Goal: Task Accomplishment & Management: Use online tool/utility

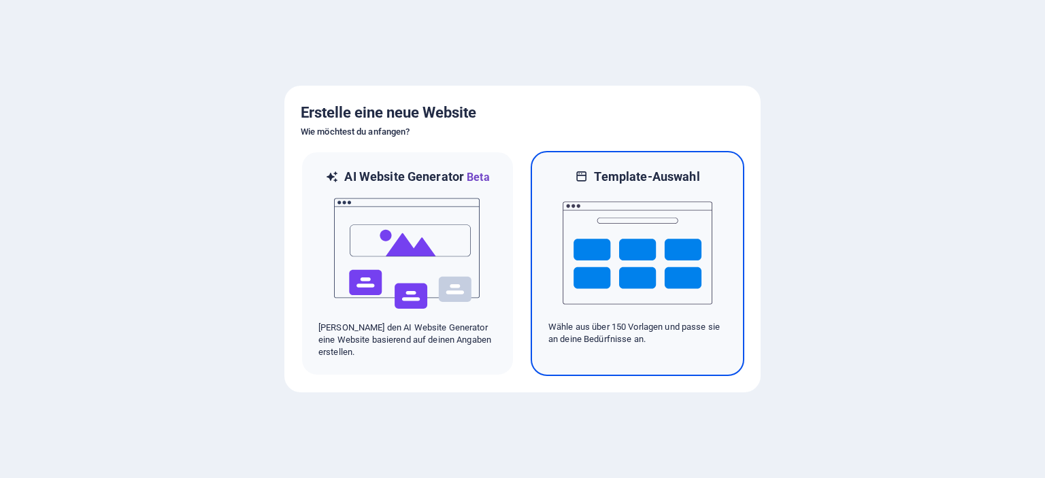
click at [640, 235] on img at bounding box center [638, 253] width 150 height 136
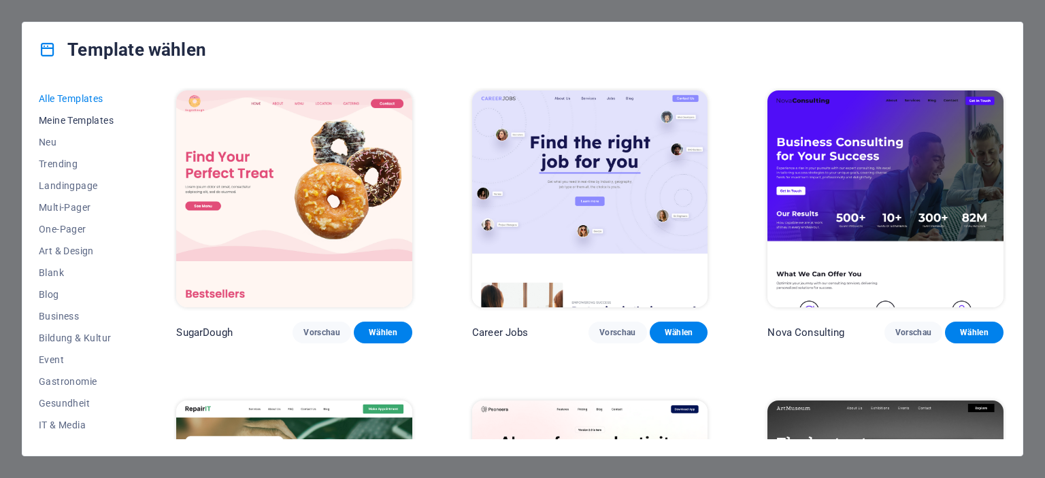
click at [78, 125] on span "Meine Templates" at bounding box center [78, 120] width 78 height 11
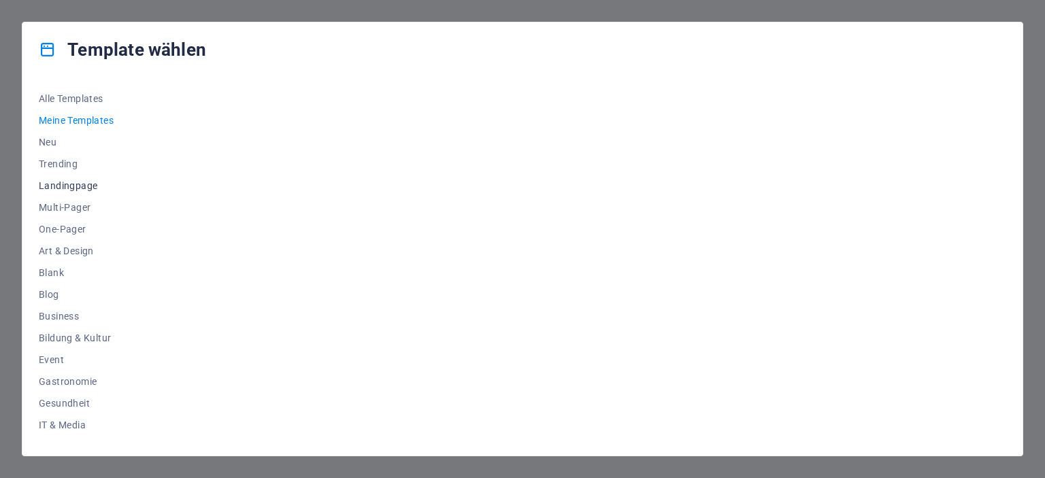
click at [75, 186] on span "Landingpage" at bounding box center [78, 185] width 78 height 11
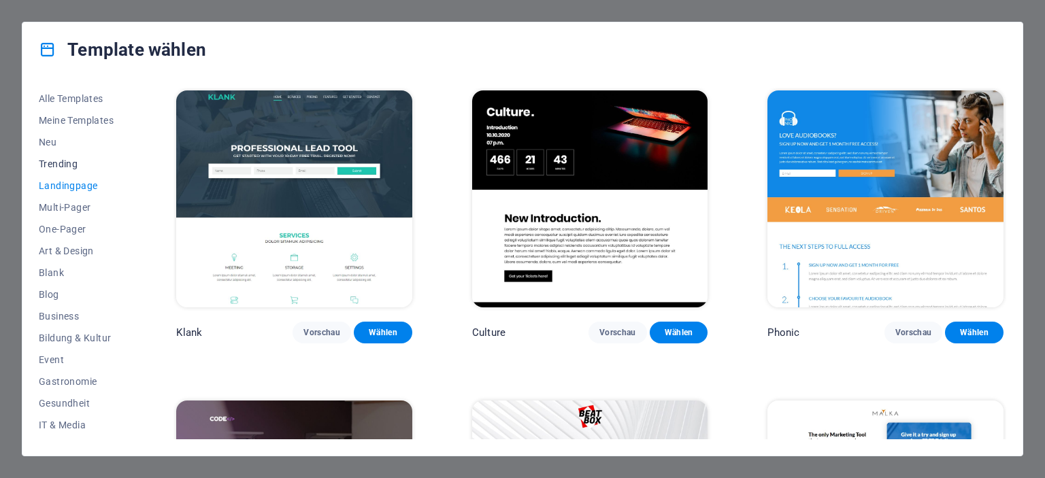
click at [60, 156] on button "Trending" at bounding box center [78, 164] width 78 height 22
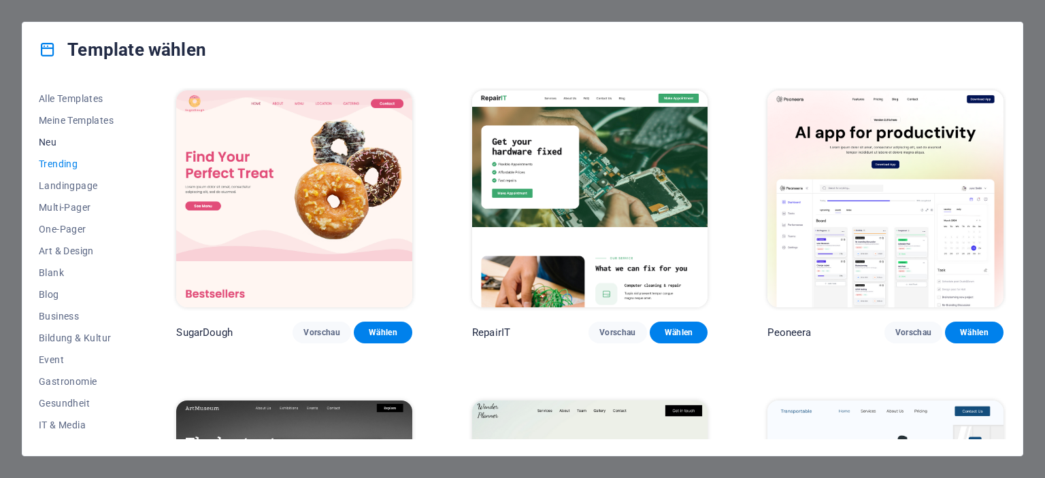
click at [52, 141] on span "Neu" at bounding box center [78, 142] width 78 height 11
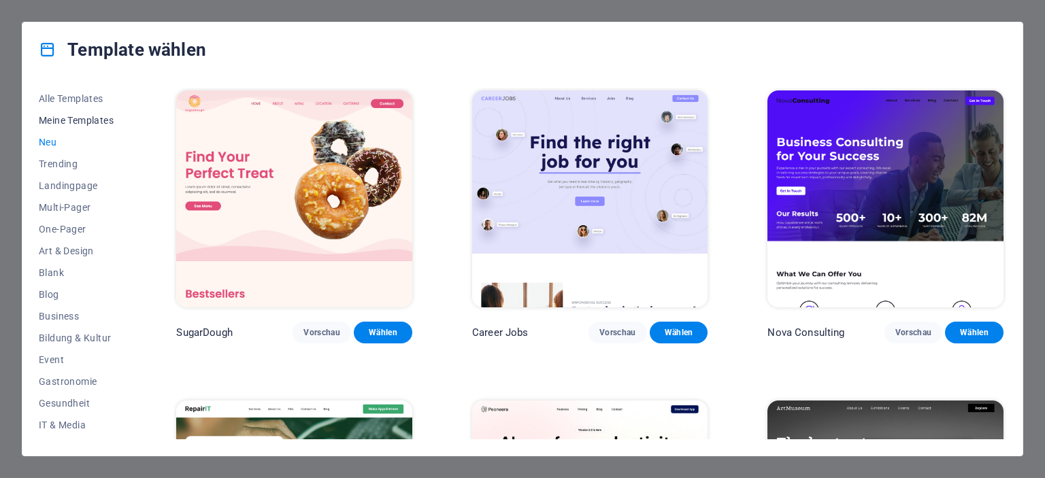
click at [64, 125] on span "Meine Templates" at bounding box center [78, 120] width 78 height 11
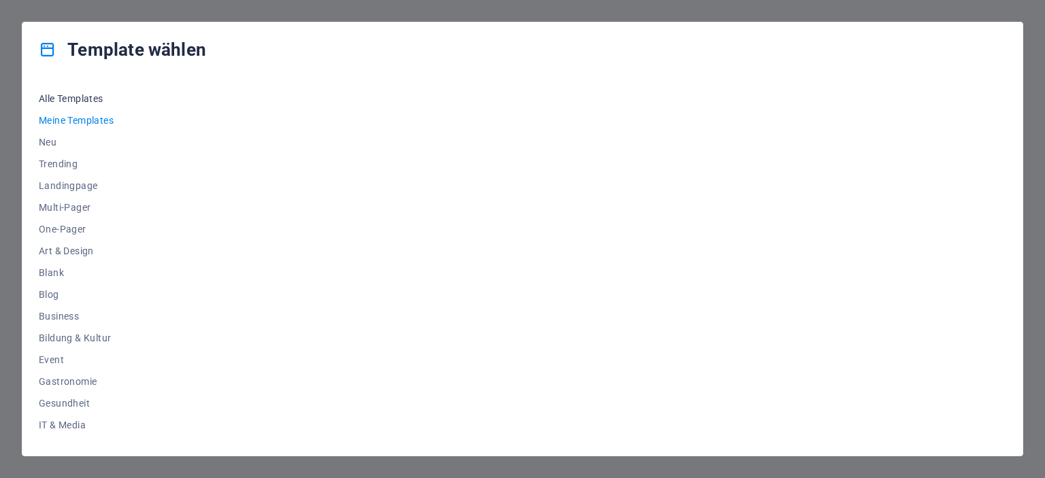
click at [65, 101] on span "Alle Templates" at bounding box center [78, 98] width 78 height 11
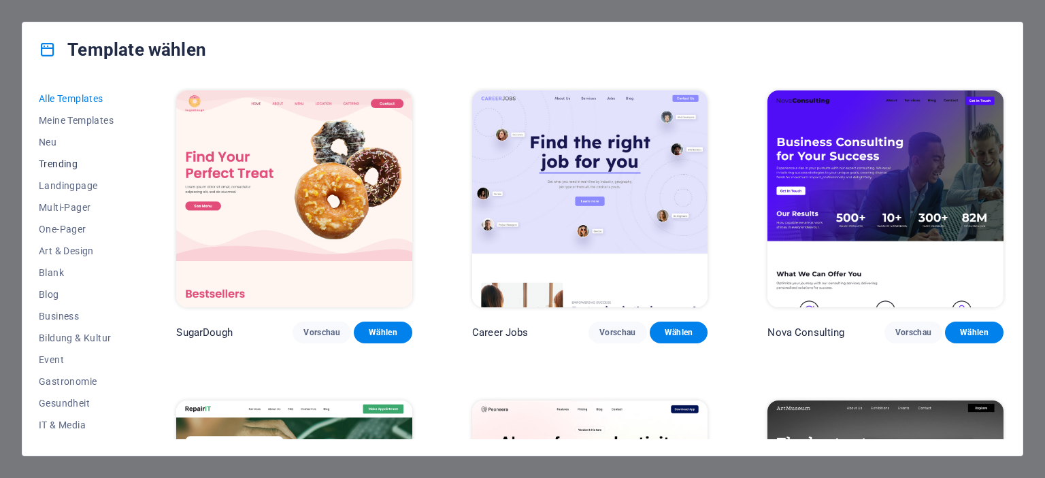
click at [56, 165] on span "Trending" at bounding box center [78, 164] width 78 height 11
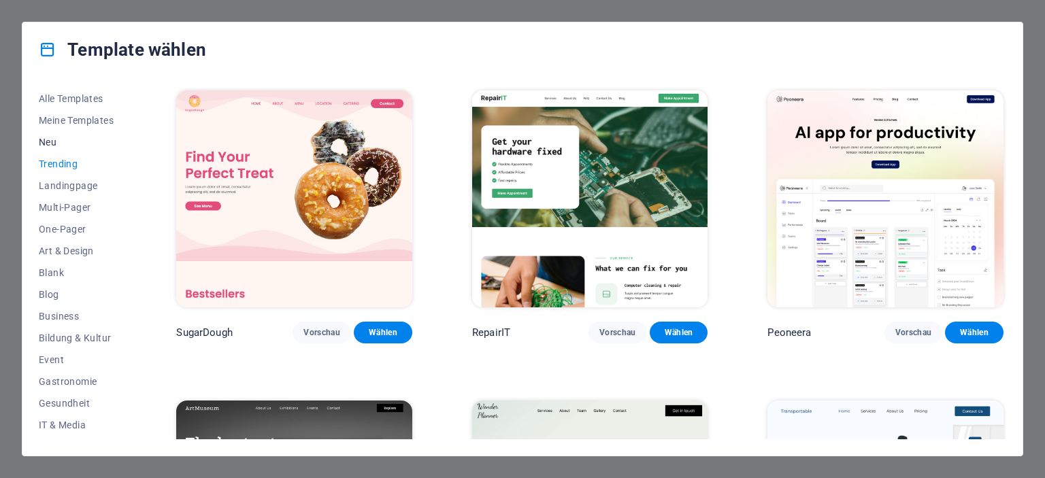
click at [48, 140] on span "Neu" at bounding box center [78, 142] width 78 height 11
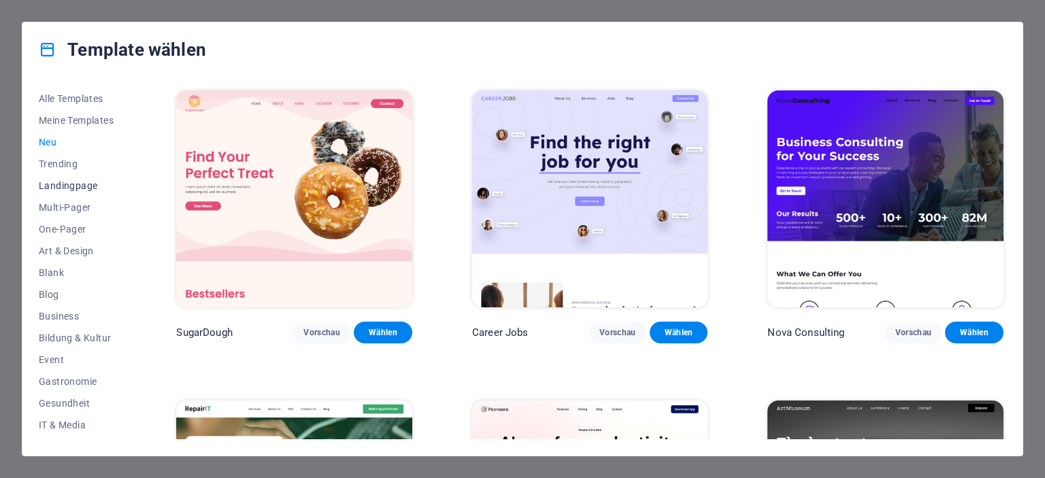
click at [63, 182] on span "Landingpage" at bounding box center [78, 185] width 78 height 11
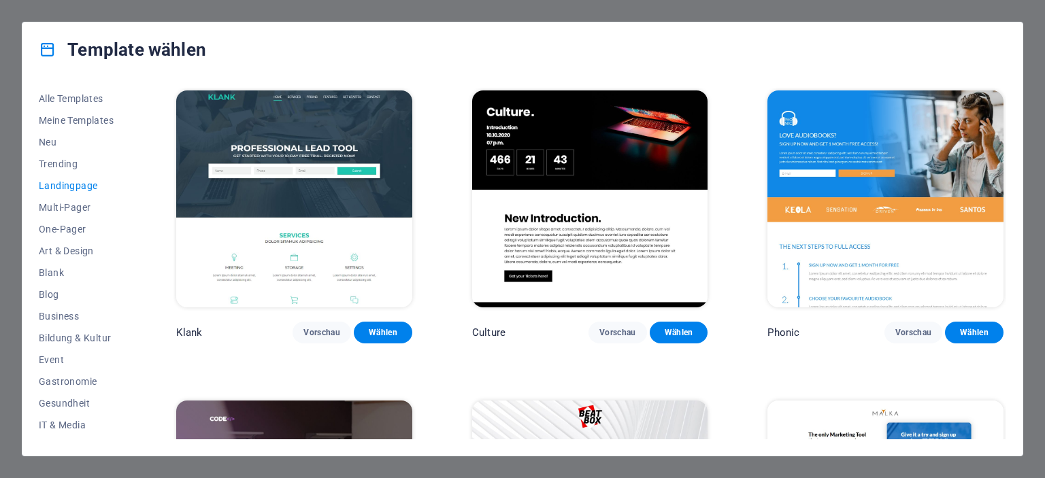
click at [609, 163] on img at bounding box center [590, 198] width 236 height 217
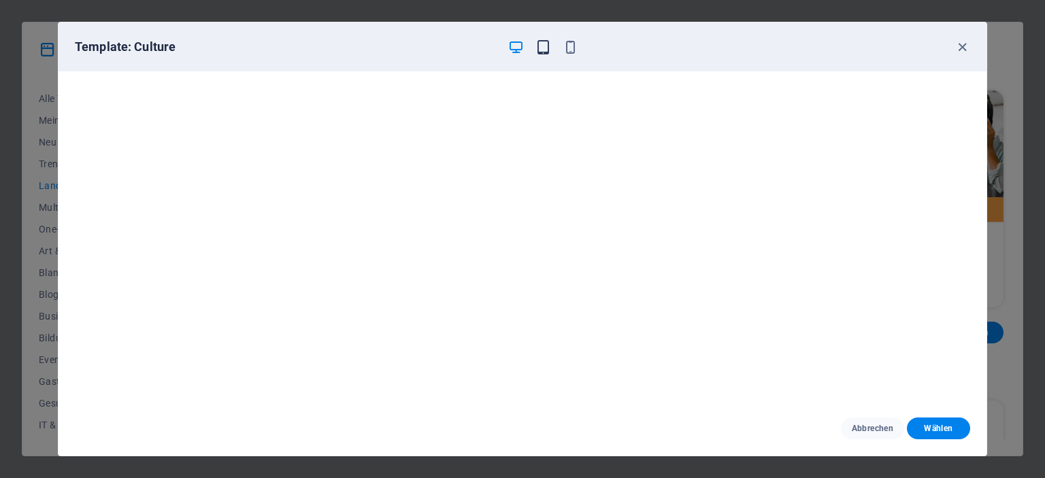
click at [543, 46] on icon "button" at bounding box center [543, 47] width 16 height 16
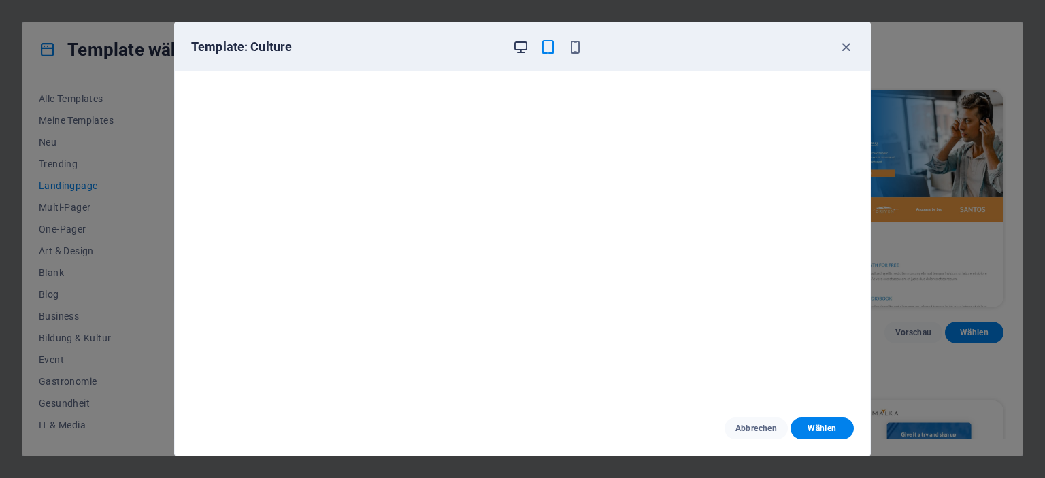
click at [526, 44] on icon "button" at bounding box center [521, 47] width 16 height 16
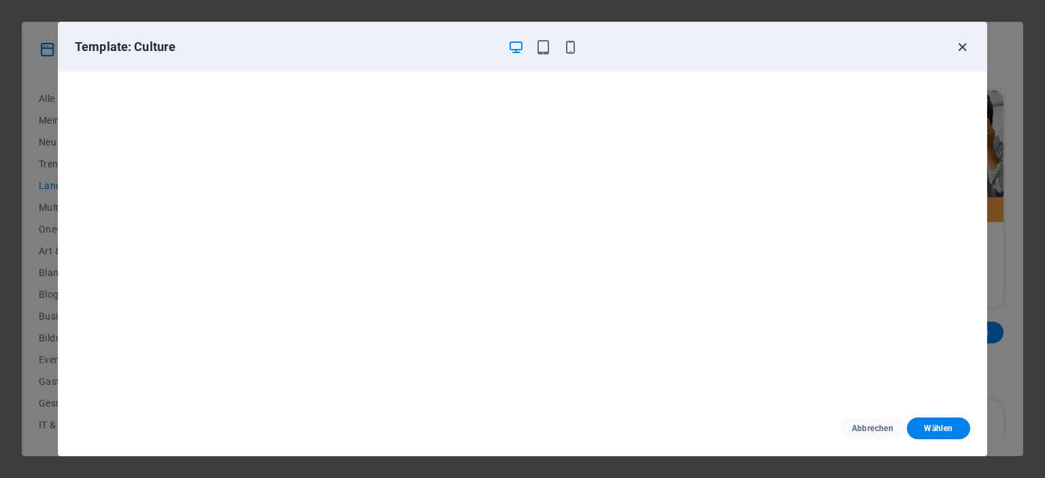
click at [961, 44] on icon "button" at bounding box center [963, 47] width 16 height 16
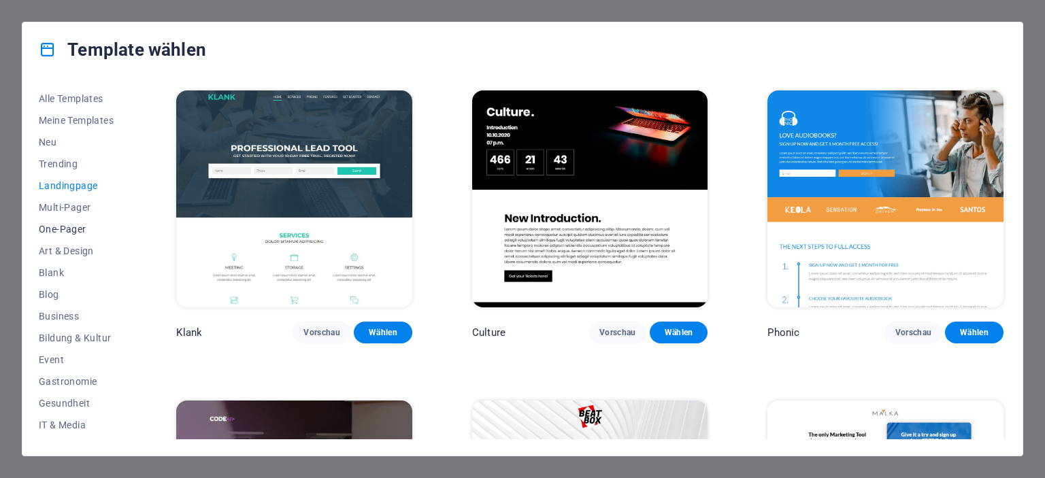
click at [65, 228] on span "One-Pager" at bounding box center [78, 229] width 78 height 11
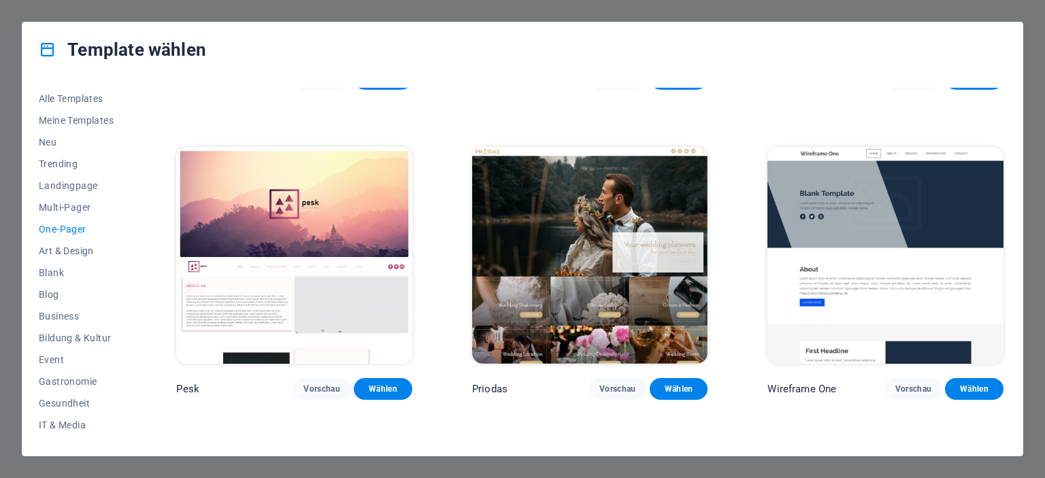
scroll to position [1837, 0]
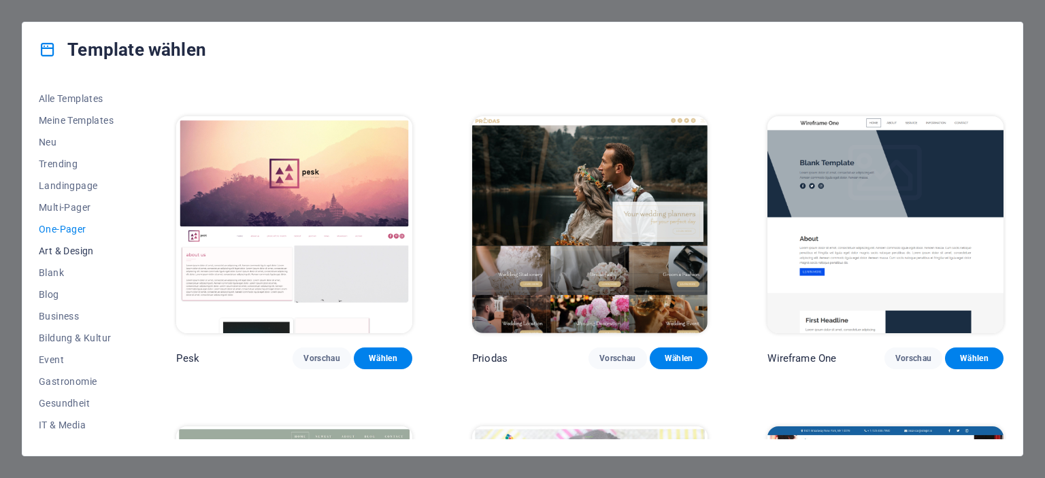
click at [51, 247] on span "Art & Design" at bounding box center [78, 251] width 78 height 11
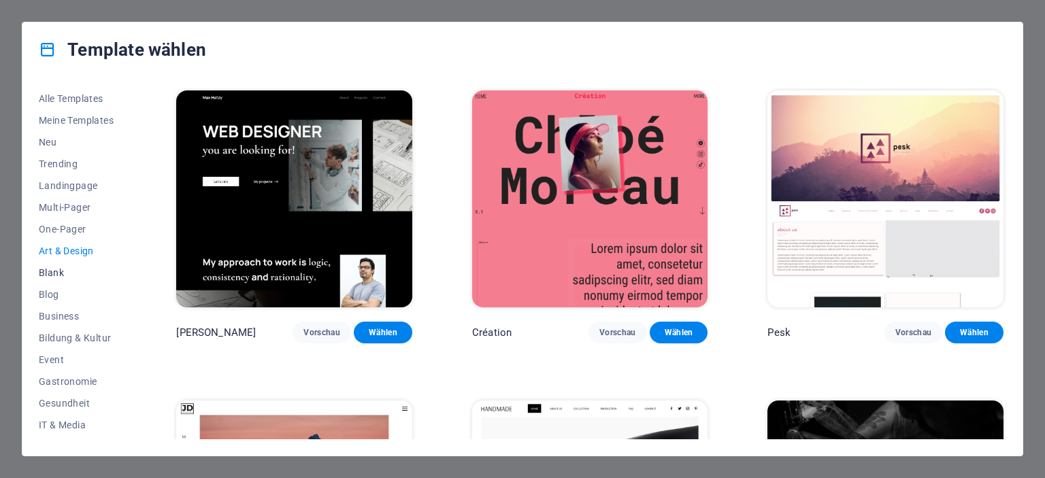
click at [53, 275] on span "Blank" at bounding box center [78, 272] width 78 height 11
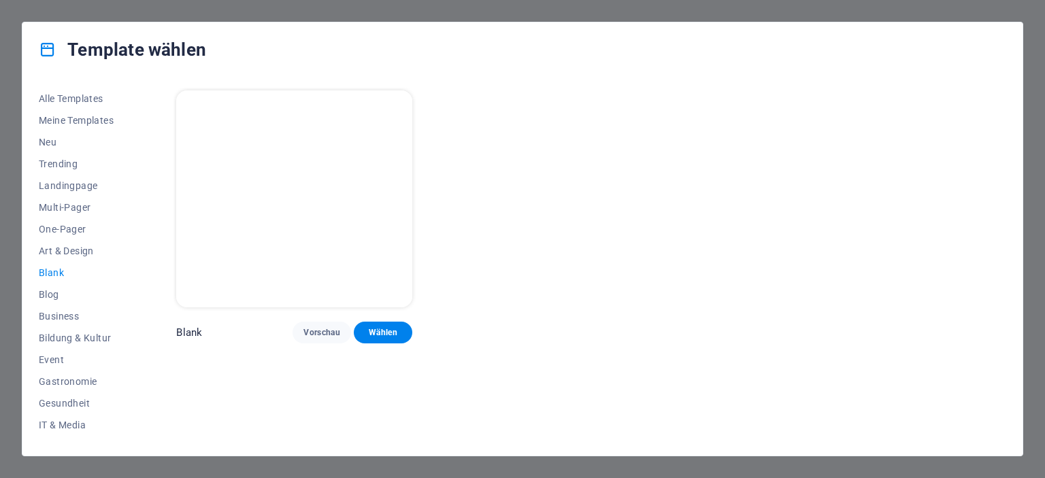
click at [335, 208] on img at bounding box center [294, 198] width 236 height 217
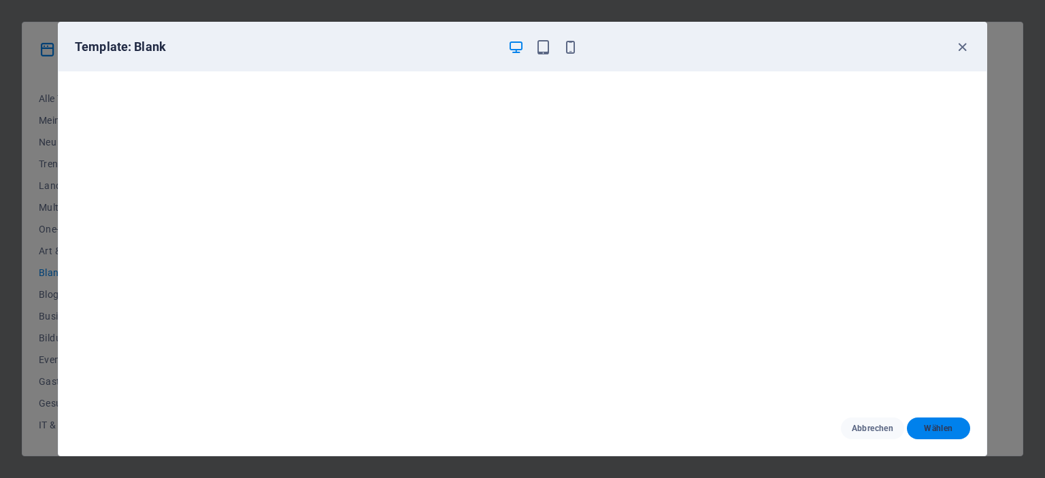
click at [959, 426] on span "Wählen" at bounding box center [939, 428] width 42 height 11
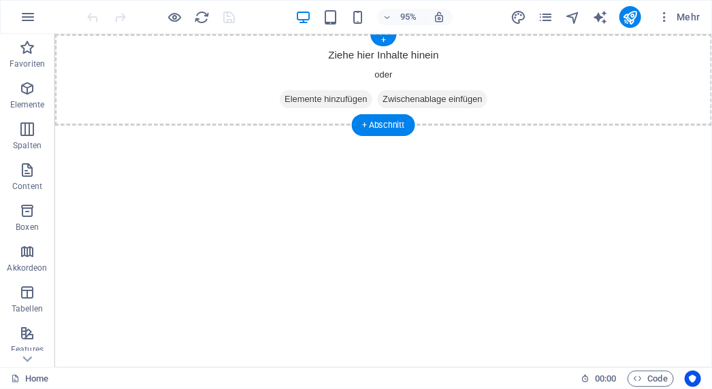
drag, startPoint x: 304, startPoint y: 98, endPoint x: 59, endPoint y: 98, distance: 245.6
click at [305, 98] on span "Elemente hinzufügen" at bounding box center [340, 102] width 98 height 19
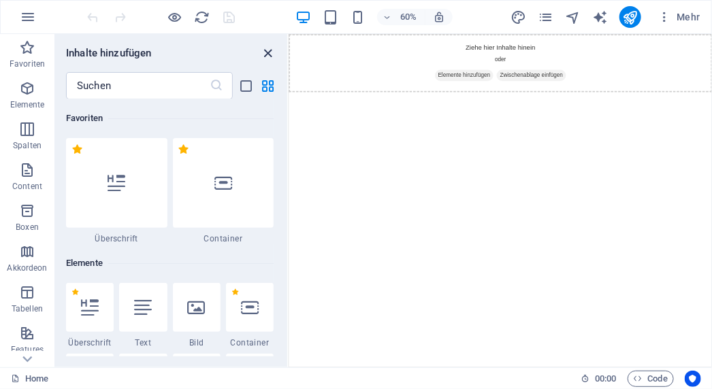
click at [265, 50] on icon "close panel" at bounding box center [269, 54] width 16 height 16
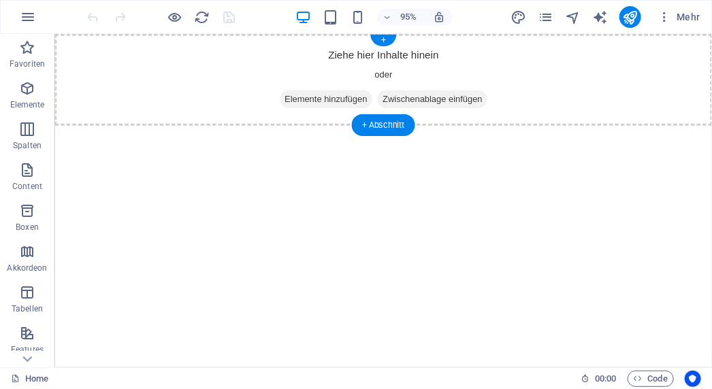
click at [458, 105] on span "Zwischenablage einfügen" at bounding box center [451, 102] width 116 height 19
click at [443, 103] on span "Zwischenablage einfügen" at bounding box center [451, 102] width 116 height 19
click at [433, 103] on span "Zwischenablage einfügen" at bounding box center [451, 102] width 116 height 19
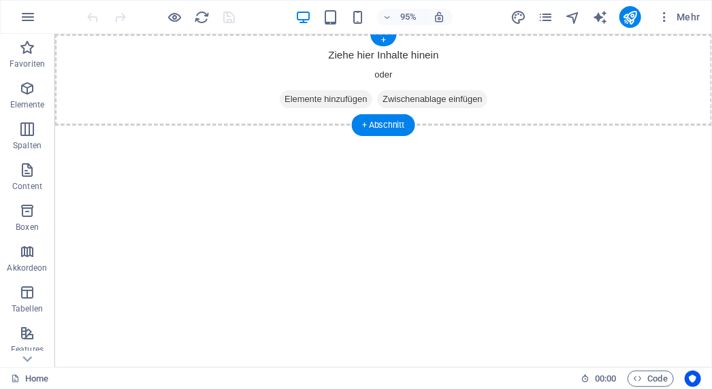
click at [168, 94] on div "Ziehe hier Inhalte hinein oder Elemente hinzufügen Zwischenablage einfügen" at bounding box center [400, 81] width 692 height 97
click at [178, 130] on html "Skip to main content Ziehe hier Inhalte hinein oder Elemente hinzufügen Zwische…" at bounding box center [400, 81] width 692 height 97
click at [31, 86] on icon "button" at bounding box center [27, 88] width 16 height 16
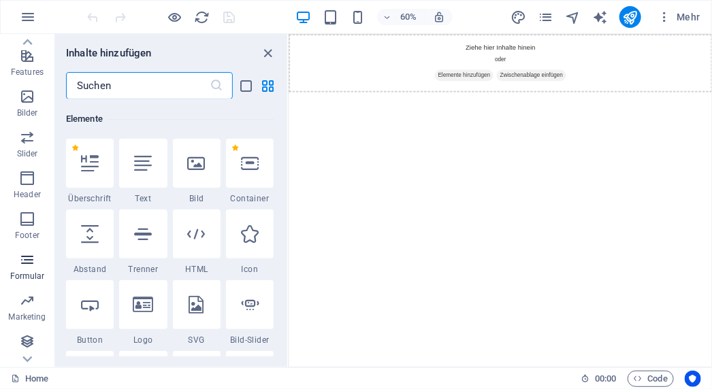
scroll to position [278, 0]
click at [33, 102] on icon "button" at bounding box center [27, 96] width 16 height 16
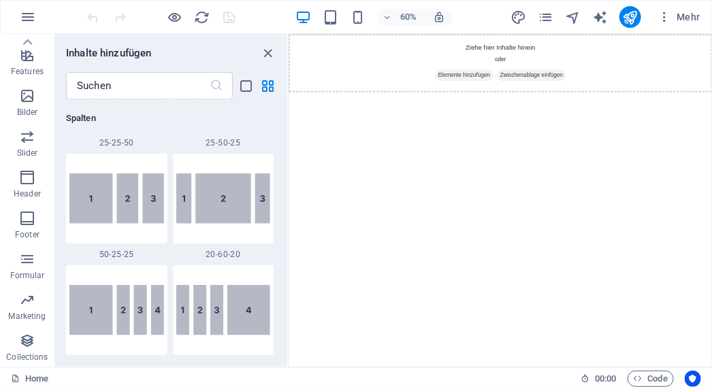
scroll to position [0, 0]
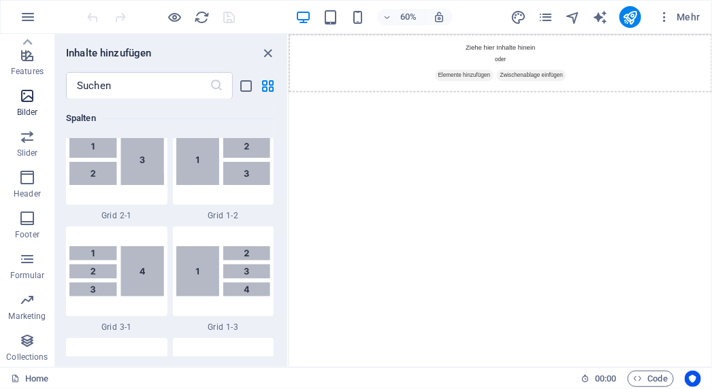
click at [28, 102] on icon "button" at bounding box center [27, 96] width 16 height 16
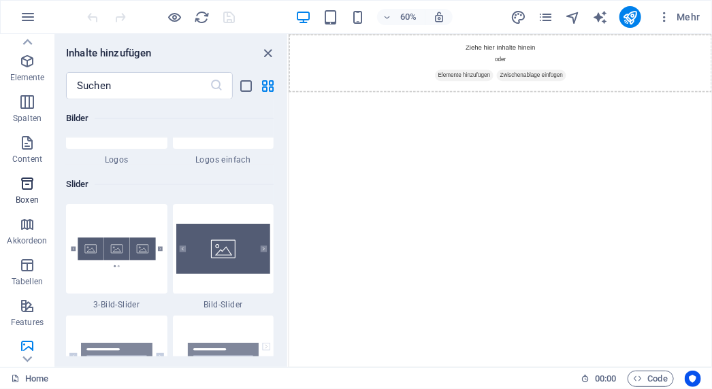
scroll to position [6, 0]
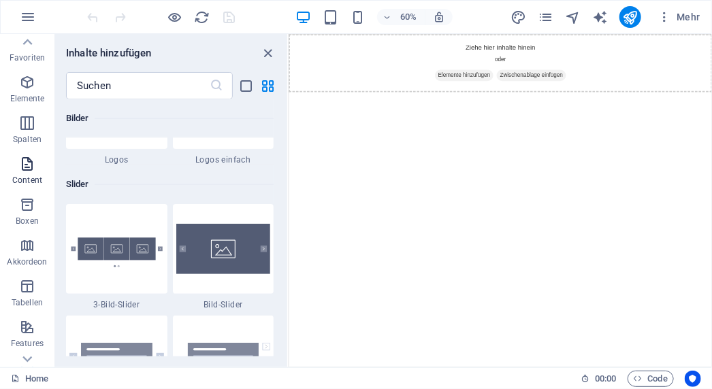
click at [31, 161] on icon "button" at bounding box center [27, 164] width 16 height 16
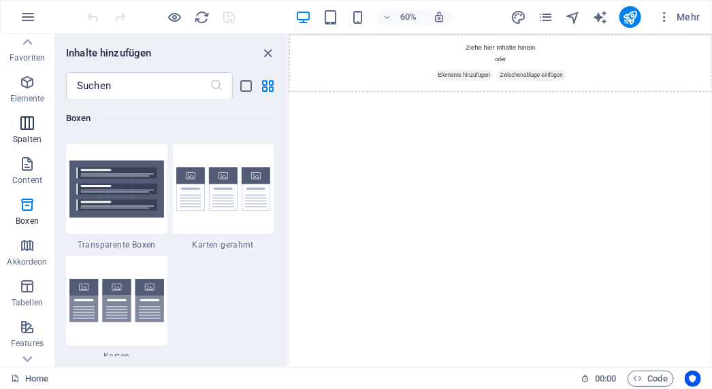
scroll to position [0, 0]
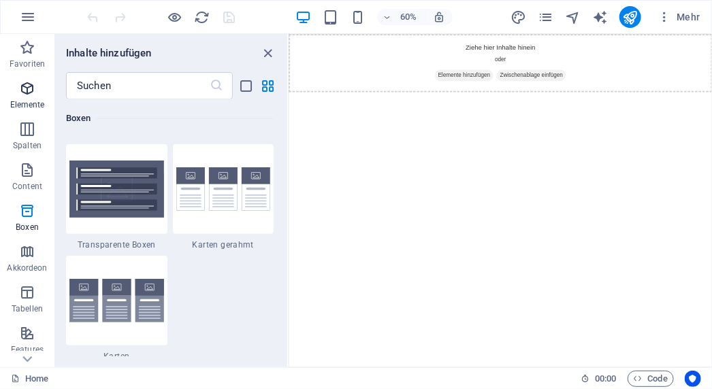
click at [23, 101] on p "Elemente" at bounding box center [27, 104] width 35 height 11
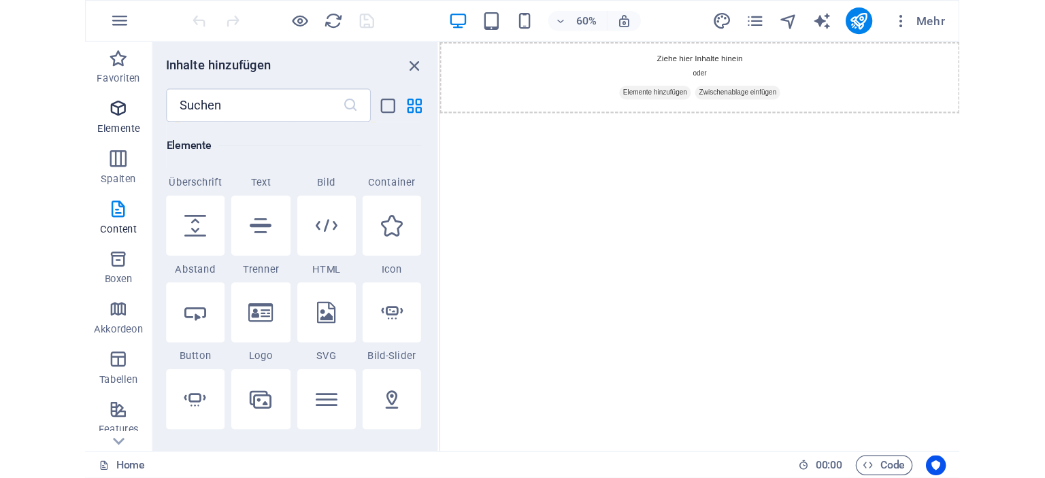
scroll to position [145, 0]
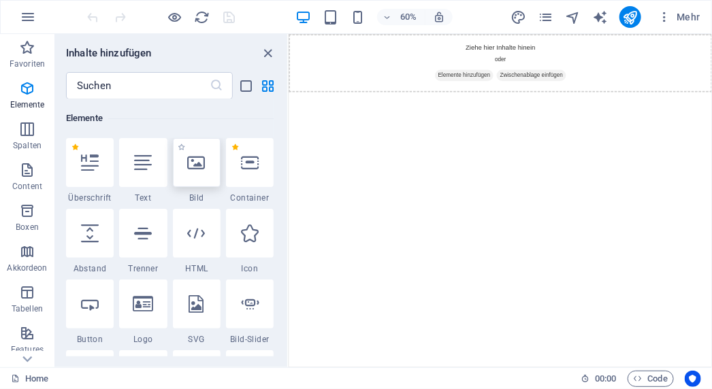
click at [180, 170] on div at bounding box center [197, 162] width 48 height 49
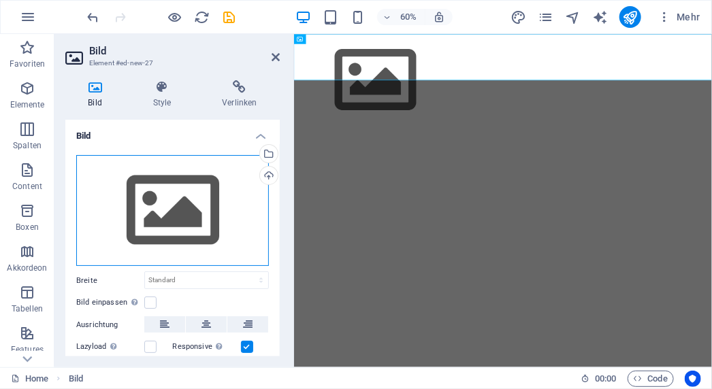
click at [170, 197] on div "Ziehe Dateien zum Hochladen hierher oder klicke hier, um aus Dateien oder koste…" at bounding box center [172, 211] width 193 height 112
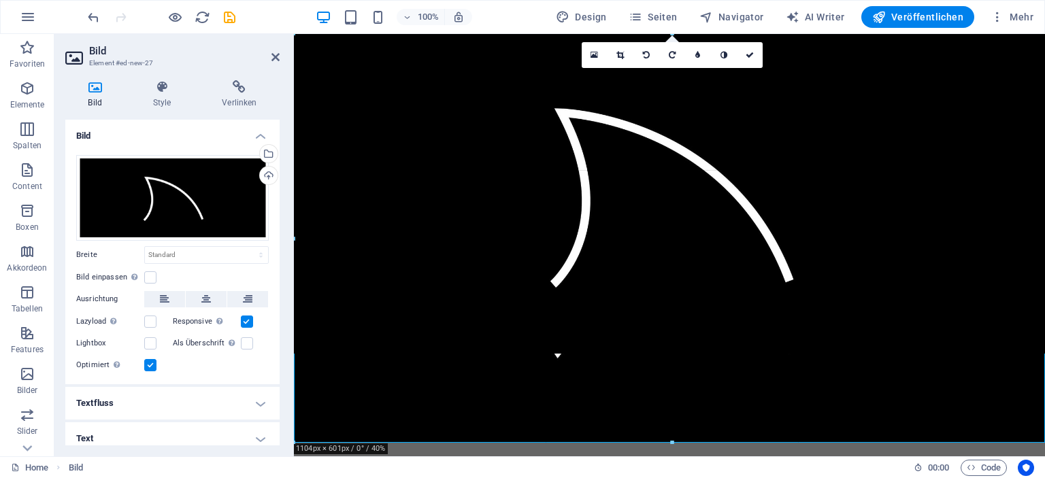
drag, startPoint x: 670, startPoint y: 353, endPoint x: 663, endPoint y: 443, distance: 90.1
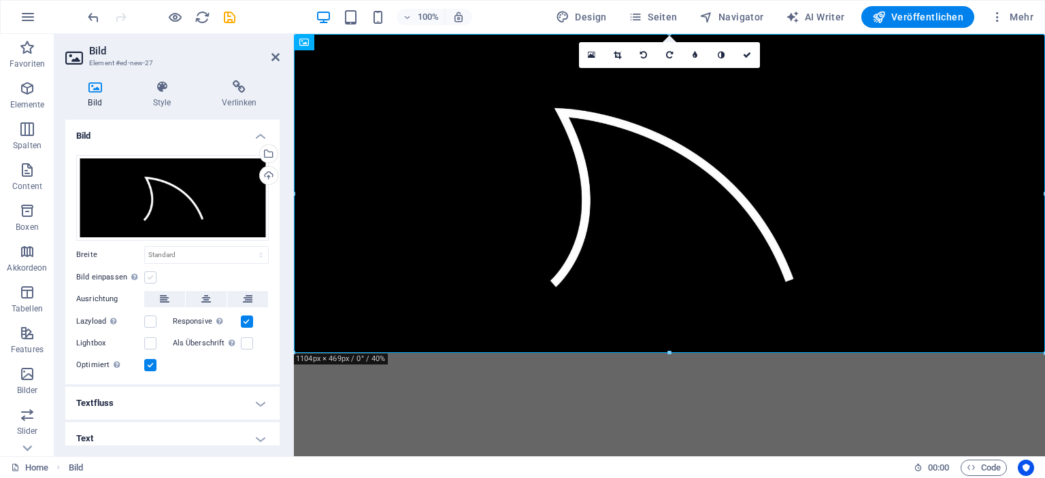
click at [149, 276] on label at bounding box center [150, 277] width 12 height 12
click at [0, 0] on input "Bild einpassen Bild automatisch anhand einer fixen Breite und Höhe einpassen" at bounding box center [0, 0] width 0 height 0
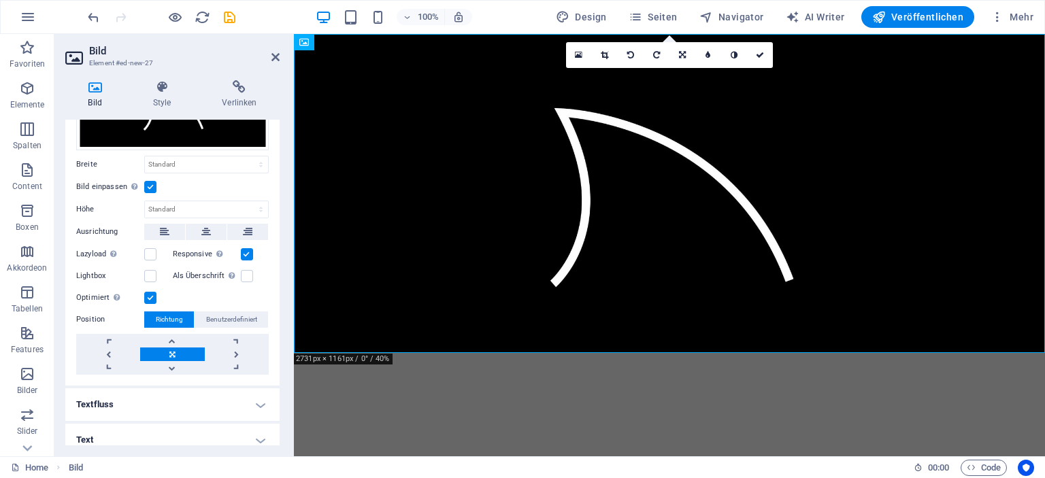
scroll to position [99, 0]
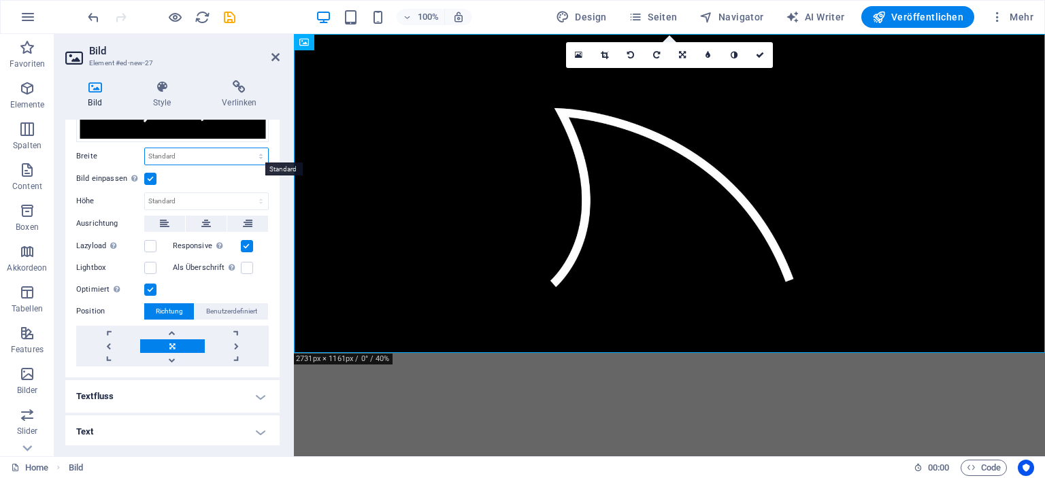
click at [259, 154] on select "Standard auto px rem % em vh vw" at bounding box center [206, 156] width 123 height 16
click at [145, 148] on select "Standard auto px rem % em vh vw" at bounding box center [206, 156] width 123 height 16
click at [259, 154] on select "Standard auto px rem % em vh vw" at bounding box center [206, 156] width 123 height 16
click at [145, 148] on select "Standard auto px rem % em vh vw" at bounding box center [206, 156] width 123 height 16
select select "DISABLED_OPTION_VALUE"
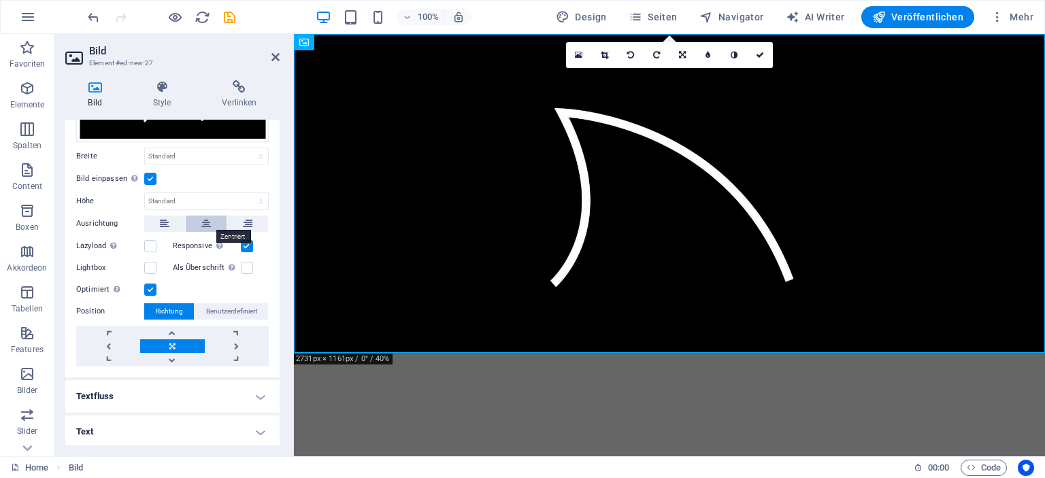
click at [199, 221] on button at bounding box center [206, 224] width 41 height 16
click at [157, 221] on button at bounding box center [164, 224] width 41 height 16
click at [243, 220] on icon at bounding box center [248, 224] width 10 height 16
click at [190, 219] on button at bounding box center [206, 224] width 41 height 16
click at [171, 218] on button at bounding box center [164, 224] width 41 height 16
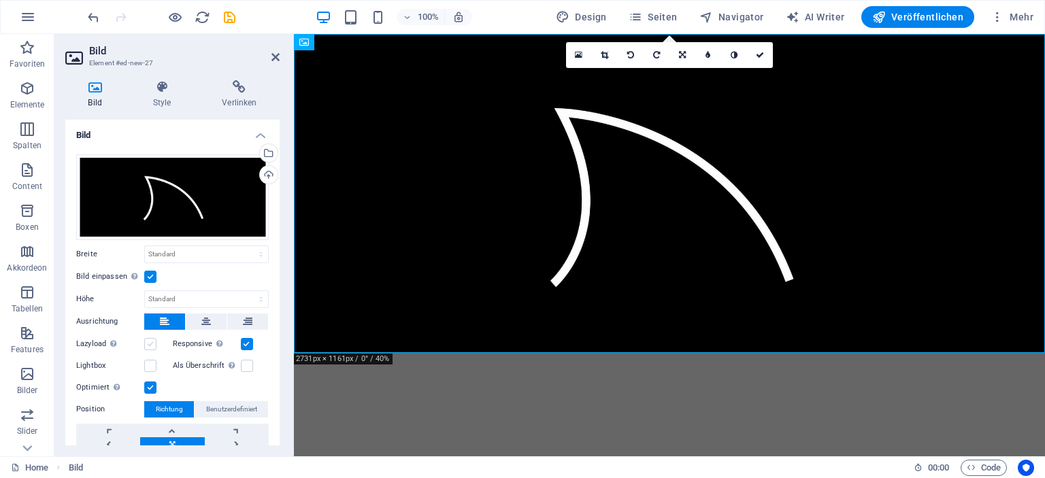
scroll to position [0, 0]
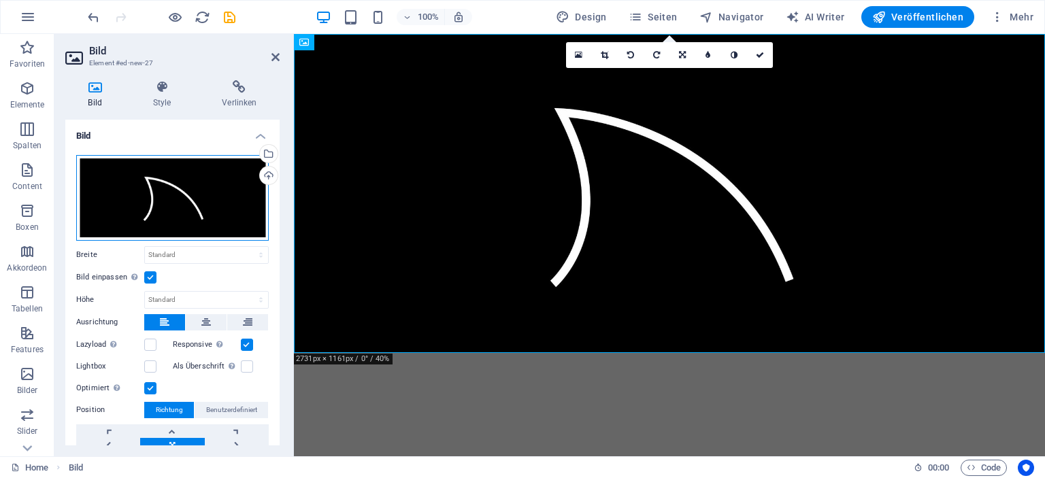
click at [188, 190] on div "Ziehe Dateien zum Hochladen hierher oder klicke hier, um aus Dateien oder koste…" at bounding box center [172, 198] width 193 height 86
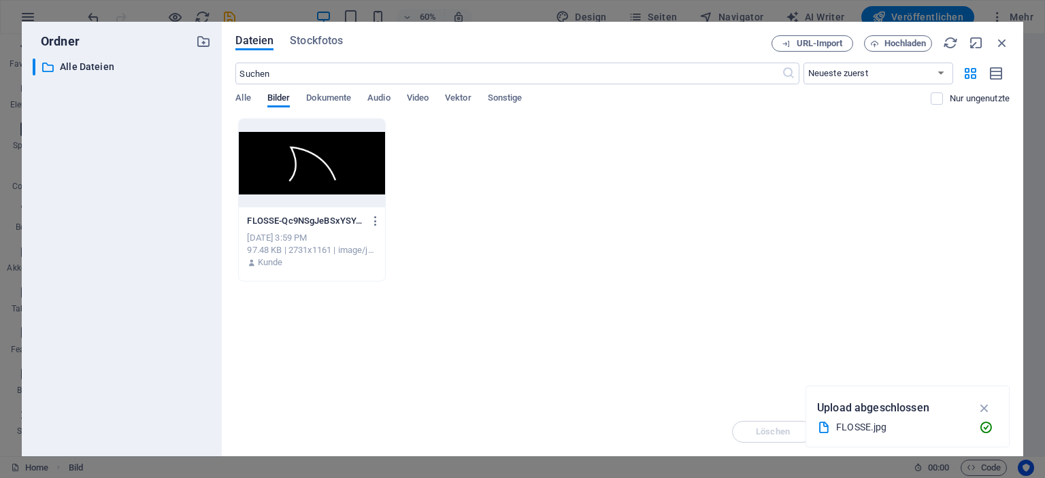
click at [311, 171] on div at bounding box center [312, 163] width 146 height 88
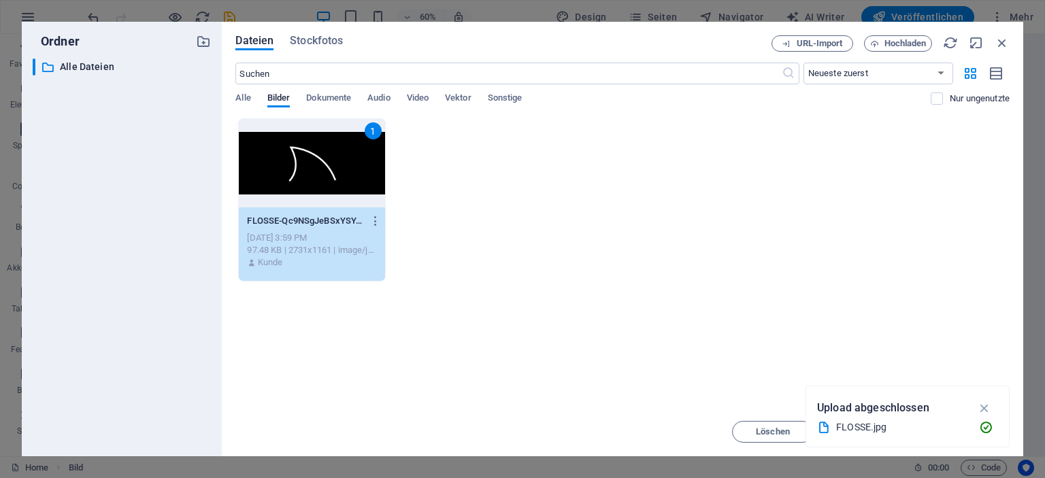
click at [286, 174] on div "1" at bounding box center [312, 163] width 146 height 88
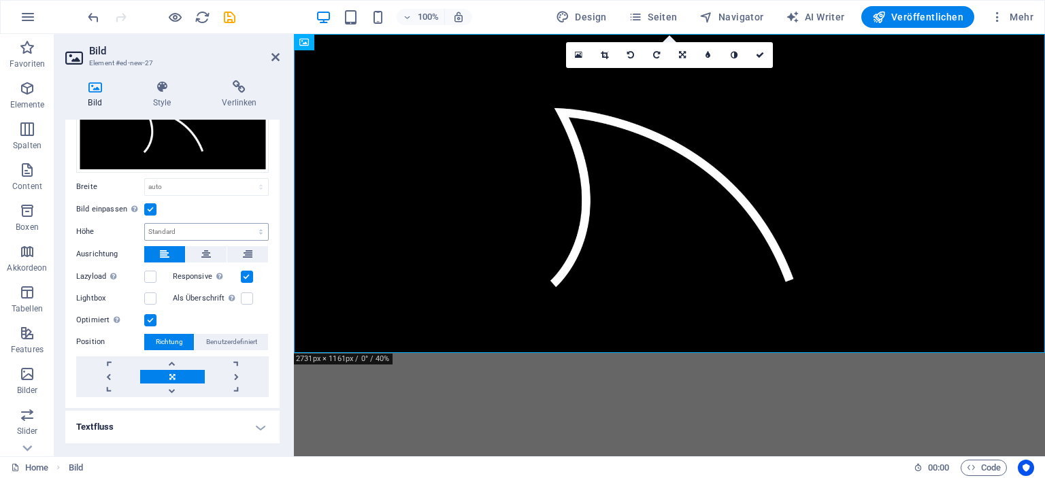
scroll to position [99, 0]
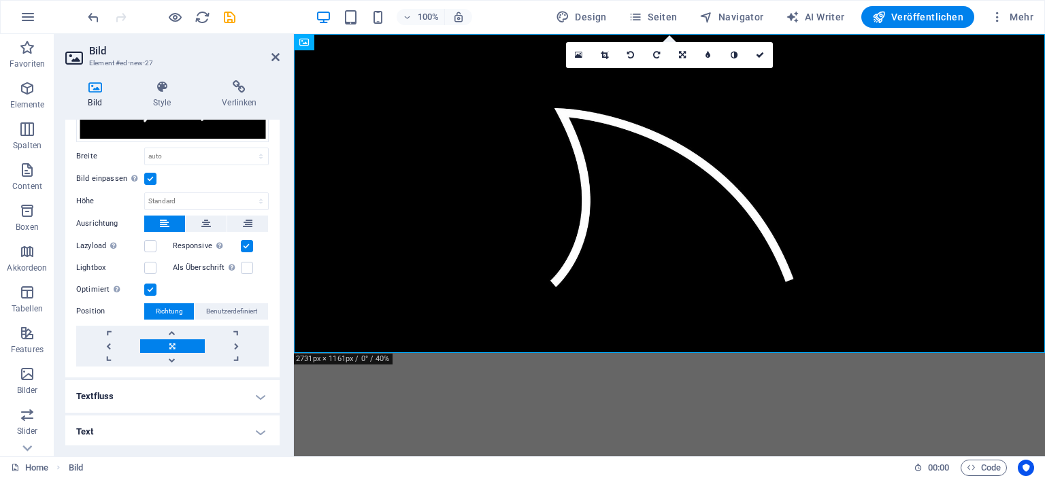
click at [150, 174] on label at bounding box center [150, 179] width 12 height 12
click at [0, 0] on input "Bild einpassen Bild automatisch anhand einer fixen Breite und Höhe einpassen" at bounding box center [0, 0] width 0 height 0
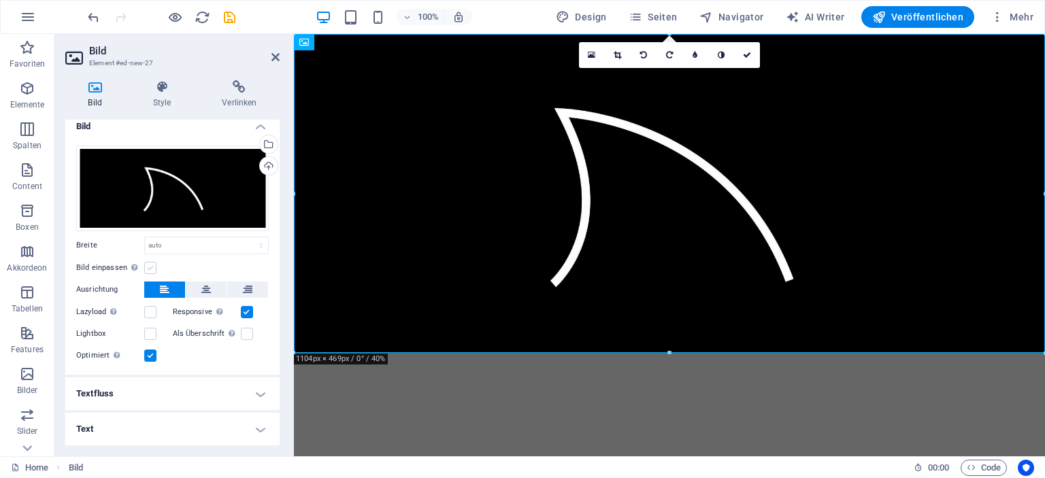
scroll to position [7, 0]
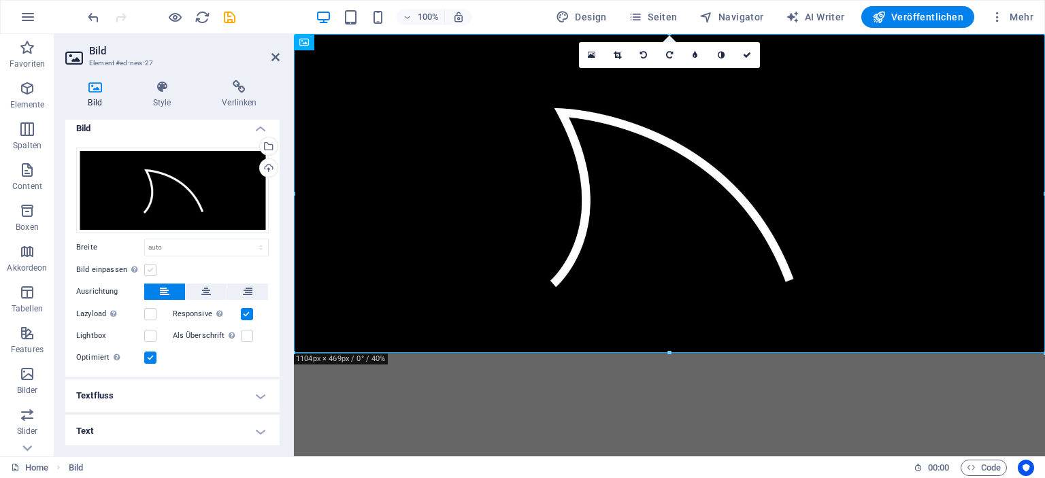
click at [152, 265] on label at bounding box center [150, 270] width 12 height 12
click at [0, 0] on input "Bild einpassen Bild automatisch anhand einer fixen Breite und Höhe einpassen" at bounding box center [0, 0] width 0 height 0
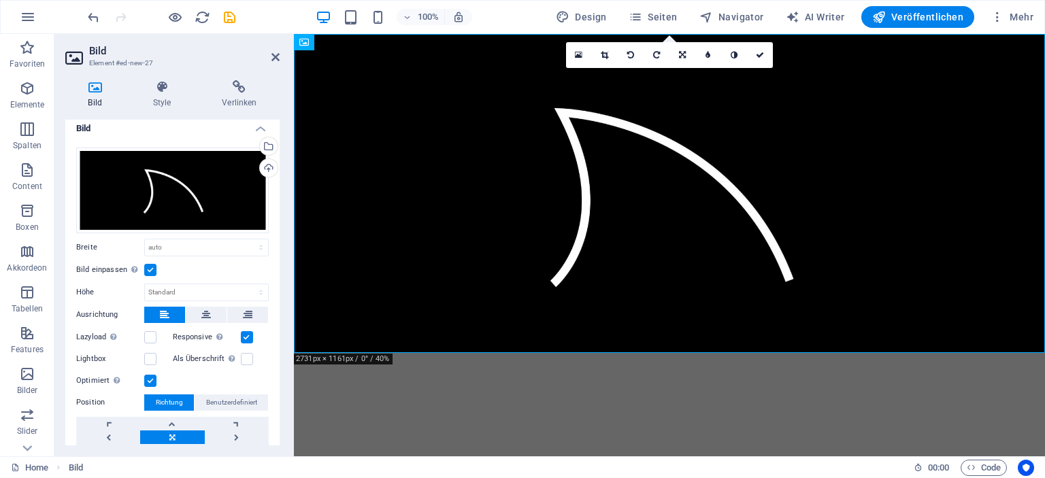
scroll to position [99, 0]
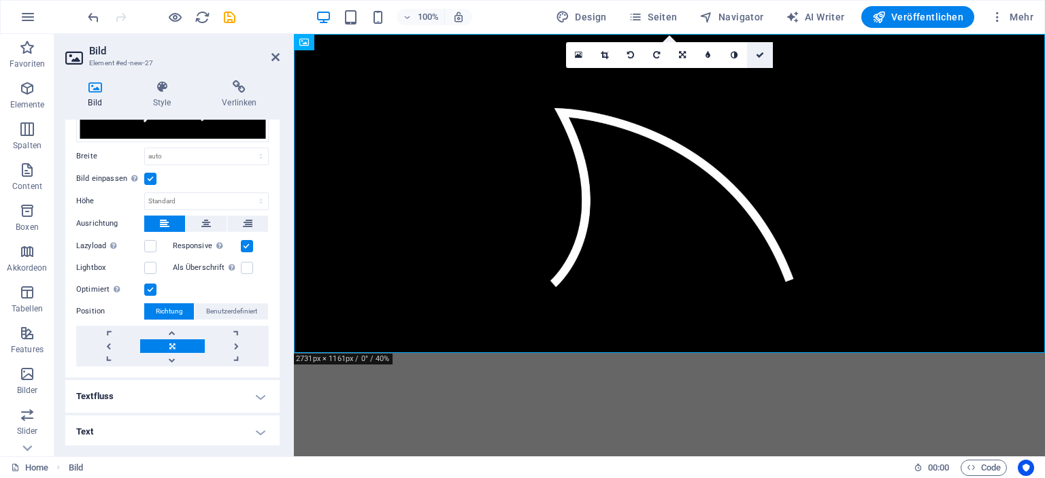
click at [759, 55] on icon at bounding box center [760, 55] width 8 height 8
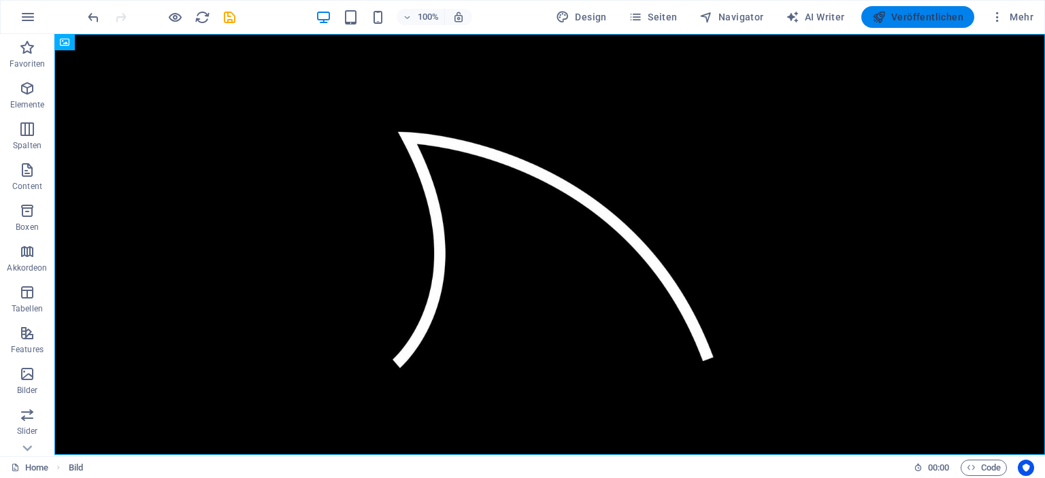
click at [921, 21] on span "Veröffentlichen" at bounding box center [917, 17] width 91 height 14
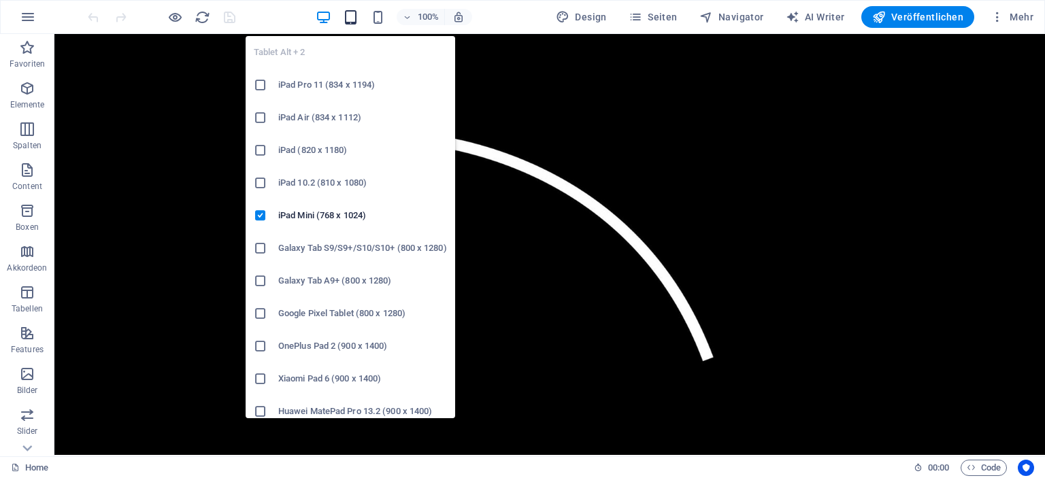
click at [351, 18] on icon "button" at bounding box center [351, 18] width 16 height 16
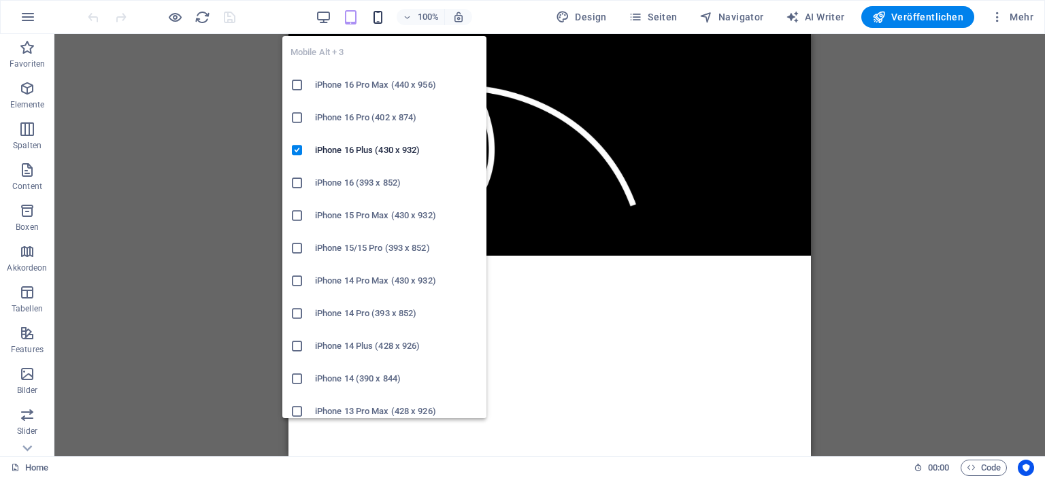
click at [378, 16] on icon "button" at bounding box center [378, 18] width 16 height 16
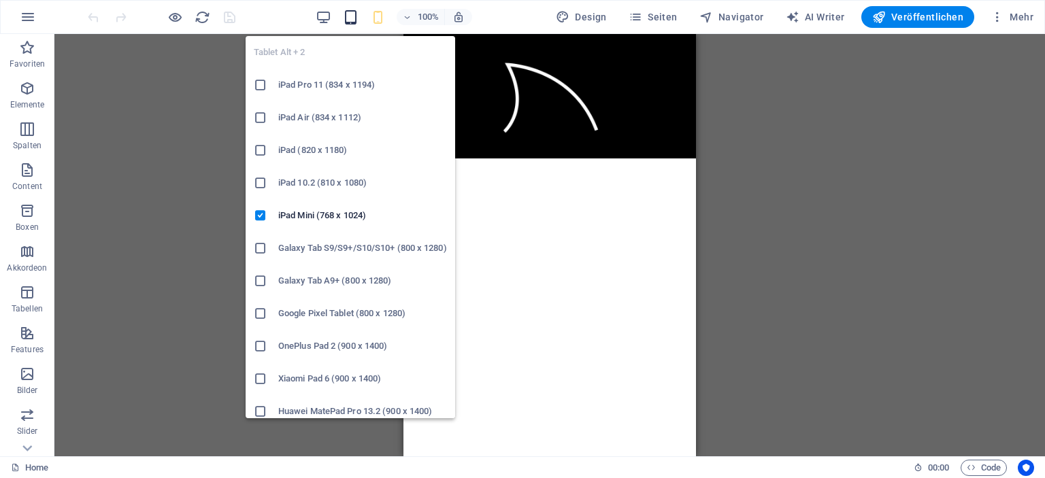
click at [357, 18] on icon "button" at bounding box center [351, 18] width 16 height 16
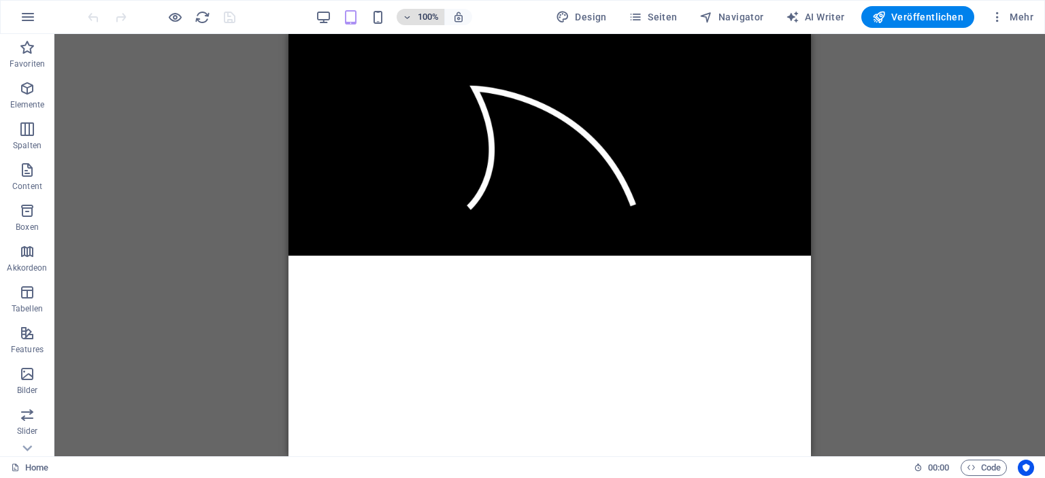
click at [408, 16] on icon "button" at bounding box center [407, 17] width 10 height 9
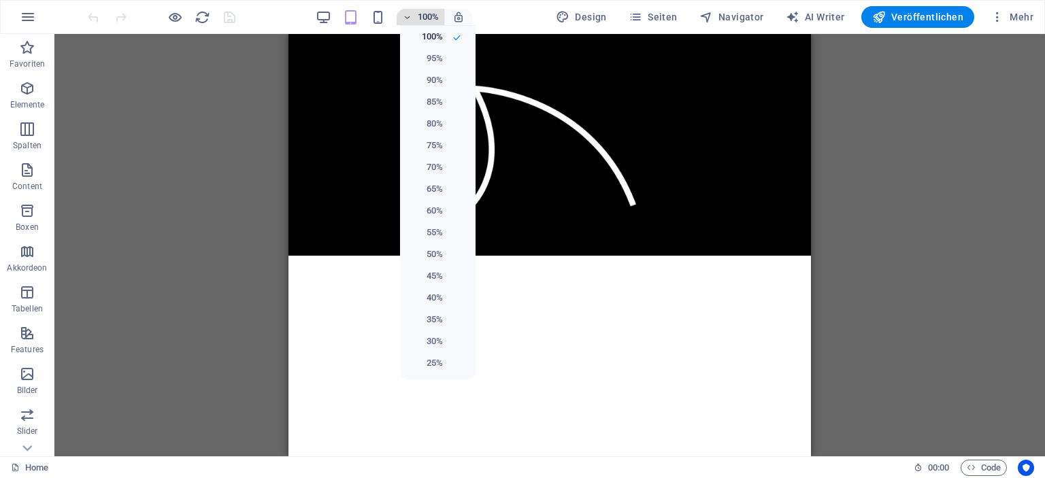
click at [408, 16] on div at bounding box center [522, 239] width 1045 height 478
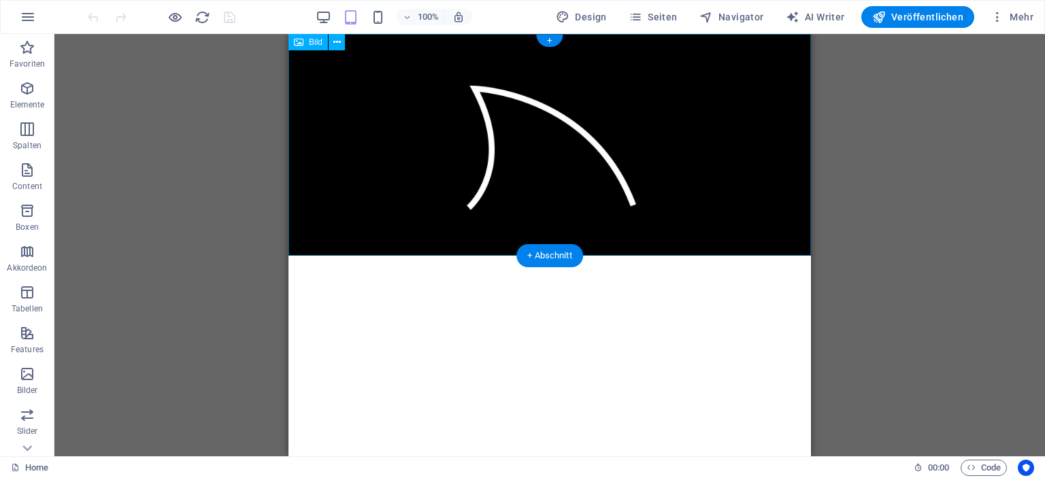
click at [471, 139] on figure at bounding box center [550, 145] width 523 height 222
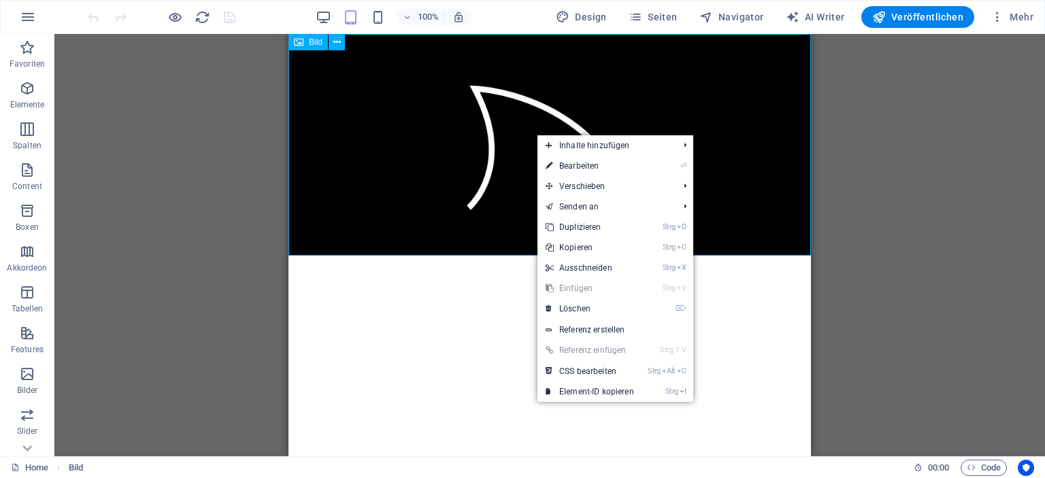
click at [301, 46] on icon at bounding box center [299, 42] width 10 height 16
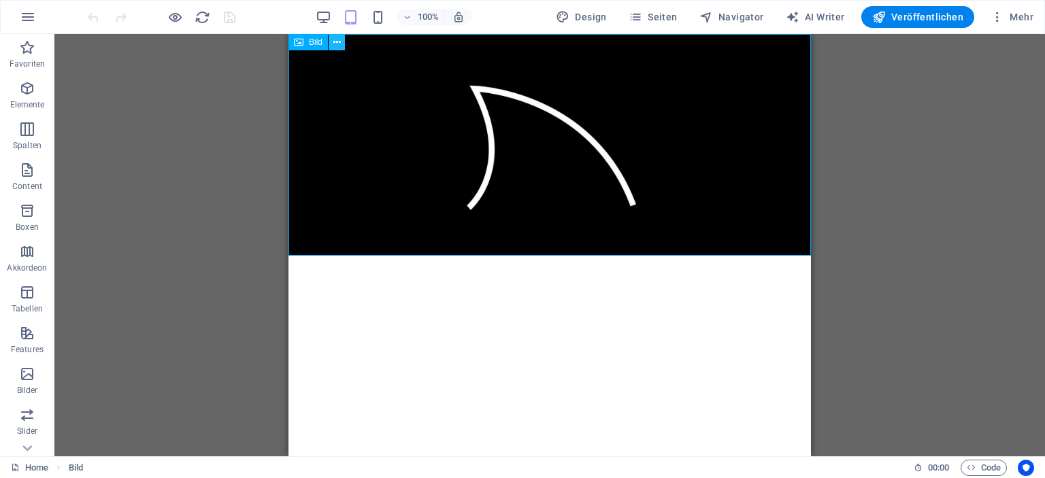
click at [342, 46] on button at bounding box center [337, 42] width 16 height 16
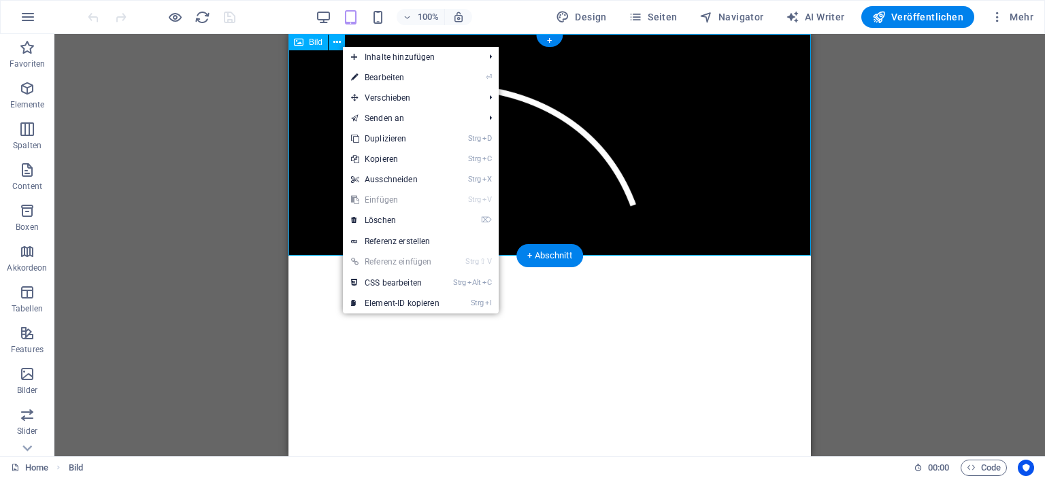
click at [308, 73] on figure at bounding box center [550, 145] width 523 height 222
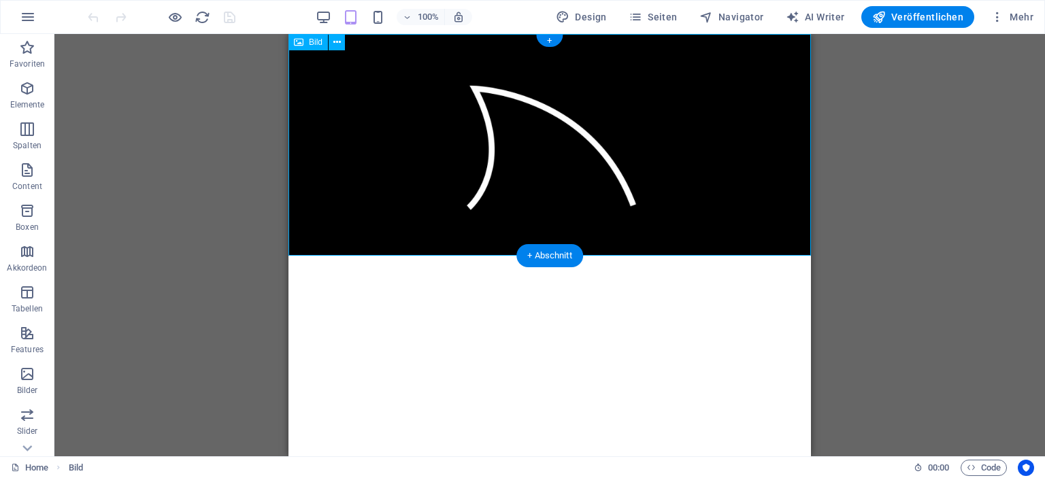
click at [392, 110] on figure at bounding box center [550, 145] width 523 height 222
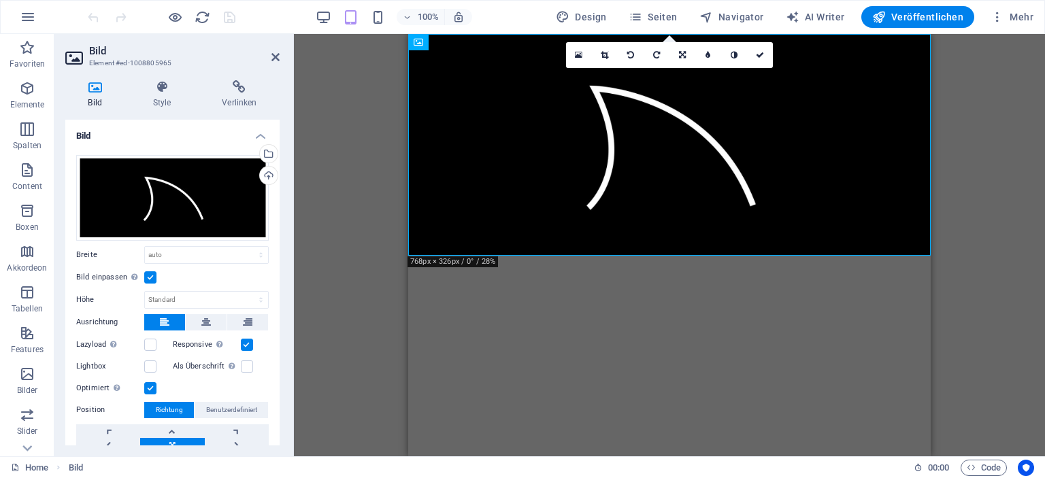
click at [337, 15] on div "100%" at bounding box center [393, 17] width 157 height 22
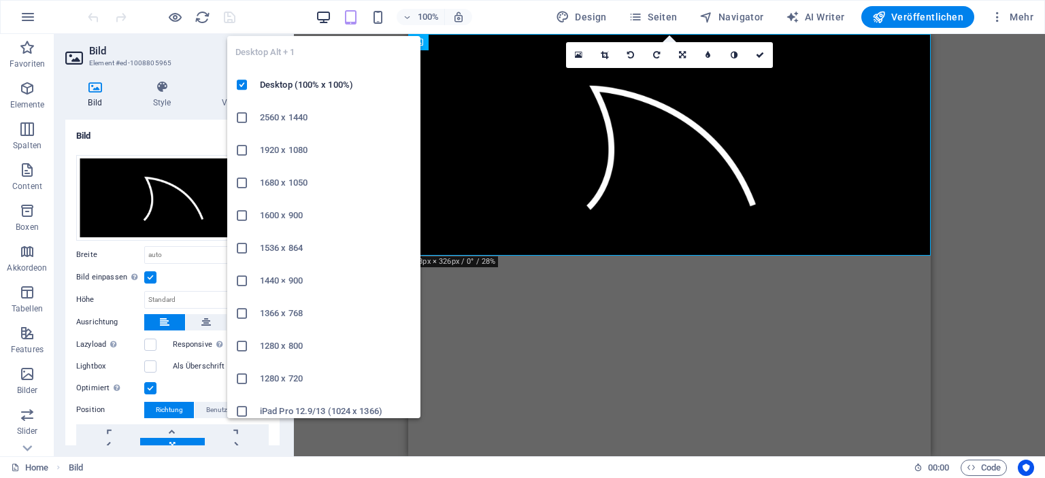
click at [322, 16] on icon "button" at bounding box center [324, 18] width 16 height 16
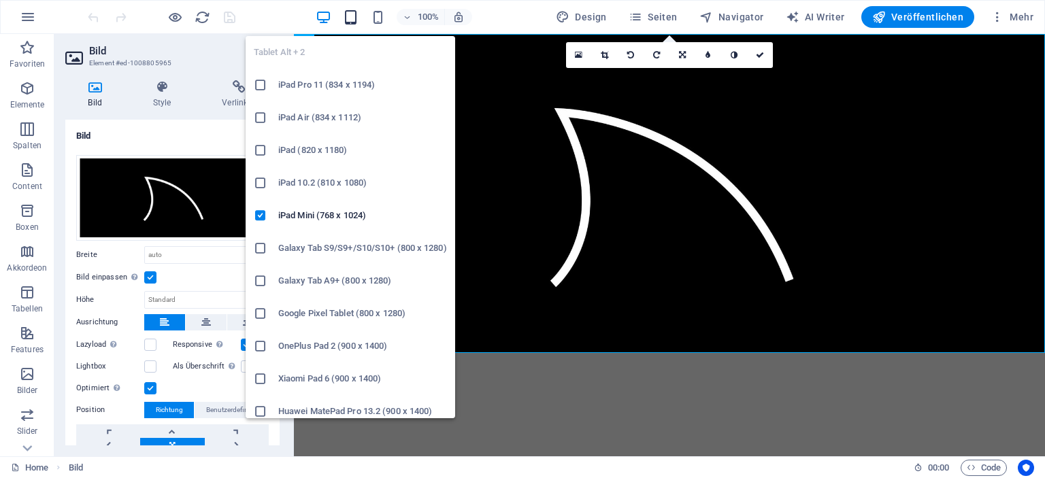
click at [352, 17] on icon "button" at bounding box center [351, 18] width 16 height 16
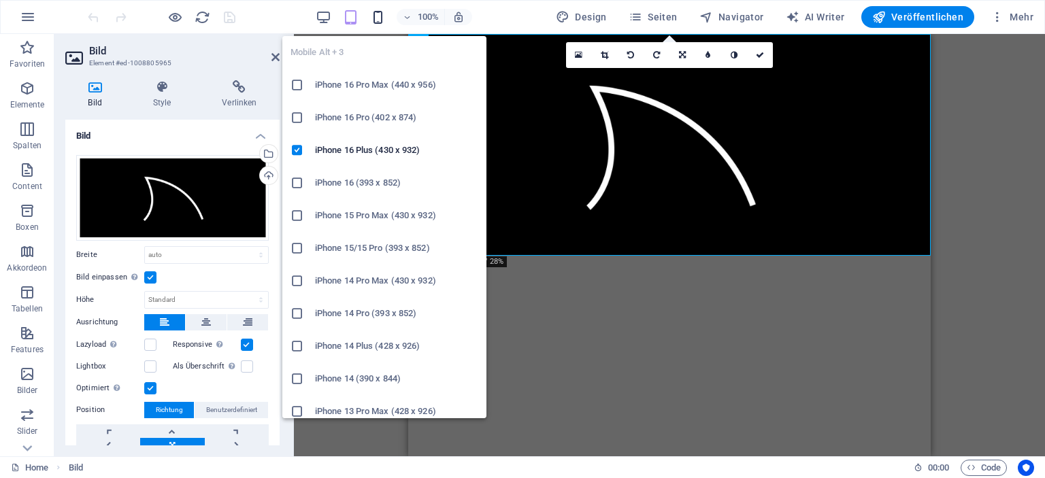
click at [378, 18] on icon "button" at bounding box center [378, 18] width 16 height 16
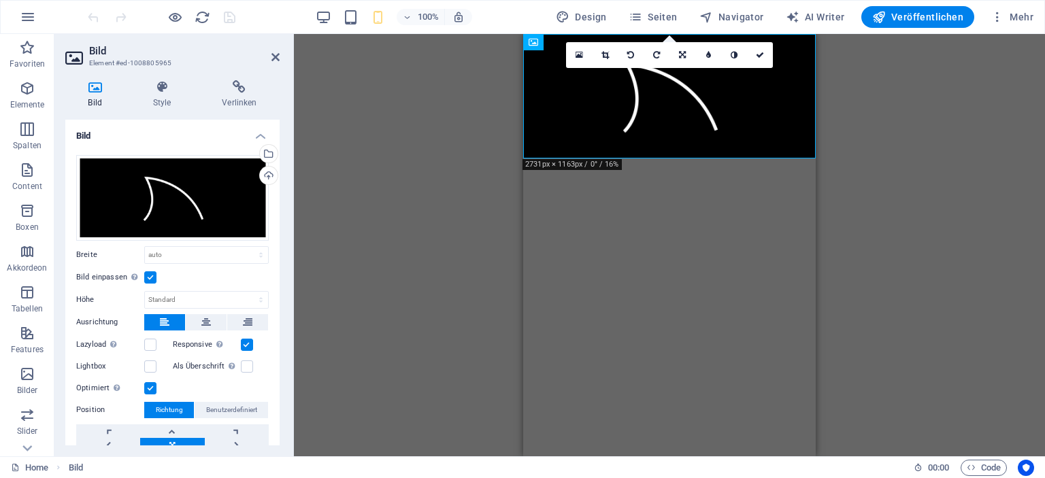
click at [363, 16] on div "100%" at bounding box center [393, 17] width 157 height 22
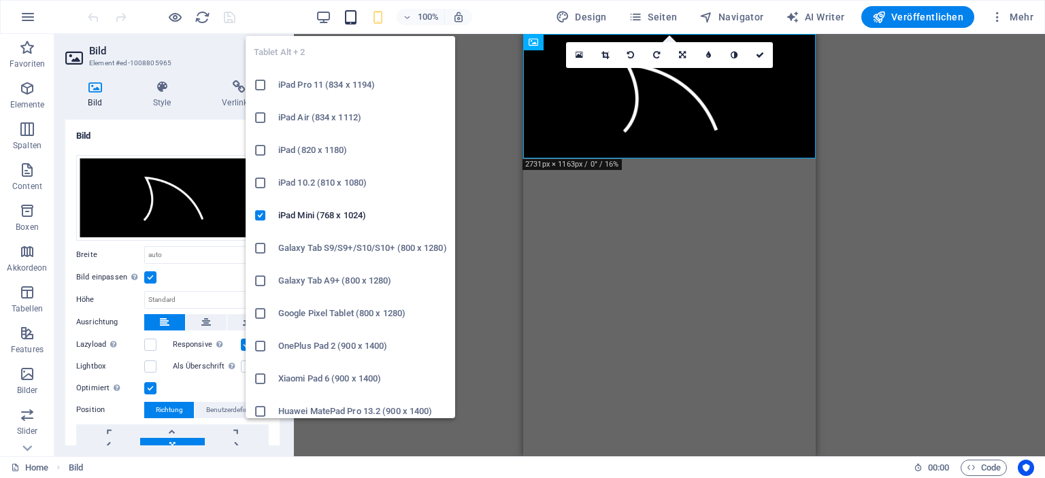
click at [355, 16] on icon "button" at bounding box center [351, 18] width 16 height 16
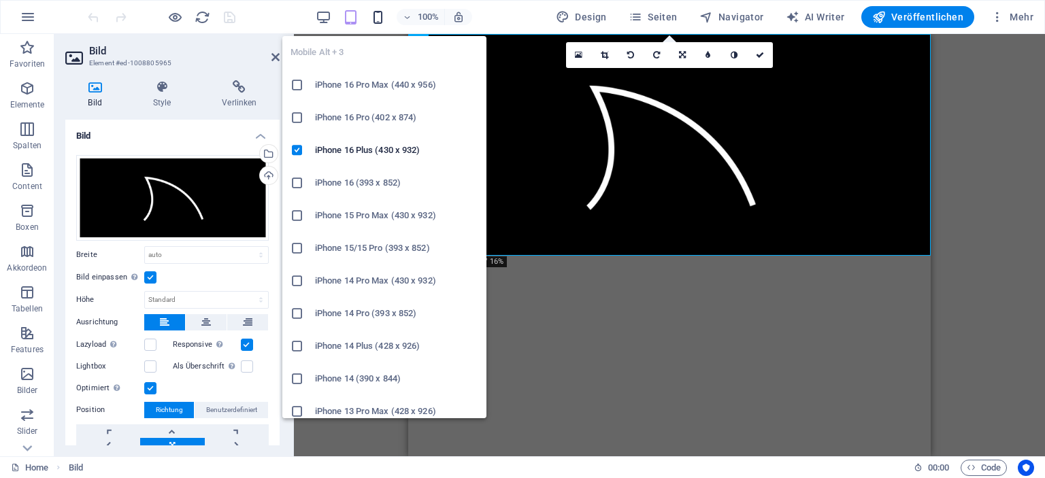
click at [380, 18] on icon "button" at bounding box center [378, 18] width 16 height 16
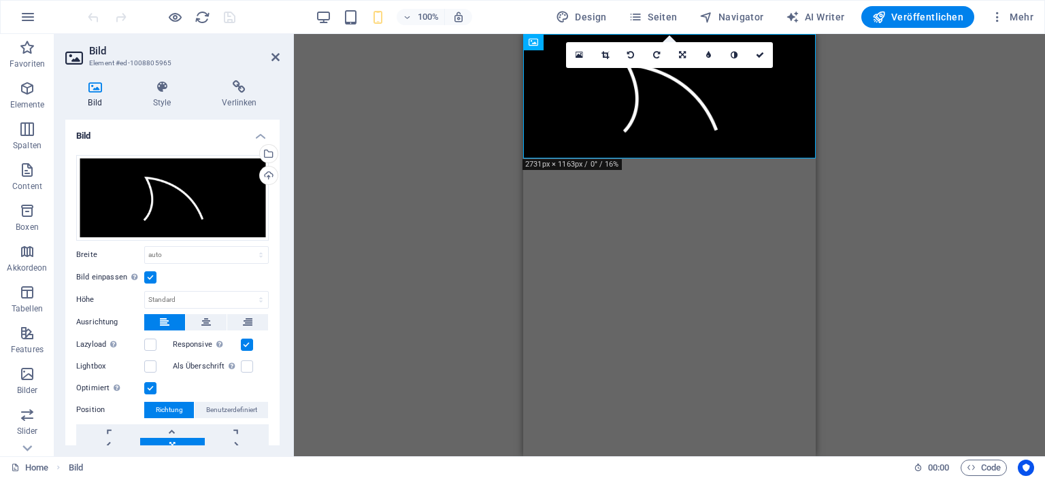
click at [528, 148] on figure at bounding box center [669, 96] width 293 height 125
drag, startPoint x: 663, startPoint y: 157, endPoint x: 664, endPoint y: 182, distance: 24.5
click at [664, 159] on html "Skip to main content" at bounding box center [669, 96] width 293 height 125
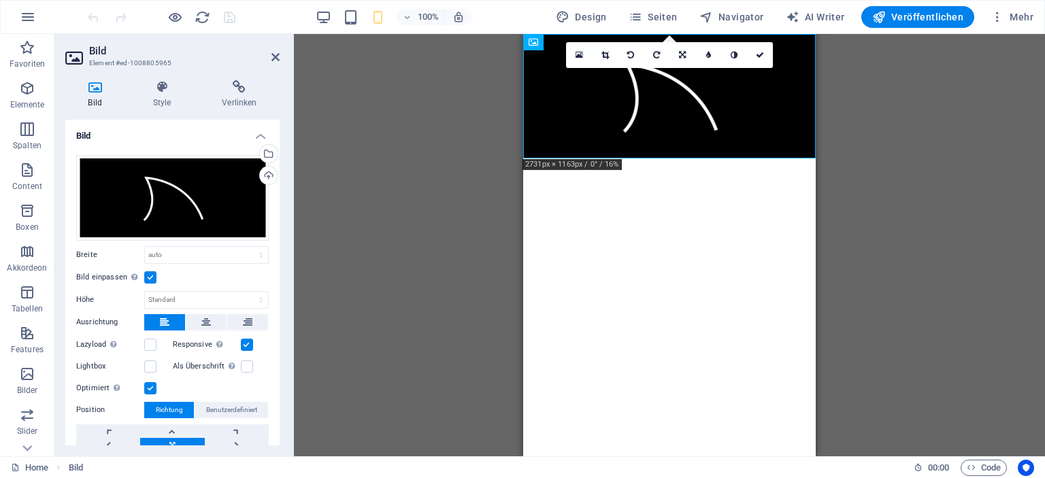
drag, startPoint x: 665, startPoint y: 154, endPoint x: 665, endPoint y: 166, distance: 12.2
click at [665, 159] on html "Skip to main content" at bounding box center [669, 96] width 293 height 125
click at [678, 141] on figure at bounding box center [669, 96] width 293 height 125
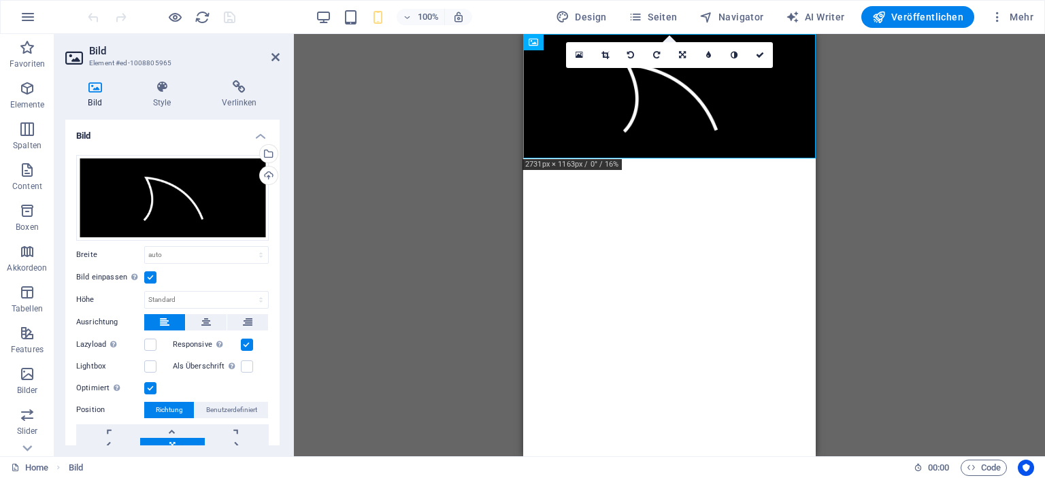
click at [678, 141] on figure at bounding box center [669, 96] width 293 height 125
click at [152, 274] on label at bounding box center [150, 277] width 12 height 12
click at [0, 0] on input "Bild einpassen Bild automatisch anhand einer fixen Breite und Höhe einpassen" at bounding box center [0, 0] width 0 height 0
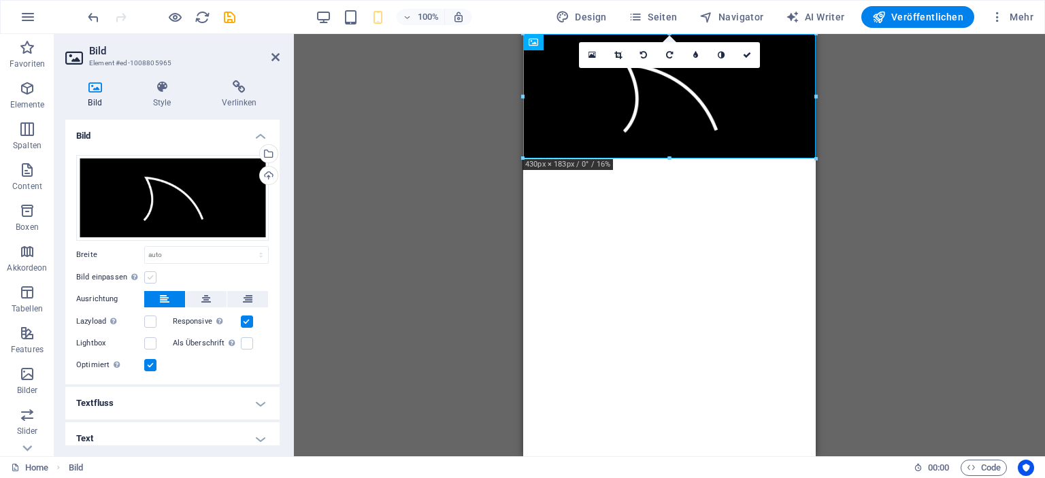
click at [153, 274] on label at bounding box center [150, 277] width 12 height 12
click at [0, 0] on input "Bild einpassen Bild automatisch anhand einer fixen Breite und Höhe einpassen" at bounding box center [0, 0] width 0 height 0
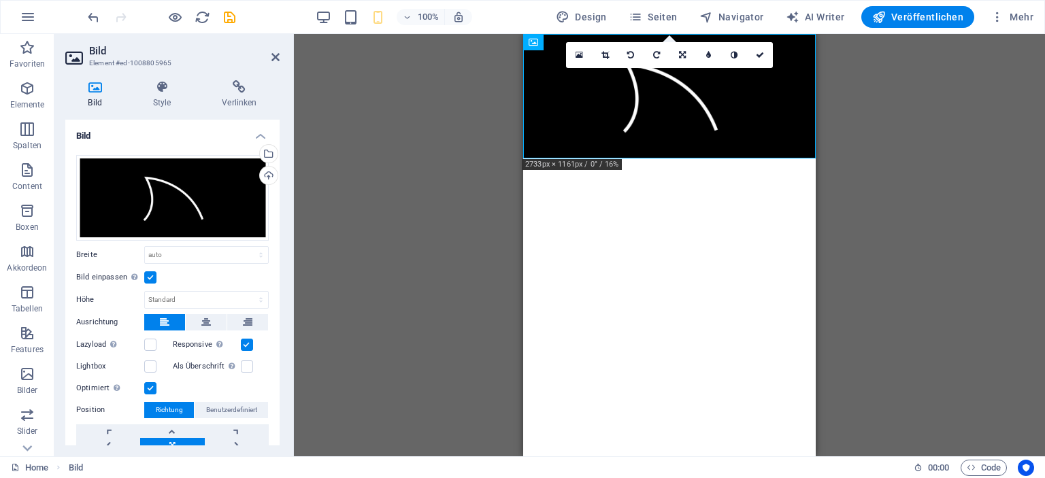
click at [153, 274] on label at bounding box center [150, 277] width 12 height 12
click at [0, 0] on input "Bild einpassen Bild automatisch anhand einer fixen Breite und Höhe einpassen" at bounding box center [0, 0] width 0 height 0
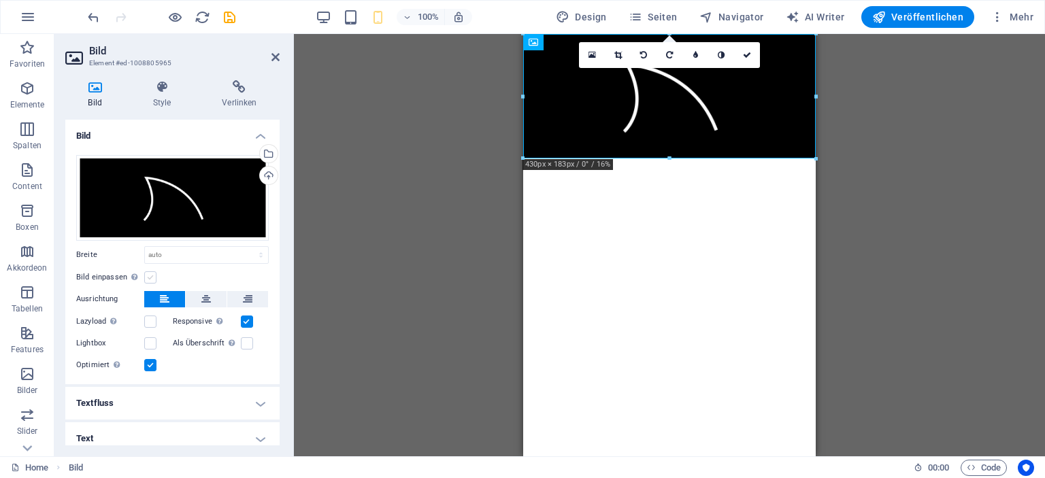
click at [153, 274] on label at bounding box center [150, 277] width 12 height 12
click at [0, 0] on input "Bild einpassen Bild automatisch anhand einer fixen Breite und Höhe einpassen" at bounding box center [0, 0] width 0 height 0
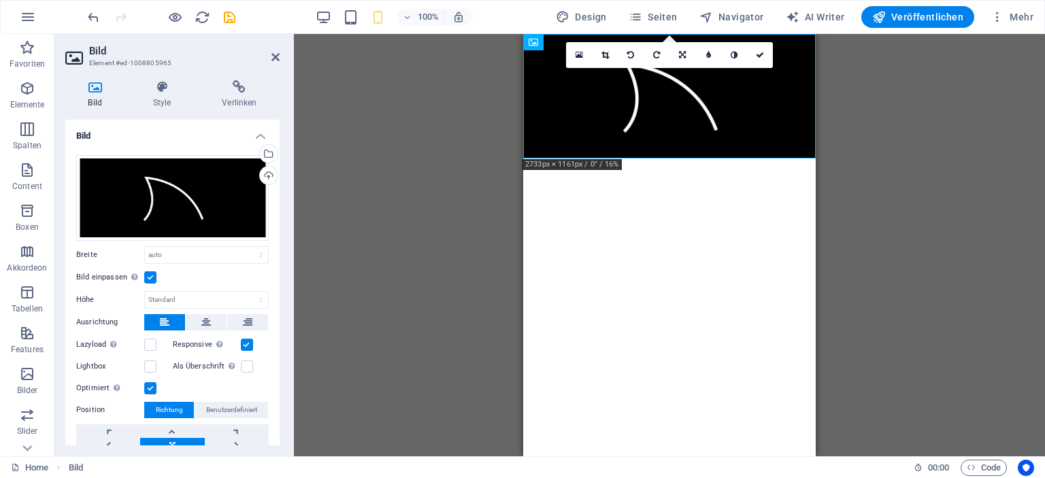
click at [152, 274] on label at bounding box center [150, 277] width 12 height 12
click at [0, 0] on input "Bild einpassen Bild automatisch anhand einer fixen Breite und Höhe einpassen" at bounding box center [0, 0] width 0 height 0
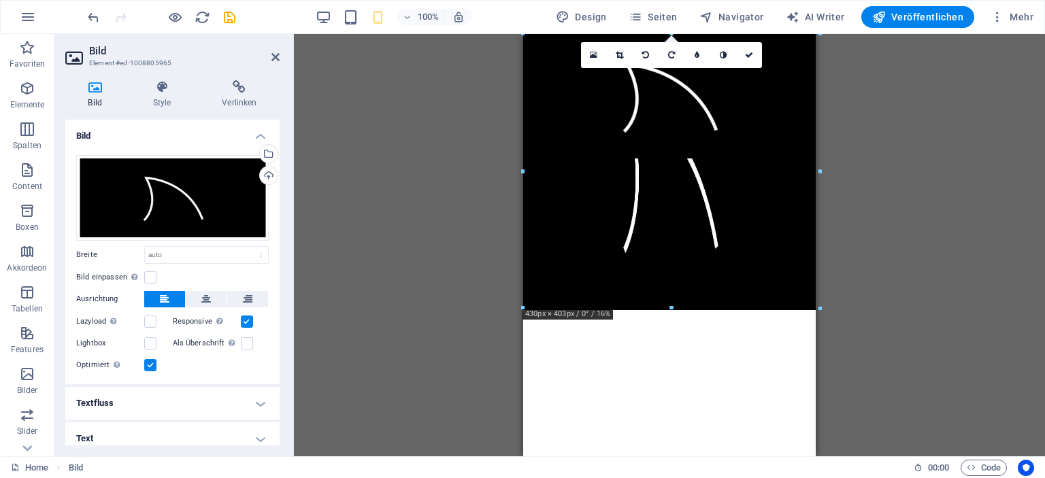
drag, startPoint x: 668, startPoint y: 157, endPoint x: 665, endPoint y: 309, distance: 151.8
type input "430"
select select "px"
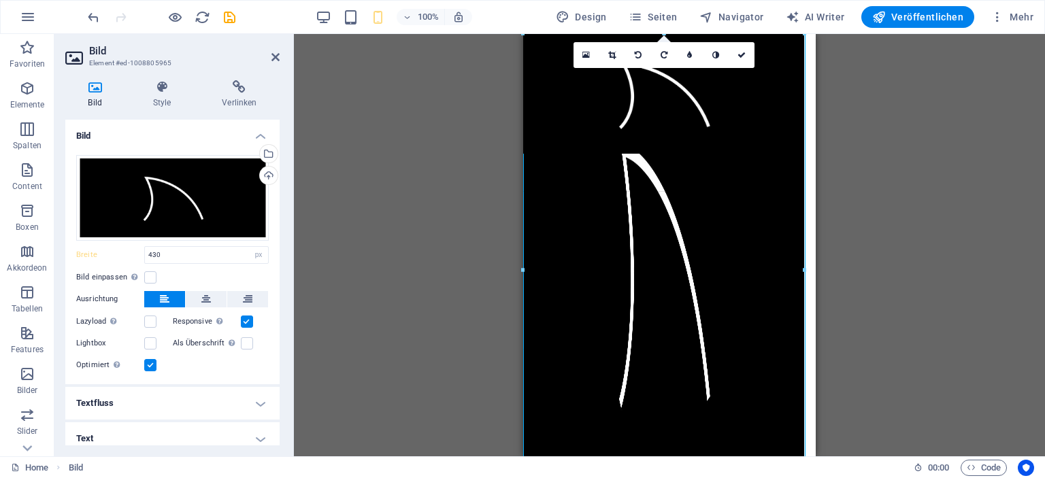
drag, startPoint x: 670, startPoint y: 157, endPoint x: 230, endPoint y: 505, distance: 560.4
type input "413"
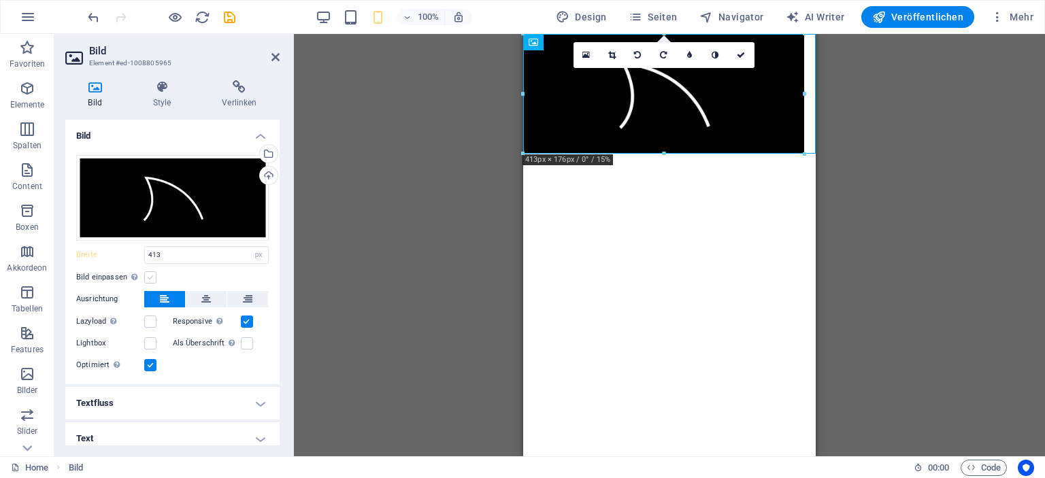
click at [151, 277] on label at bounding box center [150, 277] width 12 height 12
click at [0, 0] on input "Bild einpassen Bild automatisch anhand einer fixen Breite und Höhe einpassen" at bounding box center [0, 0] width 0 height 0
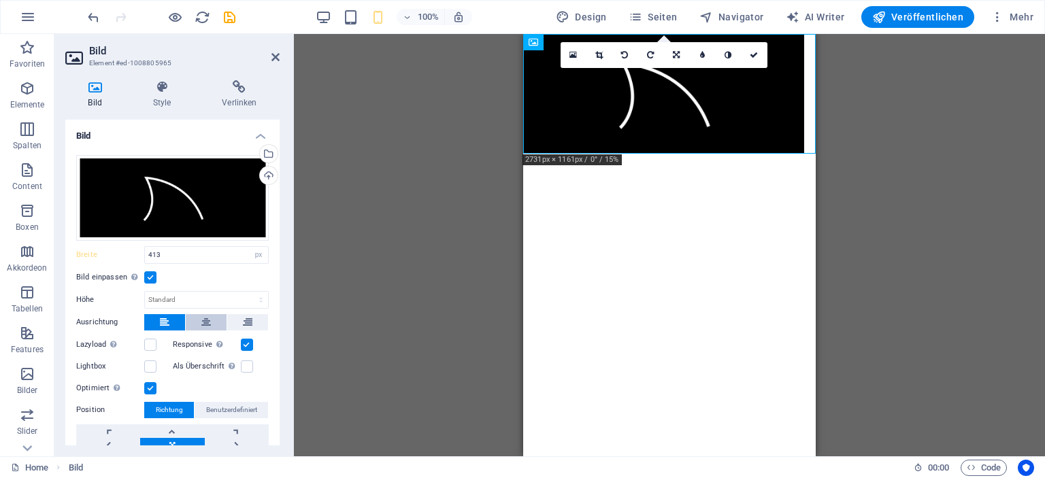
click at [210, 318] on icon at bounding box center [206, 322] width 10 height 16
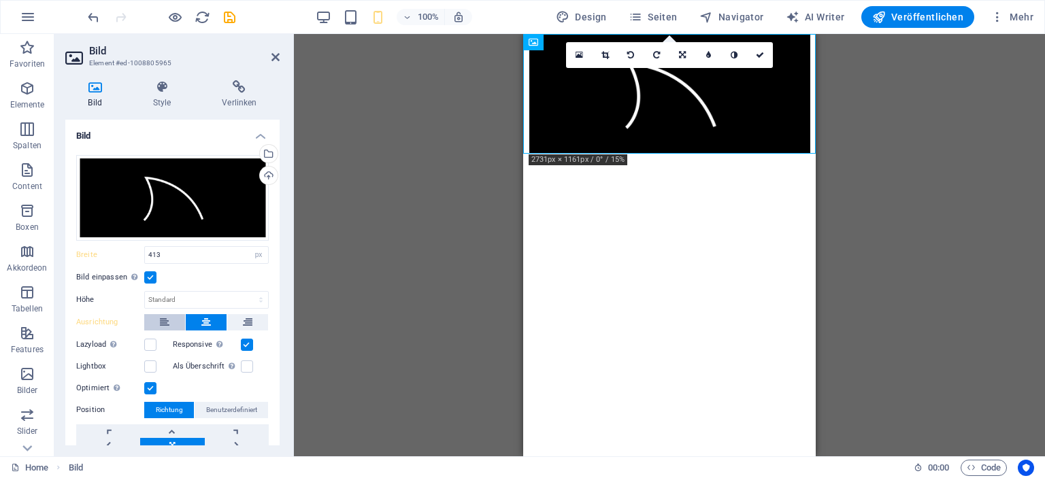
click at [181, 316] on button at bounding box center [164, 322] width 41 height 16
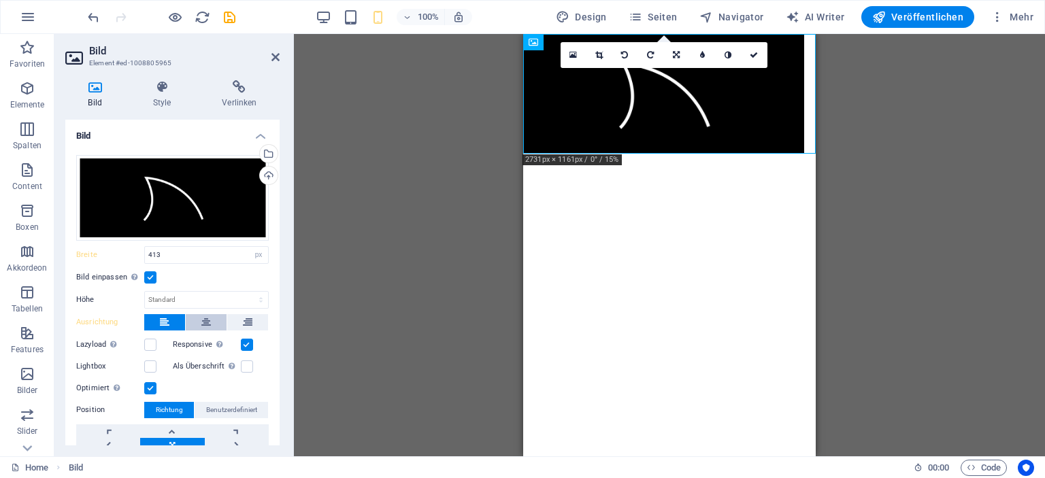
click at [205, 319] on icon at bounding box center [206, 322] width 10 height 16
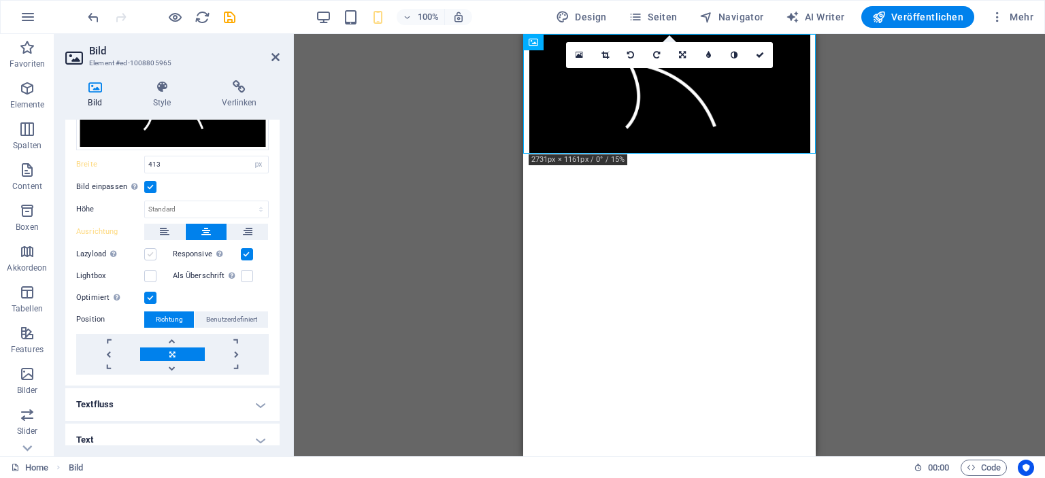
scroll to position [99, 0]
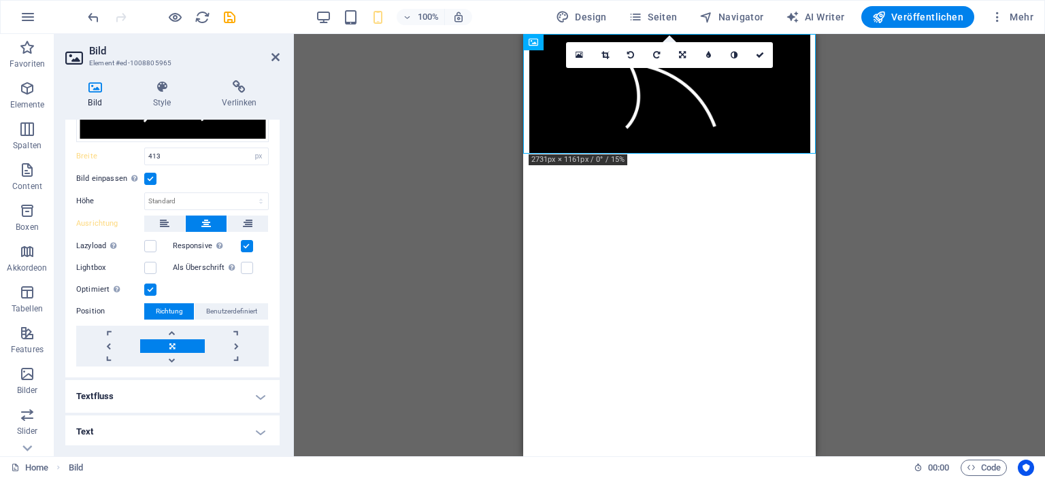
click at [177, 344] on link at bounding box center [172, 347] width 64 height 14
click at [170, 344] on link at bounding box center [172, 347] width 64 height 14
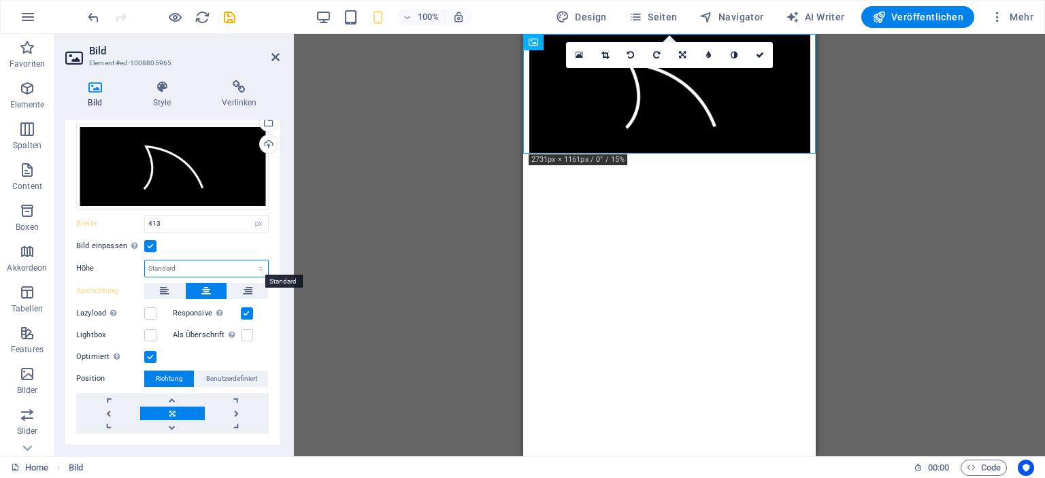
click at [261, 267] on select "Standard auto px" at bounding box center [206, 269] width 123 height 16
click at [145, 261] on select "Standard auto px" at bounding box center [206, 269] width 123 height 16
select select "DISABLED_OPTION_VALUE"
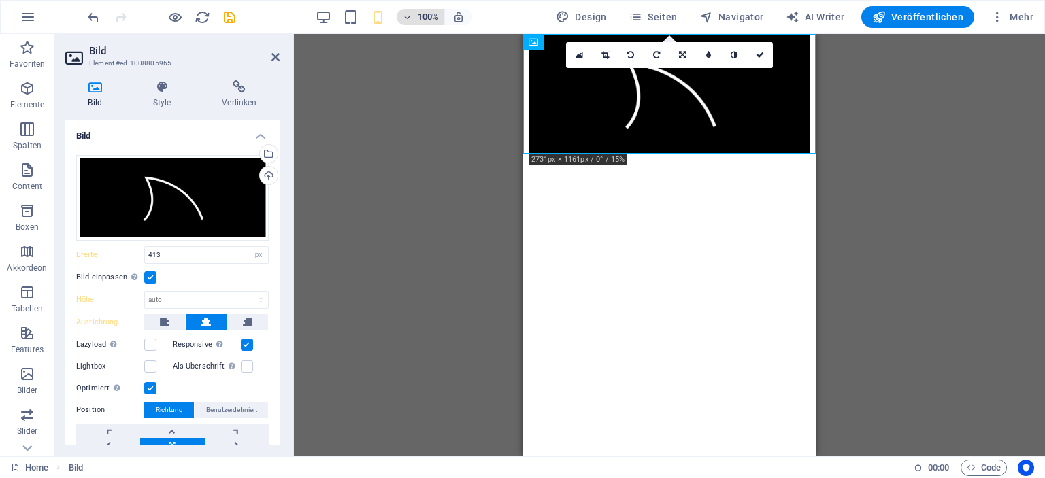
click at [416, 16] on span "100%" at bounding box center [420, 17] width 37 height 16
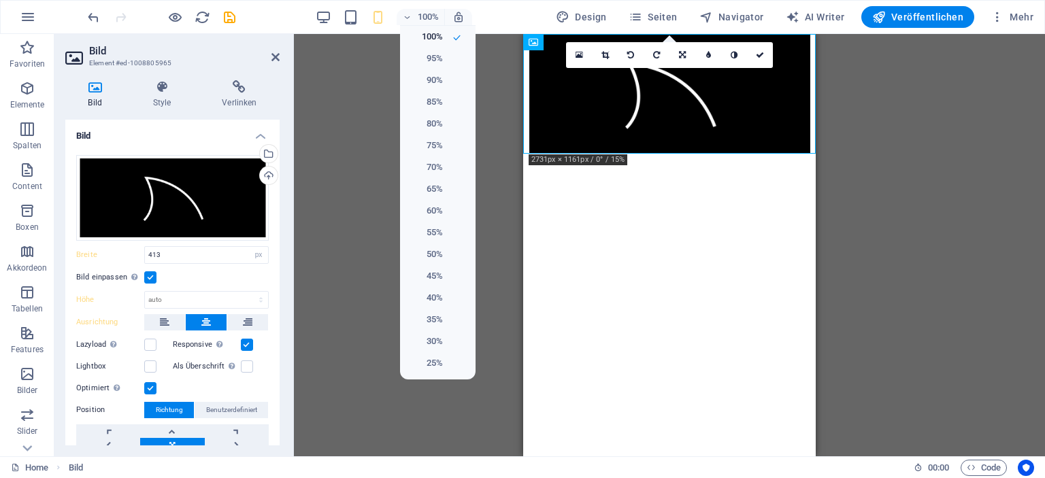
click at [381, 50] on div at bounding box center [522, 239] width 1045 height 478
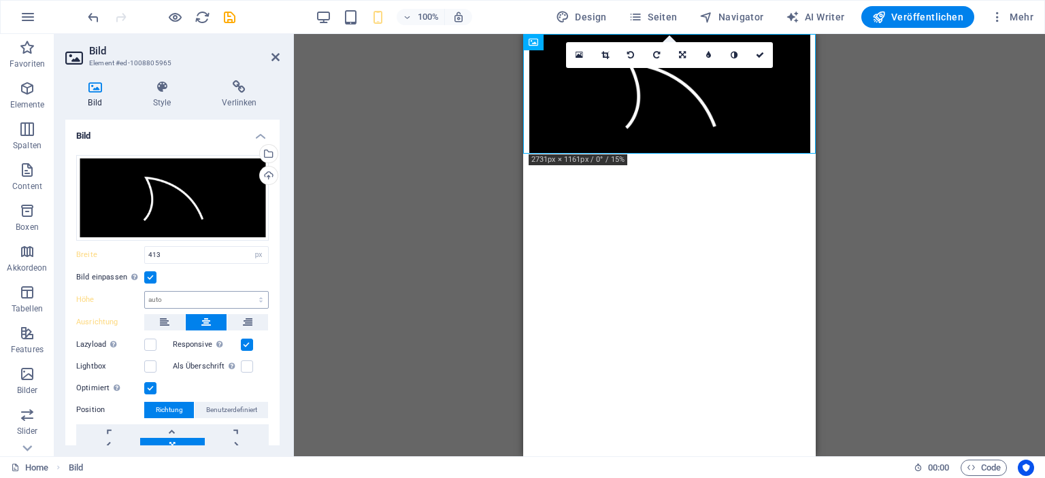
scroll to position [68, 0]
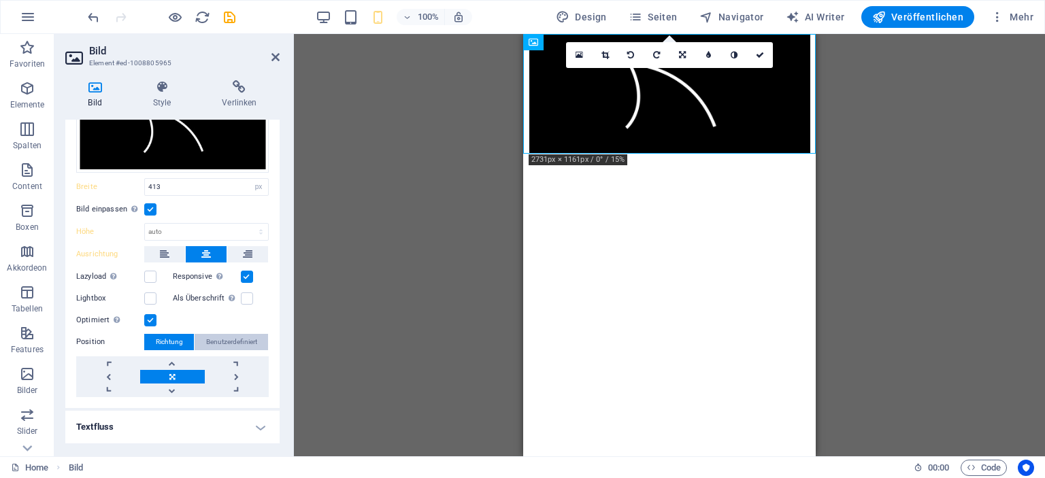
click at [227, 345] on span "Benutzerdefiniert" at bounding box center [231, 342] width 51 height 16
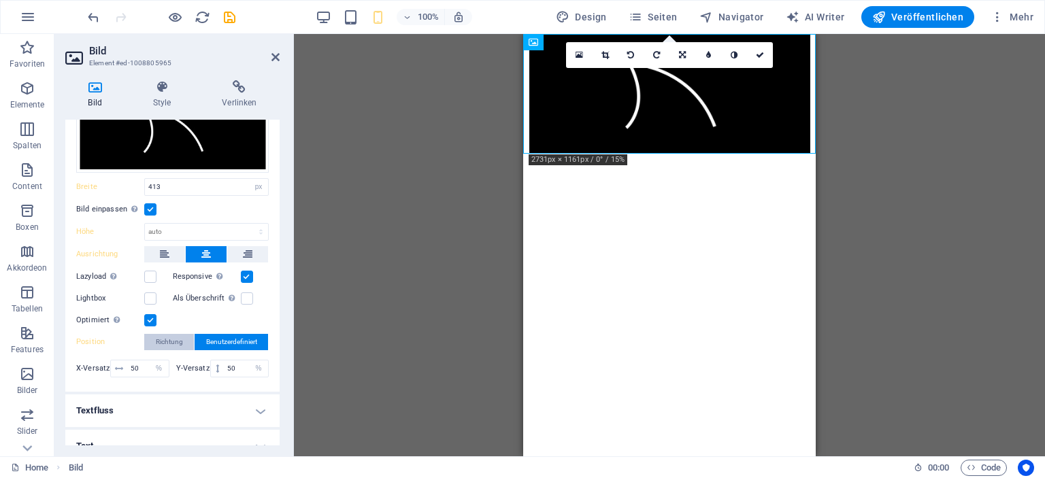
click at [161, 338] on span "Richtung" at bounding box center [169, 342] width 27 height 16
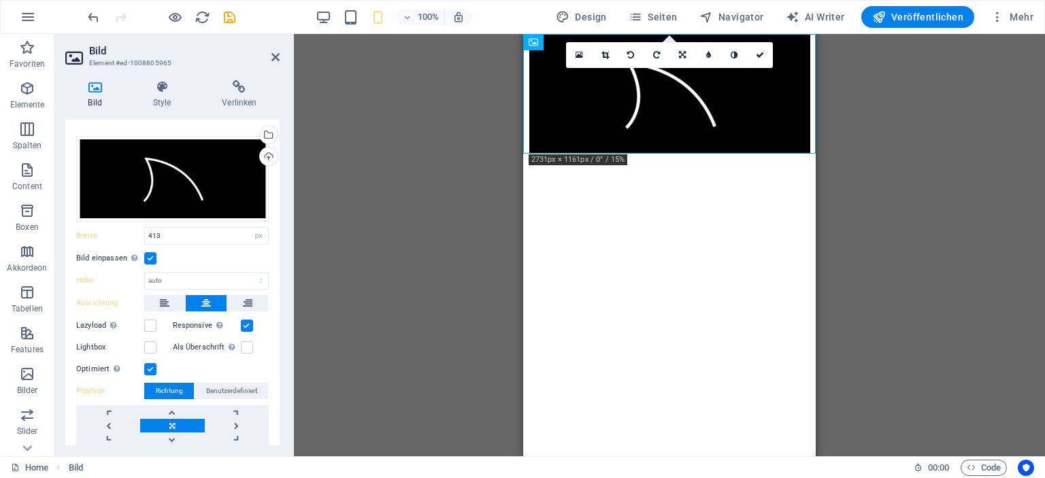
scroll to position [0, 0]
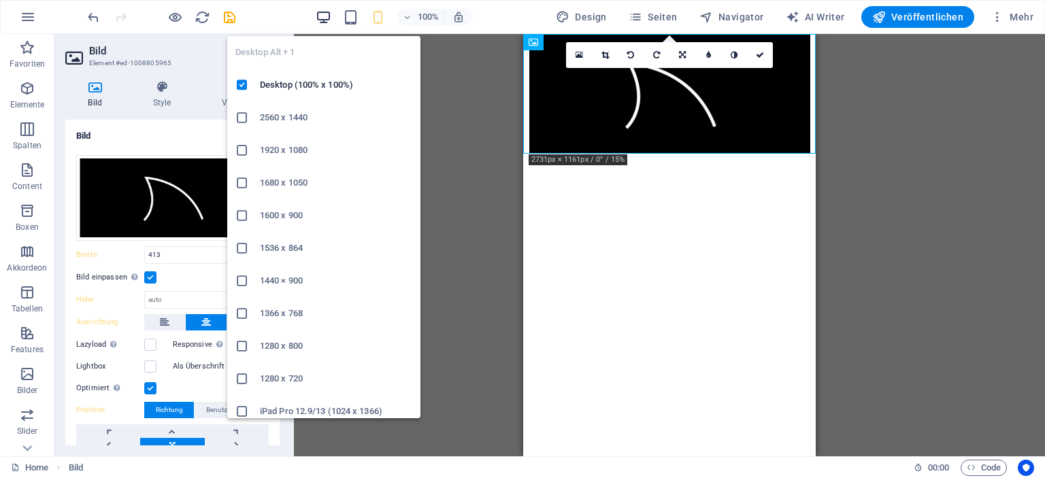
click at [327, 16] on icon "button" at bounding box center [324, 18] width 16 height 16
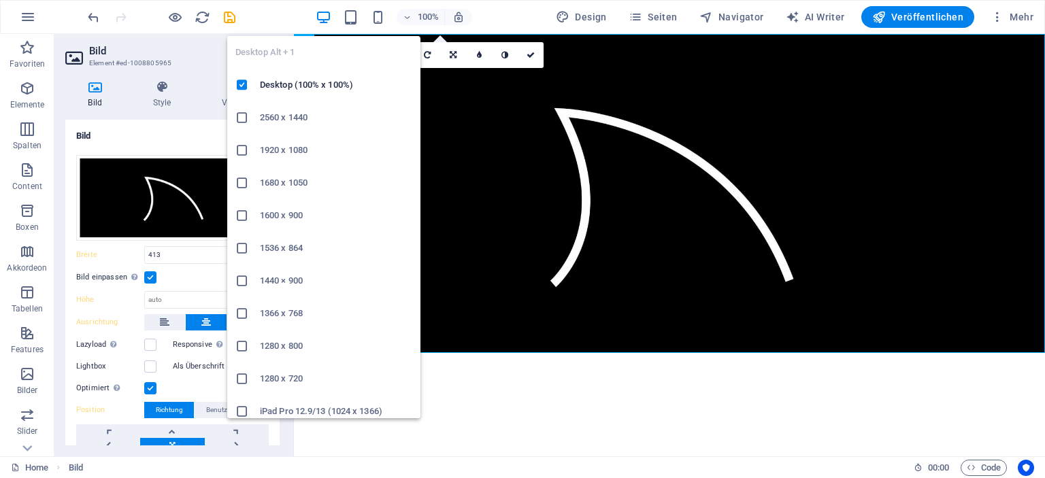
select select "DISABLED_OPTION_VALUE"
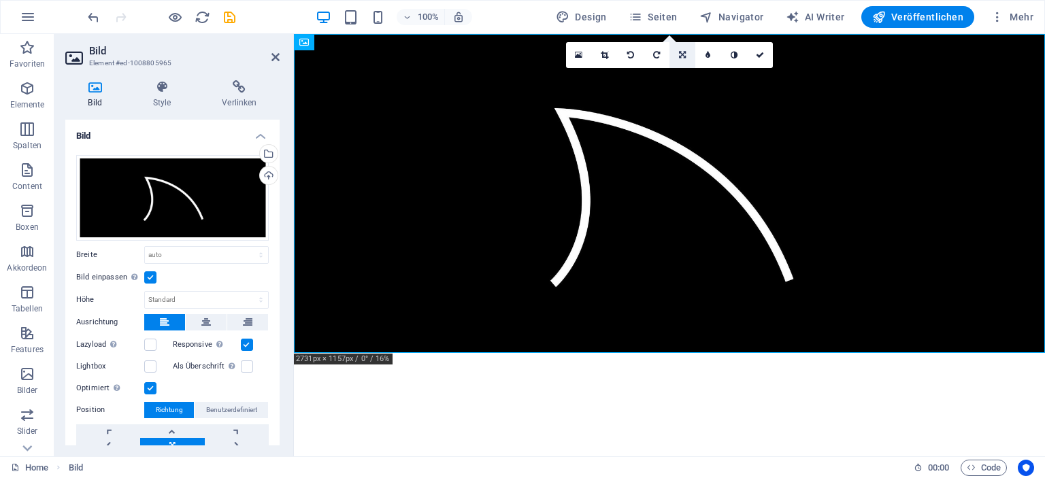
click at [680, 56] on icon at bounding box center [682, 55] width 7 height 8
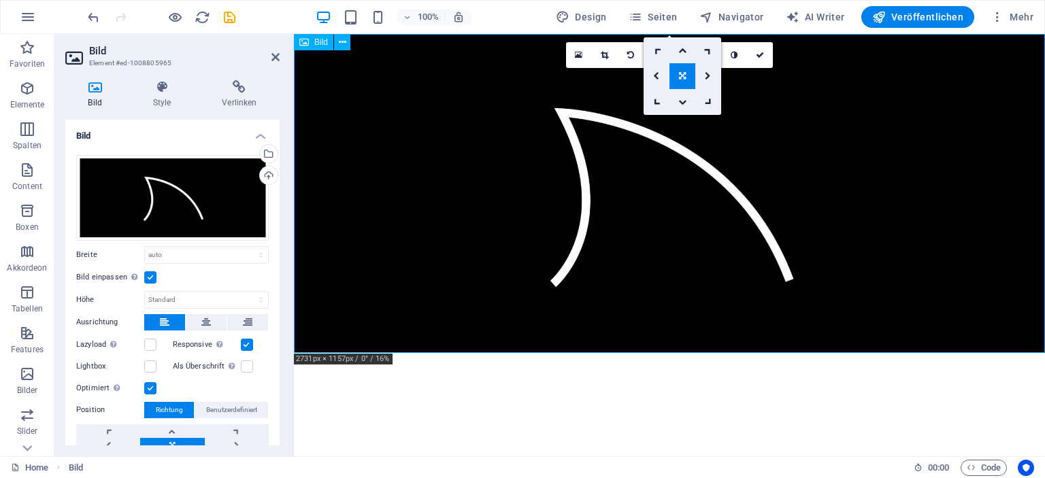
click at [512, 114] on figure at bounding box center [669, 193] width 751 height 319
click at [393, 135] on figure at bounding box center [669, 193] width 751 height 319
click at [397, 252] on figure at bounding box center [669, 193] width 751 height 319
click at [397, 251] on figure at bounding box center [669, 193] width 751 height 319
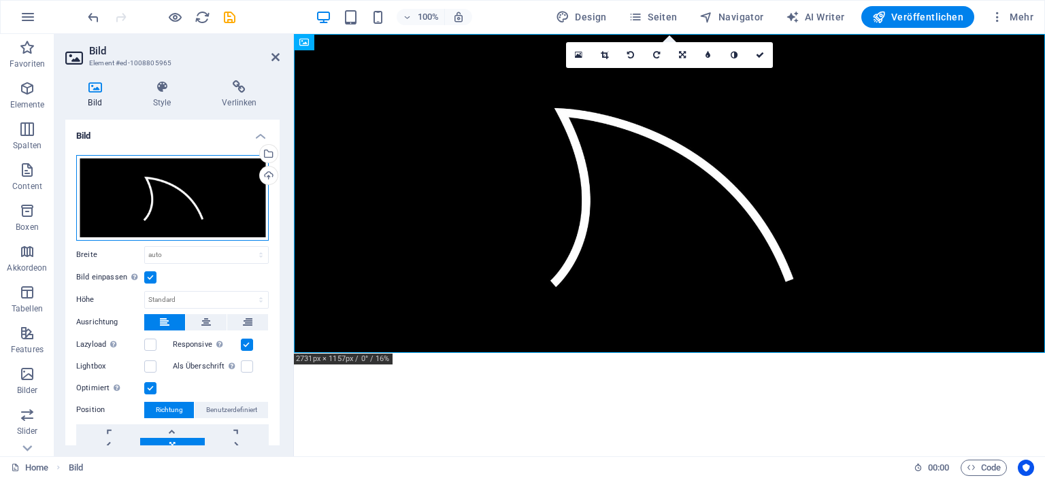
click at [218, 212] on div "Ziehe Dateien zum Hochladen hierher oder klicke hier, um aus Dateien oder koste…" at bounding box center [172, 198] width 193 height 86
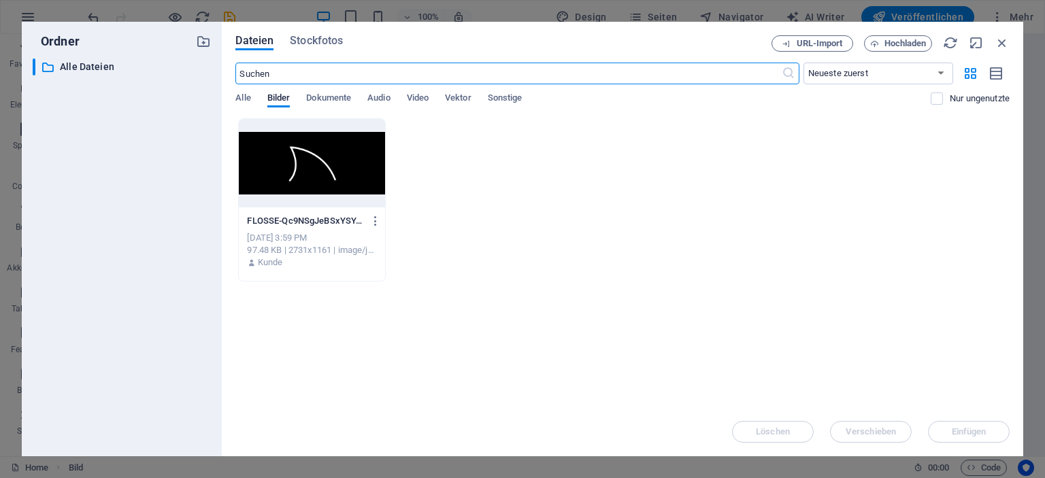
click at [218, 211] on div "[PERSON_NAME] ​ Alle Dateien Alle Dateien" at bounding box center [122, 239] width 200 height 435
click at [468, 250] on div "FLOSSE-Qc9NSgJeBSxYSYJ5yKtqTg.jpg FLOSSE-Qc9NSgJeBSxYSYJ5yKtqTg.jpg [DATE] 3:59…" at bounding box center [622, 199] width 774 height 163
click at [368, 150] on div at bounding box center [312, 163] width 146 height 88
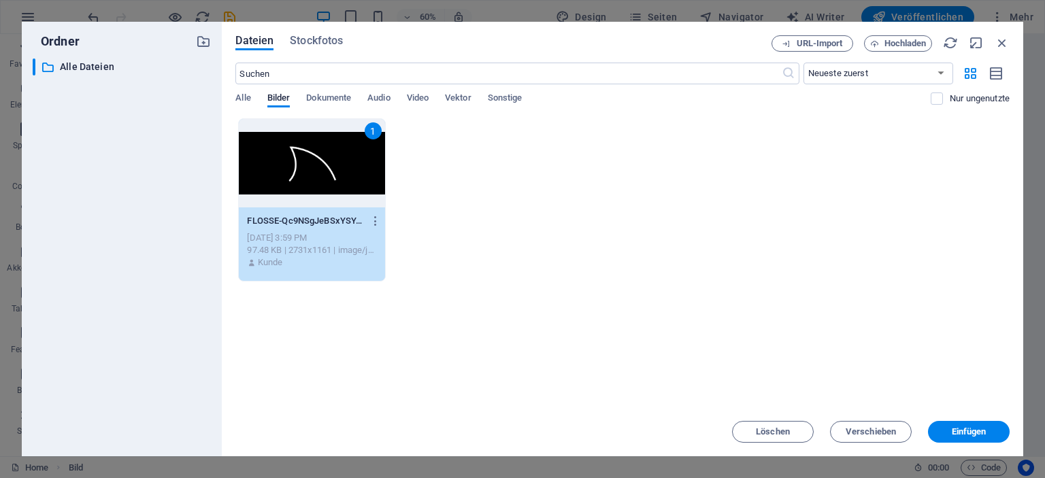
click at [368, 150] on div "1" at bounding box center [312, 163] width 146 height 88
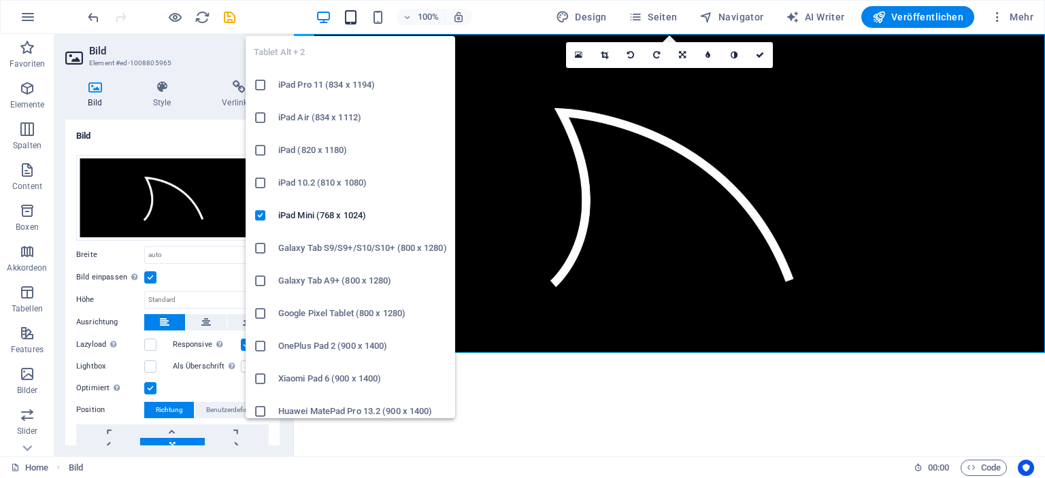
click at [351, 10] on icon "button" at bounding box center [351, 18] width 16 height 16
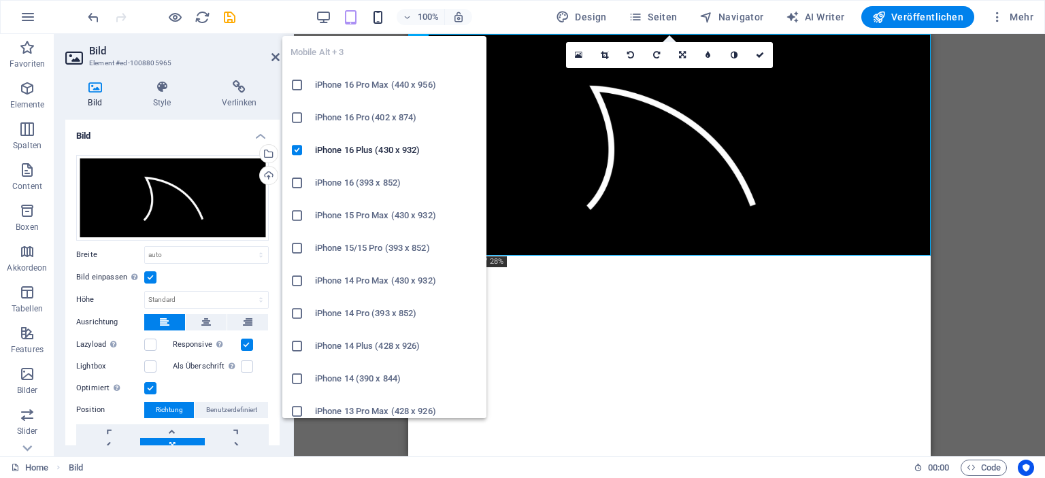
click at [379, 16] on icon "button" at bounding box center [378, 18] width 16 height 16
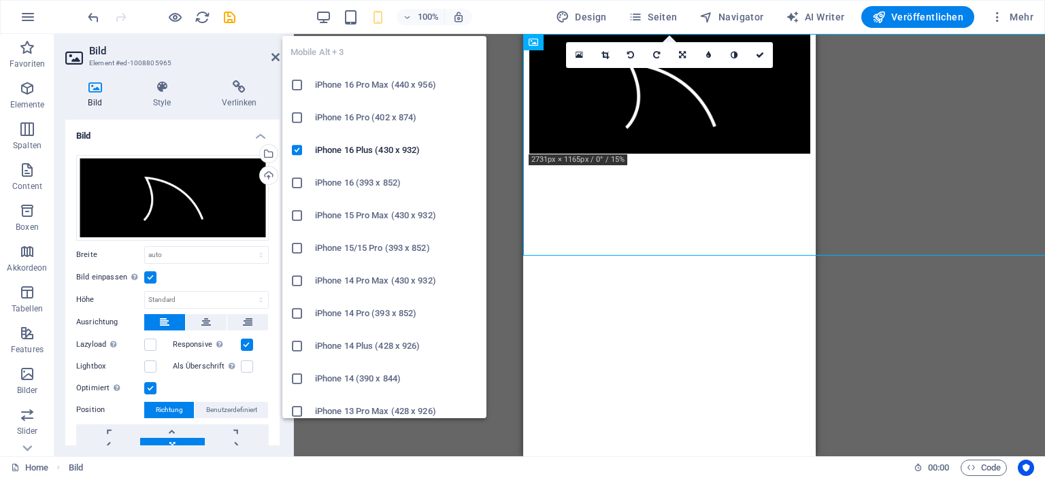
type input "413"
select select "px"
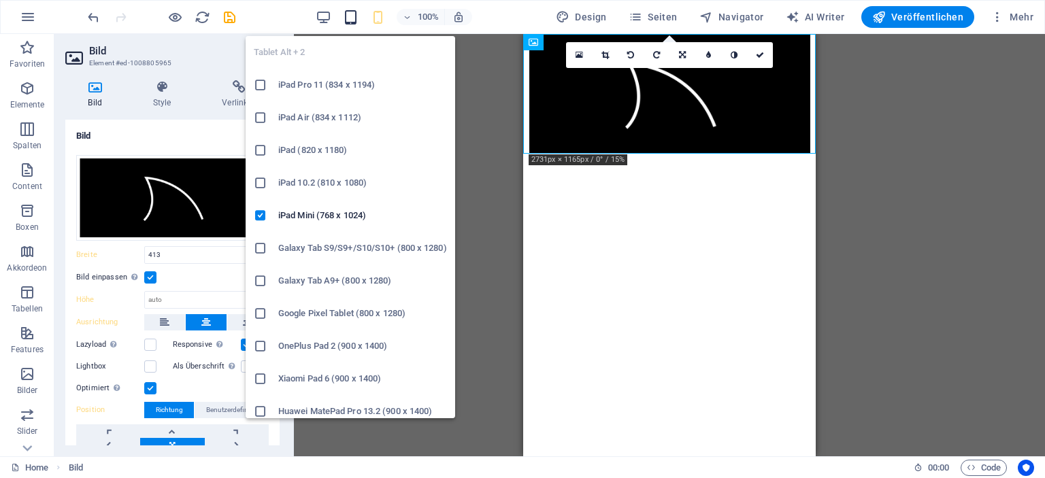
click at [357, 16] on icon "button" at bounding box center [351, 18] width 16 height 16
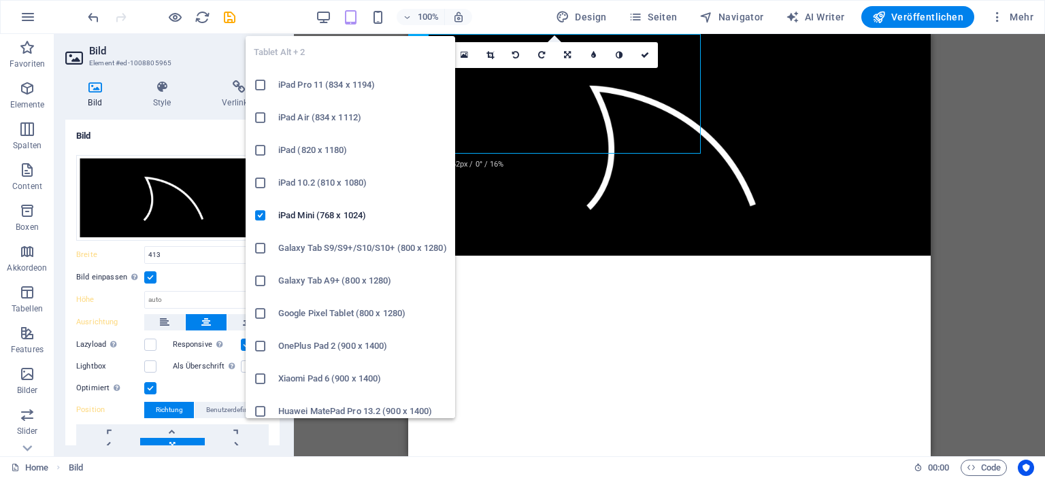
select select "DISABLED_OPTION_VALUE"
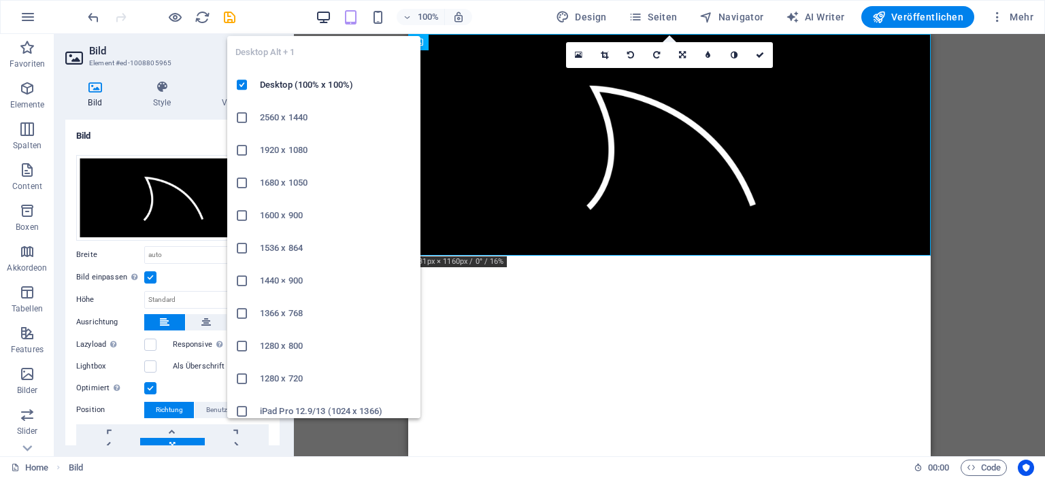
click at [328, 14] on icon "button" at bounding box center [324, 18] width 16 height 16
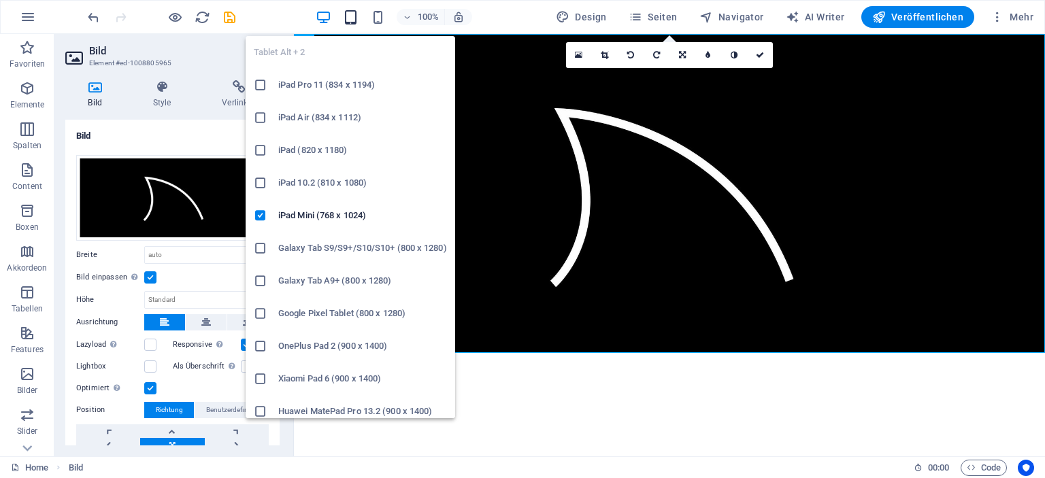
click at [357, 14] on icon "button" at bounding box center [351, 18] width 16 height 16
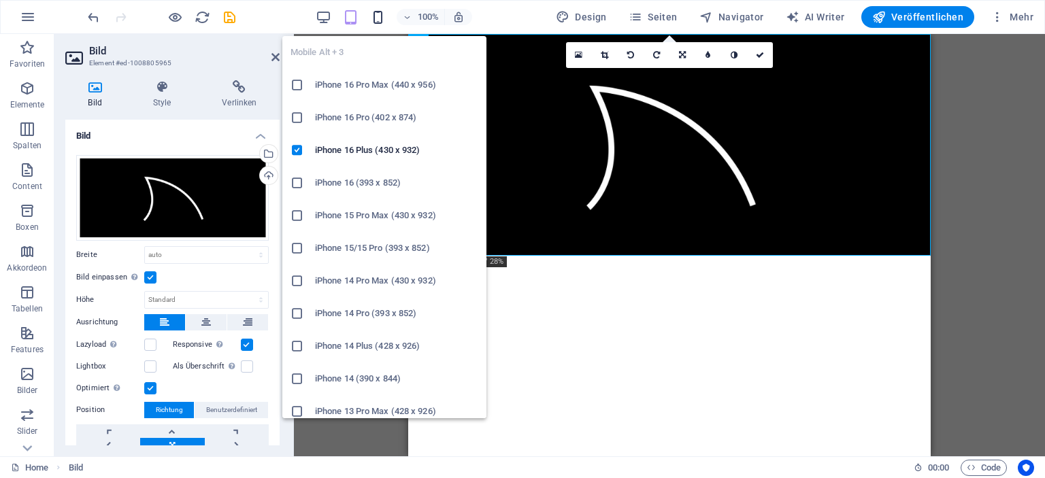
click at [378, 14] on icon "button" at bounding box center [378, 18] width 16 height 16
type input "413"
select select "px"
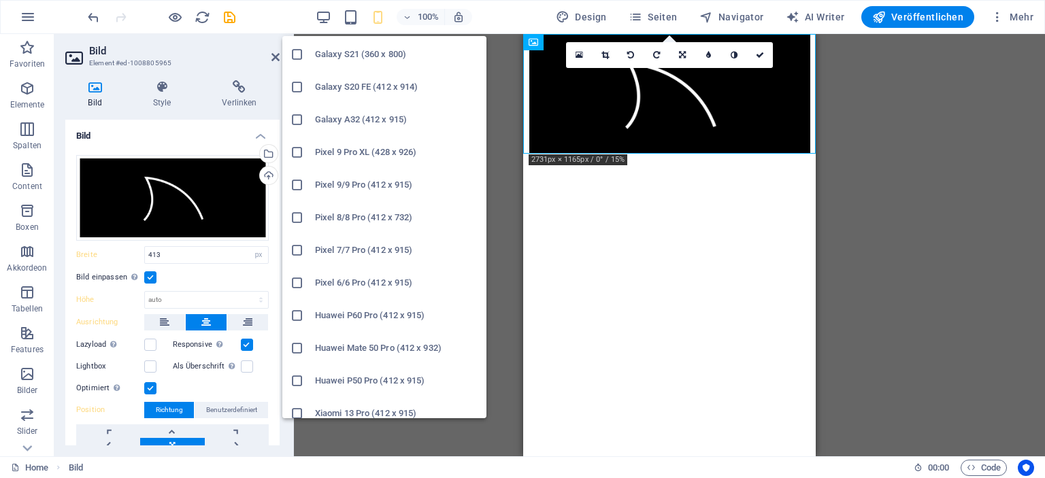
scroll to position [695, 0]
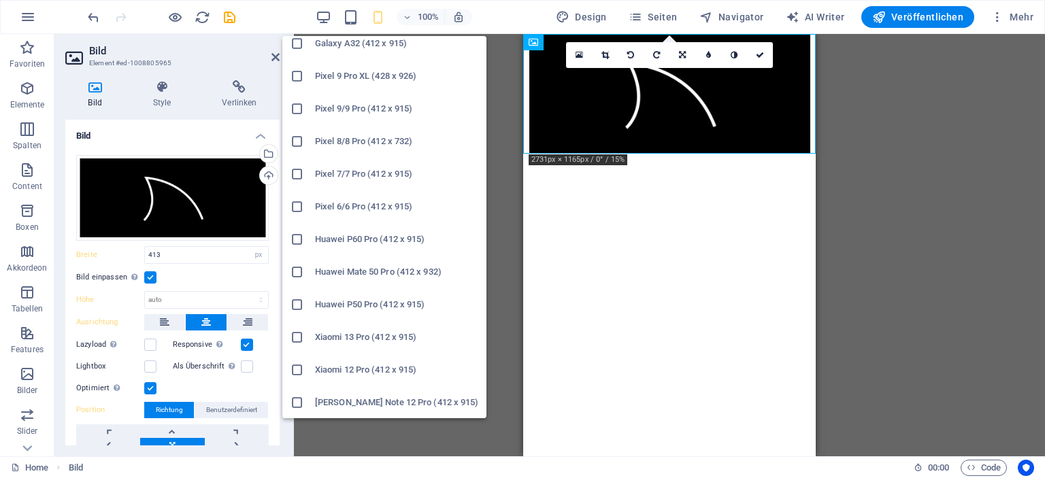
click at [297, 337] on icon at bounding box center [298, 338] width 14 height 14
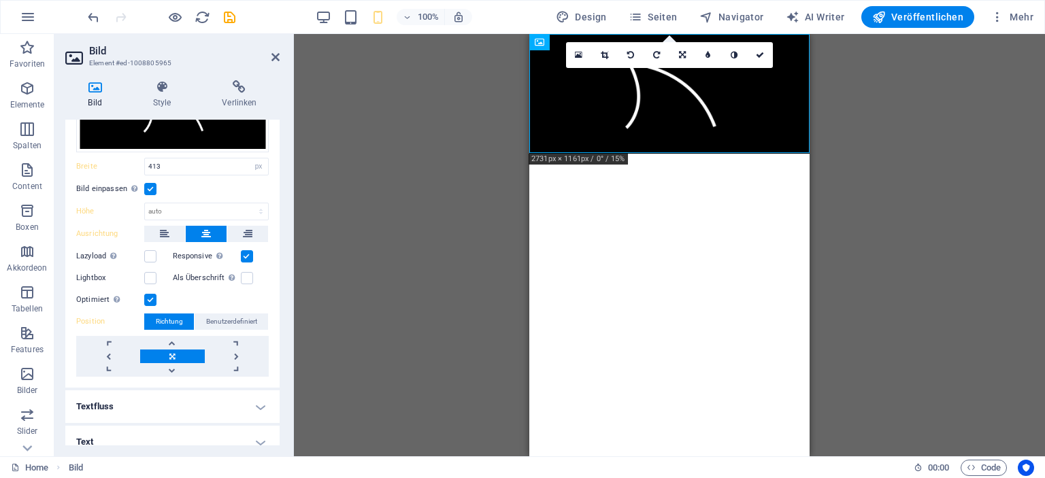
scroll to position [99, 0]
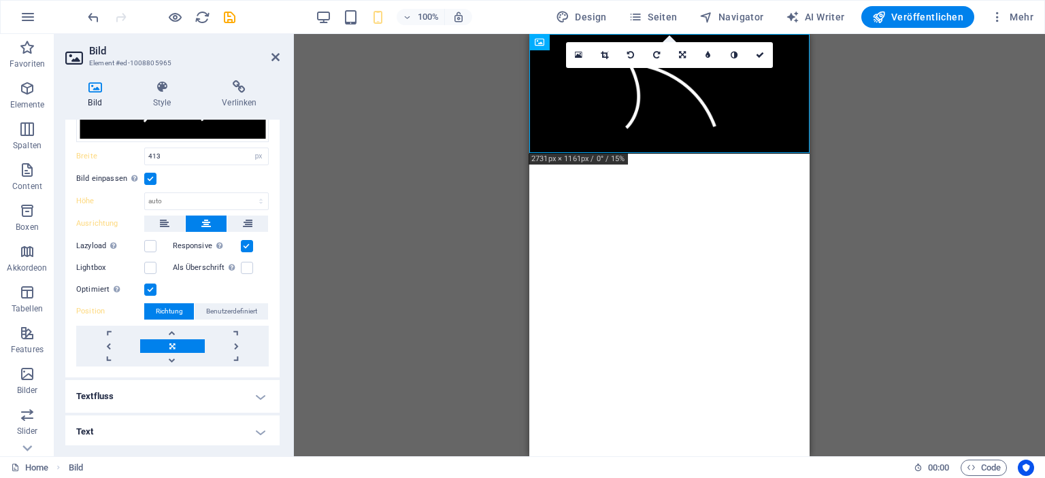
click at [263, 393] on h4 "Textfluss" at bounding box center [172, 396] width 214 height 33
click at [263, 393] on h4 "Textfluss" at bounding box center [172, 392] width 214 height 24
click at [259, 425] on h4 "Text" at bounding box center [172, 432] width 214 height 33
click at [259, 425] on h4 "Text" at bounding box center [172, 428] width 214 height 24
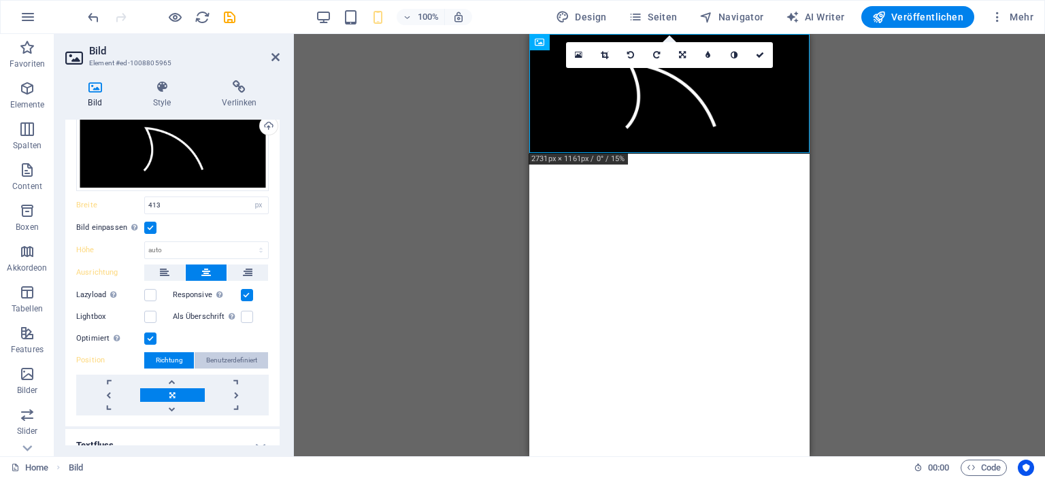
scroll to position [0, 0]
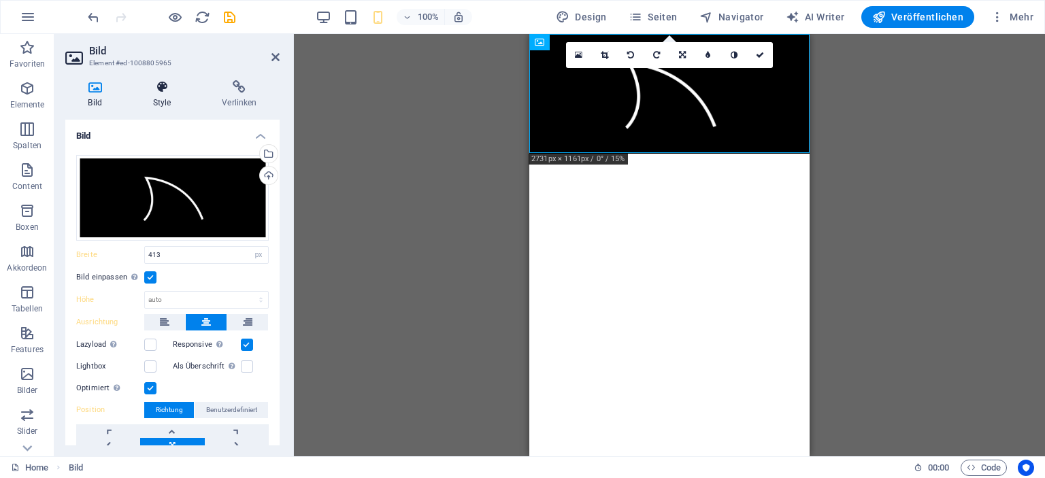
click at [157, 99] on h4 "Style" at bounding box center [164, 94] width 69 height 29
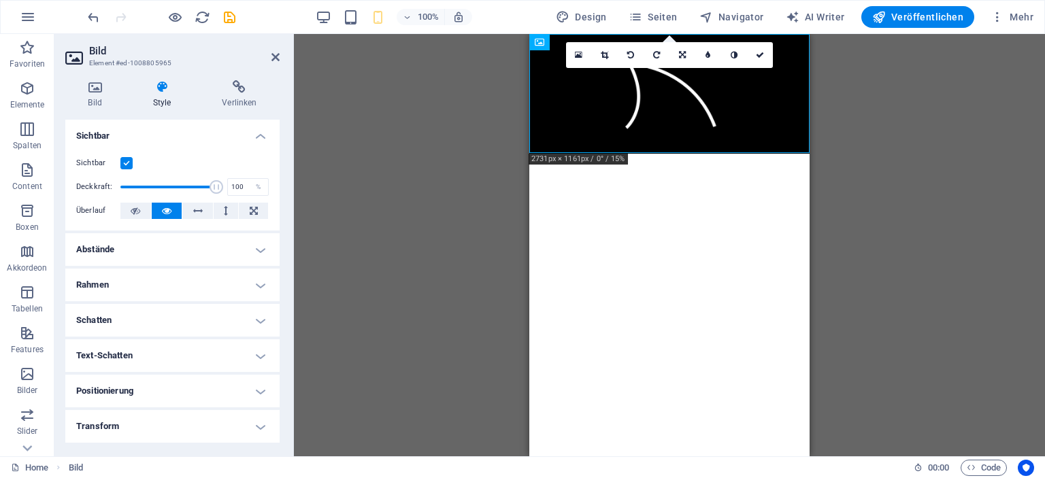
click at [125, 160] on label at bounding box center [126, 163] width 12 height 12
click at [0, 0] on input "Sichtbar" at bounding box center [0, 0] width 0 height 0
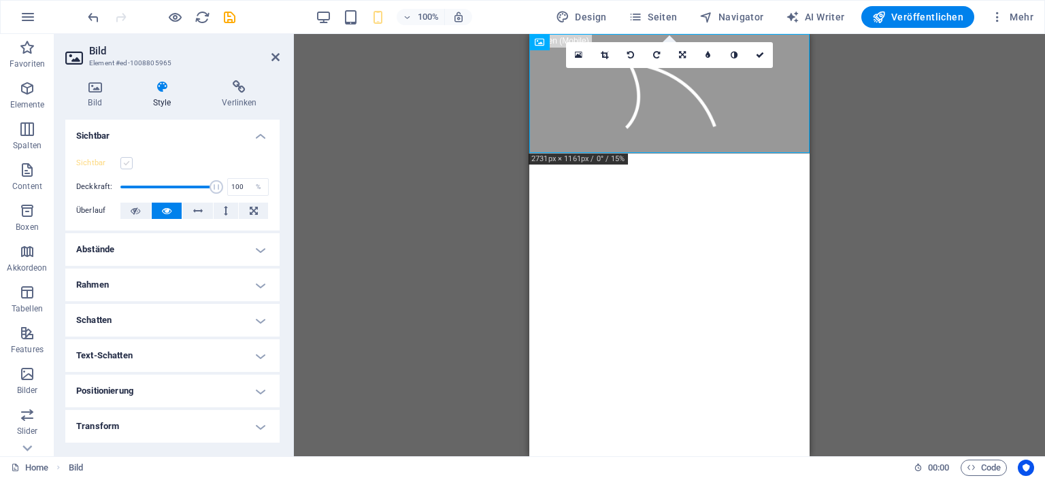
click at [125, 161] on label at bounding box center [126, 163] width 12 height 12
click at [0, 0] on input "Sichtbar" at bounding box center [0, 0] width 0 height 0
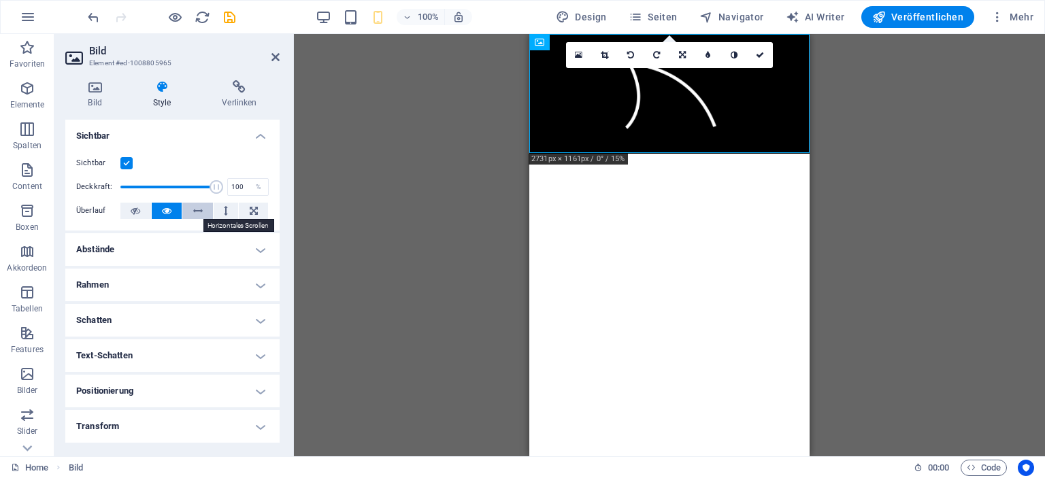
click at [187, 212] on button at bounding box center [197, 211] width 31 height 16
click at [217, 212] on button at bounding box center [226, 211] width 25 height 16
click at [250, 212] on icon at bounding box center [254, 211] width 8 height 16
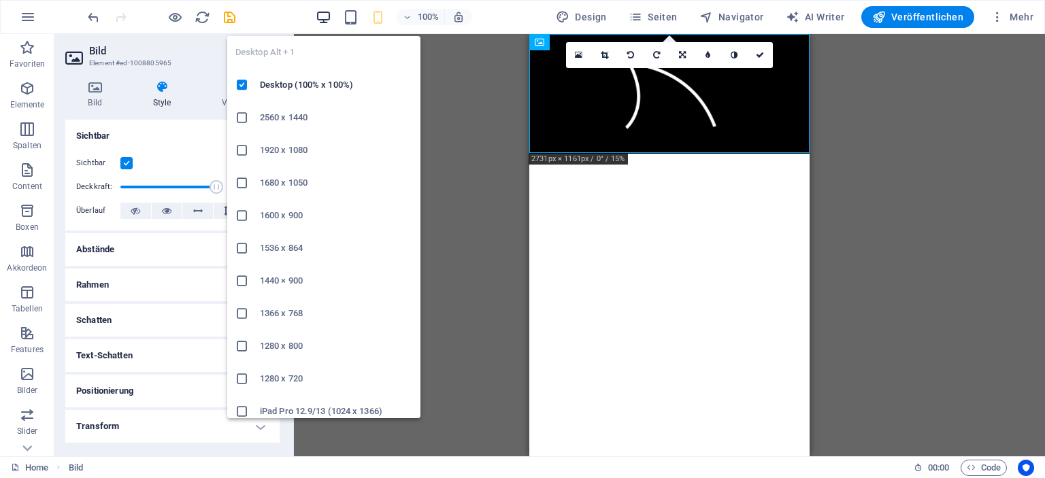
click at [320, 13] on icon "button" at bounding box center [324, 18] width 16 height 16
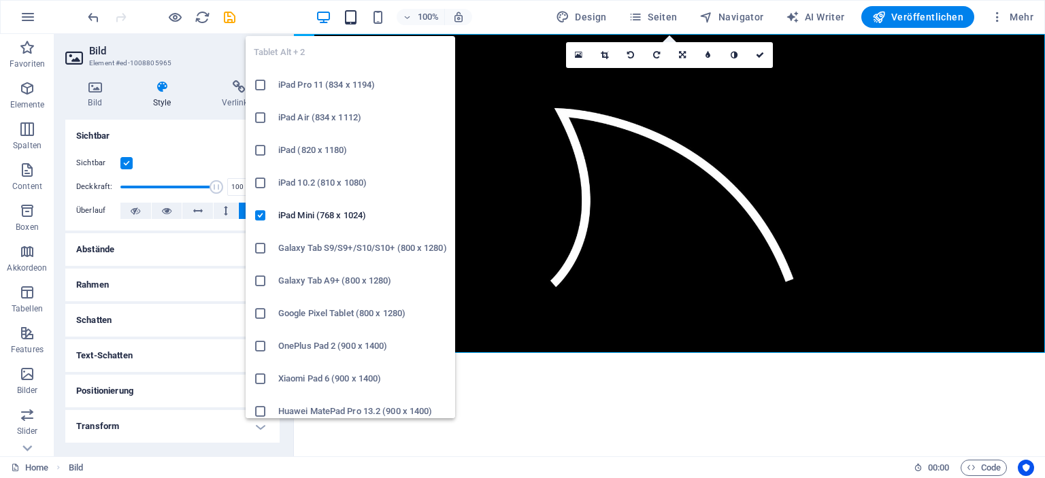
click at [354, 13] on icon "button" at bounding box center [351, 18] width 16 height 16
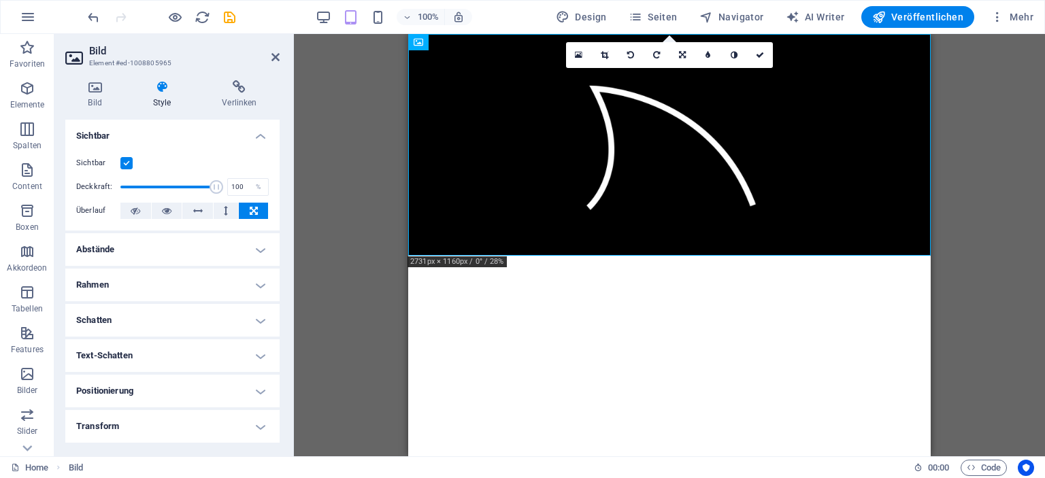
click at [242, 247] on h4 "Abstände" at bounding box center [172, 249] width 214 height 33
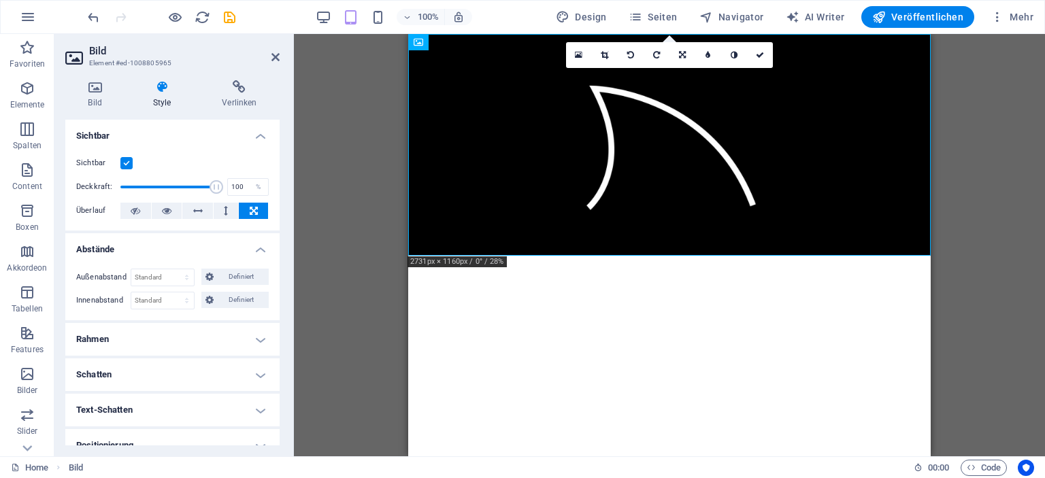
click at [242, 246] on h4 "Abstände" at bounding box center [172, 245] width 214 height 24
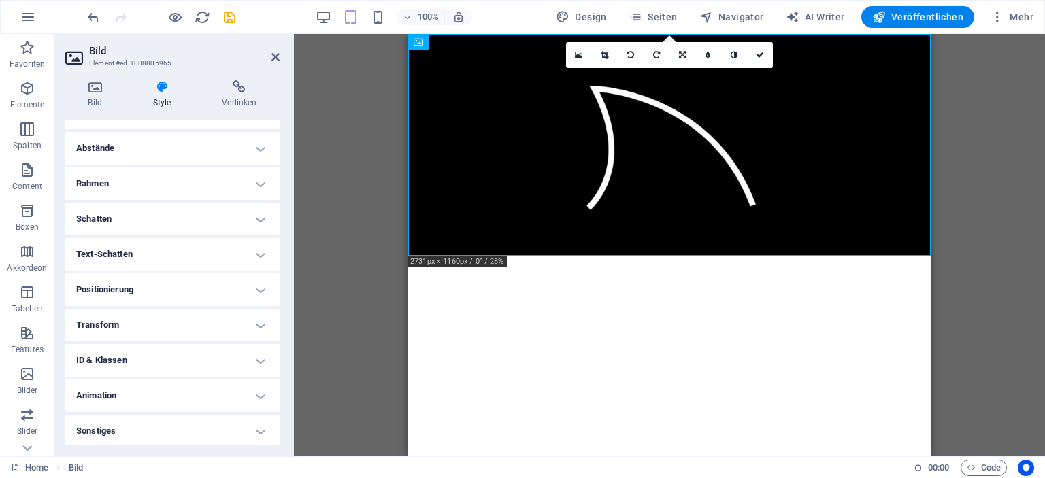
scroll to position [103, 0]
click at [257, 429] on h4 "Sonstiges" at bounding box center [172, 430] width 214 height 33
click at [251, 429] on h4 "Sonstiges" at bounding box center [172, 426] width 214 height 24
click at [95, 86] on icon at bounding box center [94, 87] width 59 height 14
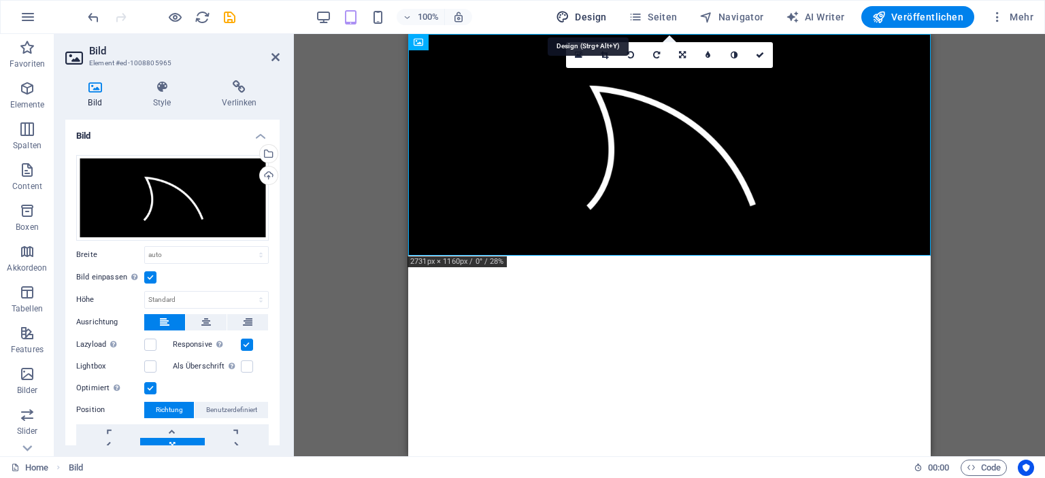
click at [599, 16] on span "Design" at bounding box center [581, 17] width 51 height 14
select select "px"
select select "400"
select select "px"
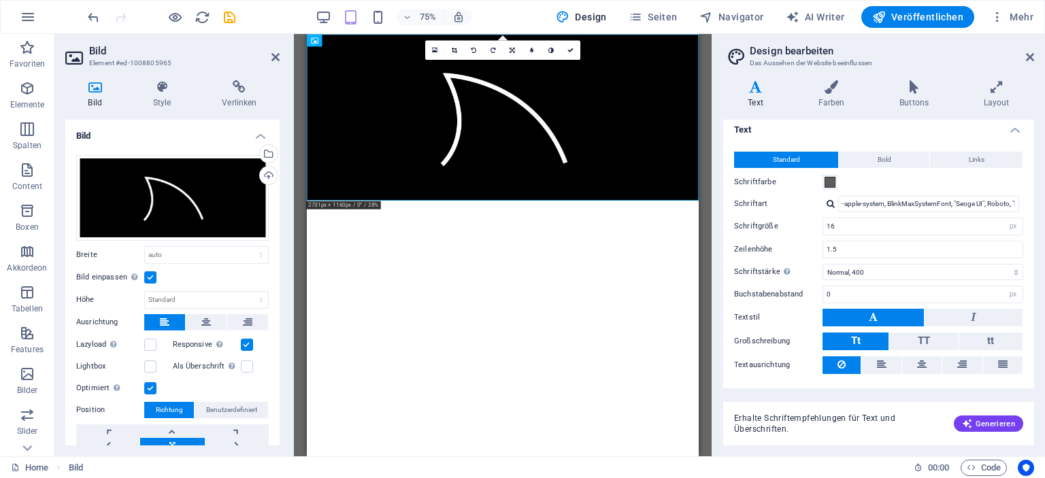
scroll to position [0, 0]
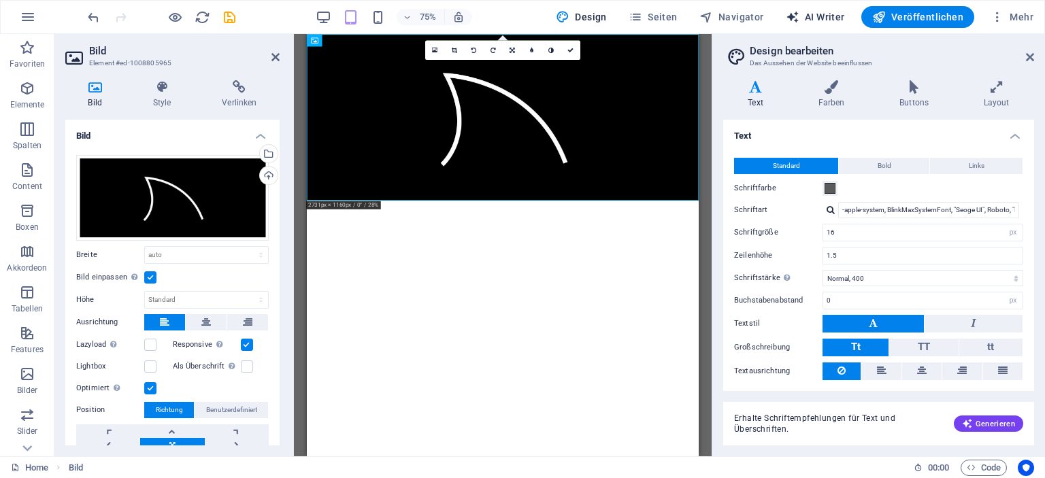
click at [815, 16] on span "AI Writer" at bounding box center [815, 17] width 59 height 14
select select "English"
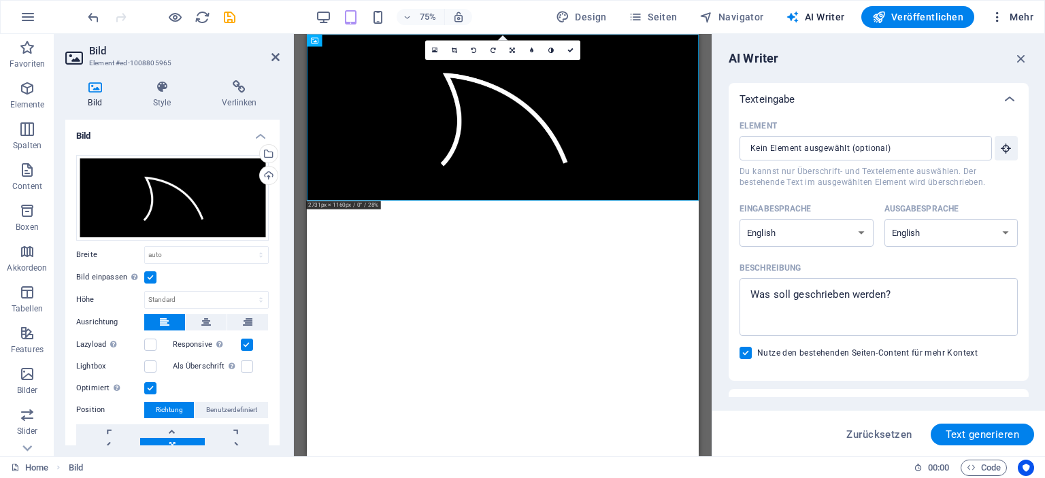
click at [998, 13] on icon "button" at bounding box center [998, 17] width 14 height 14
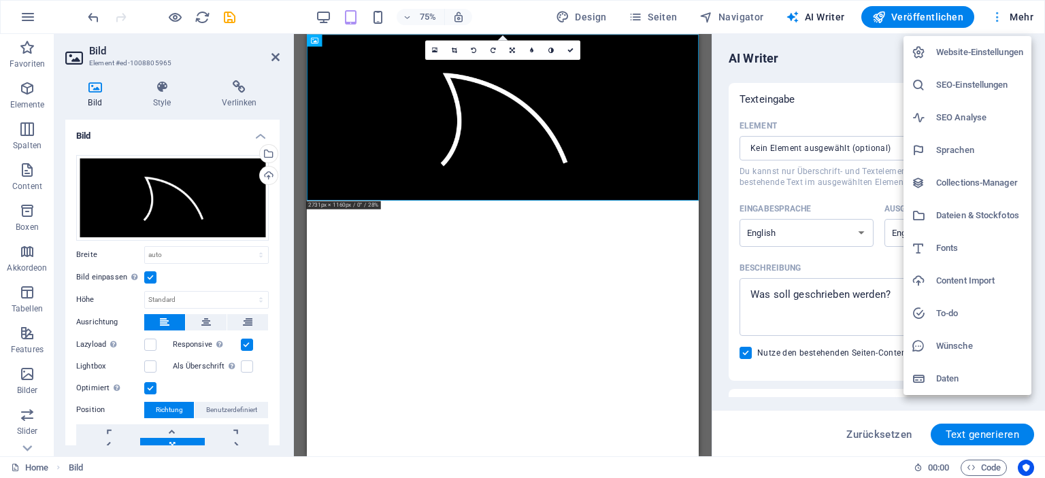
click at [998, 13] on div at bounding box center [522, 239] width 1045 height 478
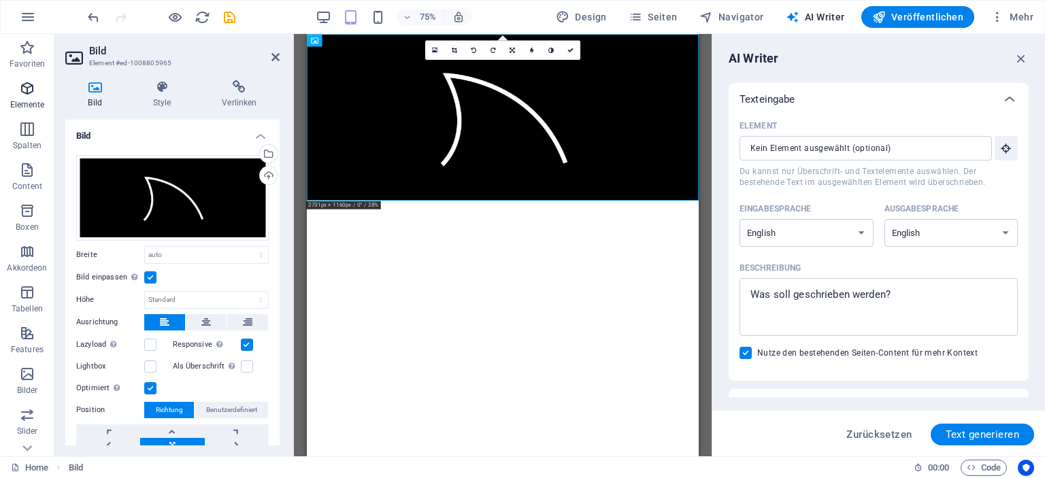
click at [26, 95] on icon "button" at bounding box center [27, 88] width 16 height 16
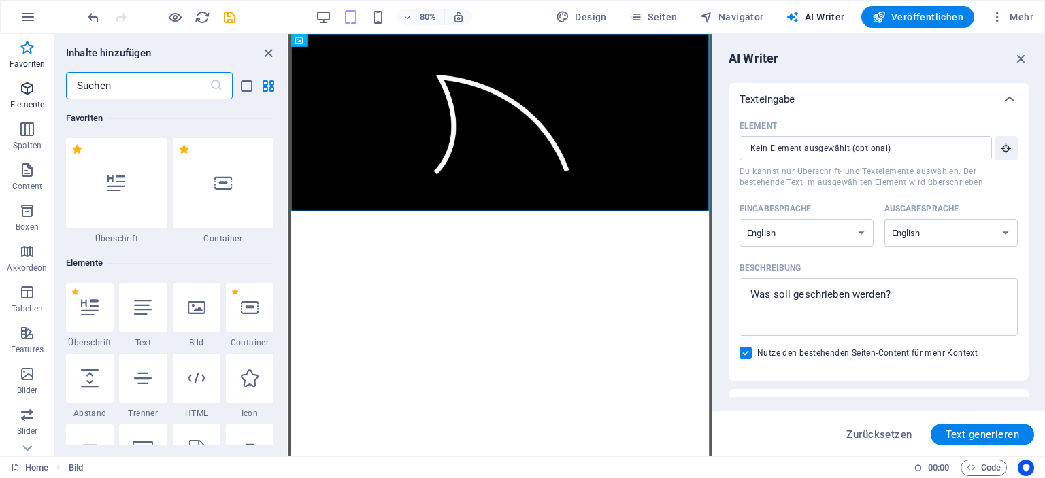
click at [31, 92] on icon "button" at bounding box center [27, 88] width 16 height 16
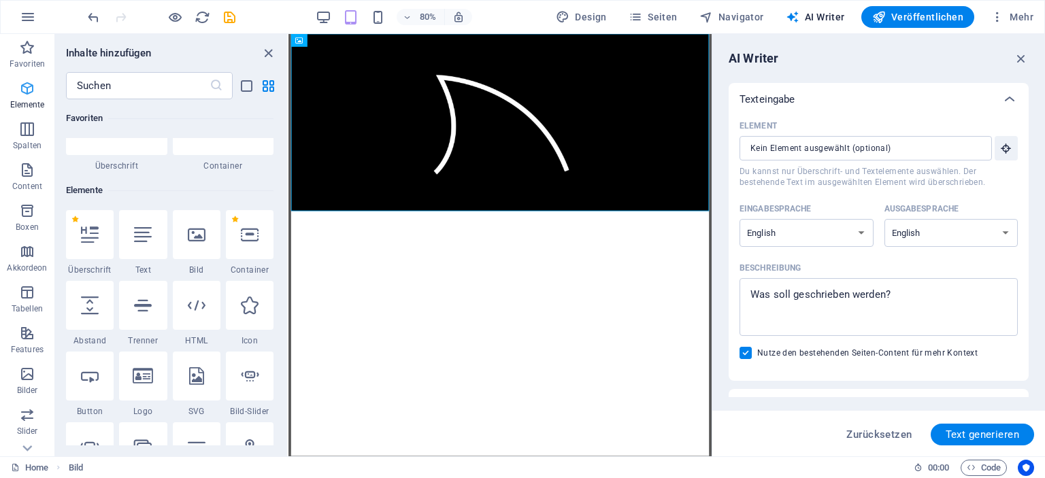
scroll to position [144, 0]
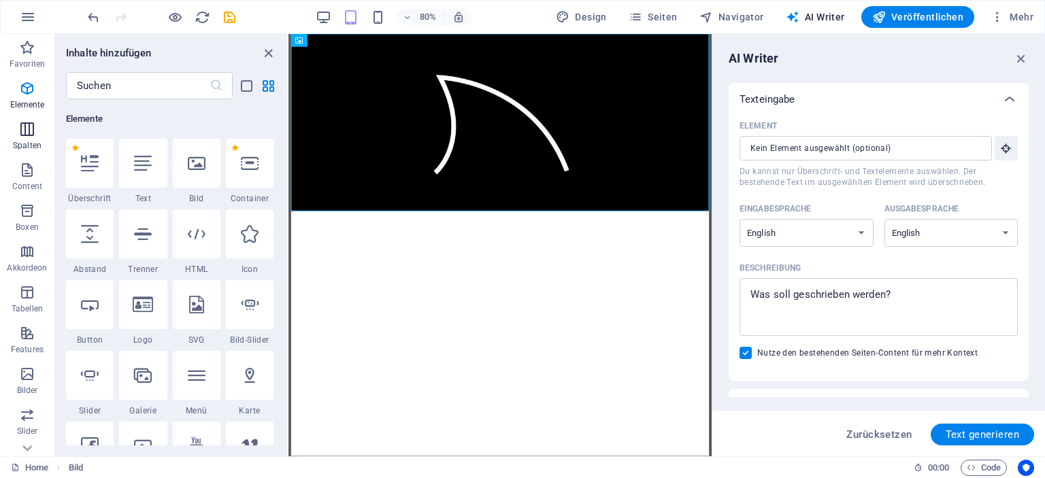
click at [31, 127] on icon "button" at bounding box center [27, 129] width 16 height 16
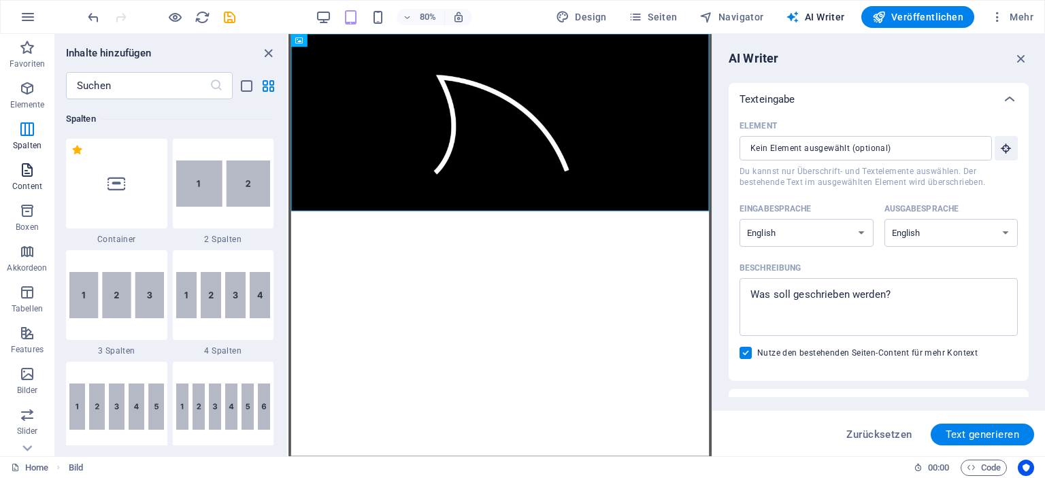
click at [26, 170] on icon "button" at bounding box center [27, 170] width 16 height 16
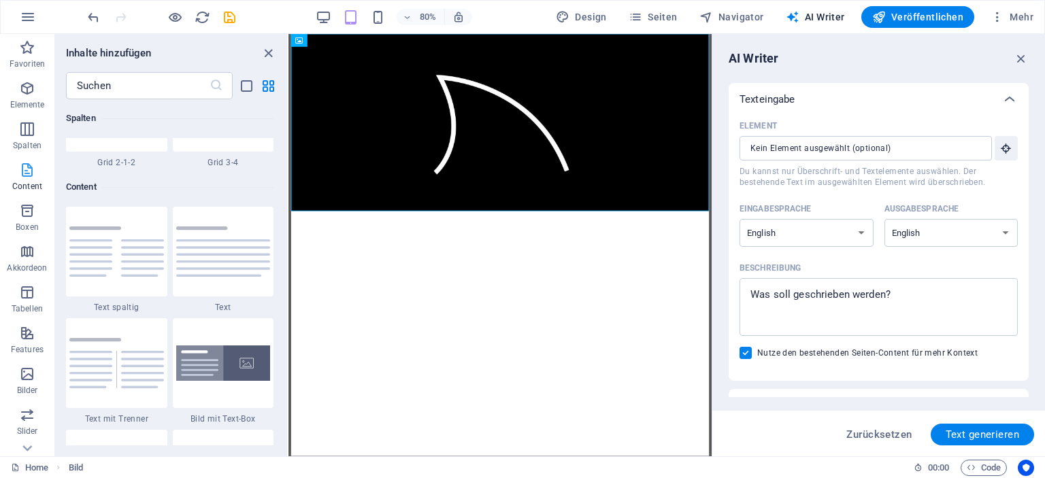
scroll to position [2380, 0]
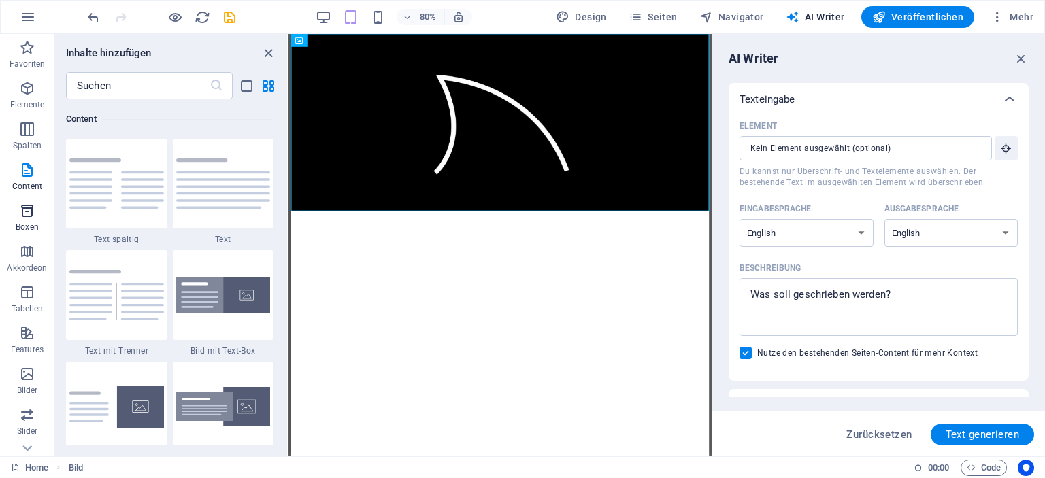
click at [27, 214] on icon "button" at bounding box center [27, 211] width 16 height 16
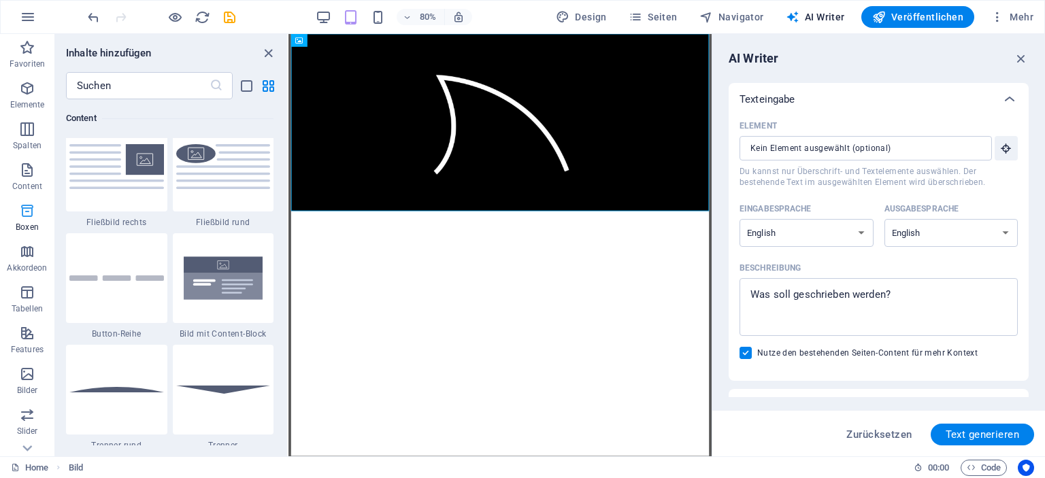
scroll to position [3753, 0]
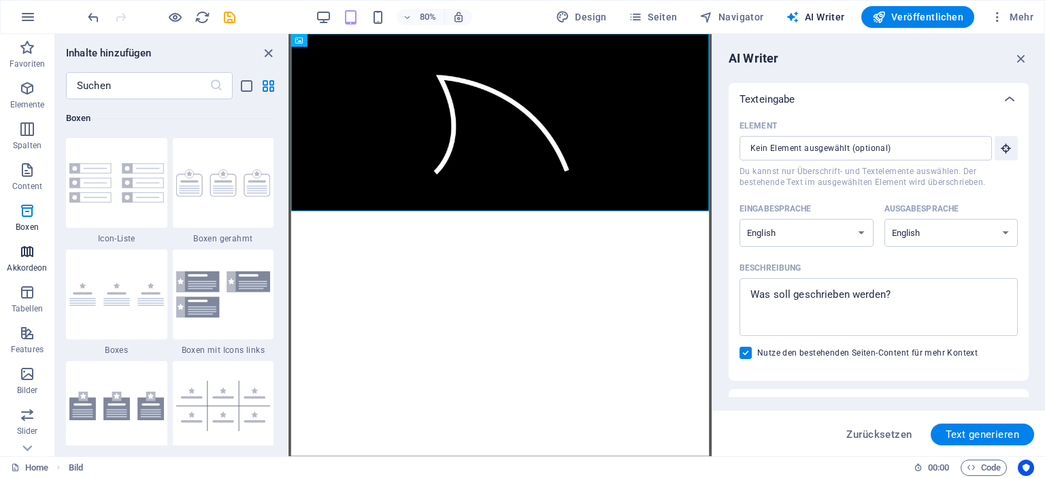
click at [30, 252] on icon "button" at bounding box center [27, 252] width 16 height 16
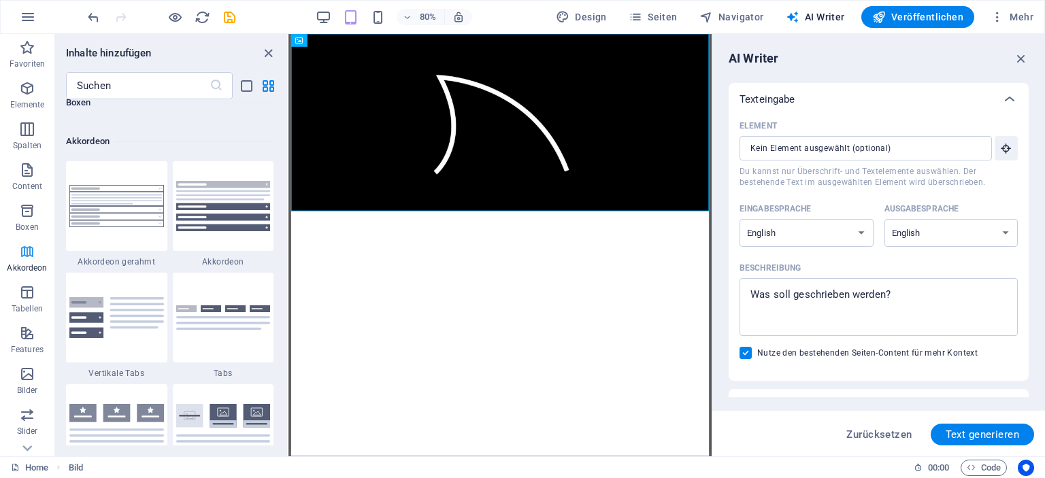
scroll to position [4344, 0]
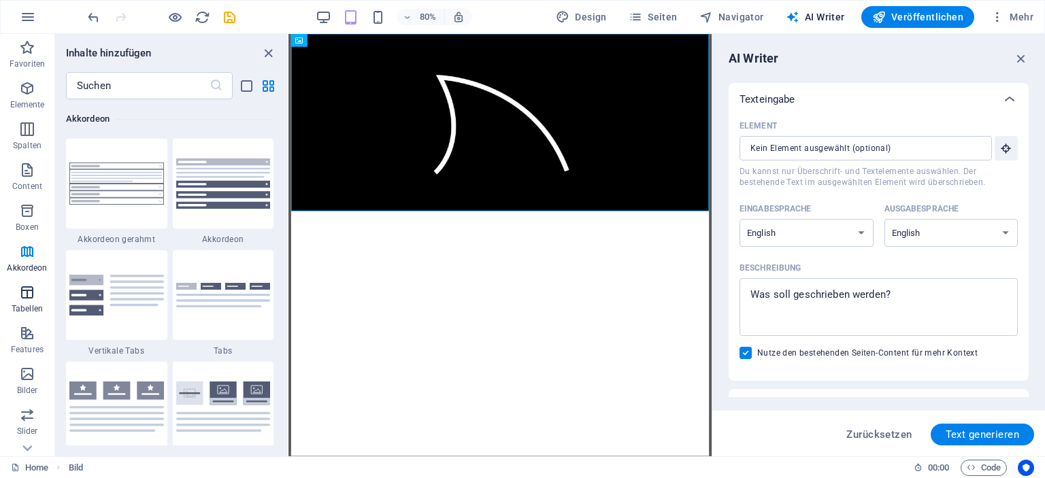
click at [29, 293] on icon "button" at bounding box center [27, 292] width 16 height 16
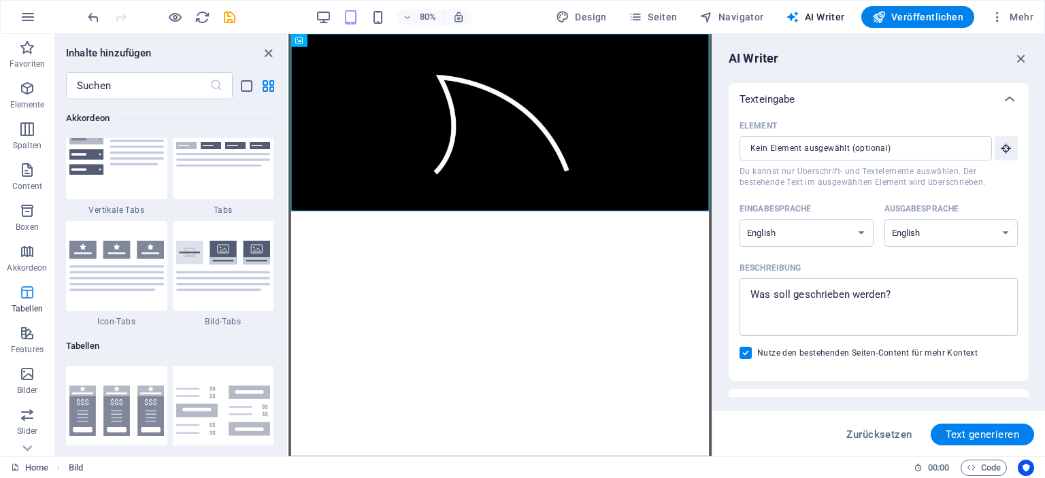
scroll to position [4712, 0]
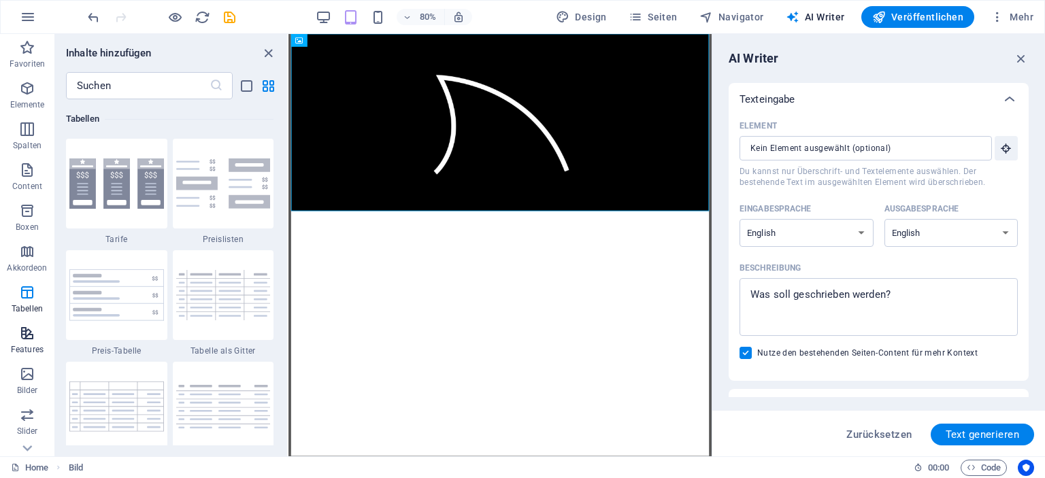
click at [27, 332] on icon "button" at bounding box center [27, 333] width 16 height 16
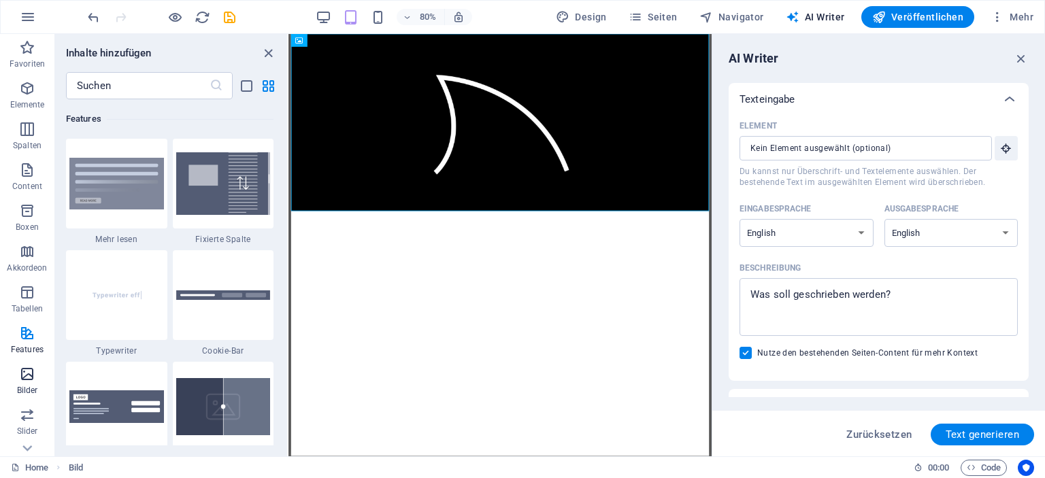
click at [29, 379] on icon "button" at bounding box center [27, 374] width 16 height 16
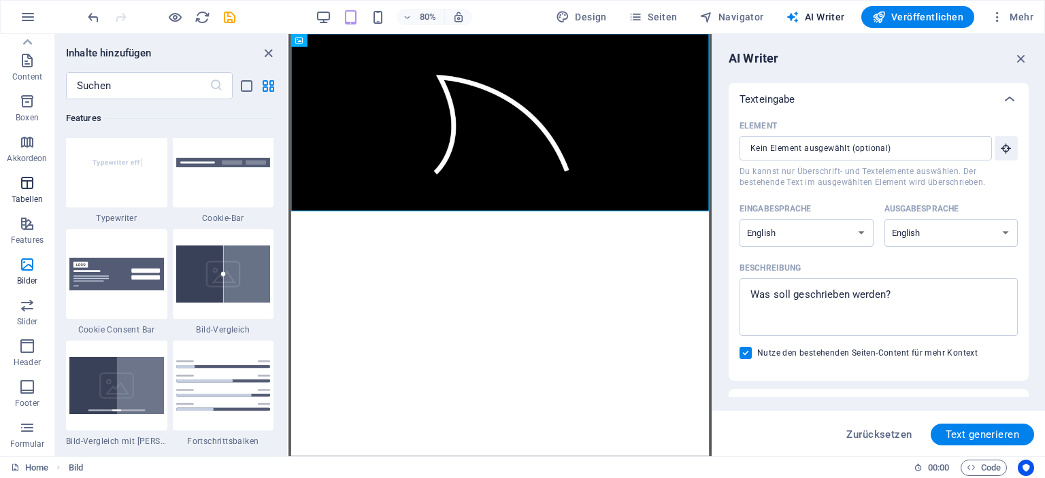
scroll to position [0, 0]
click at [22, 24] on icon "button" at bounding box center [28, 17] width 16 height 16
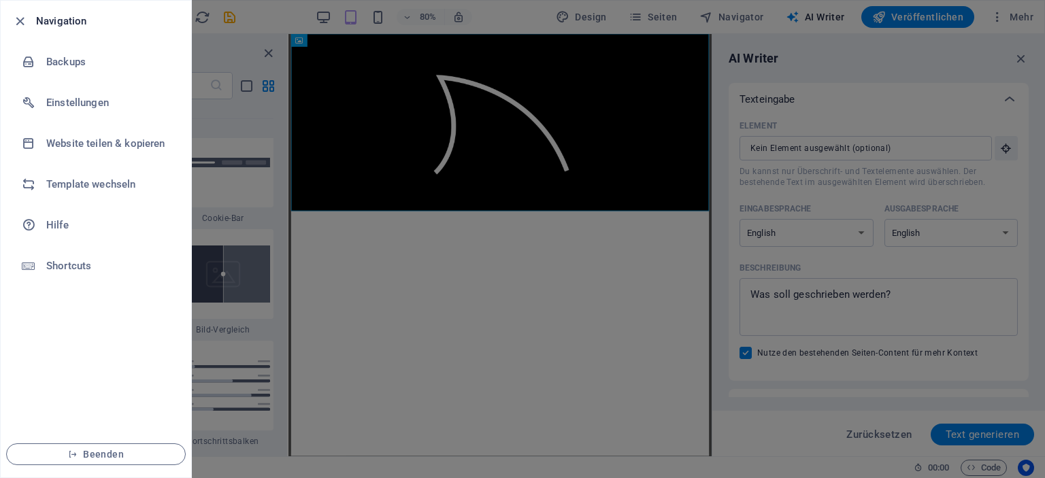
click at [217, 48] on div at bounding box center [522, 239] width 1045 height 478
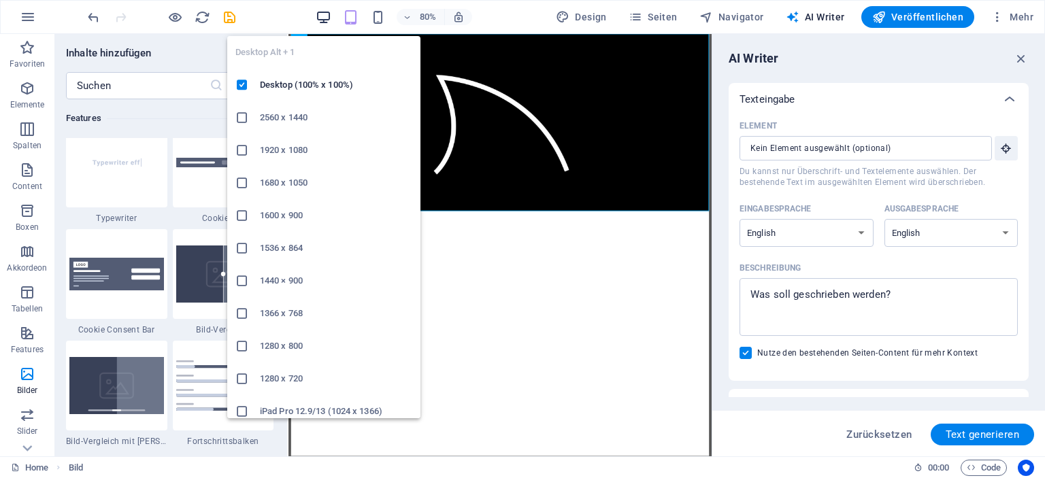
click at [327, 19] on icon "button" at bounding box center [324, 18] width 16 height 16
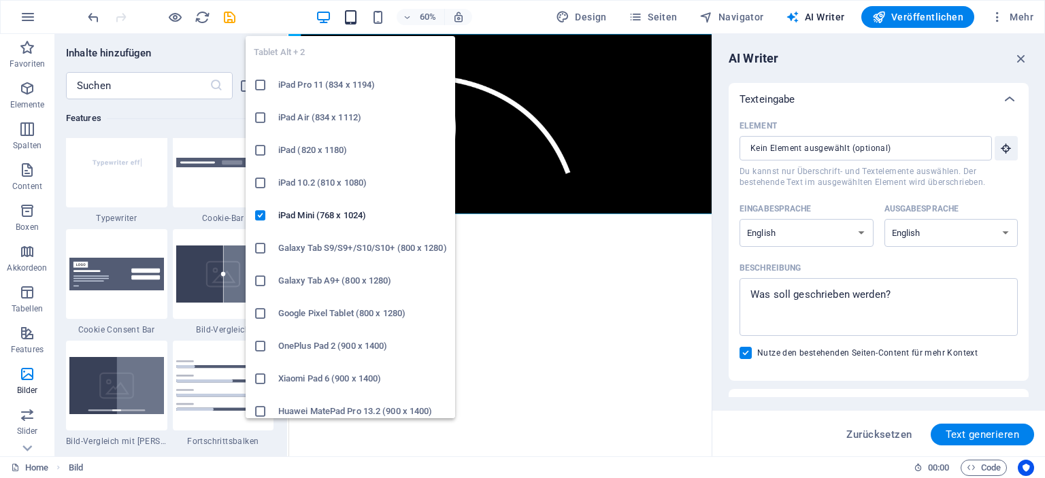
click at [352, 16] on icon "button" at bounding box center [351, 18] width 16 height 16
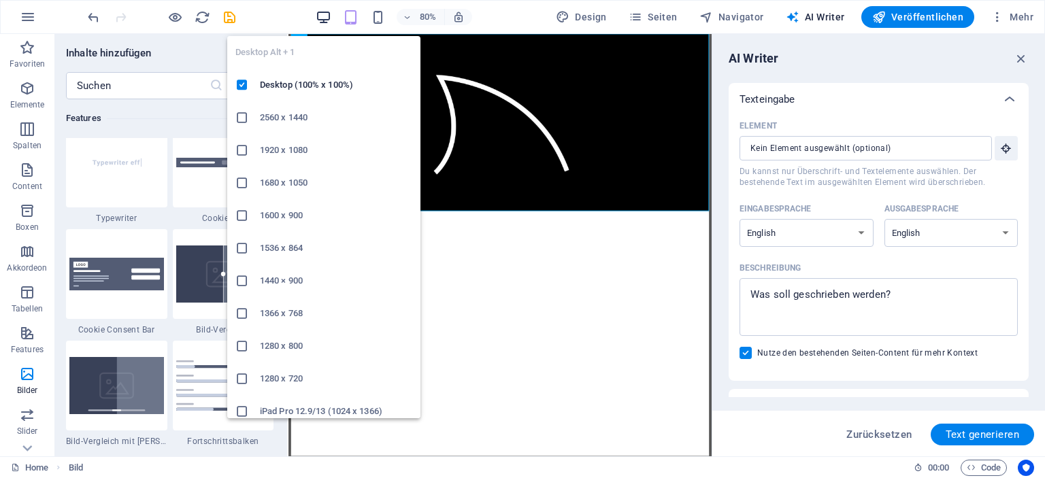
click at [331, 13] on icon "button" at bounding box center [324, 18] width 16 height 16
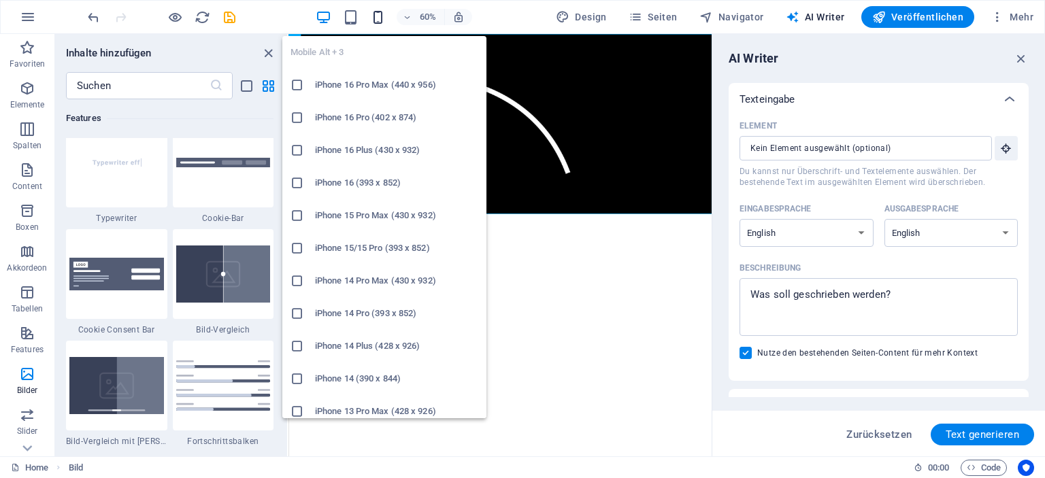
click at [383, 13] on icon "button" at bounding box center [378, 18] width 16 height 16
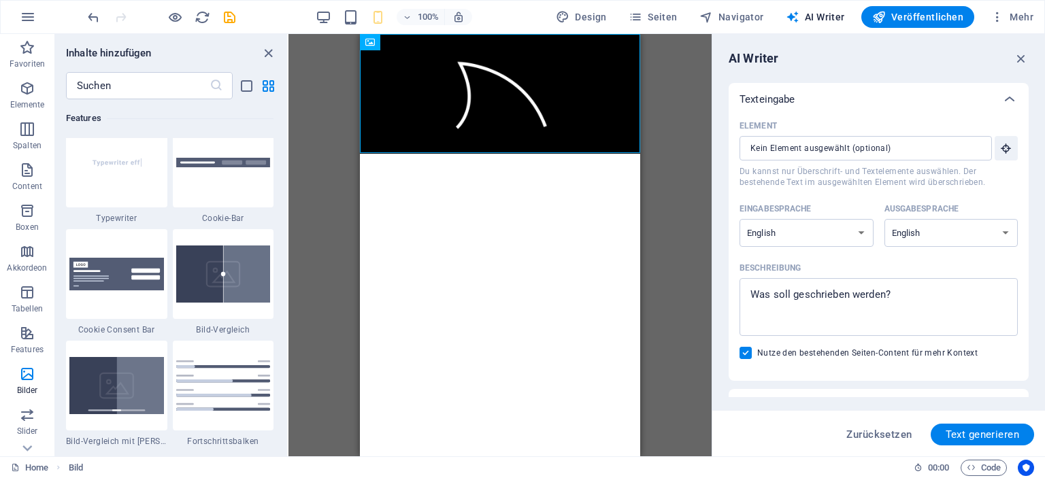
click at [469, 154] on html "Skip to main content" at bounding box center [500, 94] width 280 height 120
click at [470, 154] on html "Skip to main content" at bounding box center [500, 94] width 280 height 120
click at [469, 154] on html "Skip to main content" at bounding box center [500, 94] width 280 height 120
drag, startPoint x: 469, startPoint y: 209, endPoint x: 399, endPoint y: 212, distance: 70.8
click at [399, 154] on html "Skip to main content" at bounding box center [500, 94] width 280 height 120
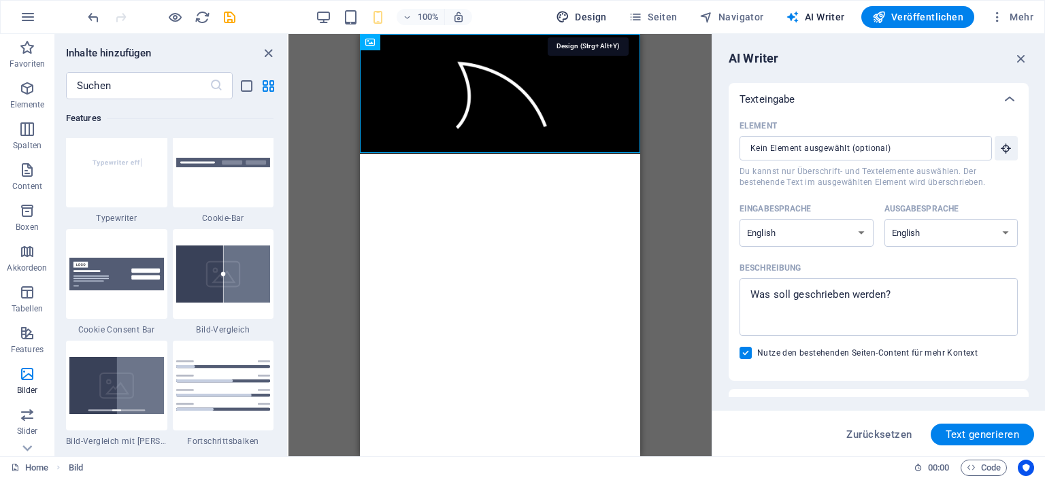
click at [594, 16] on span "Design" at bounding box center [581, 17] width 51 height 14
select select "px"
select select "400"
select select "px"
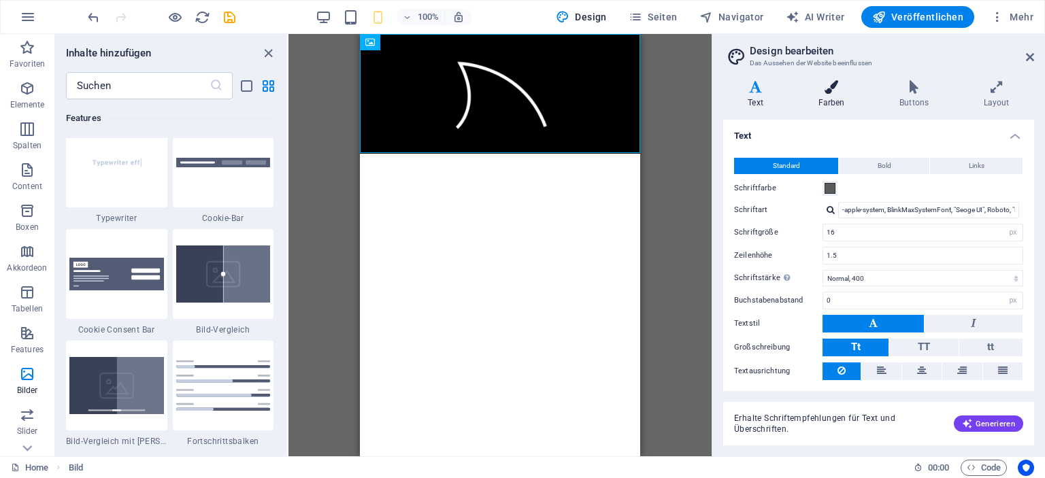
click at [835, 101] on h4 "Farben" at bounding box center [834, 94] width 82 height 29
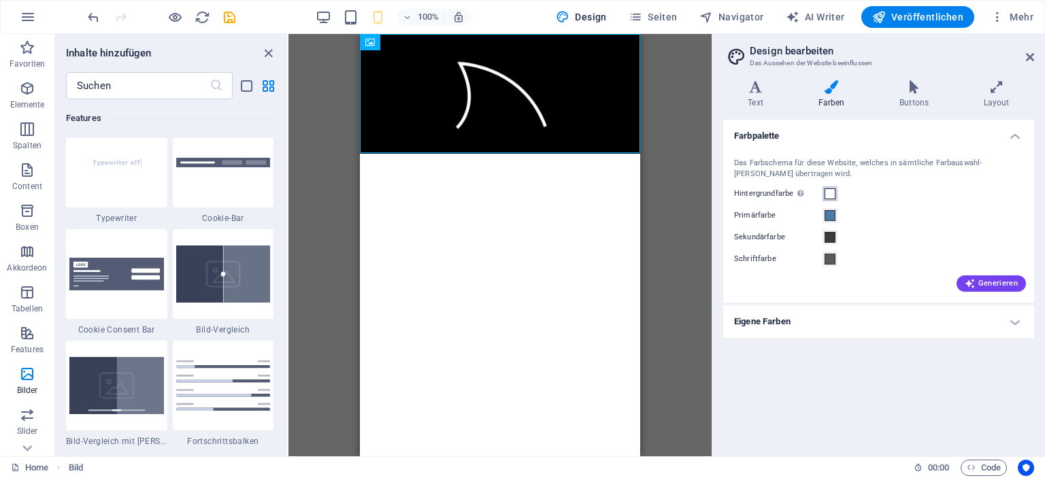
click at [831, 197] on span at bounding box center [830, 193] width 11 height 11
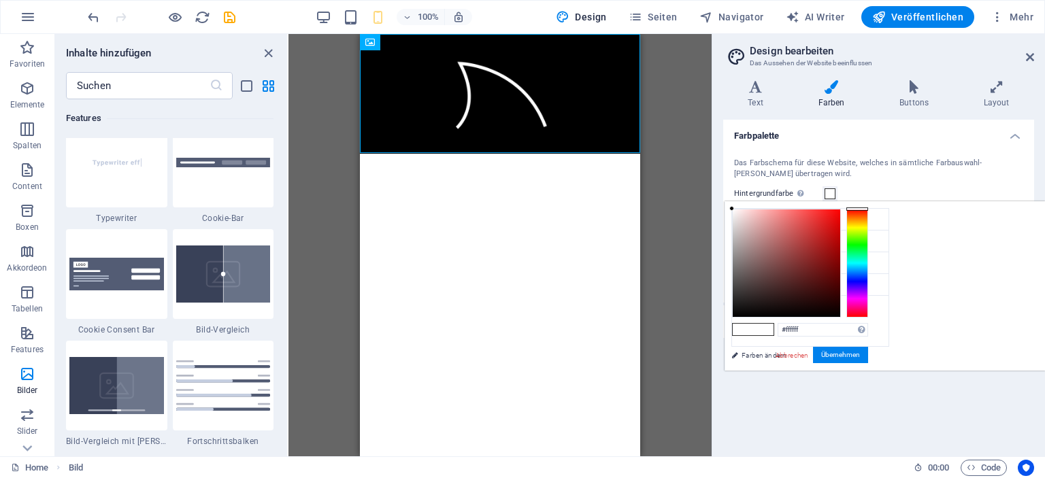
drag, startPoint x: 904, startPoint y: 204, endPoint x: 905, endPoint y: 231, distance: 27.3
click at [875, 271] on div "#ffffff Unterstützte Formate: #0852ed rgb(8, 82, 237) rgba(8, 82, 237, 90%) hsv…" at bounding box center [800, 385] width 150 height 366
type input "#000000"
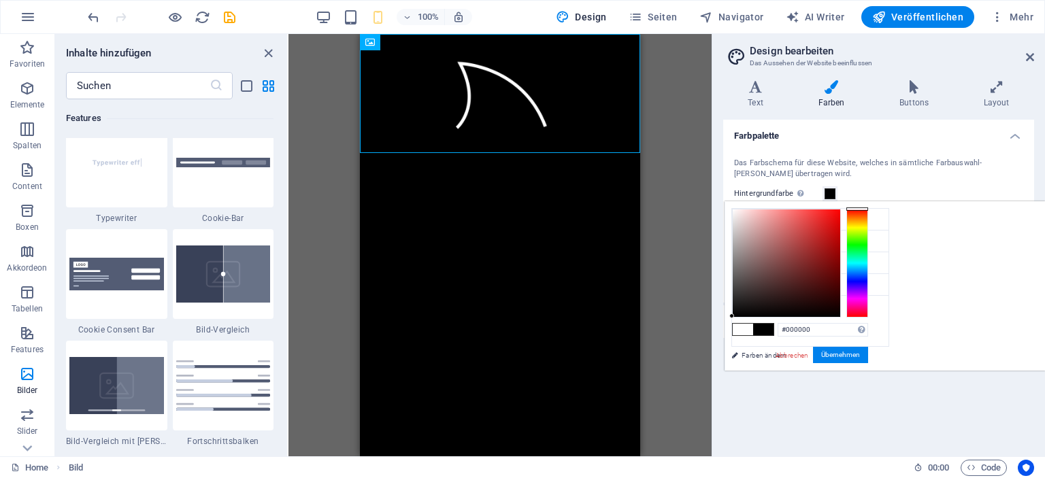
drag, startPoint x: 901, startPoint y: 209, endPoint x: 889, endPoint y: 327, distance: 119.0
click at [889, 327] on div "less Hintergrundfarbe #000000 Primärfarbe #4e79a7 [GEOGRAPHIC_DATA] #3a3c3b Sch…" at bounding box center [885, 285] width 320 height 169
click at [868, 350] on button "Übernehmen" at bounding box center [840, 355] width 55 height 16
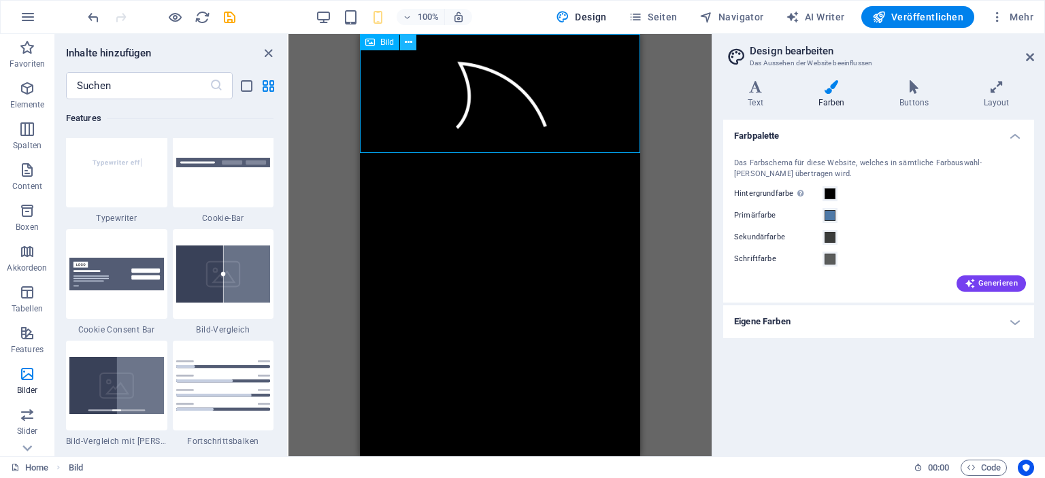
click at [407, 43] on icon at bounding box center [408, 42] width 7 height 14
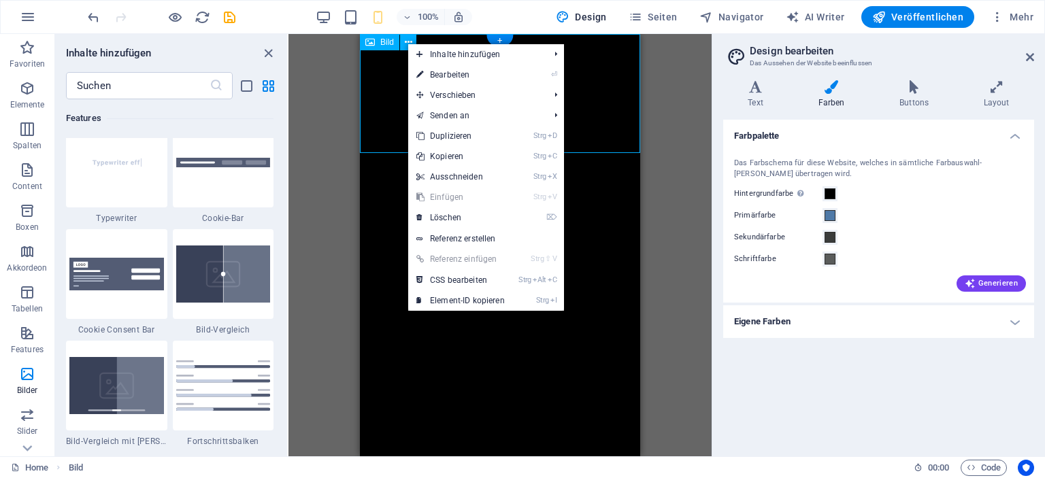
click at [395, 82] on figure at bounding box center [500, 94] width 280 height 120
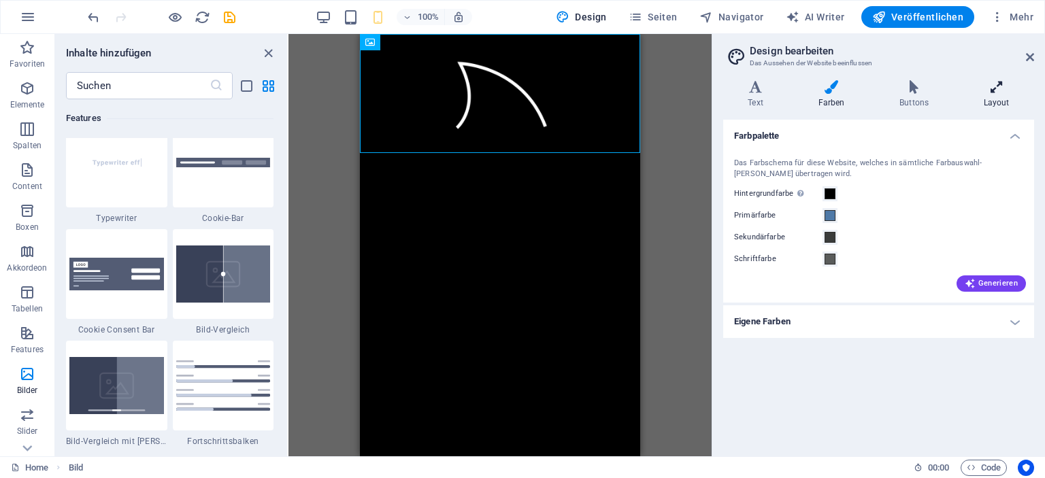
click at [994, 88] on icon at bounding box center [997, 87] width 76 height 14
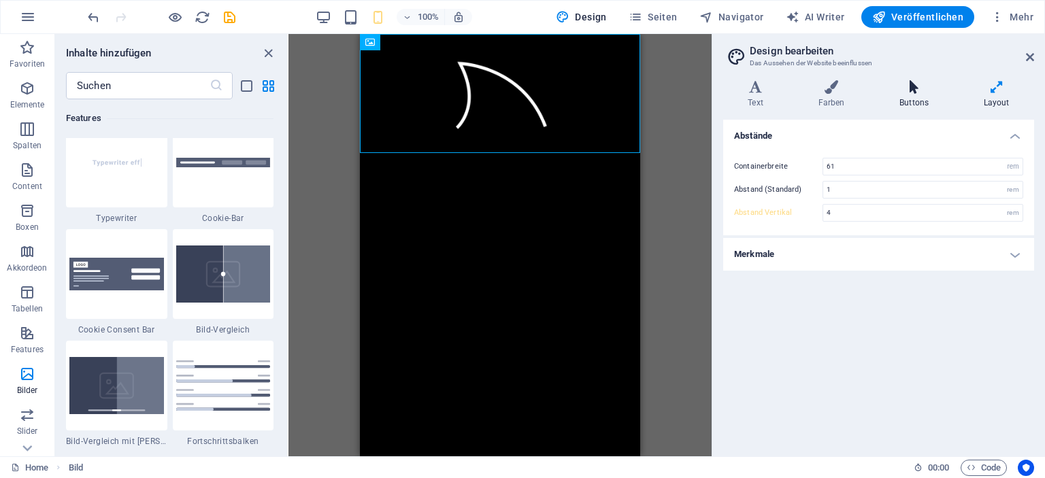
click at [903, 100] on h4 "Buttons" at bounding box center [917, 94] width 84 height 29
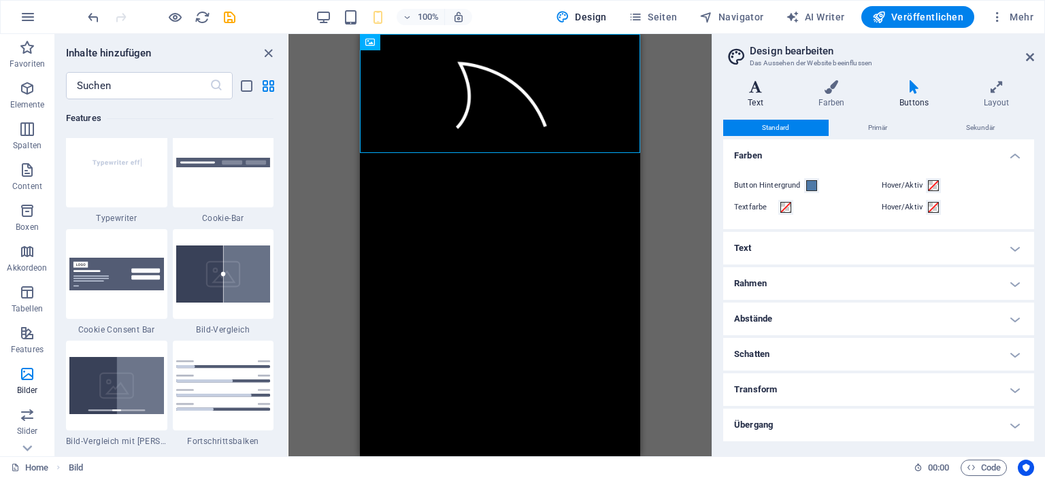
click at [763, 97] on h4 "Text" at bounding box center [758, 94] width 70 height 29
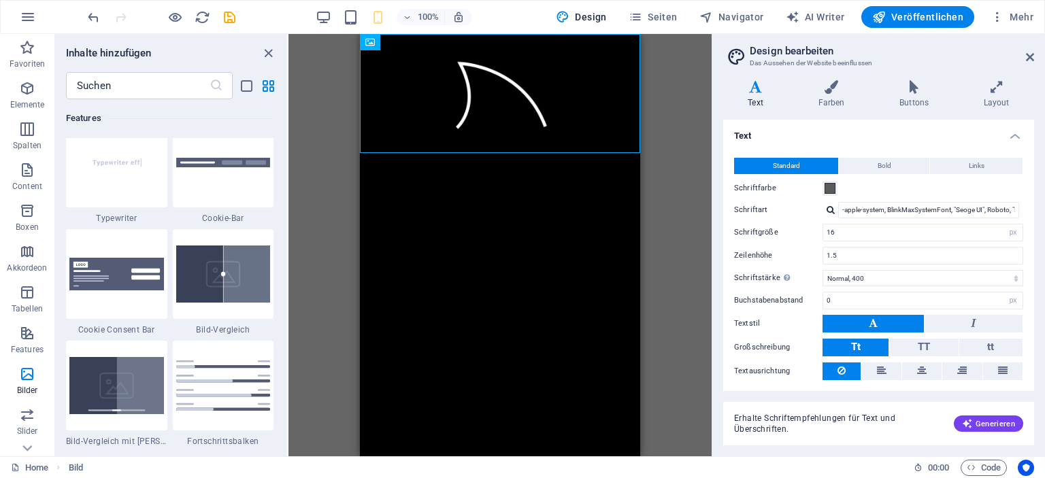
click at [445, 154] on html "Skip to main content" at bounding box center [500, 94] width 280 height 120
click at [24, 314] on icon "button" at bounding box center [27, 306] width 16 height 16
click at [29, 310] on icon "button" at bounding box center [27, 306] width 16 height 16
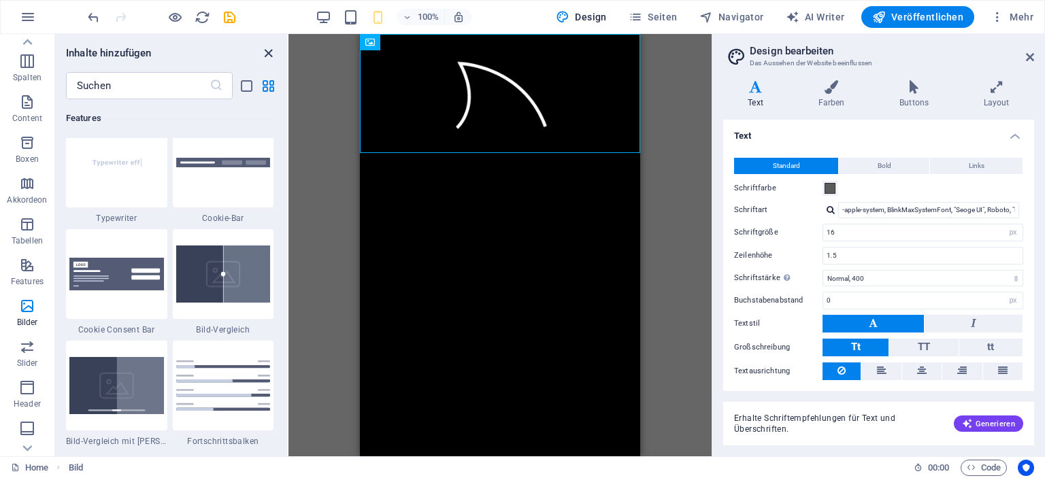
drag, startPoint x: 268, startPoint y: 53, endPoint x: 25, endPoint y: 18, distance: 245.4
click at [268, 53] on icon "close panel" at bounding box center [269, 54] width 16 height 16
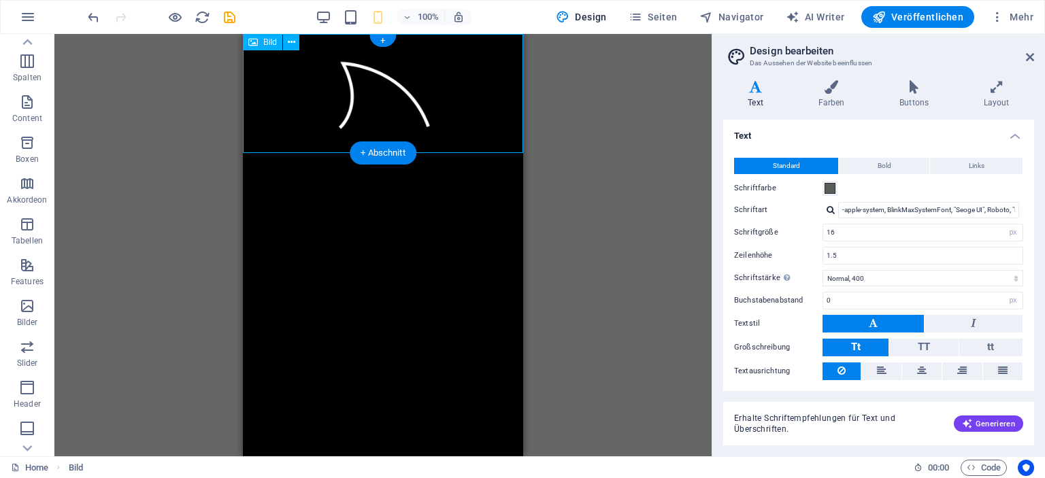
click at [354, 95] on figure at bounding box center [383, 94] width 280 height 120
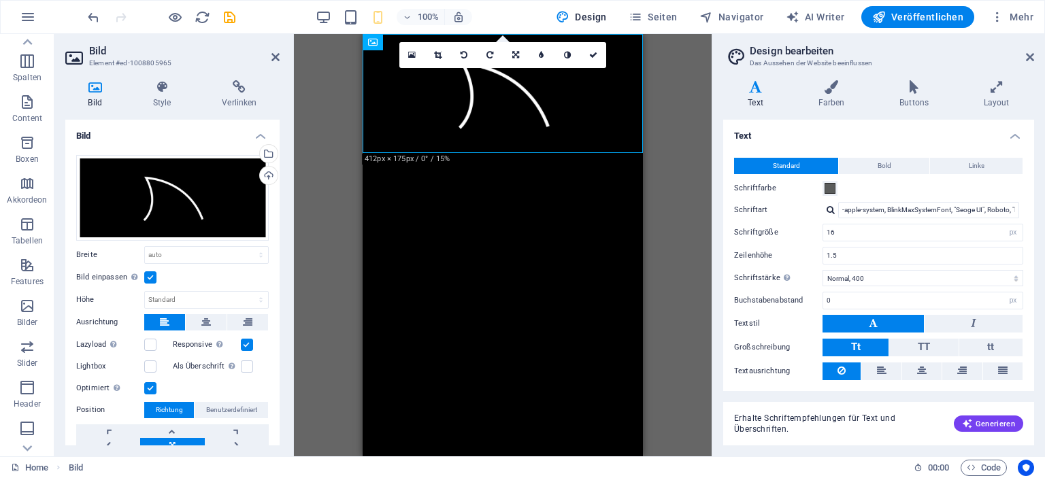
type input "413"
select select "px"
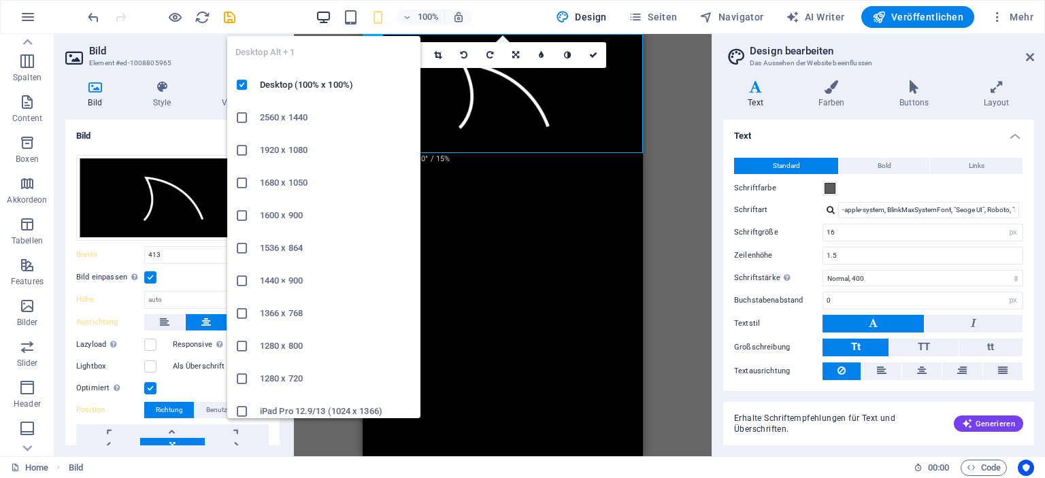
click at [329, 16] on icon "button" at bounding box center [324, 18] width 16 height 16
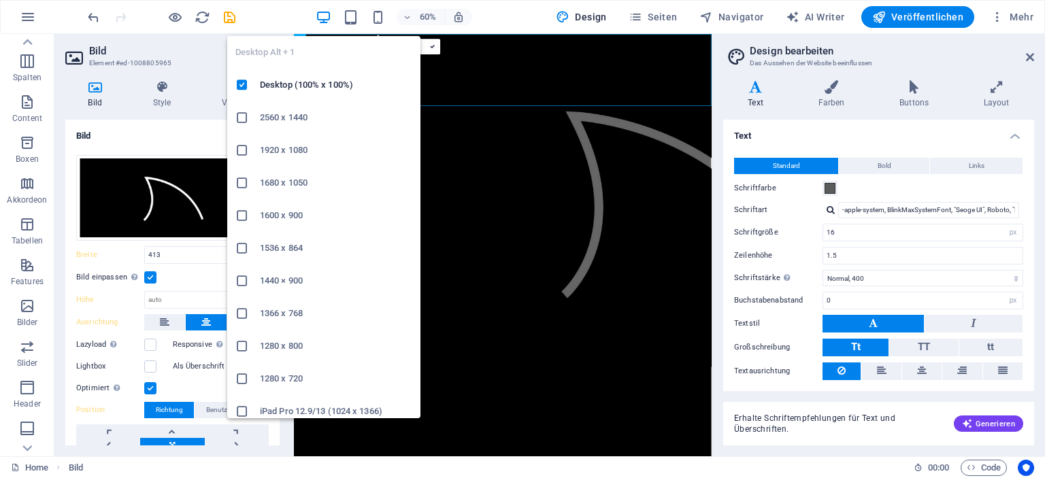
select select "DISABLED_OPTION_VALUE"
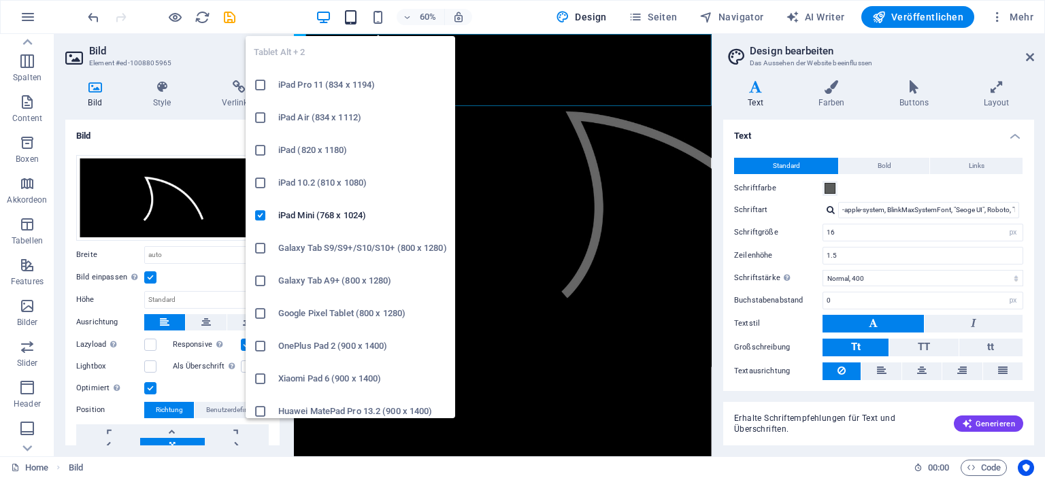
click at [352, 10] on icon "button" at bounding box center [351, 18] width 16 height 16
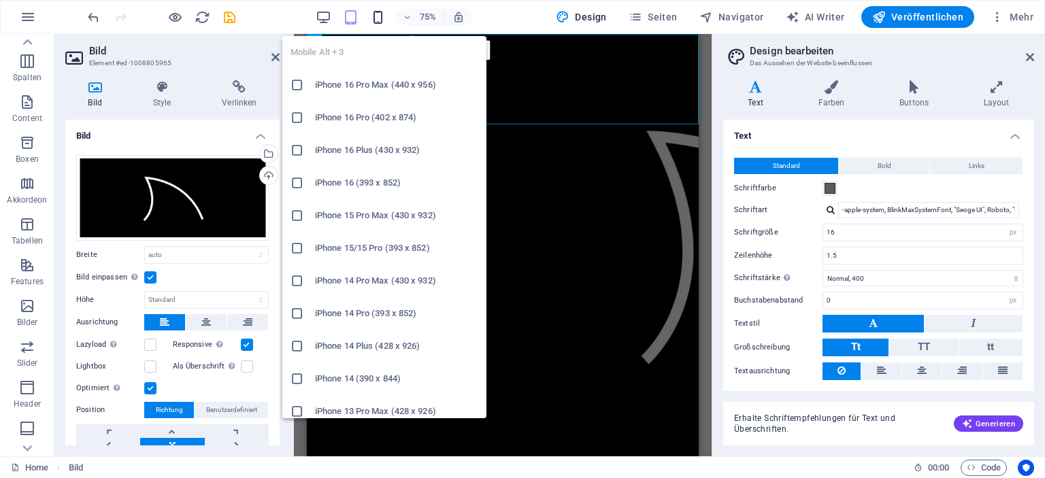
click at [384, 17] on icon "button" at bounding box center [378, 18] width 16 height 16
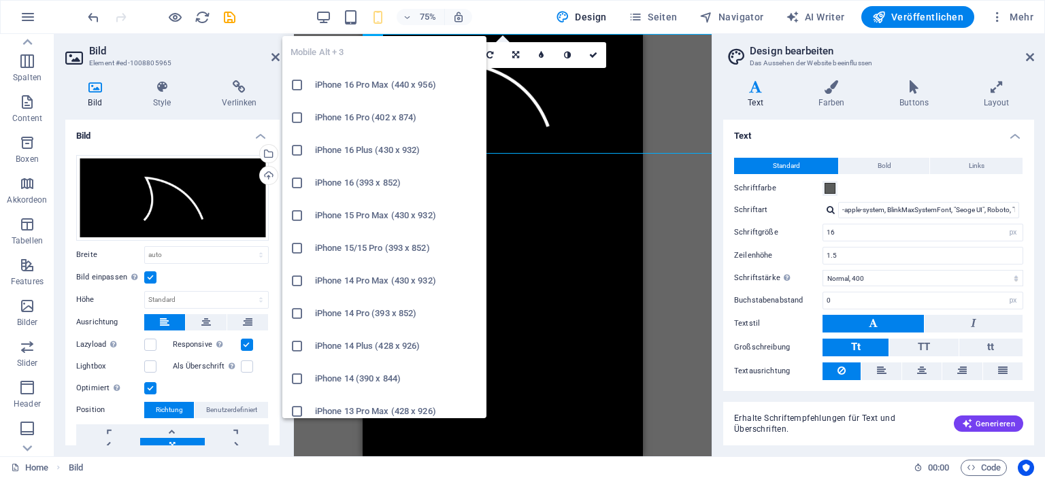
type input "413"
select select "px"
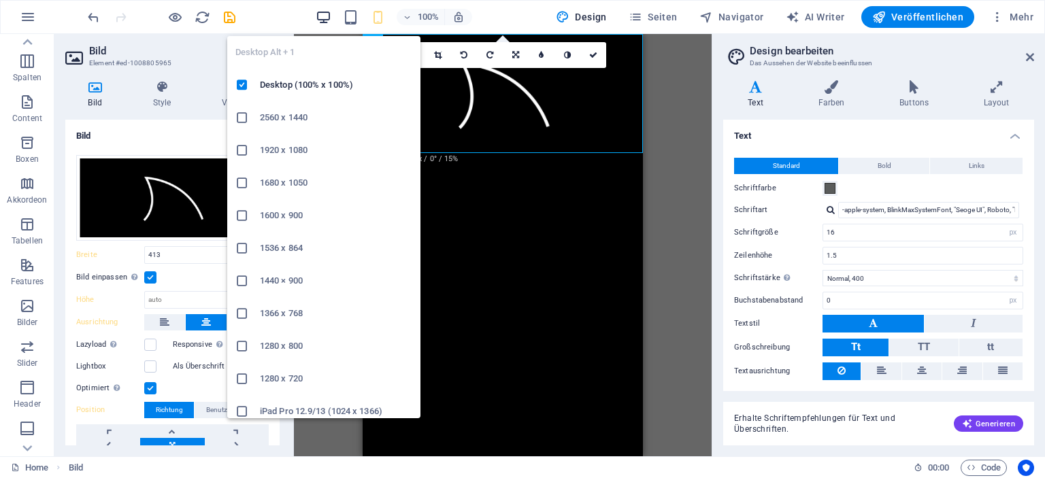
click at [329, 13] on icon "button" at bounding box center [324, 18] width 16 height 16
select select "DISABLED_OPTION_VALUE"
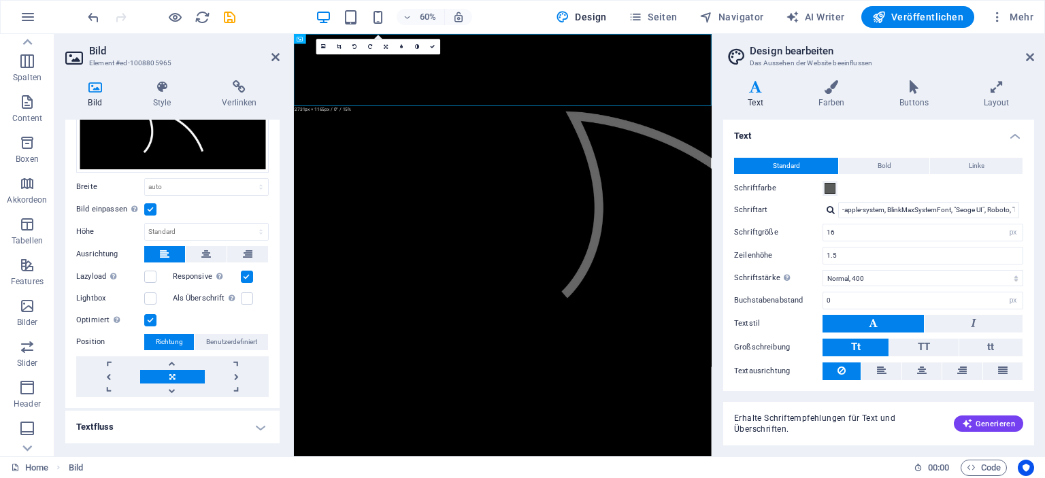
click at [174, 372] on link at bounding box center [172, 377] width 64 height 14
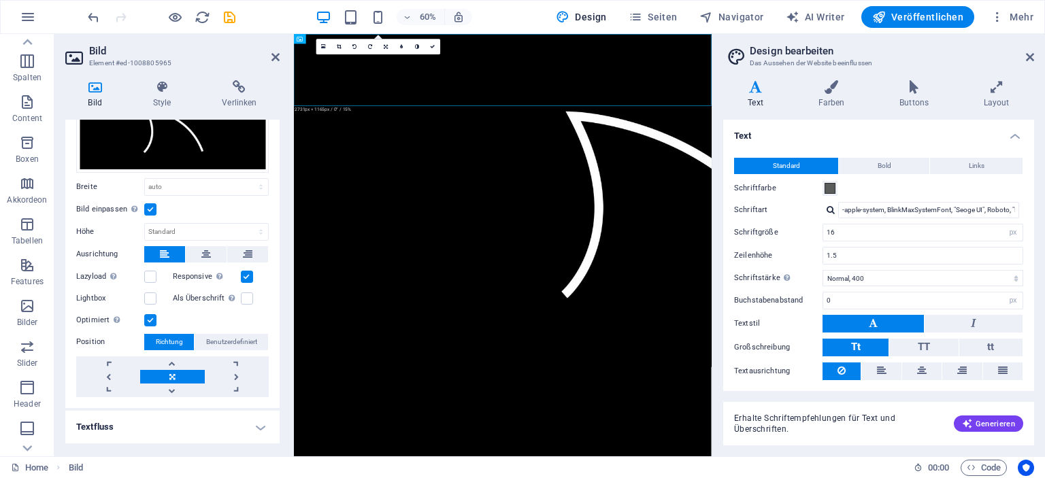
drag, startPoint x: 421, startPoint y: 116, endPoint x: 439, endPoint y: 324, distance: 209.0
click at [439, 324] on html "Skip to main content" at bounding box center [642, 311] width 696 height 555
drag, startPoint x: 435, startPoint y: 103, endPoint x: 438, endPoint y: 219, distance: 115.7
click at [438, 219] on html "Skip to main content" at bounding box center [642, 311] width 696 height 555
click at [152, 319] on label at bounding box center [150, 320] width 12 height 12
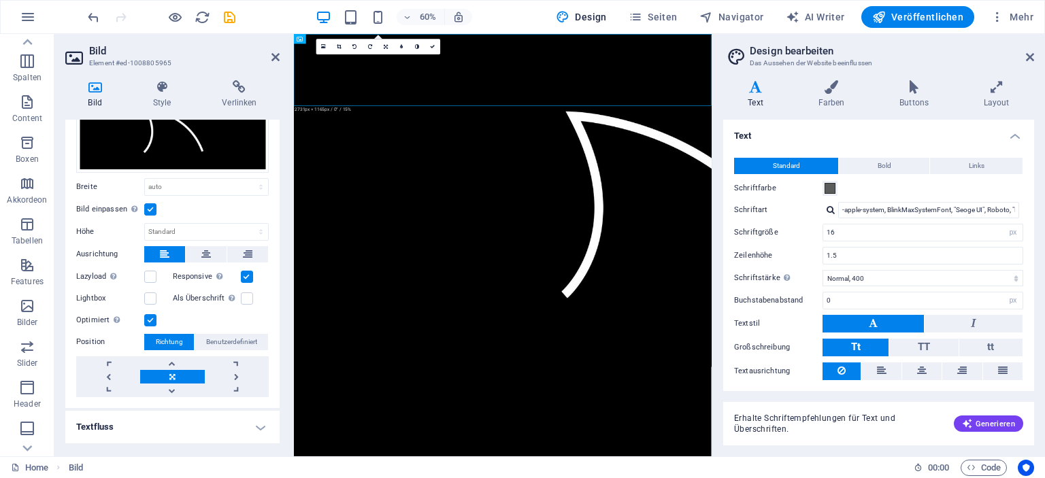
click at [0, 0] on input "Optimiert Bilder werden komprimiert für eine bessere Ladegeschwindigkeit der We…" at bounding box center [0, 0] width 0 height 0
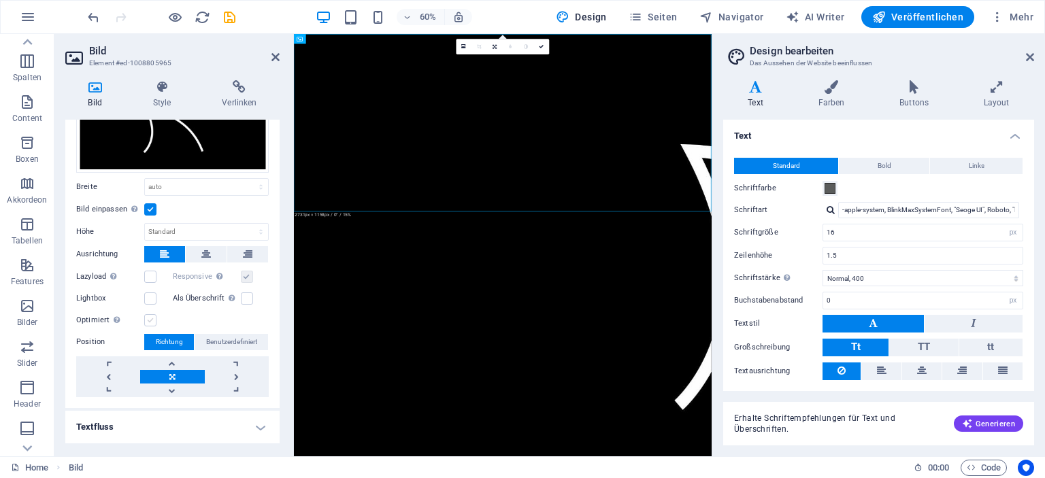
click at [152, 319] on label at bounding box center [150, 320] width 12 height 12
click at [0, 0] on input "Optimiert Bilder werden komprimiert für eine bessere Ladegeschwindigkeit der We…" at bounding box center [0, 0] width 0 height 0
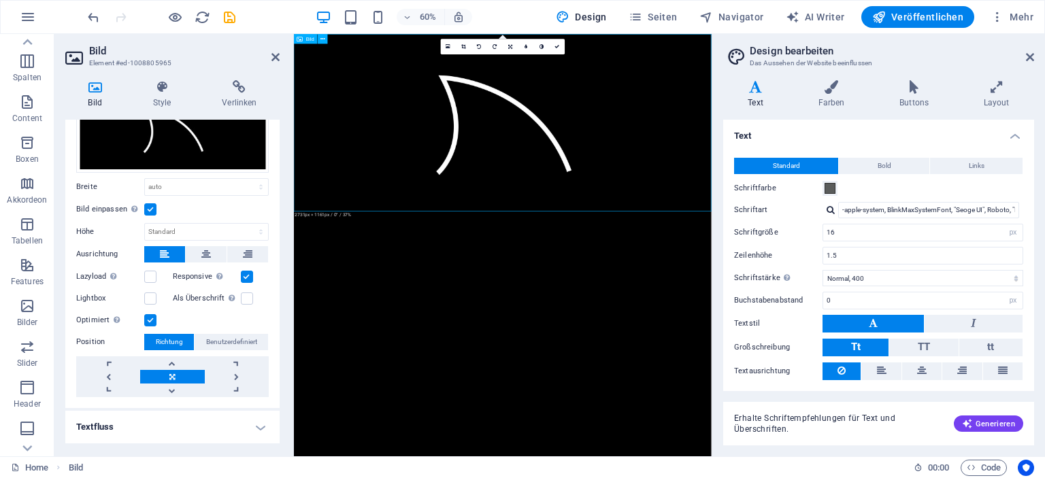
drag, startPoint x: 657, startPoint y: 163, endPoint x: 647, endPoint y: 280, distance: 117.4
click at [647, 280] on figure at bounding box center [642, 182] width 696 height 296
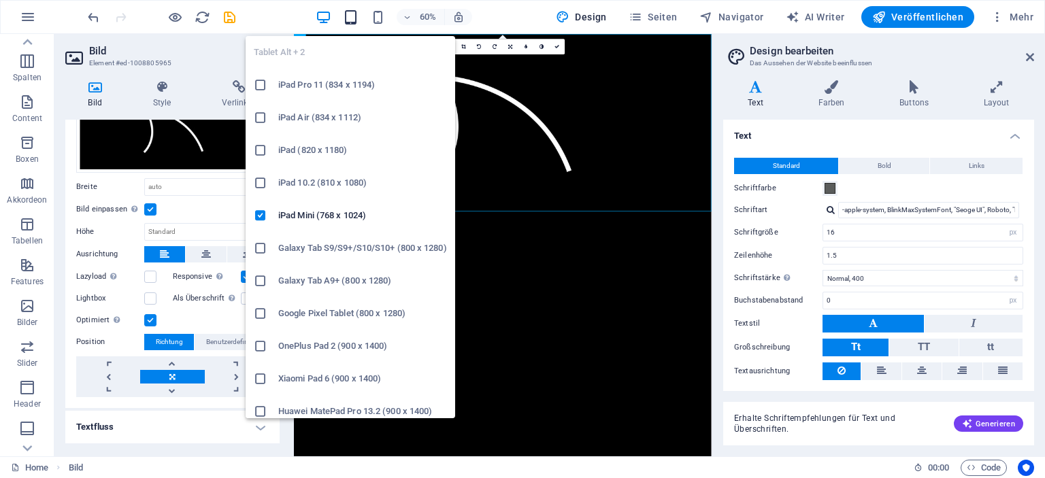
click at [356, 13] on icon "button" at bounding box center [351, 18] width 16 height 16
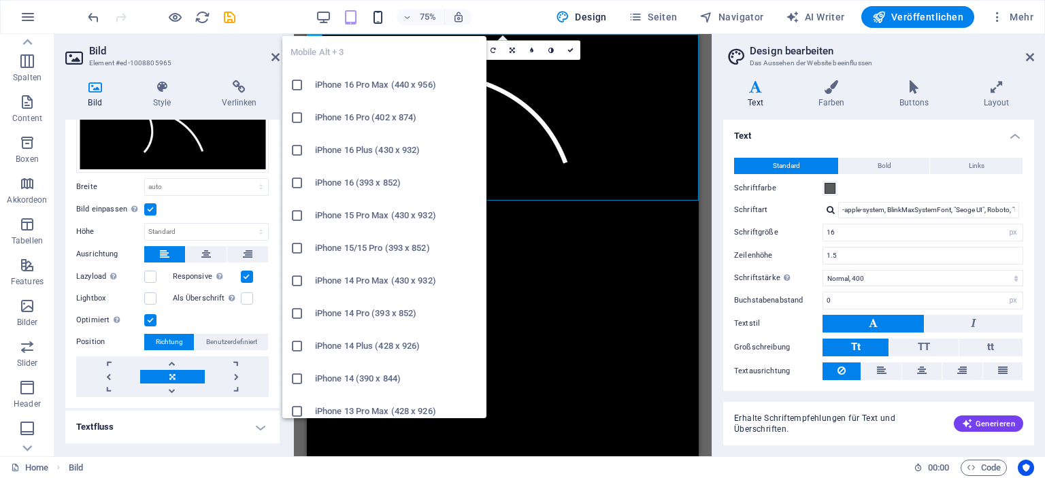
click at [381, 14] on icon "button" at bounding box center [378, 18] width 16 height 16
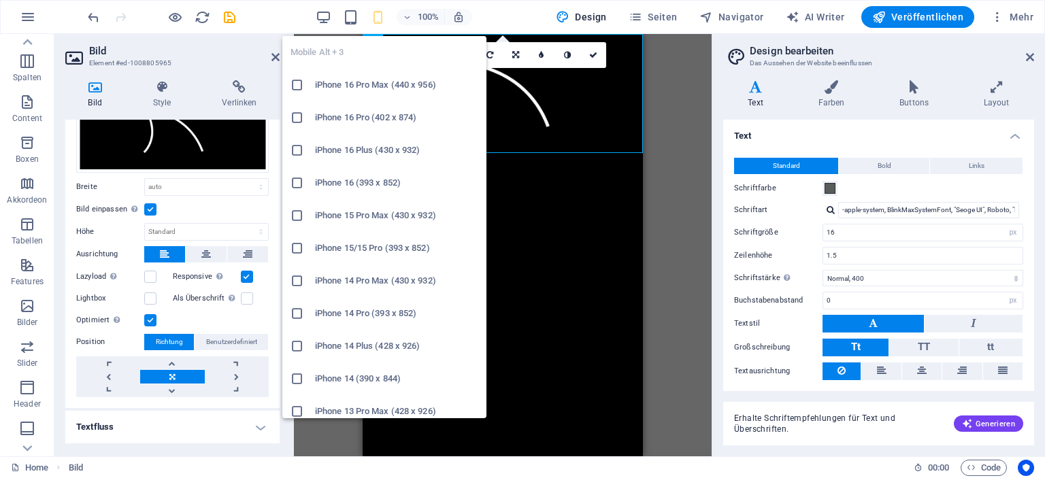
type input "413"
select select "px"
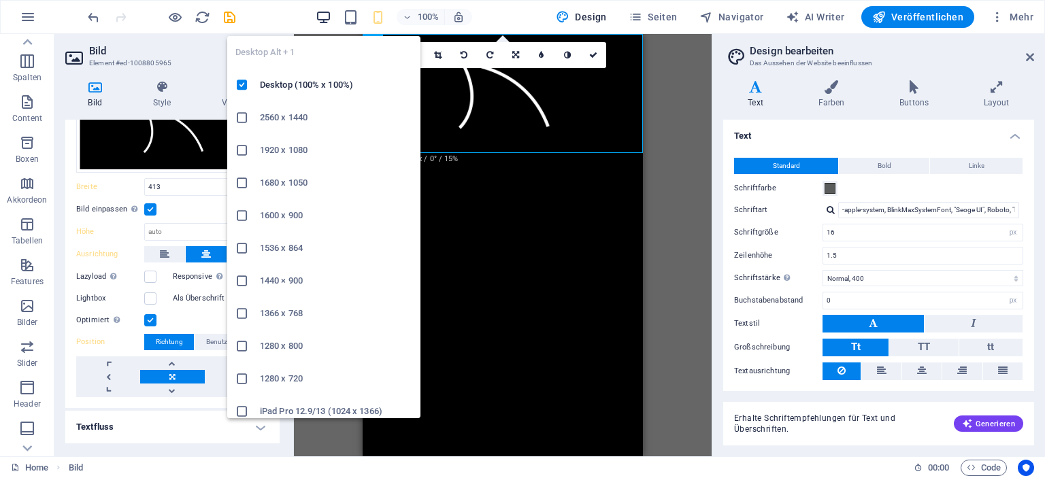
click at [327, 18] on icon "button" at bounding box center [324, 18] width 16 height 16
select select "DISABLED_OPTION_VALUE"
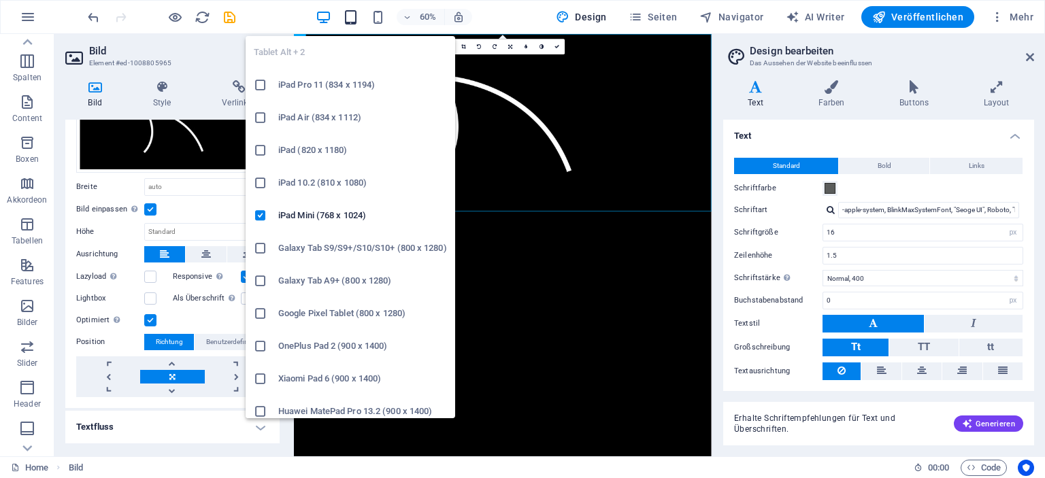
click at [351, 18] on icon "button" at bounding box center [351, 18] width 16 height 16
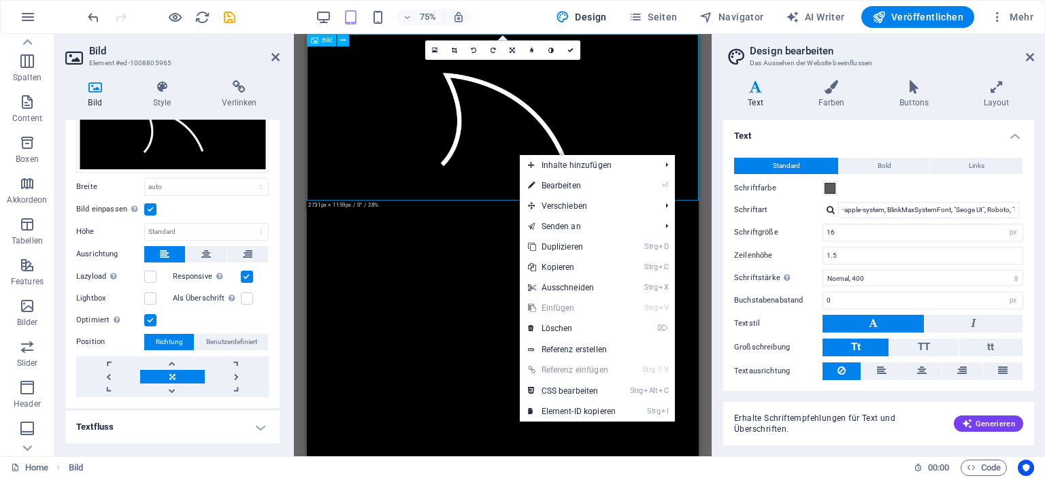
click at [524, 188] on figure at bounding box center [568, 145] width 523 height 222
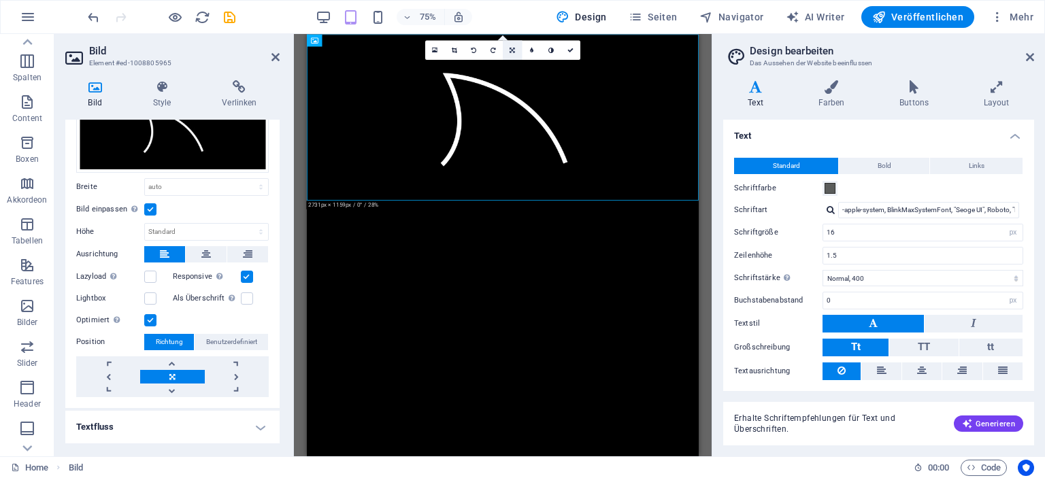
click at [511, 50] on icon at bounding box center [512, 50] width 5 height 6
click at [514, 63] on icon at bounding box center [512, 66] width 5 height 6
click at [514, 51] on icon at bounding box center [512, 50] width 5 height 6
click at [517, 83] on link at bounding box center [513, 86] width 20 height 20
click at [512, 54] on link at bounding box center [513, 50] width 20 height 20
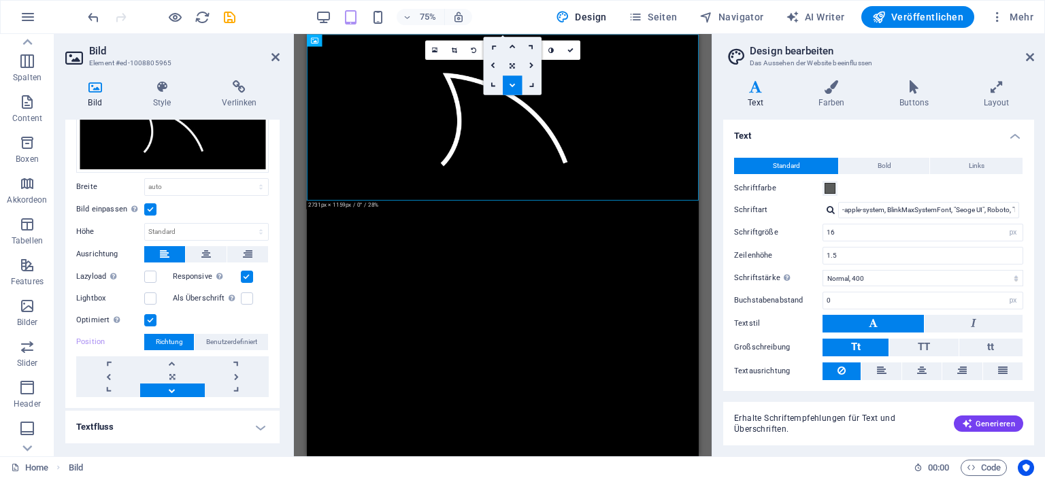
click at [513, 83] on icon at bounding box center [513, 85] width 6 height 6
click at [546, 256] on html "Skip to main content" at bounding box center [568, 145] width 523 height 222
click at [391, 21] on div "75%" at bounding box center [393, 17] width 157 height 22
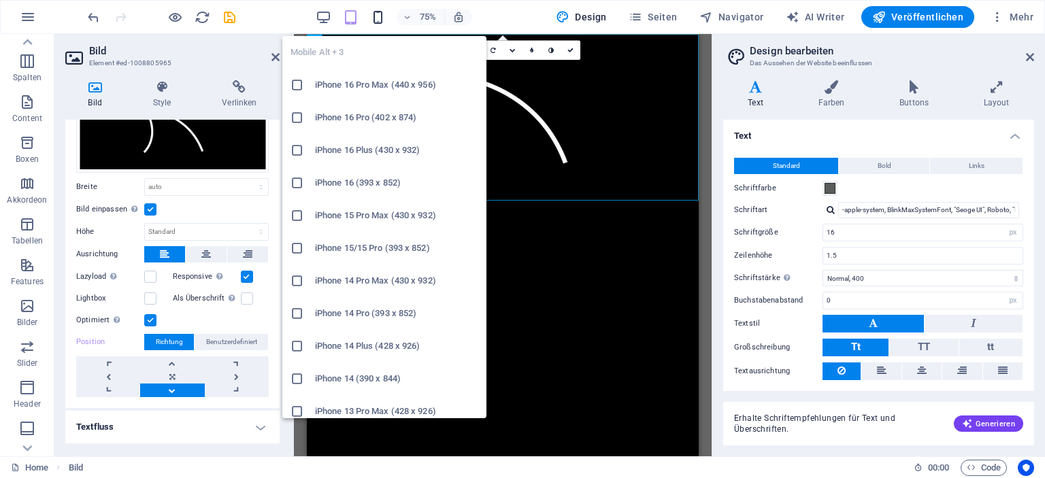
click at [384, 18] on icon "button" at bounding box center [378, 18] width 16 height 16
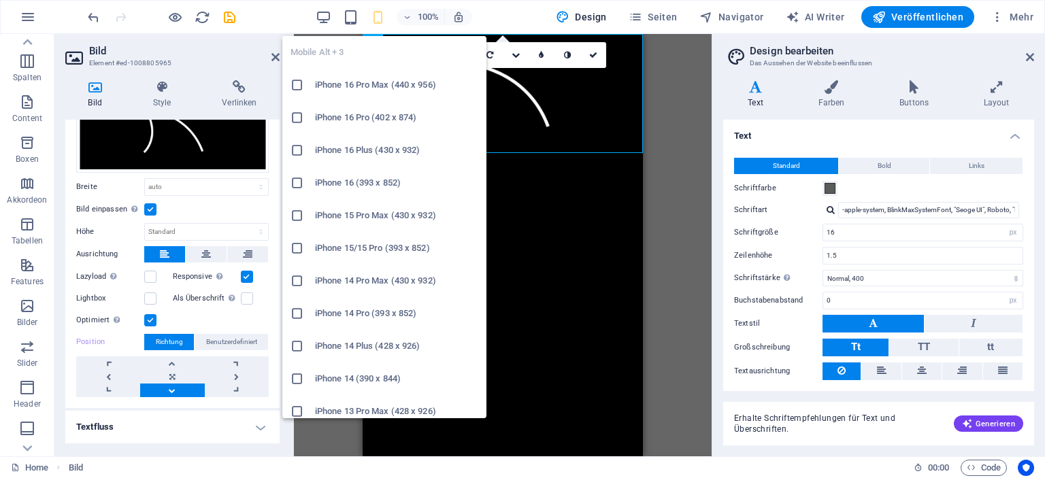
type input "413"
select select "px"
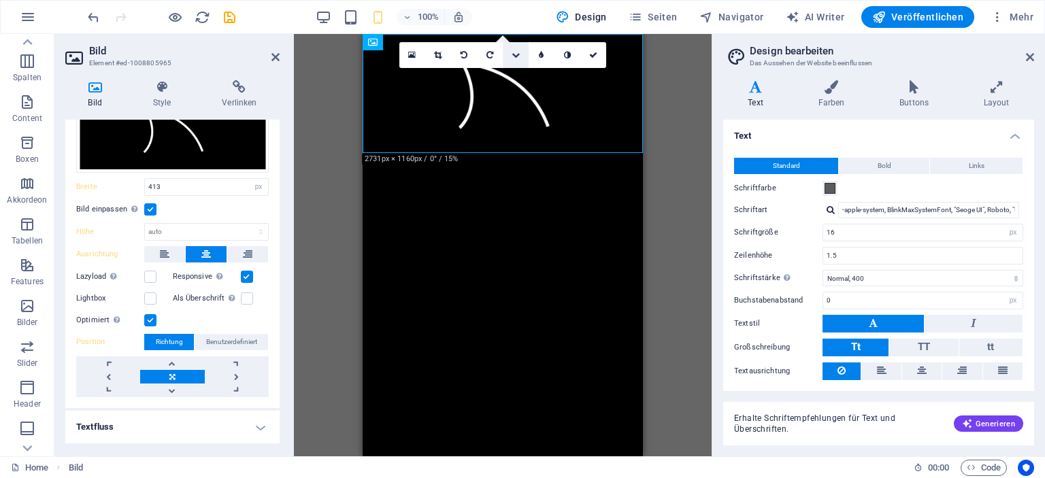
click at [516, 56] on icon at bounding box center [516, 55] width 8 height 8
click at [514, 96] on link at bounding box center [516, 102] width 26 height 26
click at [514, 52] on icon at bounding box center [516, 55] width 8 height 8
click at [518, 72] on icon at bounding box center [515, 76] width 7 height 8
click at [514, 56] on icon at bounding box center [515, 55] width 7 height 8
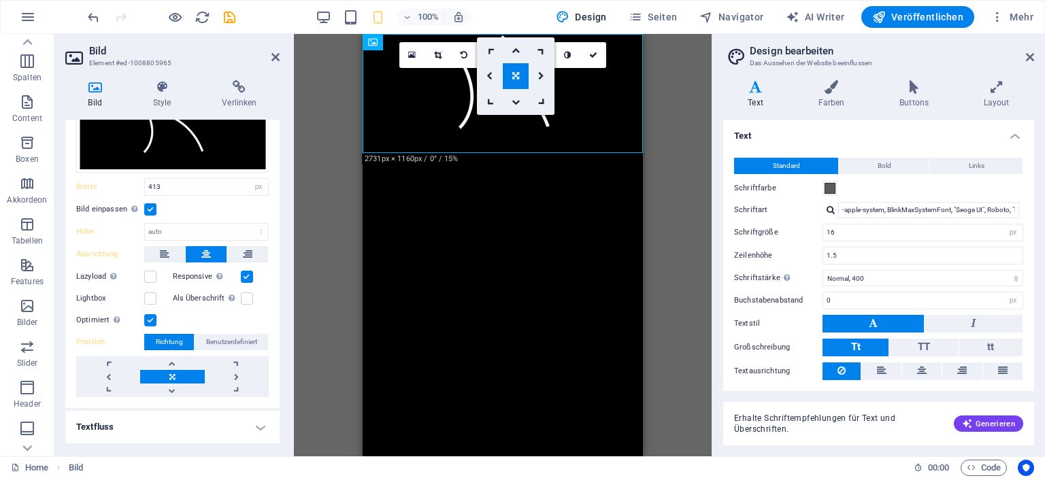
click at [502, 154] on html "Skip to main content" at bounding box center [503, 94] width 280 height 120
drag, startPoint x: 490, startPoint y: 125, endPoint x: 490, endPoint y: 163, distance: 38.8
click at [490, 154] on html "Skip to main content" at bounding box center [503, 94] width 280 height 120
click at [484, 139] on figure at bounding box center [503, 94] width 280 height 120
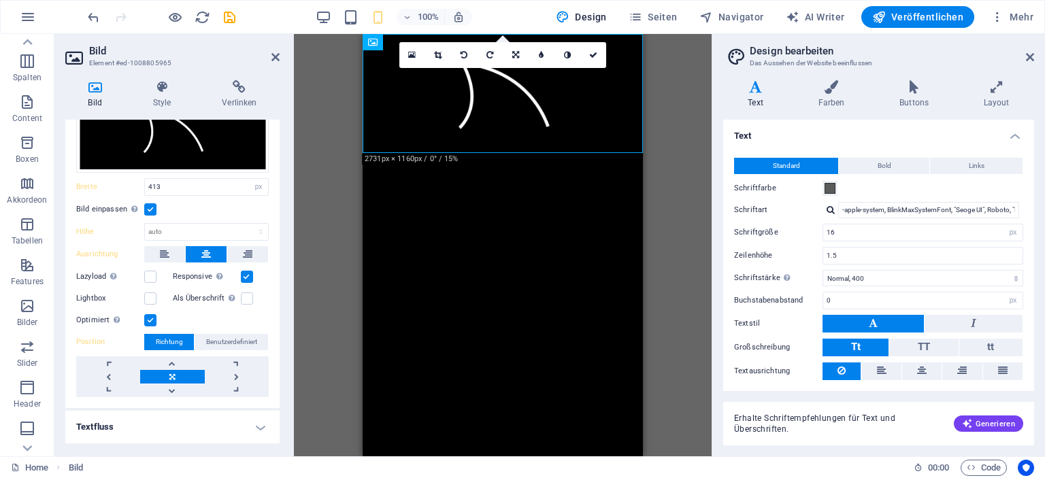
click at [152, 206] on label at bounding box center [150, 209] width 12 height 12
click at [0, 0] on input "Bild einpassen Bild automatisch anhand einer fixen Breite und Höhe einpassen" at bounding box center [0, 0] width 0 height 0
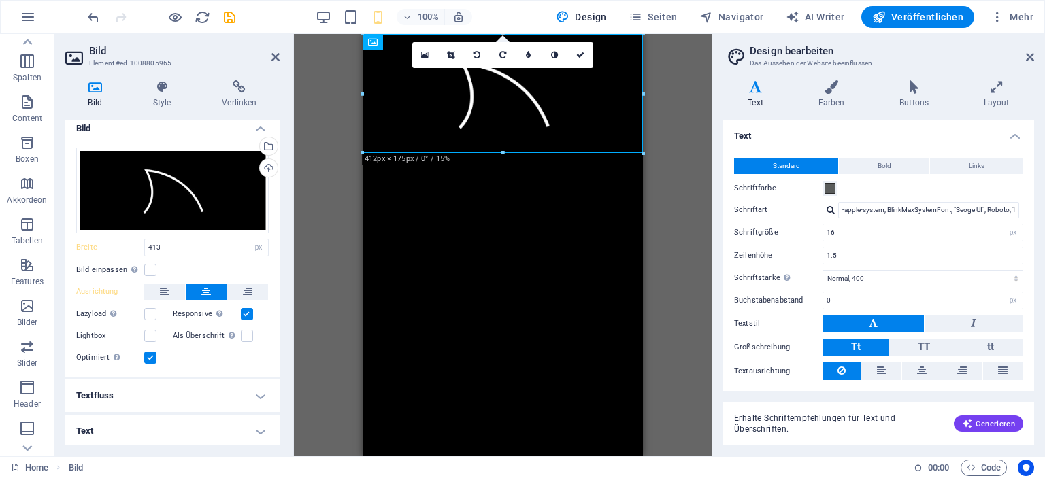
drag, startPoint x: 511, startPoint y: 119, endPoint x: 501, endPoint y: 167, distance: 49.4
click at [505, 154] on html "Skip to main content" at bounding box center [503, 94] width 280 height 120
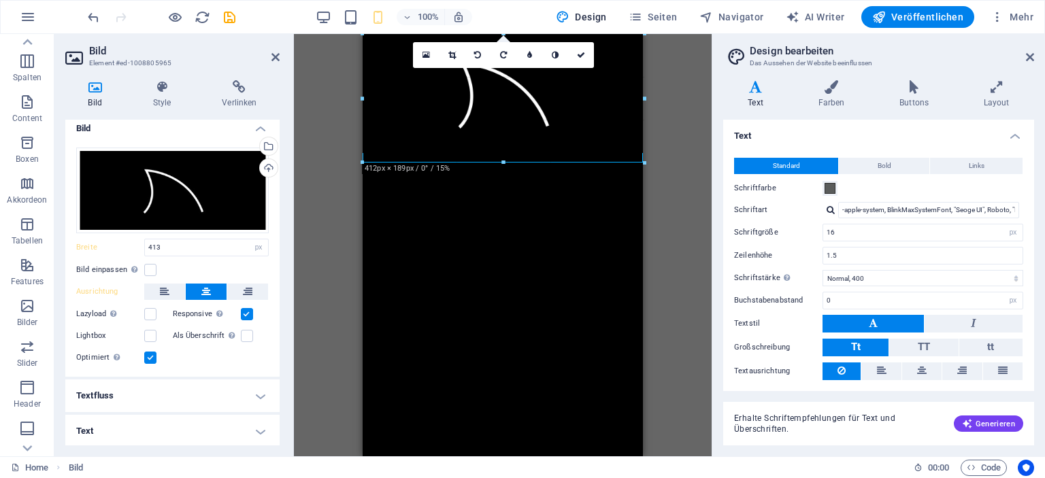
drag, startPoint x: 501, startPoint y: 153, endPoint x: 504, endPoint y: 163, distance: 9.9
click at [504, 163] on div at bounding box center [504, 163] width 282 height 5
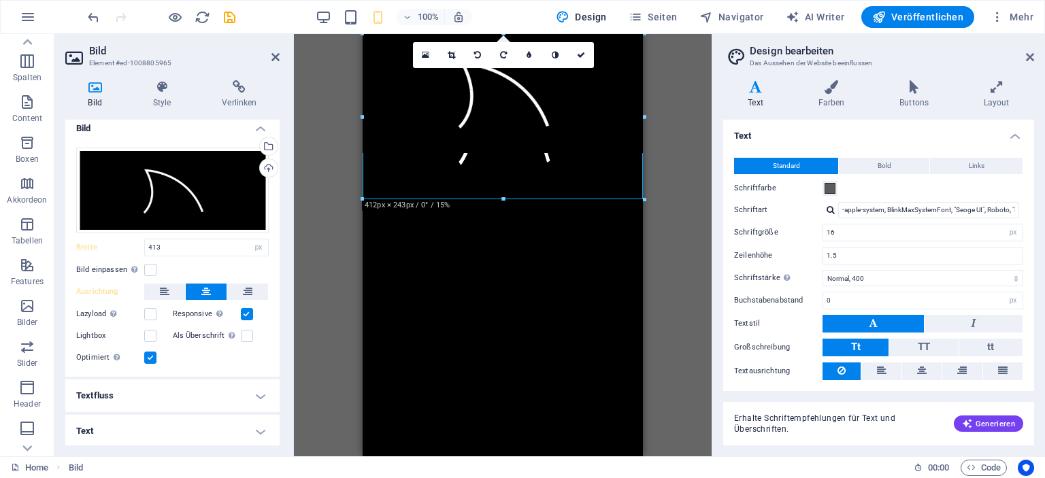
drag, startPoint x: 504, startPoint y: 152, endPoint x: 504, endPoint y: 198, distance: 46.3
click at [504, 198] on div at bounding box center [504, 199] width 282 height 5
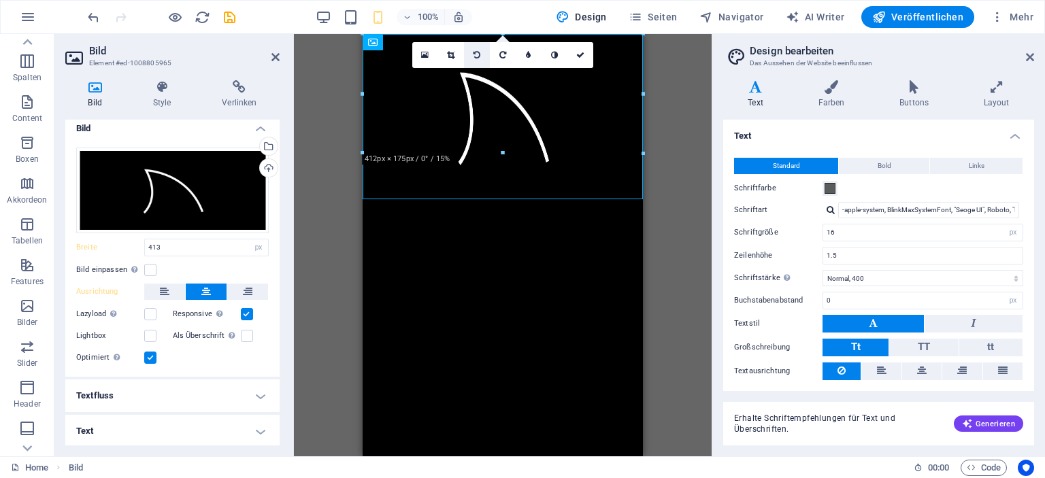
click at [478, 53] on icon at bounding box center [477, 55] width 7 height 8
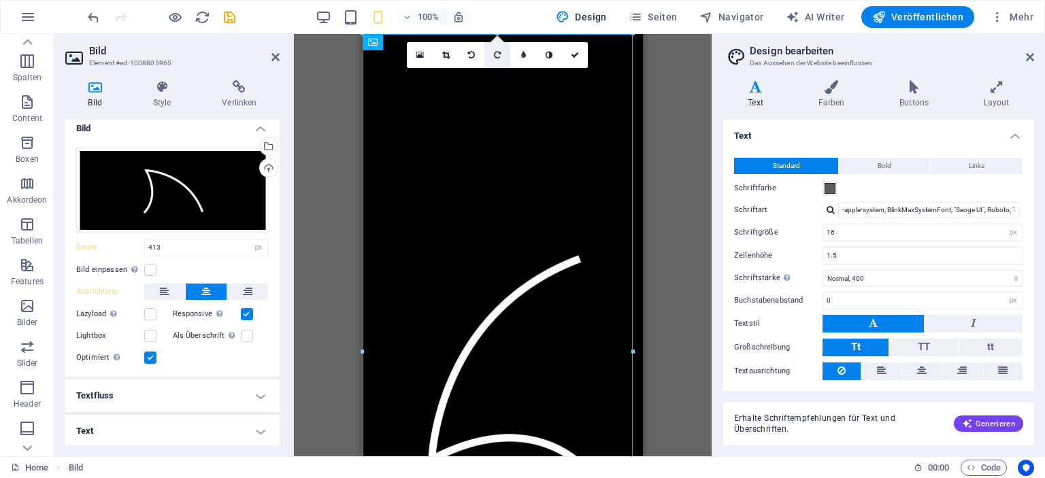
click at [496, 52] on icon at bounding box center [497, 55] width 7 height 8
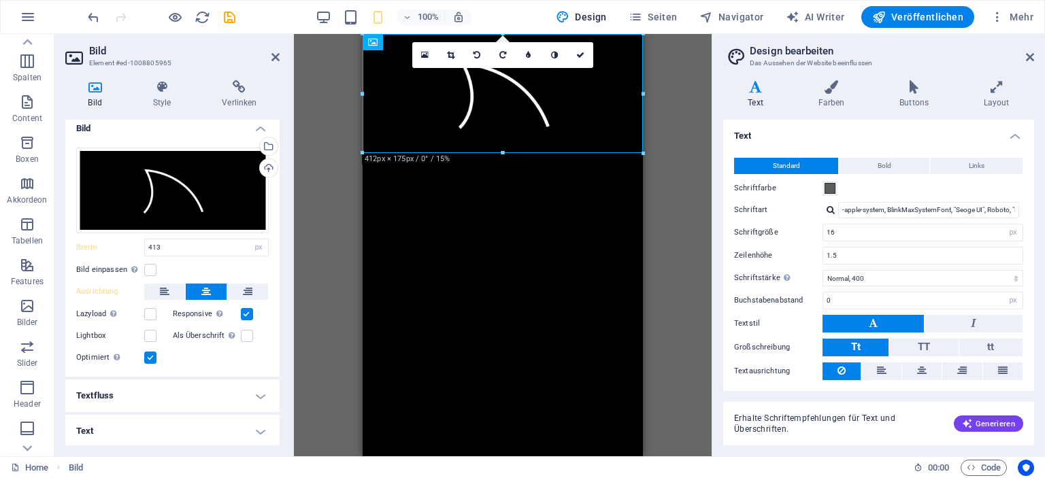
click at [496, 52] on link at bounding box center [503, 55] width 26 height 26
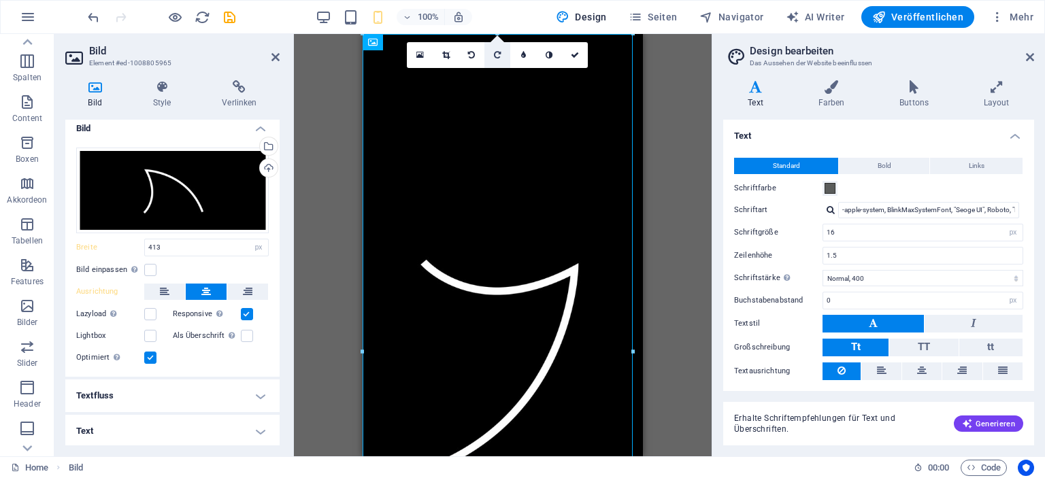
click at [496, 52] on icon at bounding box center [497, 55] width 7 height 8
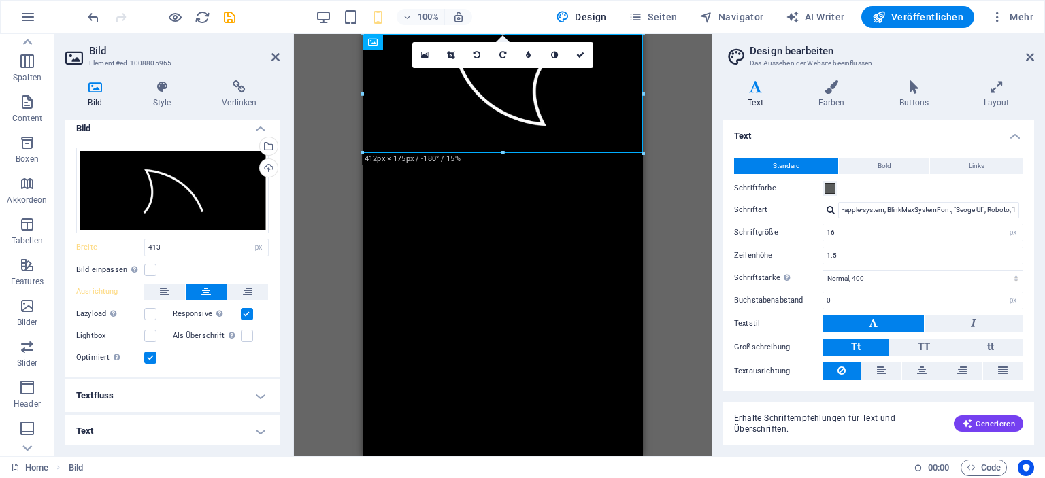
click at [496, 52] on link at bounding box center [503, 55] width 26 height 26
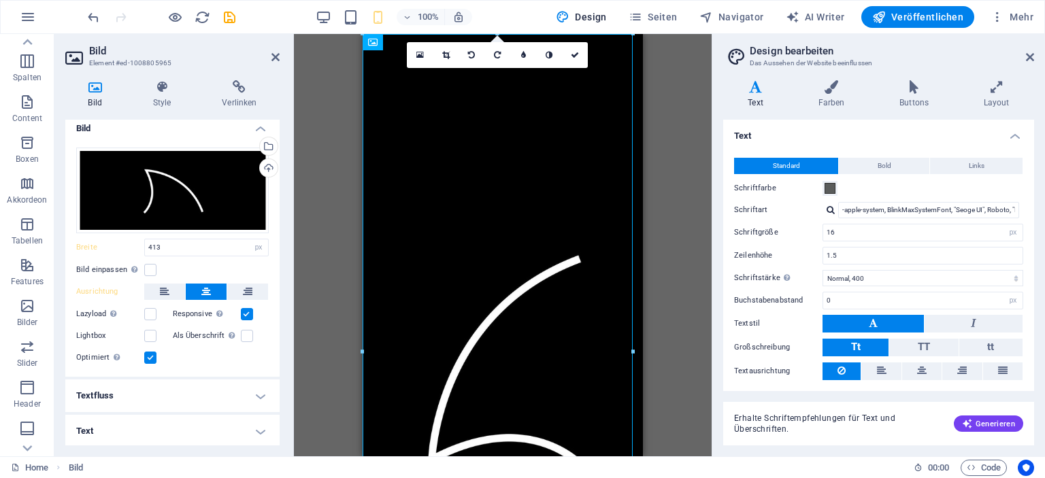
click at [496, 52] on icon at bounding box center [497, 55] width 7 height 8
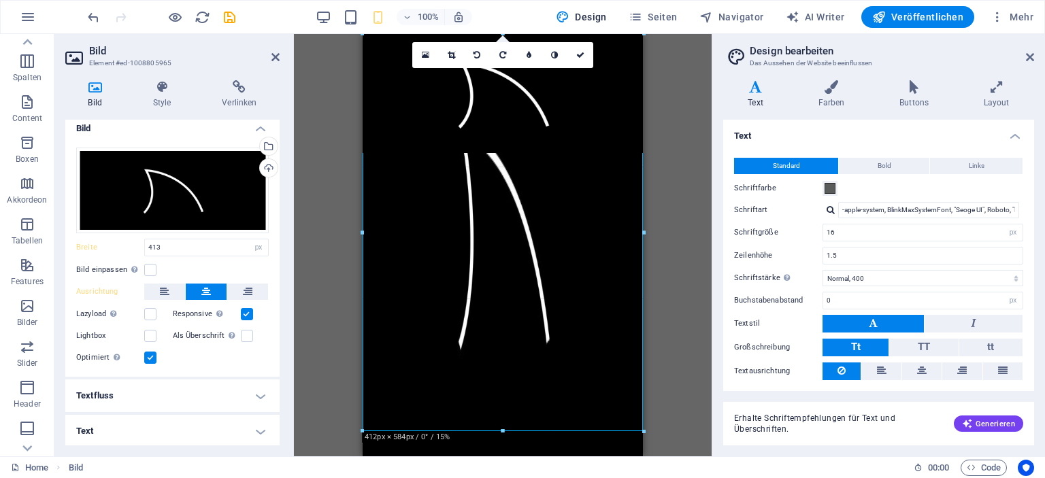
drag, startPoint x: 587, startPoint y: 154, endPoint x: 574, endPoint y: 433, distance: 279.3
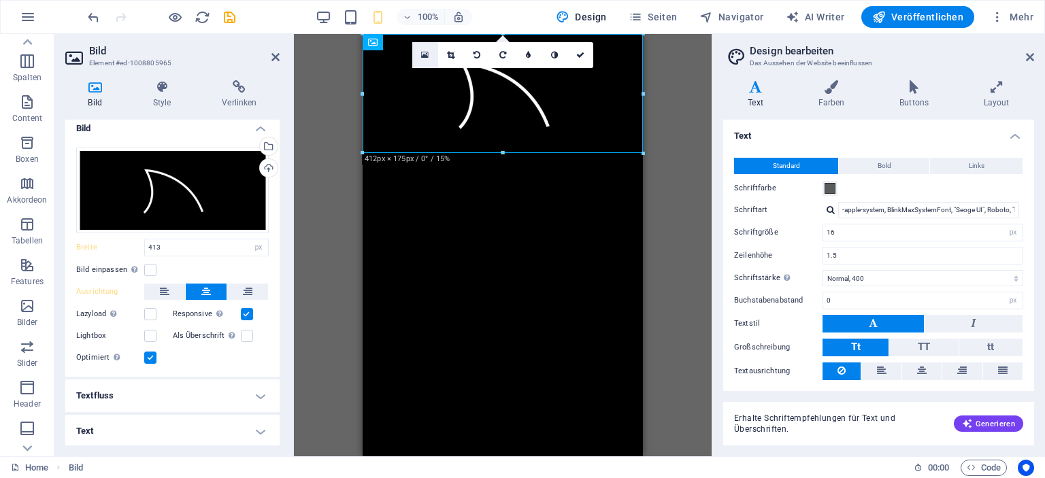
click at [425, 56] on icon at bounding box center [424, 55] width 7 height 10
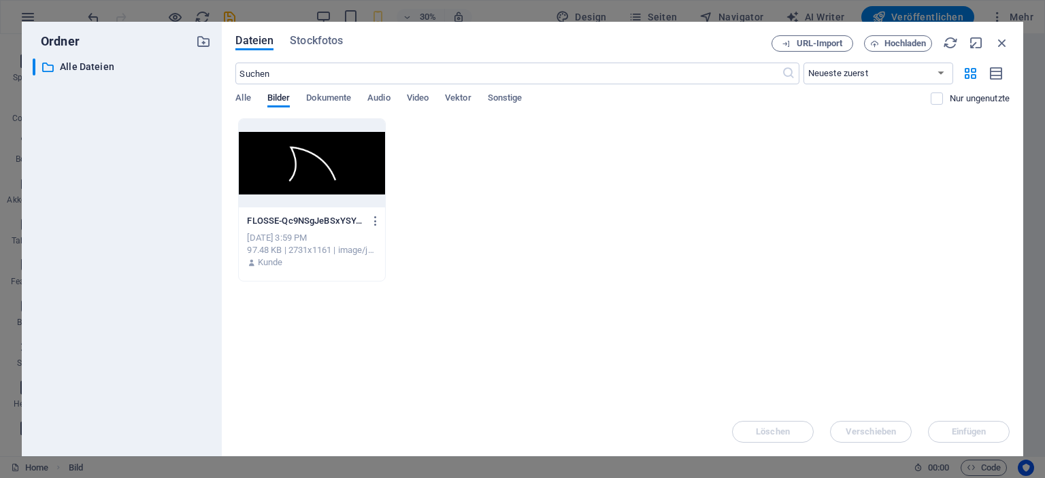
click at [355, 191] on div at bounding box center [312, 163] width 146 height 88
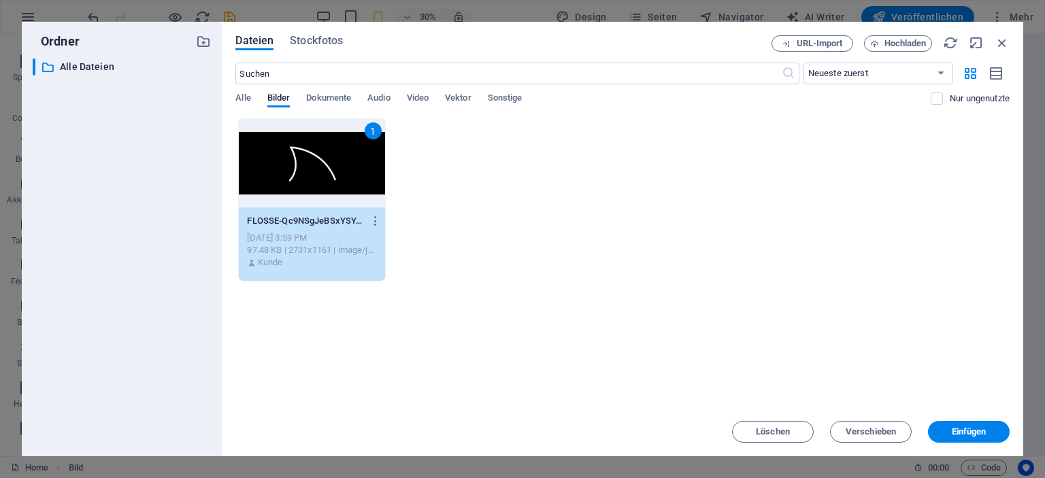
click at [355, 191] on div "1" at bounding box center [312, 163] width 146 height 88
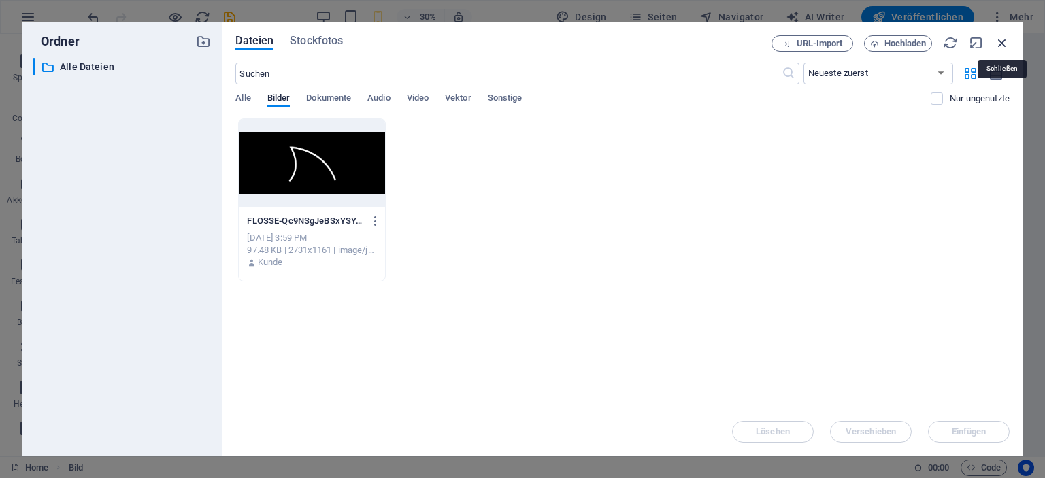
click at [1000, 39] on icon "button" at bounding box center [1002, 42] width 15 height 15
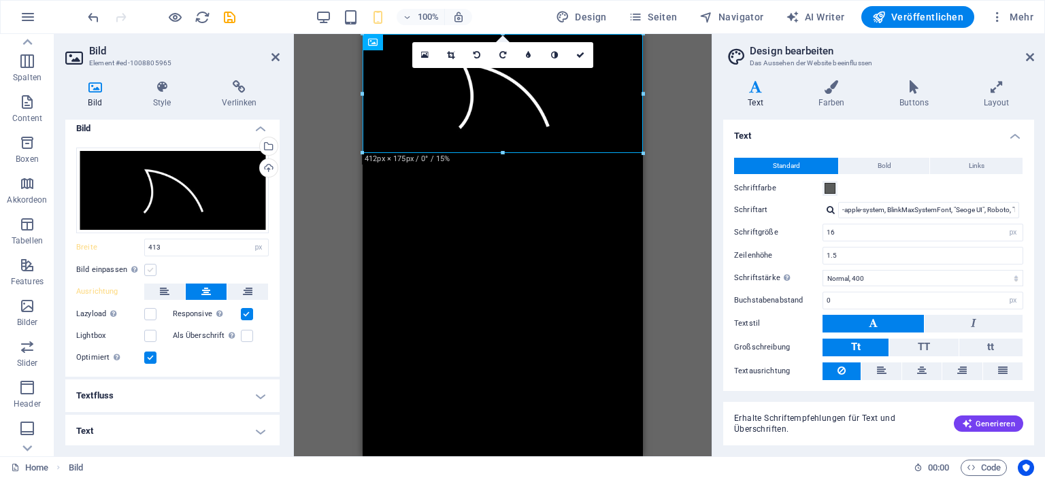
click at [153, 267] on label at bounding box center [150, 270] width 12 height 12
click at [0, 0] on input "Bild einpassen Bild automatisch anhand einer fixen Breite und Höhe einpassen" at bounding box center [0, 0] width 0 height 0
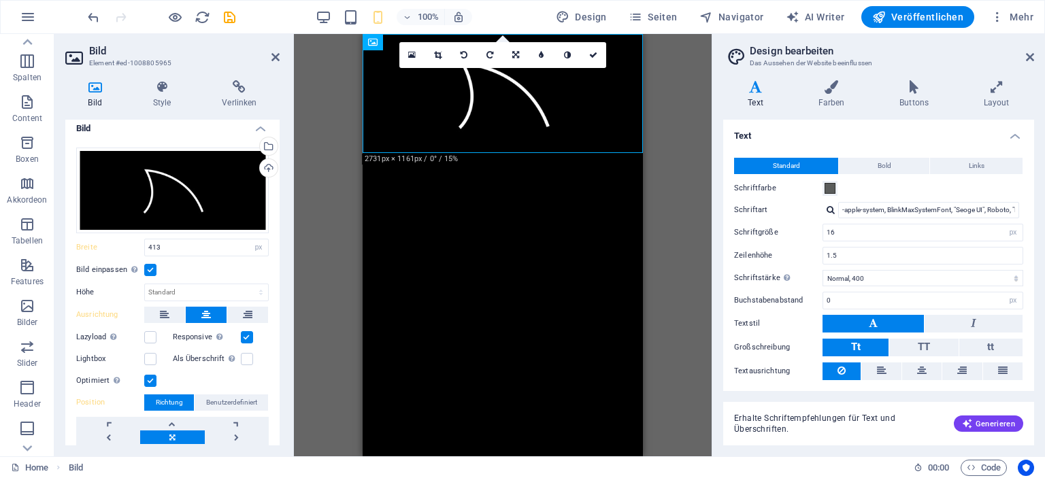
scroll to position [68, 0]
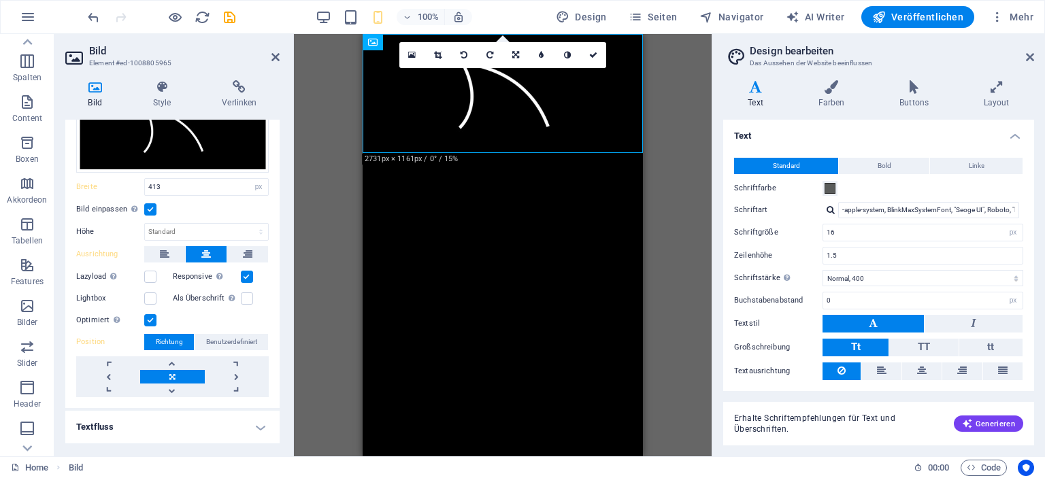
click at [150, 207] on label at bounding box center [150, 209] width 12 height 12
click at [0, 0] on input "Bild einpassen Bild automatisch anhand einer fixen Breite und Höhe einpassen" at bounding box center [0, 0] width 0 height 0
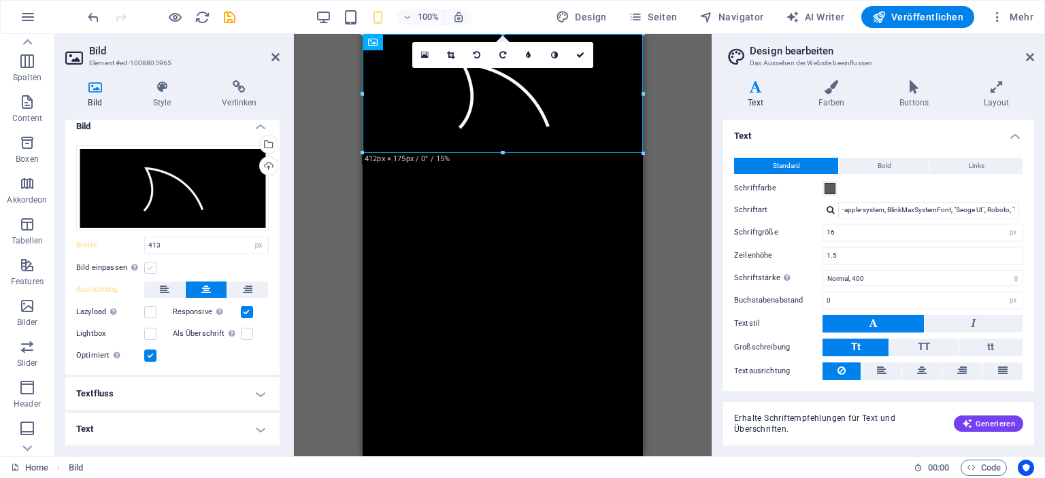
scroll to position [7, 0]
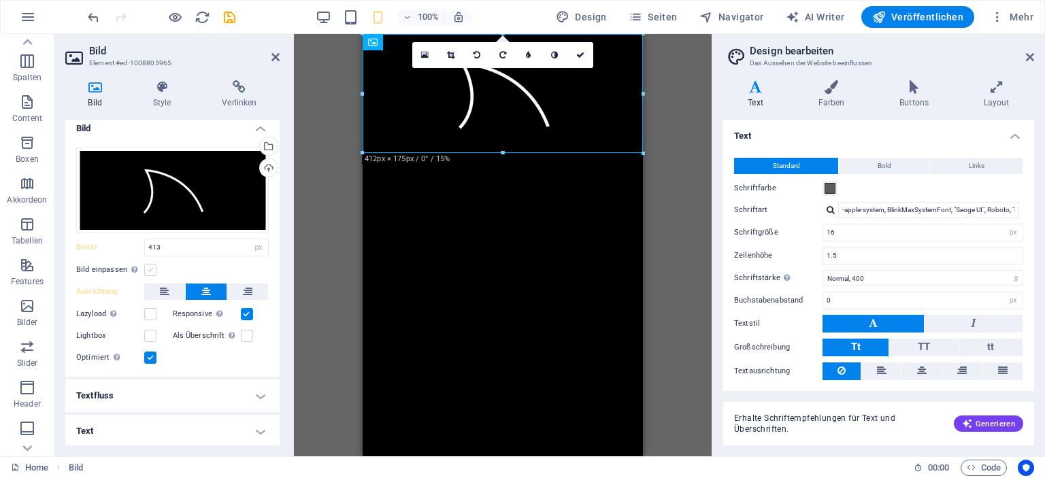
click at [148, 269] on label at bounding box center [150, 270] width 12 height 12
click at [0, 0] on input "Bild einpassen Bild automatisch anhand einer fixen Breite und Höhe einpassen" at bounding box center [0, 0] width 0 height 0
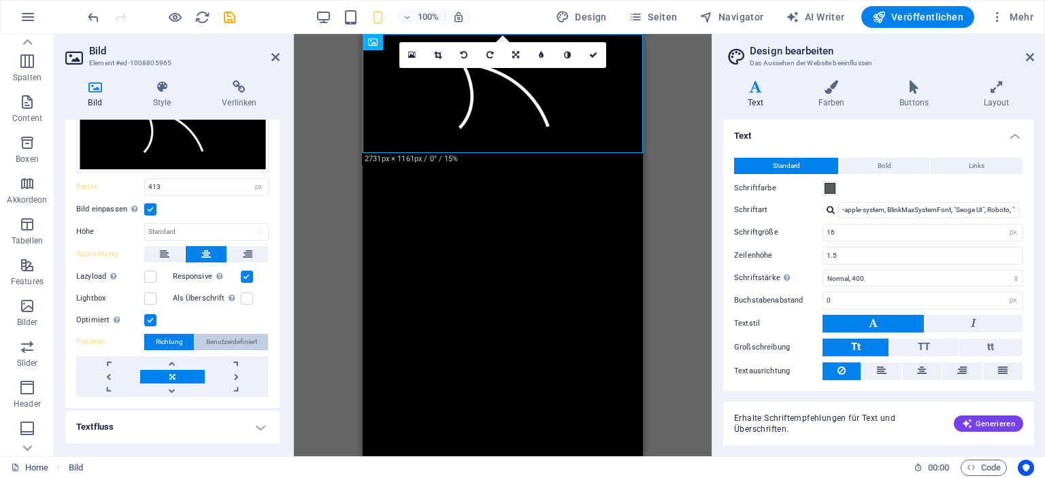
click at [217, 334] on span "Benutzerdefiniert" at bounding box center [231, 342] width 51 height 16
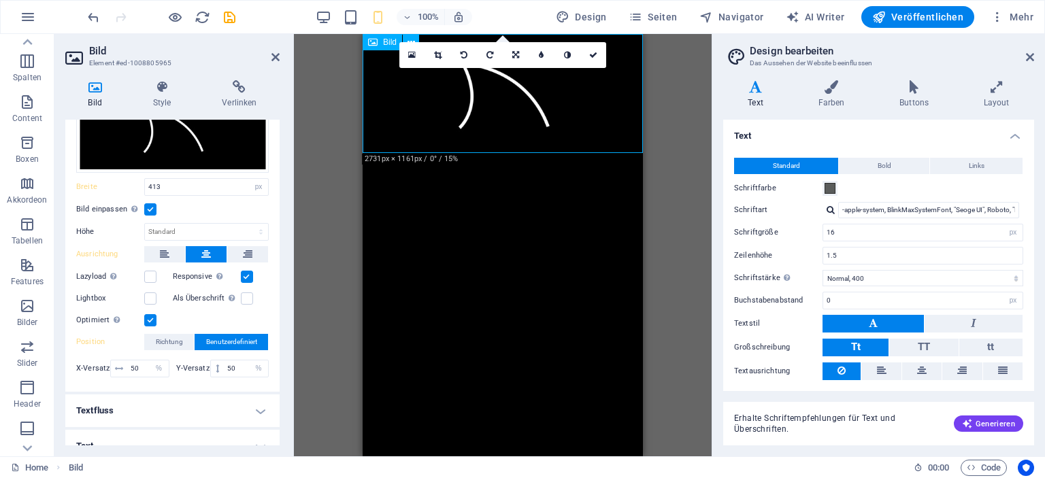
click at [487, 125] on figure at bounding box center [503, 94] width 280 height 120
drag, startPoint x: 240, startPoint y: 364, endPoint x: 211, endPoint y: 364, distance: 28.6
click at [211, 364] on div "50 px rem % vh vw" at bounding box center [239, 369] width 59 height 18
click at [224, 368] on input "50" at bounding box center [246, 369] width 44 height 16
type input "450"
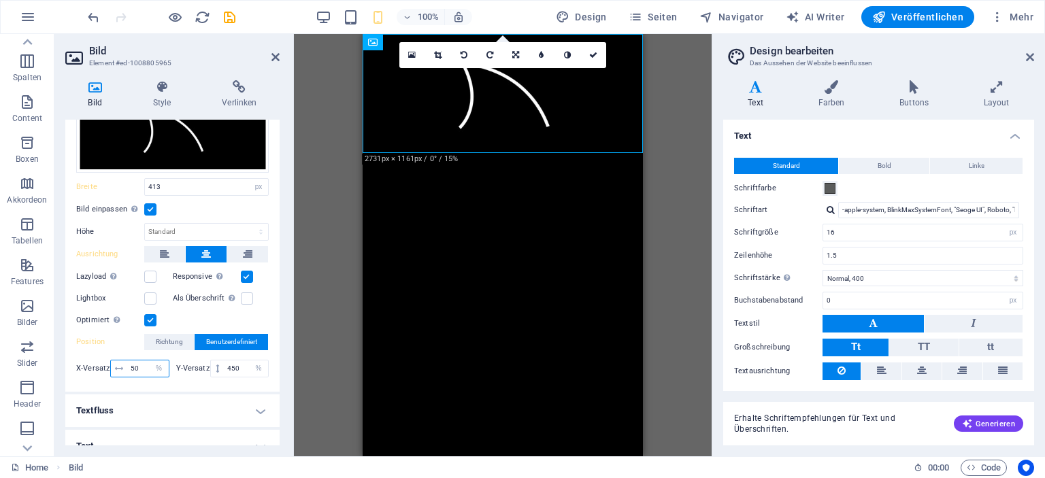
click at [139, 365] on input "50" at bounding box center [148, 369] width 42 height 16
click at [216, 365] on icon at bounding box center [217, 369] width 3 height 8
click at [229, 367] on input "450" at bounding box center [246, 369] width 44 height 16
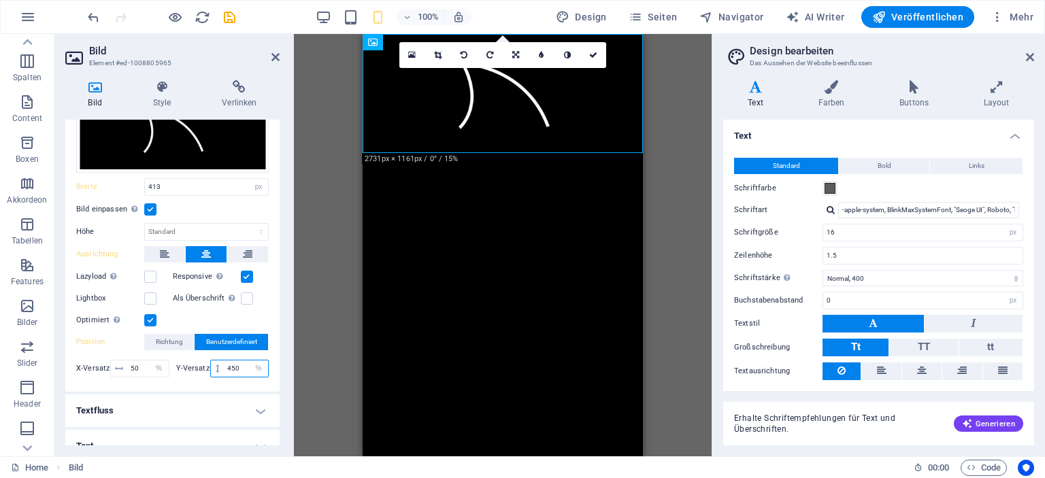
click at [229, 367] on input "450" at bounding box center [246, 369] width 44 height 16
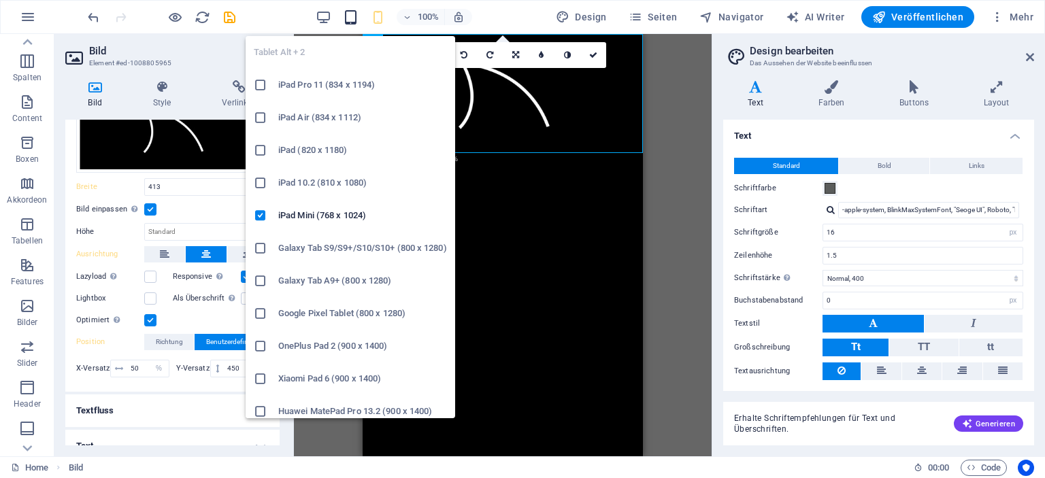
click at [354, 14] on icon "button" at bounding box center [351, 18] width 16 height 16
select select "DISABLED_OPTION_VALUE"
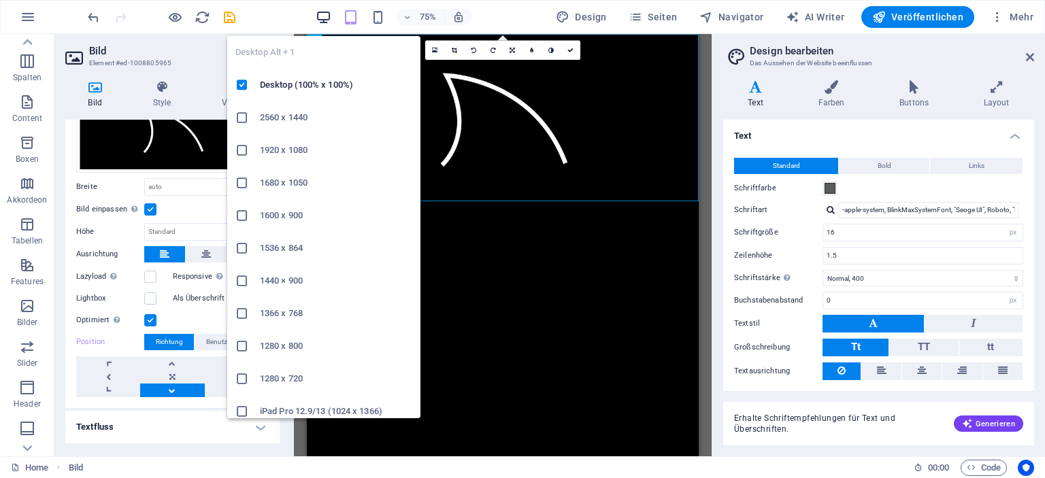
click at [322, 16] on icon "button" at bounding box center [324, 18] width 16 height 16
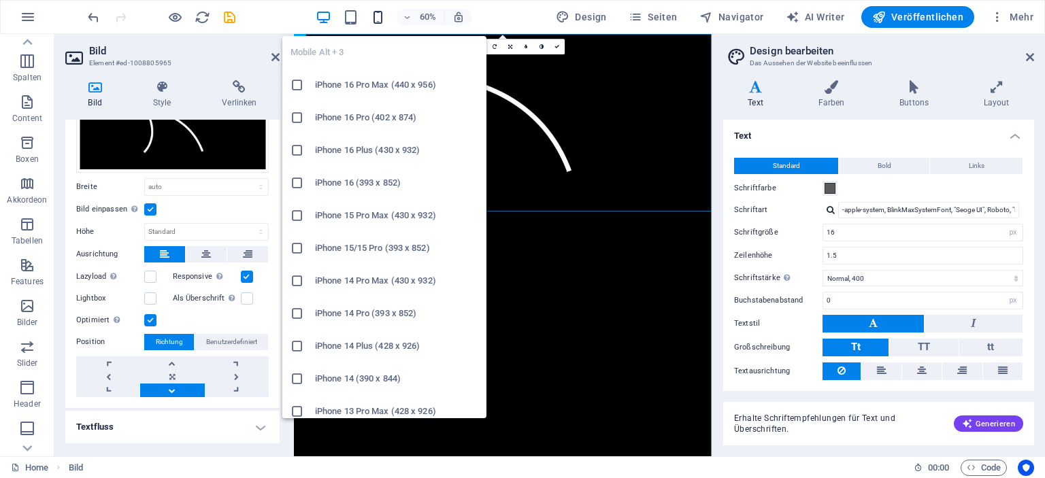
click at [375, 18] on icon "button" at bounding box center [378, 18] width 16 height 16
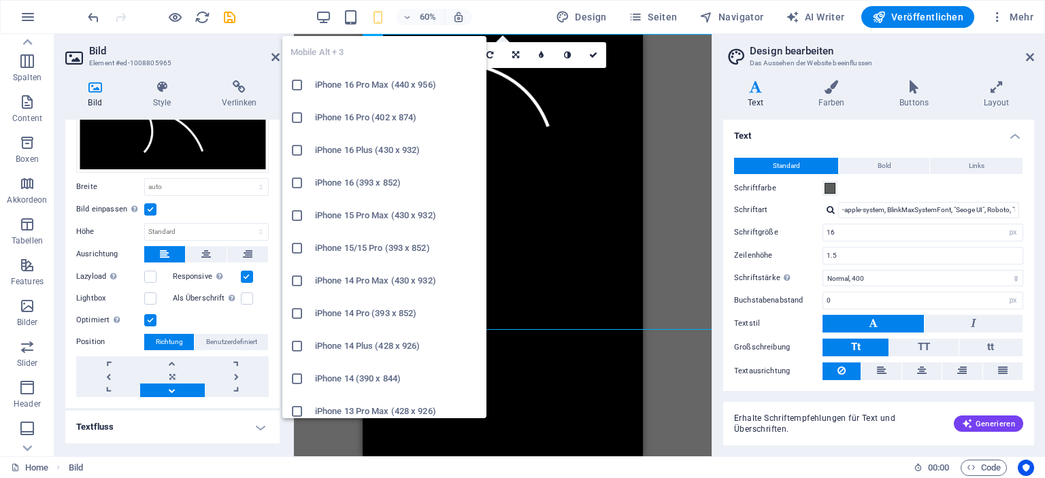
type input "413"
select select "px"
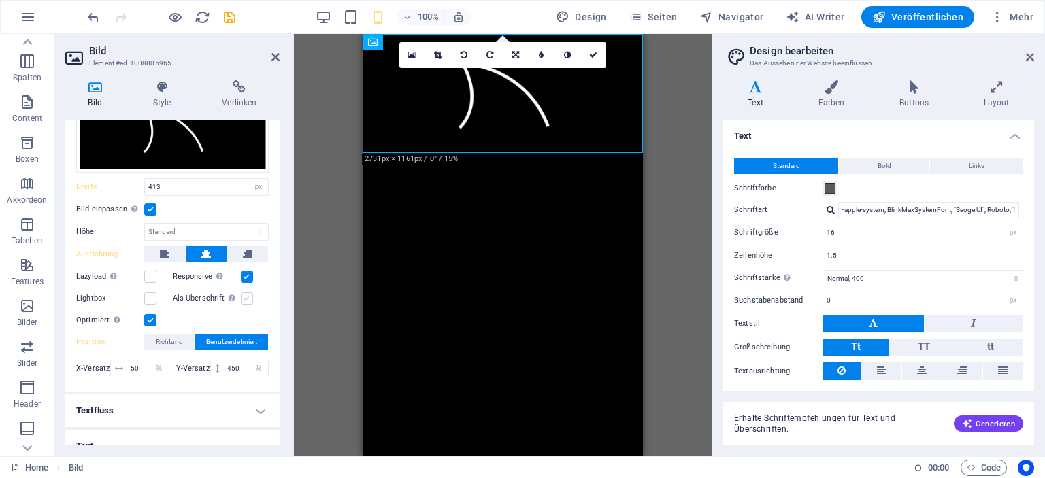
click at [247, 298] on label at bounding box center [247, 299] width 12 height 12
click at [0, 0] on input "Als Überschrift Das Bild in eine H1-Überschrift einfügen. Nützlich, um dem Alte…" at bounding box center [0, 0] width 0 height 0
click at [247, 297] on label at bounding box center [247, 299] width 12 height 12
click at [0, 0] on input "Als Überschrift Das Bild in eine H1-Überschrift einfügen. Nützlich, um dem Alte…" at bounding box center [0, 0] width 0 height 0
click at [161, 293] on div "Lightbox" at bounding box center [124, 299] width 97 height 16
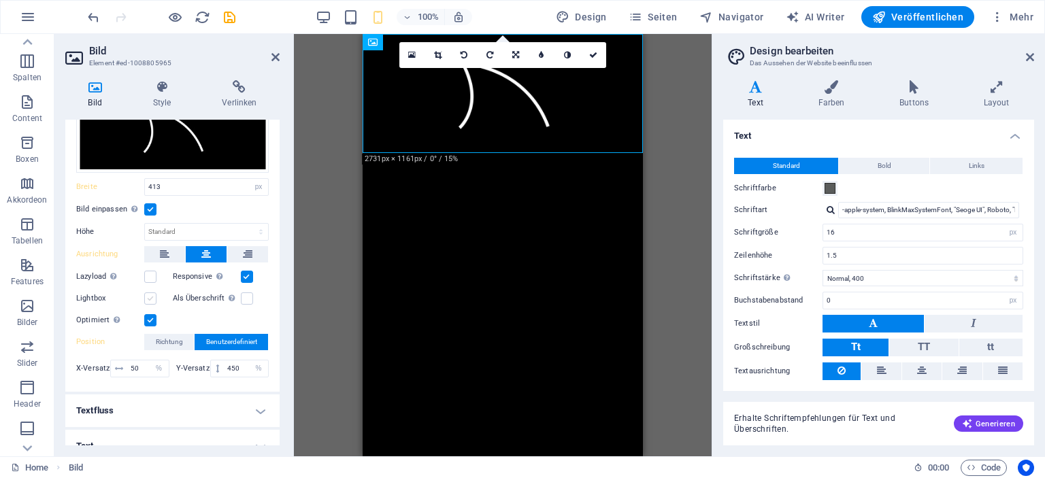
click at [155, 297] on label at bounding box center [150, 299] width 12 height 12
click at [0, 0] on input "Lightbox" at bounding box center [0, 0] width 0 height 0
click at [155, 297] on label at bounding box center [150, 299] width 12 height 12
click at [0, 0] on input "Lightbox" at bounding box center [0, 0] width 0 height 0
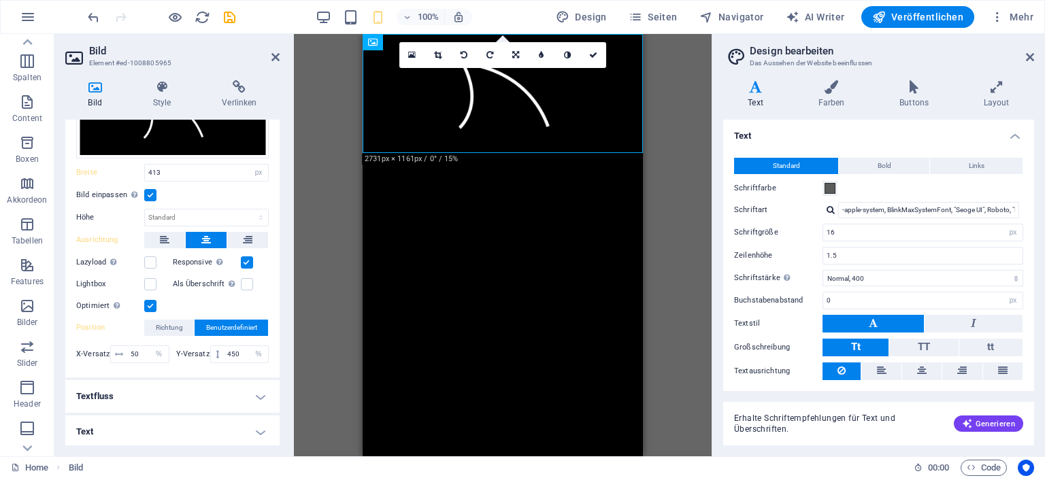
scroll to position [14, 0]
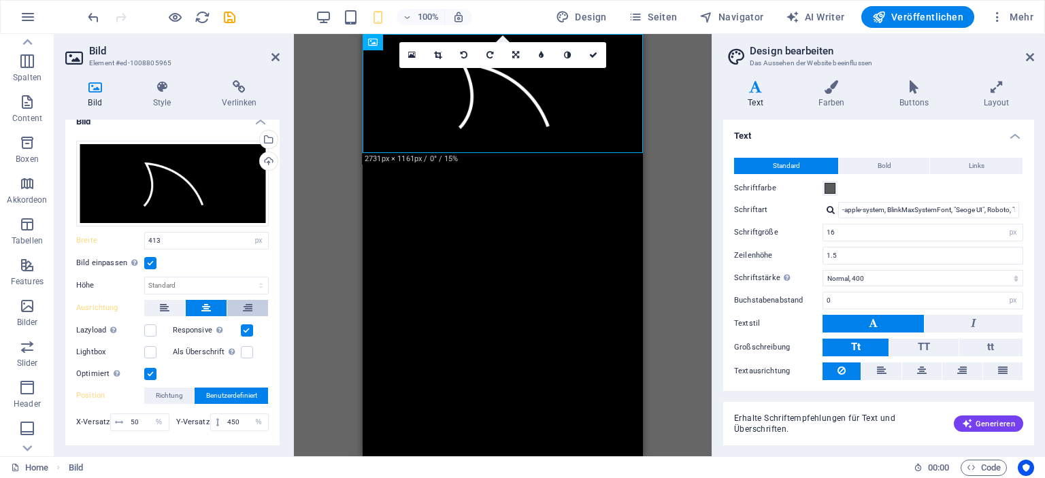
click at [237, 301] on button at bounding box center [247, 308] width 41 height 16
click at [161, 306] on icon at bounding box center [165, 308] width 10 height 16
click at [204, 304] on icon at bounding box center [206, 308] width 10 height 16
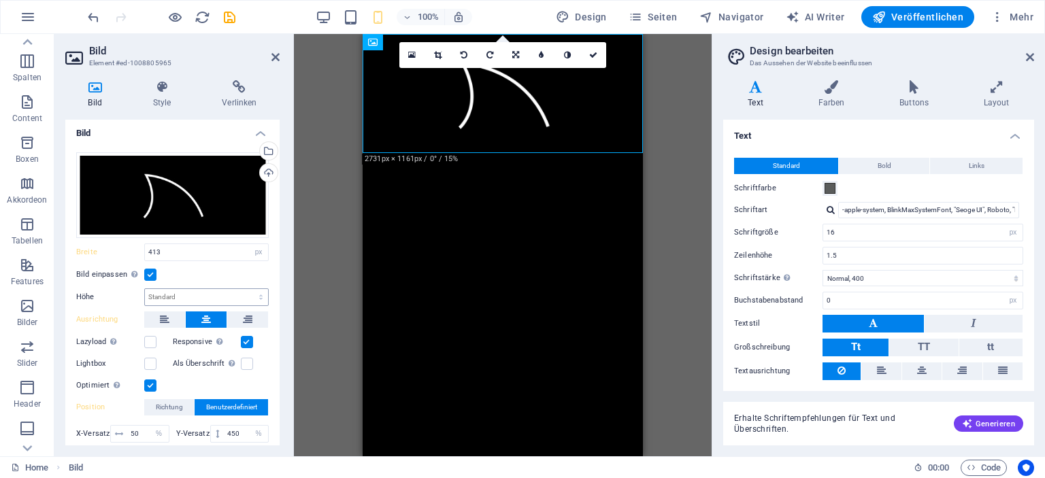
scroll to position [0, 0]
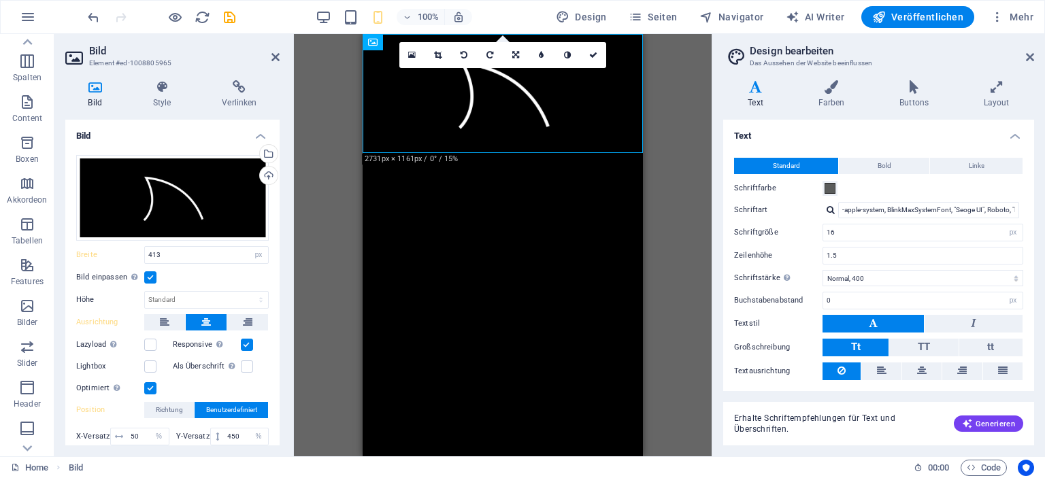
click at [371, 154] on html "Skip to main content" at bounding box center [503, 94] width 280 height 120
click at [376, 42] on icon at bounding box center [373, 42] width 10 height 16
click at [408, 40] on icon at bounding box center [411, 42] width 7 height 14
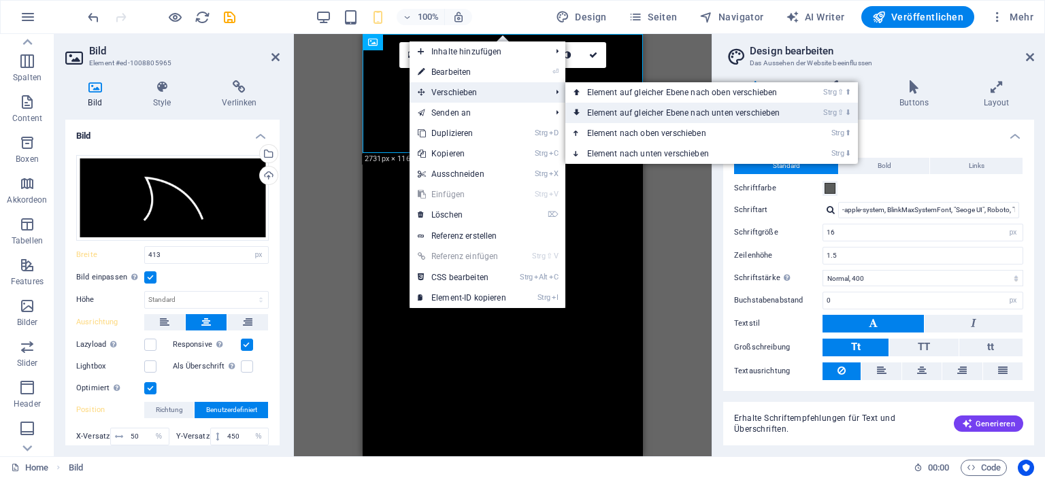
click at [642, 114] on link "Strg ⇧ ⬇ Element auf gleicher Ebene nach unten verschieben" at bounding box center [686, 113] width 242 height 20
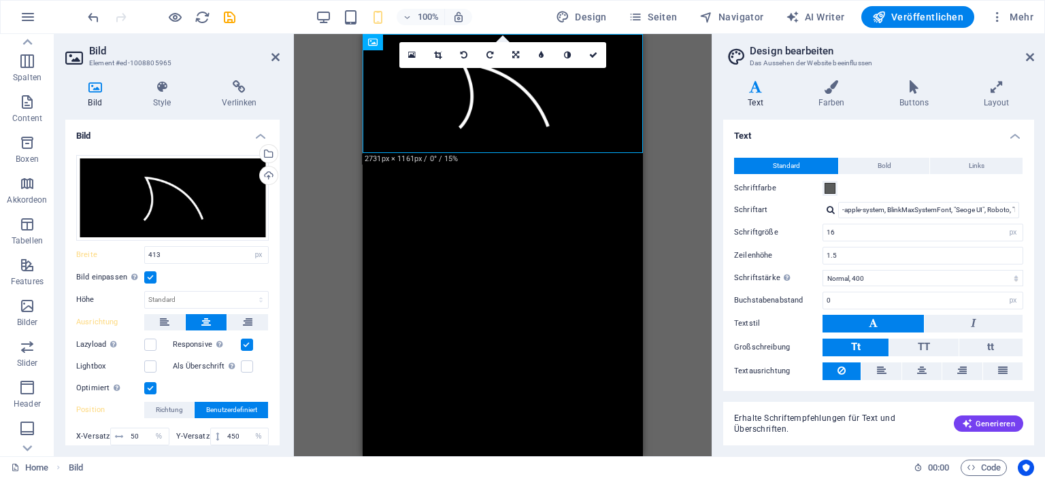
click at [535, 154] on html "Skip to main content" at bounding box center [503, 94] width 280 height 120
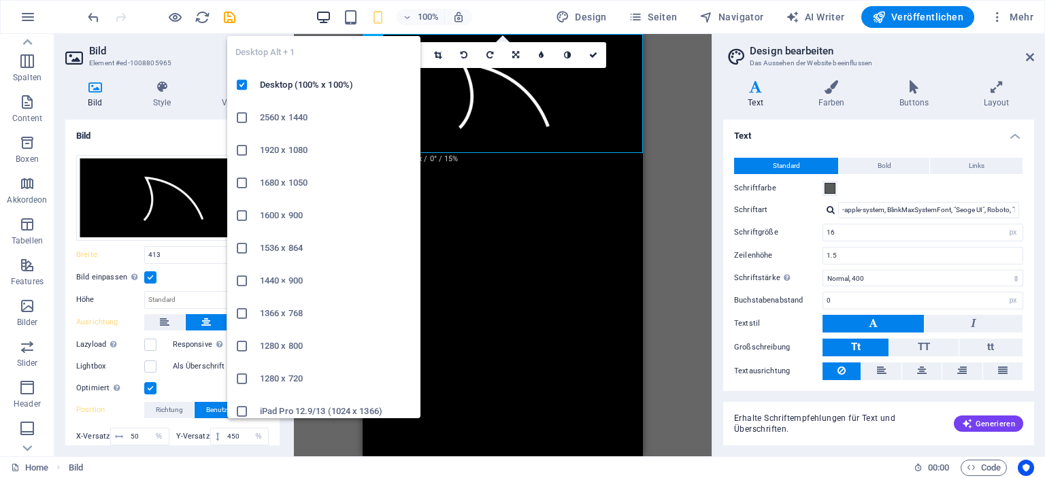
click at [327, 20] on icon "button" at bounding box center [324, 18] width 16 height 16
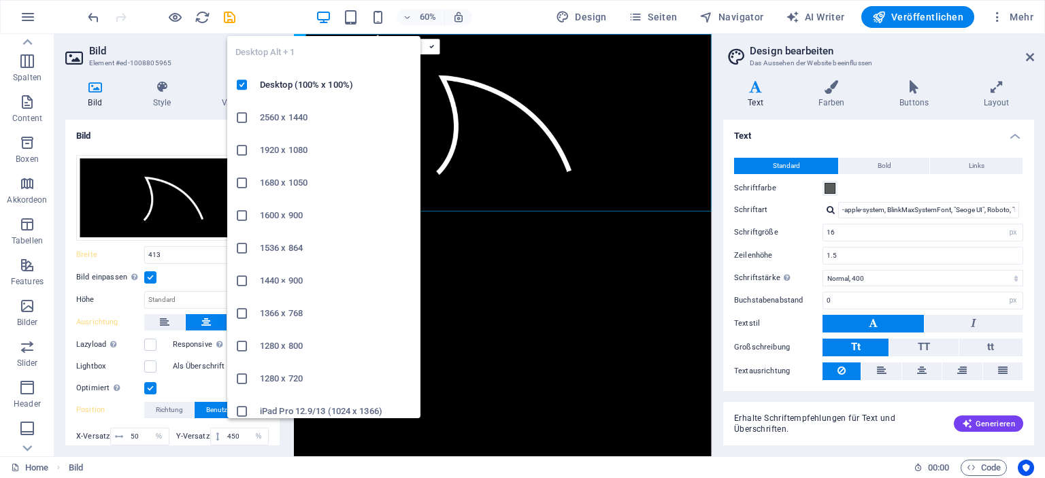
select select "DISABLED_OPTION_VALUE"
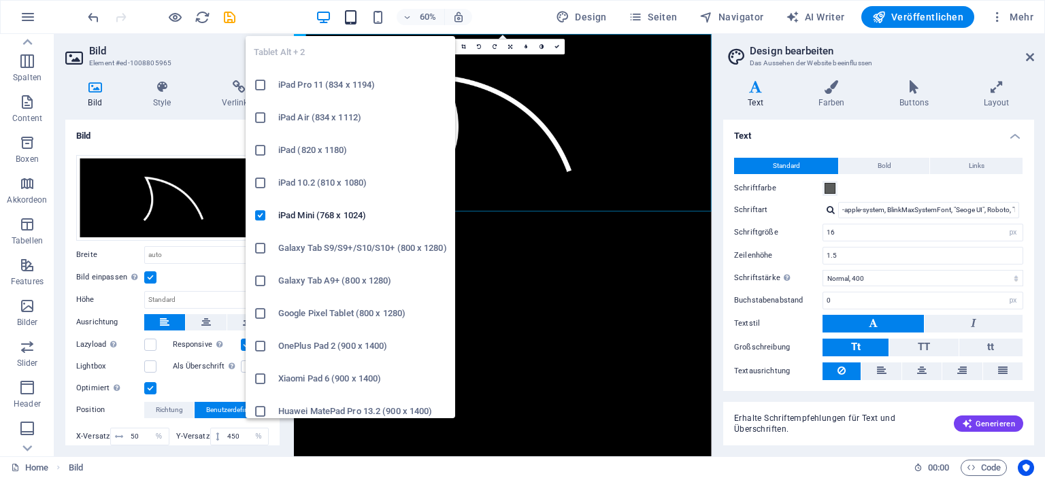
click at [359, 18] on icon "button" at bounding box center [351, 18] width 16 height 16
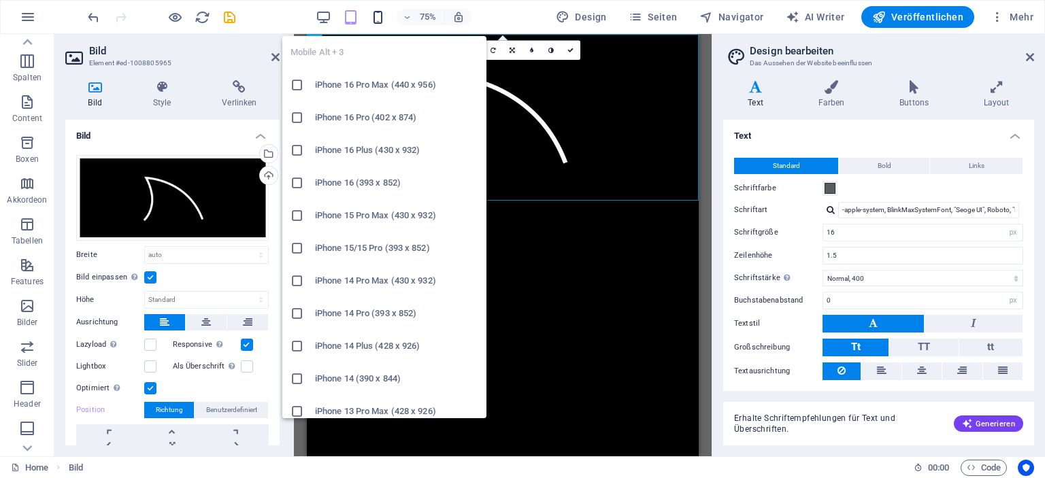
click at [377, 17] on icon "button" at bounding box center [378, 18] width 16 height 16
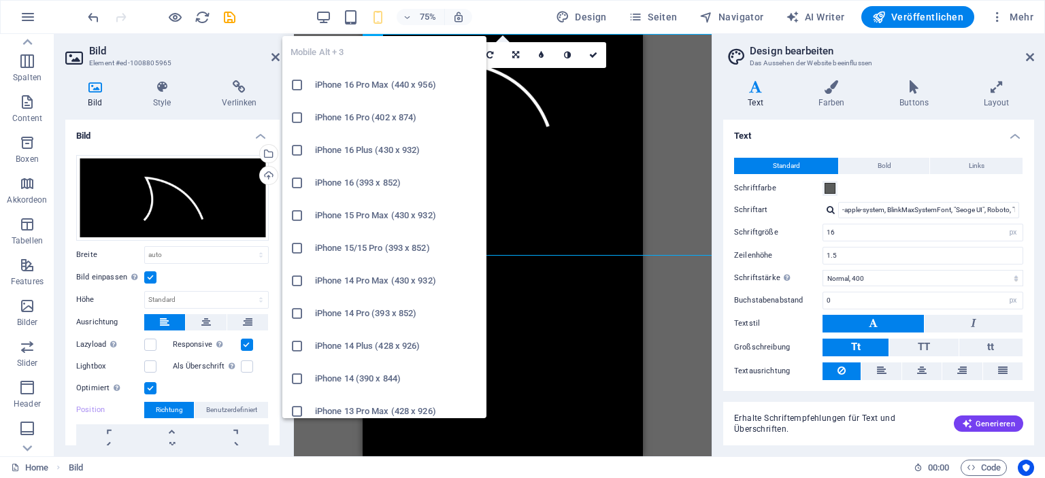
type input "413"
select select "px"
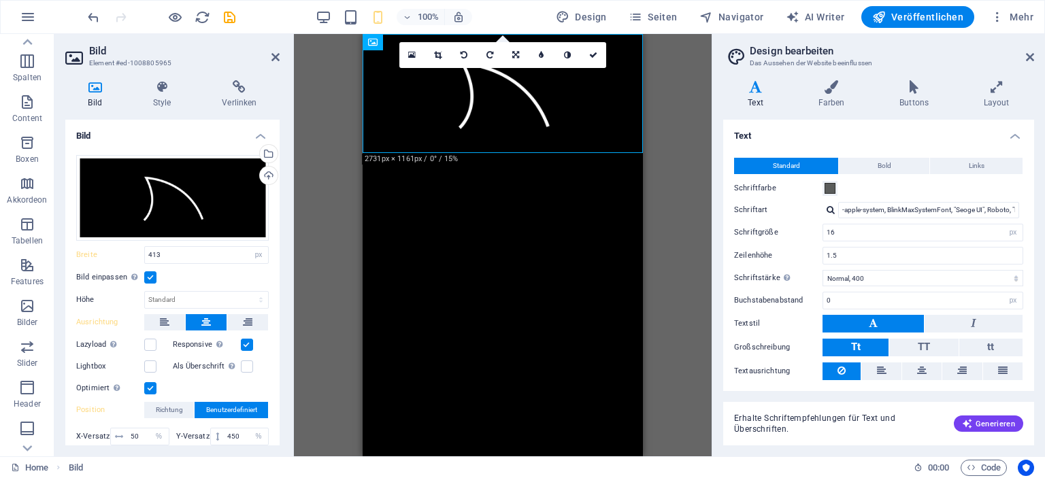
click at [510, 154] on html "Skip to main content" at bounding box center [503, 94] width 280 height 120
click at [435, 59] on link at bounding box center [438, 55] width 26 height 26
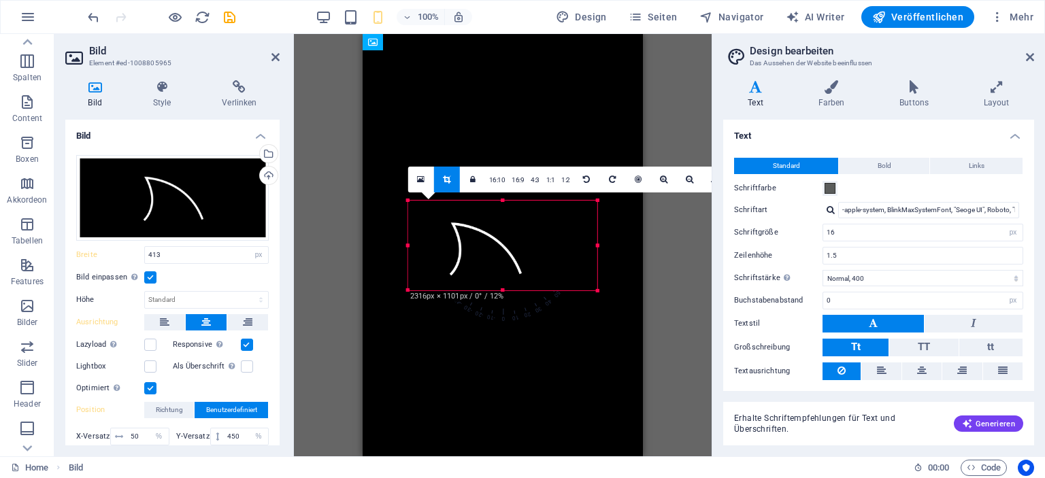
drag, startPoint x: 389, startPoint y: 291, endPoint x: 424, endPoint y: 286, distance: 35.1
click at [424, 286] on div "180 170 160 150 140 130 120 110 100 90 80 70 60 50 40 30 20 10 0 -10 -20 -30 -4…" at bounding box center [502, 245] width 189 height 90
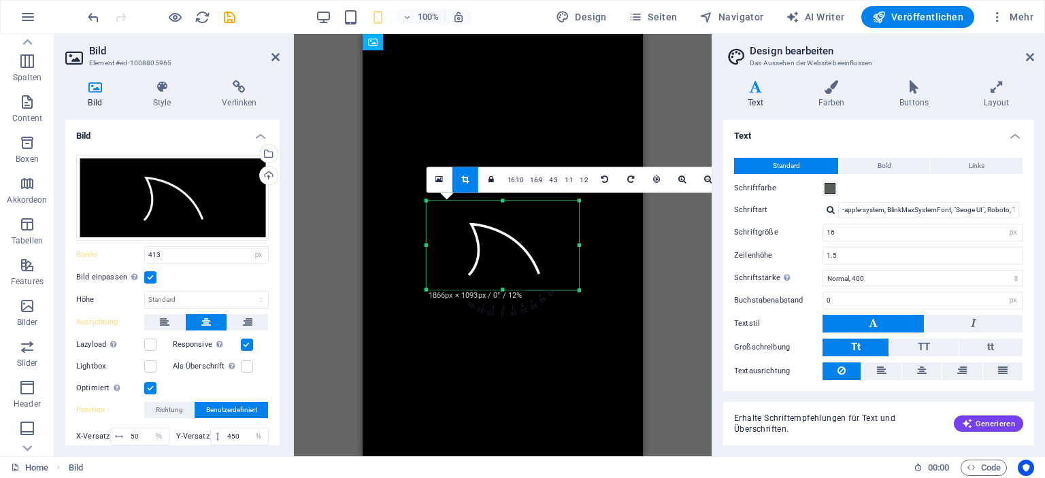
drag, startPoint x: 596, startPoint y: 291, endPoint x: 559, endPoint y: 290, distance: 36.7
click at [559, 290] on div "180 170 160 150 140 130 120 110 100 90 80 70 60 50 40 30 20 10 0 -10 -20 -30 -4…" at bounding box center [503, 245] width 152 height 89
click at [508, 201] on div "180 170 160 150 140 130 120 110 100 90 80 70 60 50 40 30 20 10 0 -10 -20 -30 -4…" at bounding box center [503, 245] width 152 height 89
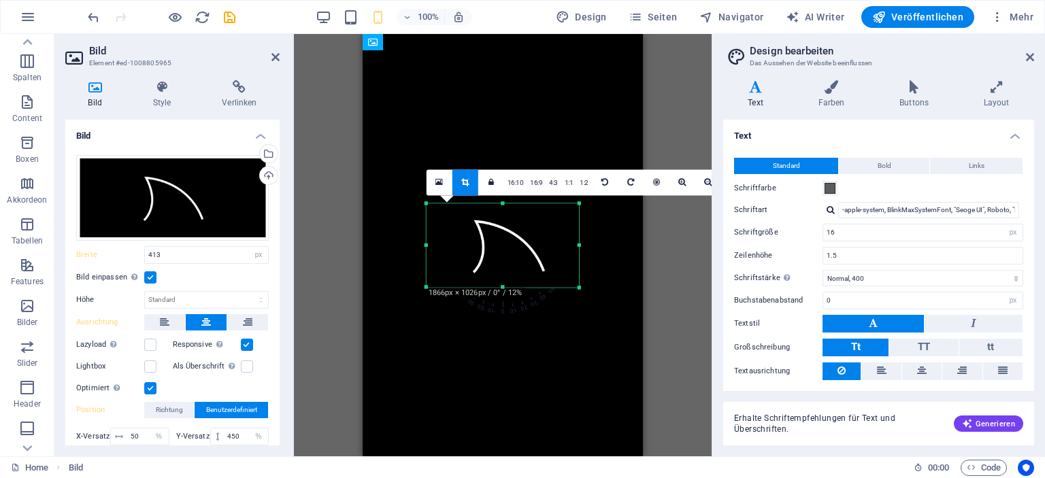
click at [503, 206] on div "180 170 160 150 140 130 120 110 100 90 80 70 60 50 40 30 20 10 0 -10 -20 -30 -4…" at bounding box center [503, 245] width 152 height 84
click at [603, 372] on div "Ziehe hier rein, um den vorhandenen Inhalt zu ersetzen. Drücke "Strg", wenn du …" at bounding box center [503, 245] width 280 height 423
click at [602, 372] on div "Ziehe hier rein, um den vorhandenen Inhalt zu ersetzen. Drücke "Strg", wenn du …" at bounding box center [503, 245] width 280 height 423
click at [473, 176] on link at bounding box center [465, 182] width 26 height 26
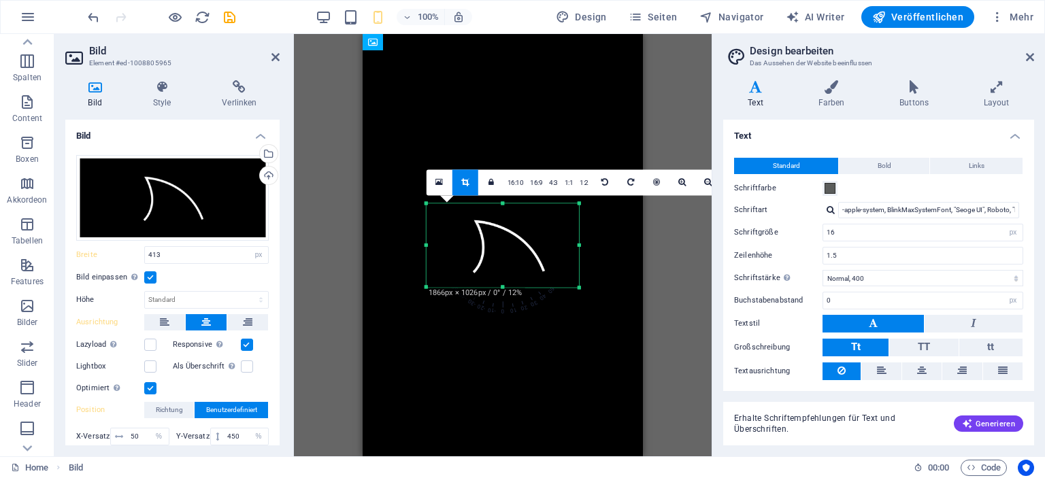
type input "224"
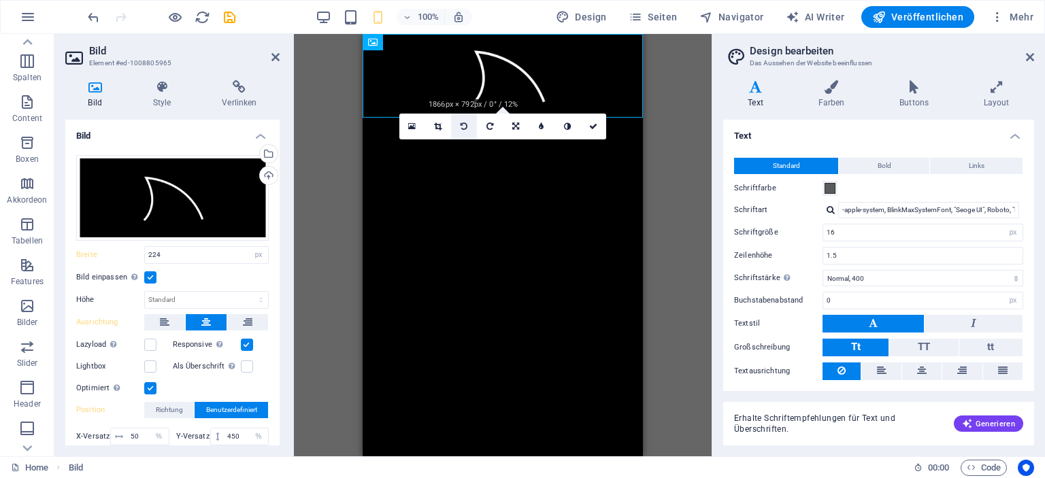
click at [463, 127] on icon at bounding box center [464, 126] width 7 height 8
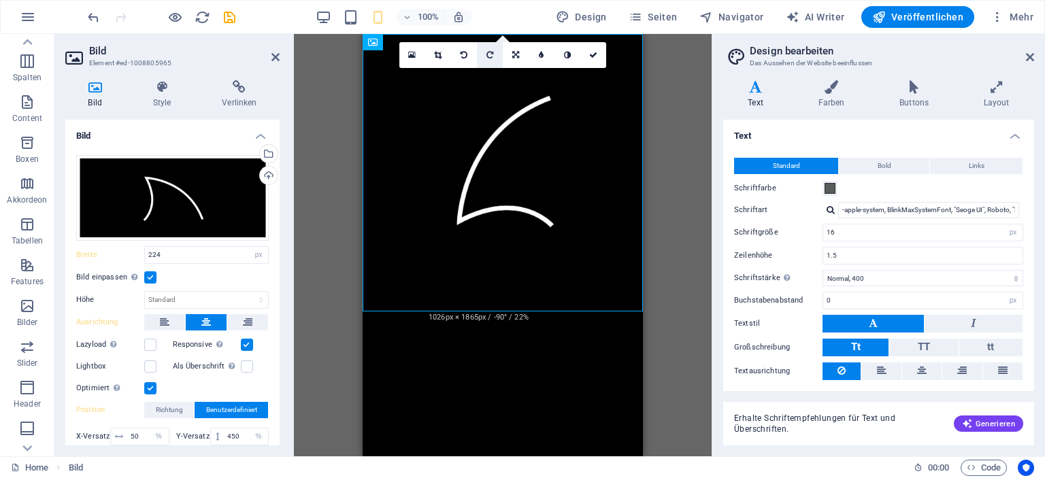
click at [489, 56] on icon at bounding box center [490, 55] width 7 height 8
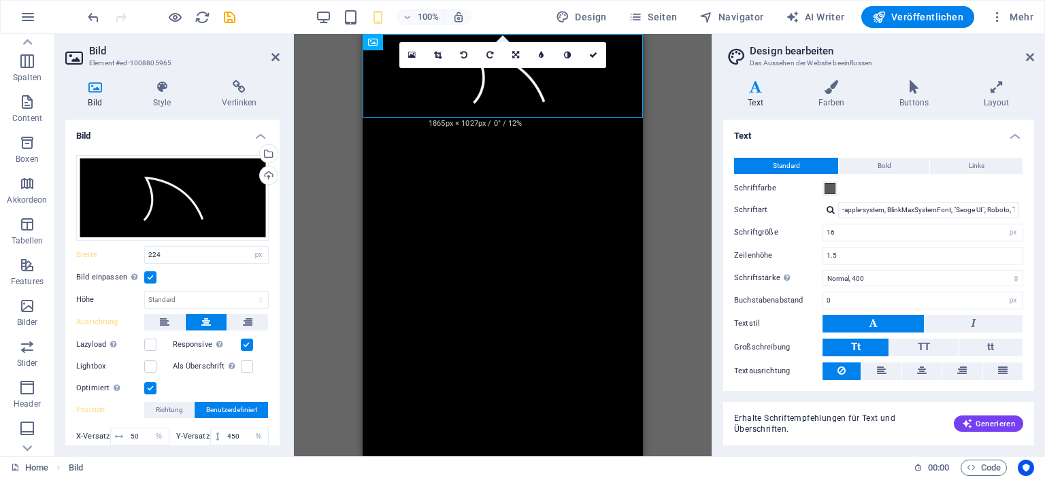
click at [572, 118] on html "Skip to main content" at bounding box center [503, 76] width 280 height 84
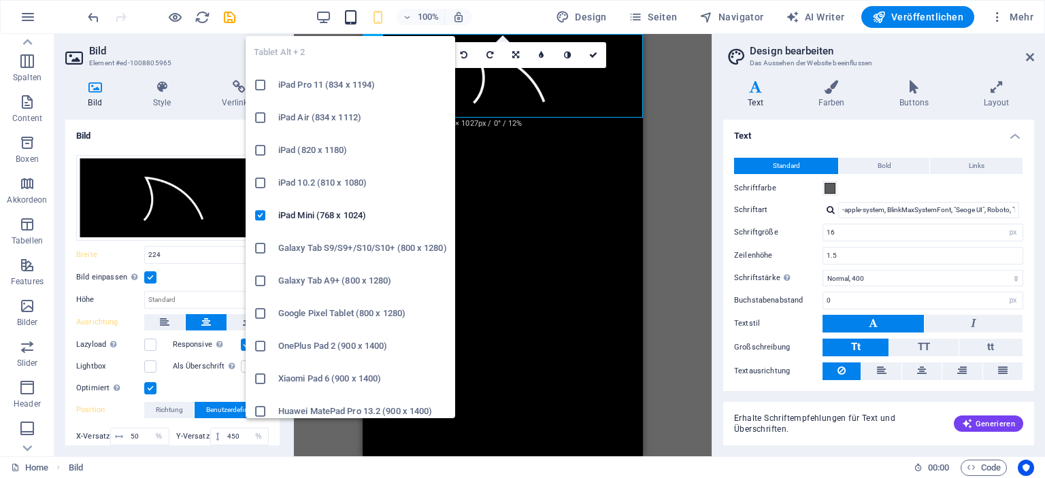
click at [359, 16] on icon "button" at bounding box center [351, 18] width 16 height 16
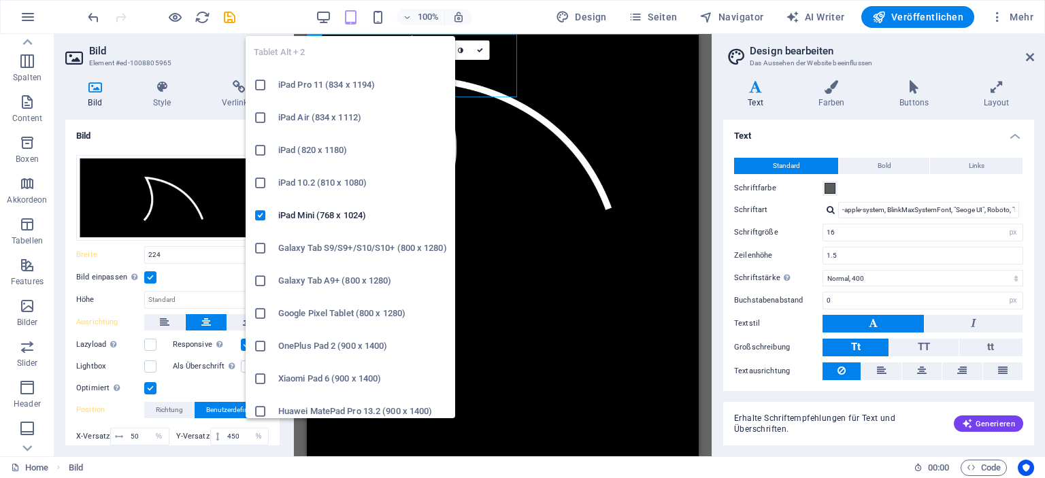
select select "DISABLED_OPTION_VALUE"
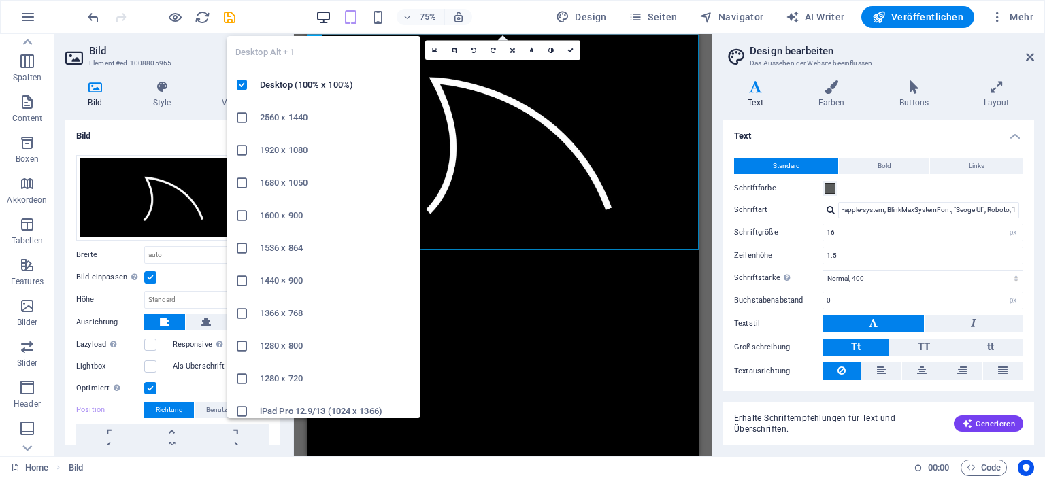
click at [325, 16] on icon "button" at bounding box center [324, 18] width 16 height 16
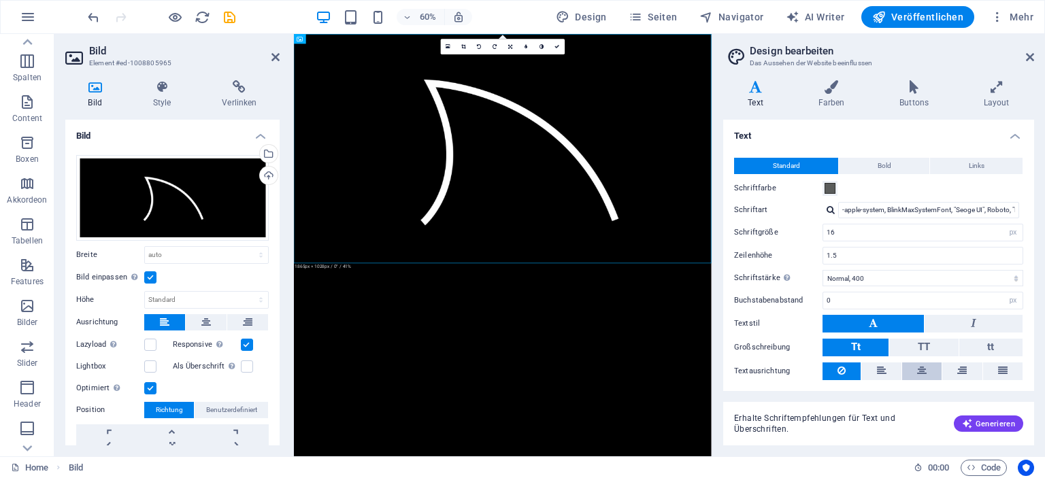
click at [917, 372] on icon at bounding box center [922, 371] width 10 height 16
click at [31, 108] on icon "button" at bounding box center [27, 102] width 16 height 16
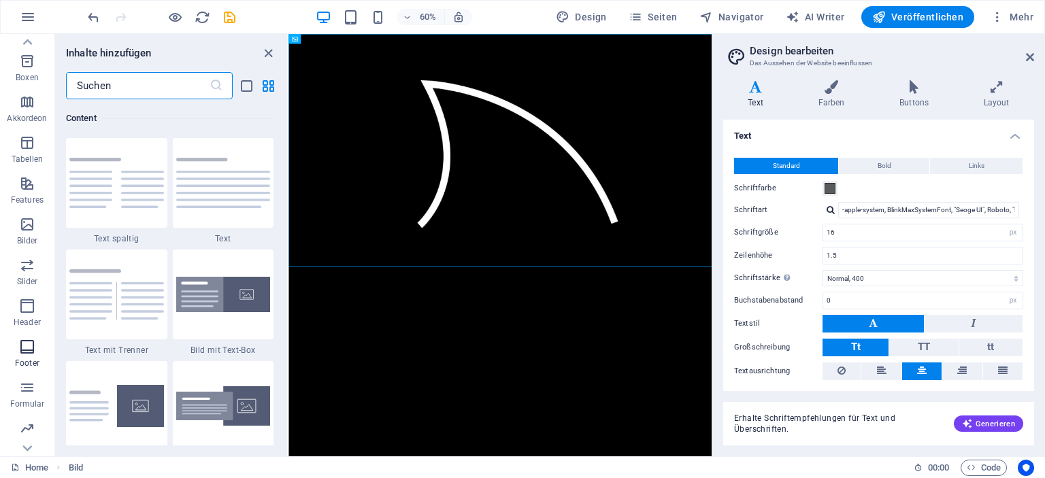
scroll to position [189, 0]
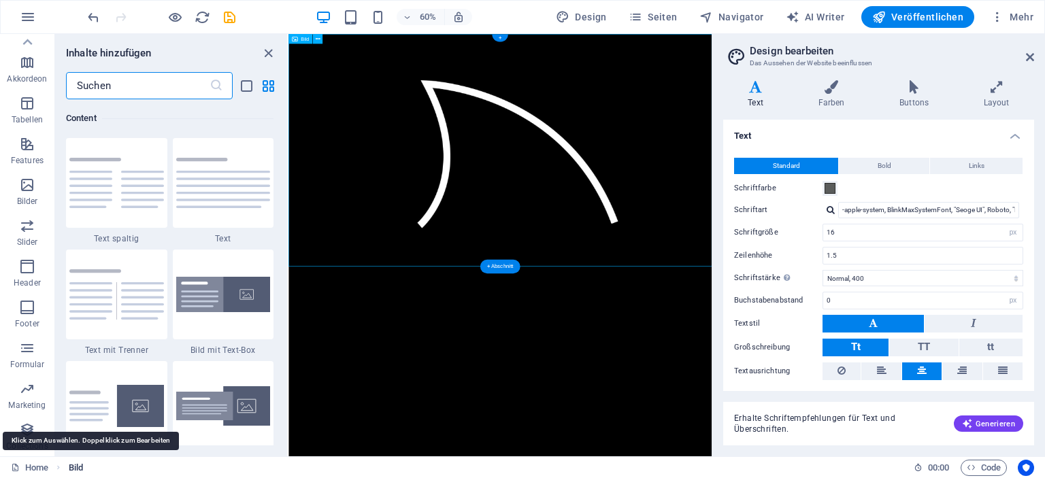
click at [71, 465] on span "Bild" at bounding box center [76, 468] width 14 height 16
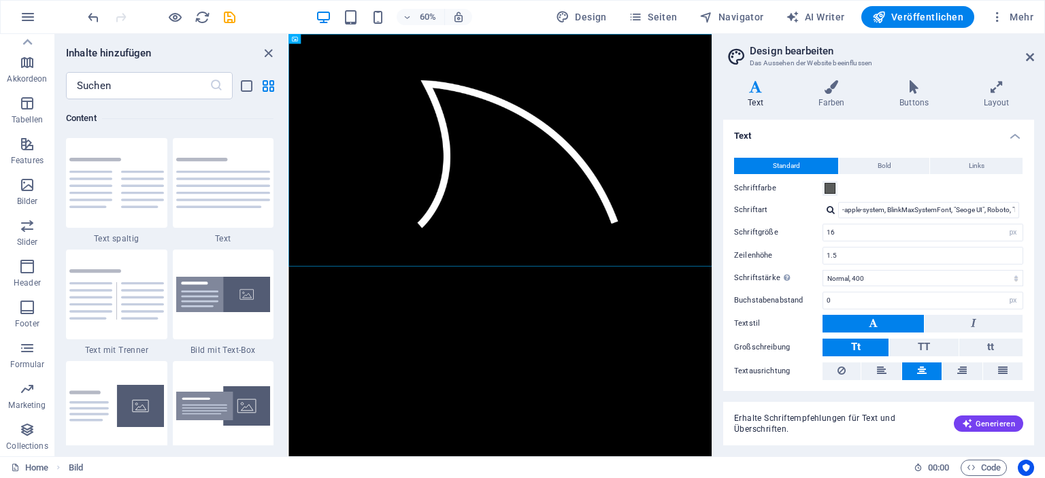
click at [665, 422] on html "Skip to main content" at bounding box center [642, 228] width 706 height 388
click at [183, 22] on div at bounding box center [161, 17] width 152 height 22
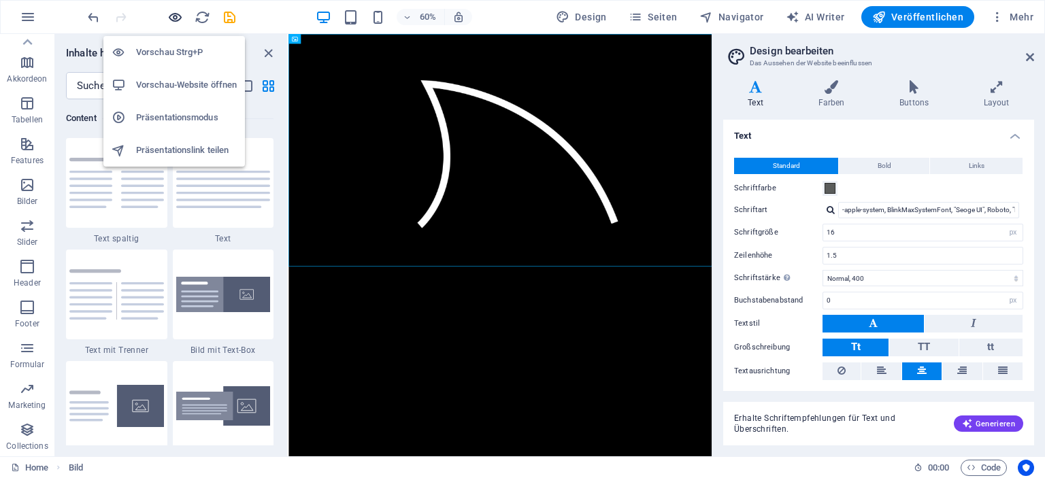
click at [177, 17] on icon "button" at bounding box center [175, 18] width 16 height 16
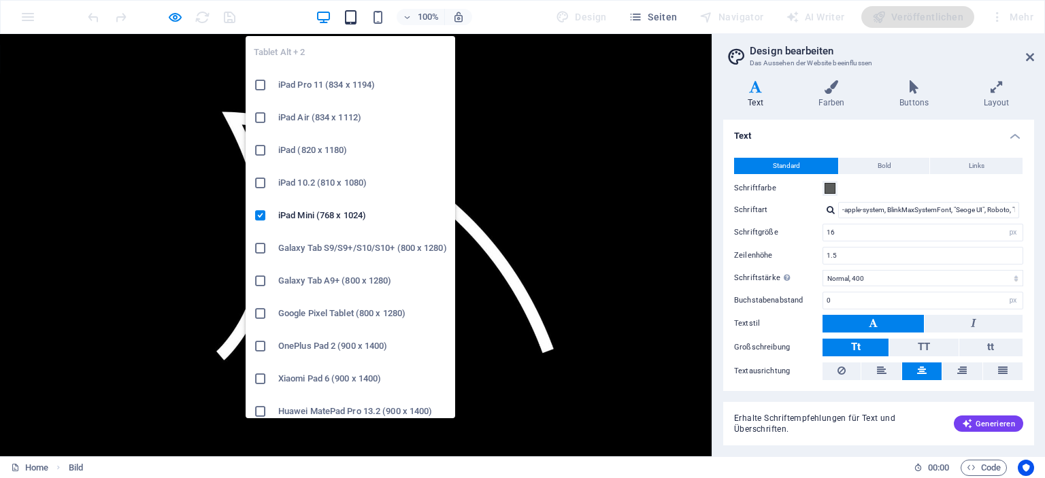
click at [352, 16] on icon "button" at bounding box center [351, 18] width 16 height 16
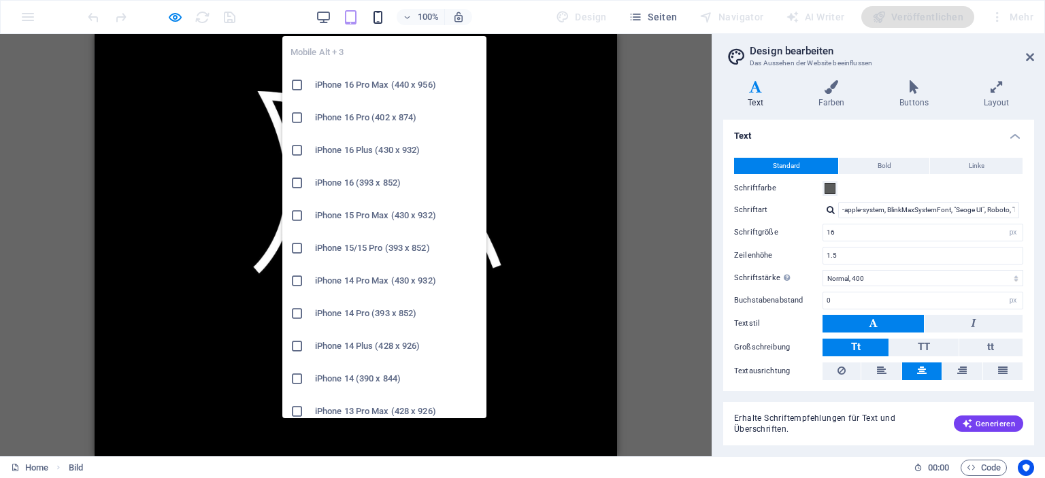
click at [384, 18] on icon "button" at bounding box center [378, 18] width 16 height 16
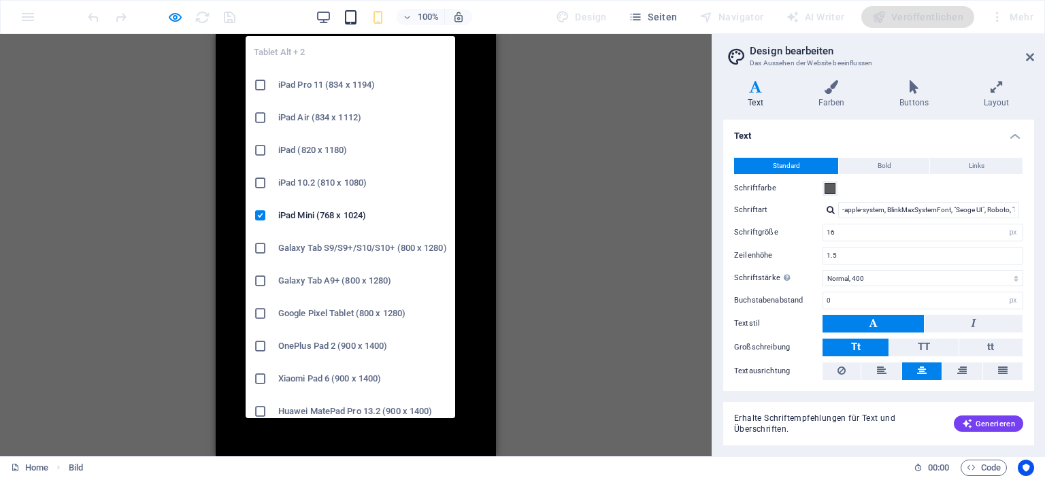
click at [351, 20] on icon "button" at bounding box center [351, 18] width 16 height 16
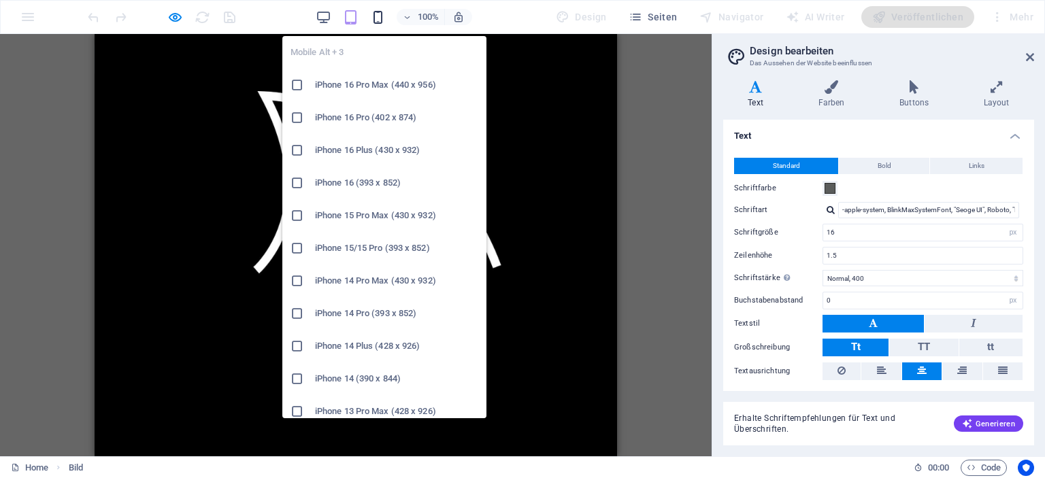
click at [377, 17] on icon "button" at bounding box center [378, 18] width 16 height 16
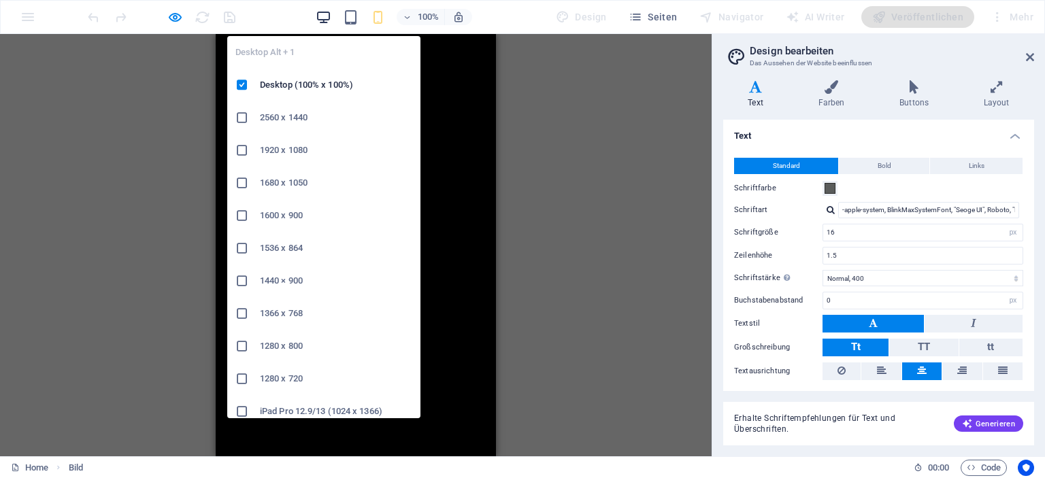
click at [323, 16] on icon "button" at bounding box center [324, 18] width 16 height 16
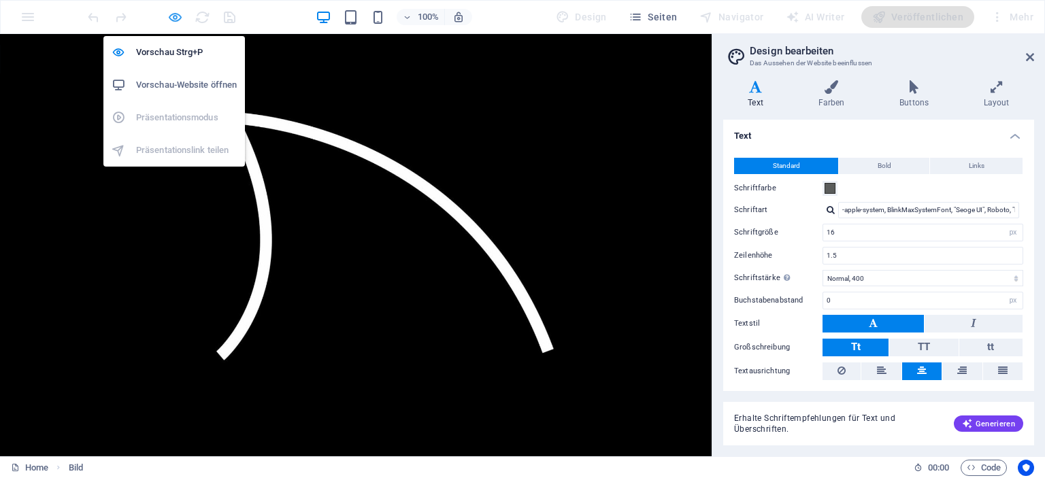
click at [174, 17] on icon "button" at bounding box center [175, 18] width 16 height 16
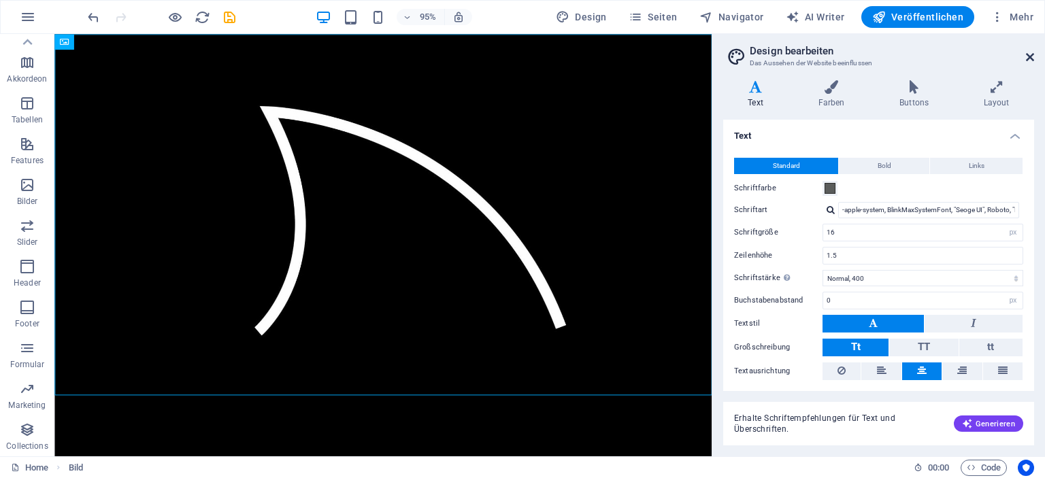
click at [1030, 56] on icon at bounding box center [1030, 57] width 8 height 11
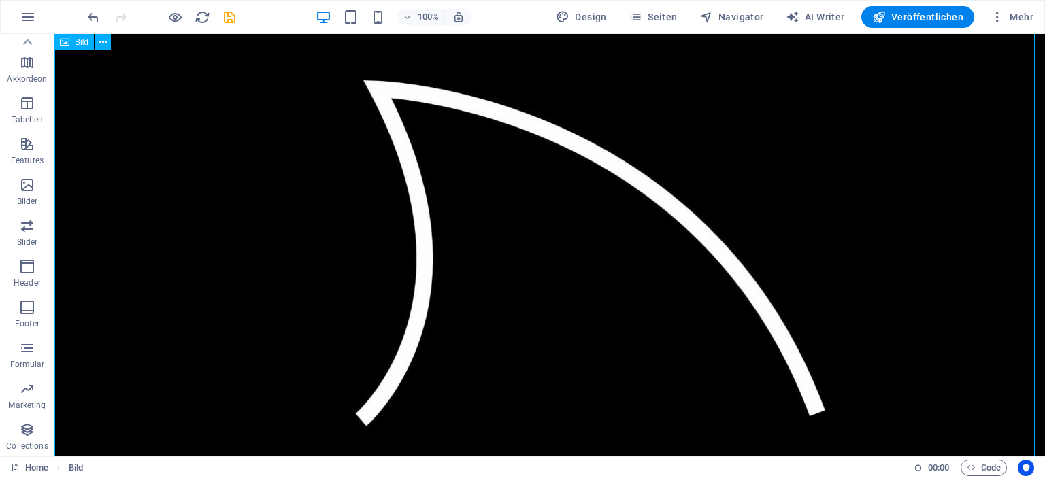
scroll to position [0, 0]
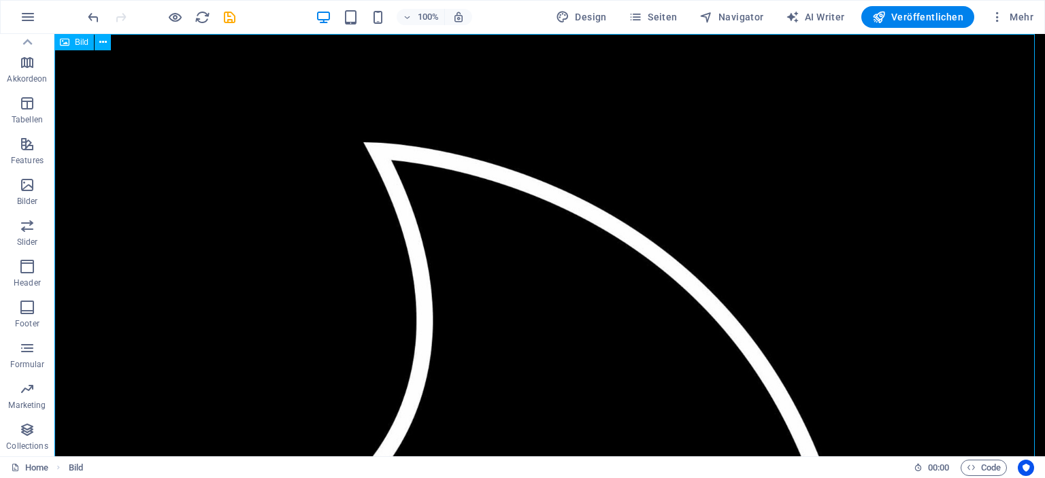
click at [80, 46] on span "Bild" at bounding box center [82, 42] width 14 height 8
click at [79, 44] on span "Bild" at bounding box center [82, 42] width 14 height 8
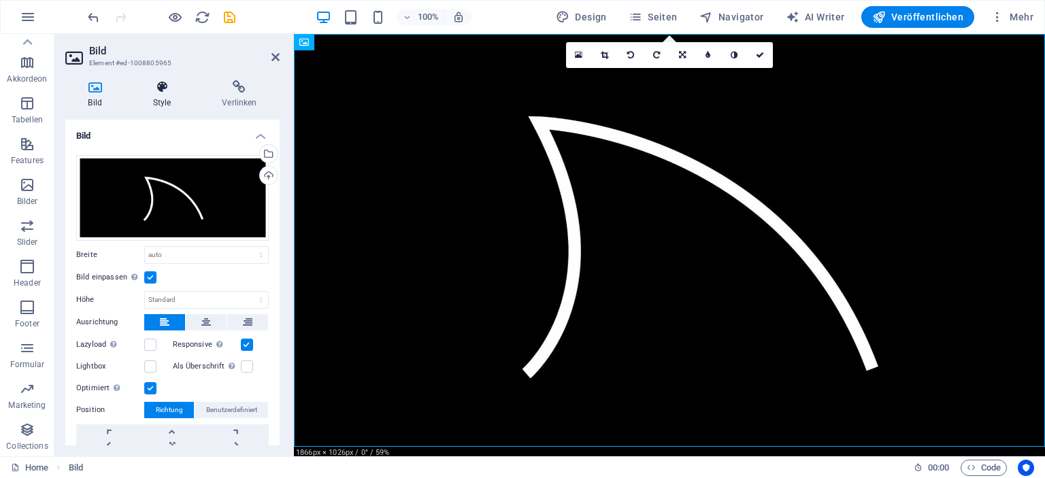
click at [156, 95] on h4 "Style" at bounding box center [164, 94] width 69 height 29
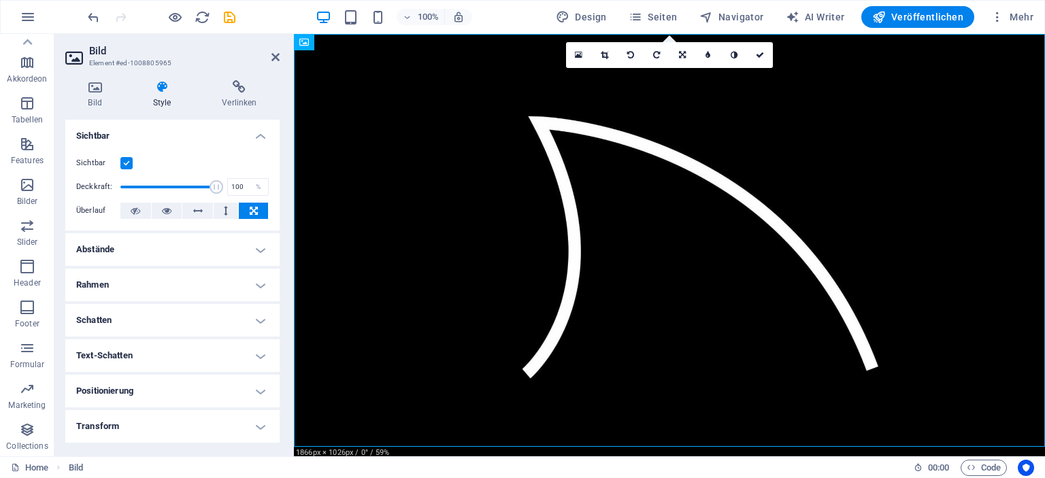
click at [249, 247] on h4 "Abstände" at bounding box center [172, 249] width 214 height 33
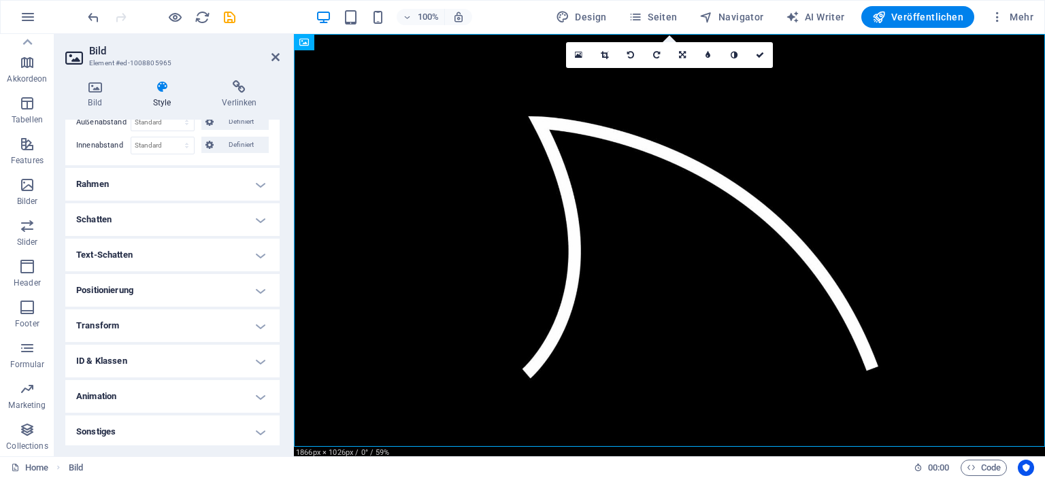
scroll to position [156, 0]
click at [256, 287] on h4 "Positionierung" at bounding box center [172, 289] width 214 height 33
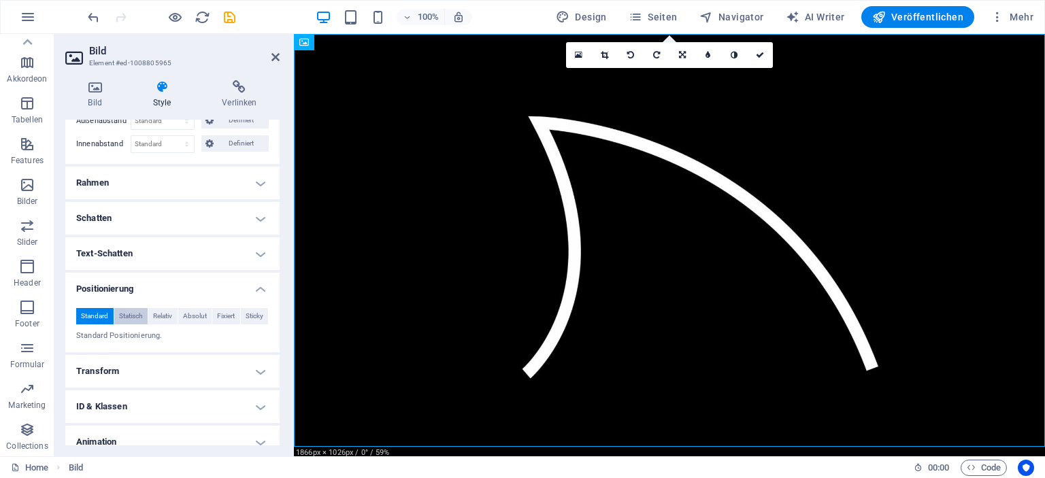
click at [124, 318] on span "Statisch" at bounding box center [131, 316] width 24 height 16
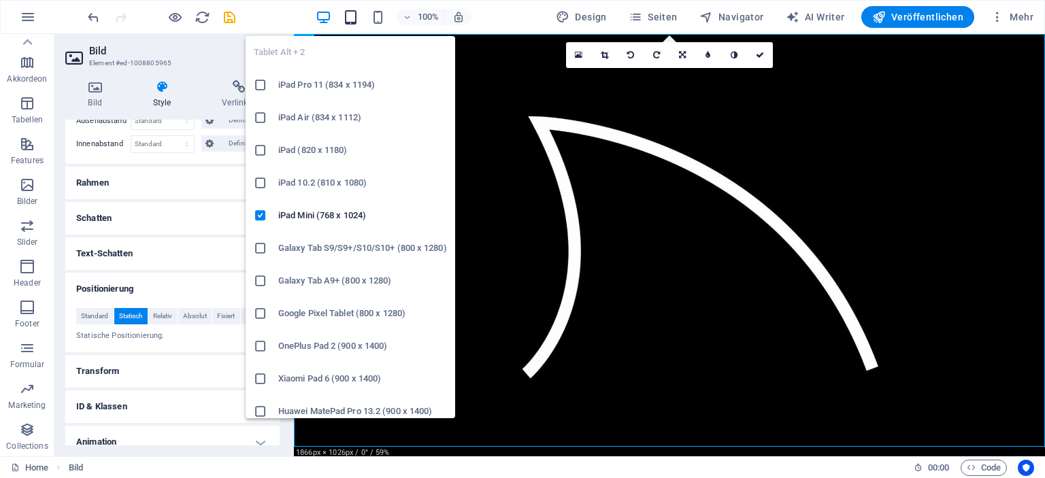
click at [352, 21] on icon "button" at bounding box center [351, 18] width 16 height 16
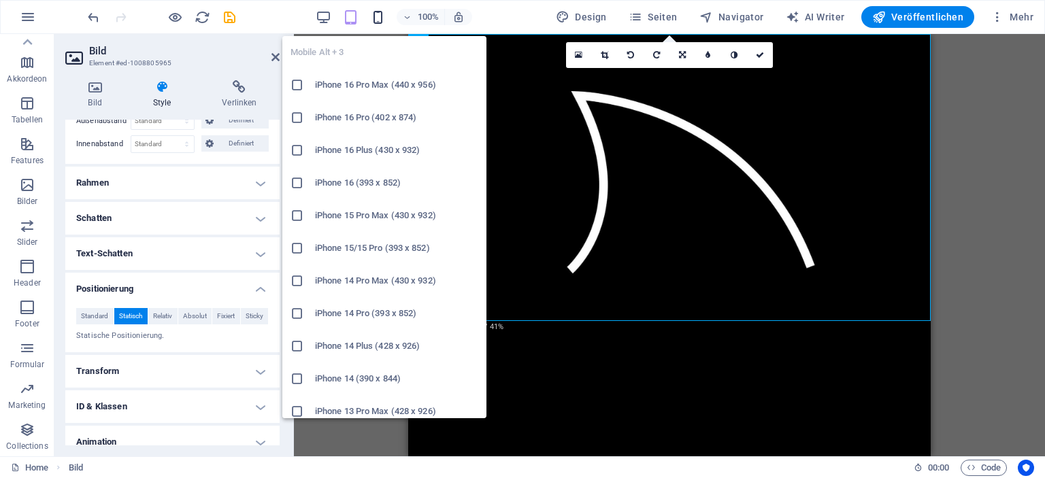
click at [382, 16] on icon "button" at bounding box center [378, 18] width 16 height 16
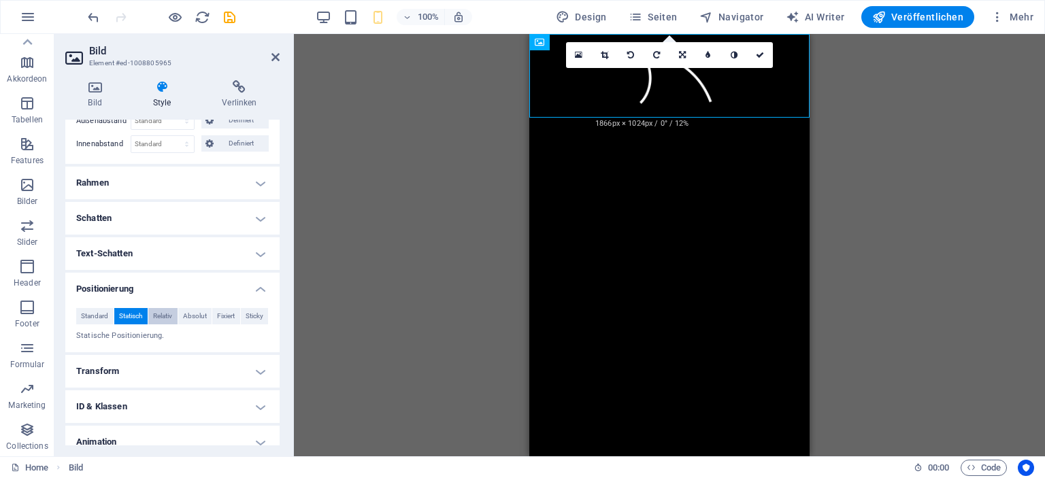
click at [157, 312] on span "Relativ" at bounding box center [162, 316] width 19 height 16
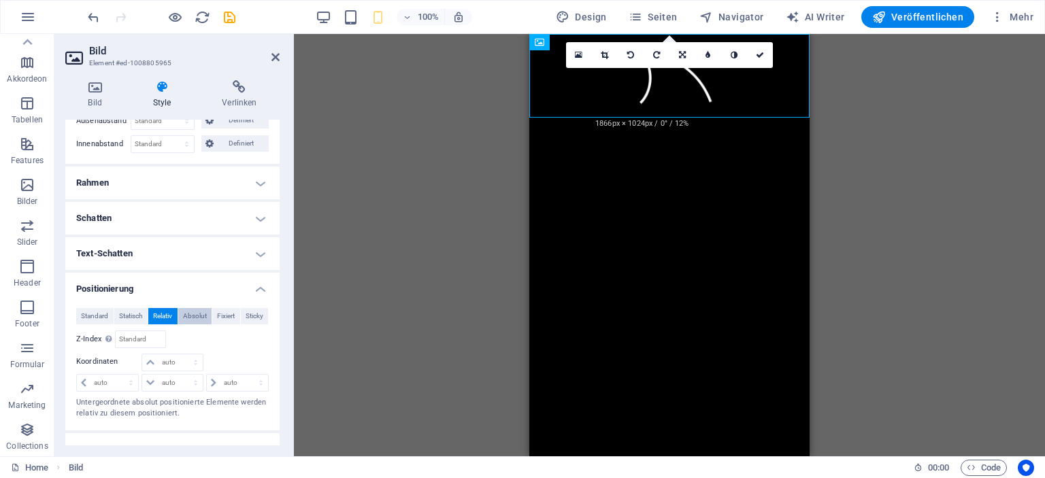
click at [189, 313] on span "Absolut" at bounding box center [195, 316] width 24 height 16
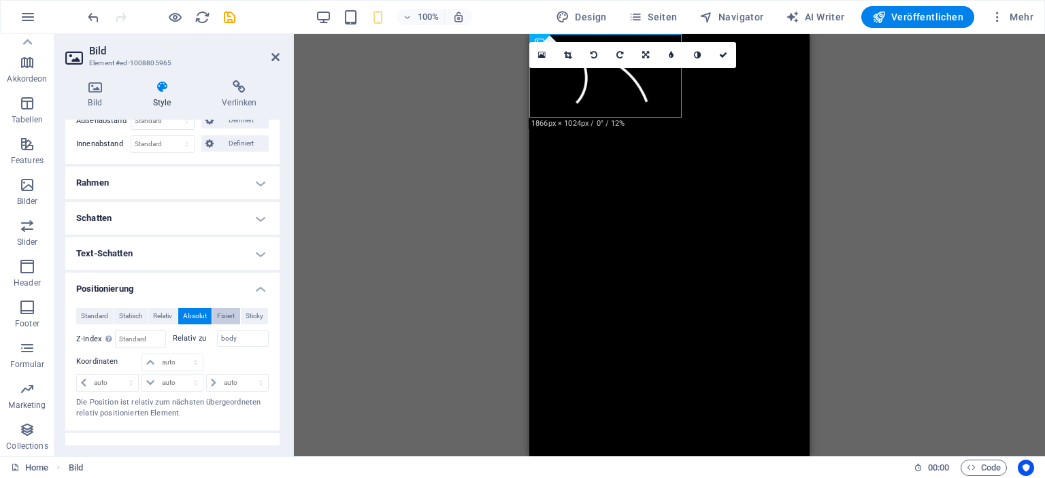
click at [221, 313] on span "Fixiert" at bounding box center [226, 316] width 18 height 16
click at [251, 312] on span "Sticky" at bounding box center [255, 316] width 18 height 16
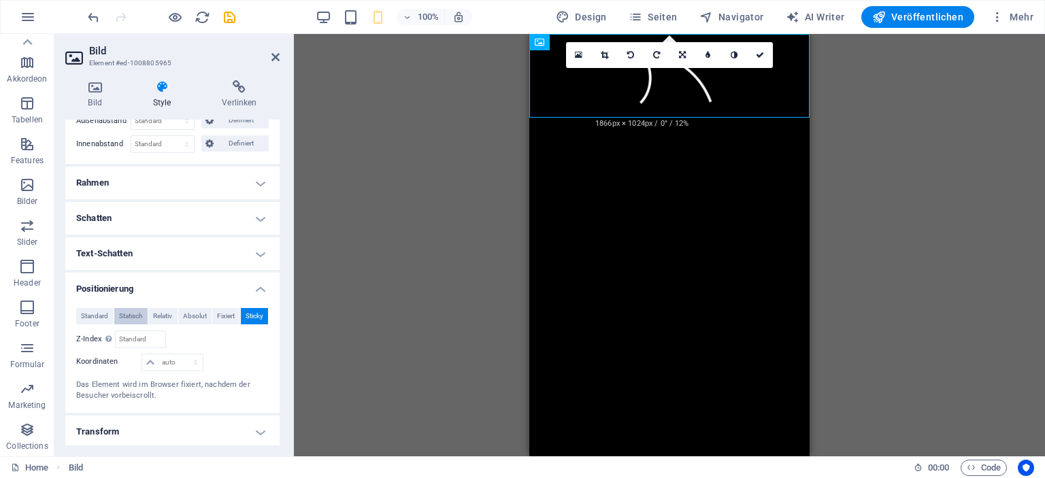
click at [140, 312] on span "Statisch" at bounding box center [131, 316] width 24 height 16
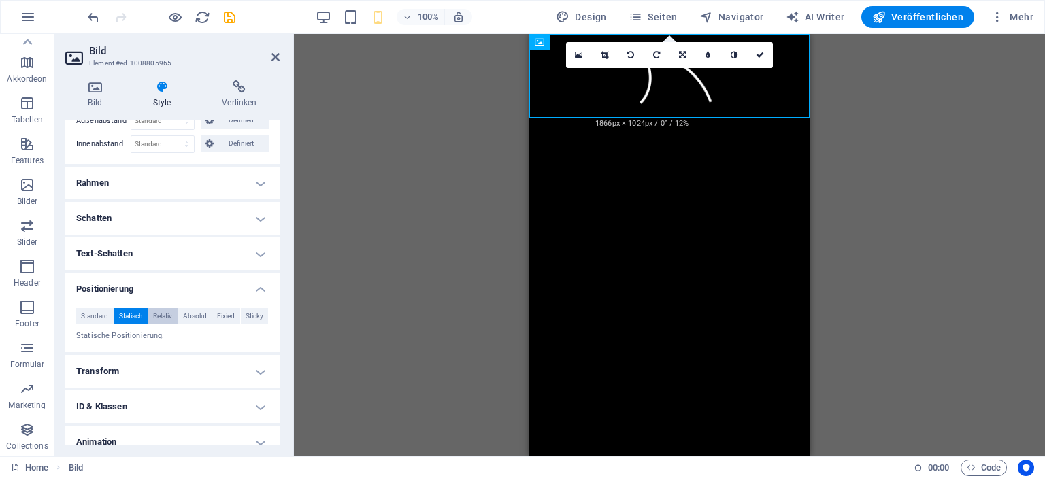
click at [160, 312] on span "Relativ" at bounding box center [162, 316] width 19 height 16
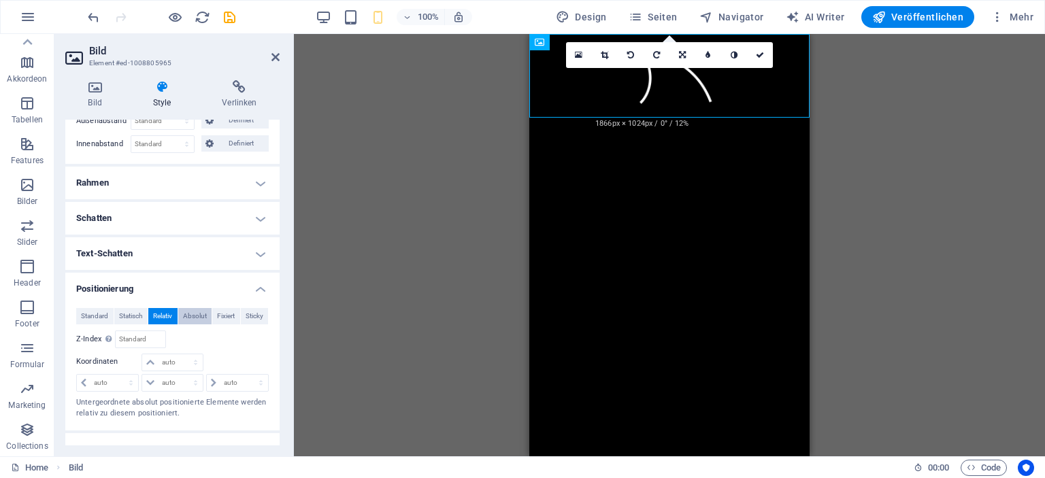
click at [188, 314] on span "Absolut" at bounding box center [195, 316] width 24 height 16
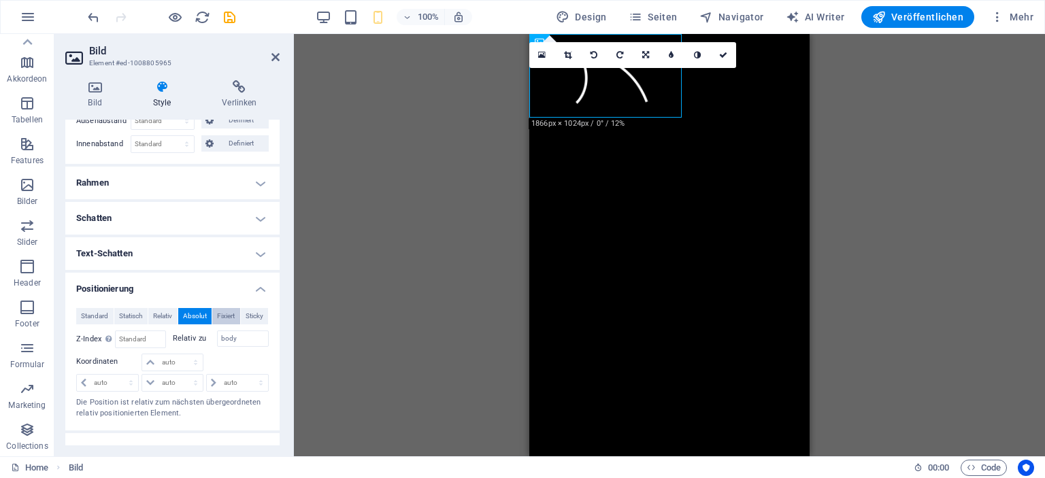
click at [217, 314] on span "Fixiert" at bounding box center [226, 316] width 18 height 16
click at [246, 315] on span "Sticky" at bounding box center [255, 316] width 18 height 16
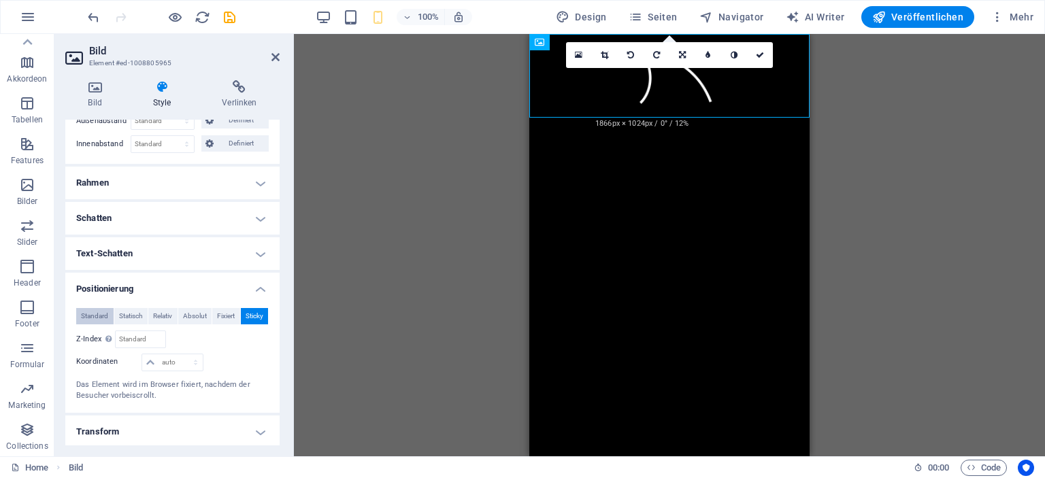
click at [98, 314] on span "Standard" at bounding box center [94, 316] width 27 height 16
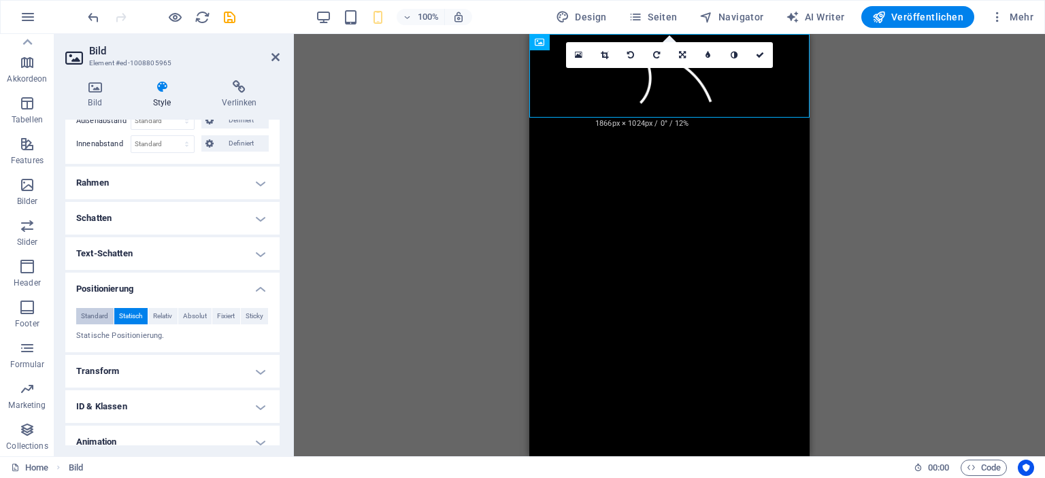
click at [98, 314] on span "Standard" at bounding box center [94, 316] width 27 height 16
click at [126, 314] on span "Statisch" at bounding box center [131, 316] width 24 height 16
click at [165, 315] on span "Relativ" at bounding box center [162, 316] width 19 height 16
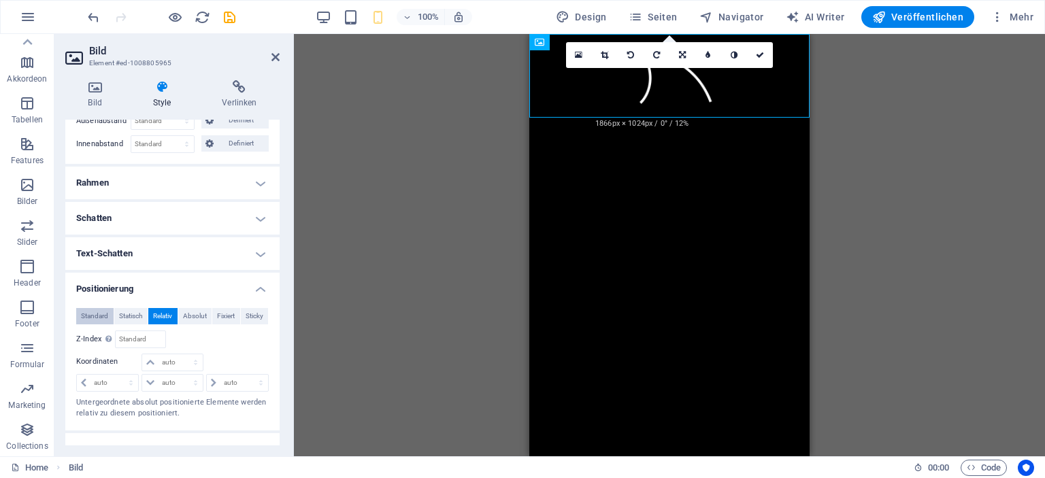
click at [95, 315] on span "Standard" at bounding box center [94, 316] width 27 height 16
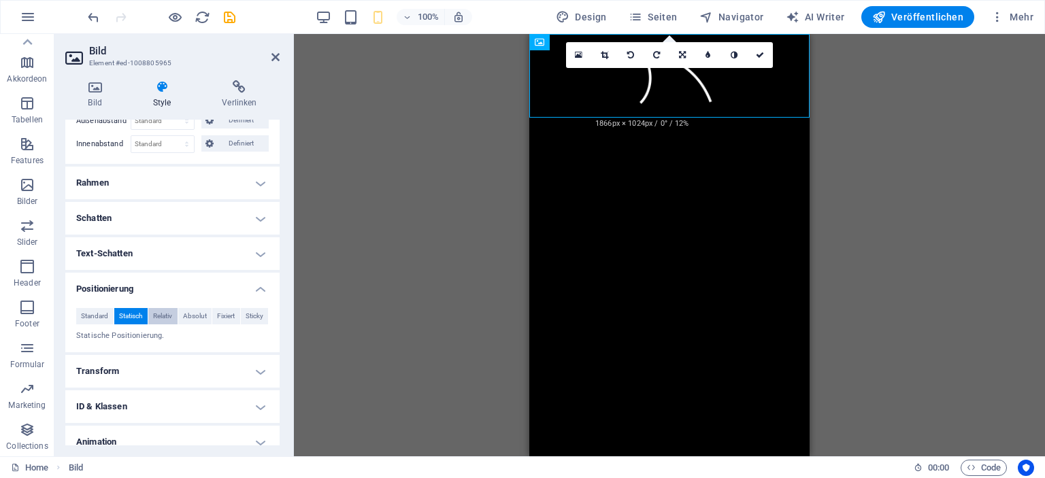
click at [168, 317] on span "Relativ" at bounding box center [162, 316] width 19 height 16
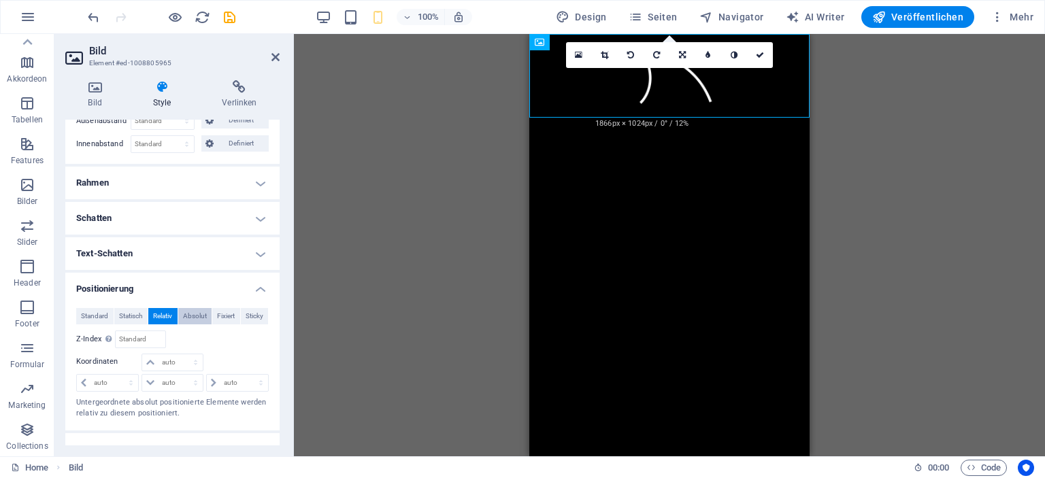
click at [183, 316] on span "Absolut" at bounding box center [195, 316] width 24 height 16
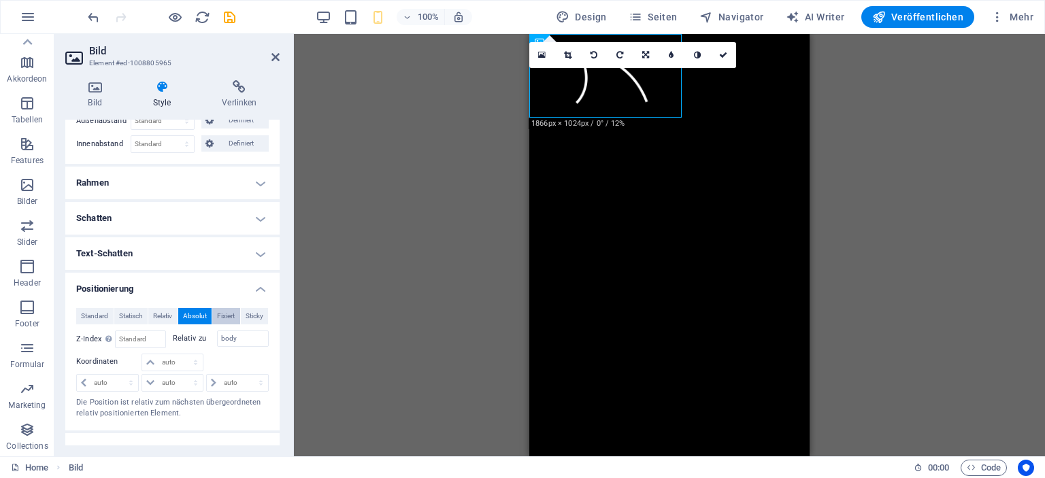
click at [214, 315] on button "Fixiert" at bounding box center [226, 316] width 28 height 16
click at [246, 315] on span "Sticky" at bounding box center [255, 316] width 18 height 16
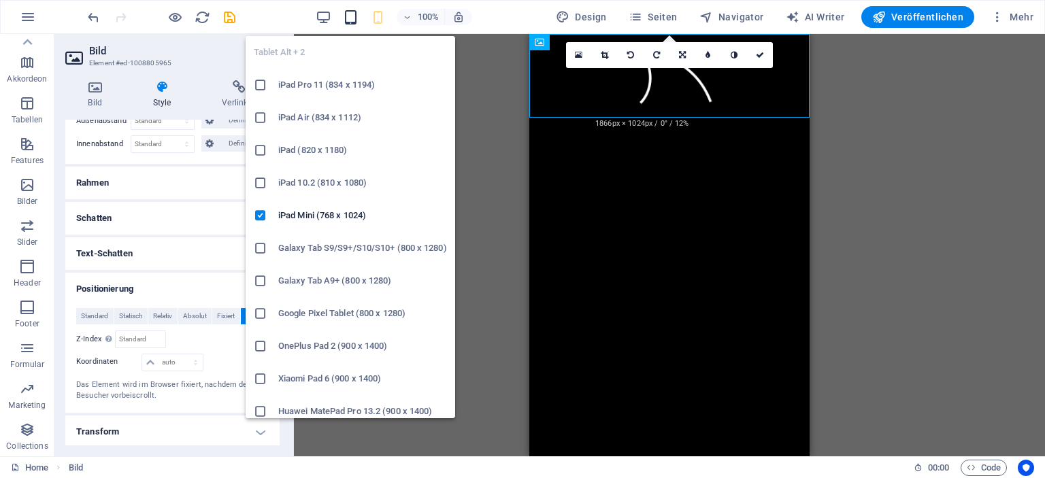
click at [359, 18] on icon "button" at bounding box center [351, 18] width 16 height 16
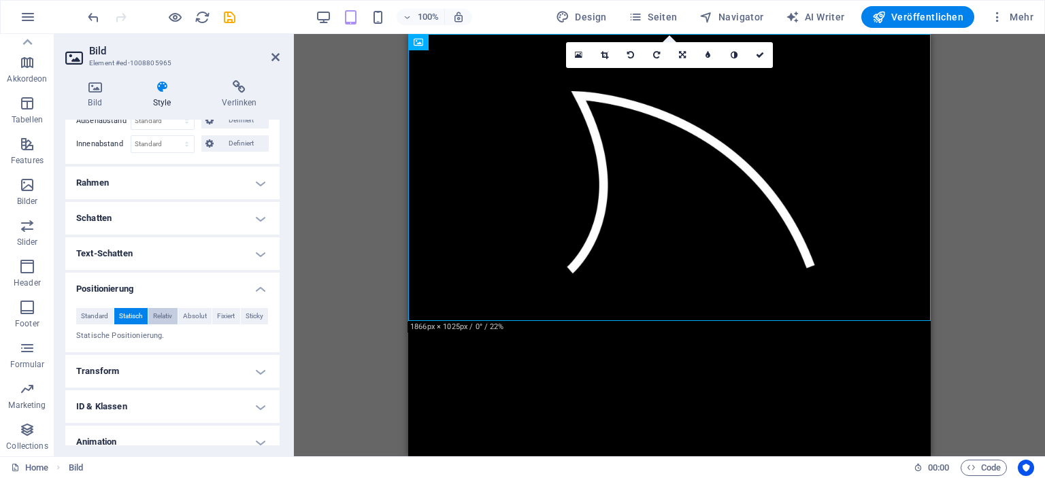
click at [163, 313] on span "Relativ" at bounding box center [162, 316] width 19 height 16
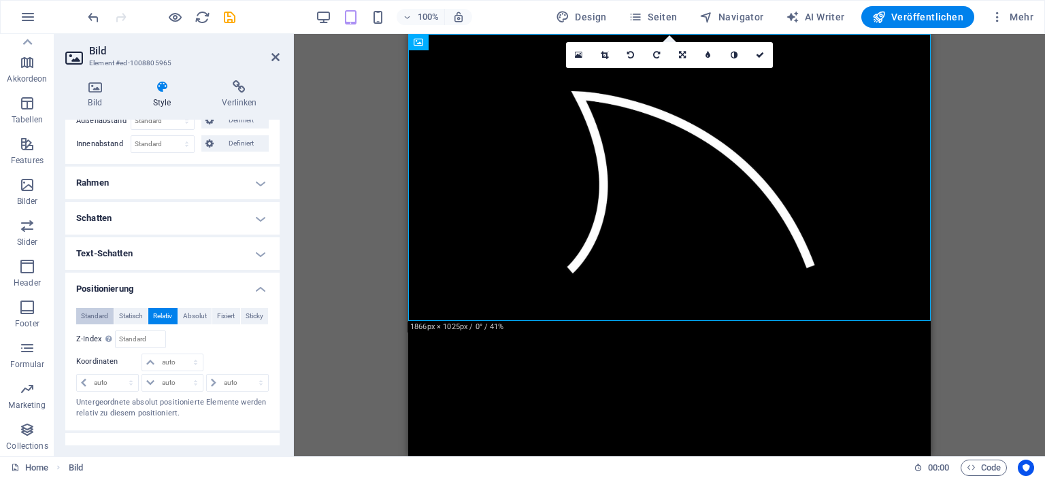
click at [100, 312] on span "Standard" at bounding box center [94, 316] width 27 height 16
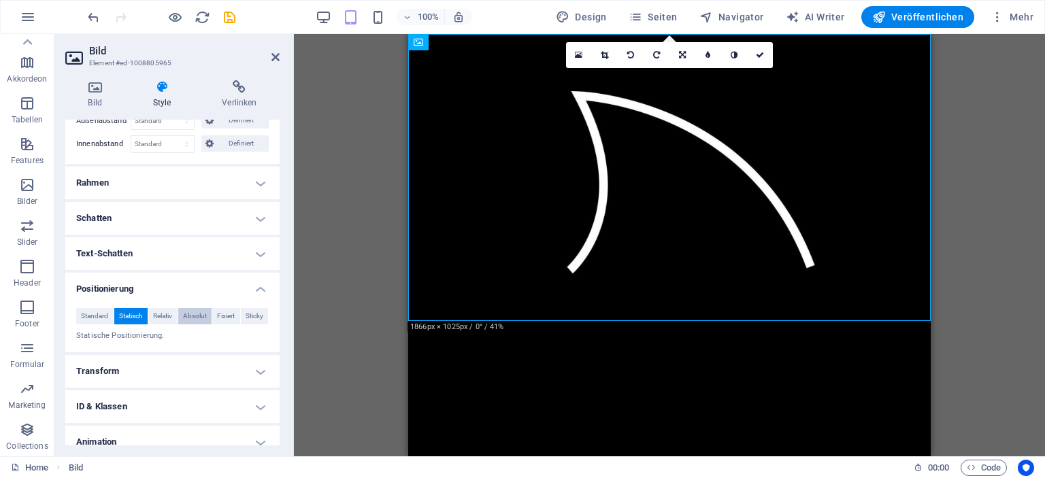
click at [185, 315] on span "Absolut" at bounding box center [195, 316] width 24 height 16
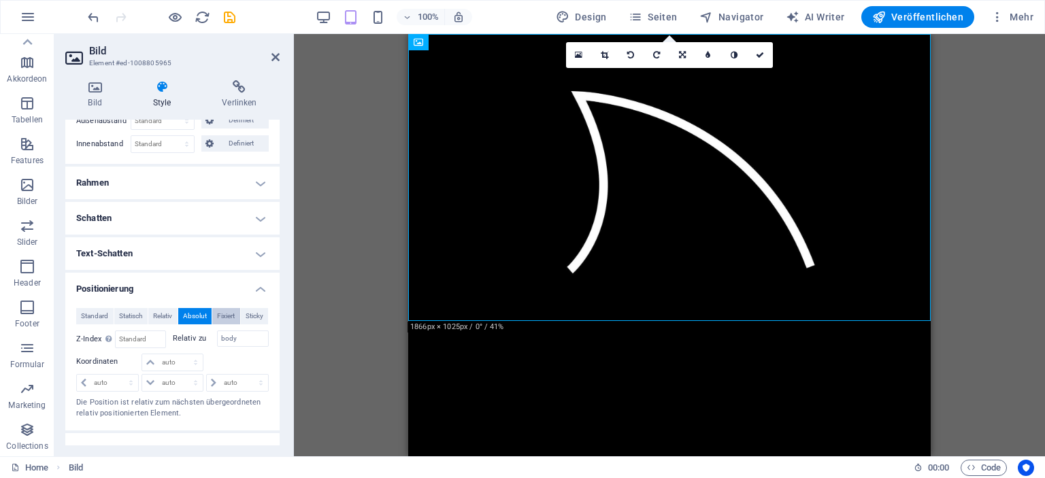
click at [220, 314] on span "Fixiert" at bounding box center [226, 316] width 18 height 16
click at [234, 314] on button "Fixiert" at bounding box center [226, 316] width 28 height 16
click at [246, 314] on span "Sticky" at bounding box center [255, 316] width 18 height 16
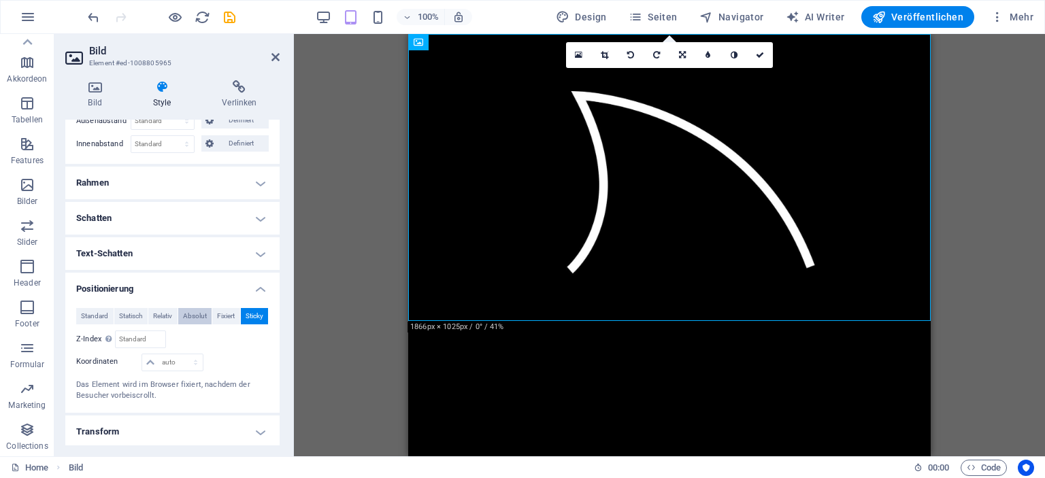
click at [209, 317] on button "Absolut" at bounding box center [195, 316] width 34 height 16
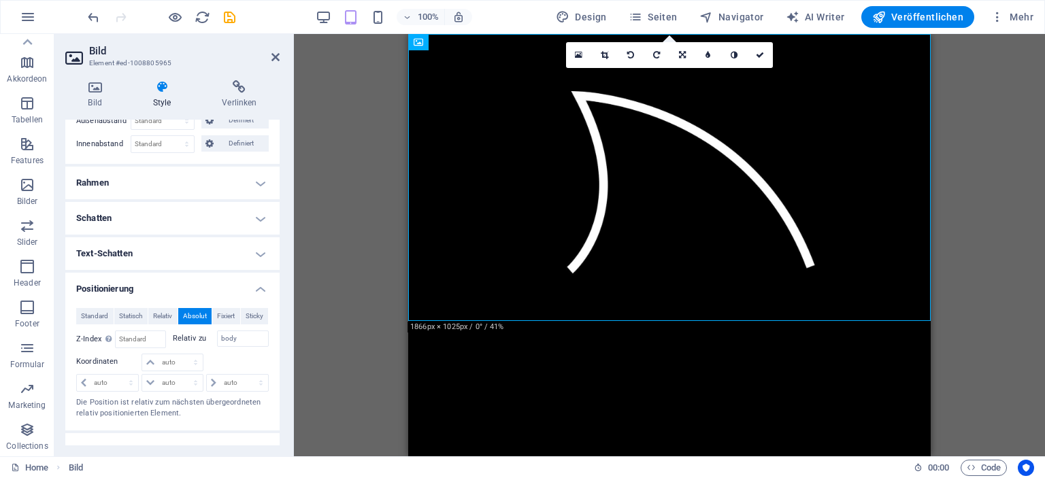
click at [183, 317] on span "Absolut" at bounding box center [195, 316] width 24 height 16
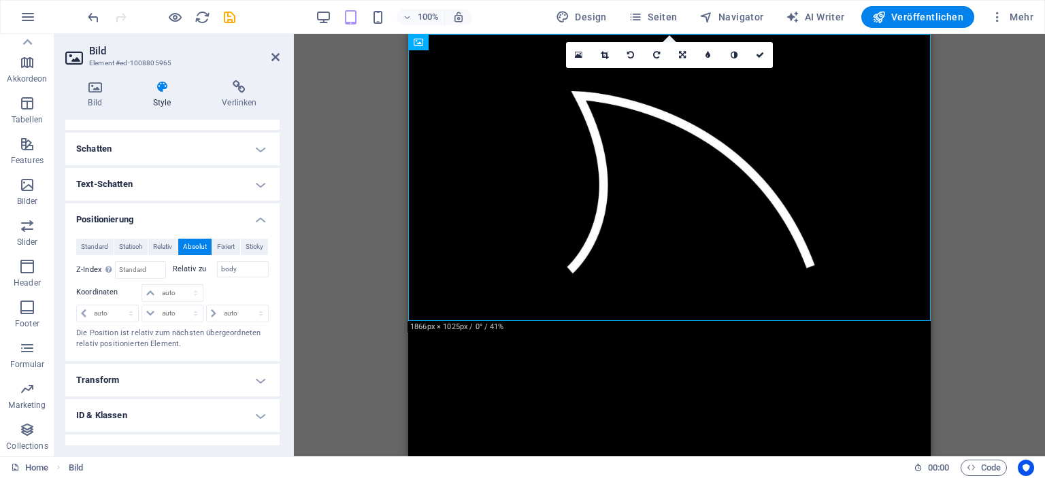
scroll to position [280, 0]
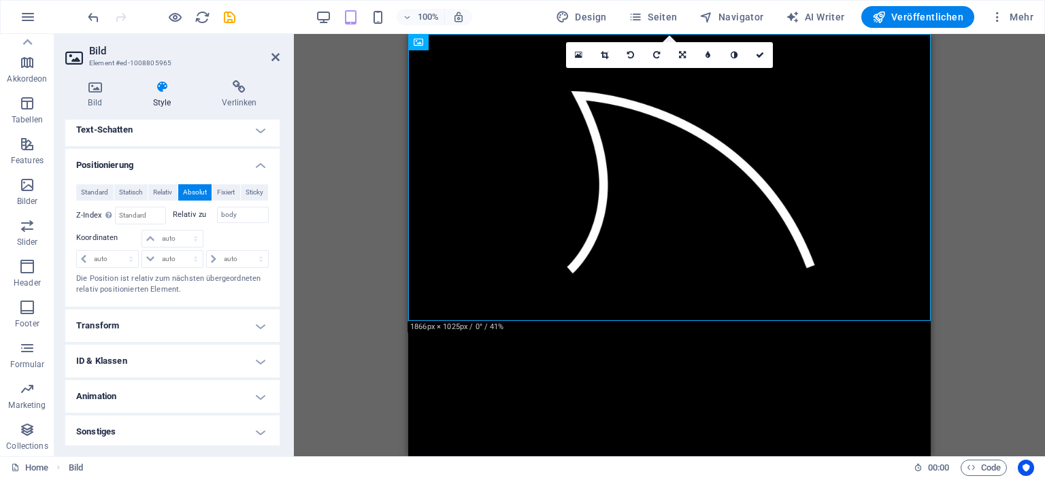
click at [253, 322] on h4 "Transform" at bounding box center [172, 326] width 214 height 33
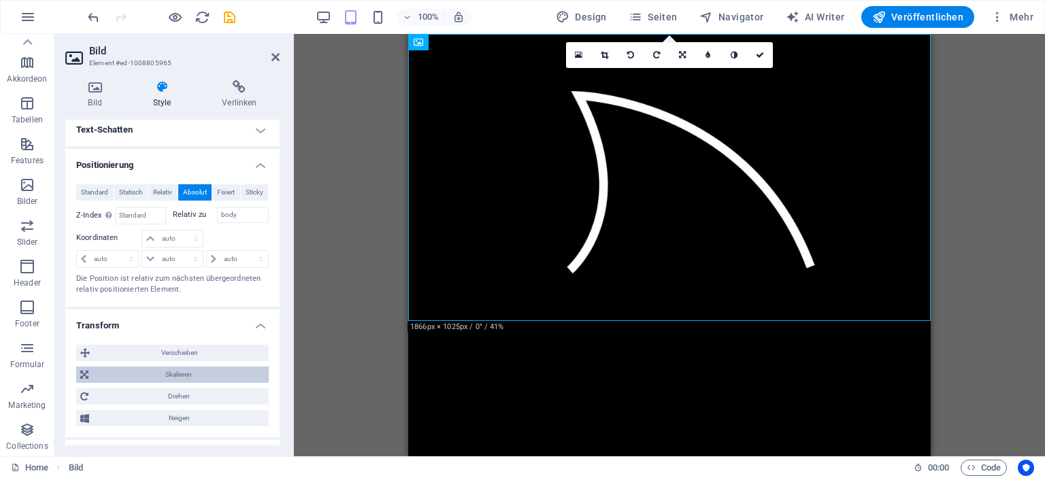
click at [175, 369] on span "Skalieren" at bounding box center [179, 375] width 172 height 16
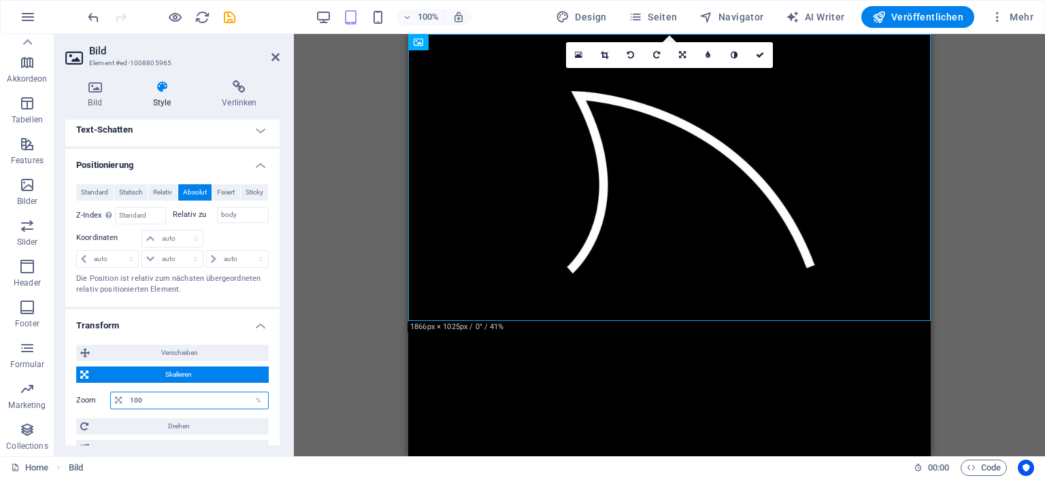
click at [161, 398] on input "100" at bounding box center [198, 401] width 142 height 16
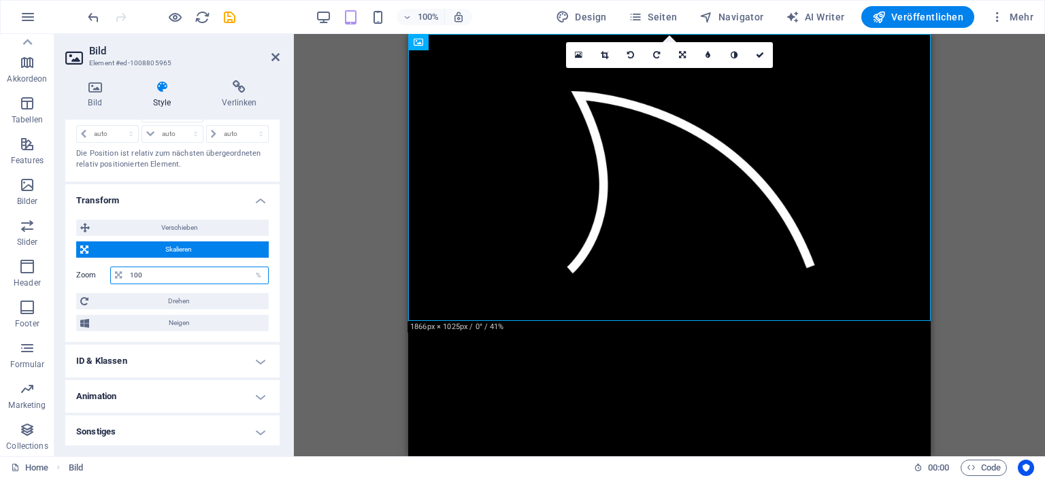
scroll to position [406, 0]
click at [176, 248] on span "Skalieren" at bounding box center [179, 250] width 172 height 16
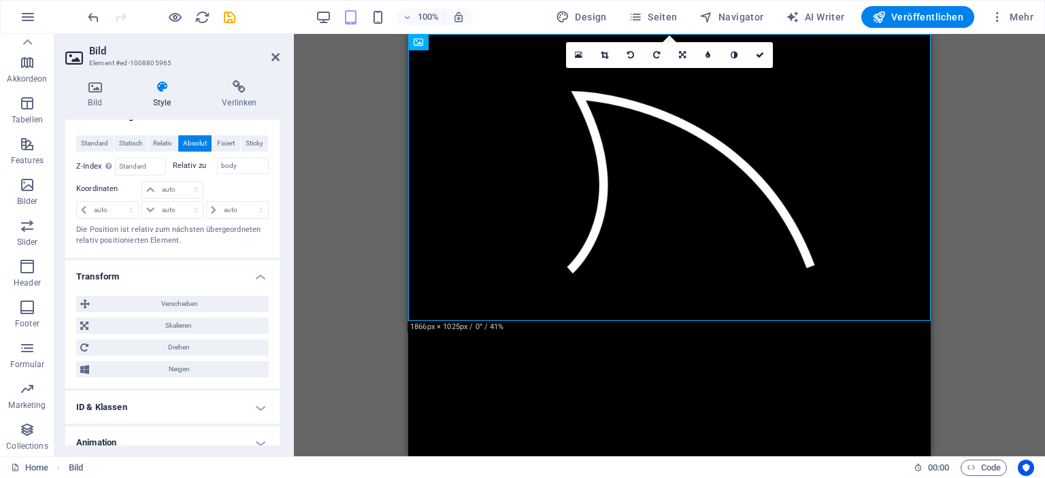
scroll to position [308, 0]
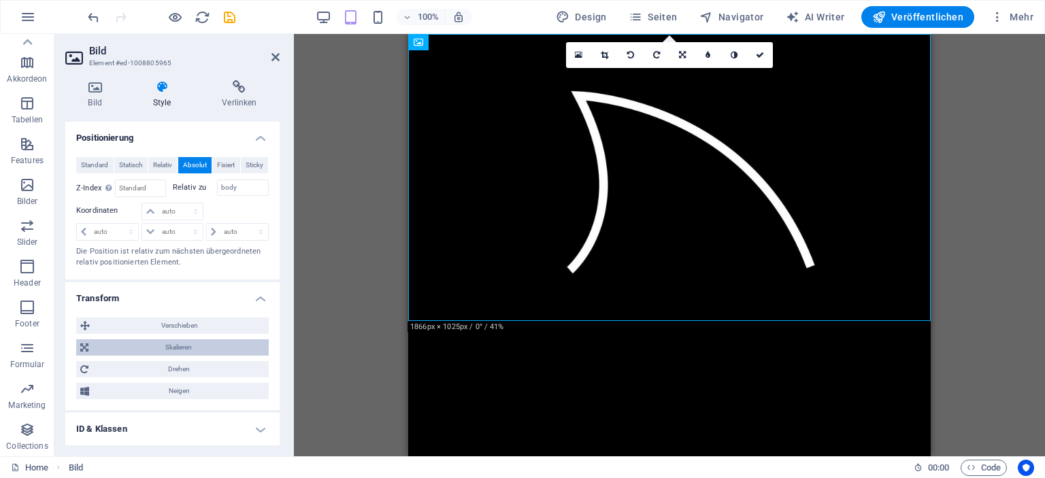
click at [166, 342] on span "Skalieren" at bounding box center [179, 348] width 172 height 16
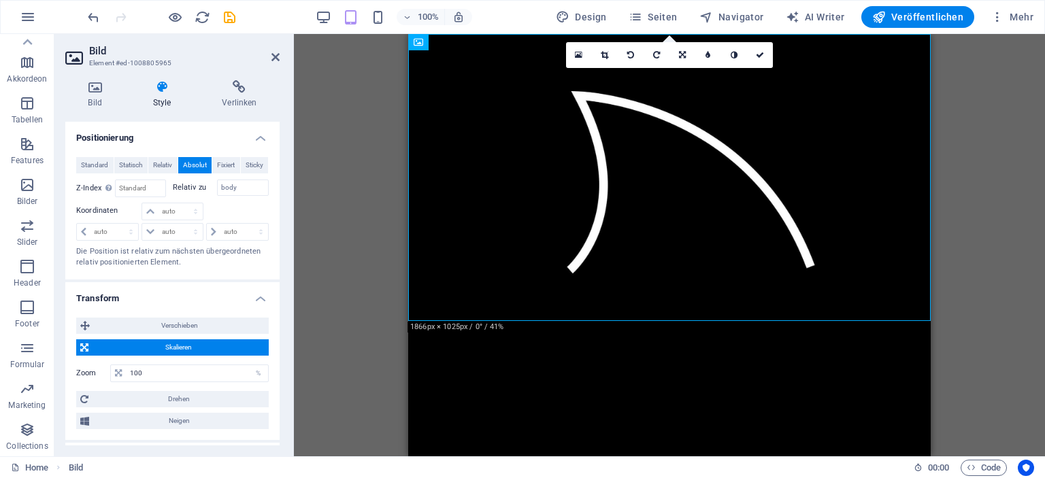
click at [252, 296] on h4 "Transform" at bounding box center [172, 294] width 214 height 24
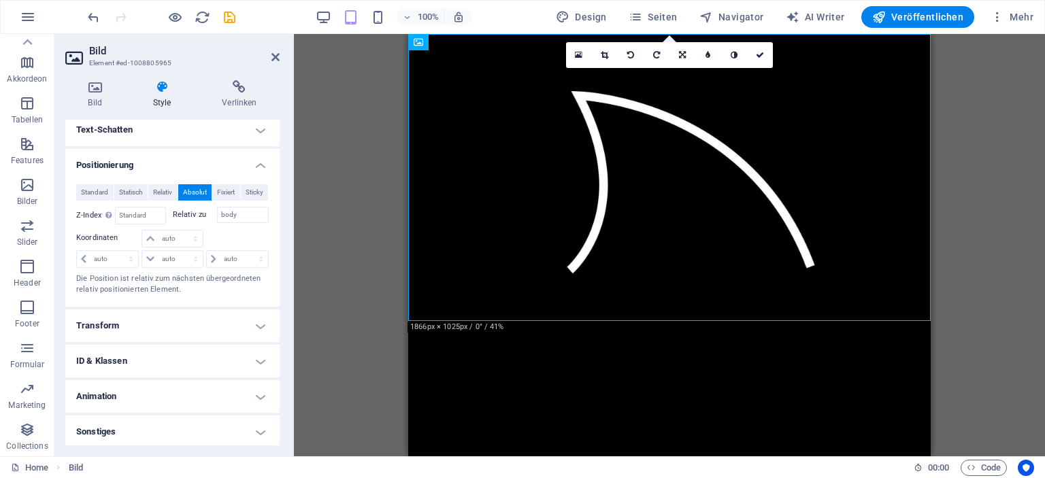
click at [174, 427] on h4 "Sonstiges" at bounding box center [172, 432] width 214 height 33
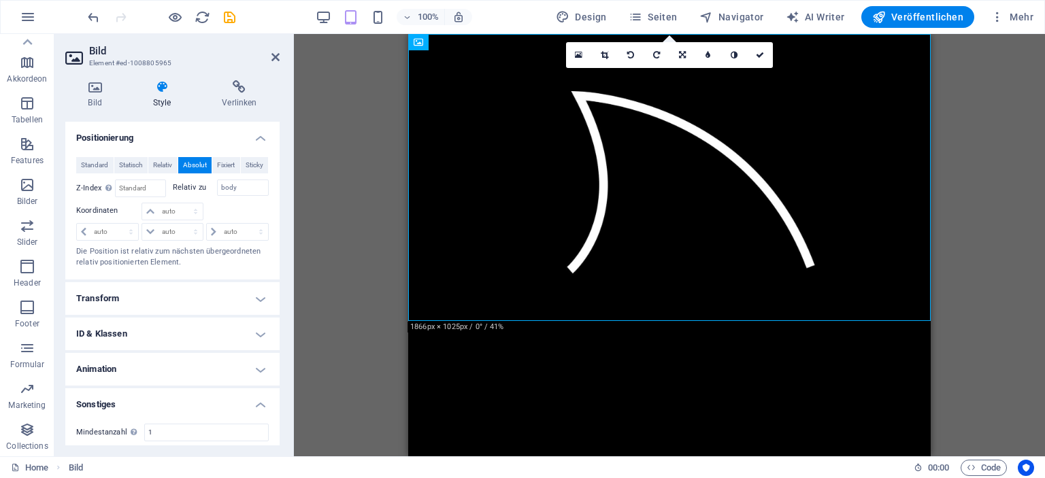
click at [177, 397] on h4 "Sonstiges" at bounding box center [172, 401] width 214 height 24
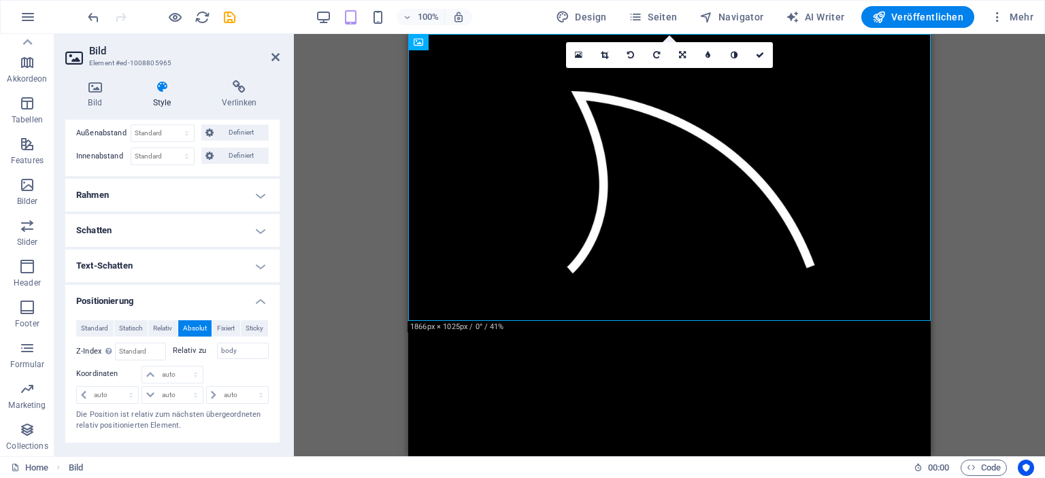
scroll to position [212, 0]
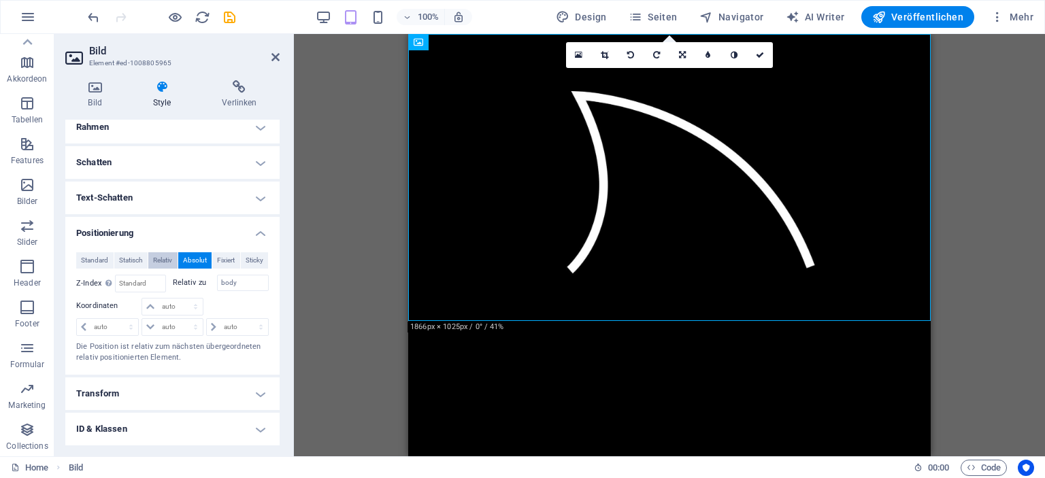
click at [163, 261] on span "Relativ" at bounding box center [162, 260] width 19 height 16
click at [191, 255] on span "Absolut" at bounding box center [195, 260] width 24 height 16
click at [158, 256] on span "Relativ" at bounding box center [162, 260] width 19 height 16
click at [195, 254] on span "Absolut" at bounding box center [195, 260] width 24 height 16
click at [227, 271] on div "Standard Statisch Relativ Absolut Fixiert Sticky Z-Index Legt die Reihenfolge d…" at bounding box center [172, 308] width 193 height 112
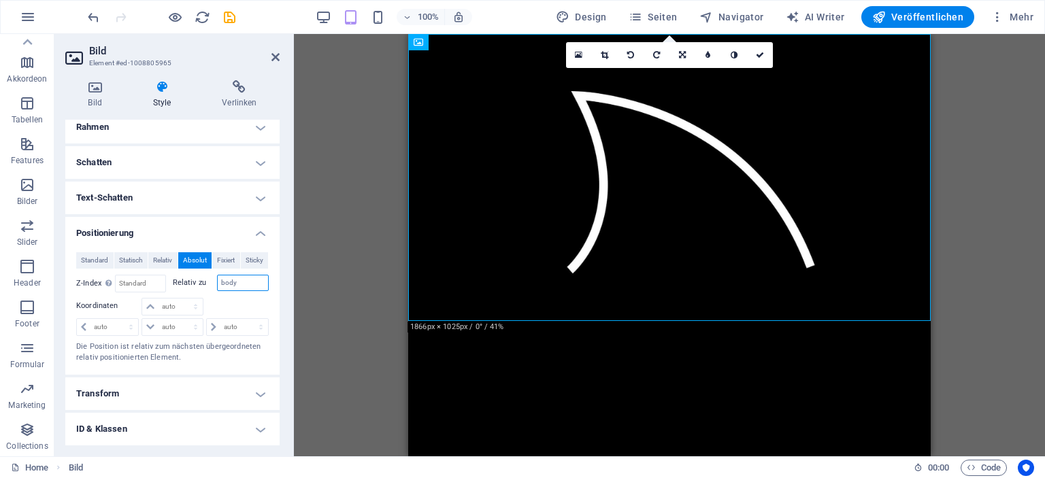
click at [229, 287] on input "body" at bounding box center [243, 283] width 52 height 16
click at [154, 261] on span "Relativ" at bounding box center [162, 260] width 19 height 16
click at [207, 263] on button "Absolut" at bounding box center [195, 260] width 34 height 16
click at [219, 261] on span "Fixiert" at bounding box center [226, 260] width 18 height 16
click at [81, 257] on span "Standard" at bounding box center [94, 260] width 27 height 16
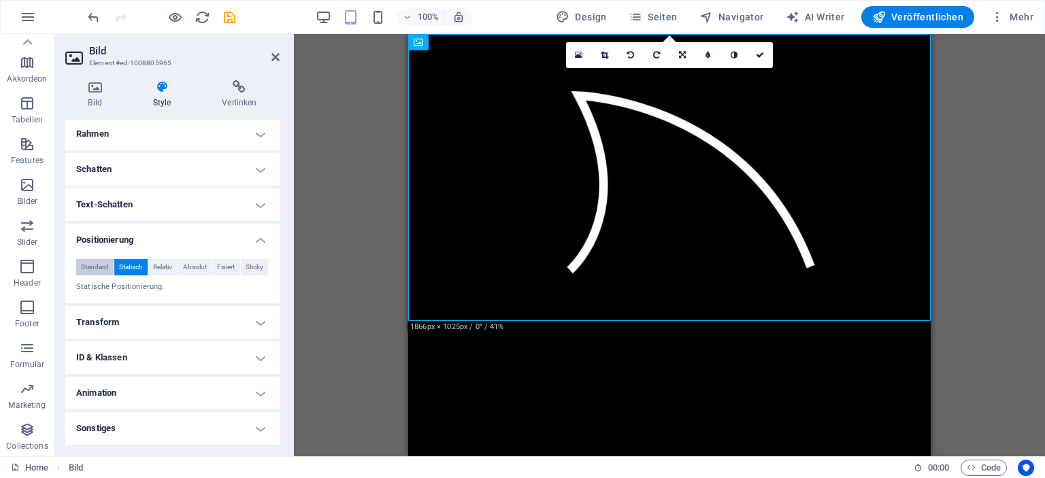
scroll to position [204, 0]
click at [133, 269] on span "Statisch" at bounding box center [131, 269] width 24 height 16
click at [161, 265] on span "Relativ" at bounding box center [162, 269] width 19 height 16
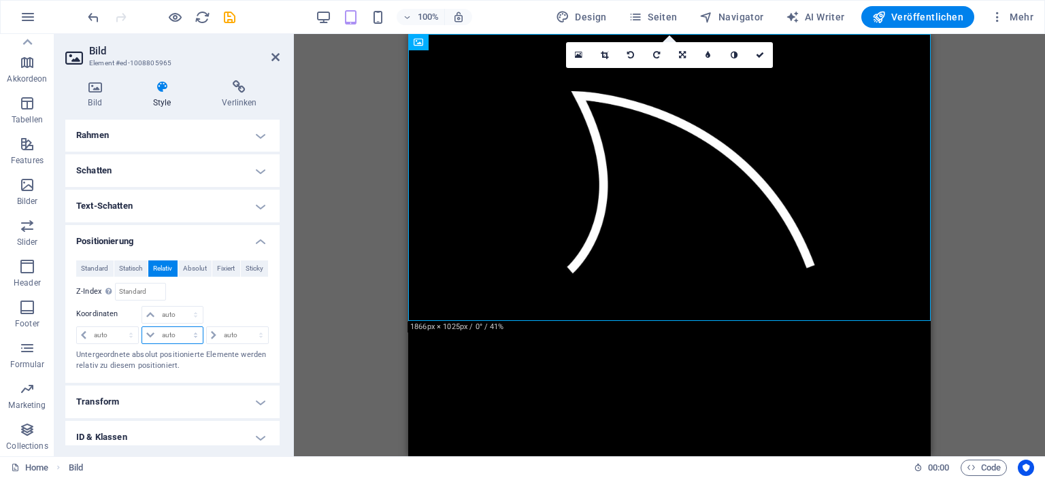
click at [153, 332] on select "auto px rem % em" at bounding box center [172, 335] width 60 height 16
click at [174, 287] on div "Relativ zu body" at bounding box center [221, 292] width 97 height 18
click at [133, 266] on span "Statisch" at bounding box center [131, 269] width 24 height 16
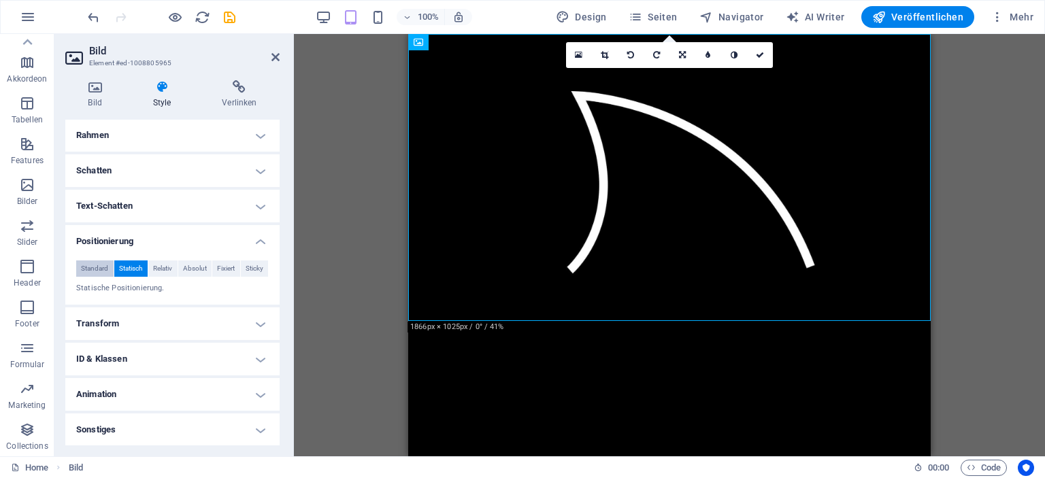
click at [91, 267] on span "Standard" at bounding box center [94, 269] width 27 height 16
click at [166, 243] on h4 "Positionierung" at bounding box center [172, 237] width 214 height 24
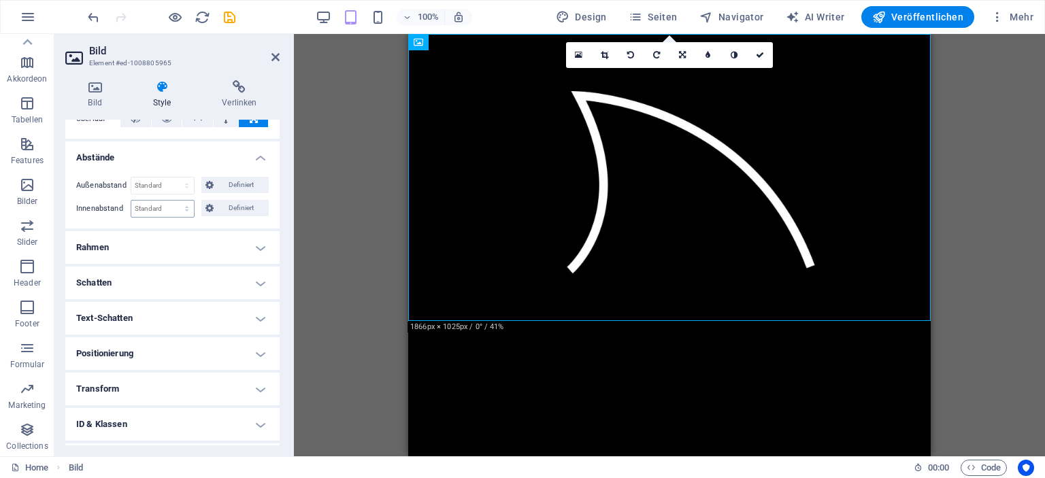
scroll to position [20, 0]
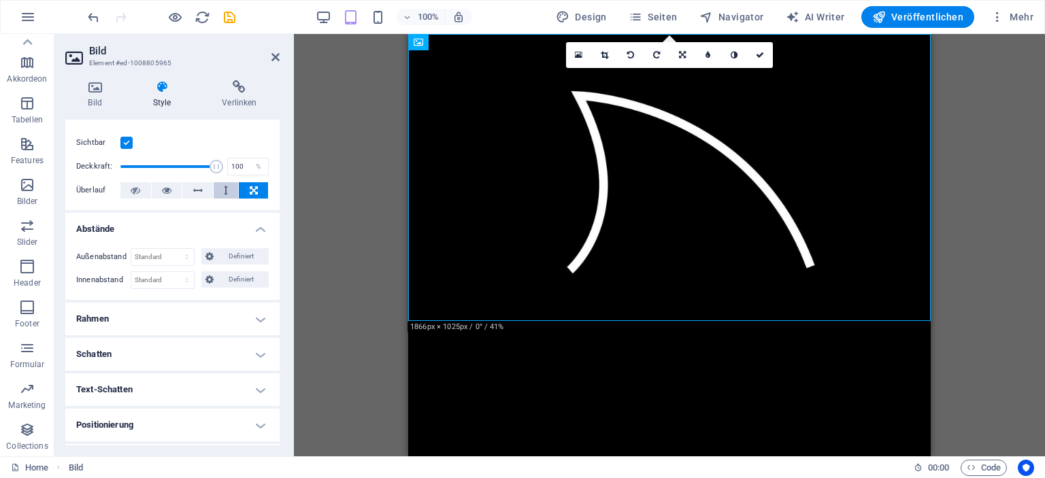
click at [227, 190] on button at bounding box center [226, 190] width 25 height 16
click at [250, 191] on icon at bounding box center [254, 190] width 8 height 16
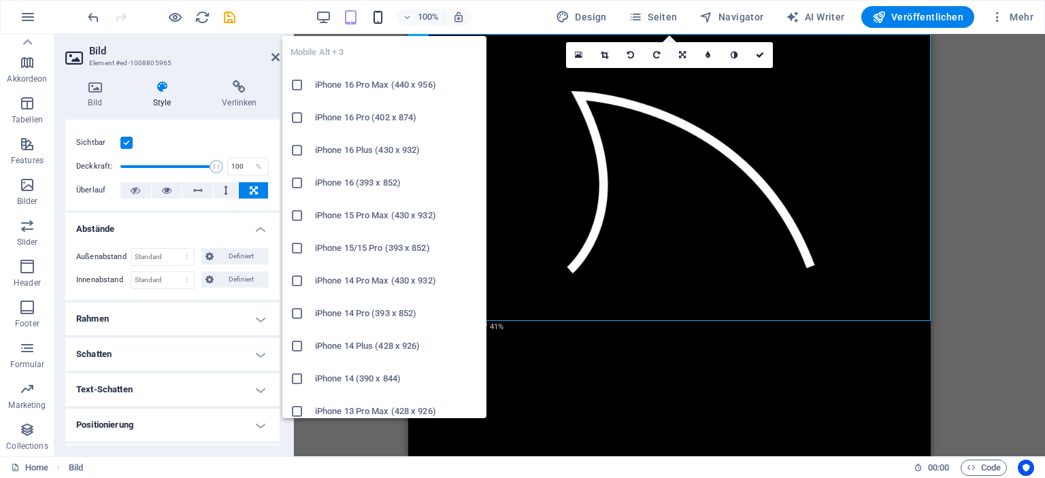
click at [378, 21] on icon "button" at bounding box center [378, 18] width 16 height 16
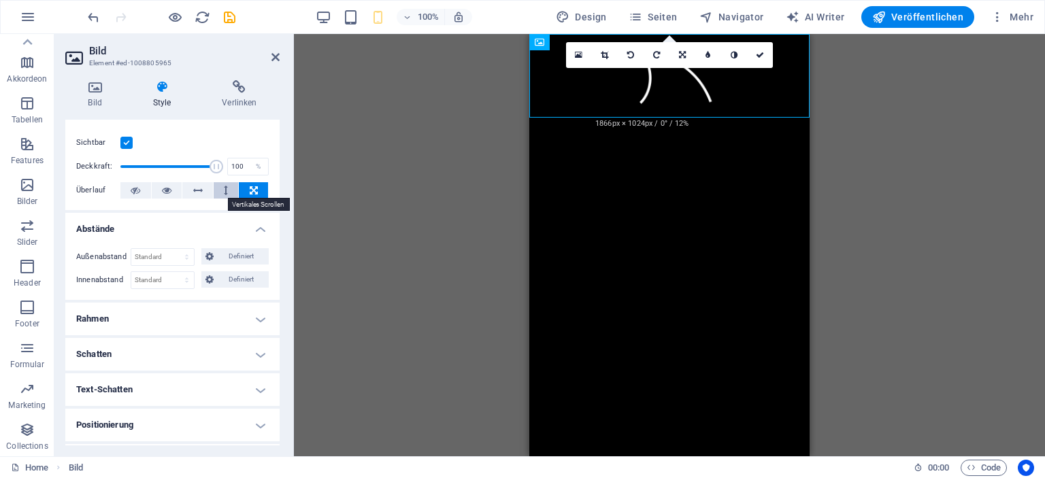
click at [225, 191] on icon at bounding box center [226, 190] width 4 height 16
click at [205, 193] on button at bounding box center [197, 190] width 31 height 16
click at [171, 184] on button at bounding box center [167, 190] width 31 height 16
click at [148, 187] on button at bounding box center [135, 190] width 31 height 16
click at [165, 192] on icon at bounding box center [167, 190] width 10 height 16
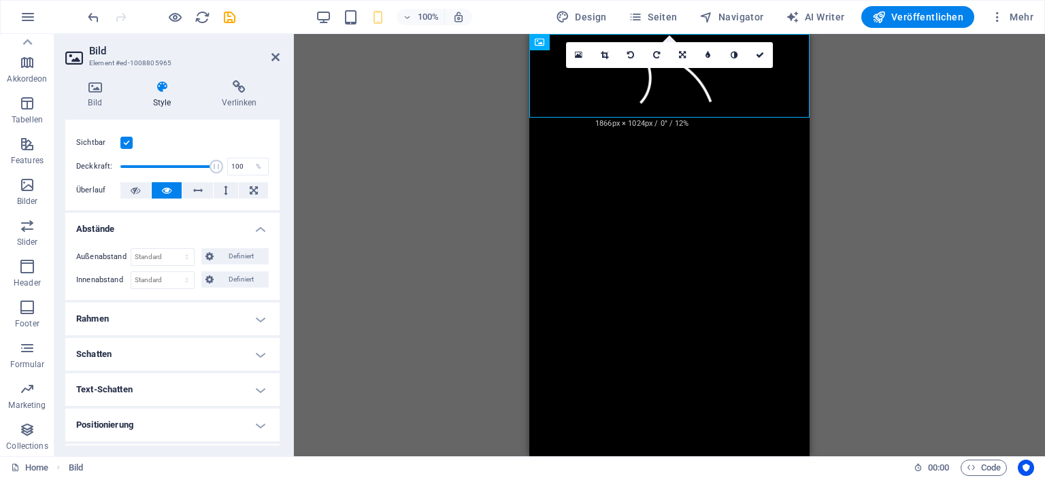
click at [121, 144] on label at bounding box center [126, 143] width 12 height 12
click at [0, 0] on input "Sichtbar" at bounding box center [0, 0] width 0 height 0
click at [121, 144] on label at bounding box center [126, 143] width 12 height 12
click at [0, 0] on input "Sichtbar" at bounding box center [0, 0] width 0 height 0
click at [242, 92] on icon at bounding box center [239, 87] width 80 height 14
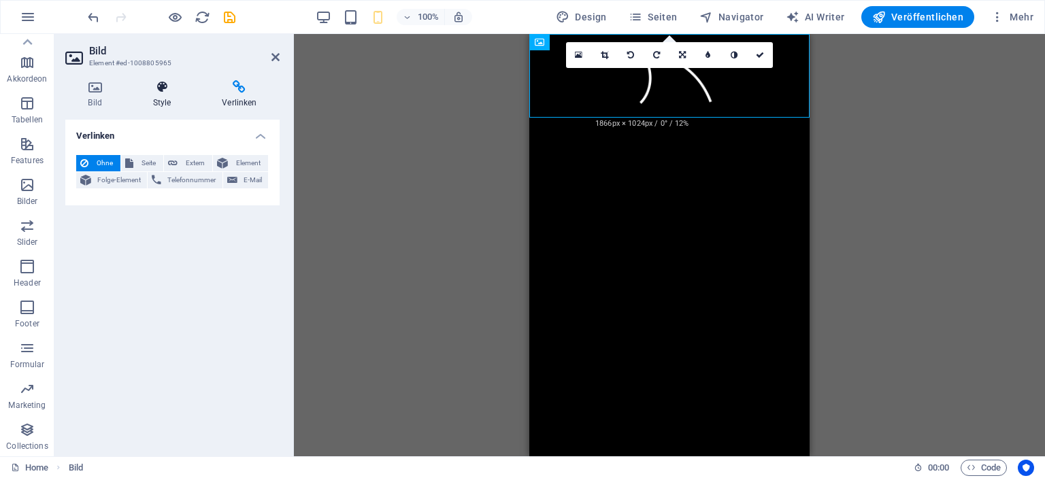
click at [160, 98] on h4 "Style" at bounding box center [164, 94] width 69 height 29
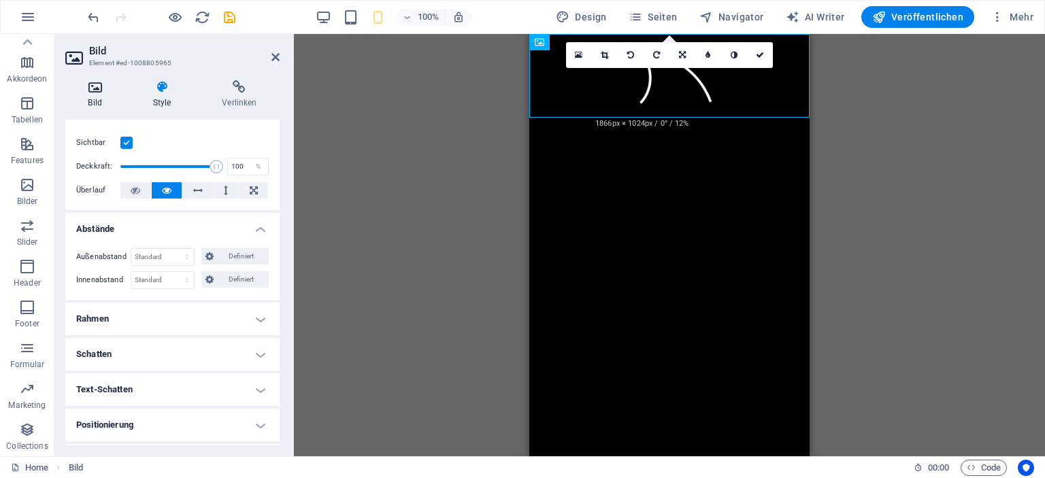
click at [98, 95] on h4 "Bild" at bounding box center [97, 94] width 65 height 29
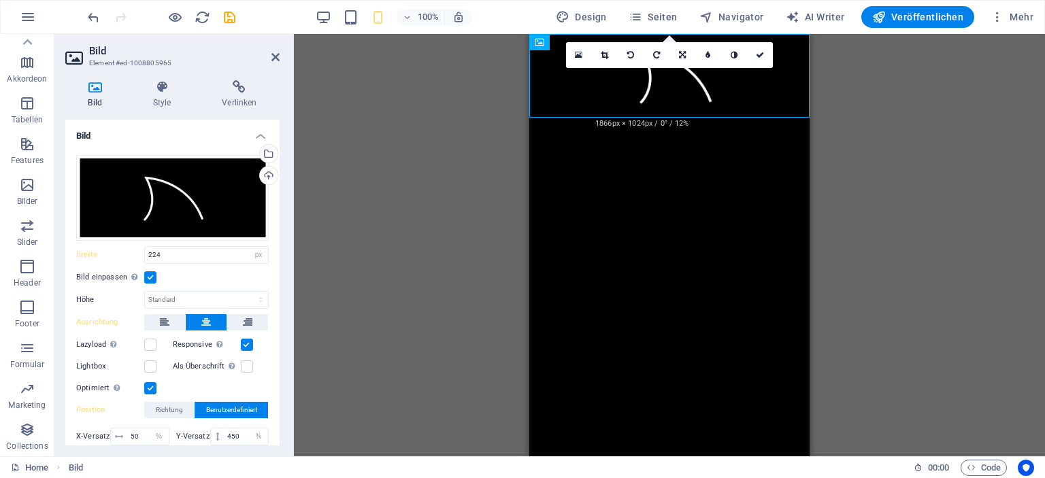
drag, startPoint x: 686, startPoint y: 105, endPoint x: 685, endPoint y: 135, distance: 29.9
click at [685, 118] on html "Skip to main content" at bounding box center [669, 76] width 280 height 84
click at [681, 118] on html "Skip to main content" at bounding box center [669, 76] width 280 height 84
click at [689, 95] on figure at bounding box center [669, 76] width 280 height 84
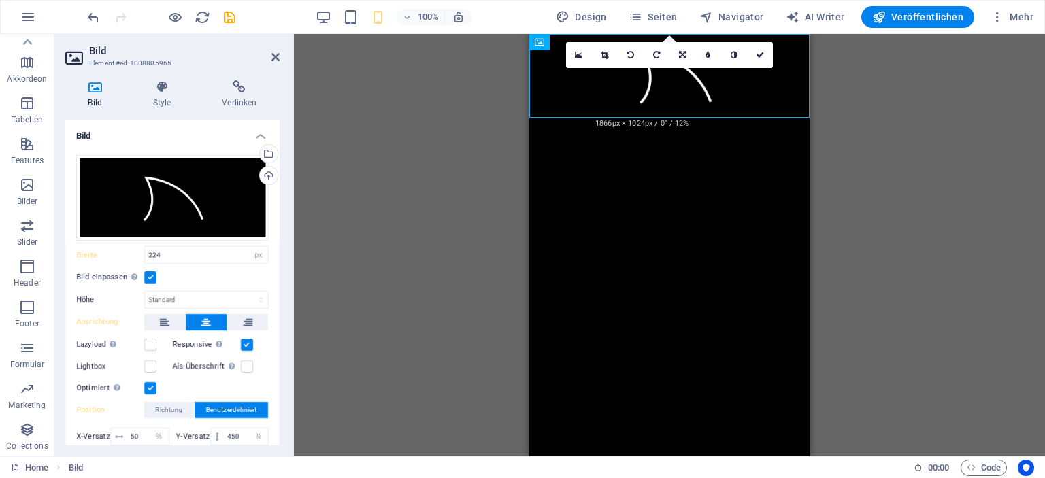
click at [689, 95] on figure at bounding box center [669, 76] width 280 height 84
click at [606, 56] on icon at bounding box center [604, 55] width 7 height 8
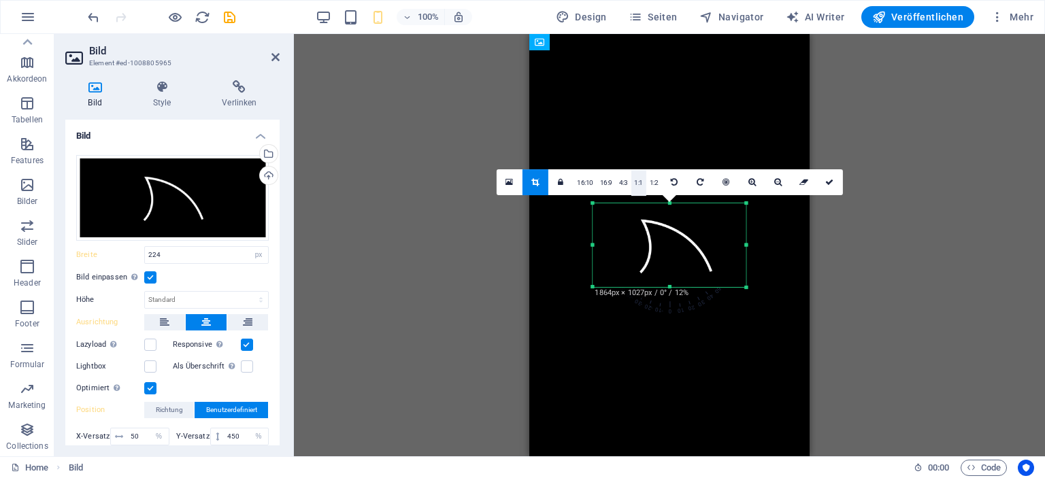
click at [635, 182] on link "1:1" at bounding box center [639, 183] width 16 height 26
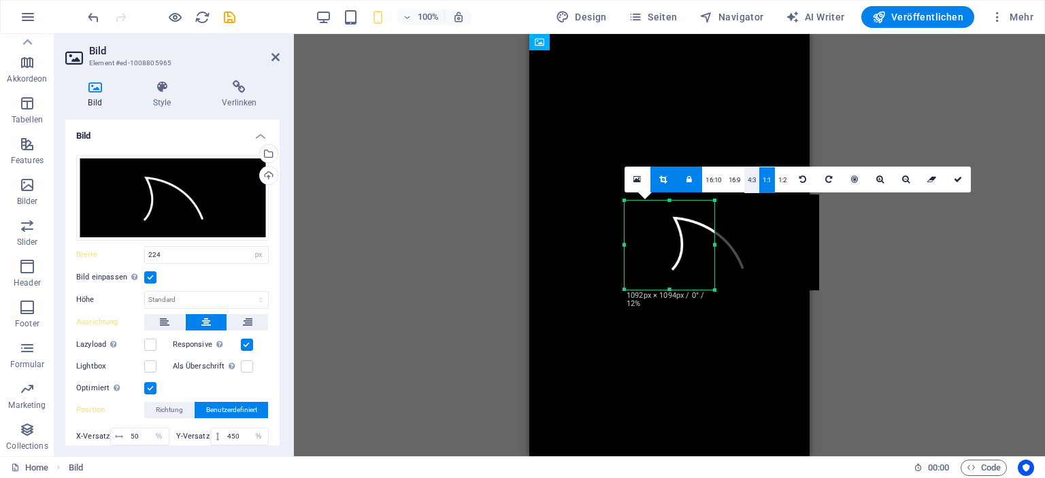
click at [747, 187] on link "4:3" at bounding box center [752, 180] width 16 height 26
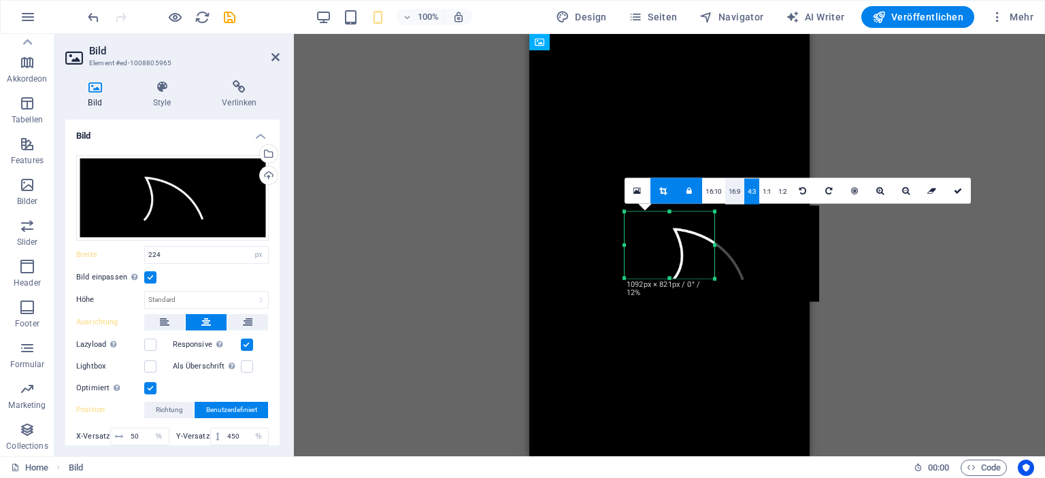
click at [735, 188] on link "16:9" at bounding box center [734, 191] width 19 height 26
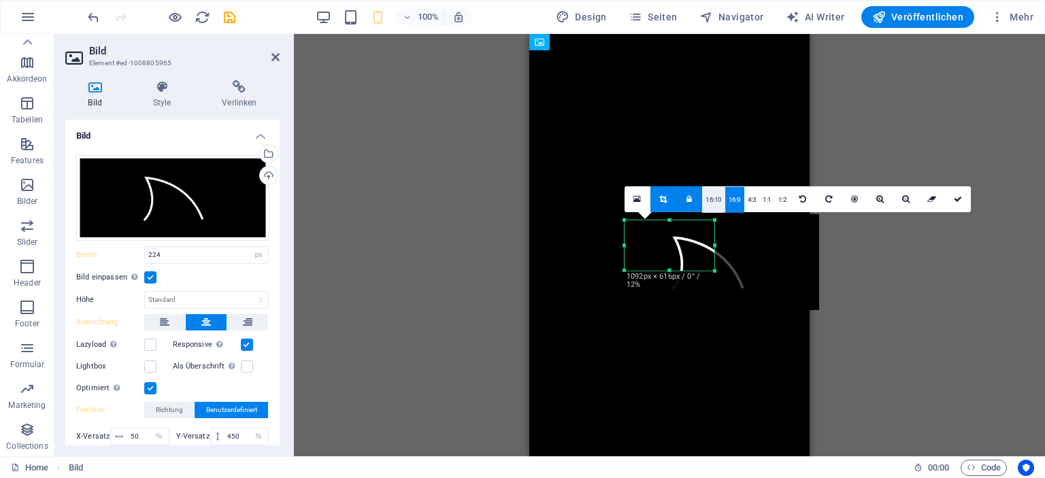
click at [716, 203] on link "16:10" at bounding box center [713, 199] width 23 height 26
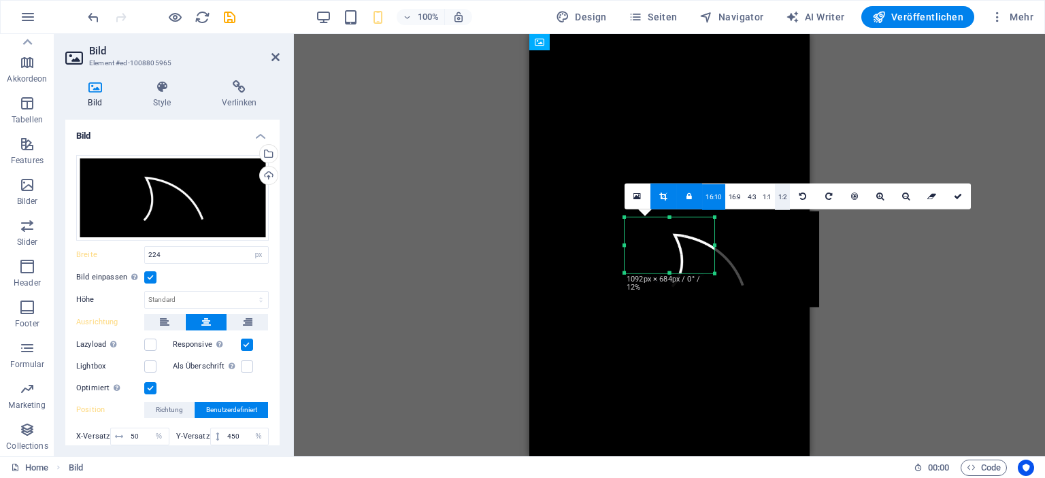
click at [776, 197] on link "1:2" at bounding box center [783, 197] width 16 height 26
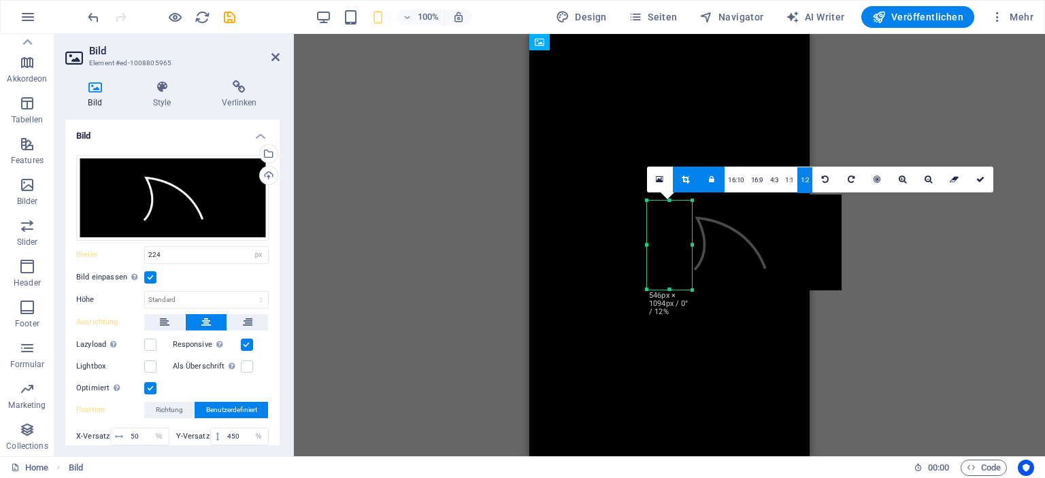
click at [686, 180] on icon at bounding box center [685, 180] width 7 height 8
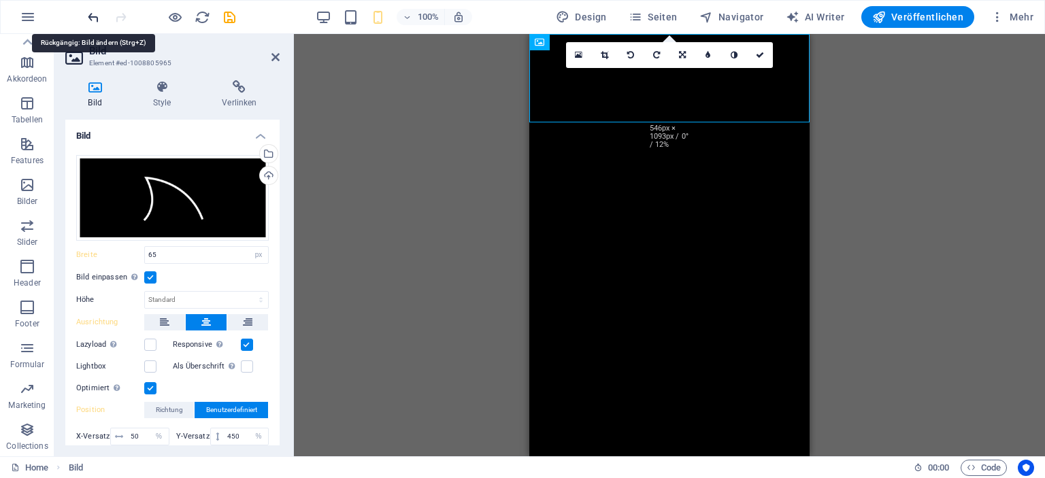
click at [90, 19] on icon "undo" at bounding box center [94, 18] width 16 height 16
type input "224"
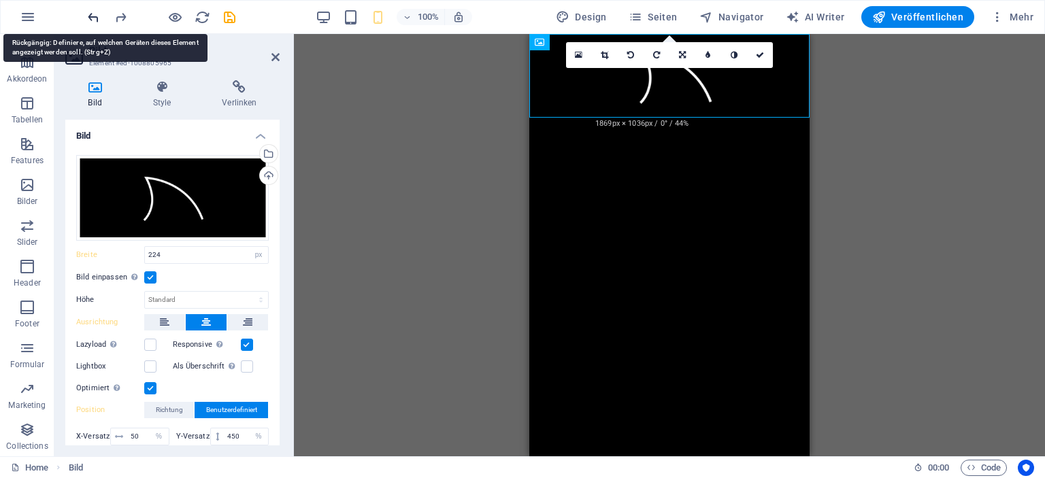
click at [90, 19] on icon "undo" at bounding box center [94, 18] width 16 height 16
click at [118, 17] on icon "redo" at bounding box center [121, 18] width 16 height 16
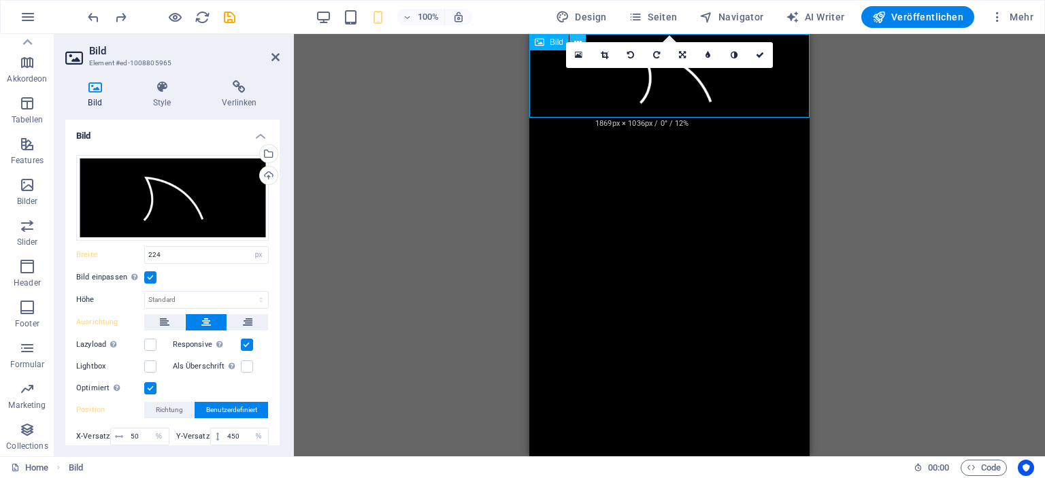
click at [574, 37] on icon at bounding box center [577, 42] width 7 height 14
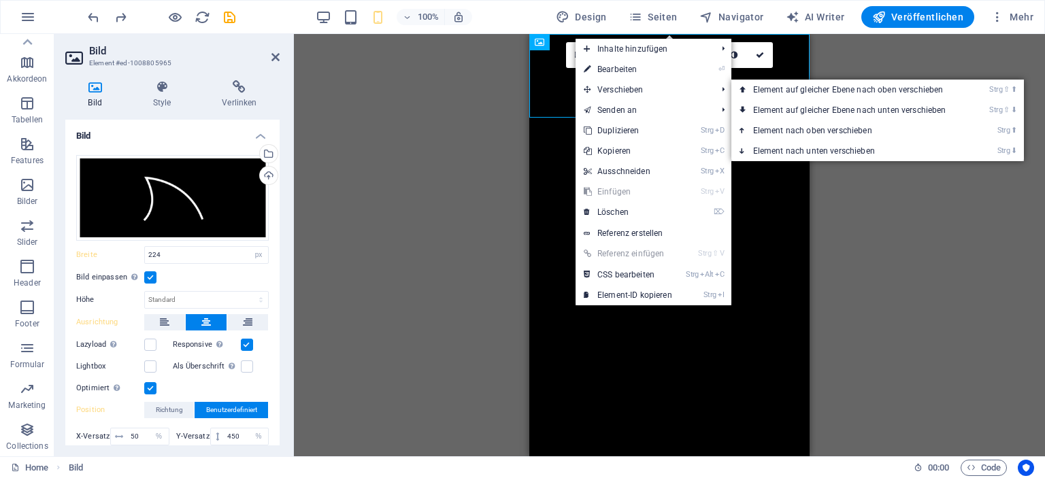
click at [851, 147] on link "Strg ⬇ Element nach unten verschieben" at bounding box center [852, 151] width 242 height 20
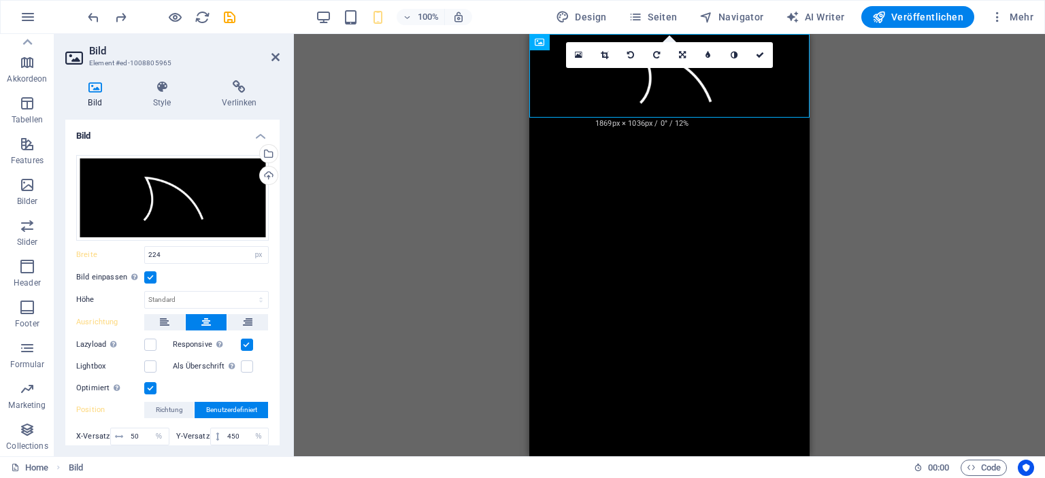
drag, startPoint x: 664, startPoint y: 104, endPoint x: 650, endPoint y: 282, distance: 178.8
click at [650, 118] on html "Skip to main content" at bounding box center [669, 76] width 280 height 84
click at [148, 279] on label at bounding box center [150, 277] width 12 height 12
click at [0, 0] on input "Bild einpassen Bild automatisch anhand einer fixen Breite und Höhe einpassen" at bounding box center [0, 0] width 0 height 0
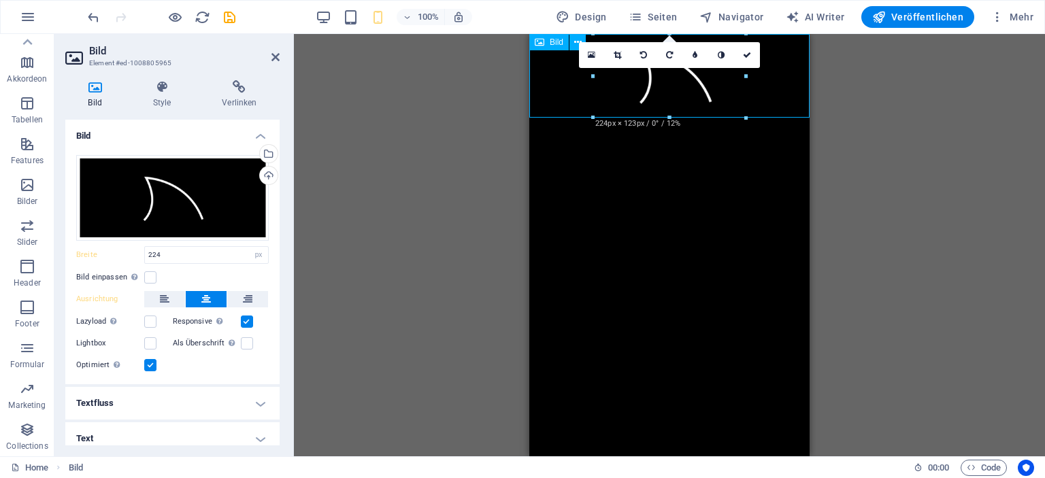
drag, startPoint x: 1200, startPoint y: 112, endPoint x: 674, endPoint y: 104, distance: 525.3
click at [675, 90] on figure at bounding box center [669, 76] width 280 height 84
drag, startPoint x: 675, startPoint y: 90, endPoint x: 672, endPoint y: 188, distance: 98.0
click at [672, 118] on html "Skip to main content" at bounding box center [669, 76] width 280 height 84
click at [665, 118] on html "Skip to main content" at bounding box center [669, 76] width 280 height 84
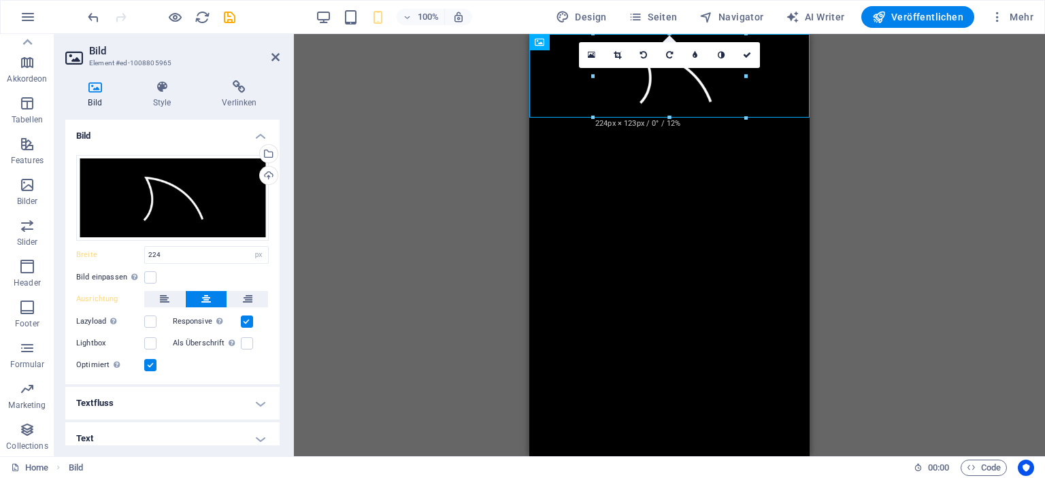
drag, startPoint x: 665, startPoint y: 194, endPoint x: 664, endPoint y: 187, distance: 6.8
click at [664, 118] on html "Skip to main content" at bounding box center [669, 76] width 280 height 84
drag, startPoint x: 1207, startPoint y: 110, endPoint x: 673, endPoint y: 212, distance: 543.8
click at [673, 118] on html "Skip to main content" at bounding box center [669, 76] width 280 height 84
click at [660, 118] on html "Skip to main content" at bounding box center [669, 76] width 280 height 84
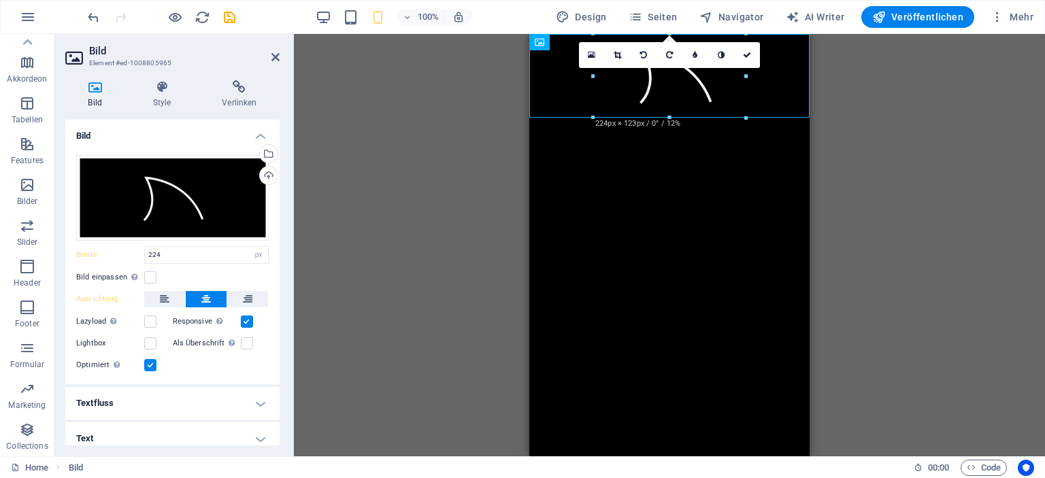
click at [660, 118] on html "Skip to main content" at bounding box center [669, 76] width 280 height 84
click at [376, 222] on div "Bild 180 170 160 150 140 130 120 110 100 90 80 70 60 50 40 30 20 10 0 -10 -20 -…" at bounding box center [669, 245] width 751 height 423
click at [27, 386] on icon "button" at bounding box center [27, 389] width 16 height 16
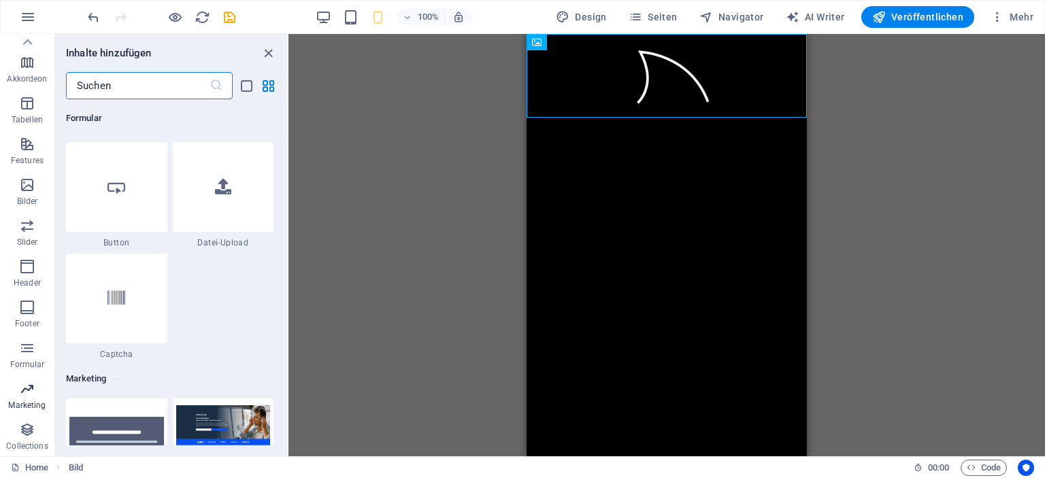
scroll to position [11083, 0]
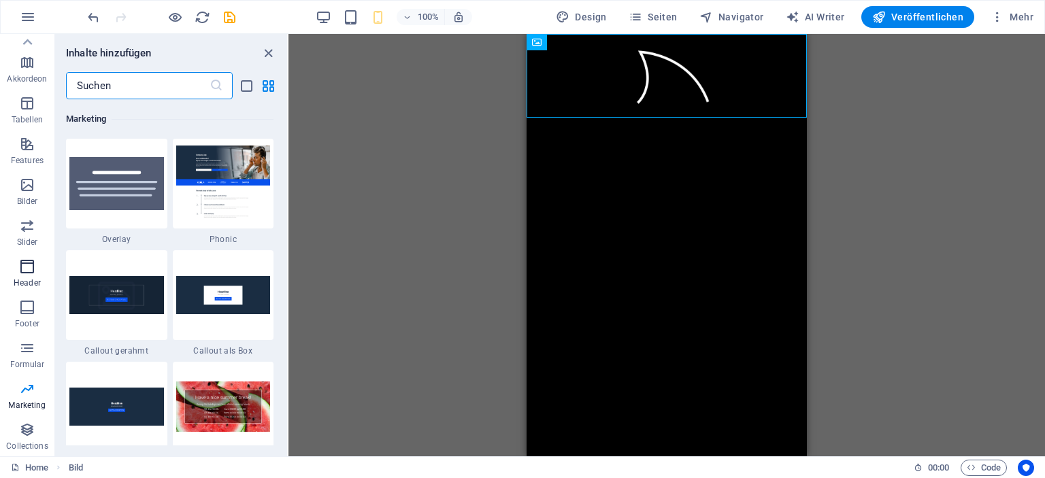
click at [23, 271] on icon "button" at bounding box center [27, 267] width 16 height 16
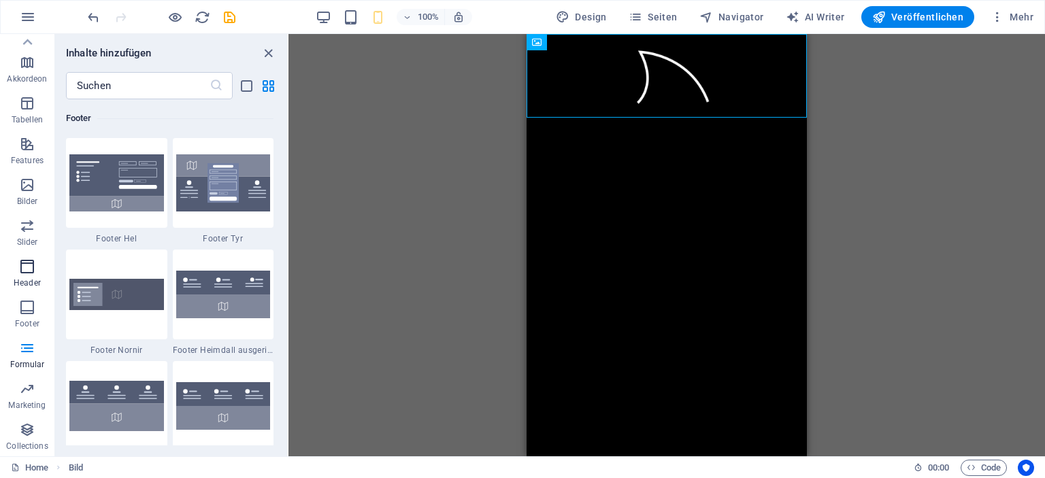
scroll to position [8193, 0]
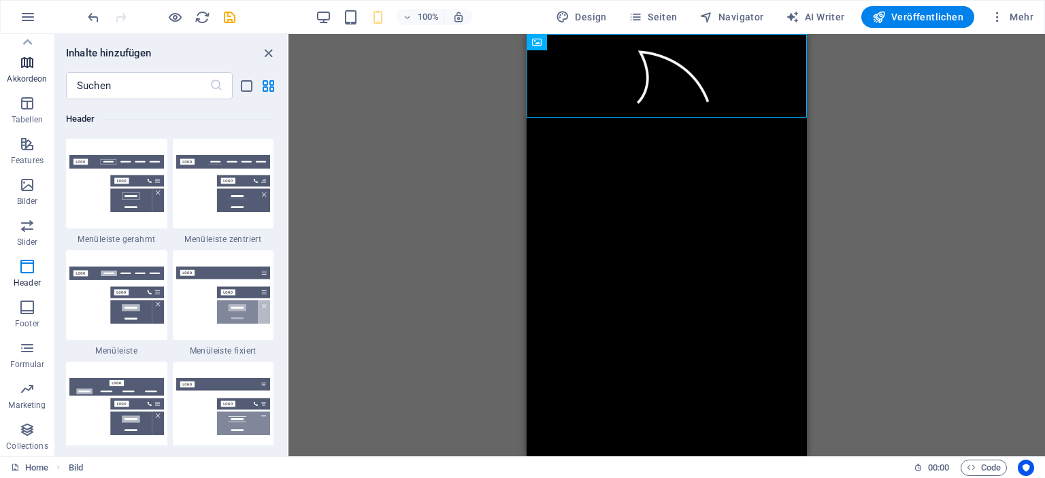
click at [24, 65] on icon "button" at bounding box center [27, 62] width 16 height 16
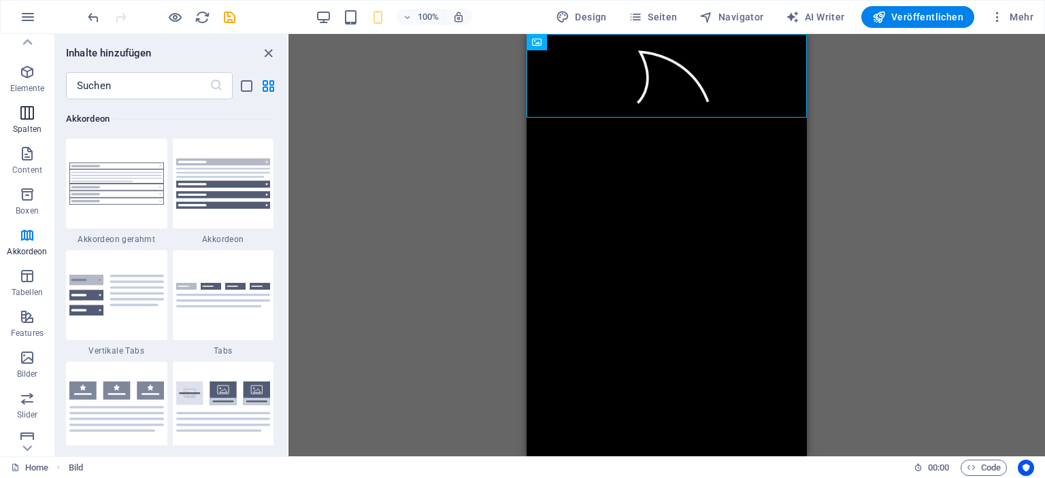
scroll to position [0, 0]
click at [24, 95] on icon "button" at bounding box center [27, 88] width 16 height 16
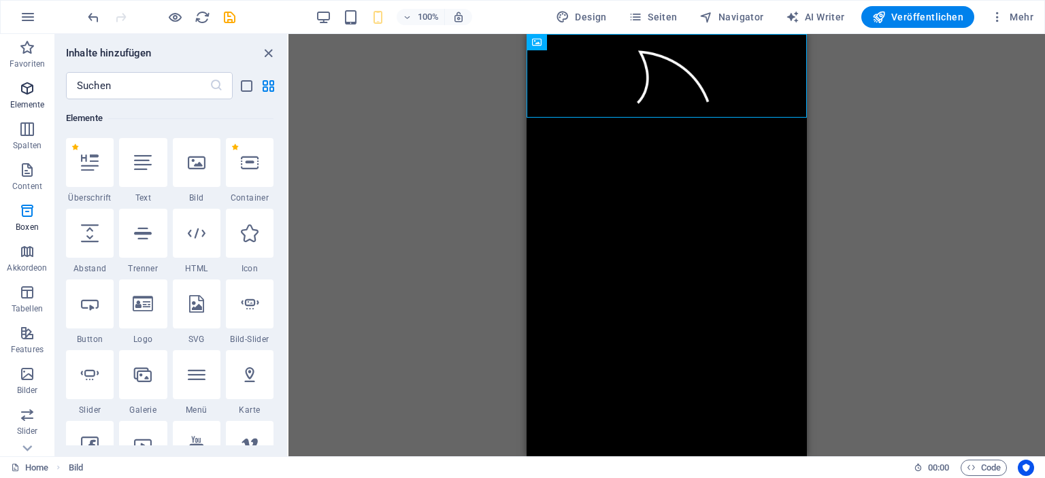
scroll to position [144, 0]
click at [562, 118] on html "Skip to main content" at bounding box center [667, 76] width 280 height 84
click at [561, 118] on html "Skip to main content" at bounding box center [667, 76] width 280 height 84
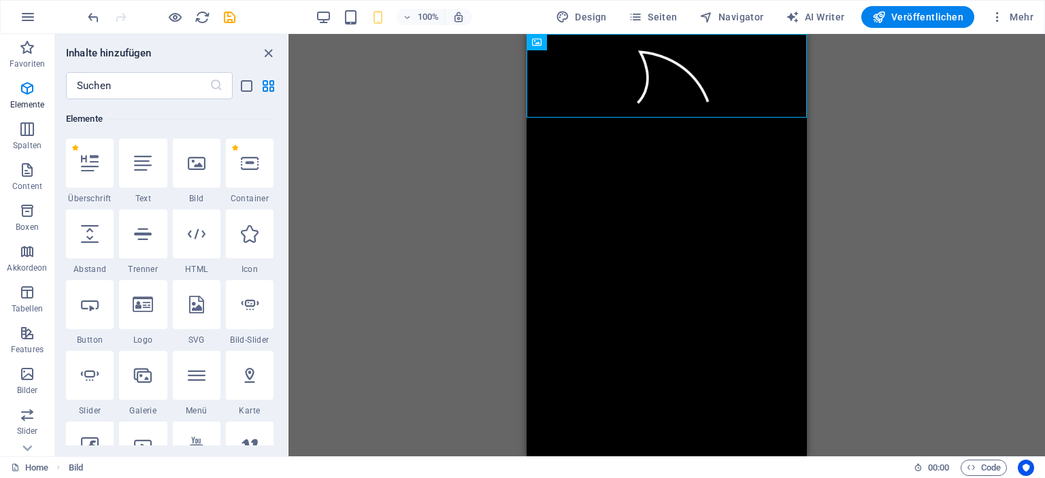
click at [561, 118] on html "Skip to main content" at bounding box center [667, 76] width 280 height 84
click at [1012, 24] on button "Mehr" at bounding box center [1012, 17] width 54 height 22
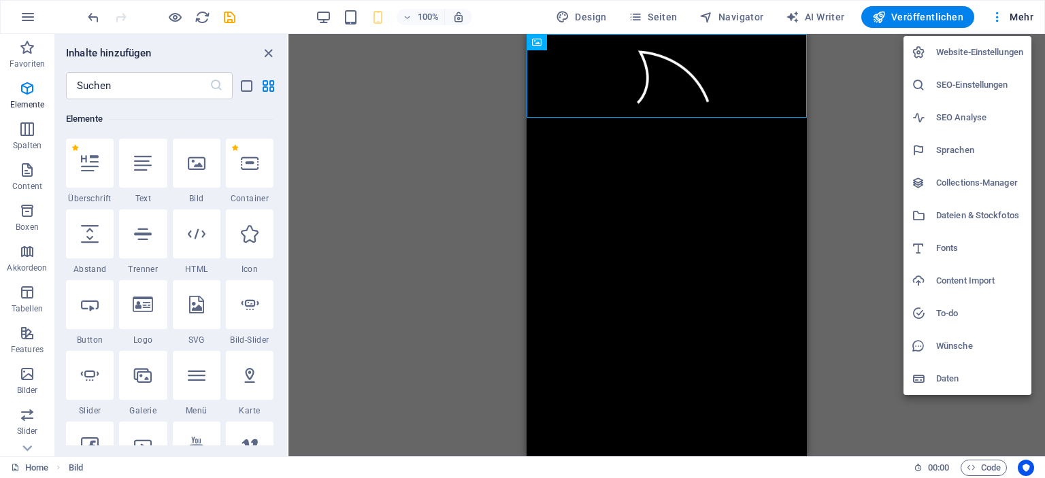
click at [978, 48] on h6 "Website-Einstellungen" at bounding box center [979, 52] width 87 height 16
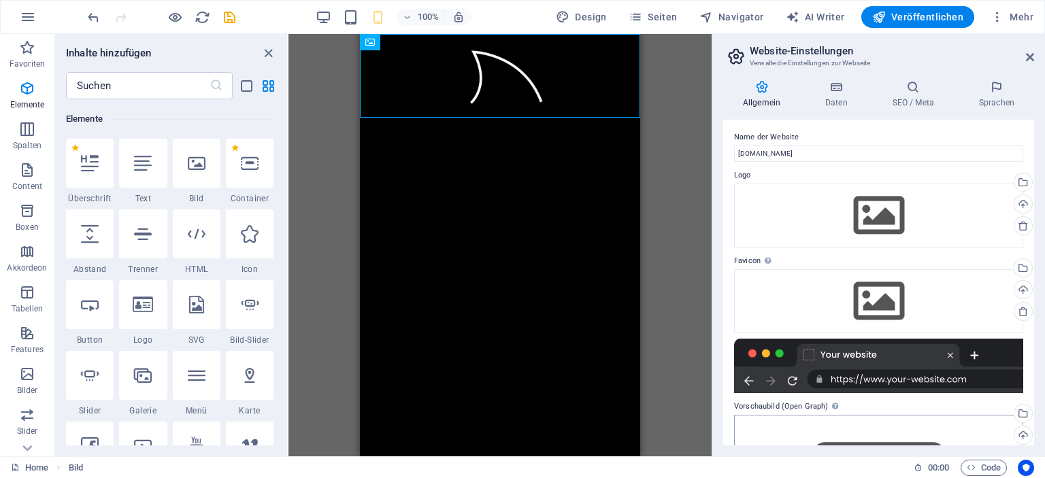
scroll to position [0, 0]
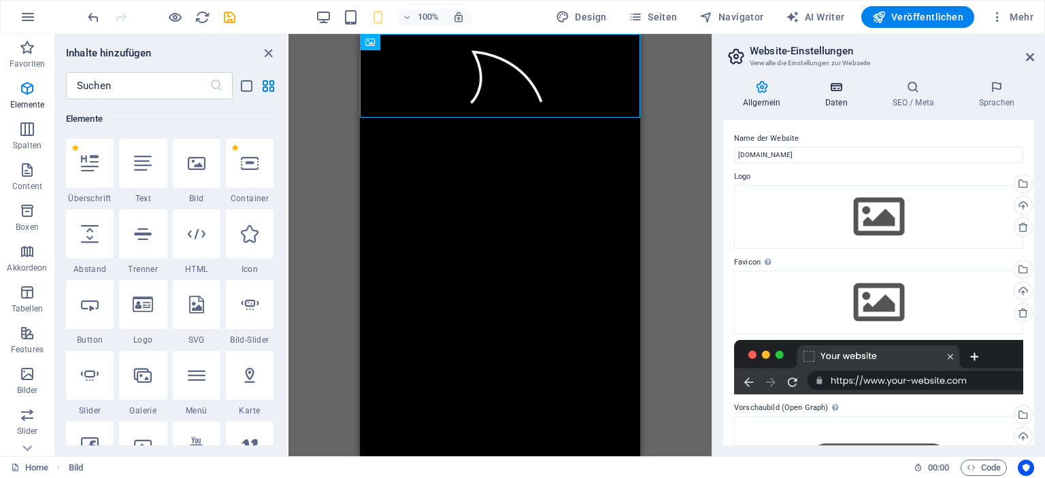
click at [838, 101] on h4 "Daten" at bounding box center [839, 94] width 67 height 29
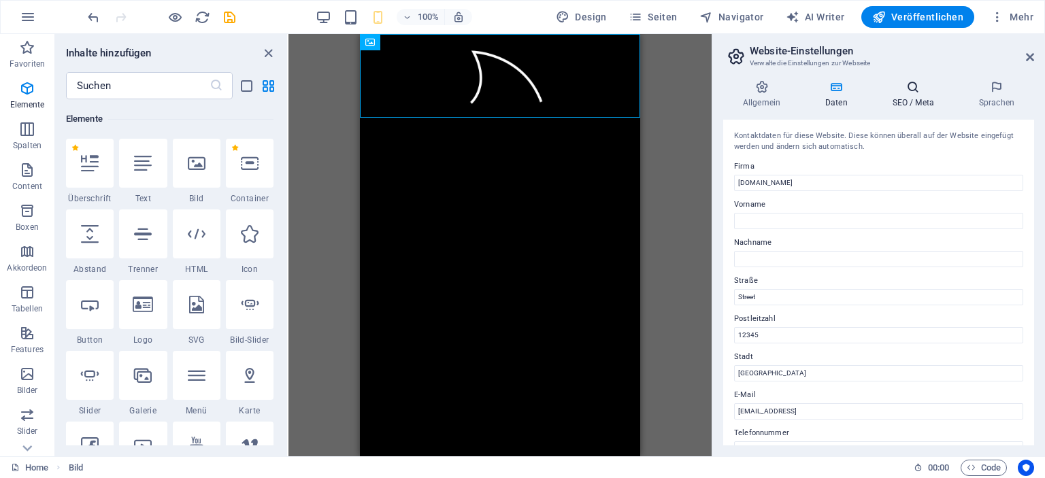
click at [909, 92] on icon at bounding box center [913, 87] width 81 height 14
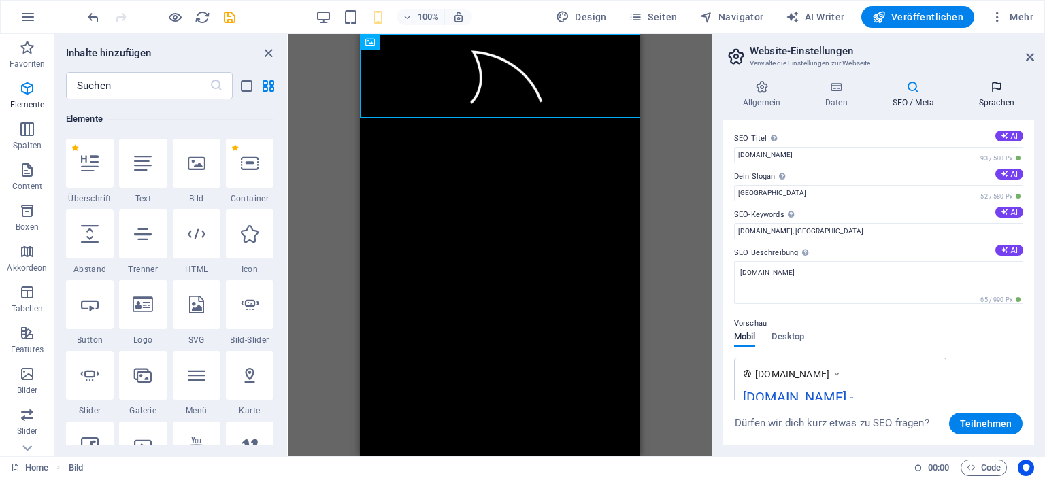
click at [995, 90] on icon at bounding box center [996, 87] width 75 height 14
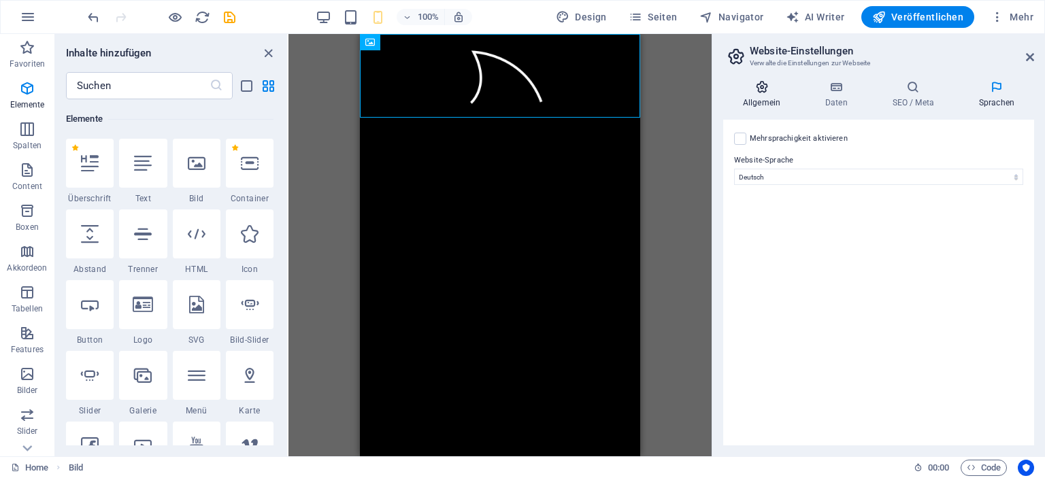
click at [773, 97] on h4 "Allgemein" at bounding box center [764, 94] width 82 height 29
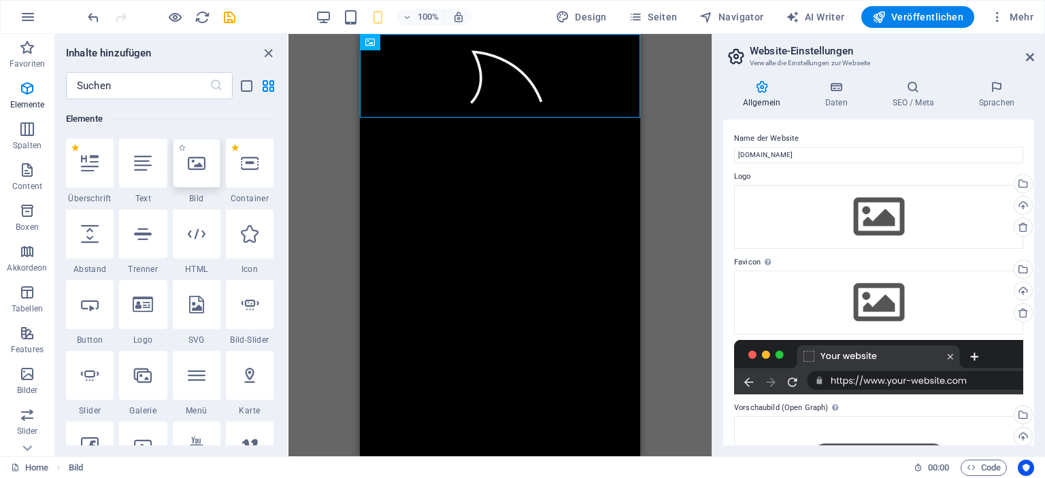
click at [199, 176] on div at bounding box center [197, 163] width 48 height 49
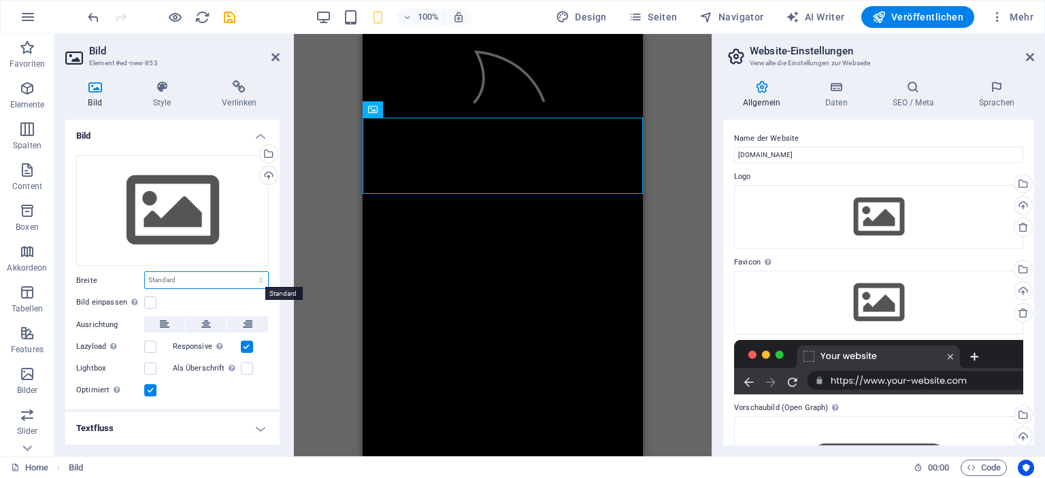
click at [199, 280] on select "Standard auto px rem % em vh vw" at bounding box center [206, 280] width 123 height 16
click at [145, 272] on select "Standard auto px rem % em vh vw" at bounding box center [206, 280] width 123 height 16
select select "DISABLED_OPTION_VALUE"
click at [478, 73] on figure at bounding box center [503, 76] width 280 height 84
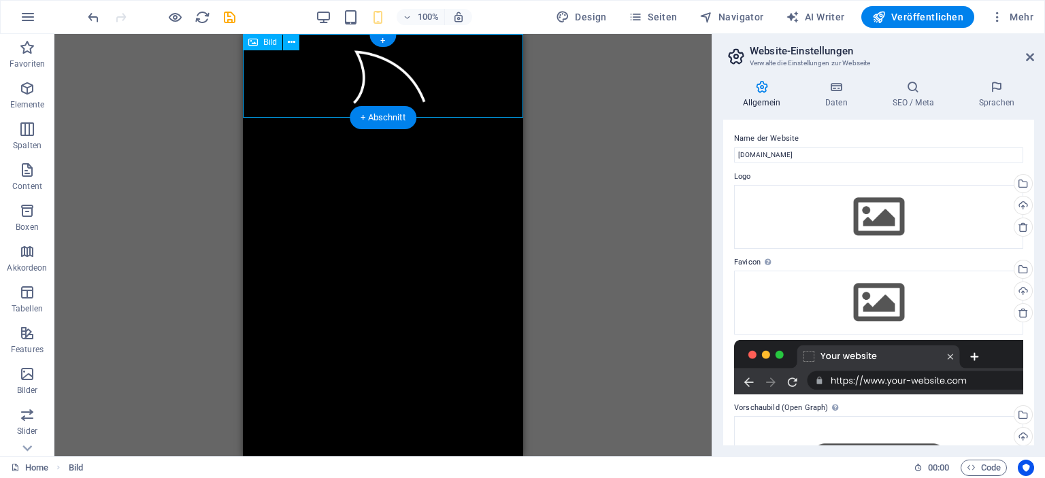
click at [342, 105] on figure at bounding box center [383, 76] width 280 height 84
select select "px"
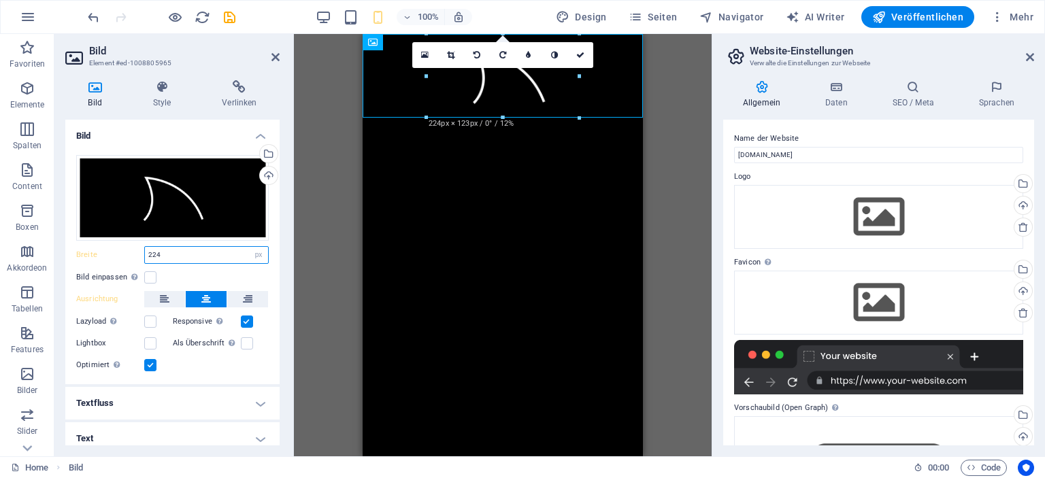
click at [211, 249] on input "224" at bounding box center [206, 255] width 123 height 16
drag, startPoint x: 199, startPoint y: 258, endPoint x: 109, endPoint y: 253, distance: 89.9
click at [109, 253] on div "Breite 224 Standard auto px rem % em vh vw" at bounding box center [172, 255] width 193 height 18
click at [148, 273] on label at bounding box center [150, 277] width 12 height 12
click at [0, 0] on input "Bild einpassen Bild automatisch anhand einer fixen Breite und Höhe einpassen" at bounding box center [0, 0] width 0 height 0
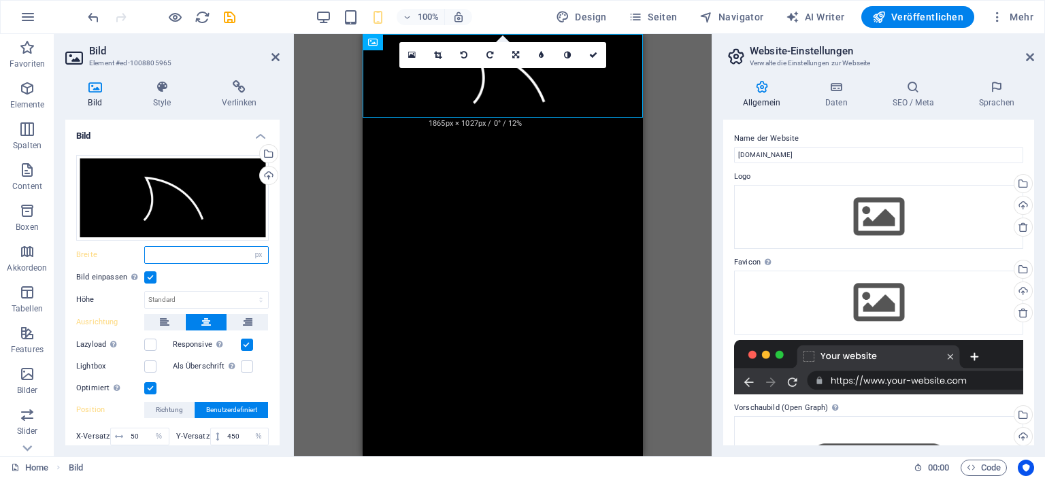
click at [227, 254] on input "number" at bounding box center [206, 255] width 123 height 16
click at [261, 254] on select "Standard auto px rem % em vh vw" at bounding box center [258, 255] width 19 height 16
click at [249, 247] on select "Standard auto px rem % em vh vw" at bounding box center [258, 255] width 19 height 16
click at [346, 15] on span "button" at bounding box center [350, 18] width 16 height 16
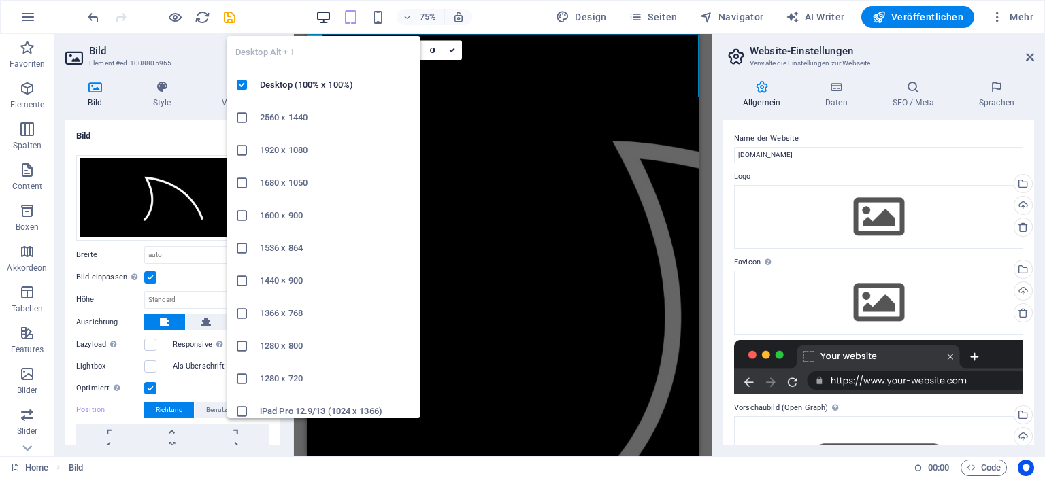
click at [327, 13] on icon "button" at bounding box center [324, 18] width 16 height 16
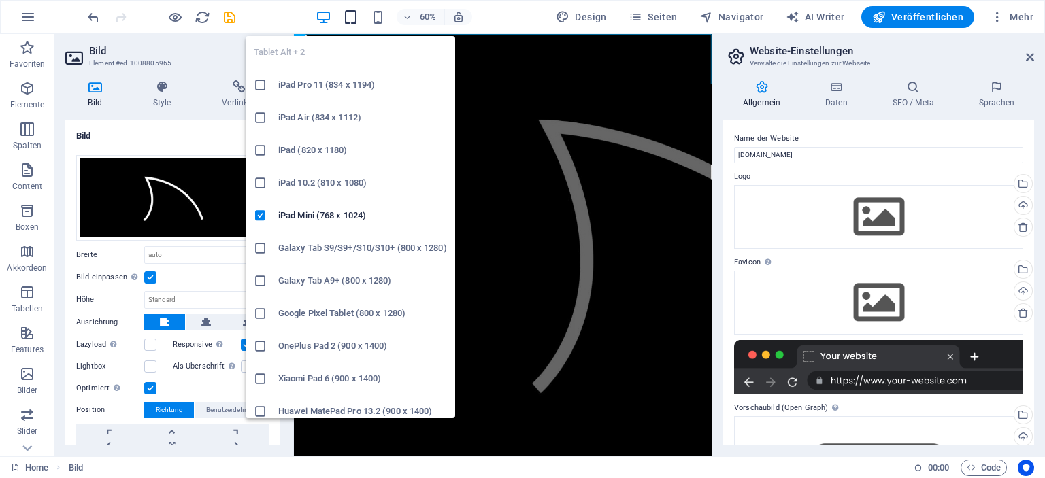
click at [351, 17] on icon "button" at bounding box center [351, 18] width 16 height 16
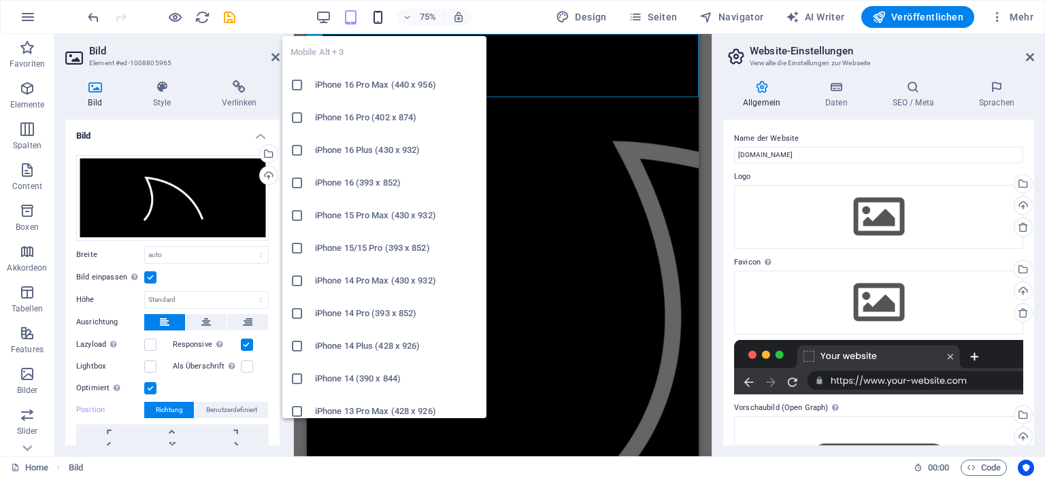
click at [382, 16] on icon "button" at bounding box center [378, 18] width 16 height 16
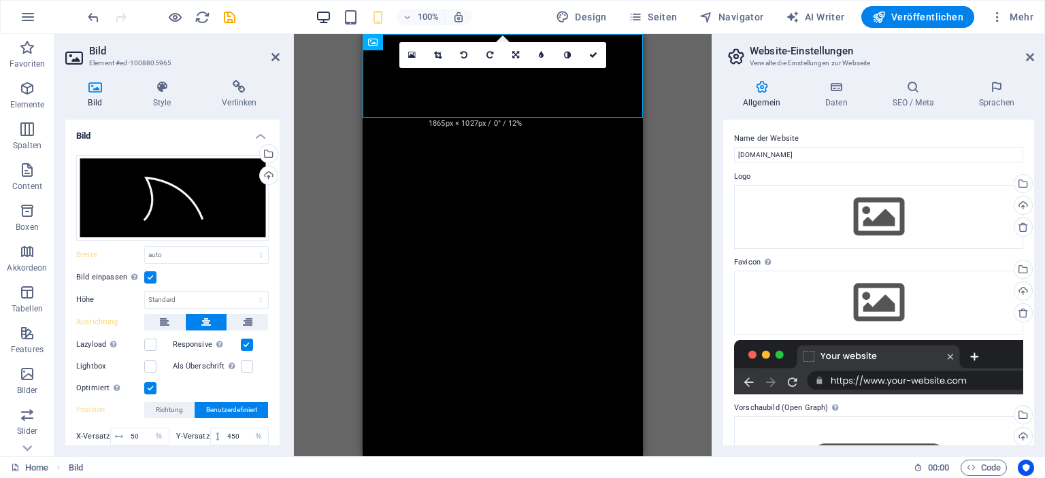
click at [331, 16] on span "button" at bounding box center [323, 18] width 16 height 16
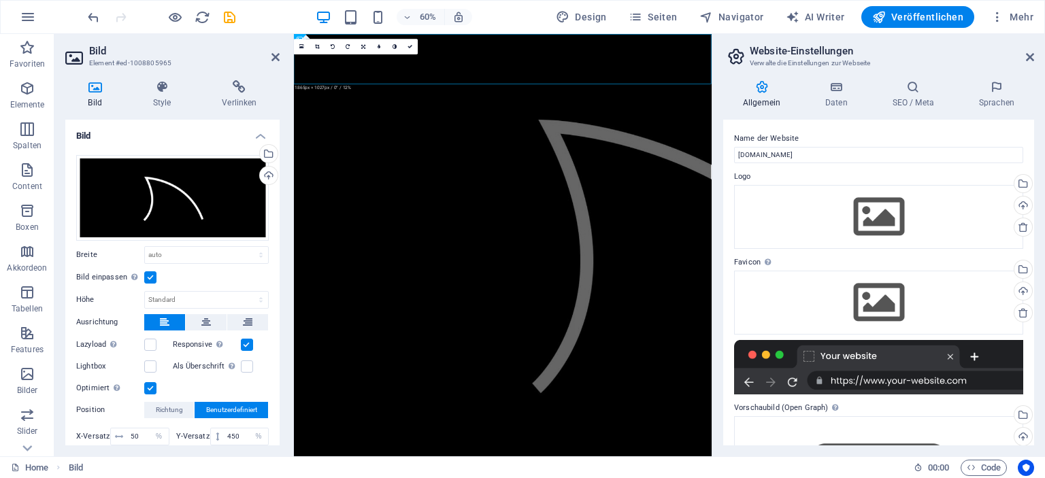
click at [154, 280] on label at bounding box center [150, 277] width 12 height 12
click at [0, 0] on input "Bild einpassen Bild automatisch anhand einer fixen Breite und Höhe einpassen" at bounding box center [0, 0] width 0 height 0
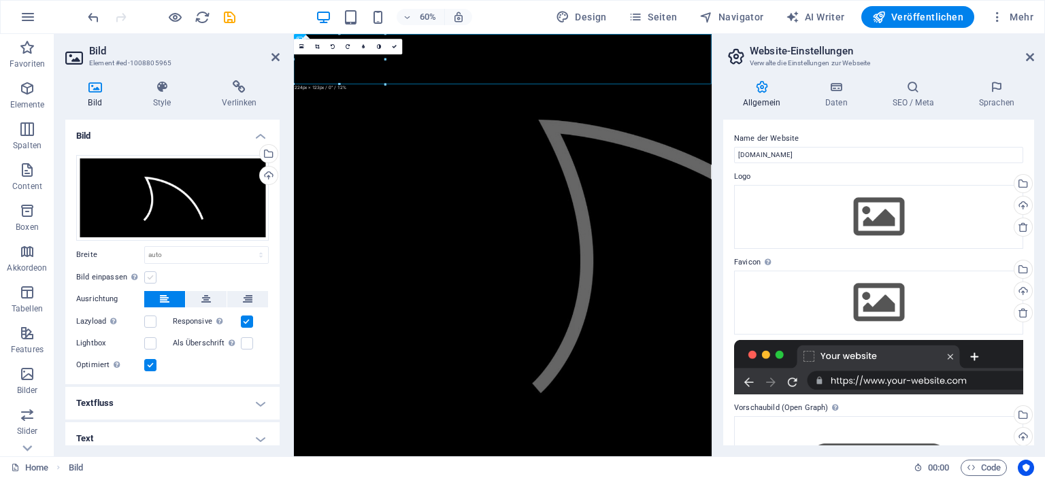
click at [154, 274] on label at bounding box center [150, 277] width 12 height 12
click at [0, 0] on input "Bild einpassen Bild automatisch anhand einer fixen Breite und Höhe einpassen" at bounding box center [0, 0] width 0 height 0
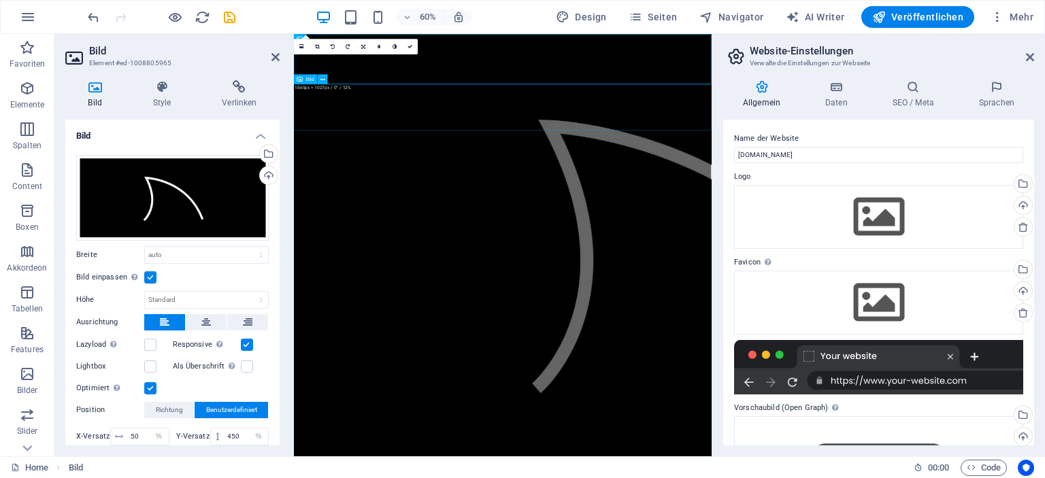
click at [363, 97] on figure at bounding box center [642, 393] width 696 height 718
click at [259, 252] on select "Standard auto px rem % em vh vw" at bounding box center [206, 255] width 123 height 16
select select "px"
click at [246, 247] on select "Standard auto px rem % em vh vw" at bounding box center [206, 255] width 123 height 16
type input "224"
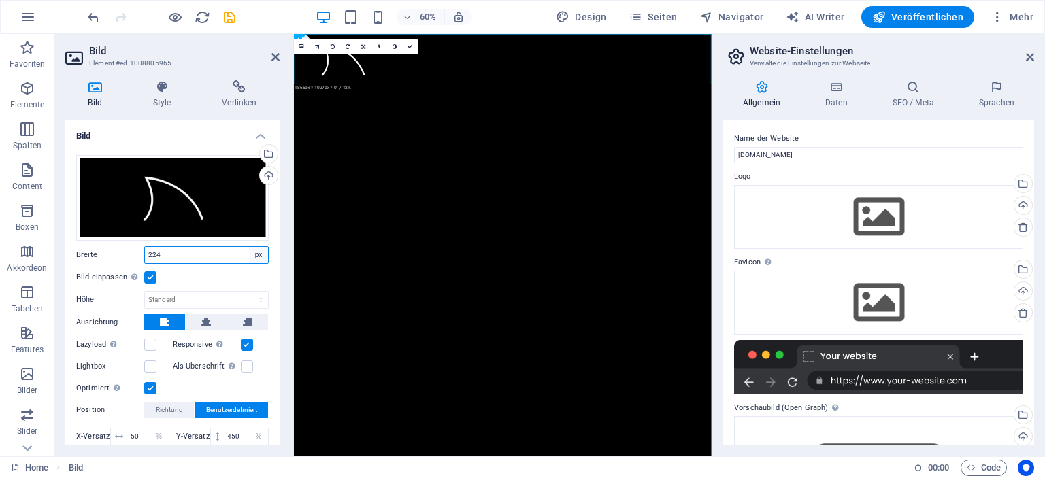
click at [262, 253] on select "Standard auto px rem % em vh vw" at bounding box center [258, 255] width 19 height 16
select select "%"
click at [249, 247] on select "Standard auto px rem % em vh vw" at bounding box center [258, 255] width 19 height 16
type input "21.9"
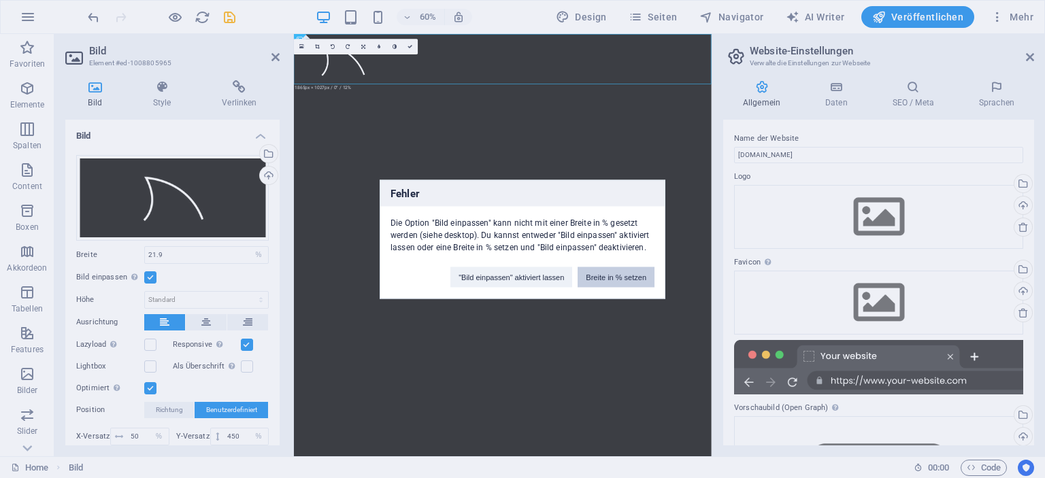
click at [601, 276] on button "Breite in % setzen" at bounding box center [616, 277] width 77 height 20
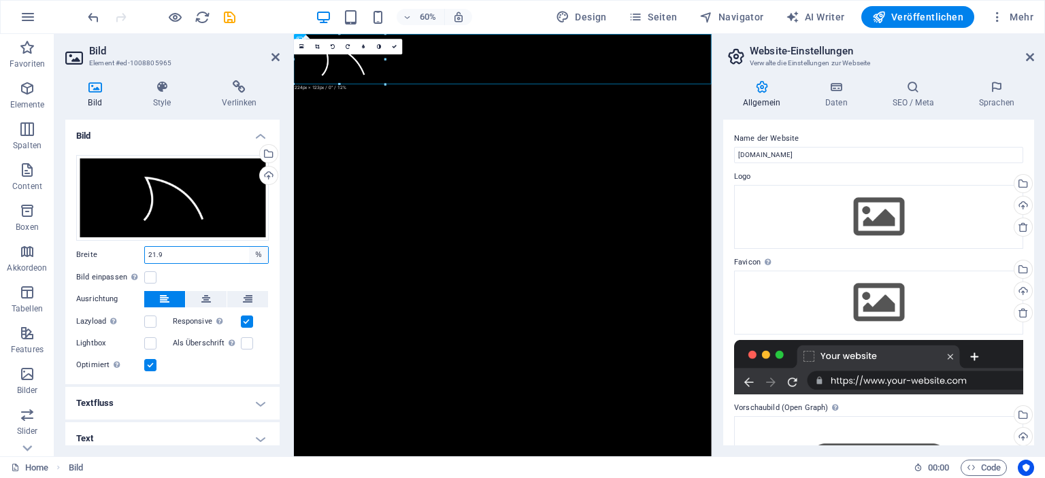
click at [253, 255] on select "Standard auto px rem % em vh vw" at bounding box center [258, 255] width 19 height 16
click at [249, 247] on select "Standard auto px rem % em vh vw" at bounding box center [258, 255] width 19 height 16
click at [254, 254] on select "Standard auto px rem % em vh vw" at bounding box center [258, 255] width 19 height 16
select select "auto"
click at [249, 247] on select "Standard auto px rem % em vh vw" at bounding box center [258, 255] width 19 height 16
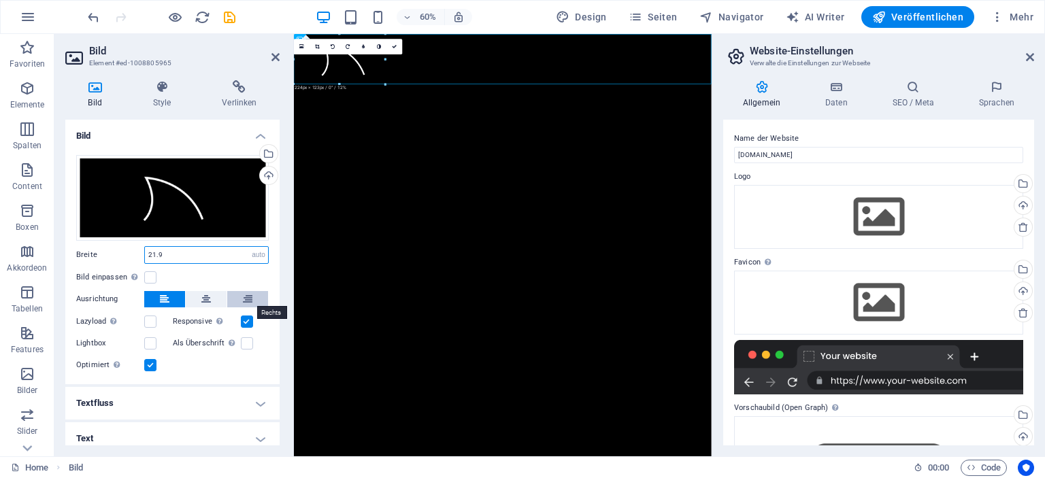
select select "DISABLED_OPTION_VALUE"
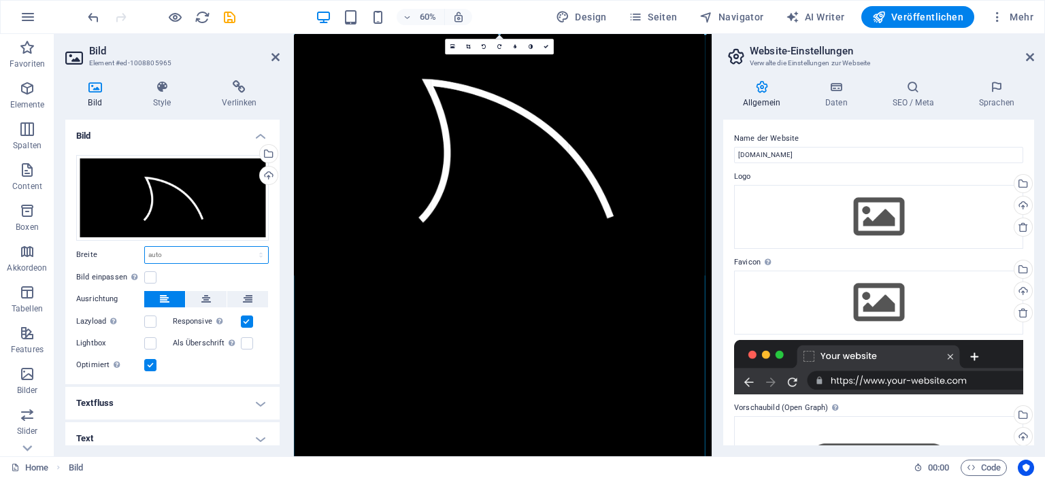
drag, startPoint x: 386, startPoint y: 84, endPoint x: 1044, endPoint y: 505, distance: 781.2
type input "1008"
select select "px"
click at [359, 13] on icon "button" at bounding box center [351, 18] width 16 height 16
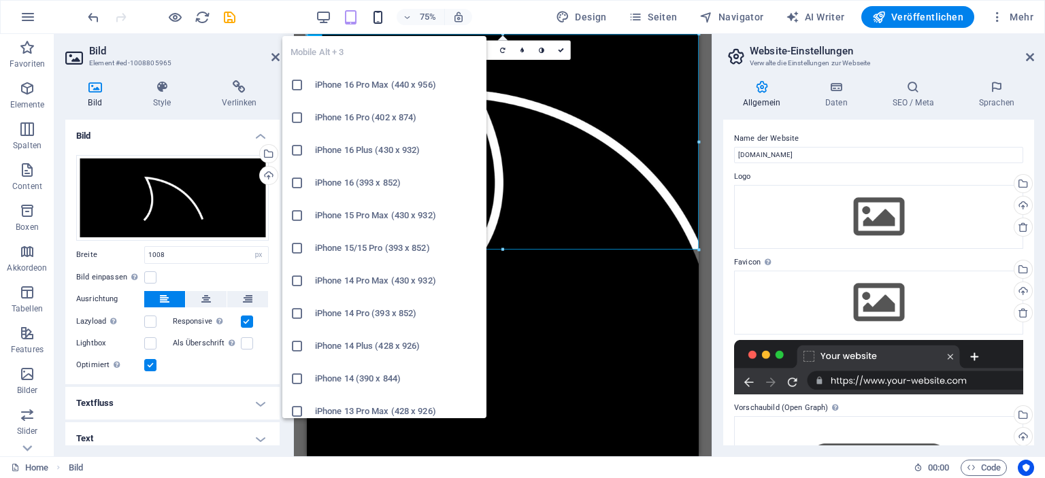
click at [378, 14] on icon "button" at bounding box center [378, 18] width 16 height 16
select select "DISABLED_OPTION_VALUE"
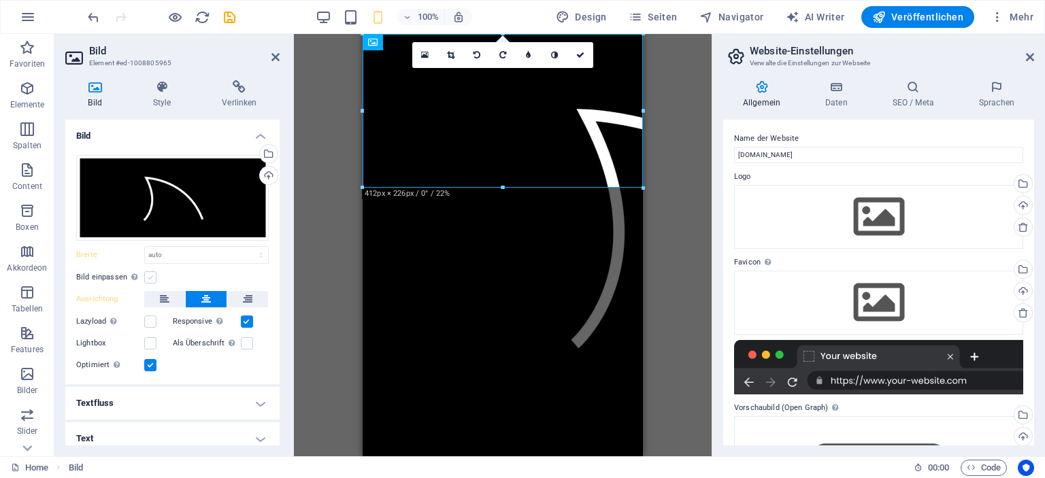
click at [152, 276] on label at bounding box center [150, 277] width 12 height 12
click at [0, 0] on input "Bild einpassen Bild automatisch anhand einer fixen Breite und Höhe einpassen" at bounding box center [0, 0] width 0 height 0
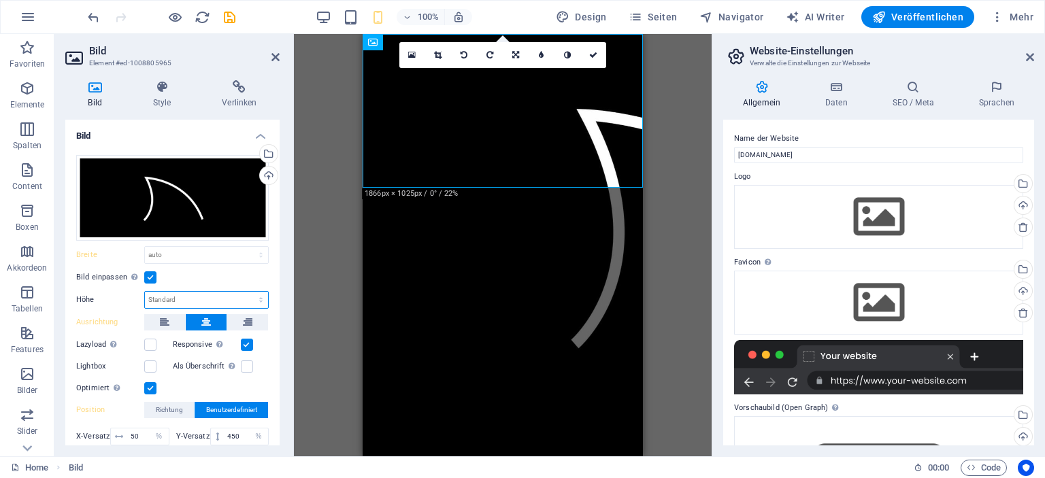
click at [254, 299] on select "Standard auto px" at bounding box center [206, 300] width 123 height 16
click at [145, 292] on select "Standard auto px" at bounding box center [206, 300] width 123 height 16
click at [257, 299] on select "Standard auto px" at bounding box center [206, 300] width 123 height 16
click at [145, 292] on select "Standard auto px" at bounding box center [206, 300] width 123 height 16
click at [250, 301] on select "Standard auto px" at bounding box center [206, 300] width 123 height 16
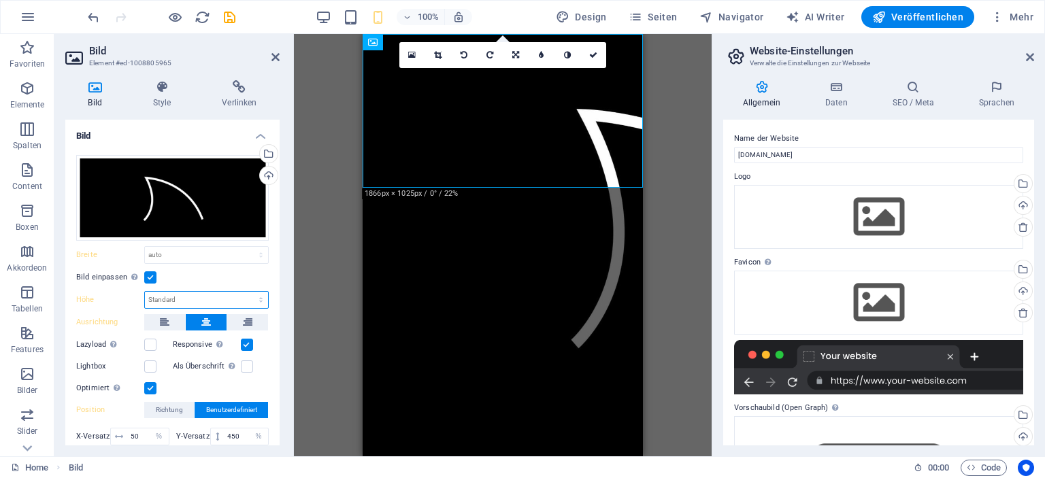
select select "px"
click at [246, 292] on select "Standard auto px" at bounding box center [206, 300] width 123 height 16
type input "226"
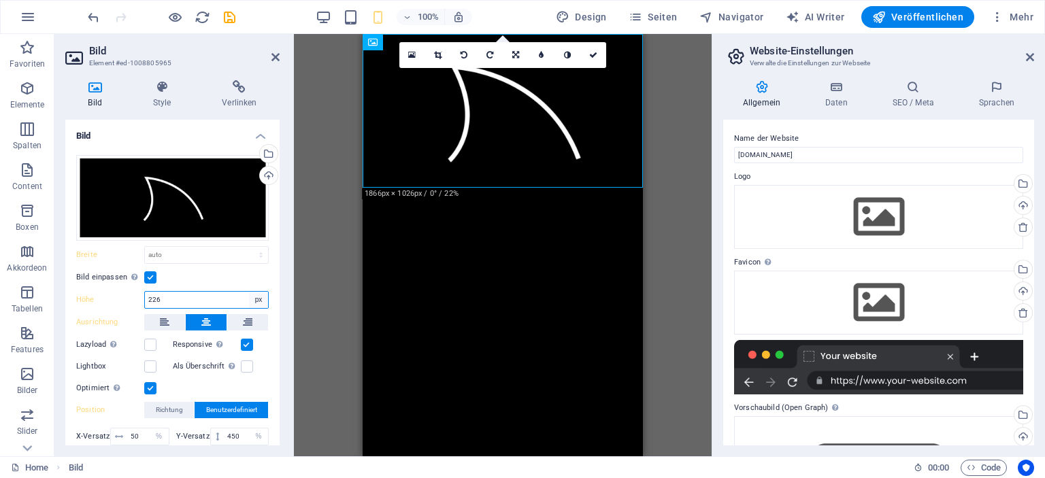
click at [252, 299] on select "Standard auto px" at bounding box center [258, 300] width 19 height 16
select select "auto"
click at [249, 292] on select "Standard auto px" at bounding box center [258, 300] width 19 height 16
select select "DISABLED_OPTION_VALUE"
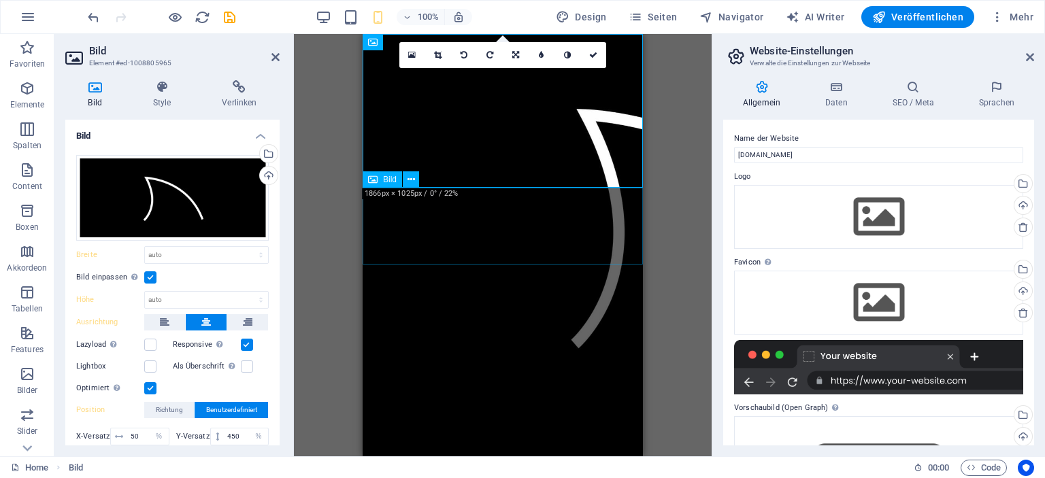
click at [425, 273] on html "Skip to main content" at bounding box center [503, 299] width 280 height 530
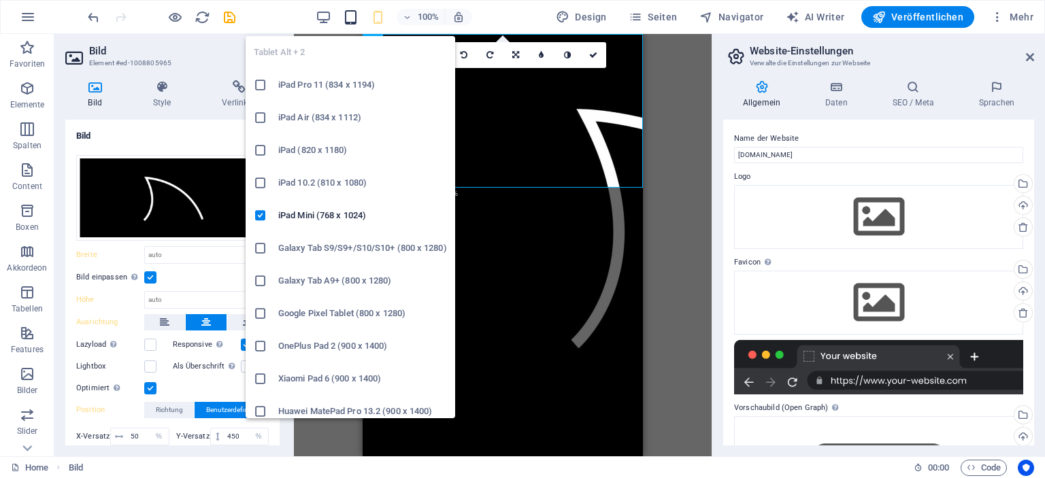
click at [356, 18] on icon "button" at bounding box center [351, 18] width 16 height 16
type input "1008"
select select "px"
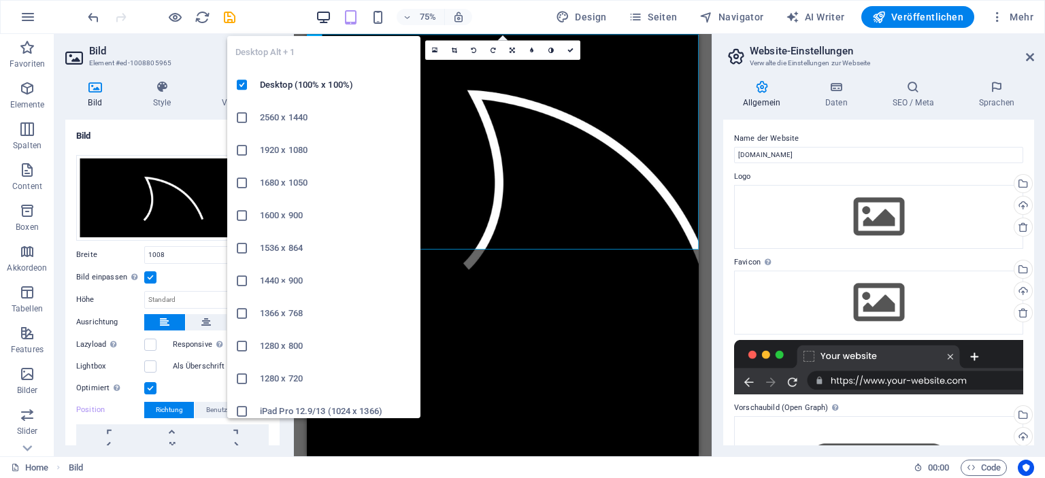
click at [325, 15] on icon "button" at bounding box center [324, 18] width 16 height 16
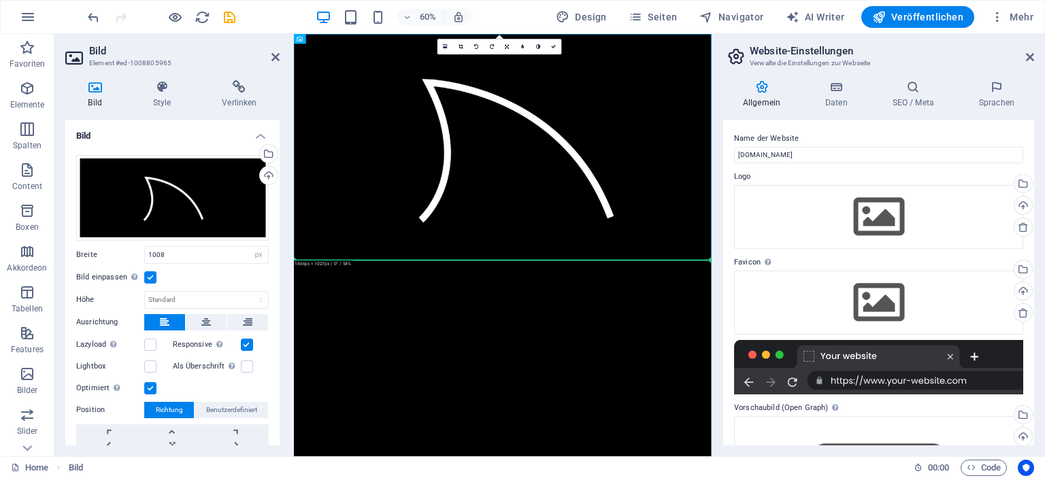
drag, startPoint x: 526, startPoint y: 346, endPoint x: 513, endPoint y: 418, distance: 73.3
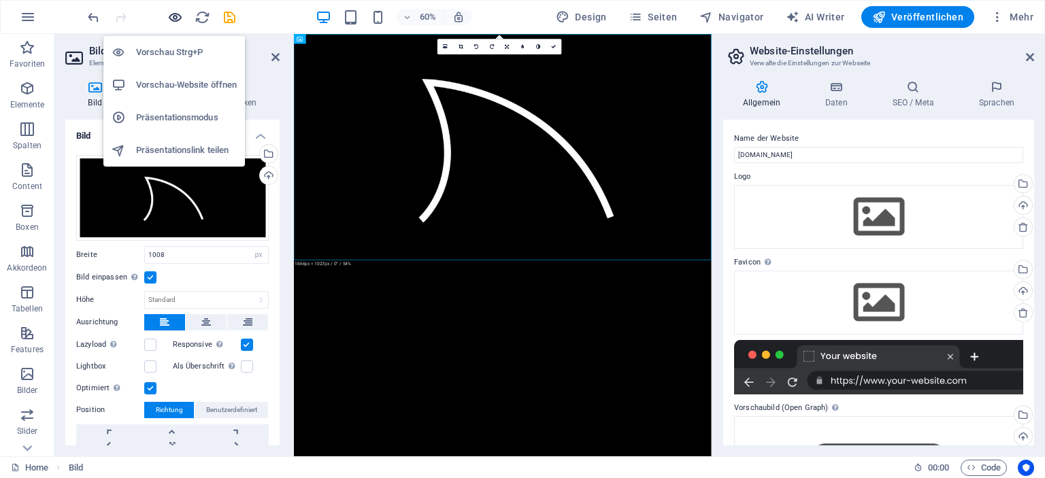
click at [174, 17] on icon "button" at bounding box center [175, 18] width 16 height 16
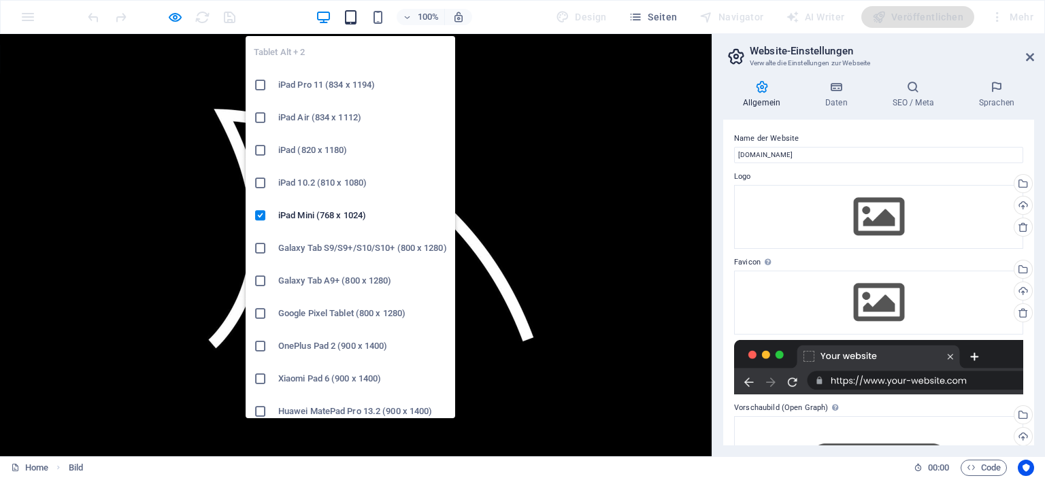
click at [354, 18] on icon "button" at bounding box center [351, 18] width 16 height 16
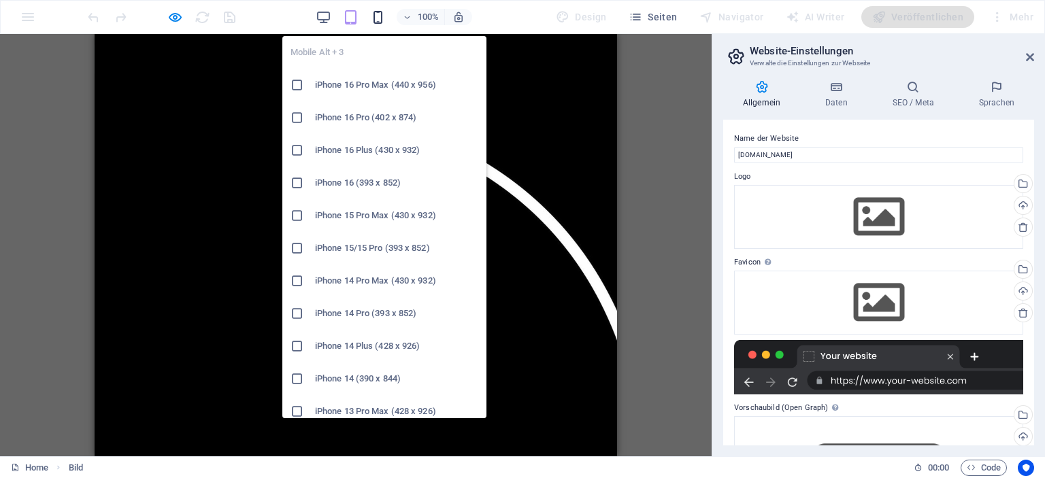
click at [378, 15] on icon "button" at bounding box center [378, 18] width 16 height 16
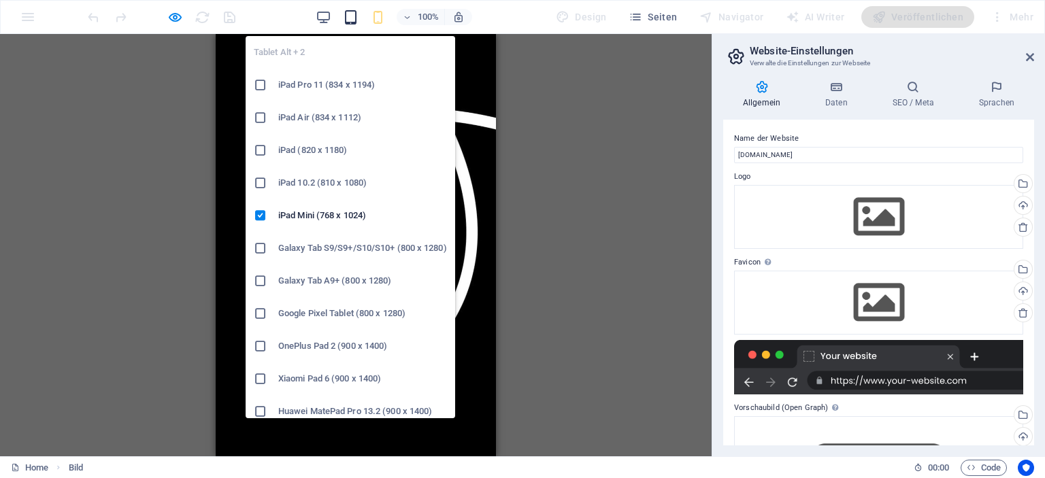
click at [357, 16] on icon "button" at bounding box center [351, 18] width 16 height 16
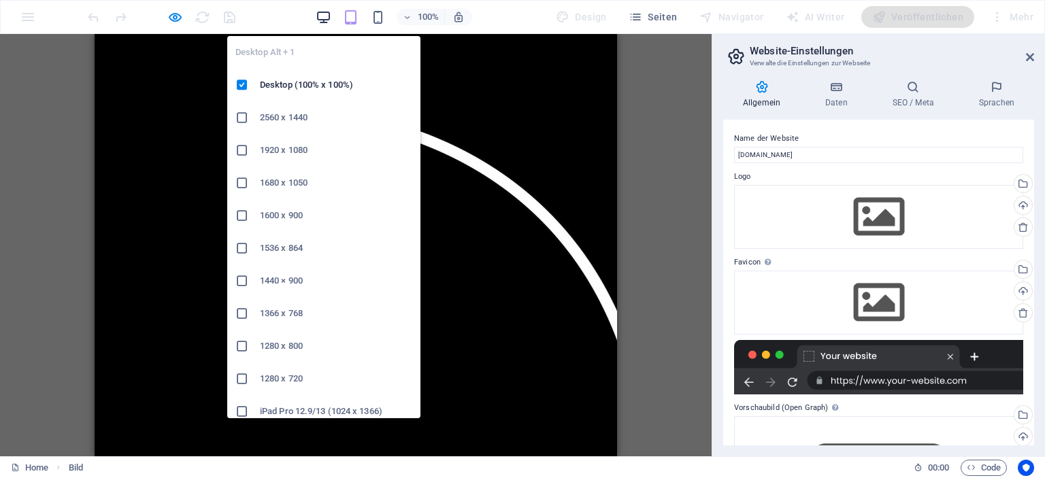
click at [328, 13] on icon "button" at bounding box center [324, 18] width 16 height 16
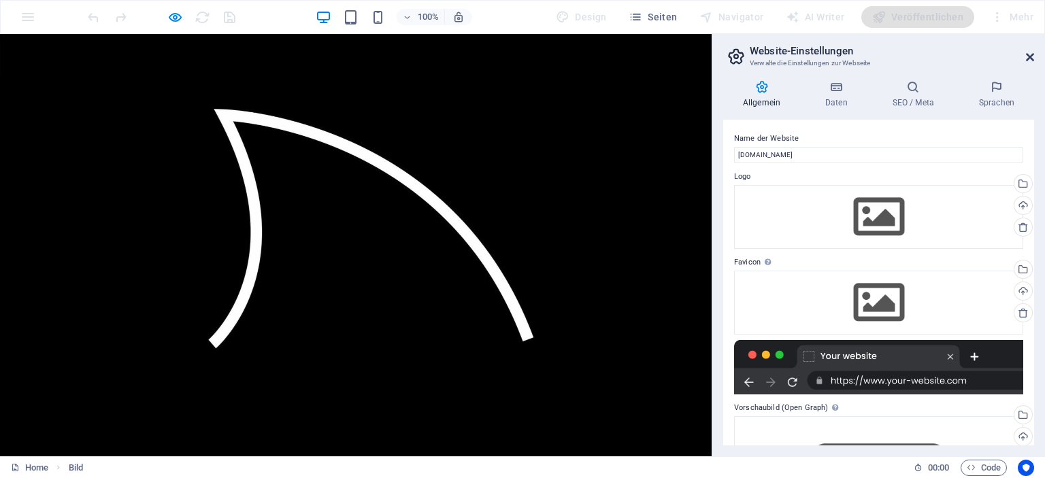
click at [1028, 59] on icon at bounding box center [1030, 57] width 8 height 11
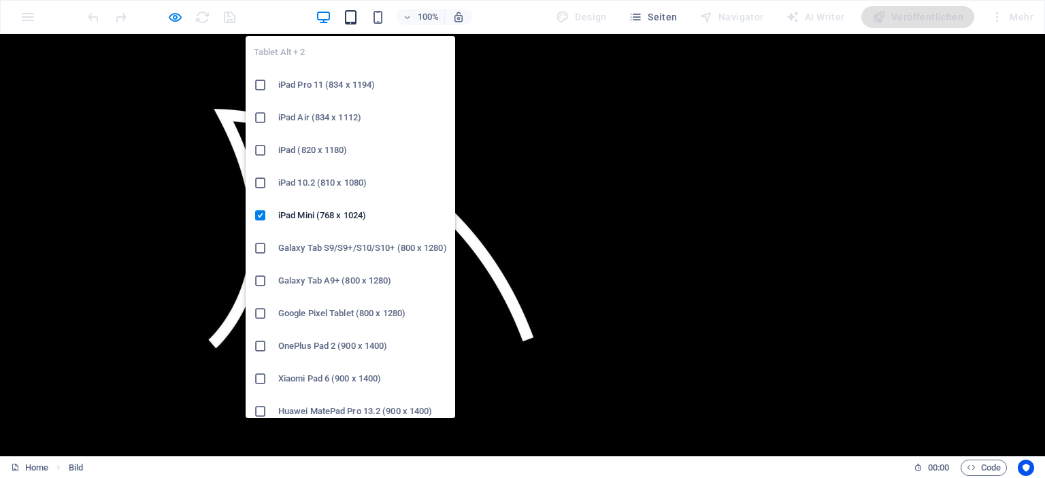
click at [357, 16] on icon "button" at bounding box center [351, 18] width 16 height 16
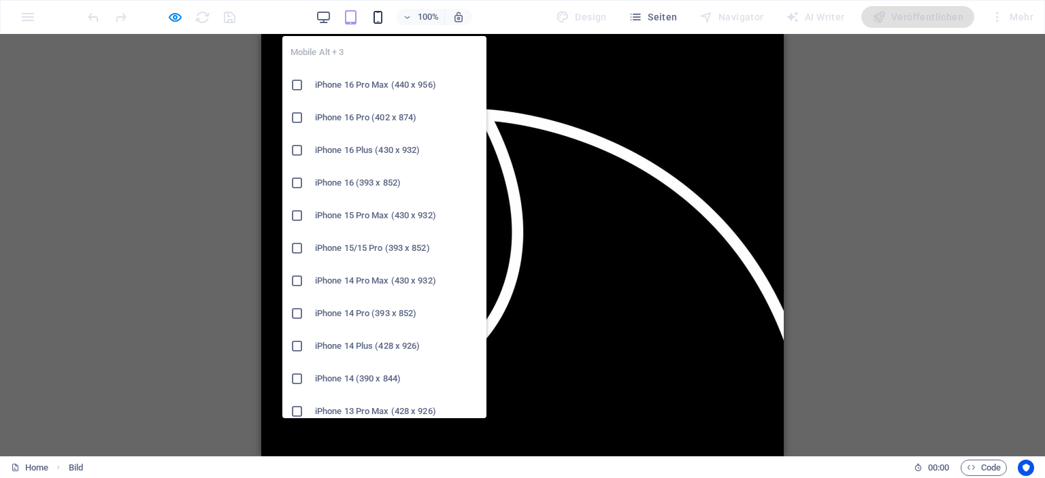
click at [379, 12] on icon "button" at bounding box center [378, 18] width 16 height 16
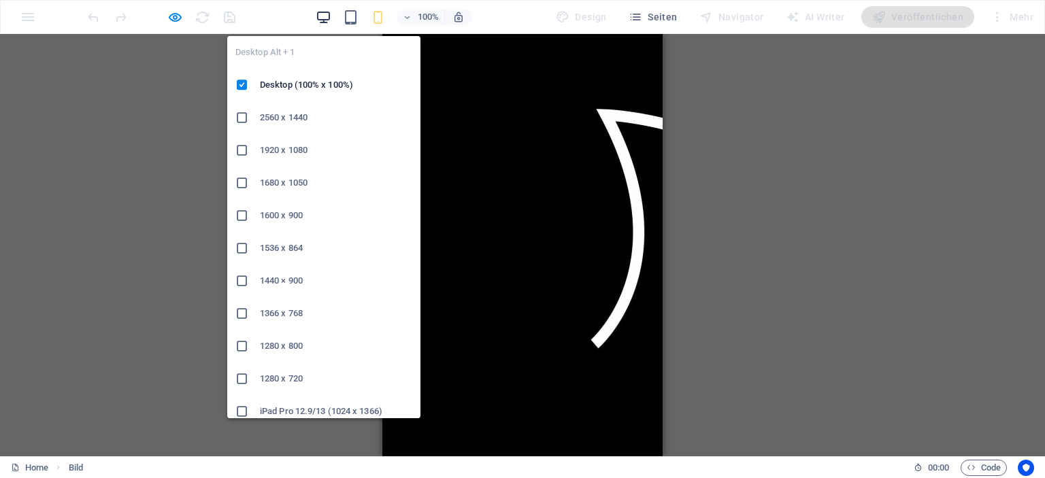
click at [327, 15] on icon "button" at bounding box center [324, 18] width 16 height 16
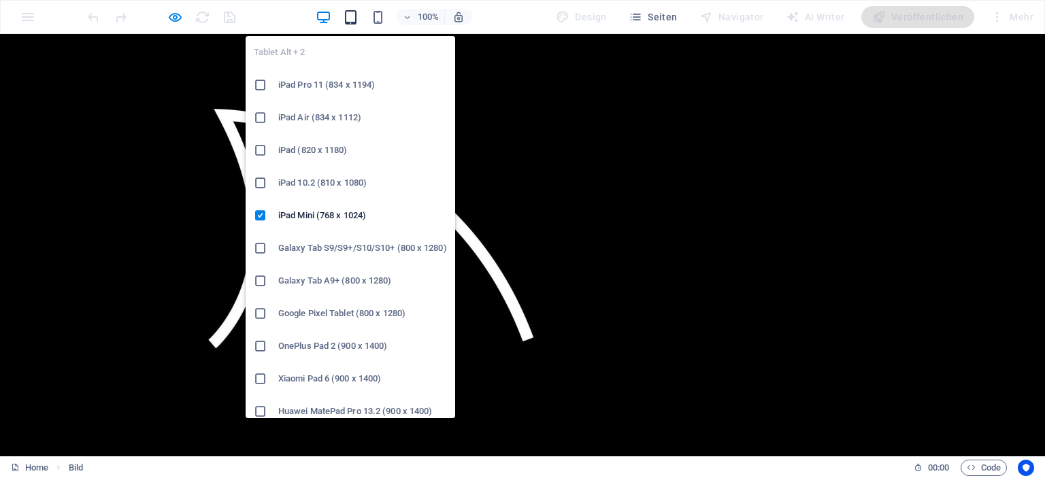
click at [349, 16] on icon "button" at bounding box center [351, 18] width 16 height 16
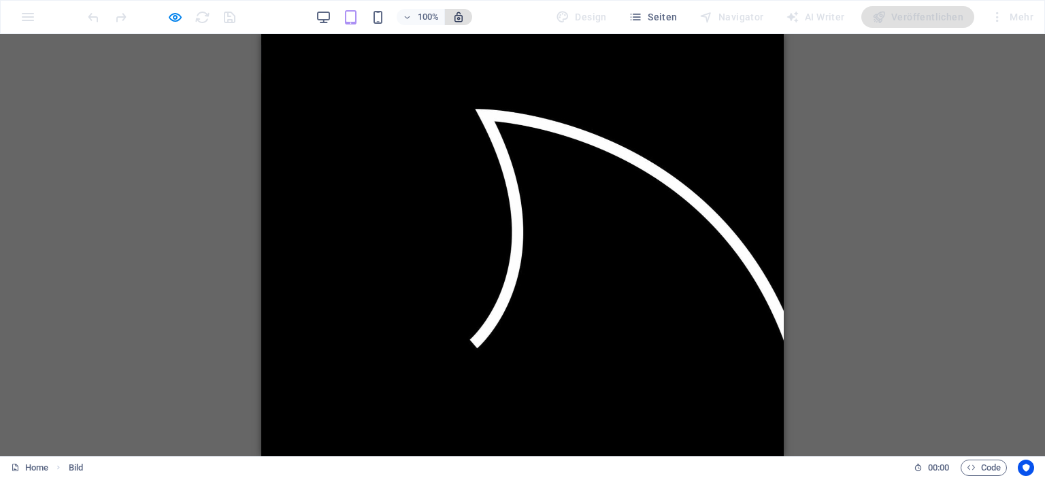
click at [464, 18] on icon "button" at bounding box center [458, 17] width 12 height 12
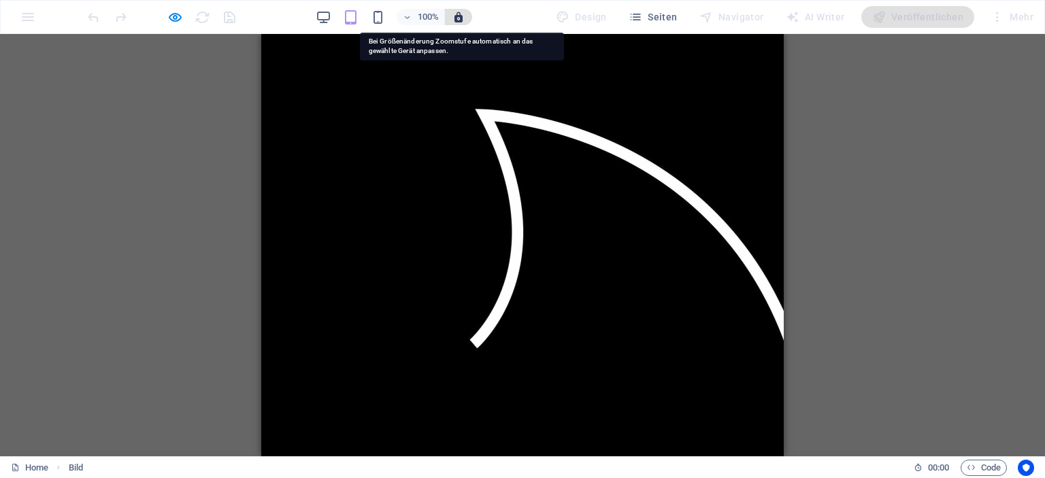
click at [464, 18] on icon "button" at bounding box center [458, 17] width 12 height 12
click at [459, 20] on icon "button" at bounding box center [458, 17] width 12 height 12
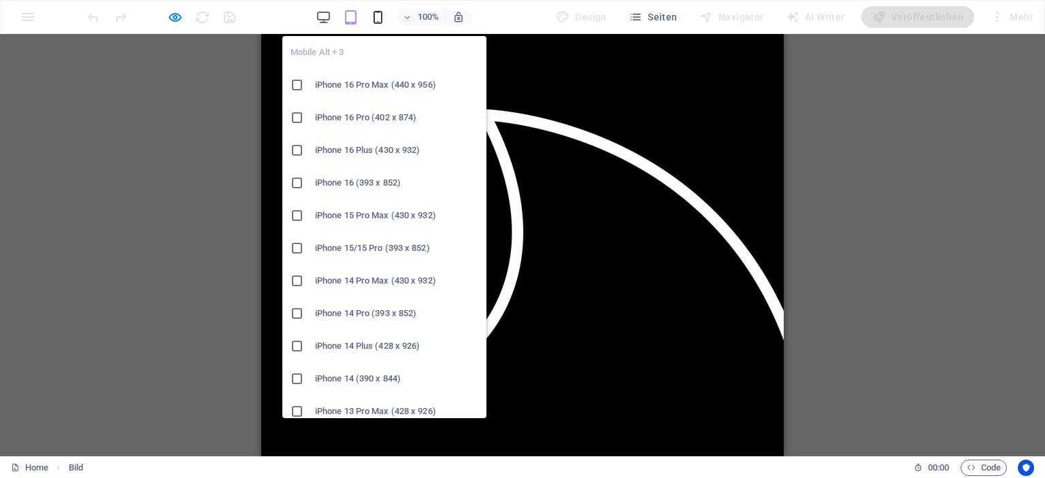
click at [376, 13] on icon "button" at bounding box center [378, 18] width 16 height 16
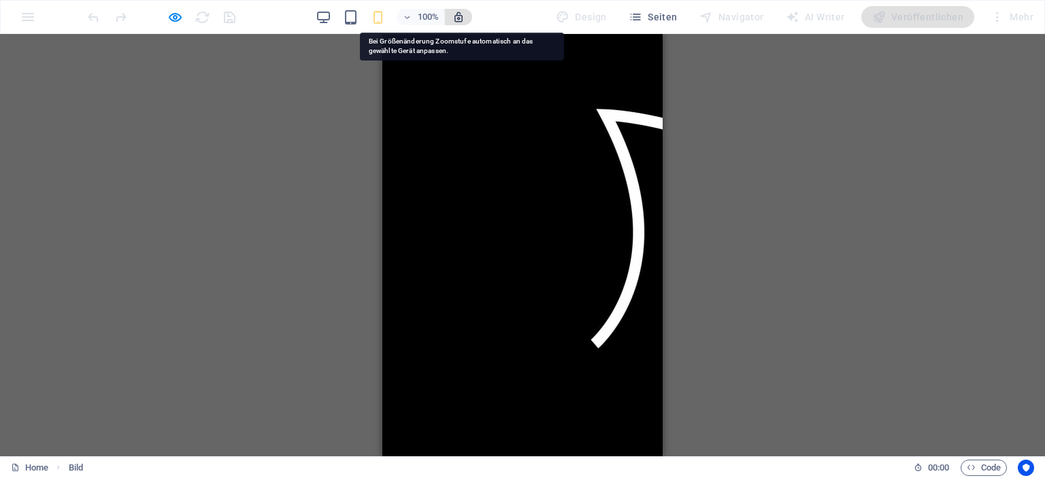
click at [465, 15] on icon "button" at bounding box center [458, 17] width 12 height 12
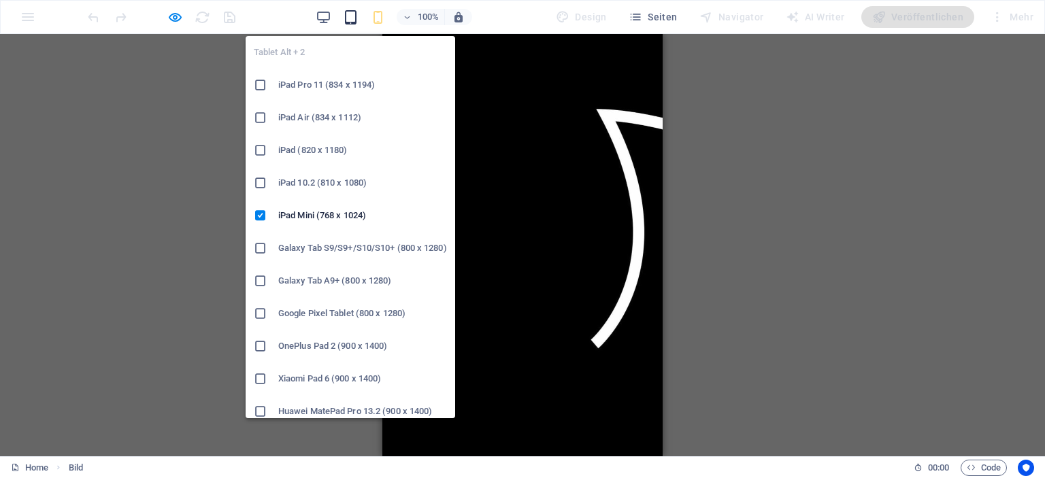
click at [355, 21] on icon "button" at bounding box center [351, 18] width 16 height 16
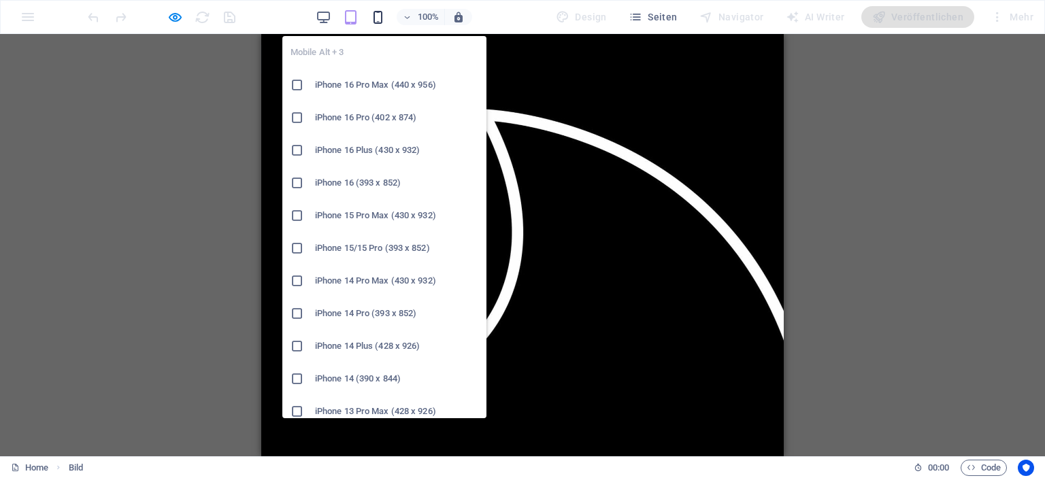
click at [381, 18] on icon "button" at bounding box center [378, 18] width 16 height 16
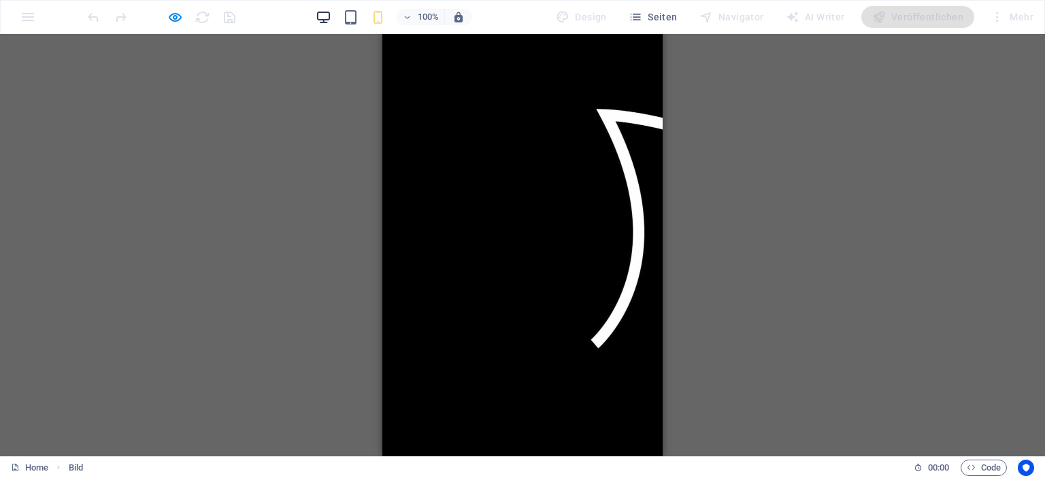
click at [331, 20] on icon "button" at bounding box center [324, 18] width 16 height 16
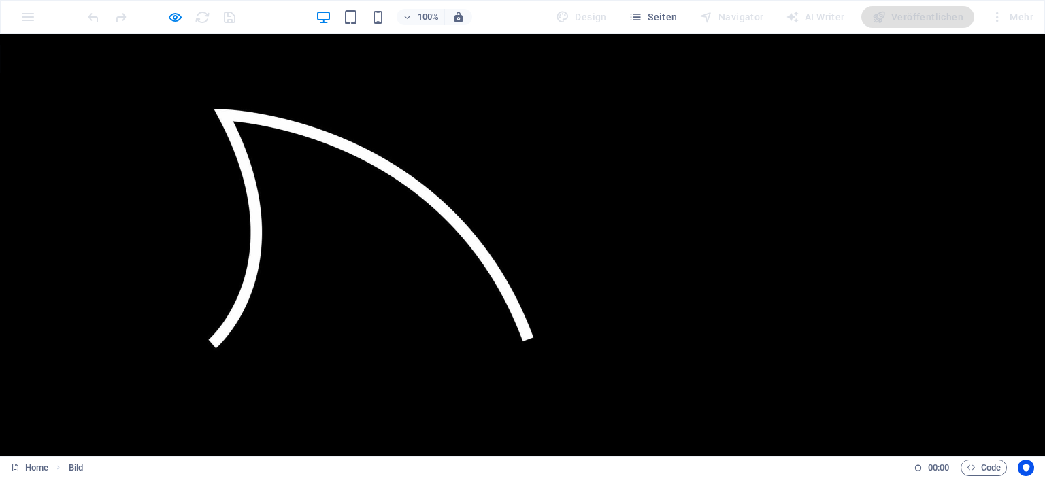
click at [308, 112] on img at bounding box center [343, 222] width 686 height 377
click at [308, 111] on img at bounding box center [343, 222] width 686 height 377
click at [308, 137] on img at bounding box center [343, 222] width 686 height 377
click at [306, 136] on img at bounding box center [343, 222] width 686 height 377
click at [199, 19] on div at bounding box center [161, 17] width 152 height 22
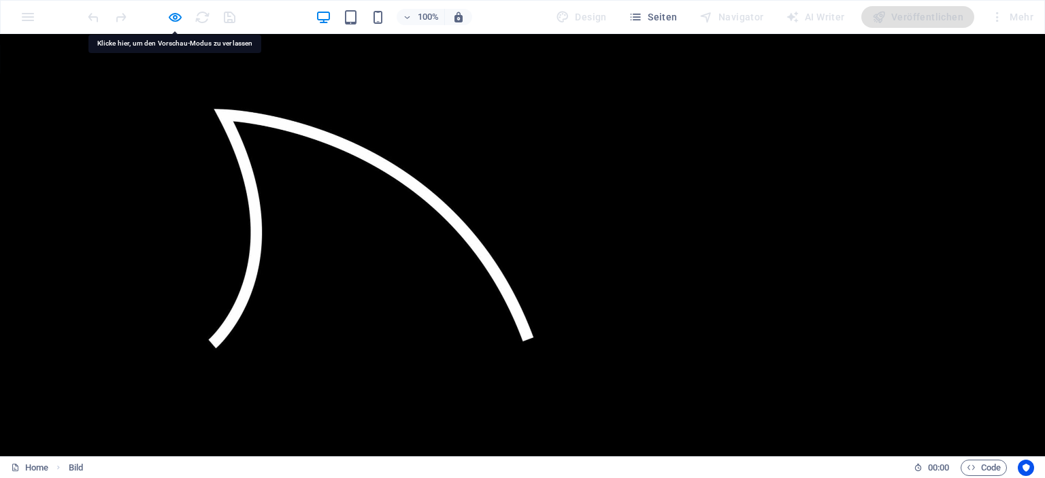
click at [237, 18] on div "100% Design Seiten Navigator AI Writer Veröffentlichen Mehr" at bounding box center [562, 17] width 954 height 22
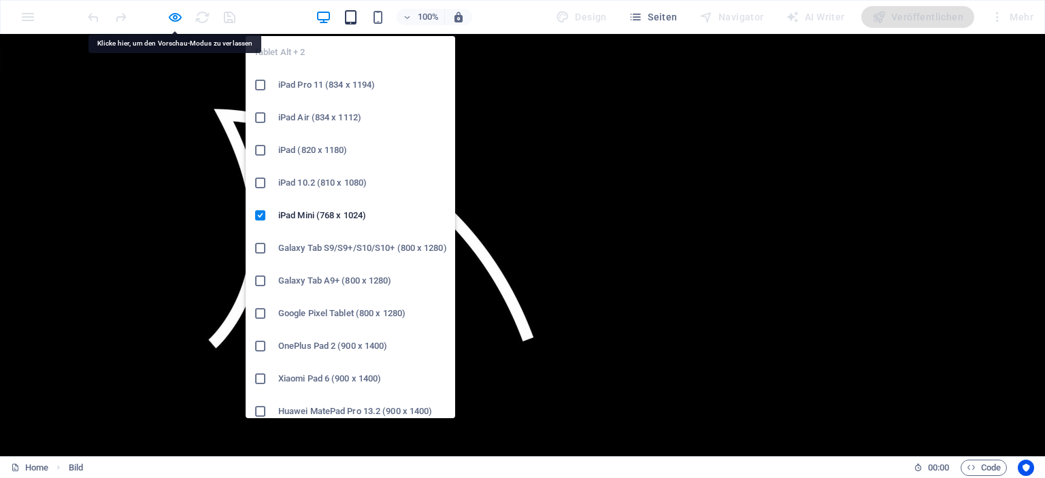
click at [355, 20] on icon "button" at bounding box center [351, 18] width 16 height 16
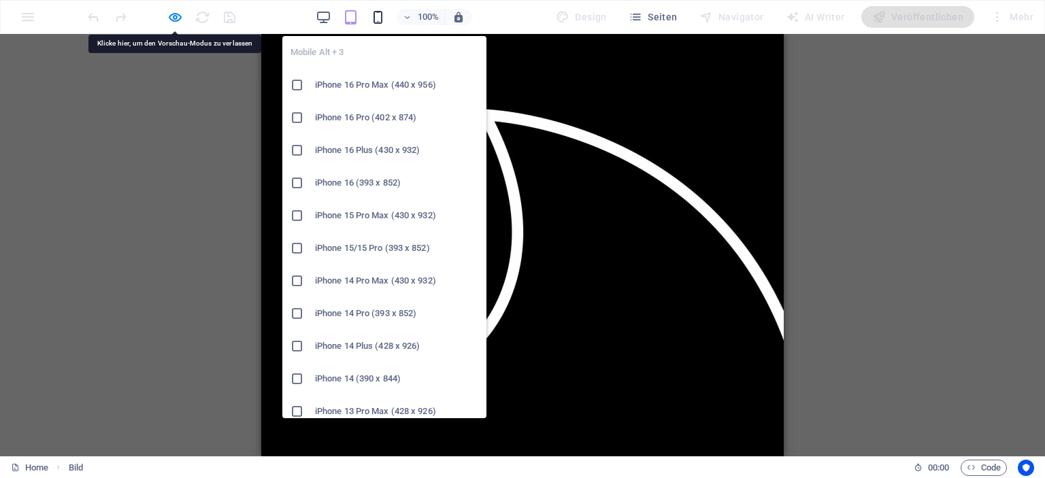
click at [381, 19] on icon "button" at bounding box center [378, 18] width 16 height 16
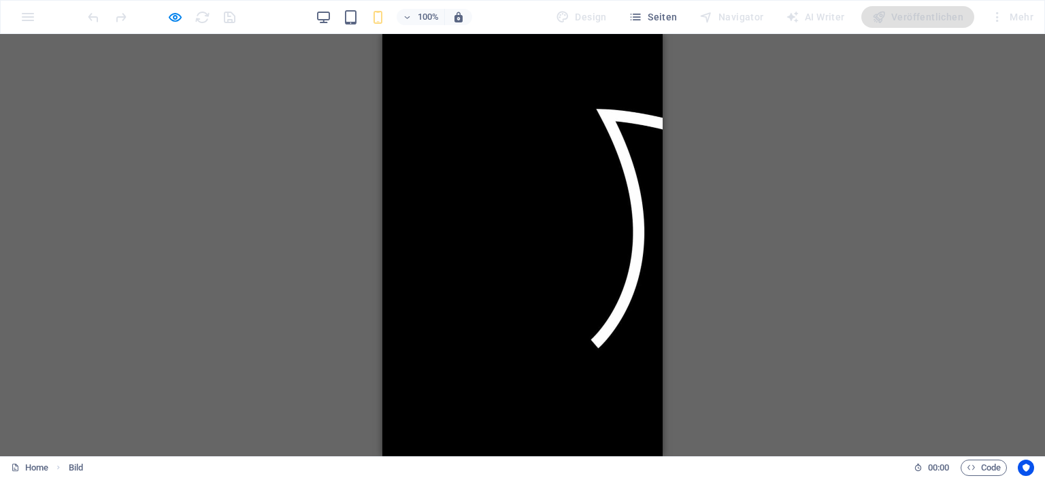
click at [516, 282] on html "Skip to main content" at bounding box center [522, 299] width 280 height 530
click at [514, 151] on img at bounding box center [725, 222] width 686 height 377
click at [490, 166] on img at bounding box center [725, 222] width 686 height 377
click at [490, 165] on img at bounding box center [725, 222] width 686 height 377
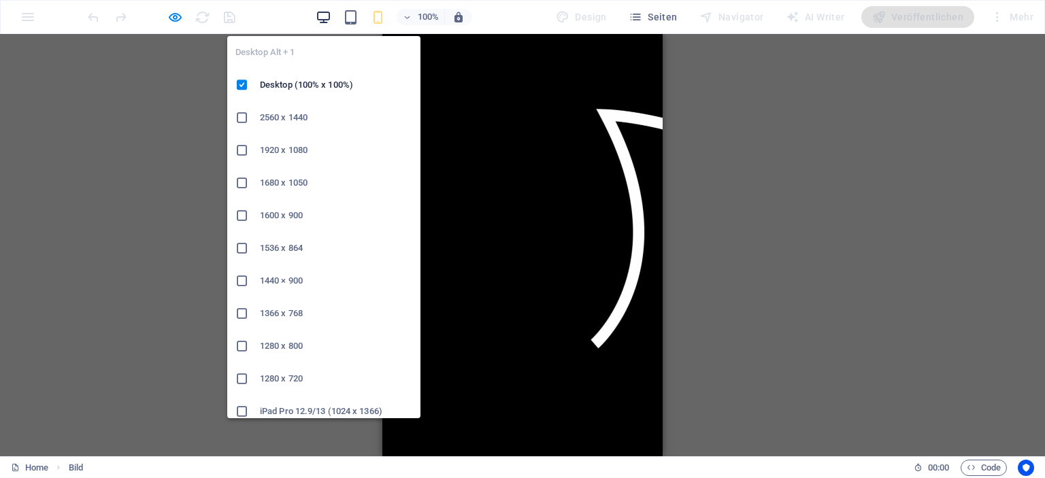
click at [322, 18] on icon "button" at bounding box center [324, 18] width 16 height 16
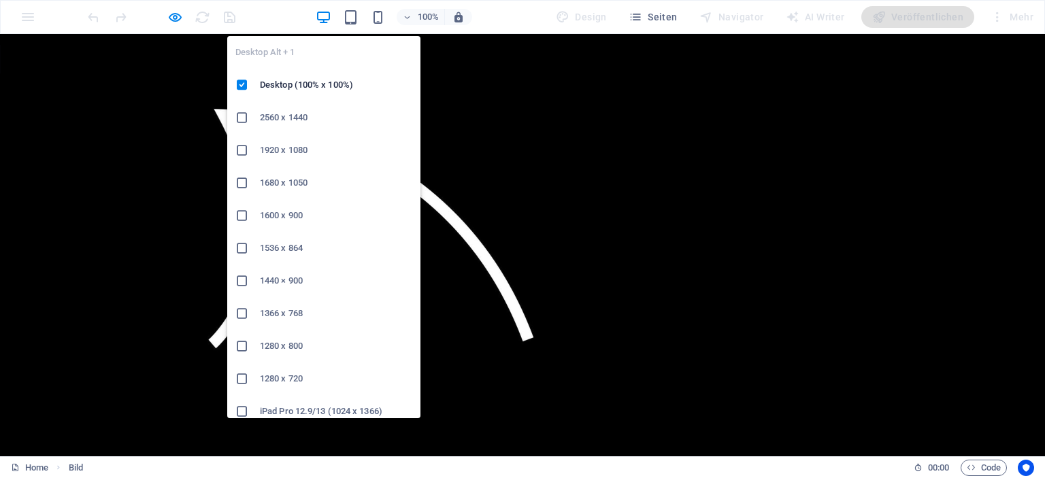
click at [325, 17] on icon "button" at bounding box center [324, 18] width 16 height 16
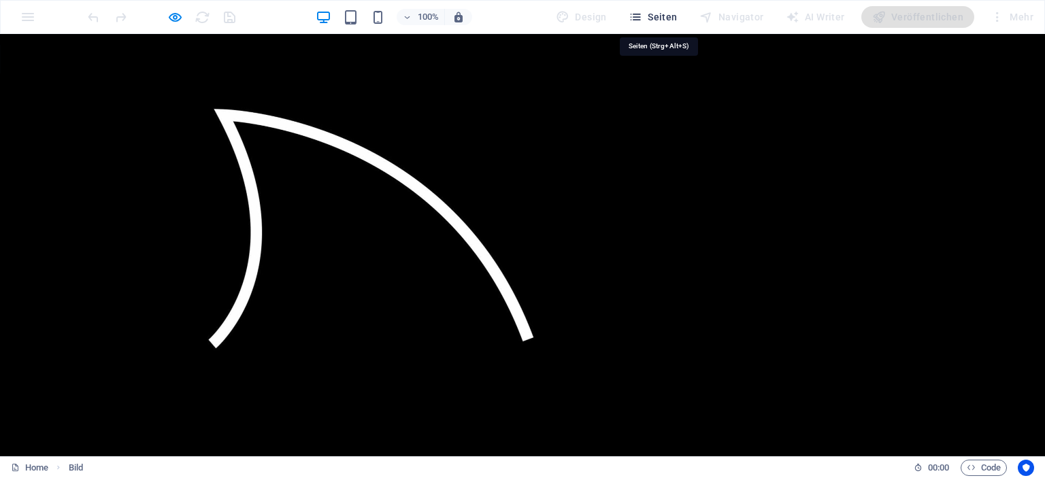
click at [663, 21] on span "Seiten" at bounding box center [653, 17] width 49 height 14
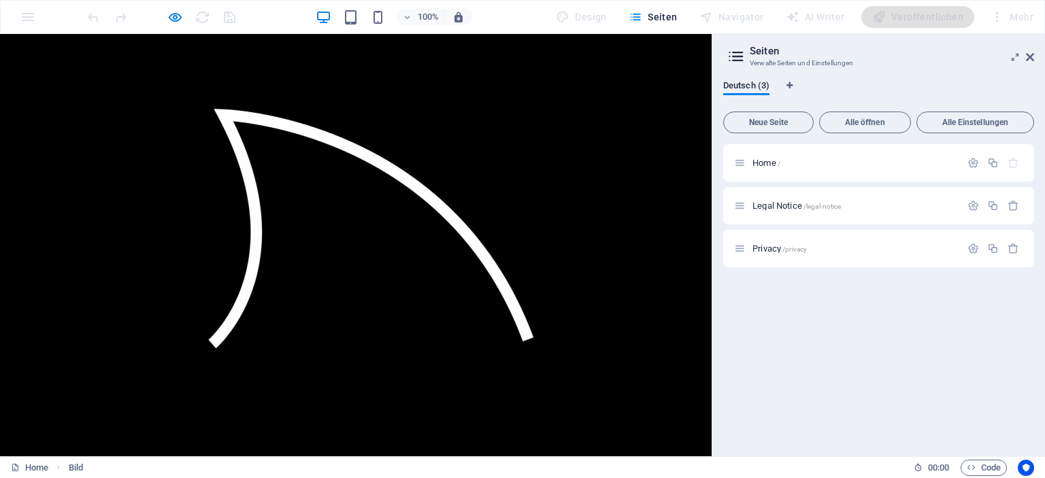
click at [732, 55] on icon at bounding box center [736, 56] width 20 height 19
click at [591, 26] on div "Design" at bounding box center [581, 17] width 62 height 22
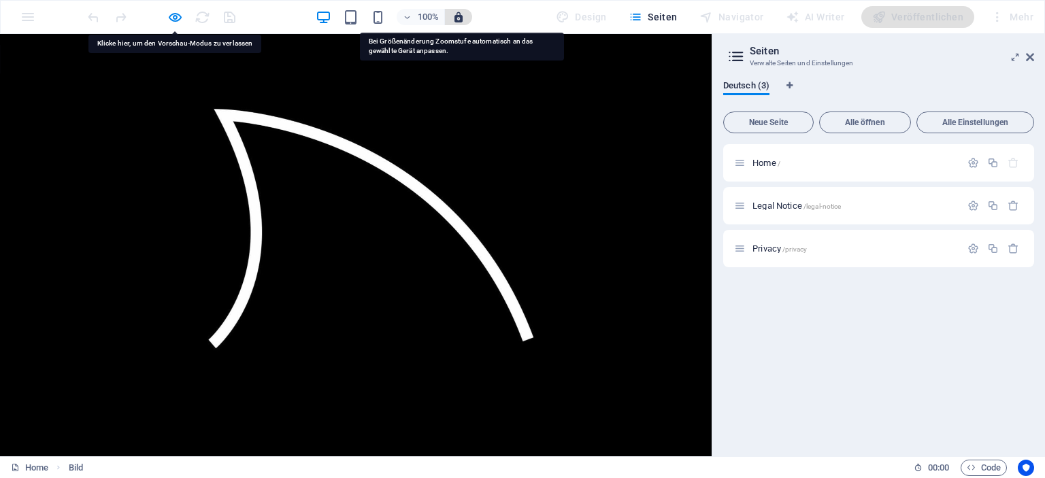
click at [467, 18] on span "button" at bounding box center [458, 17] width 16 height 12
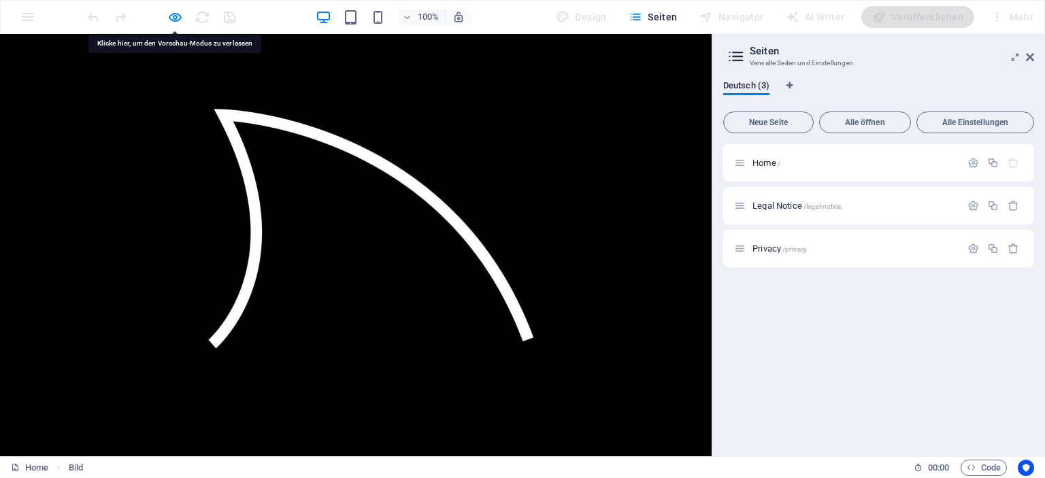
click at [220, 18] on div at bounding box center [161, 17] width 152 height 22
click at [237, 15] on div at bounding box center [161, 17] width 152 height 22
click at [99, 14] on div at bounding box center [161, 17] width 152 height 22
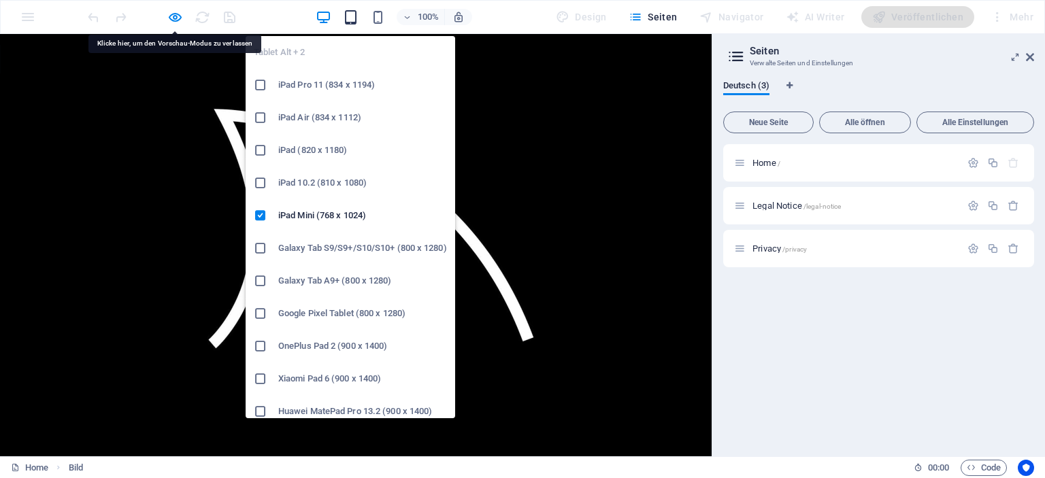
click at [357, 10] on icon "button" at bounding box center [351, 18] width 16 height 16
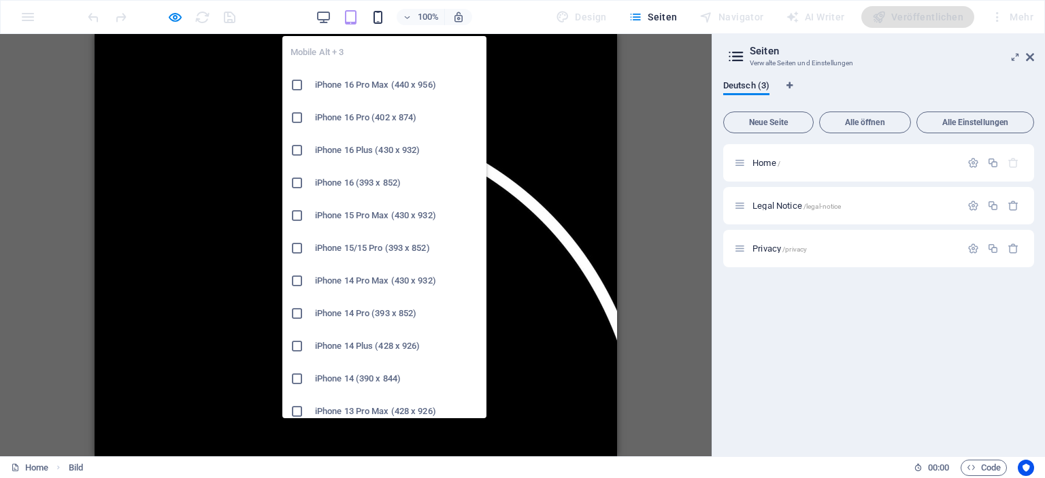
click at [382, 15] on icon "button" at bounding box center [378, 18] width 16 height 16
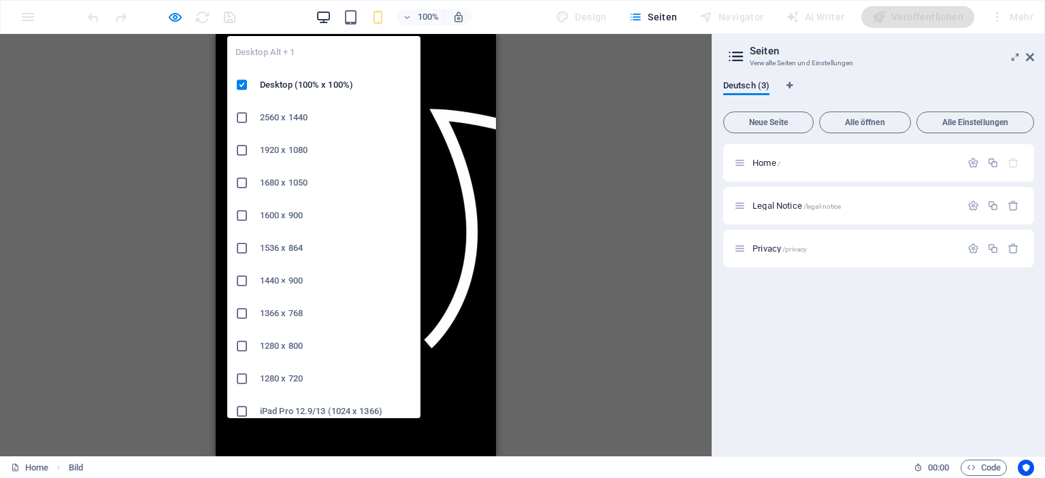
click at [321, 18] on icon "button" at bounding box center [324, 18] width 16 height 16
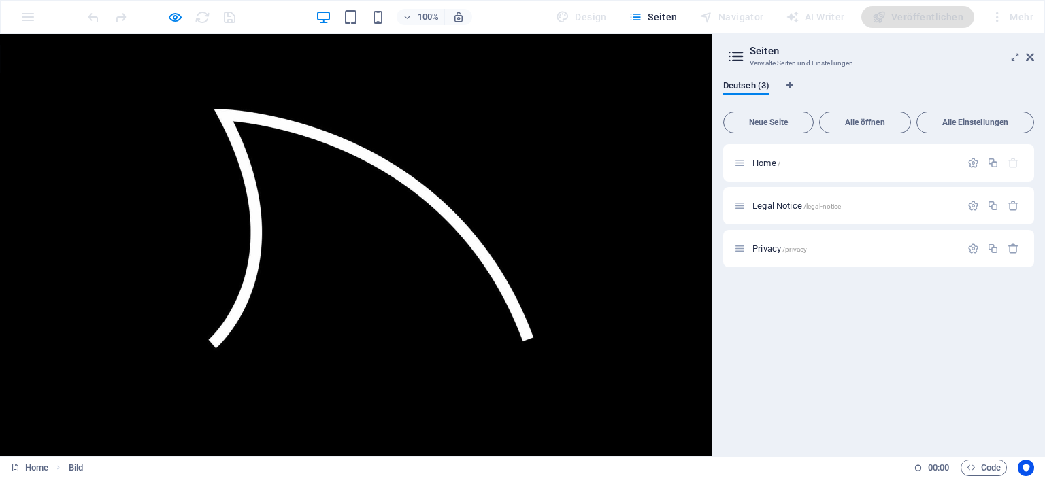
click at [518, 173] on img at bounding box center [343, 222] width 686 height 377
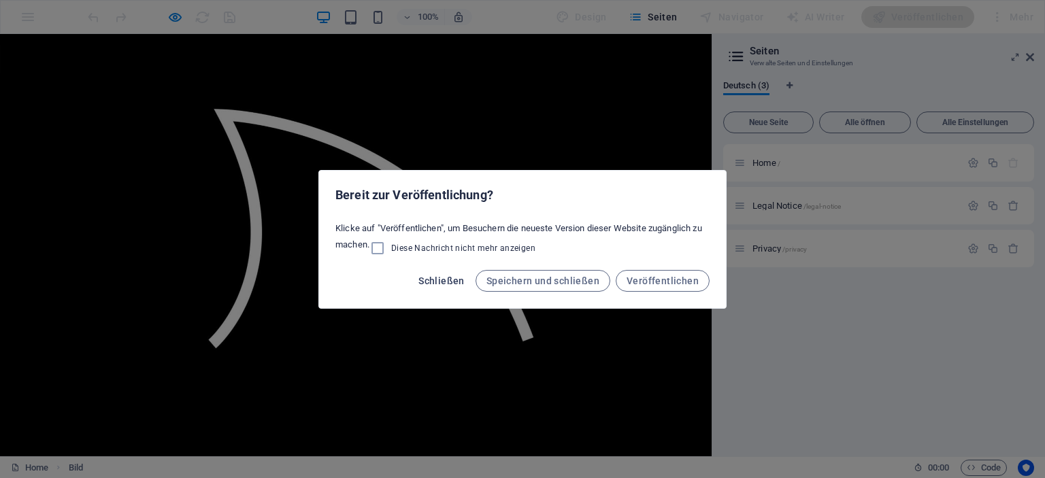
click at [436, 282] on span "Schließen" at bounding box center [441, 281] width 46 height 11
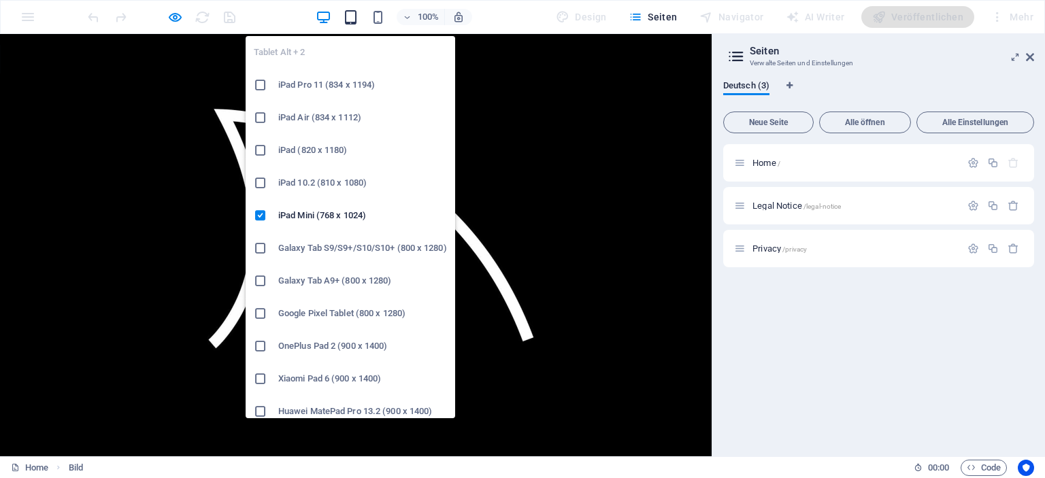
click at [357, 20] on icon "button" at bounding box center [351, 18] width 16 height 16
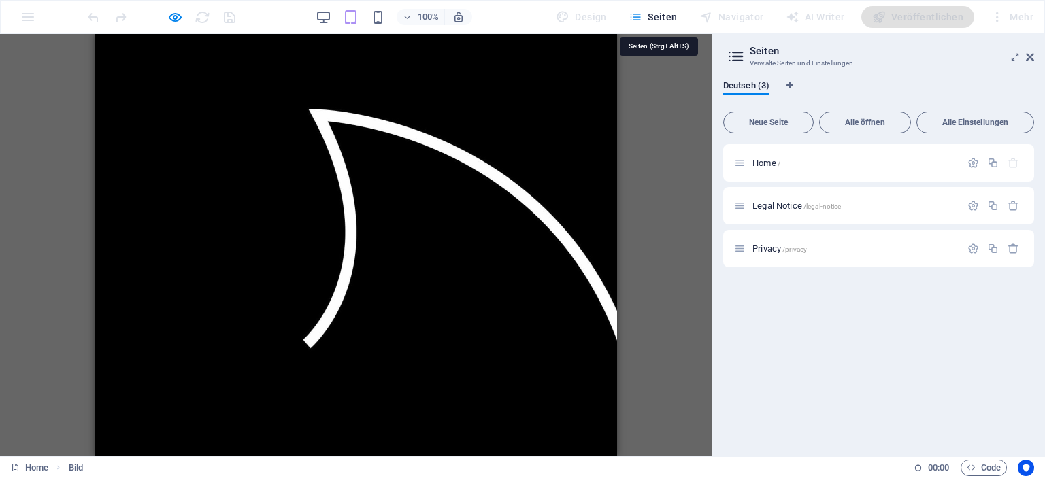
click at [670, 22] on span "Seiten" at bounding box center [653, 17] width 49 height 14
click at [670, 21] on span "Seiten" at bounding box center [653, 17] width 49 height 14
click at [33, 18] on div "100% Design Seiten Navigator AI Writer Veröffentlichen Mehr" at bounding box center [523, 17] width 1044 height 33
click at [68, 16] on div "100% Design Seiten Navigator AI Writer Veröffentlichen Mehr" at bounding box center [523, 17] width 1044 height 33
click at [167, 14] on icon "button" at bounding box center [175, 18] width 16 height 16
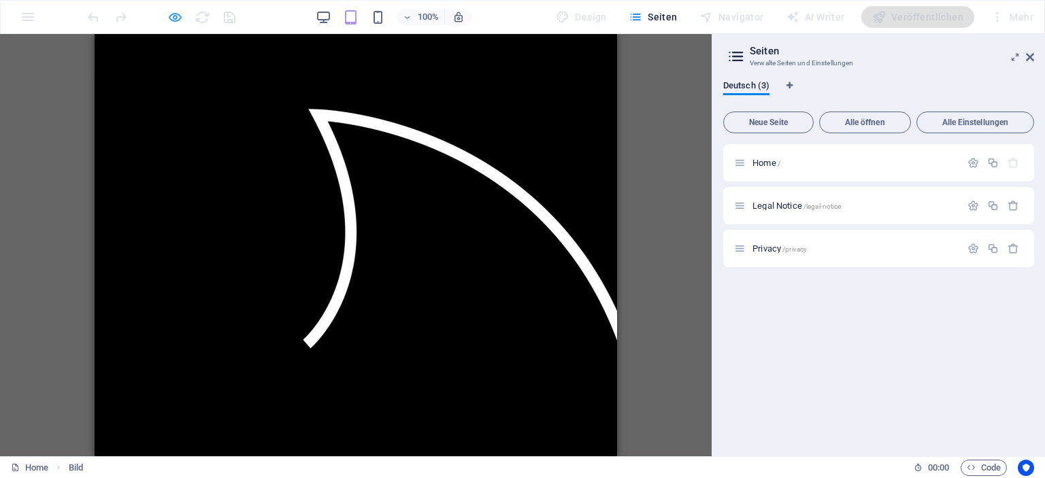
select select "px"
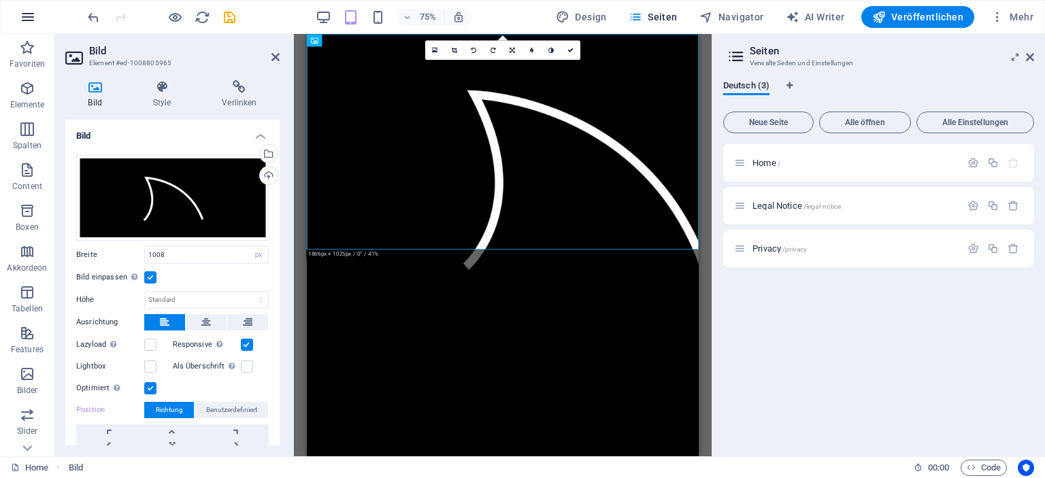
click at [32, 18] on icon "button" at bounding box center [28, 17] width 16 height 16
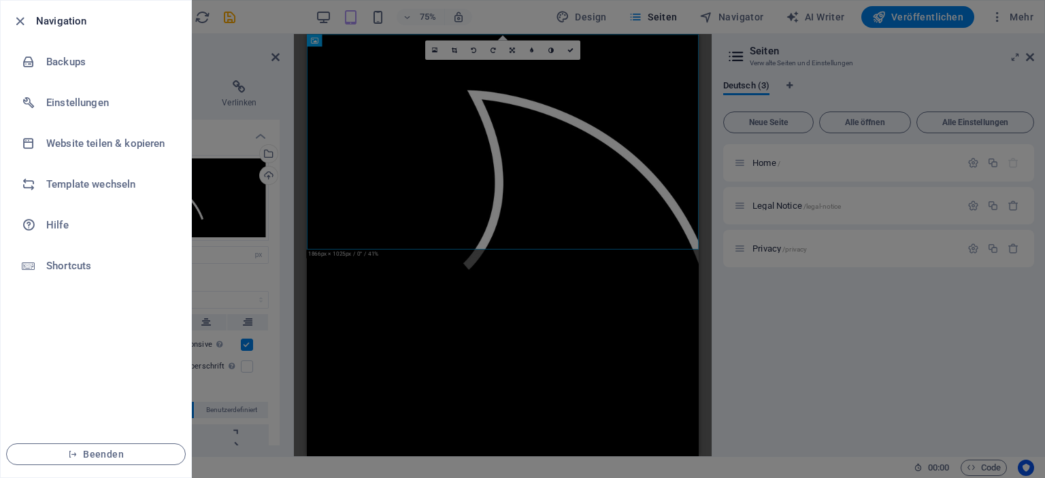
click at [49, 314] on ul "Navigation Backups Einstellungen Website teilen & kopieren Template wechseln Hi…" at bounding box center [96, 239] width 191 height 477
click at [220, 281] on div at bounding box center [522, 239] width 1045 height 478
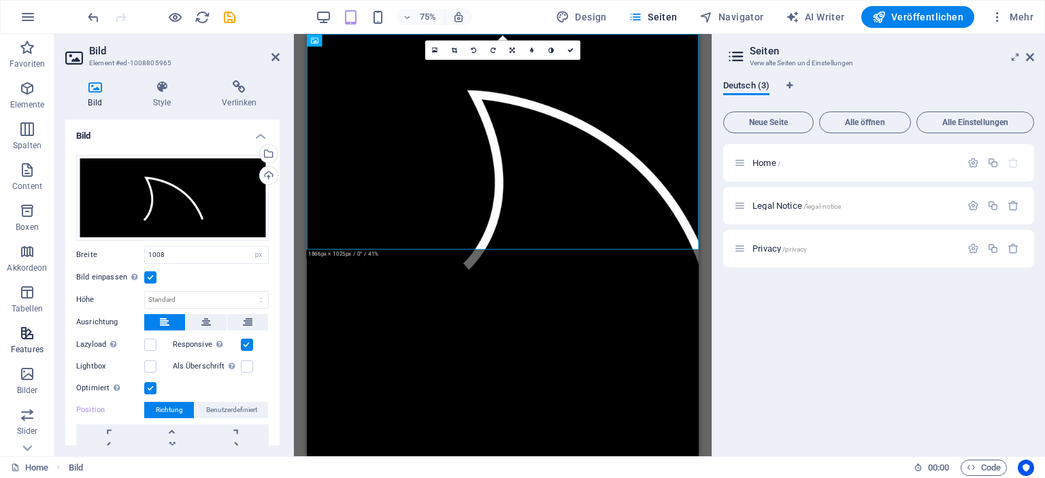
click at [25, 345] on p "Features" at bounding box center [27, 349] width 33 height 11
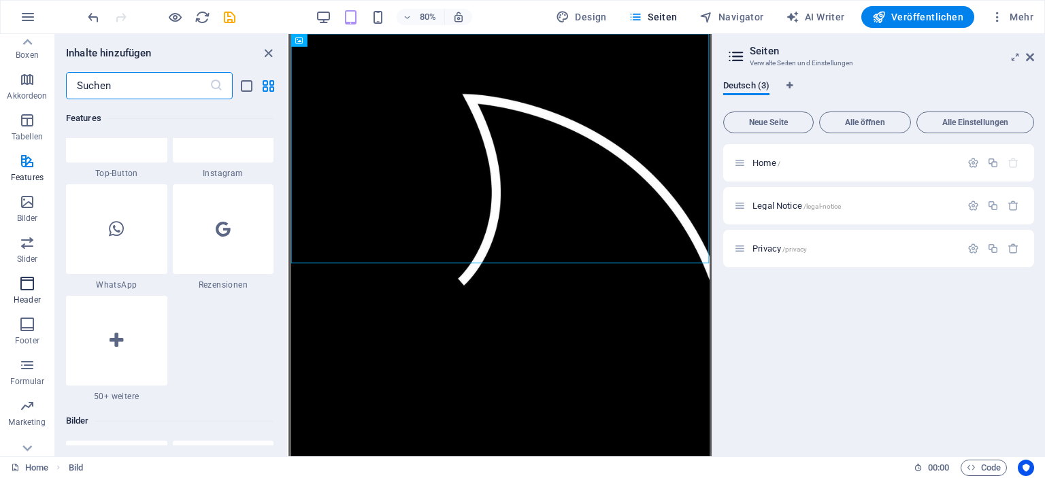
scroll to position [189, 0]
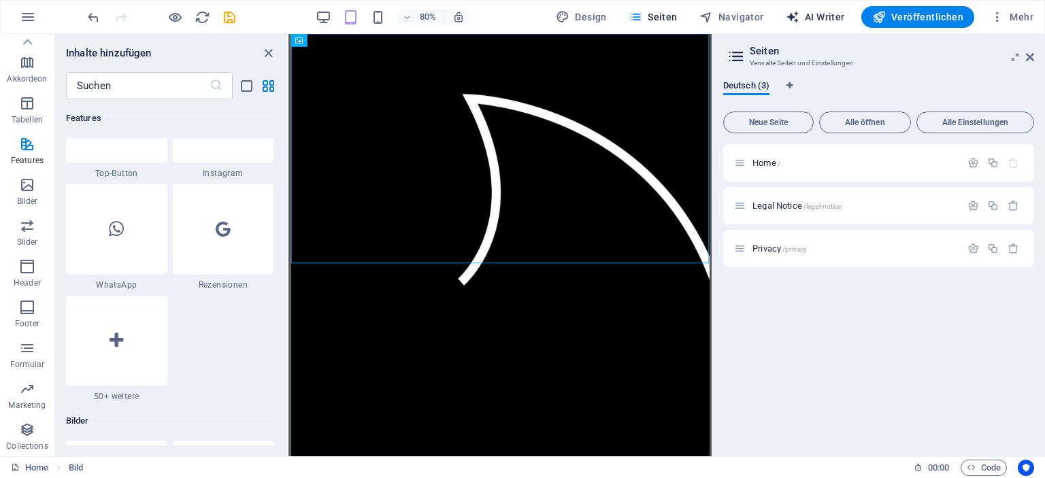
click at [817, 20] on span "AI Writer" at bounding box center [815, 17] width 59 height 14
select select "English"
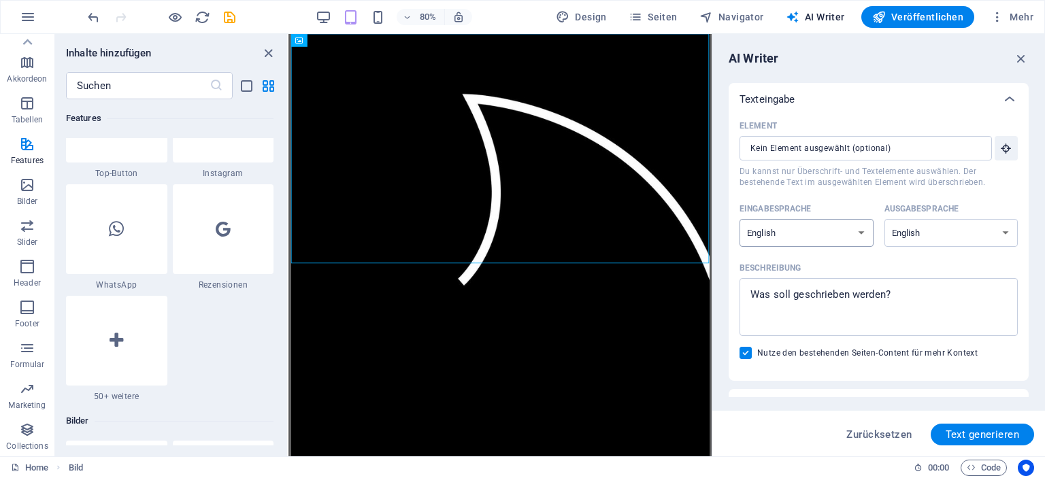
click at [857, 231] on select "Albanian Arabic Armenian Awadhi Azerbaijani Bashkir Basque Belarusian Bengali B…" at bounding box center [807, 233] width 134 height 28
select select "German"
click at [740, 219] on select "Albanian Arabic Armenian Awadhi Azerbaijani Bashkir Basque Belarusian Bengali B…" at bounding box center [807, 233] width 134 height 28
click at [995, 233] on select "Albanian Arabic Armenian Awadhi Azerbaijani Bashkir Basque Belarusian Bengali B…" at bounding box center [952, 233] width 134 height 28
select select "German"
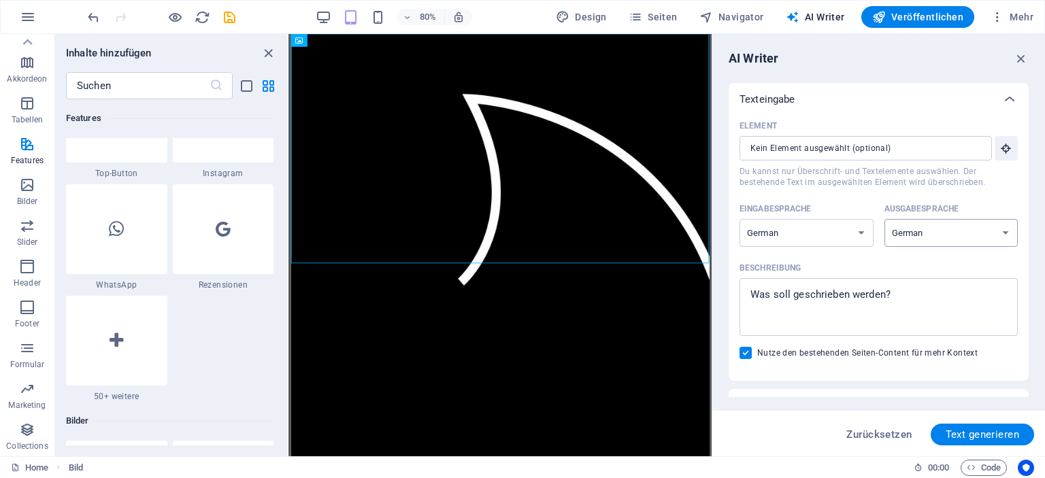
click at [885, 219] on select "Albanian Arabic Armenian Awadhi Azerbaijani Bashkir Basque Belarusian Bengali B…" at bounding box center [952, 233] width 134 height 28
click at [1000, 146] on icon "button" at bounding box center [1006, 148] width 12 height 12
click at [585, 191] on figure at bounding box center [552, 222] width 523 height 377
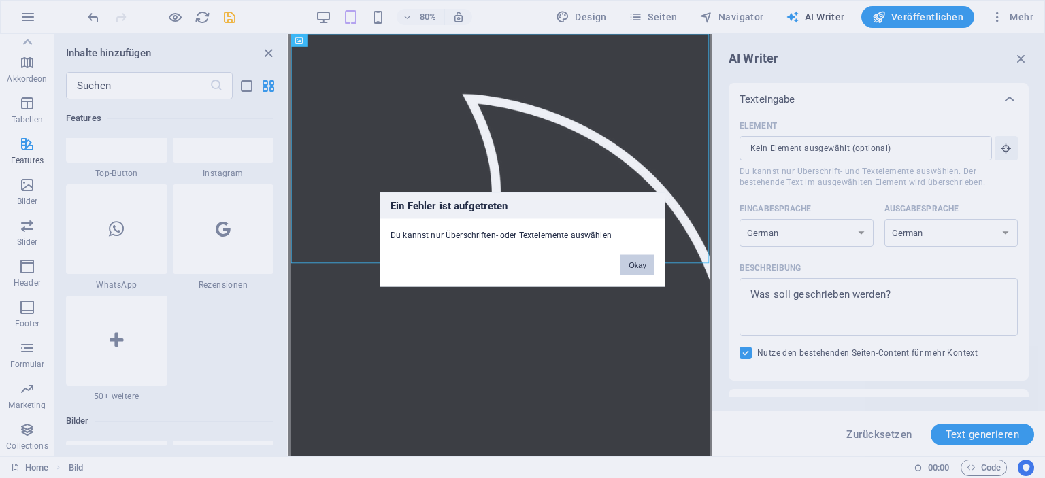
click at [642, 265] on button "Okay" at bounding box center [638, 264] width 34 height 20
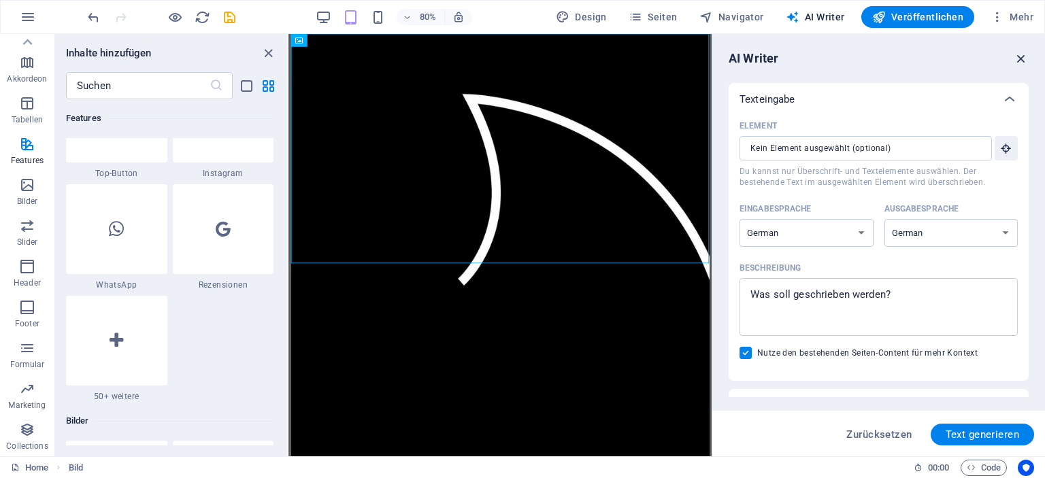
click at [1019, 57] on icon "button" at bounding box center [1021, 58] width 15 height 15
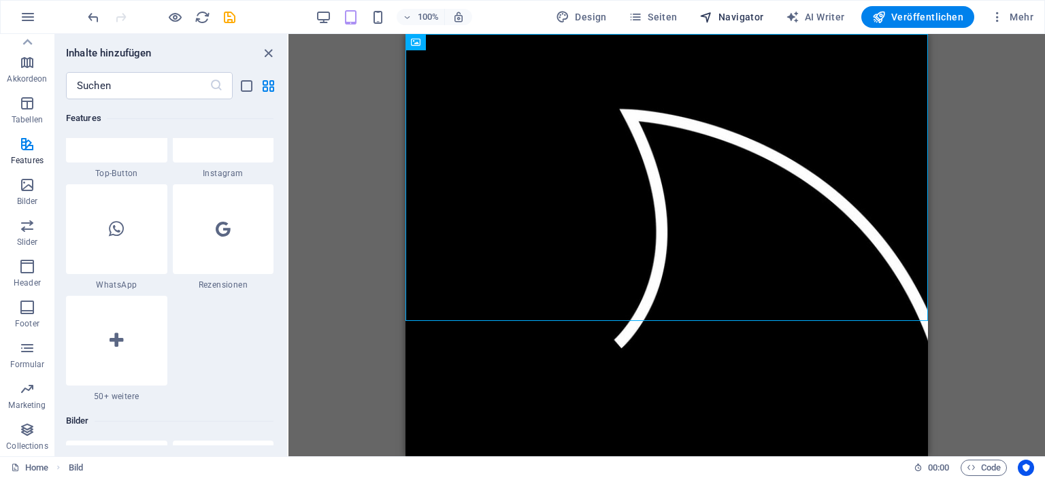
click at [727, 19] on span "Navigator" at bounding box center [731, 17] width 65 height 14
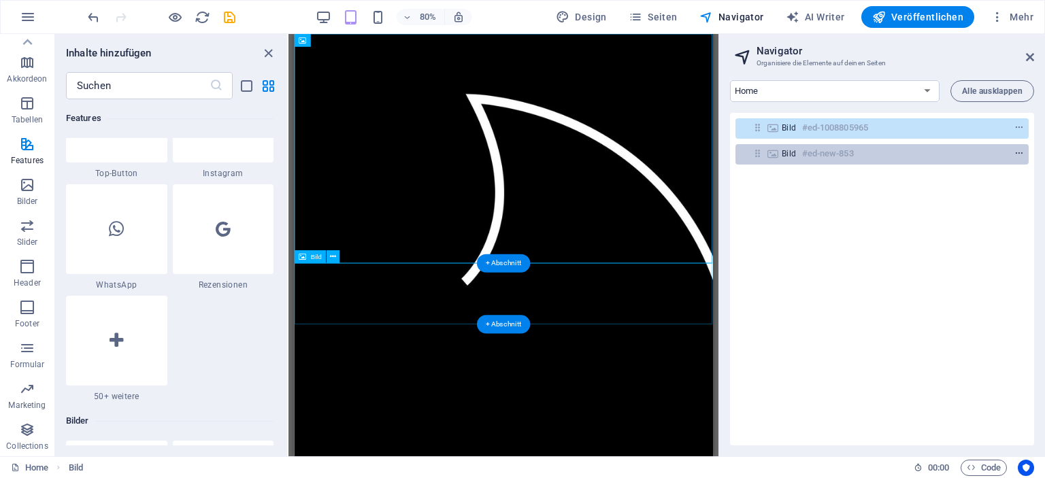
click at [1017, 150] on icon "context-menu" at bounding box center [1020, 154] width 10 height 10
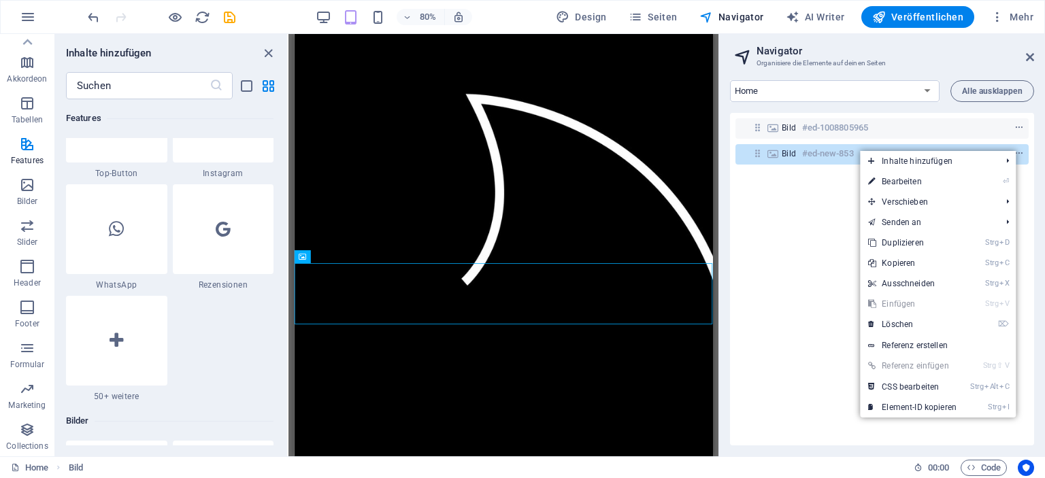
click at [904, 321] on link "⌦ Löschen" at bounding box center [912, 324] width 105 height 20
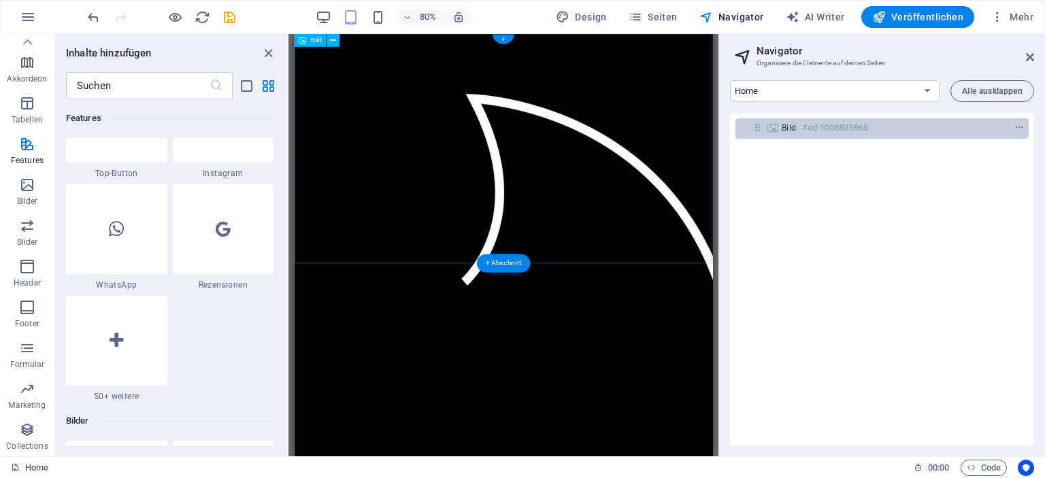
click at [856, 124] on h6 "#ed-1008805965" at bounding box center [835, 128] width 66 height 16
click at [1023, 126] on span "context-menu" at bounding box center [1019, 128] width 14 height 10
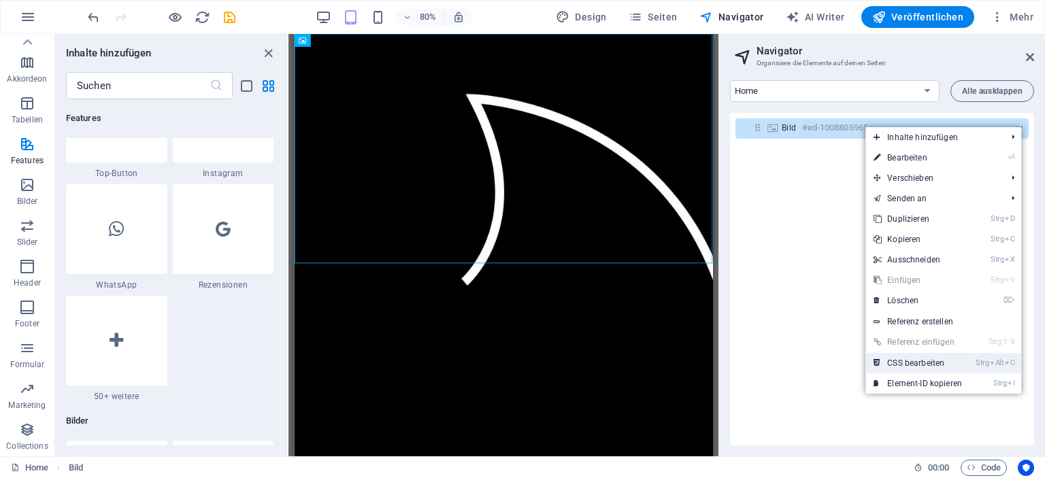
click at [931, 359] on link "Strg Alt C CSS bearbeiten" at bounding box center [918, 363] width 105 height 20
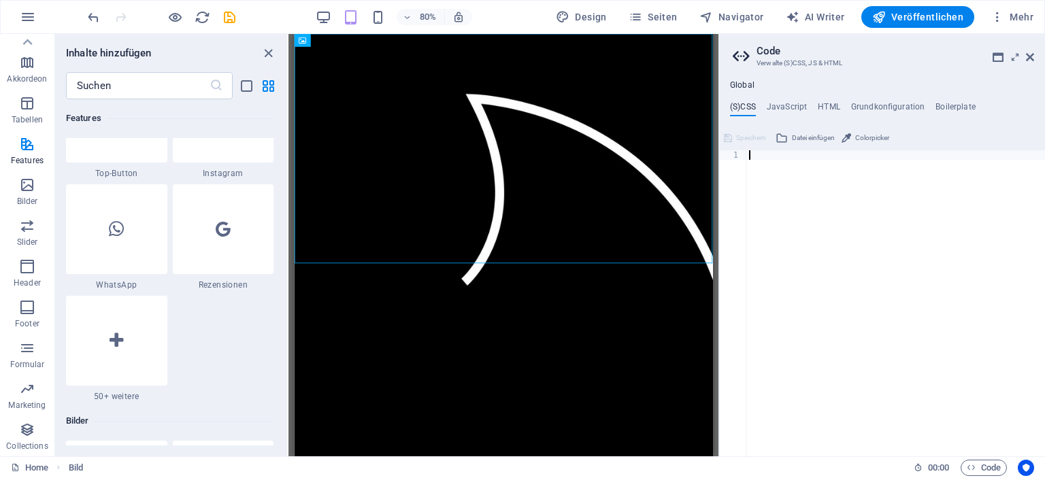
click at [782, 152] on div at bounding box center [895, 312] width 299 height 325
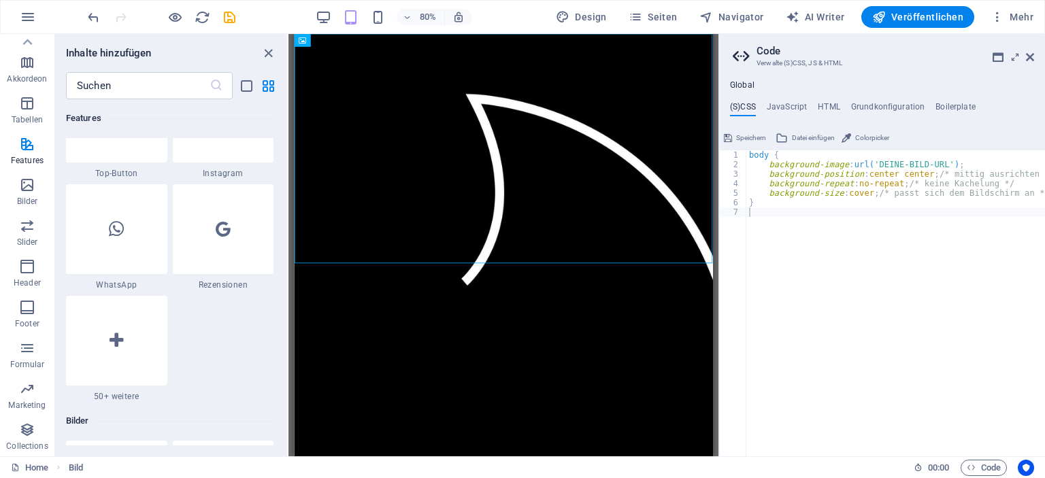
drag, startPoint x: 932, startPoint y: 459, endPoint x: 974, endPoint y: 444, distance: 45.2
click at [974, 444] on div "Home Favoriten Elemente Spalten Content Boxen Akkordeon Tabellen Features Bilde…" at bounding box center [522, 245] width 1045 height 423
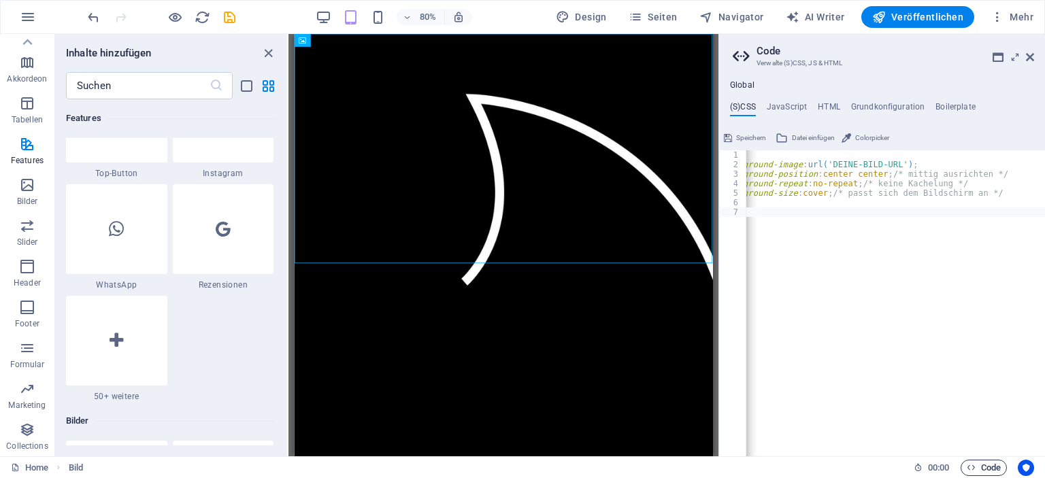
click at [976, 467] on span "Code" at bounding box center [984, 468] width 34 height 16
click at [975, 469] on span "Code" at bounding box center [984, 468] width 34 height 16
click at [744, 135] on span "Speichern" at bounding box center [751, 138] width 30 height 16
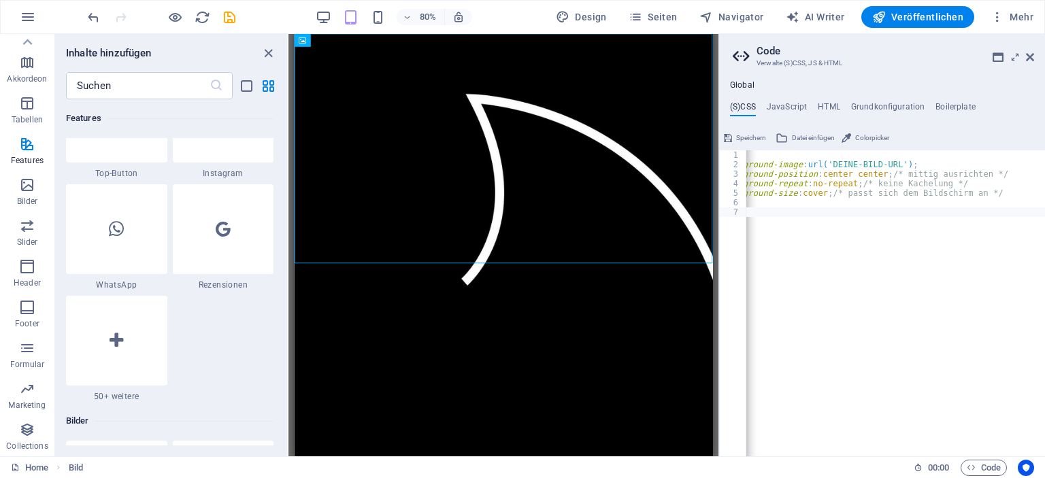
select select "px"
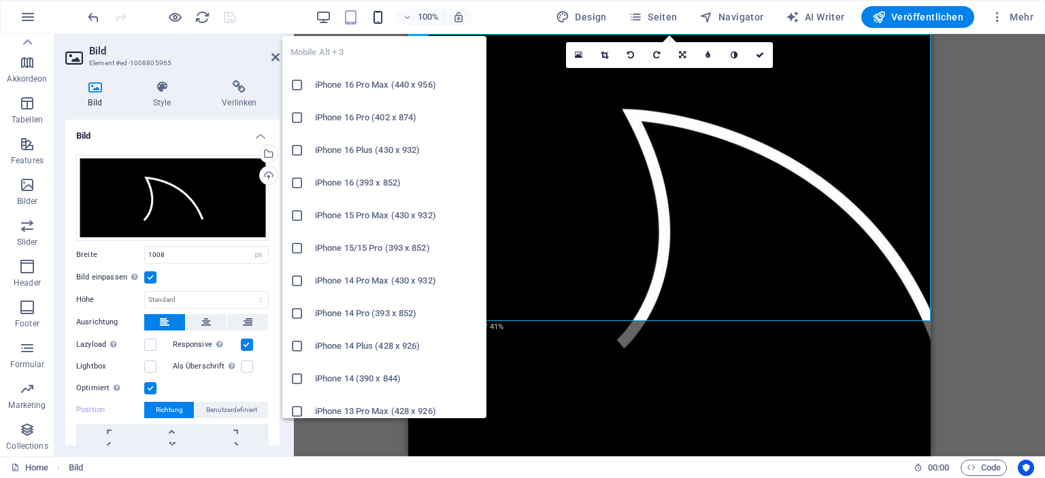
click at [376, 18] on icon "button" at bounding box center [378, 18] width 16 height 16
select select "DISABLED_OPTION_VALUE"
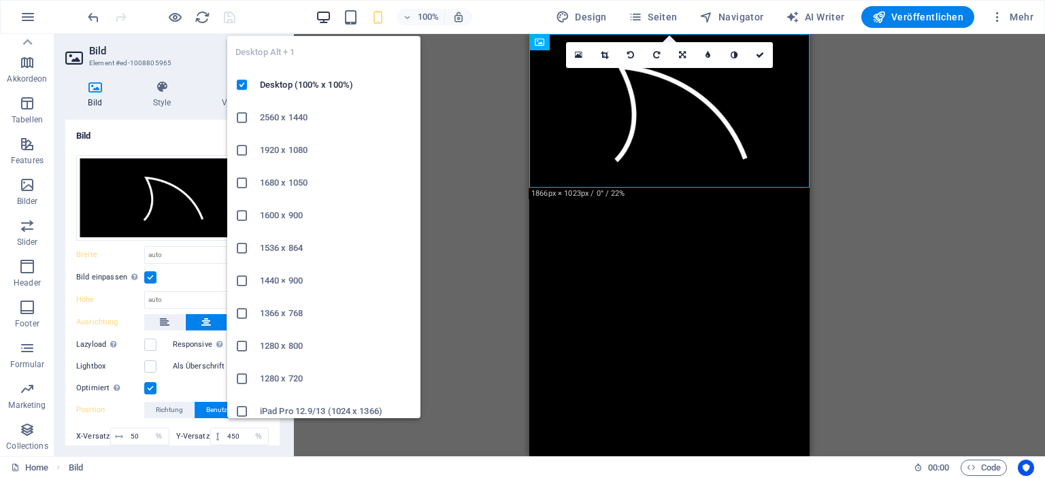
click at [329, 17] on icon "button" at bounding box center [324, 18] width 16 height 16
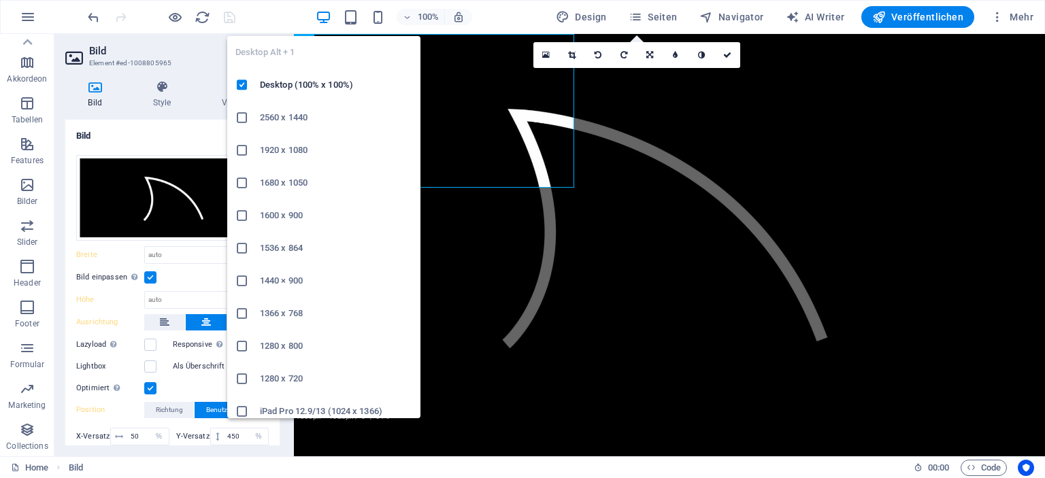
type input "1008"
select select "px"
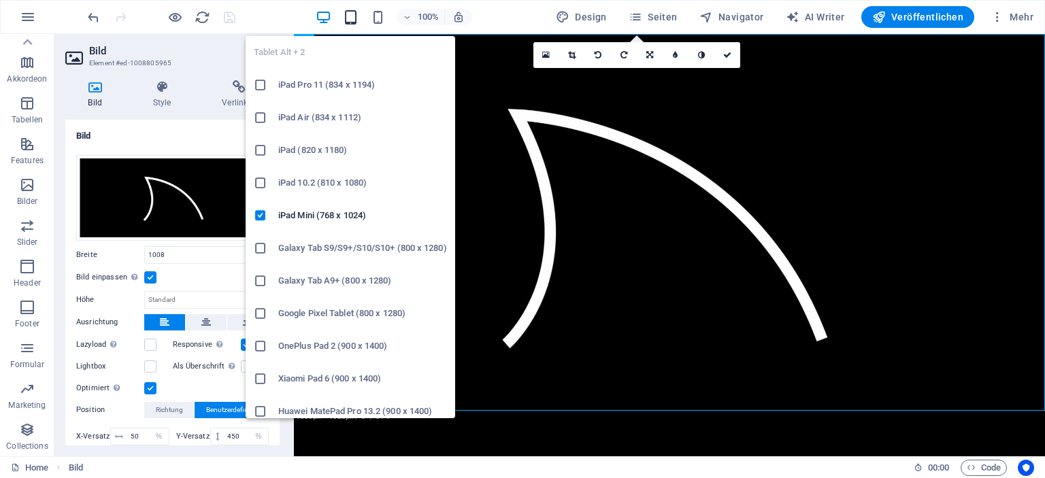
click at [348, 18] on icon "button" at bounding box center [351, 18] width 16 height 16
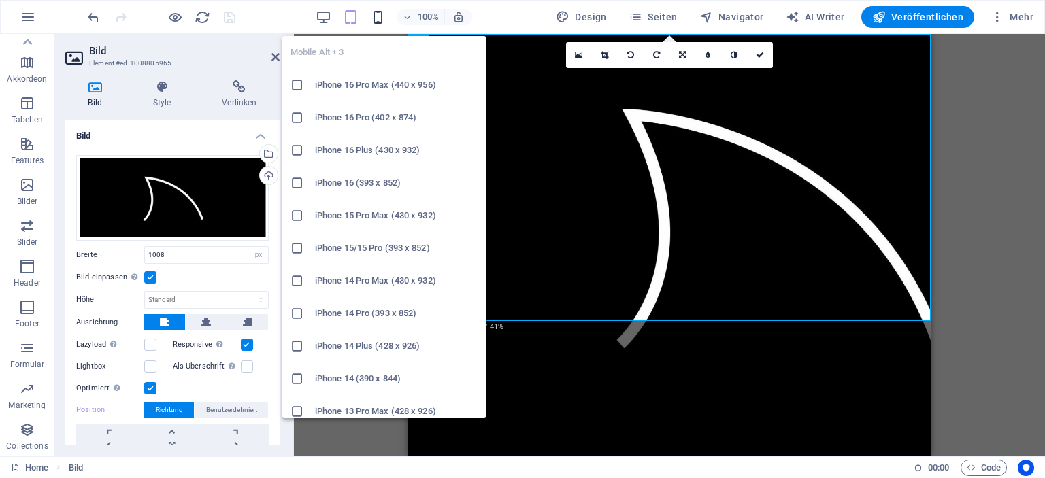
click at [377, 14] on icon "button" at bounding box center [378, 18] width 16 height 16
select select "DISABLED_OPTION_VALUE"
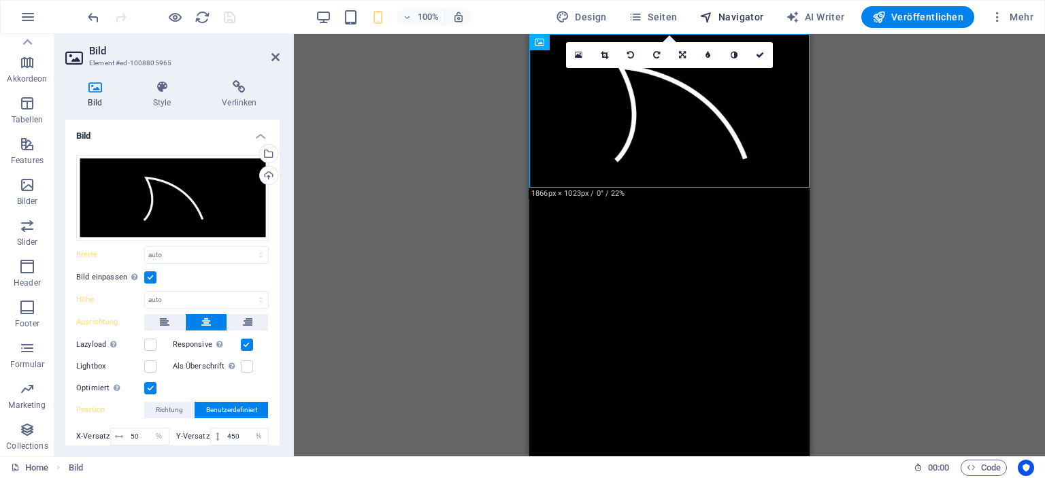
click at [731, 18] on span "Navigator" at bounding box center [731, 17] width 65 height 14
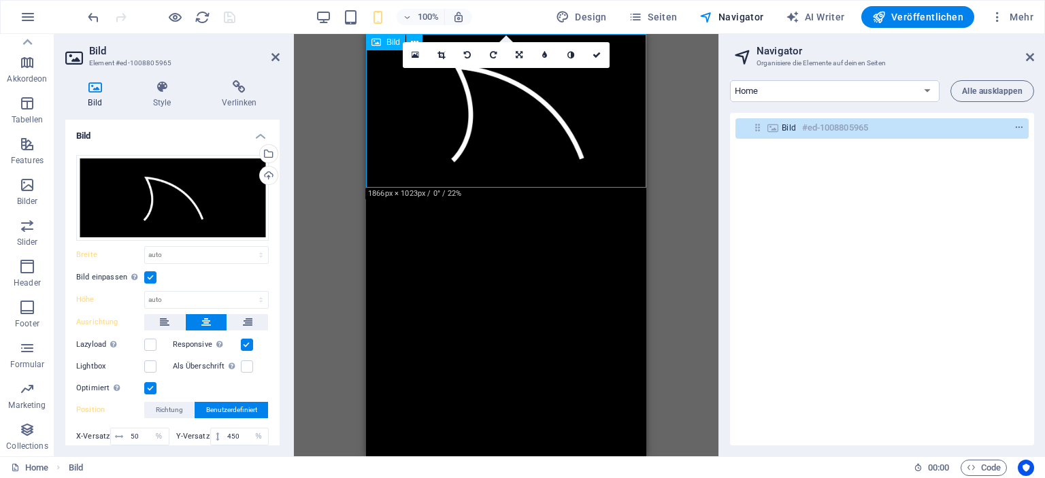
click at [868, 128] on h6 "#ed-1008805965" at bounding box center [835, 128] width 66 height 16
click at [1015, 125] on icon "context-menu" at bounding box center [1020, 128] width 10 height 10
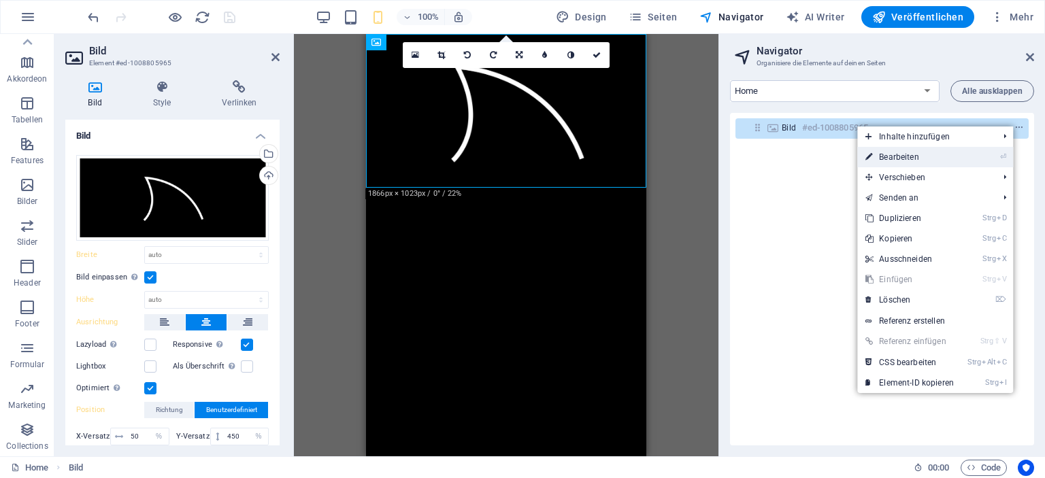
click at [910, 152] on link "⏎ Bearbeiten" at bounding box center [909, 157] width 105 height 20
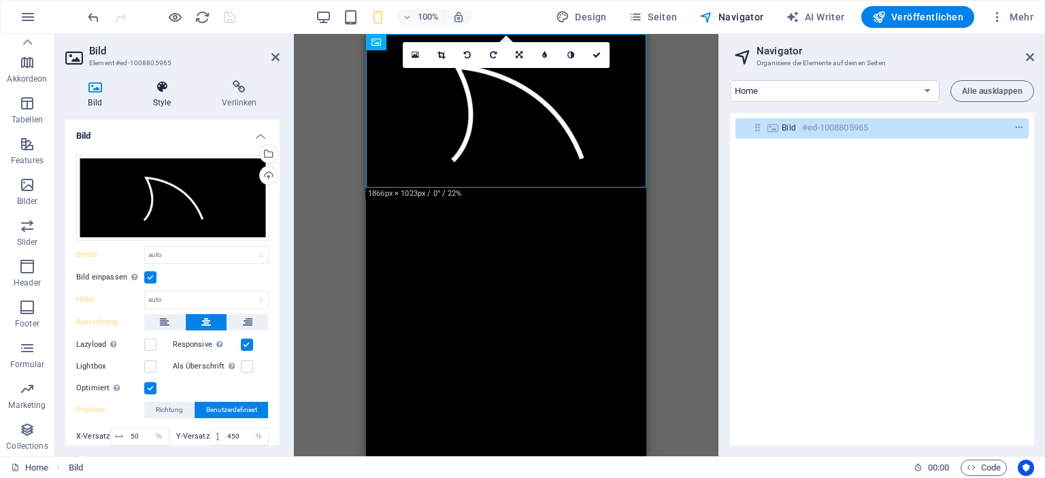
click at [160, 93] on icon at bounding box center [162, 87] width 64 height 14
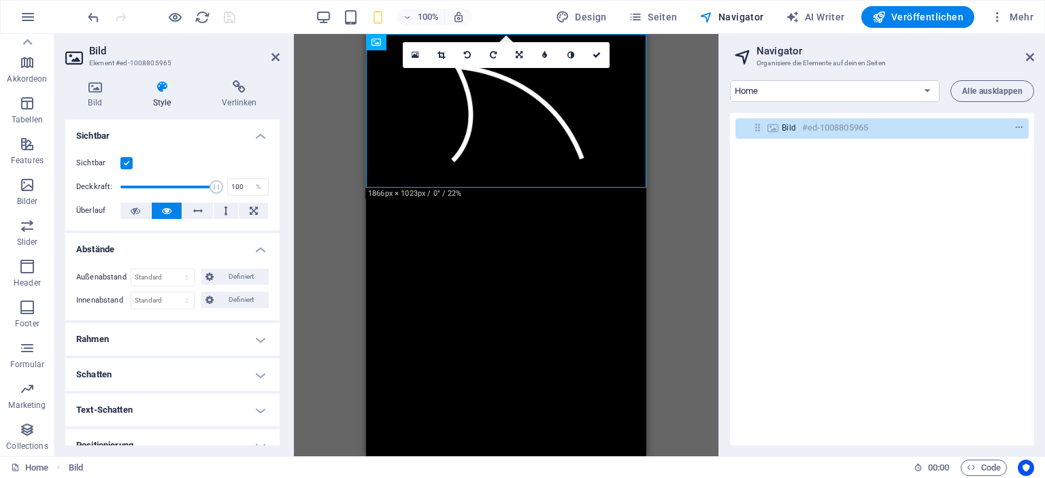
click at [261, 135] on h4 "Sichtbar" at bounding box center [172, 132] width 214 height 24
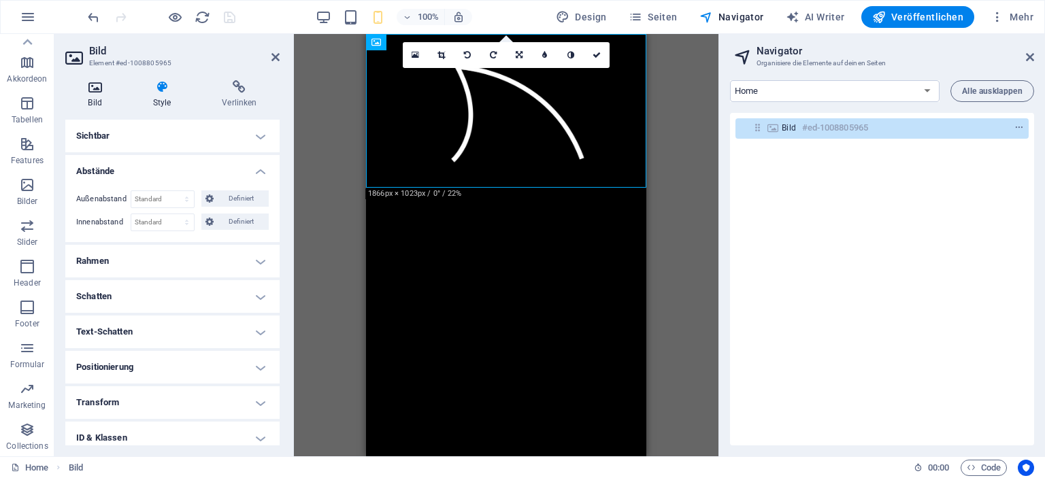
click at [99, 91] on icon at bounding box center [94, 87] width 59 height 14
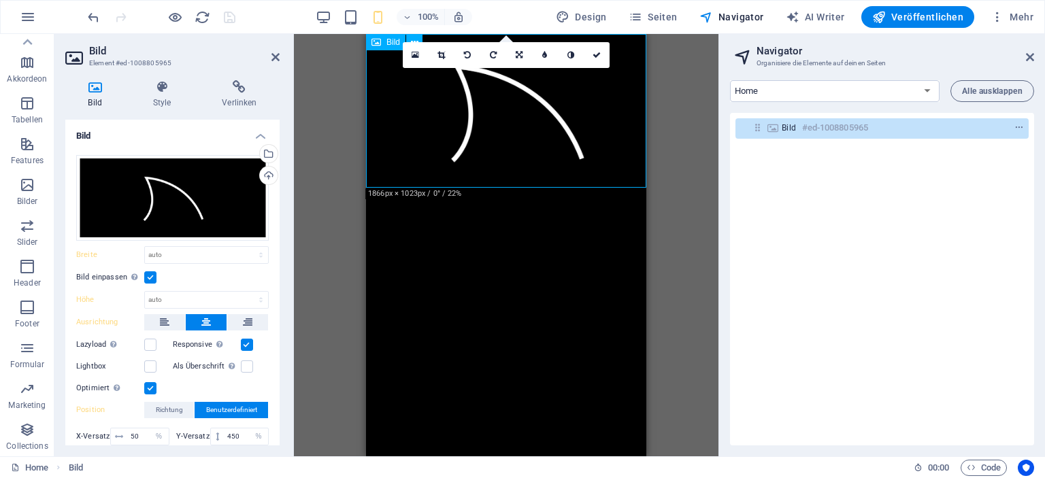
click at [785, 127] on span "Bild" at bounding box center [789, 127] width 15 height 11
click at [1018, 130] on icon "context-menu" at bounding box center [1020, 128] width 10 height 10
click at [1000, 14] on icon "button" at bounding box center [998, 17] width 14 height 14
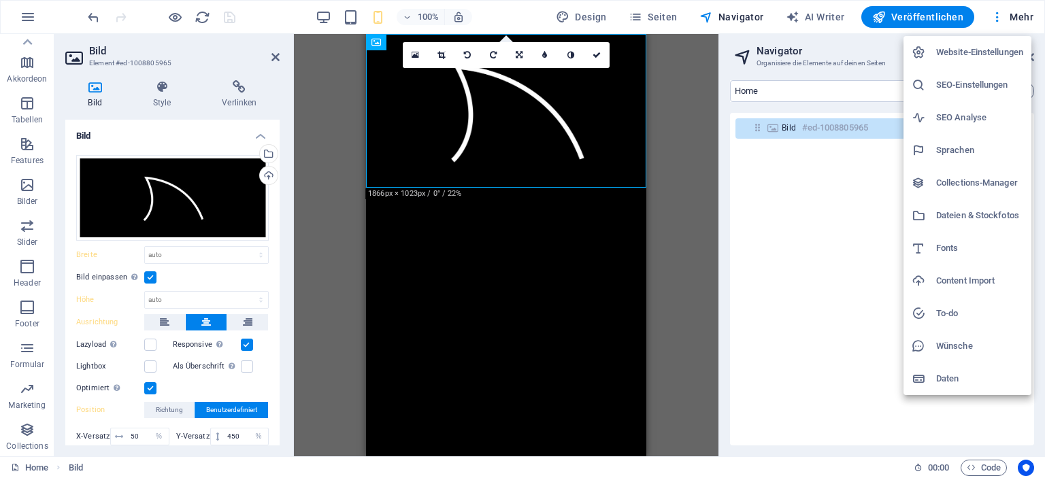
click at [378, 46] on div at bounding box center [522, 239] width 1045 height 478
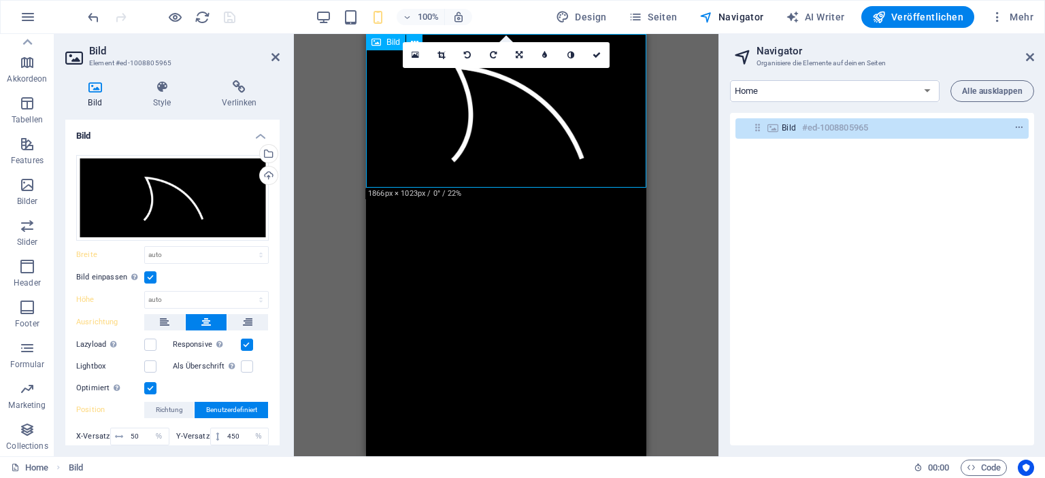
click at [378, 46] on icon at bounding box center [377, 42] width 10 height 16
click at [593, 54] on icon at bounding box center [597, 55] width 8 height 8
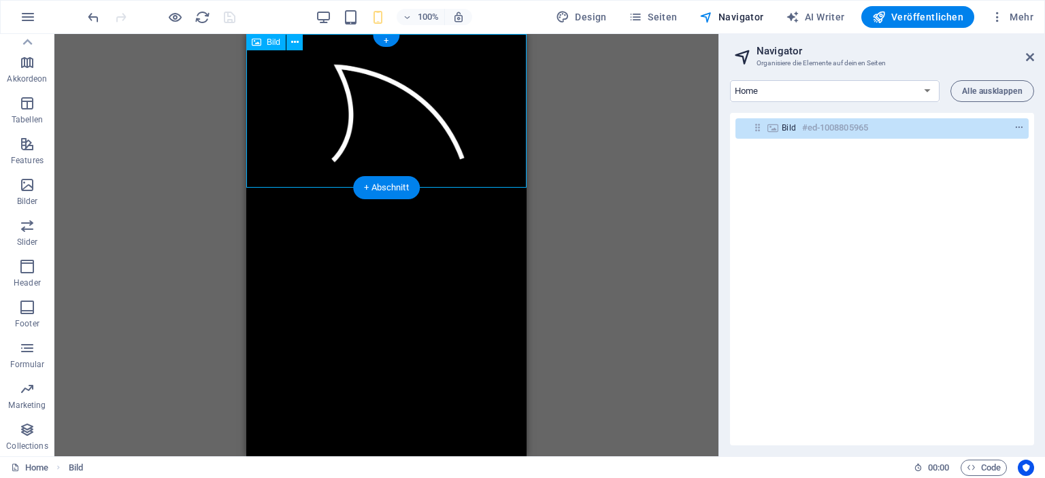
click at [344, 88] on figure at bounding box center [386, 111] width 280 height 154
select select "%"
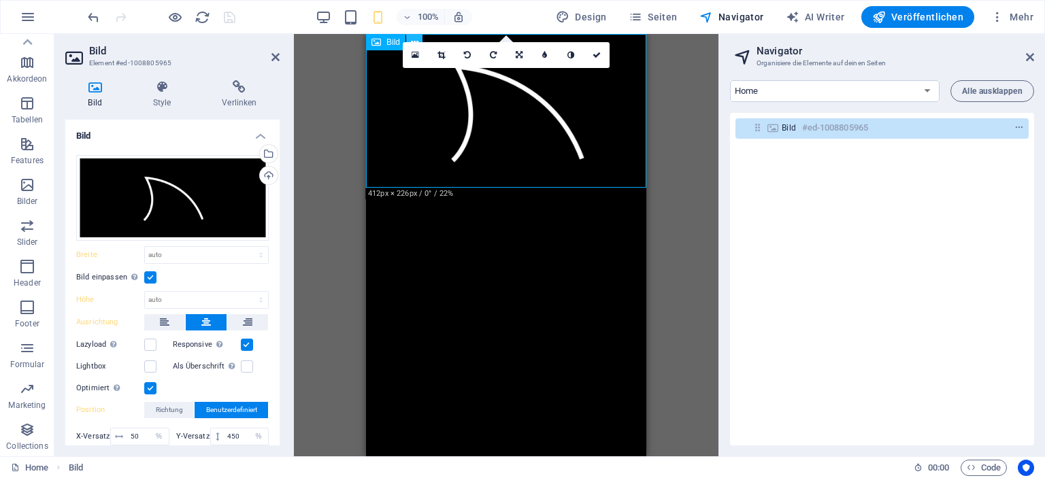
click at [412, 39] on icon at bounding box center [414, 42] width 7 height 14
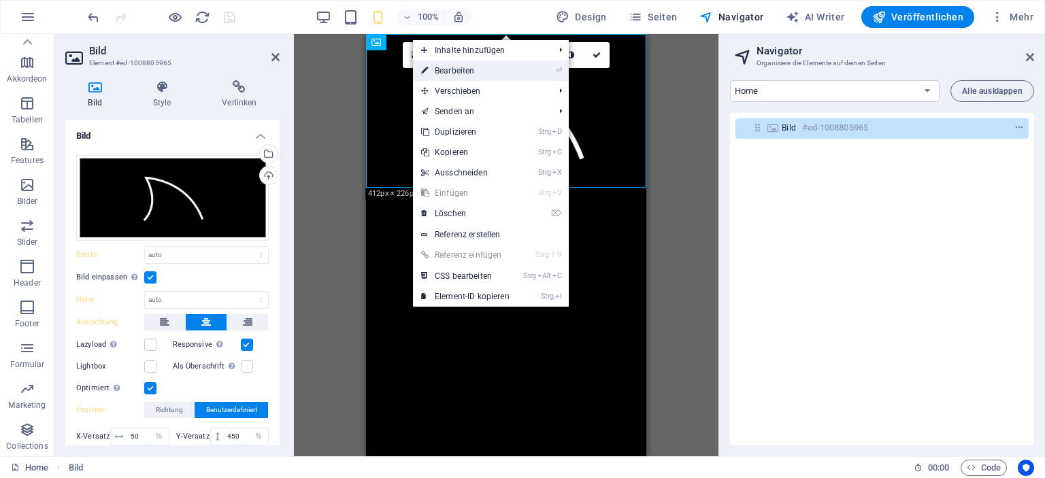
click at [471, 66] on link "⏎ Bearbeiten" at bounding box center [465, 71] width 105 height 20
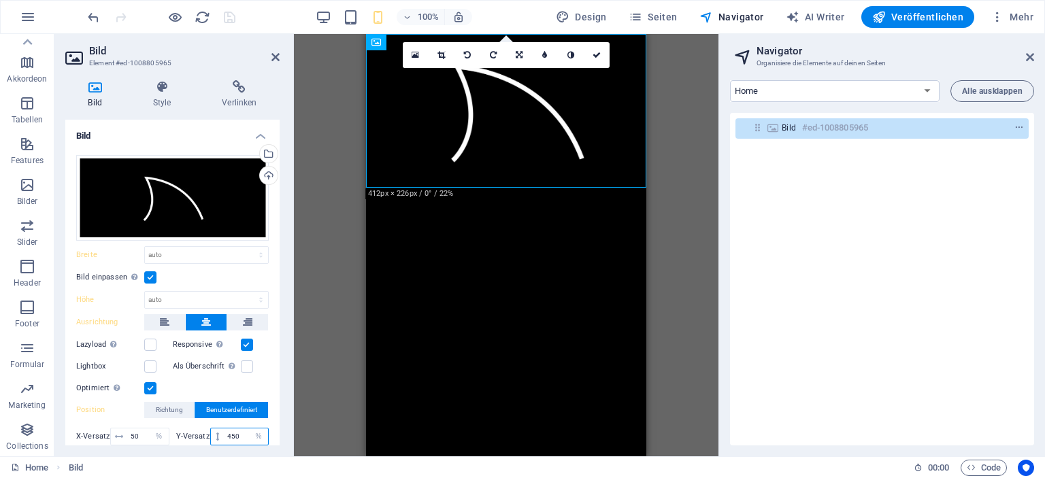
click at [232, 435] on input "450" at bounding box center [246, 437] width 44 height 16
click at [249, 432] on select "px rem % vh vw" at bounding box center [258, 437] width 19 height 16
click at [246, 432] on div "450 px rem % vh vw" at bounding box center [239, 437] width 59 height 18
click at [254, 432] on select "px rem % vh vw" at bounding box center [258, 437] width 19 height 16
click at [236, 433] on input "450" at bounding box center [246, 437] width 44 height 16
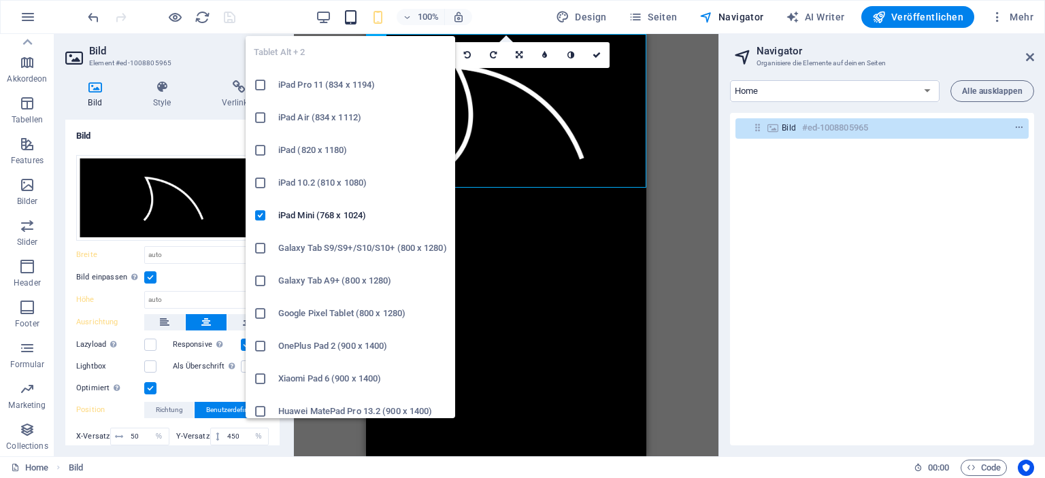
click at [353, 11] on icon "button" at bounding box center [351, 18] width 16 height 16
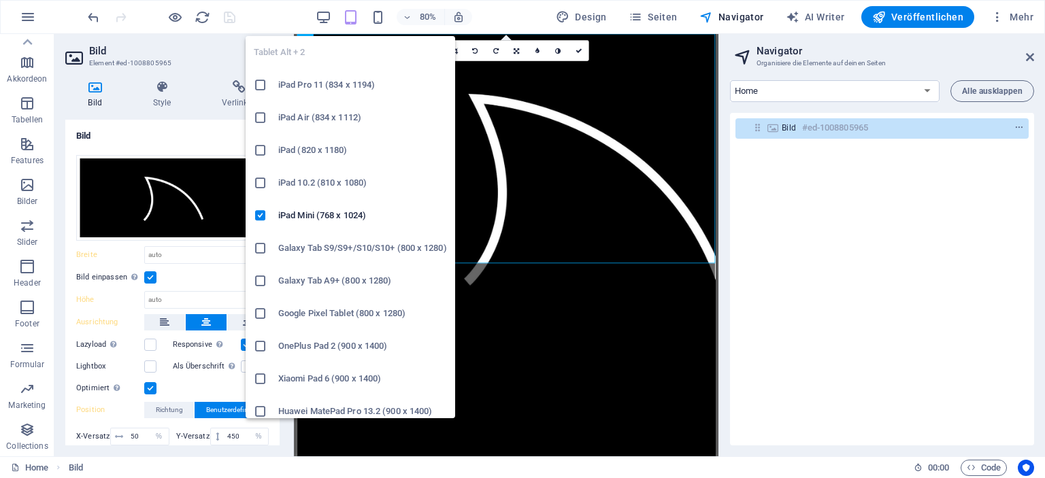
type input "1008"
select select "px"
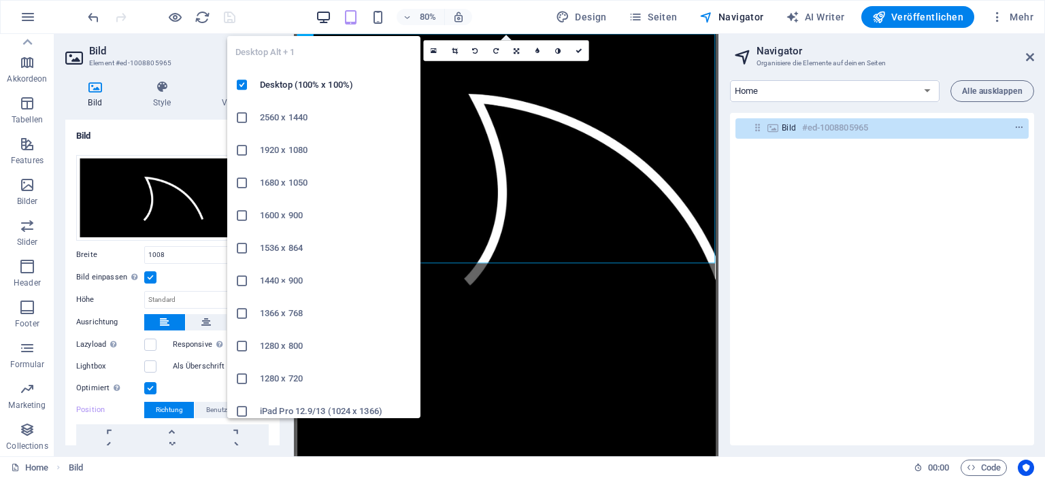
click at [328, 16] on icon "button" at bounding box center [324, 18] width 16 height 16
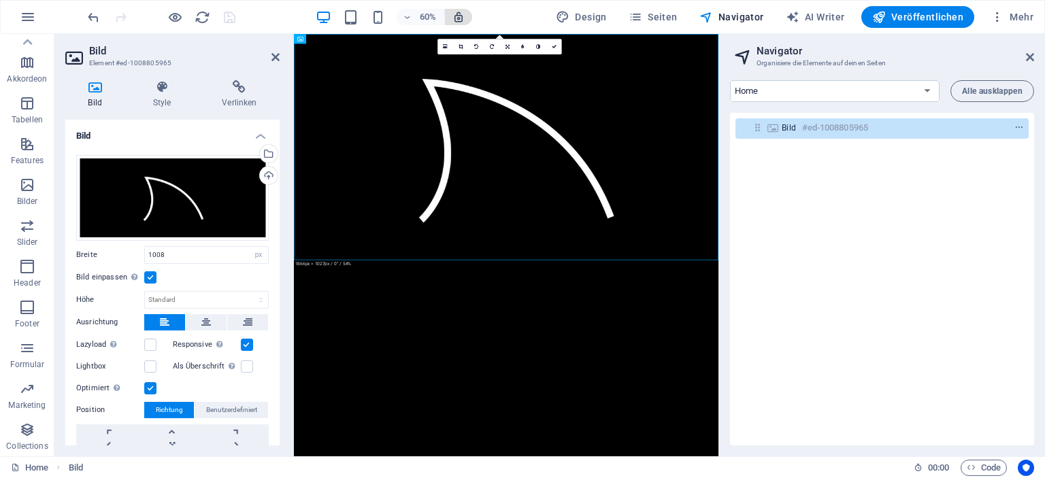
click at [465, 15] on icon "button" at bounding box center [458, 17] width 12 height 12
click at [415, 18] on span "60%" at bounding box center [420, 17] width 37 height 16
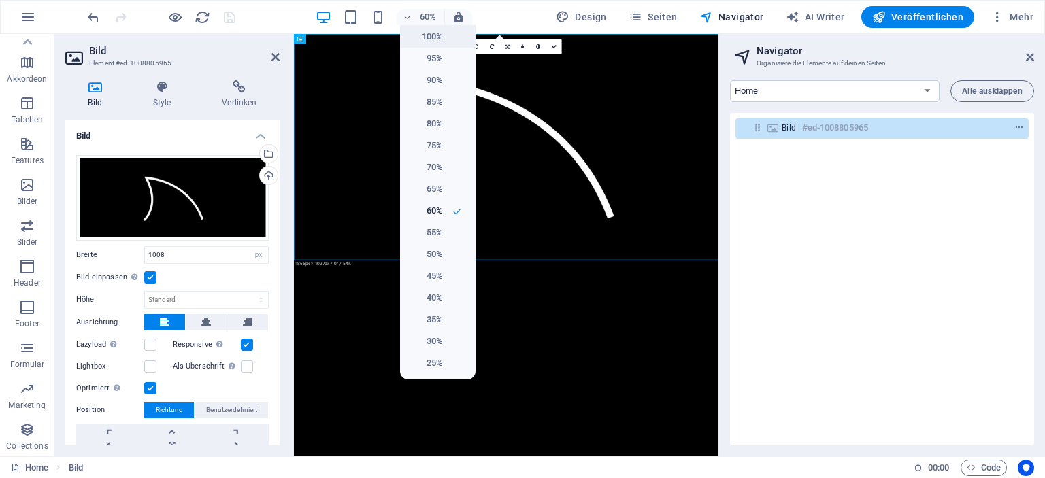
click at [432, 35] on h6 "100%" at bounding box center [425, 37] width 35 height 16
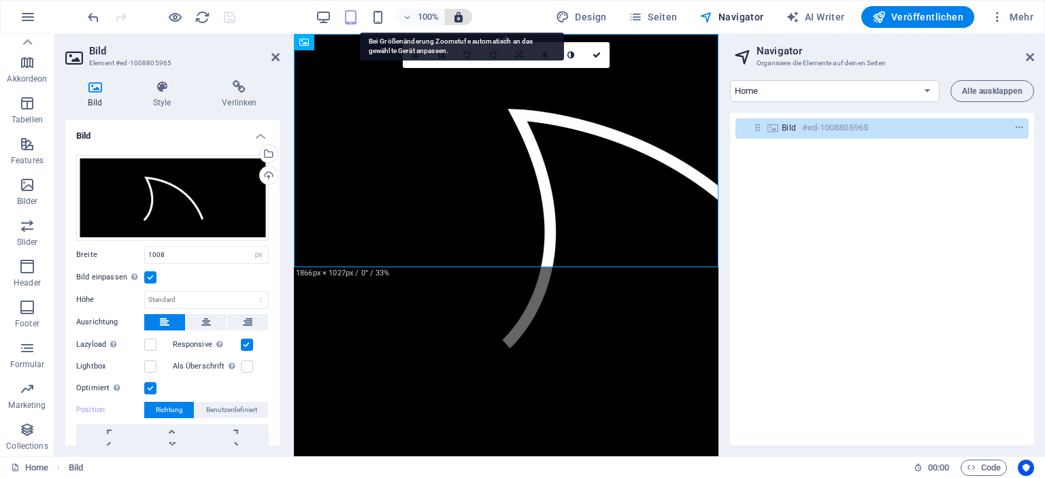
click at [465, 15] on icon "button" at bounding box center [458, 17] width 12 height 12
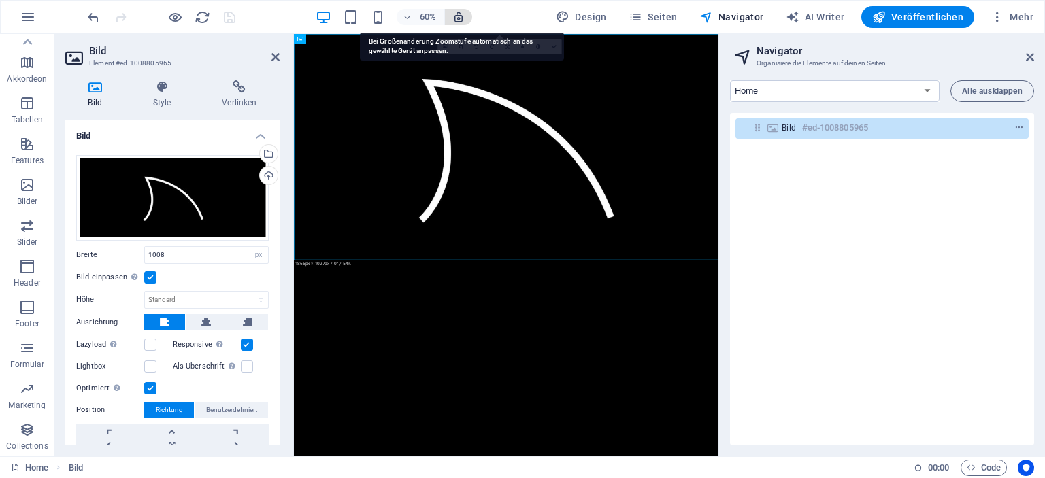
click at [465, 15] on icon "button" at bounding box center [458, 17] width 12 height 12
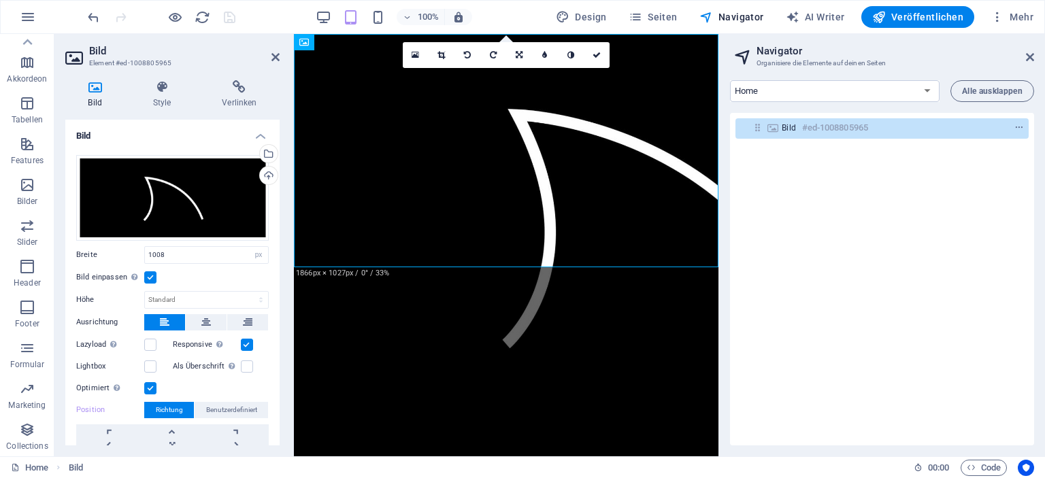
click at [335, 11] on div "100%" at bounding box center [393, 17] width 157 height 22
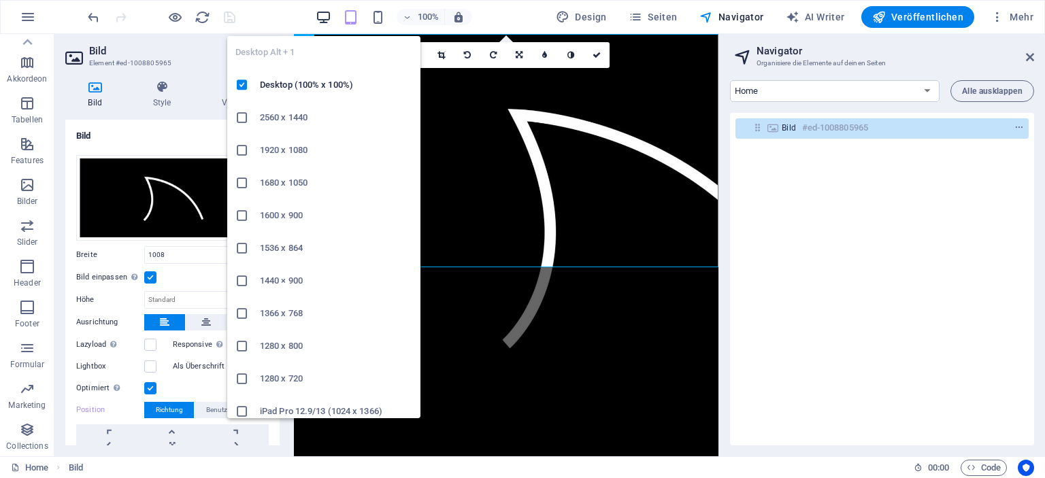
click at [324, 17] on icon "button" at bounding box center [324, 18] width 16 height 16
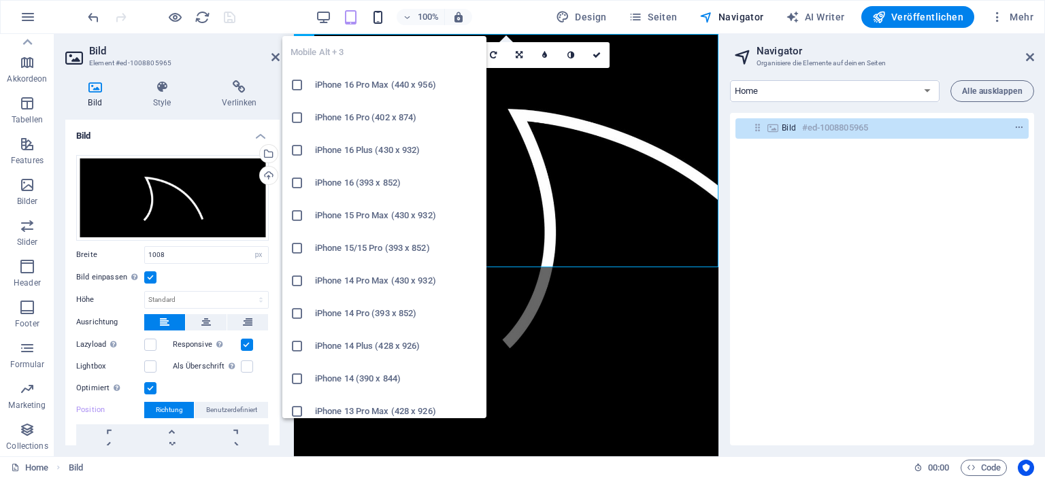
click at [376, 18] on icon "button" at bounding box center [378, 18] width 16 height 16
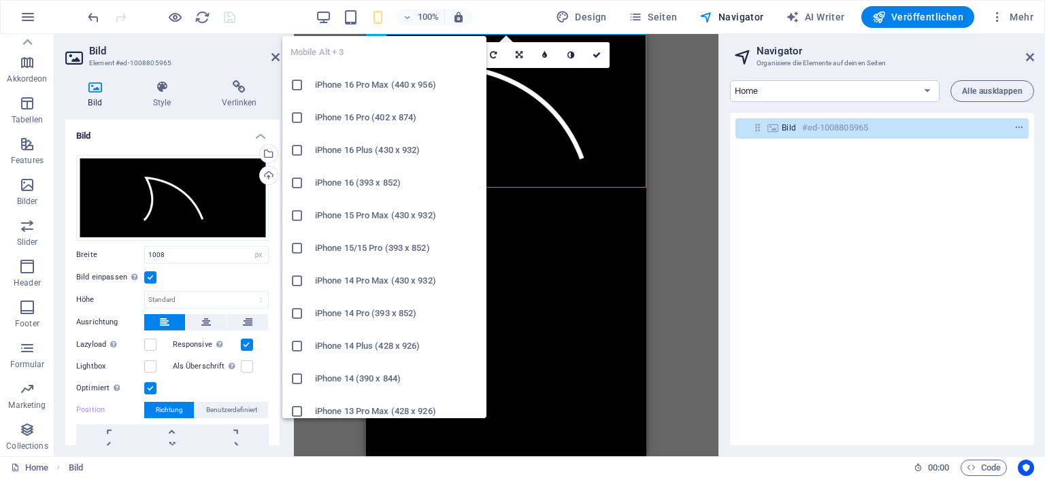
select select "DISABLED_OPTION_VALUE"
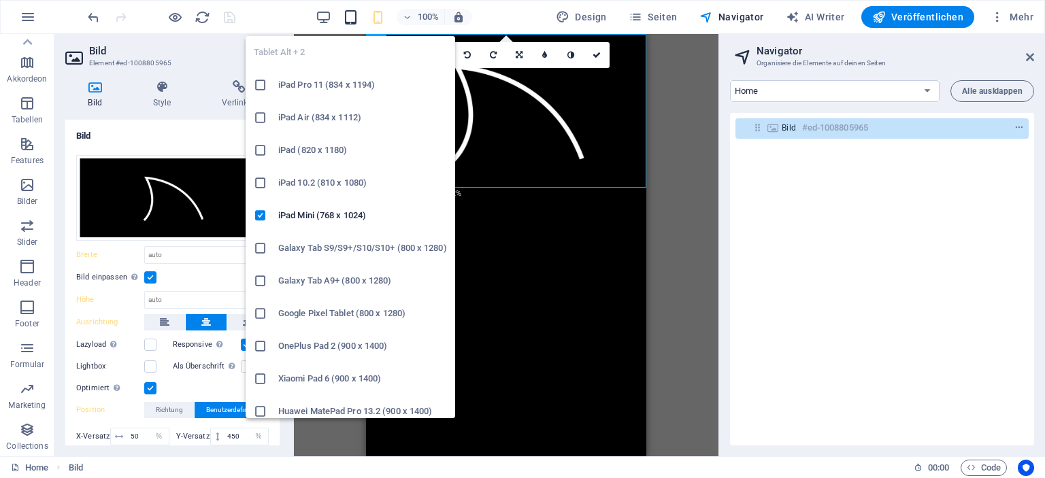
click at [348, 18] on icon "button" at bounding box center [351, 18] width 16 height 16
type input "1008"
select select "px"
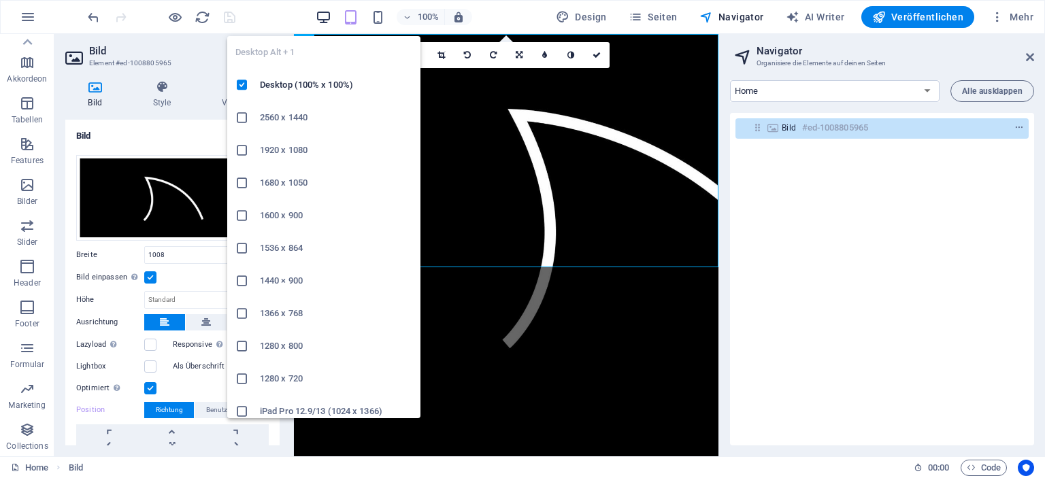
click at [324, 16] on icon "button" at bounding box center [324, 18] width 16 height 16
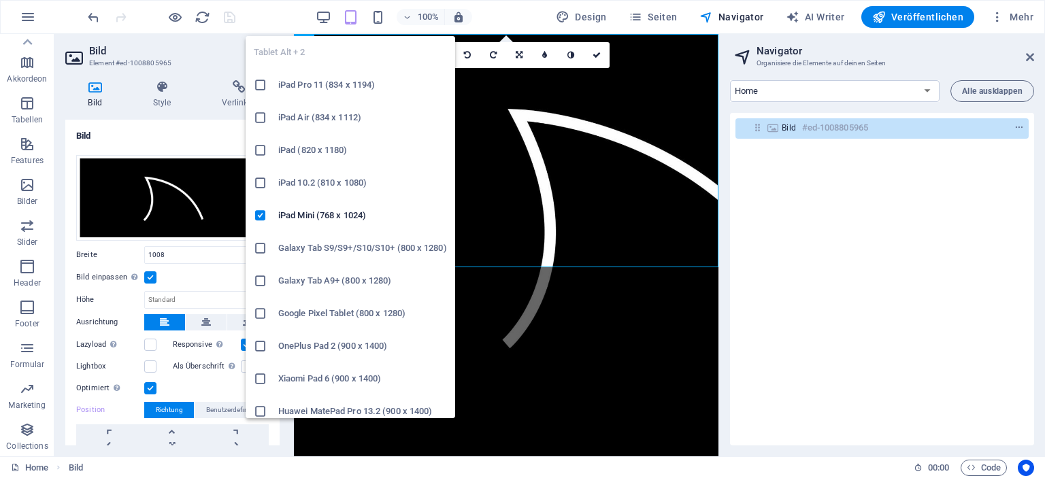
click at [355, 14] on icon "button" at bounding box center [351, 18] width 16 height 16
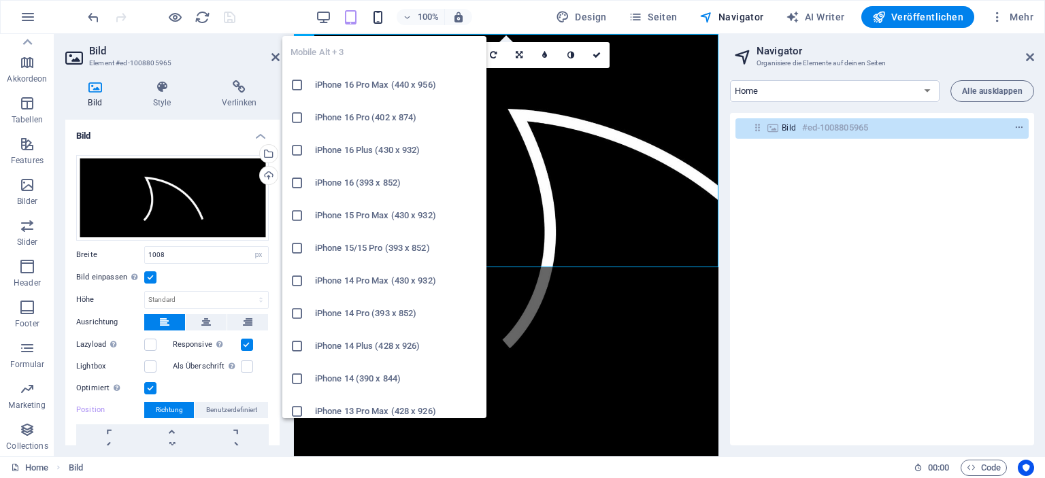
click at [376, 16] on icon "button" at bounding box center [378, 18] width 16 height 16
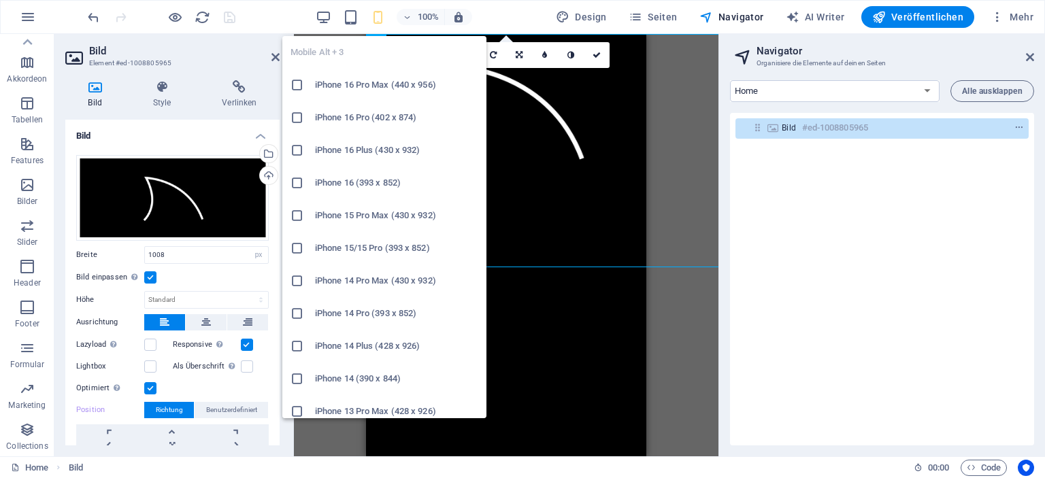
select select "DISABLED_OPTION_VALUE"
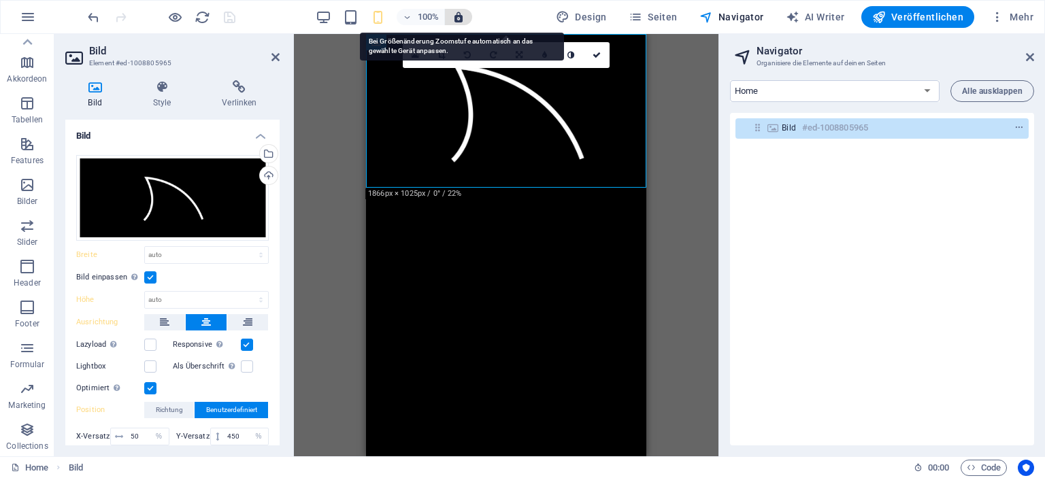
click at [460, 18] on icon "button" at bounding box center [458, 17] width 12 height 12
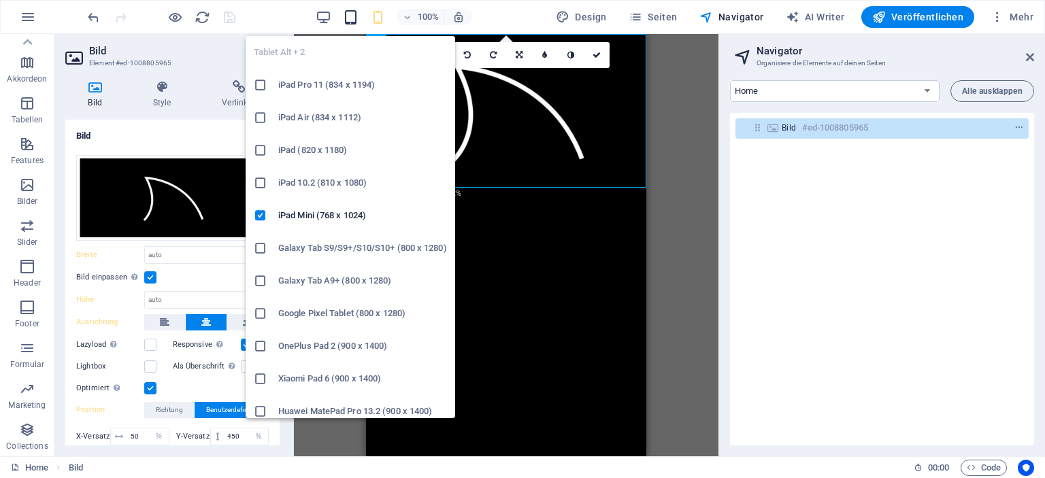
click at [356, 16] on icon "button" at bounding box center [351, 18] width 16 height 16
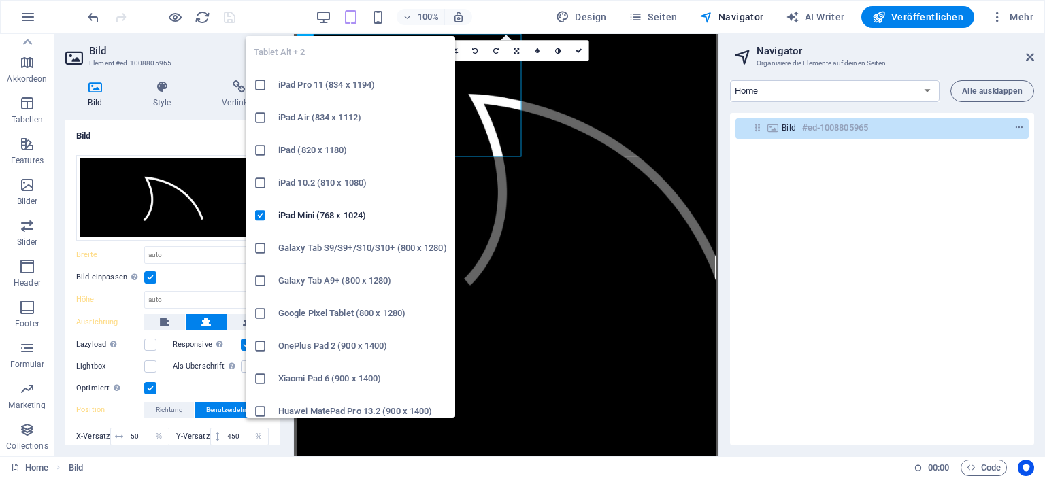
type input "1008"
select select "px"
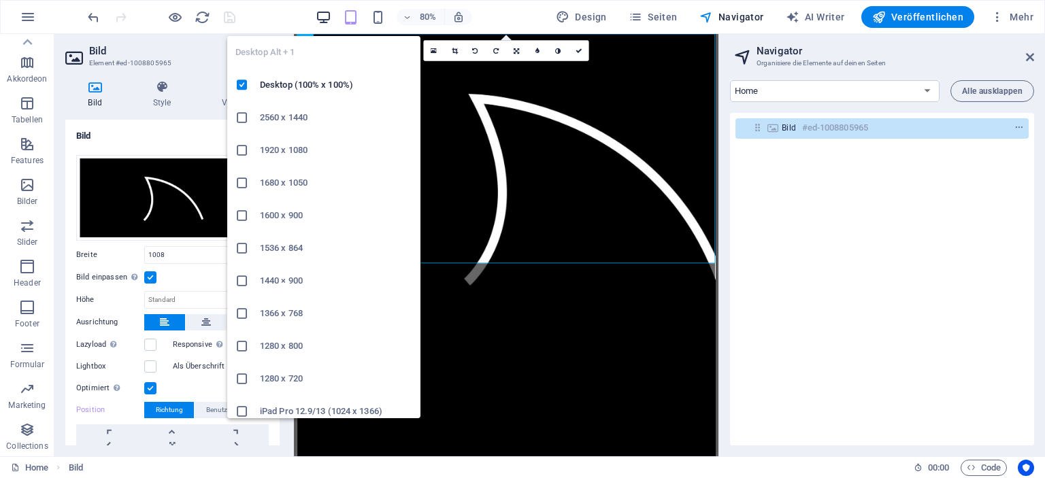
click at [325, 15] on icon "button" at bounding box center [324, 18] width 16 height 16
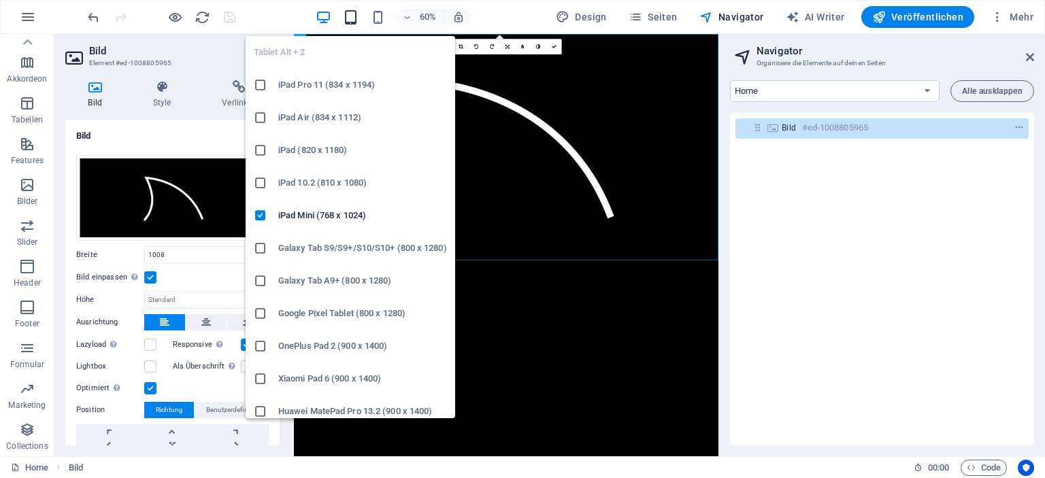
click at [350, 17] on icon "button" at bounding box center [351, 18] width 16 height 16
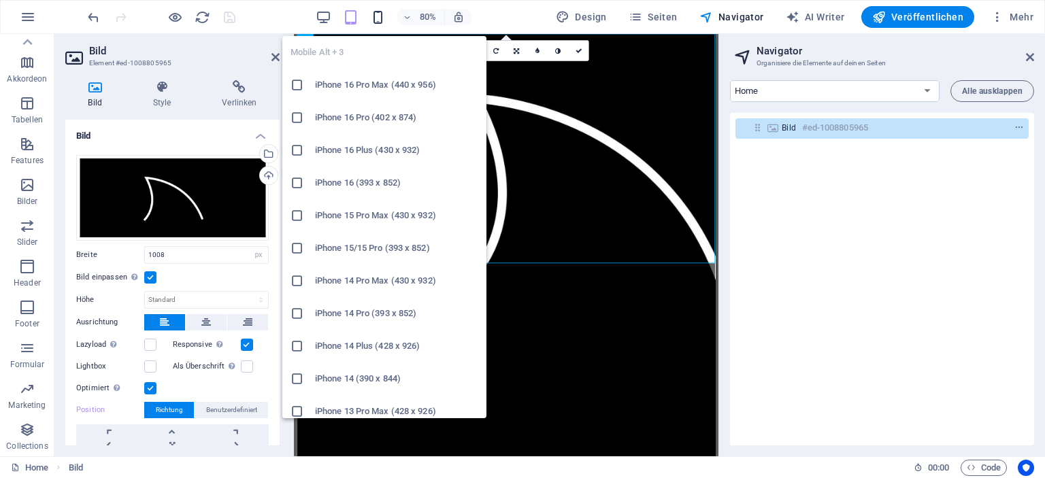
click at [373, 17] on icon "button" at bounding box center [378, 18] width 16 height 16
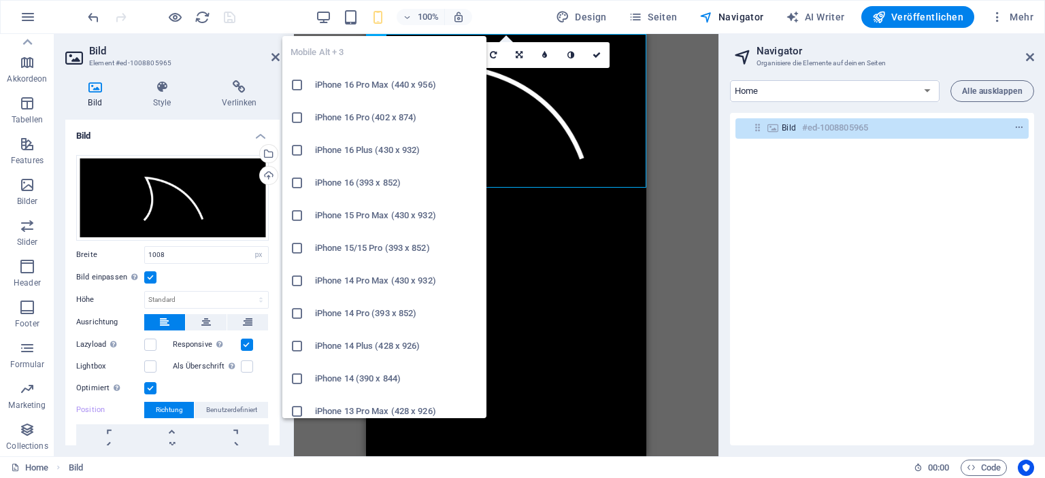
select select "DISABLED_OPTION_VALUE"
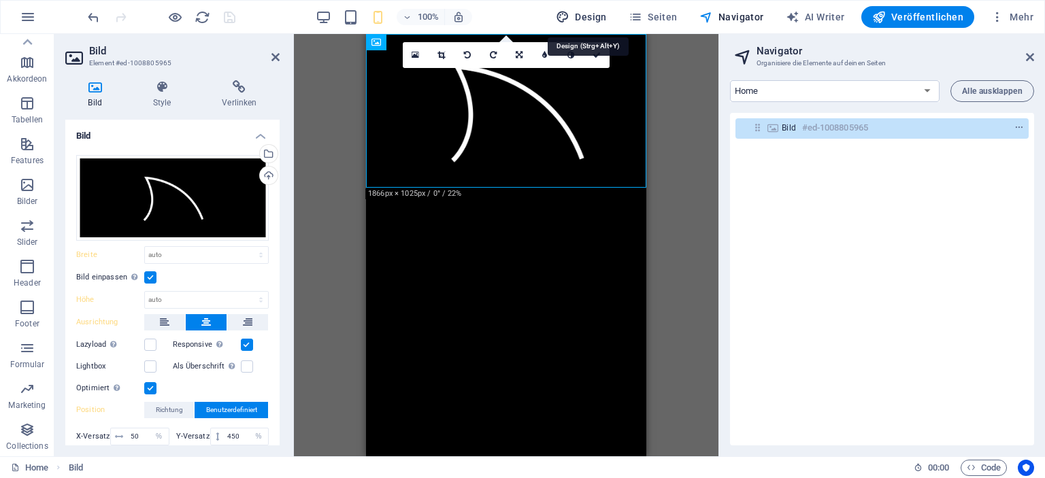
click at [605, 15] on span "Design" at bounding box center [581, 17] width 51 height 14
select select "px"
select select "400"
select select "px"
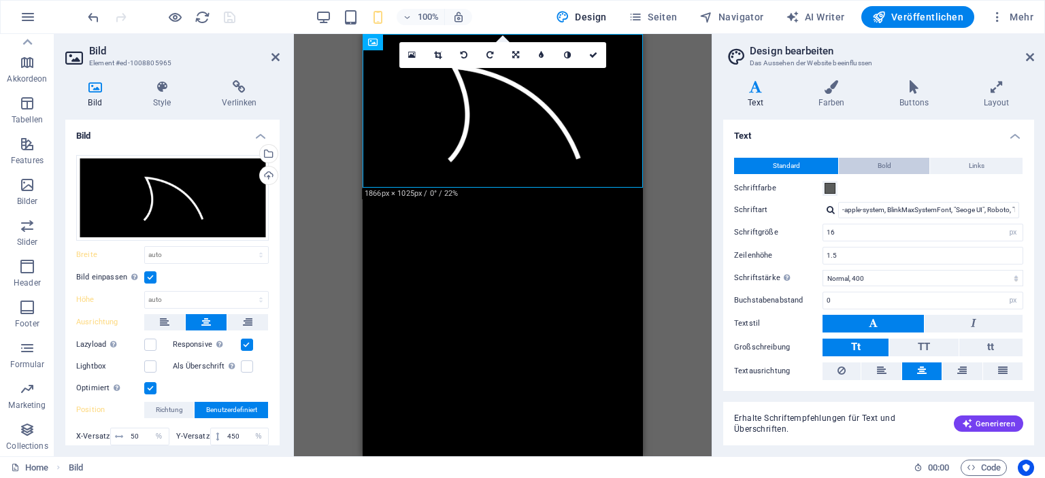
click at [887, 164] on span "Bold" at bounding box center [885, 166] width 14 height 16
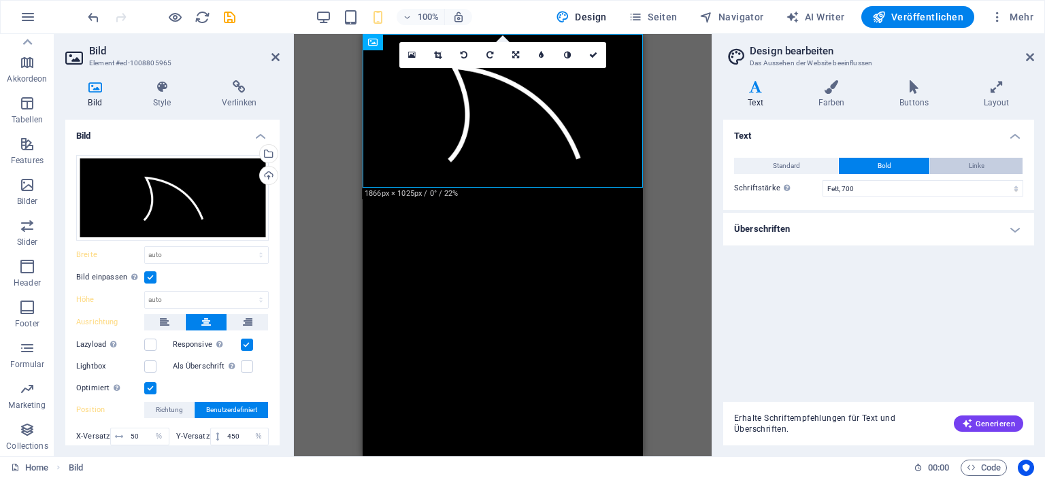
click at [985, 169] on button "Links" at bounding box center [976, 166] width 93 height 16
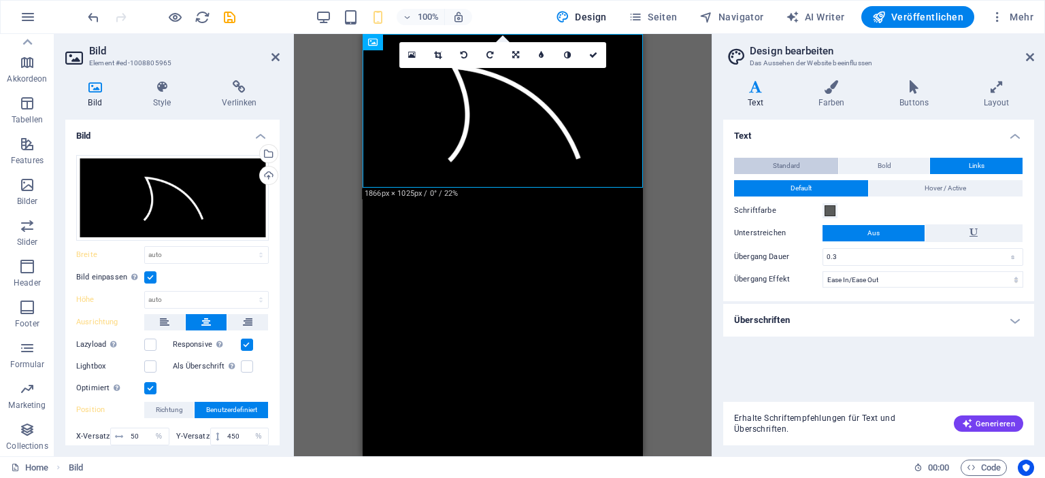
click at [790, 160] on span "Standard" at bounding box center [786, 166] width 27 height 16
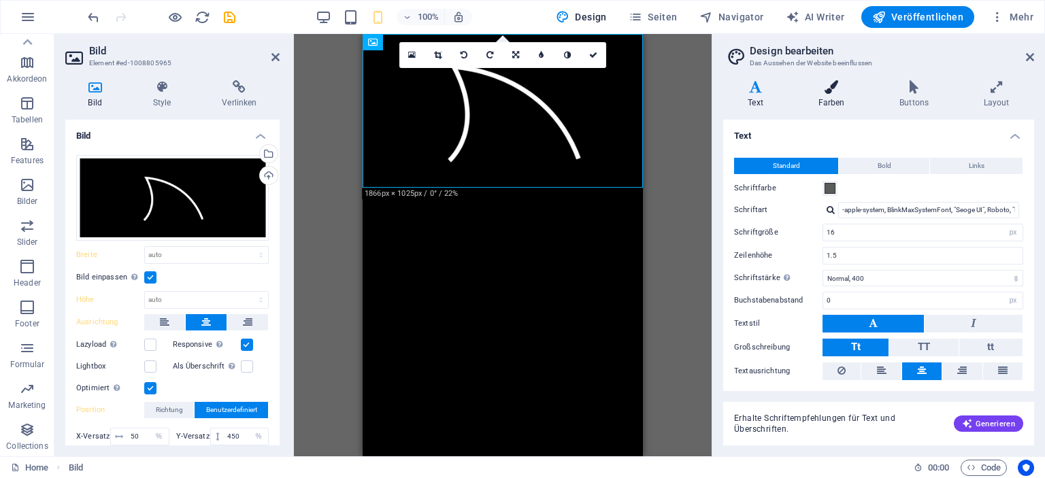
click at [834, 99] on h4 "Farben" at bounding box center [834, 94] width 82 height 29
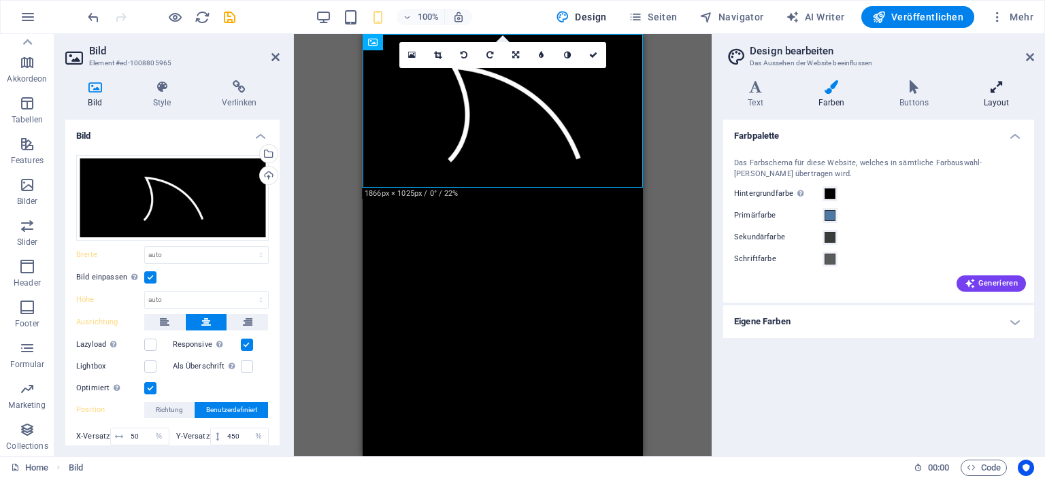
click at [995, 97] on h4 "Layout" at bounding box center [997, 94] width 76 height 29
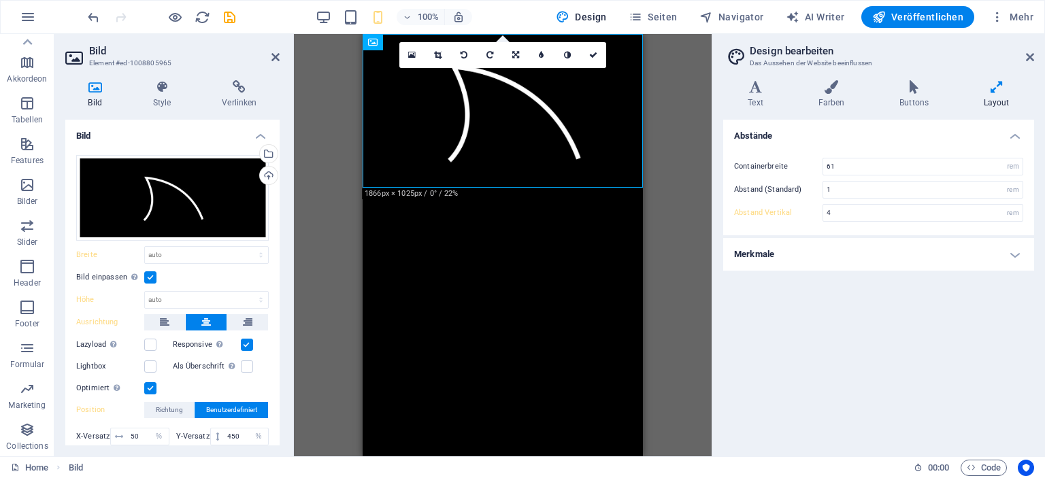
click at [1018, 255] on h4 "Merkmale" at bounding box center [878, 254] width 311 height 33
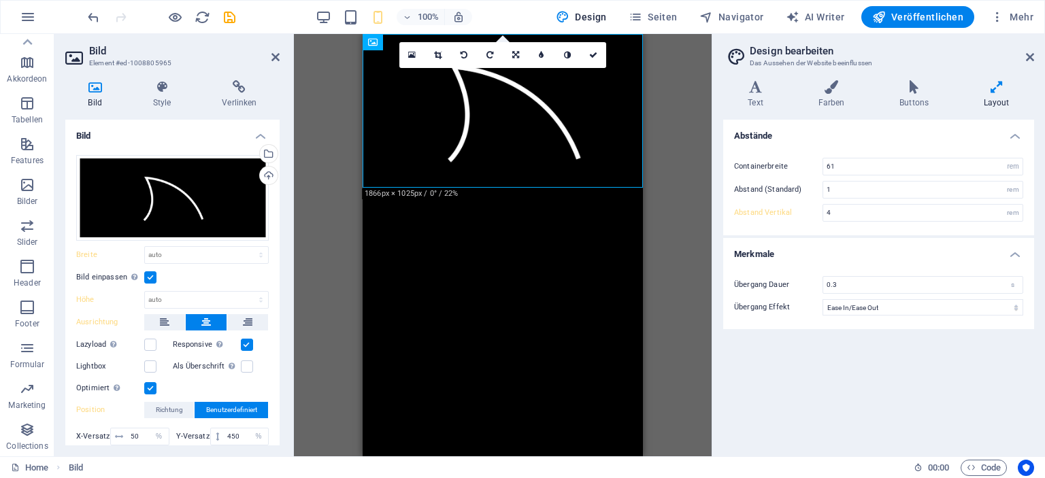
click at [1018, 255] on h4 "Merkmale" at bounding box center [878, 250] width 311 height 24
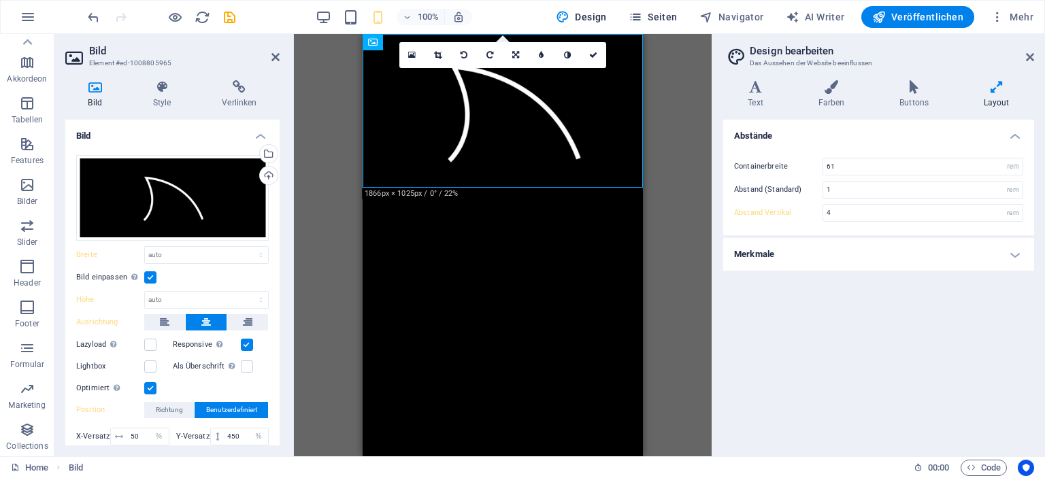
click at [672, 17] on span "Seiten" at bounding box center [653, 17] width 49 height 14
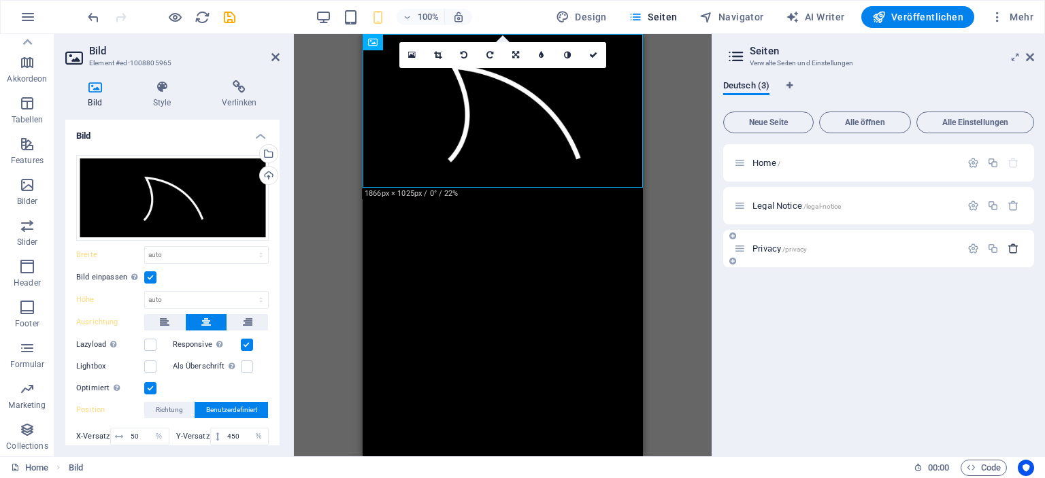
click at [1017, 250] on icon "button" at bounding box center [1014, 249] width 12 height 12
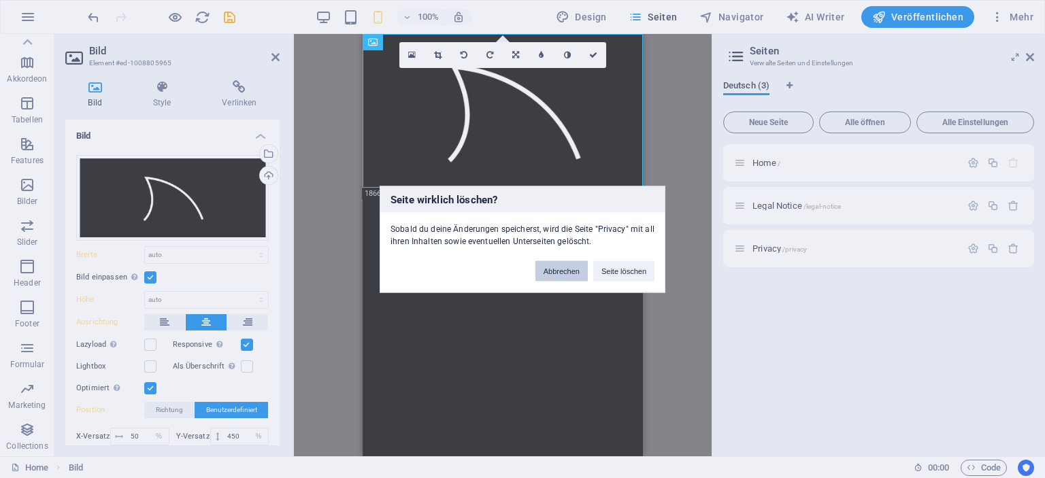
click at [562, 267] on button "Abbrechen" at bounding box center [561, 271] width 52 height 20
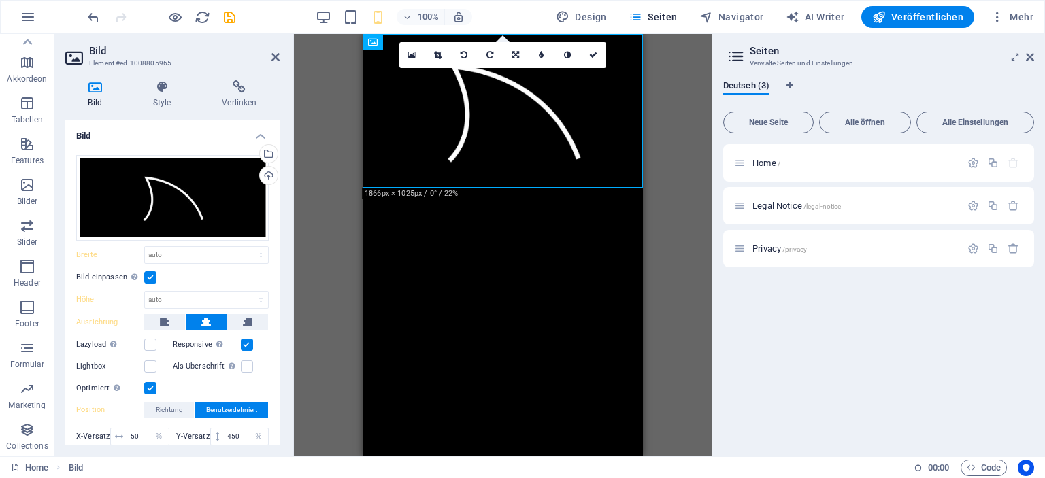
click at [951, 315] on div "Home / Legal Notice /legal-notice Privacy /privacy" at bounding box center [878, 294] width 311 height 301
click at [749, 85] on span "Deutsch (3)" at bounding box center [746, 87] width 46 height 19
click at [795, 89] on div "Deutsch (3)" at bounding box center [878, 93] width 311 height 26
click at [792, 86] on icon "Sprachen-Tabs" at bounding box center [790, 86] width 6 height 8
select select "31"
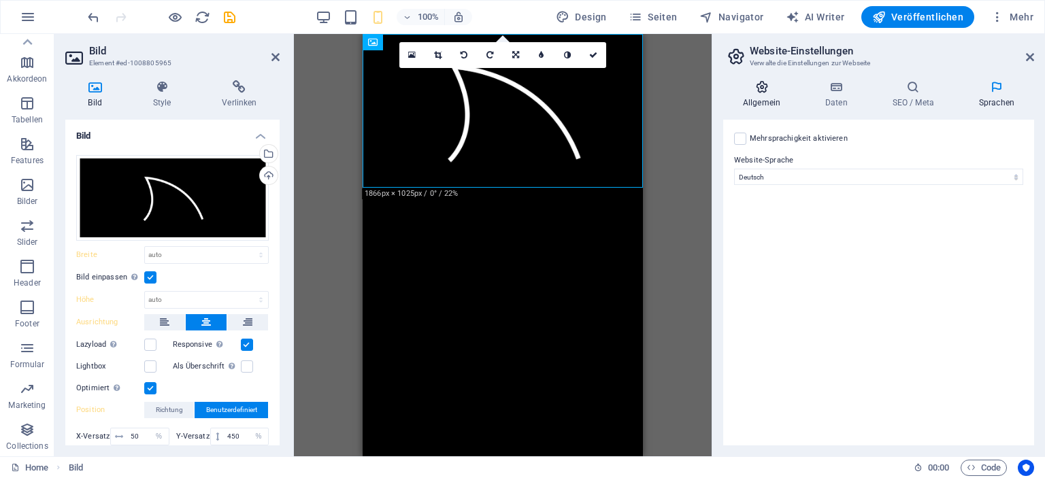
click at [759, 91] on icon at bounding box center [761, 87] width 77 height 14
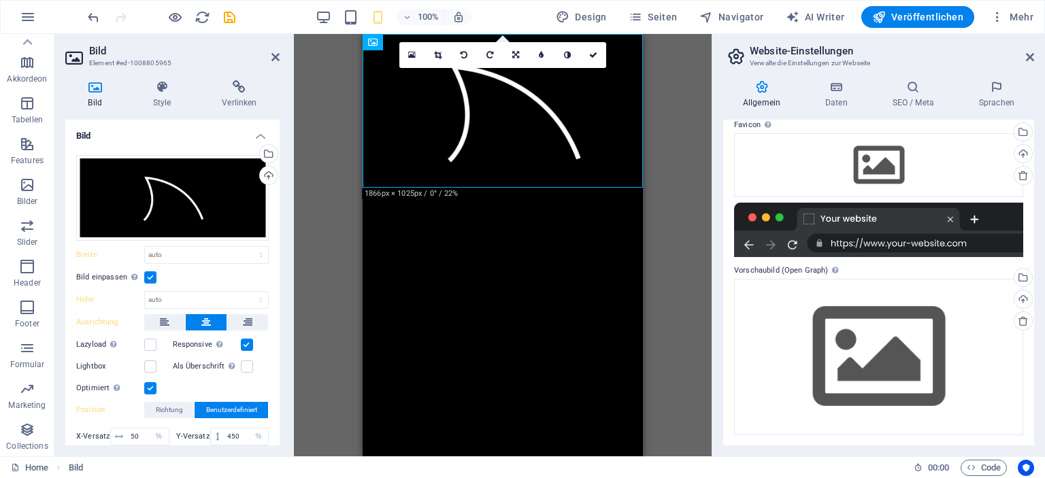
scroll to position [0, 0]
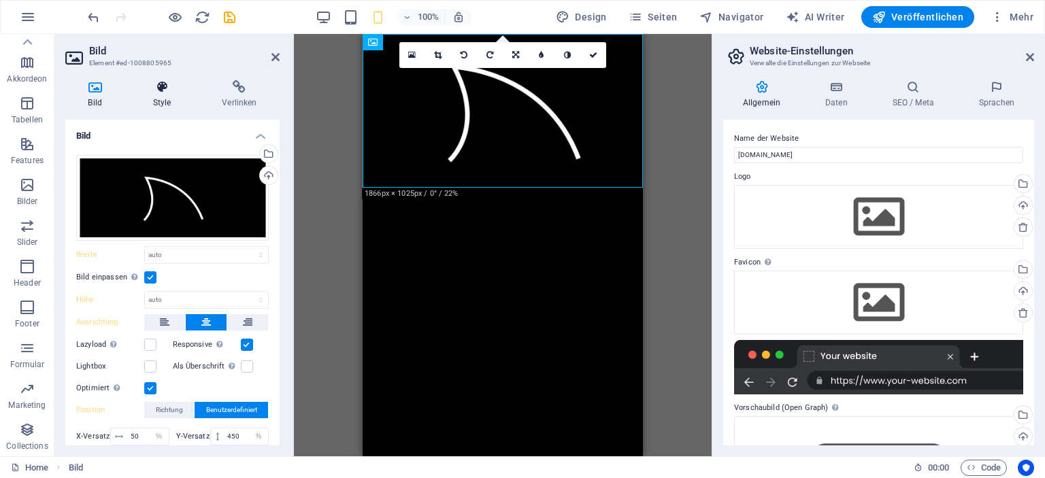
click at [169, 84] on icon at bounding box center [162, 87] width 64 height 14
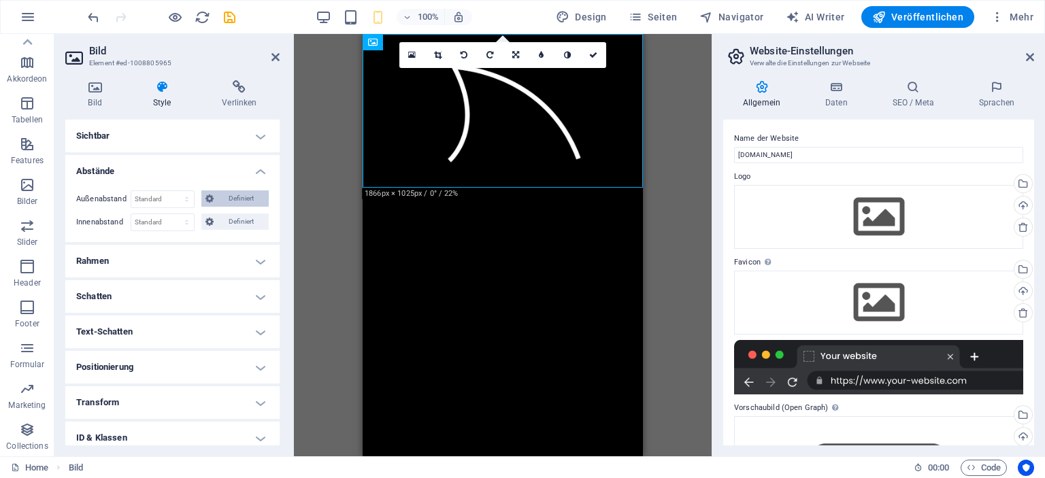
click at [219, 198] on span "Definiert" at bounding box center [242, 199] width 48 height 16
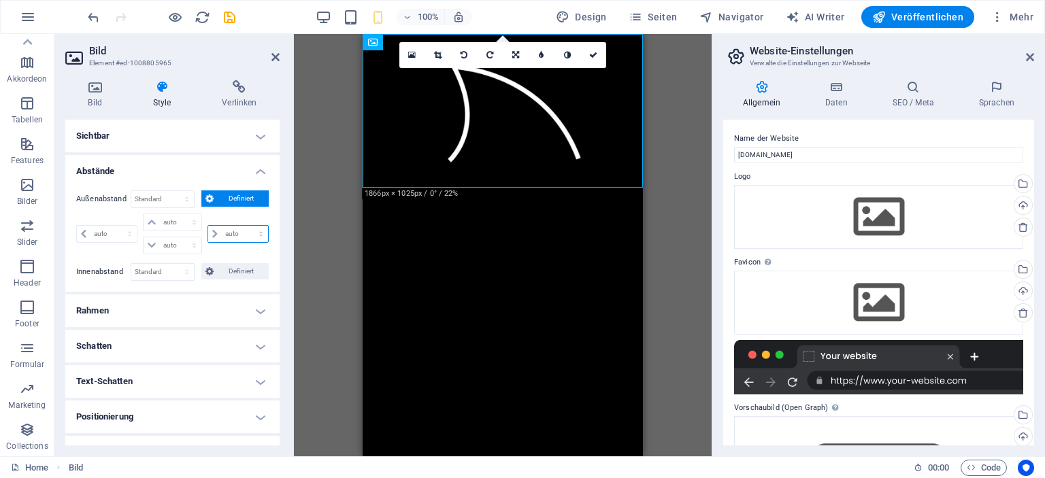
click at [216, 236] on select "auto px % rem vw vh" at bounding box center [238, 234] width 60 height 16
select select "auto"
click at [208, 226] on select "auto px % rem vw vh" at bounding box center [238, 234] width 60 height 16
type input "0"
select select "px"
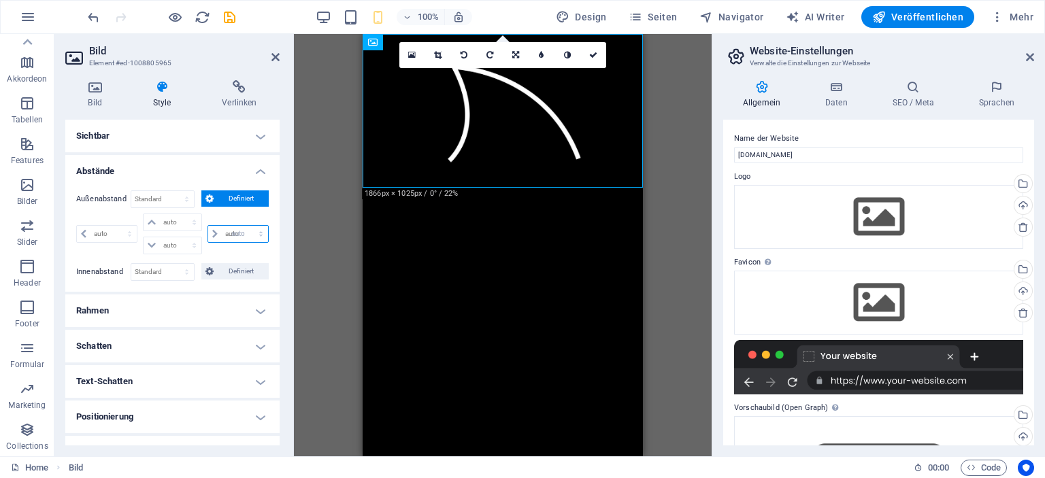
type input "0"
select select "px"
type input "0"
select select "px"
select select "DISABLED_OPTION_VALUE"
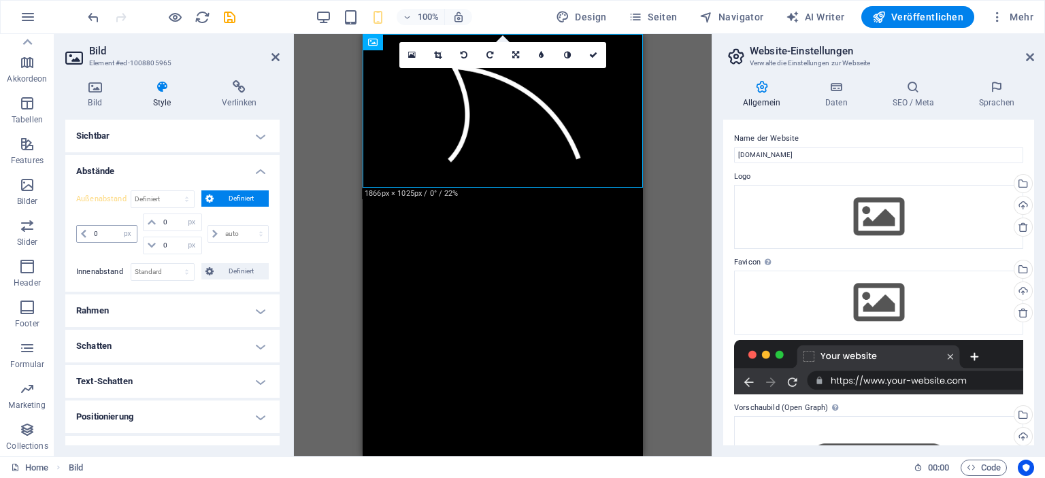
click at [82, 233] on icon at bounding box center [83, 234] width 5 height 8
click at [79, 231] on span at bounding box center [84, 234] width 14 height 16
click at [99, 232] on input "0" at bounding box center [113, 234] width 46 height 16
click at [103, 235] on input "0" at bounding box center [113, 234] width 46 height 16
click at [182, 269] on select "Standard px rem % vh vw Definiert" at bounding box center [162, 272] width 63 height 16
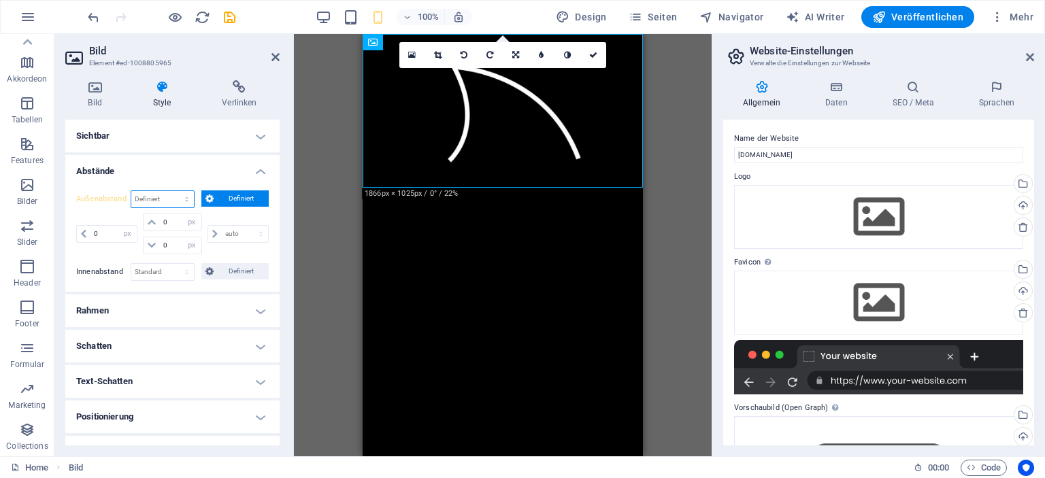
click at [150, 203] on select "Standard auto px % rem vw vh Definiert" at bounding box center [162, 199] width 63 height 16
click at [131, 191] on select "Standard auto px % rem vw vh Definiert" at bounding box center [162, 199] width 63 height 16
select select "DISABLED_OPTION_VALUE"
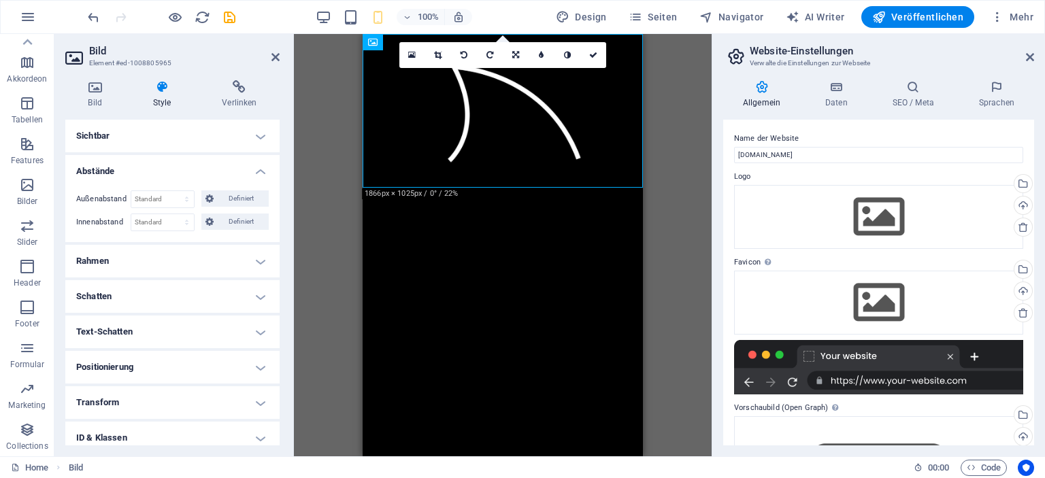
click at [158, 372] on h4 "Positionierung" at bounding box center [172, 367] width 214 height 33
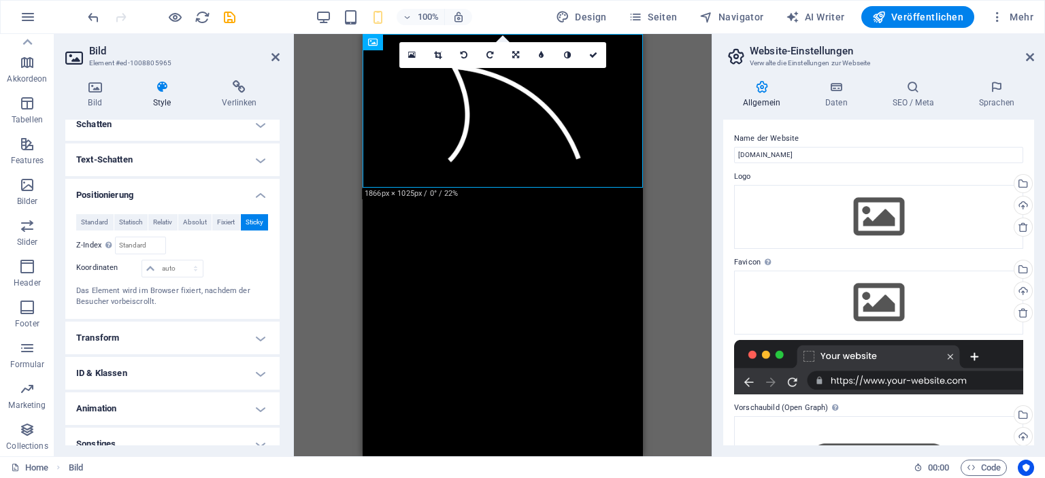
scroll to position [185, 0]
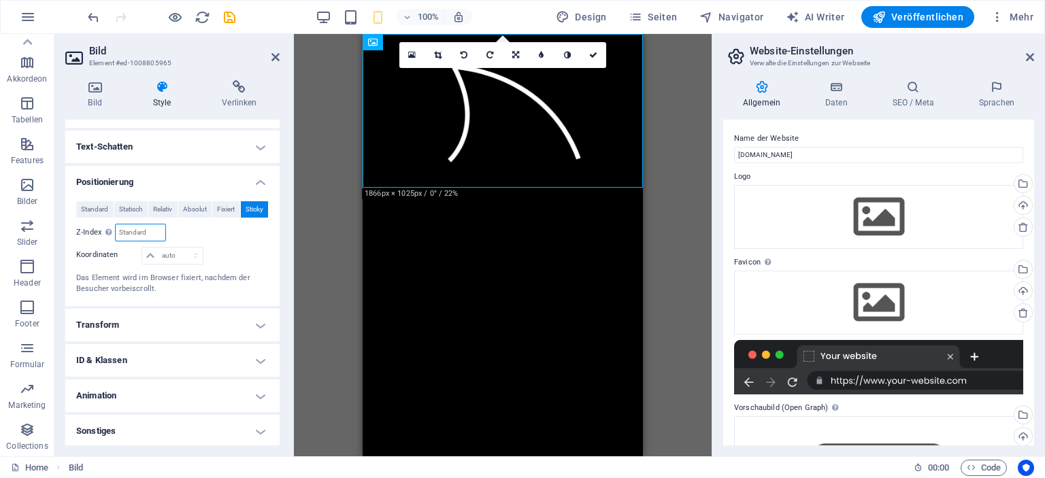
click at [139, 233] on input "number" at bounding box center [140, 233] width 49 height 16
click at [145, 231] on input "number" at bounding box center [140, 233] width 49 height 16
click at [199, 209] on span "Absolut" at bounding box center [195, 209] width 24 height 16
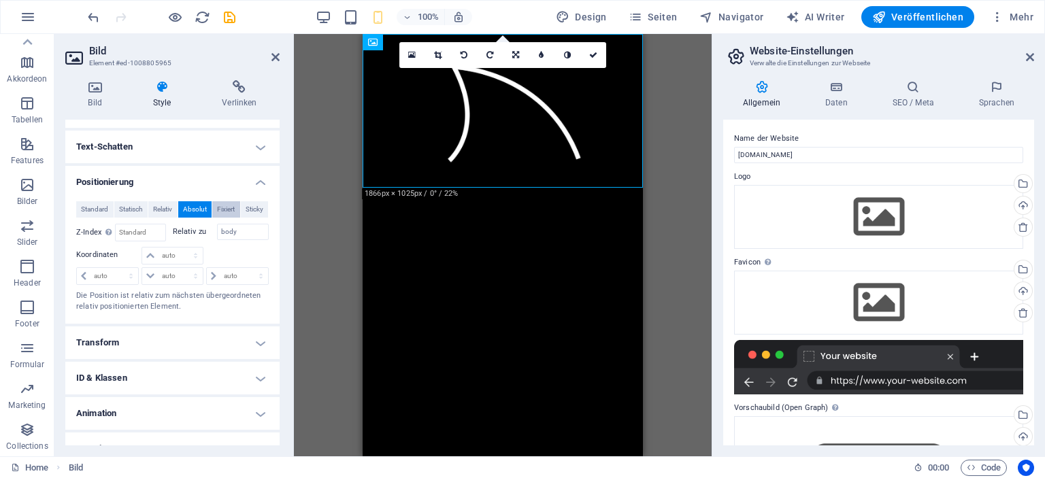
click at [217, 208] on span "Fixiert" at bounding box center [226, 209] width 18 height 16
click at [151, 272] on select "auto px rem % em" at bounding box center [172, 276] width 60 height 16
click at [191, 274] on select "auto px rem % em" at bounding box center [172, 276] width 60 height 16
click at [192, 269] on select "auto px rem % em" at bounding box center [172, 276] width 60 height 16
click at [192, 271] on select "auto px rem % em" at bounding box center [172, 276] width 60 height 16
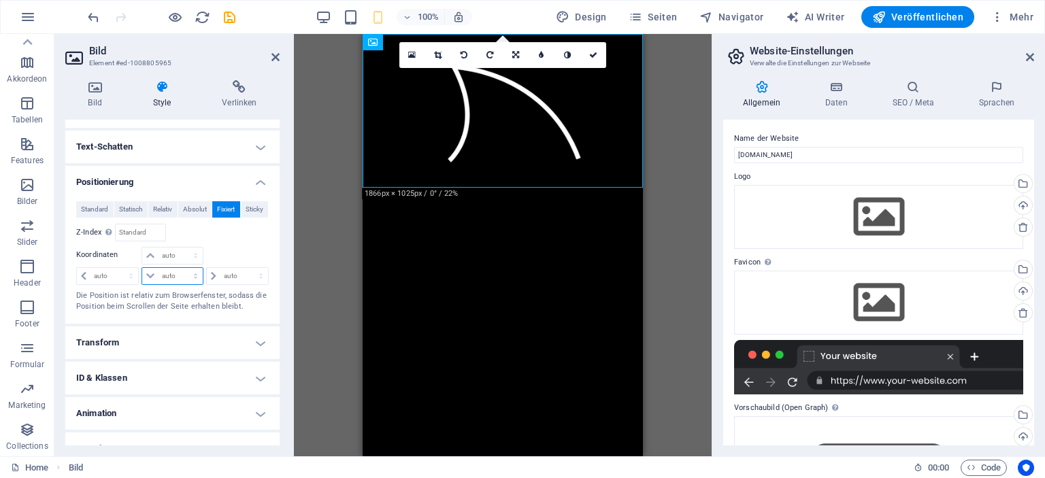
click at [192, 271] on select "auto px rem % em" at bounding box center [172, 276] width 60 height 16
click at [171, 307] on p "Die Position ist relativ zum Browserfenster, sodass die Position beim Scrollen …" at bounding box center [172, 302] width 193 height 22
click at [179, 276] on select "auto px rem % em" at bounding box center [172, 276] width 60 height 16
select select "px"
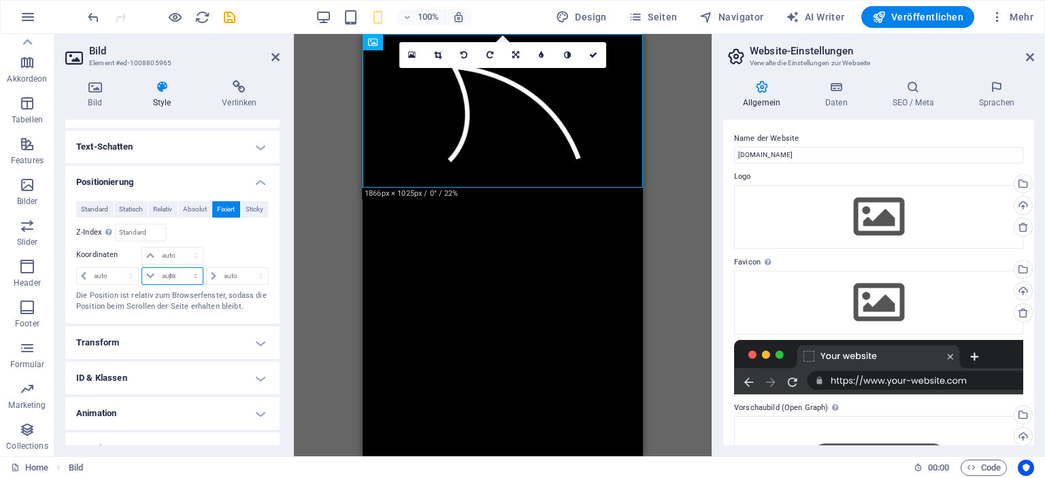
click at [182, 268] on select "auto px rem % em" at bounding box center [172, 276] width 60 height 16
type input "0"
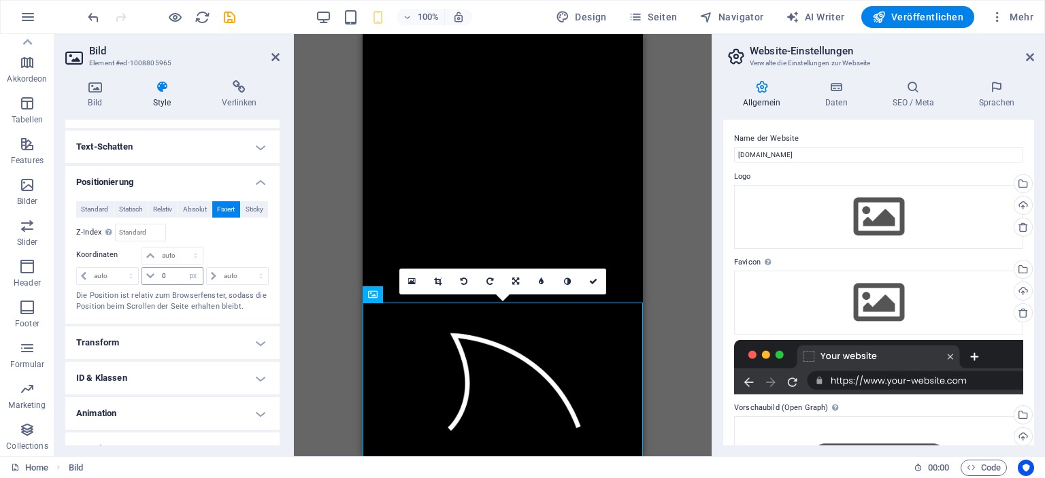
click at [149, 276] on icon at bounding box center [150, 276] width 8 height 8
click at [185, 275] on select "auto px rem % em" at bounding box center [193, 276] width 19 height 16
click at [184, 268] on select "auto px rem % em" at bounding box center [193, 276] width 19 height 16
click at [188, 274] on select "auto px rem % em" at bounding box center [193, 276] width 19 height 16
select select "%"
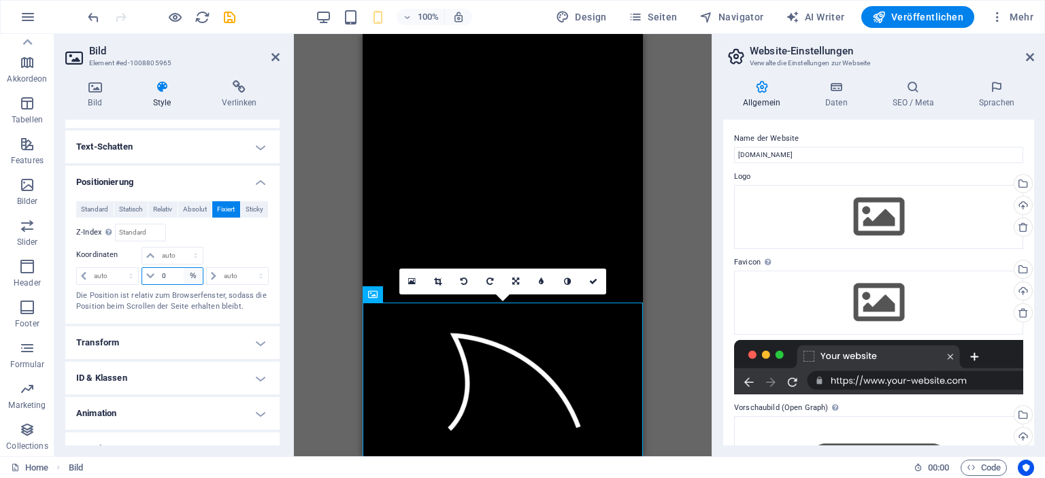
click at [184, 268] on select "auto px rem % em" at bounding box center [193, 276] width 19 height 16
type input "100"
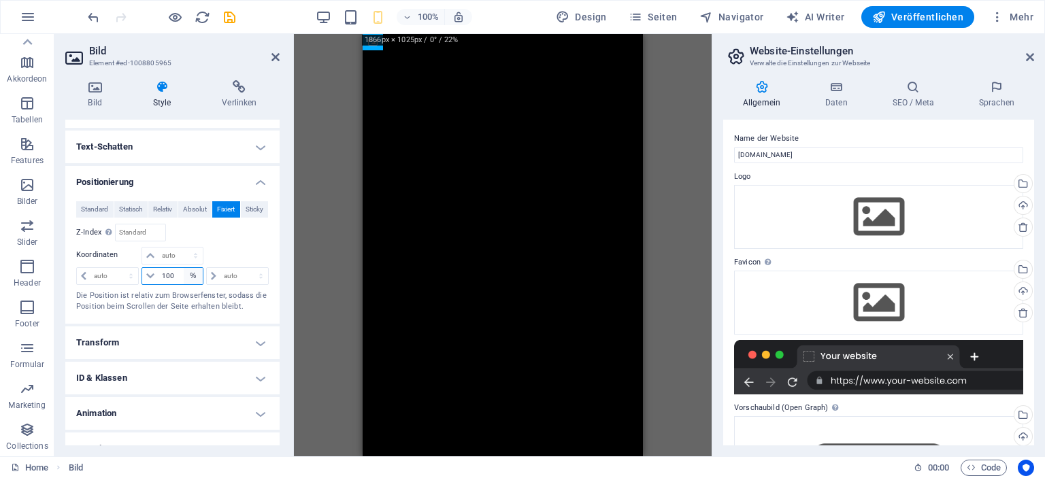
click at [193, 276] on select "auto px rem % em" at bounding box center [193, 276] width 19 height 16
click at [184, 268] on select "auto px rem % em" at bounding box center [193, 276] width 19 height 16
click at [192, 274] on select "auto px rem % em" at bounding box center [193, 276] width 19 height 16
select select "px"
click at [184, 268] on select "auto px rem % em" at bounding box center [193, 276] width 19 height 16
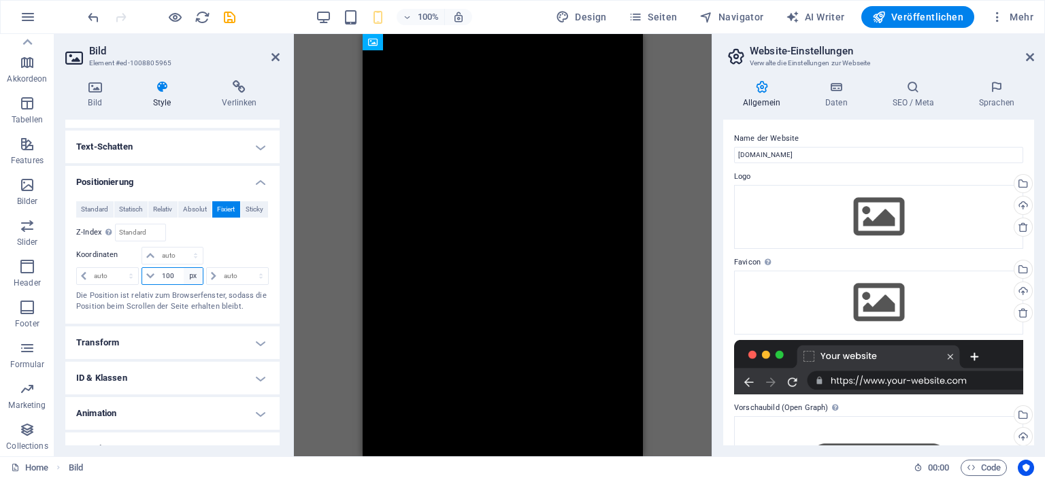
type input "1600"
click at [193, 275] on select "auto px rem % em" at bounding box center [193, 276] width 19 height 16
select select "auto"
click at [184, 268] on select "auto px rem % em" at bounding box center [193, 276] width 19 height 16
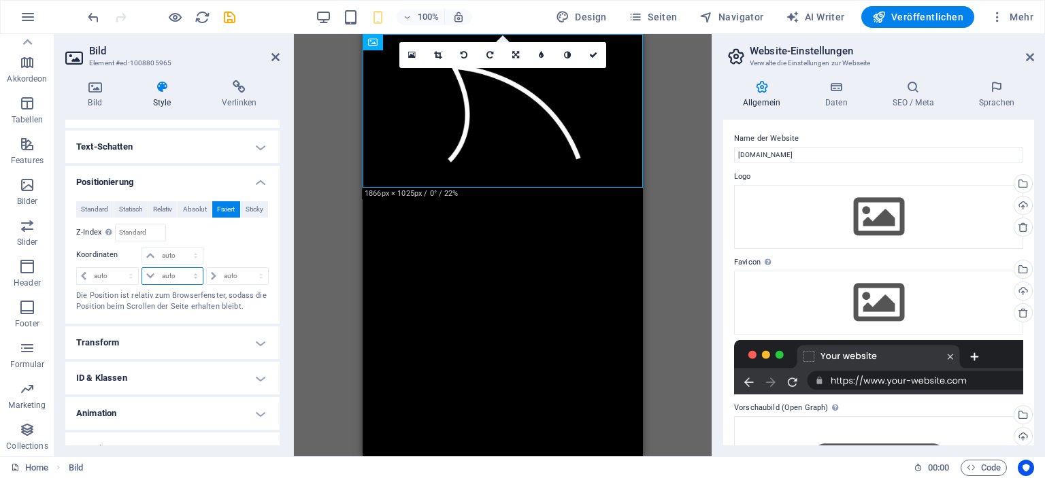
click at [181, 275] on select "auto px rem % em" at bounding box center [172, 276] width 60 height 16
select select "px"
click at [182, 268] on select "auto px rem % em" at bounding box center [172, 276] width 60 height 16
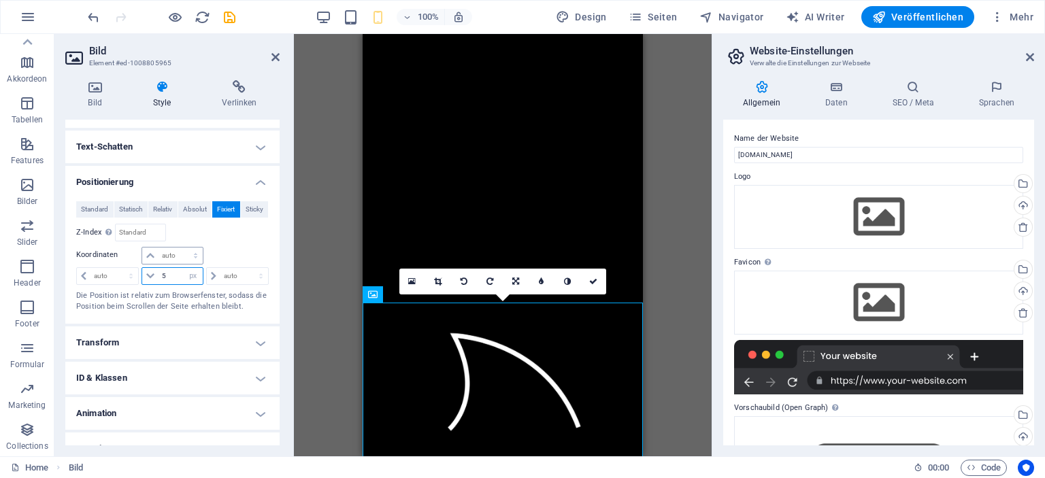
type input "5"
click at [180, 255] on select "auto px rem % em" at bounding box center [172, 256] width 60 height 16
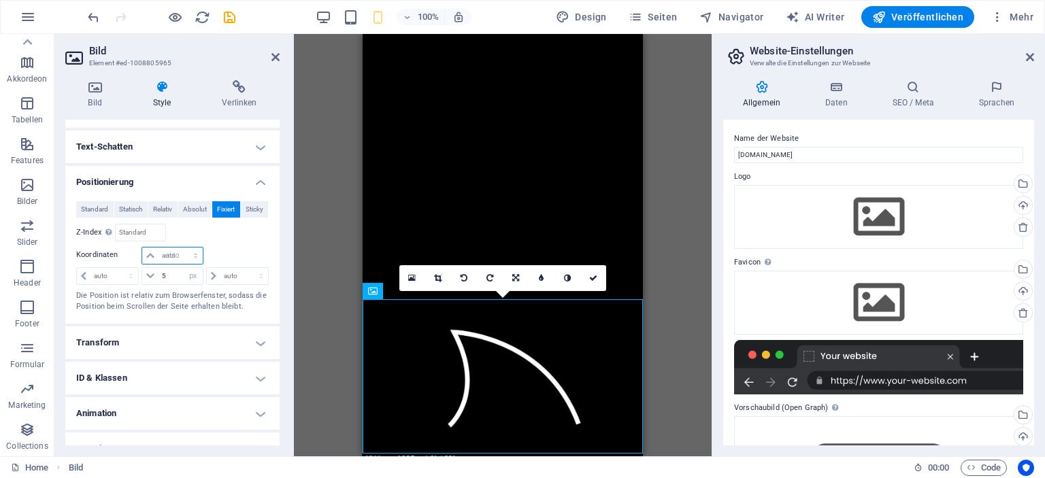
click at [142, 248] on select "auto px rem % em" at bounding box center [172, 256] width 60 height 16
select select "DISABLED_OPTION_VALUE"
click at [150, 274] on icon at bounding box center [150, 276] width 8 height 8
drag, startPoint x: 170, startPoint y: 276, endPoint x: 154, endPoint y: 276, distance: 15.6
click at [154, 276] on div "5 auto px rem % em" at bounding box center [172, 276] width 61 height 18
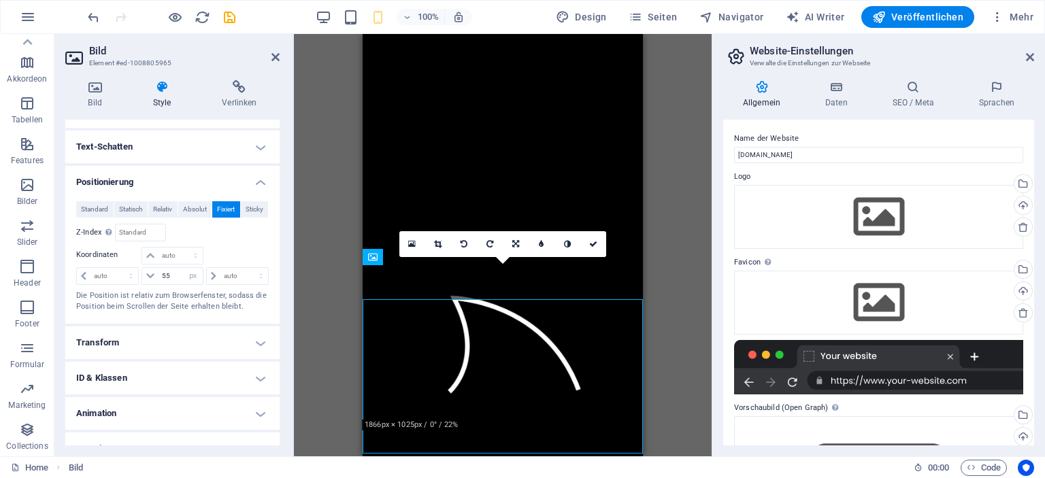
click at [169, 263] on div "auto px rem % em" at bounding box center [172, 256] width 64 height 19
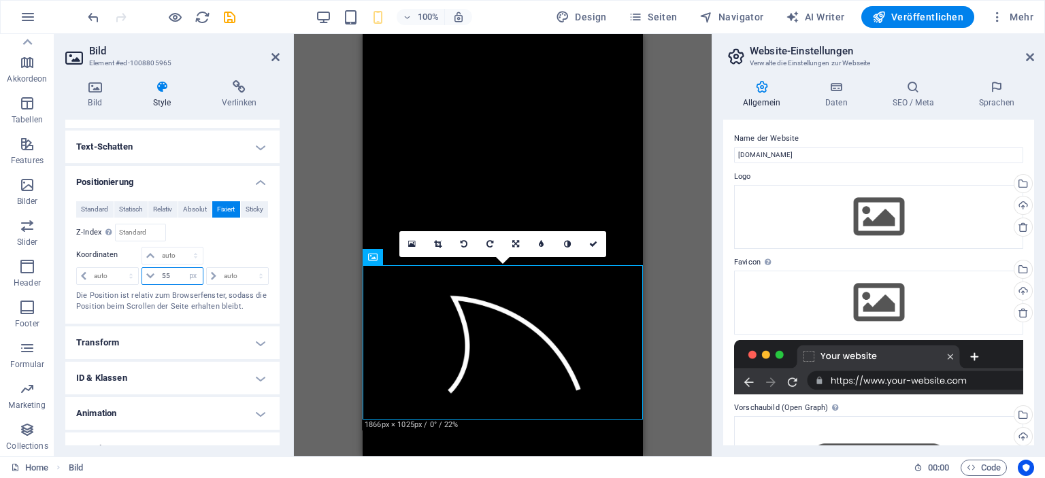
click at [173, 274] on input "55" at bounding box center [181, 276] width 44 height 16
drag, startPoint x: 173, startPoint y: 274, endPoint x: 153, endPoint y: 275, distance: 19.8
click at [153, 275] on div "55 auto px rem % em" at bounding box center [172, 276] width 61 height 18
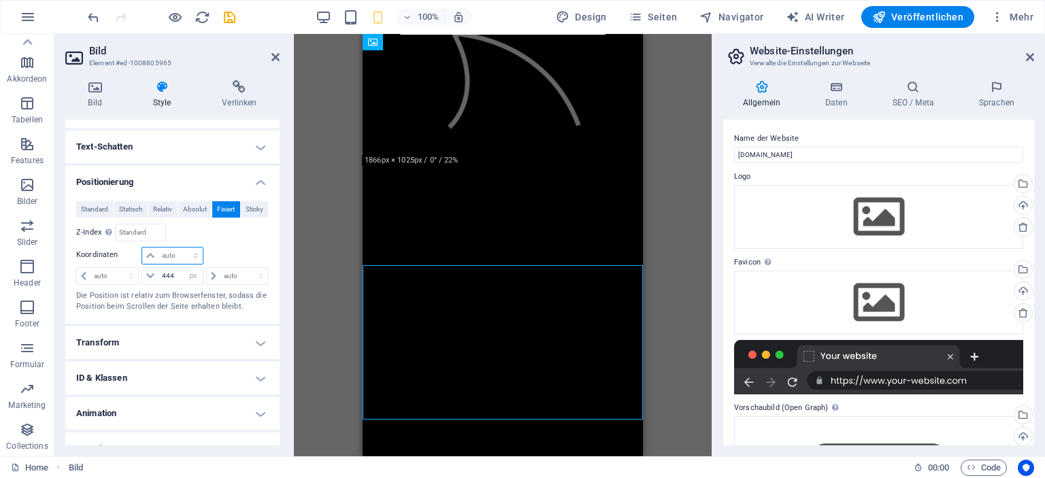
click at [165, 260] on select "auto px rem % em" at bounding box center [172, 256] width 60 height 16
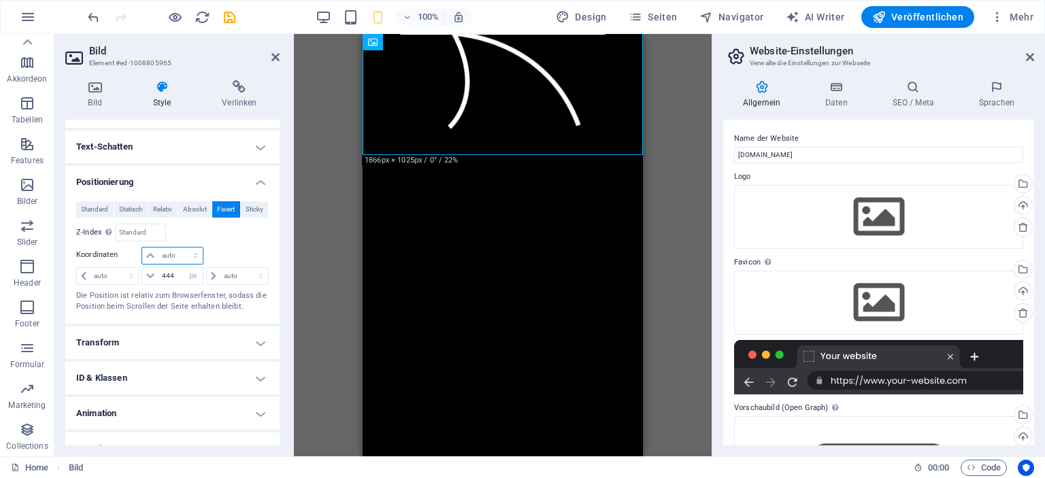
click at [152, 252] on select "auto px rem % em" at bounding box center [172, 256] width 60 height 16
click at [169, 268] on input "444" at bounding box center [181, 276] width 44 height 16
drag, startPoint x: 176, startPoint y: 275, endPoint x: 152, endPoint y: 276, distance: 24.5
click at [152, 276] on div "444 auto px rem % em" at bounding box center [172, 276] width 61 height 18
click at [229, 280] on select "auto px rem % em" at bounding box center [237, 276] width 61 height 16
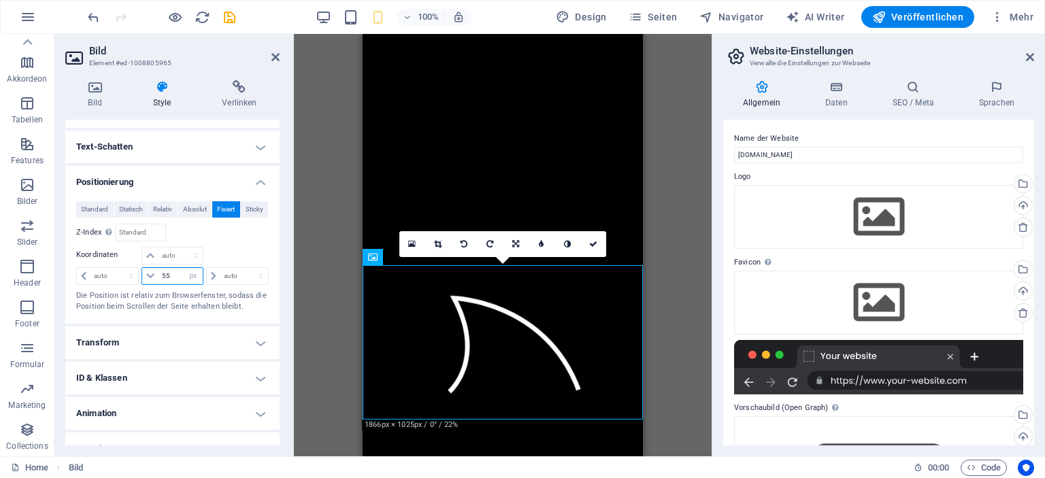
click at [175, 278] on input "55" at bounding box center [181, 276] width 44 height 16
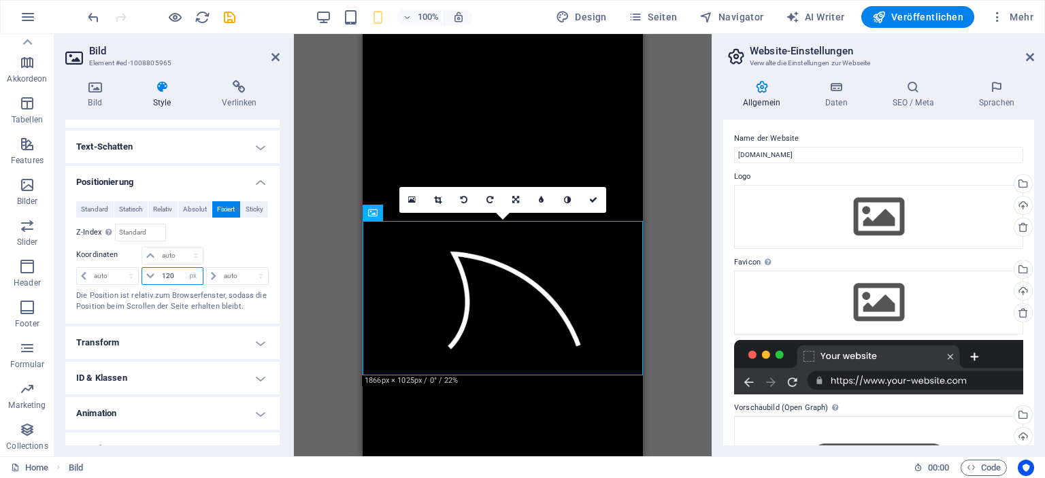
click at [172, 276] on input "120" at bounding box center [181, 276] width 44 height 16
drag, startPoint x: 173, startPoint y: 275, endPoint x: 166, endPoint y: 274, distance: 6.8
click at [166, 274] on input "120" at bounding box center [181, 276] width 44 height 16
click at [176, 276] on input "150" at bounding box center [181, 276] width 44 height 16
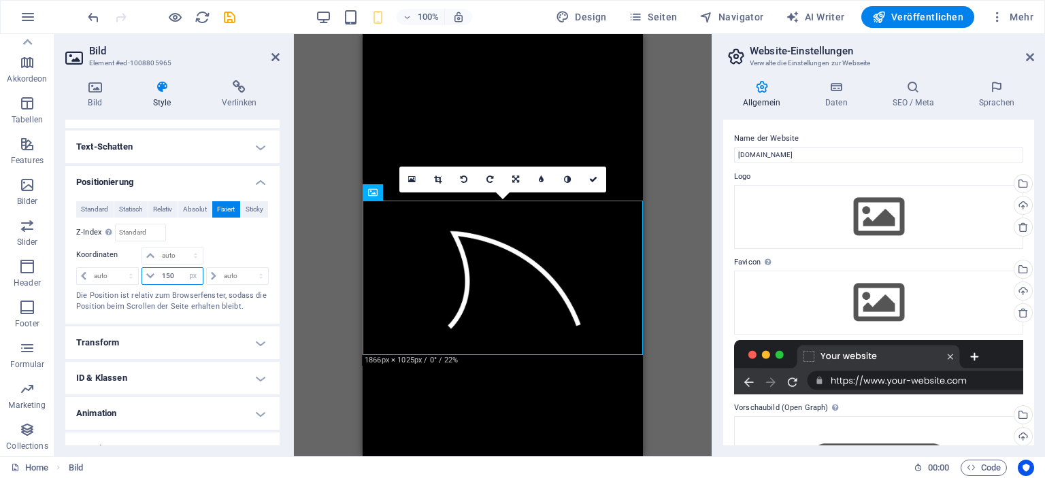
drag, startPoint x: 176, startPoint y: 276, endPoint x: 166, endPoint y: 274, distance: 10.4
click at [166, 274] on input "150" at bounding box center [181, 276] width 44 height 16
click at [174, 275] on input "160" at bounding box center [181, 276] width 44 height 16
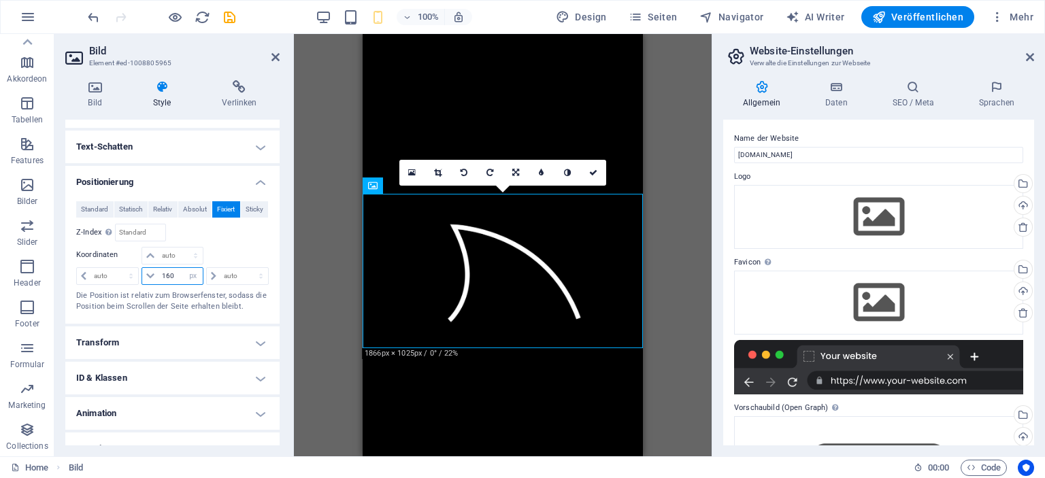
drag, startPoint x: 176, startPoint y: 276, endPoint x: 165, endPoint y: 274, distance: 10.4
click at [165, 274] on input "160" at bounding box center [181, 276] width 44 height 16
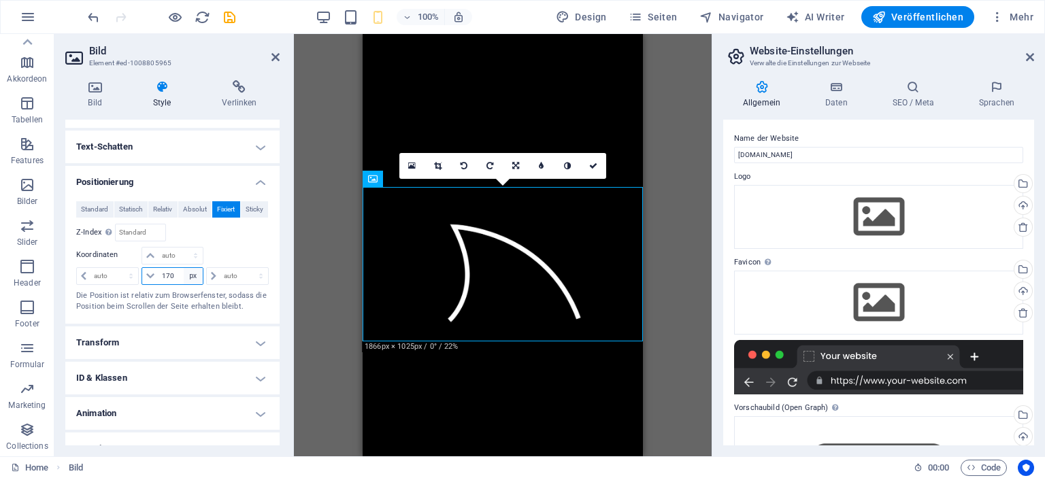
click at [184, 276] on select "auto px rem % em" at bounding box center [193, 276] width 19 height 16
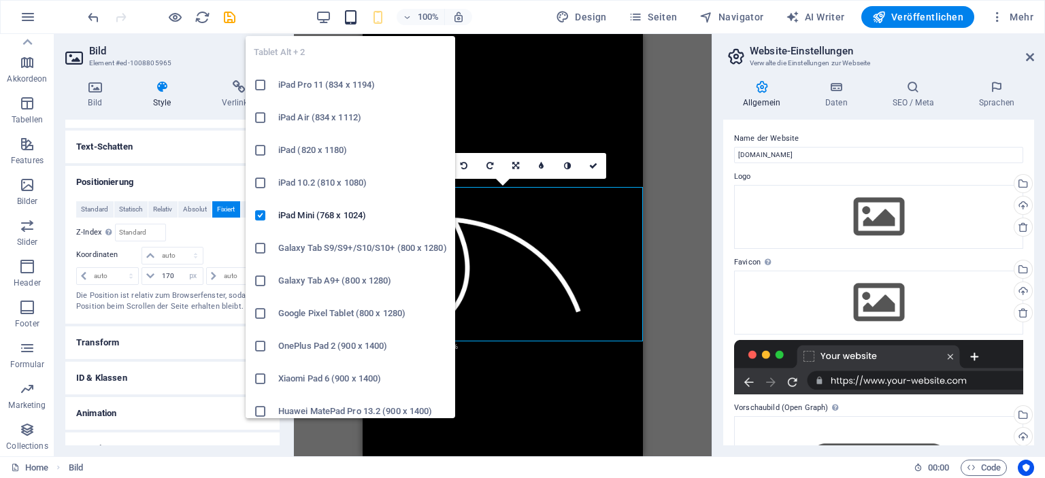
click at [357, 13] on icon "button" at bounding box center [351, 18] width 16 height 16
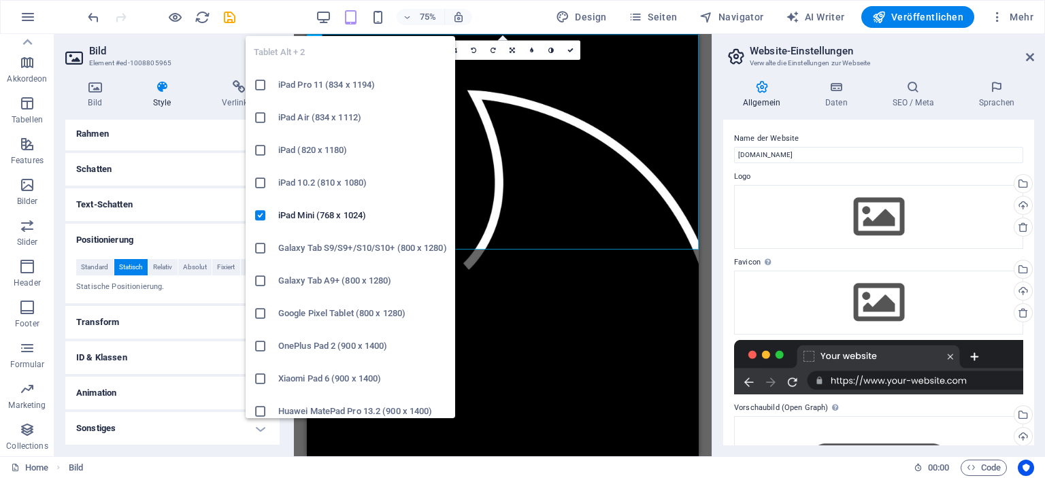
scroll to position [125, 0]
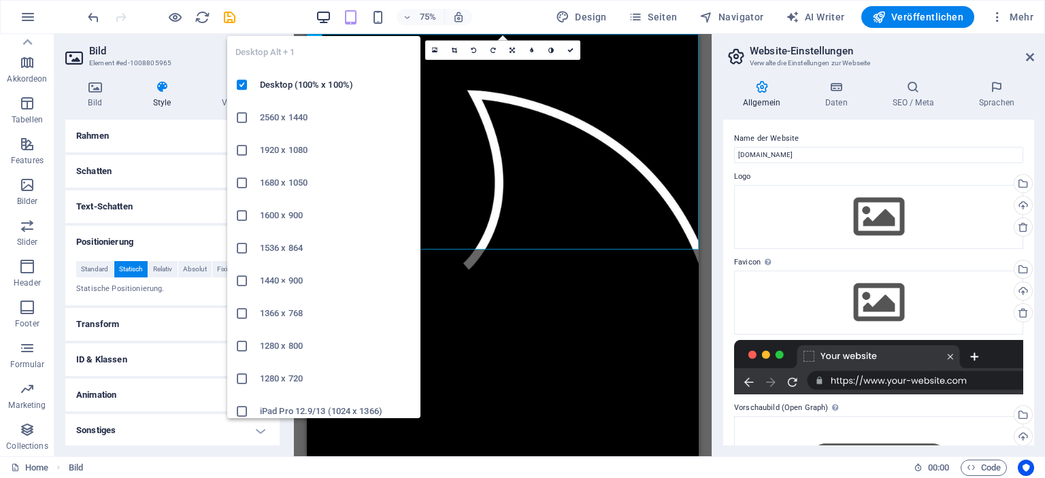
click at [324, 17] on icon "button" at bounding box center [324, 18] width 16 height 16
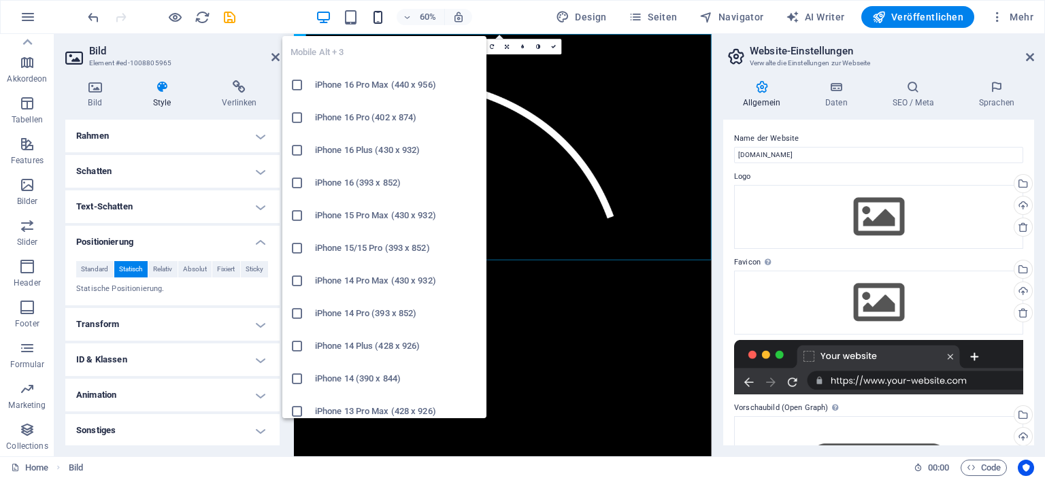
click at [378, 18] on icon "button" at bounding box center [378, 18] width 16 height 16
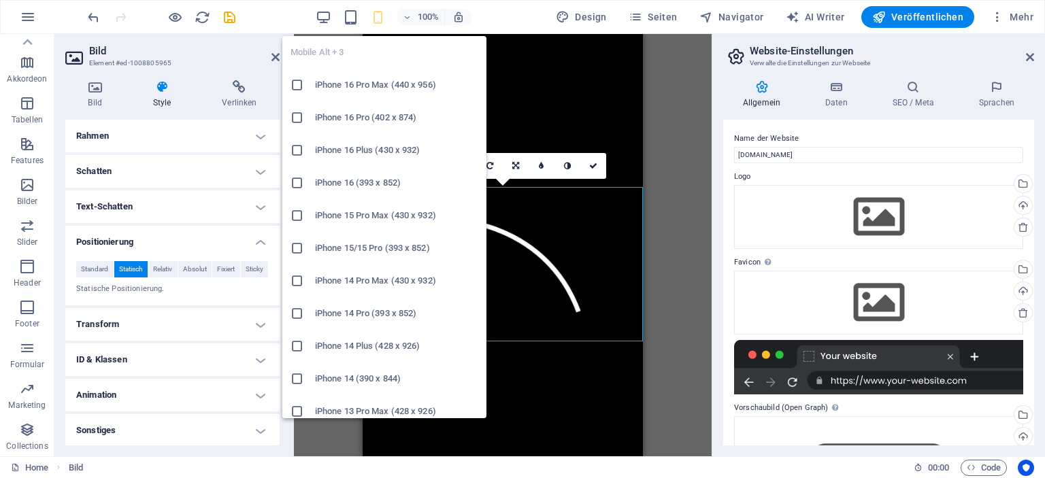
type input "170"
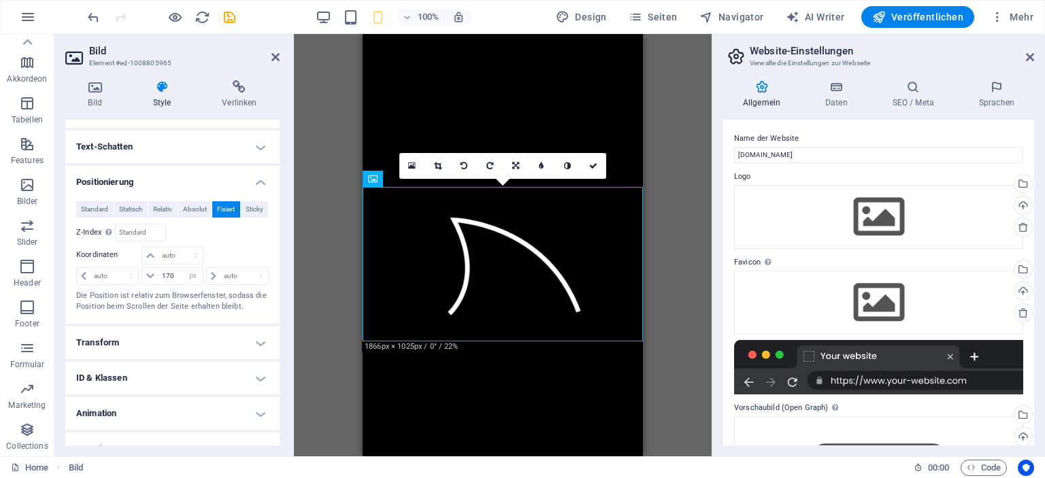
click at [517, 34] on html "Skip to main content" at bounding box center [503, 34] width 280 height 0
click at [363, 18] on div "100%" at bounding box center [393, 17] width 157 height 22
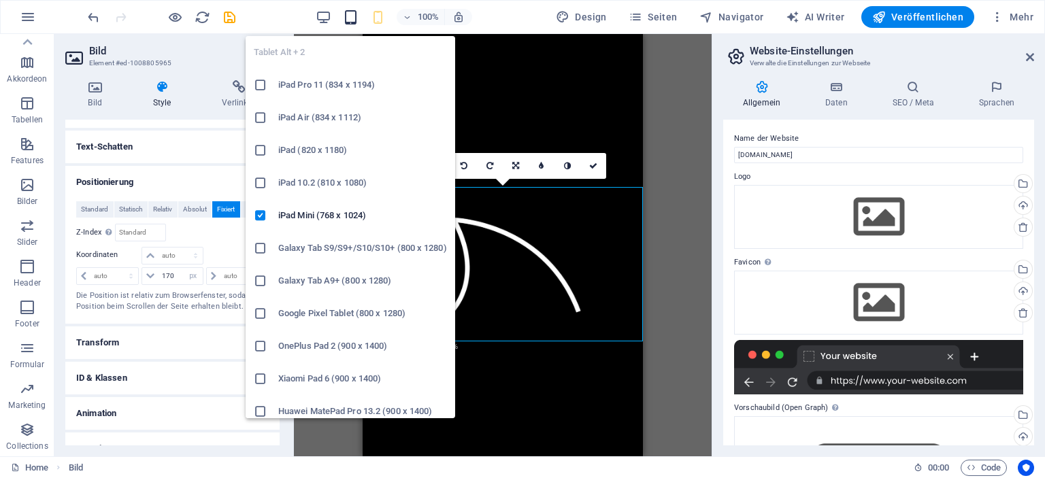
click at [356, 16] on icon "button" at bounding box center [351, 18] width 16 height 16
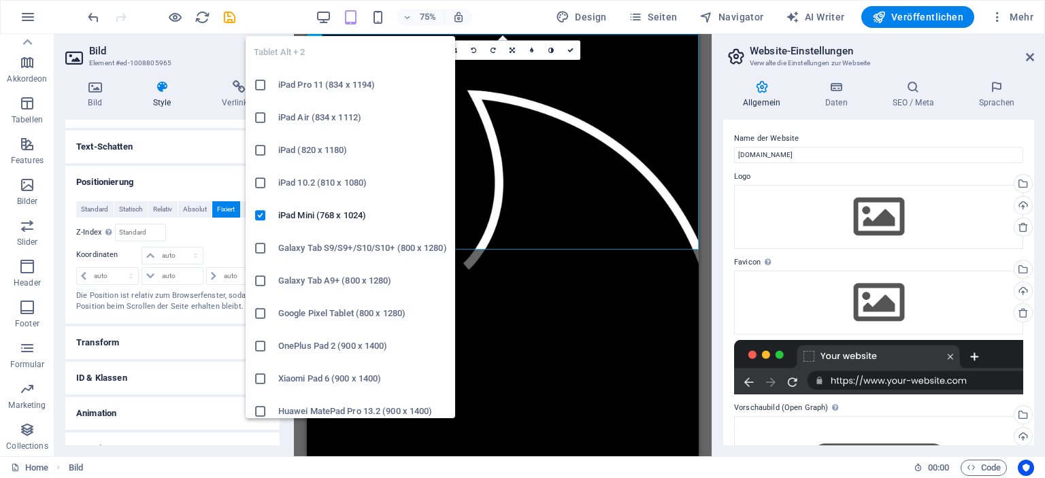
scroll to position [125, 0]
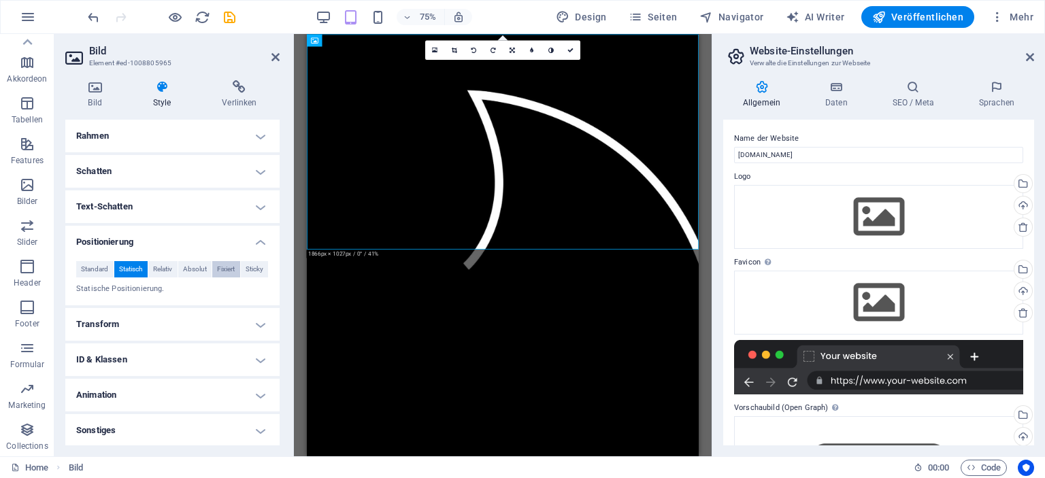
click at [219, 269] on span "Fixiert" at bounding box center [226, 269] width 18 height 16
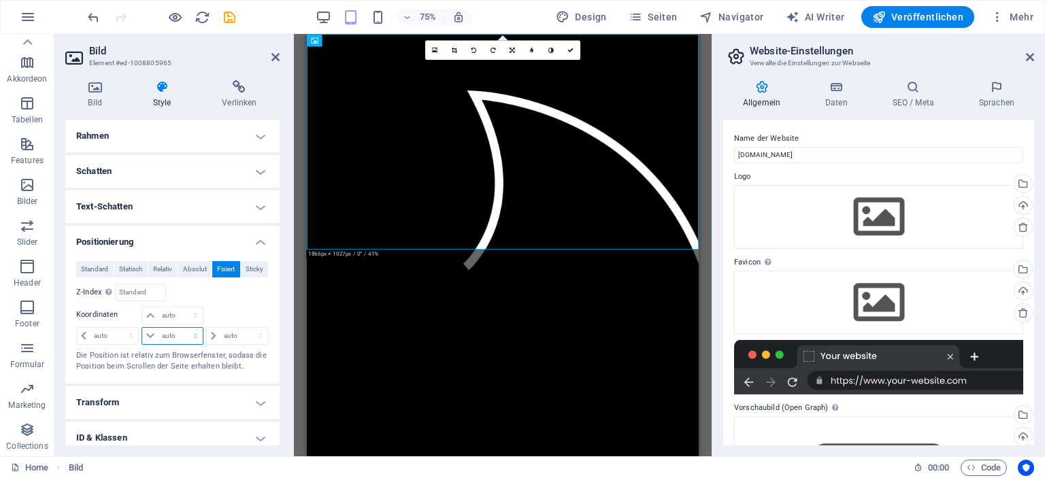
click at [180, 332] on select "auto px rem % em" at bounding box center [172, 336] width 60 height 16
select select "px"
click at [182, 328] on select "auto px rem % em" at bounding box center [172, 336] width 60 height 16
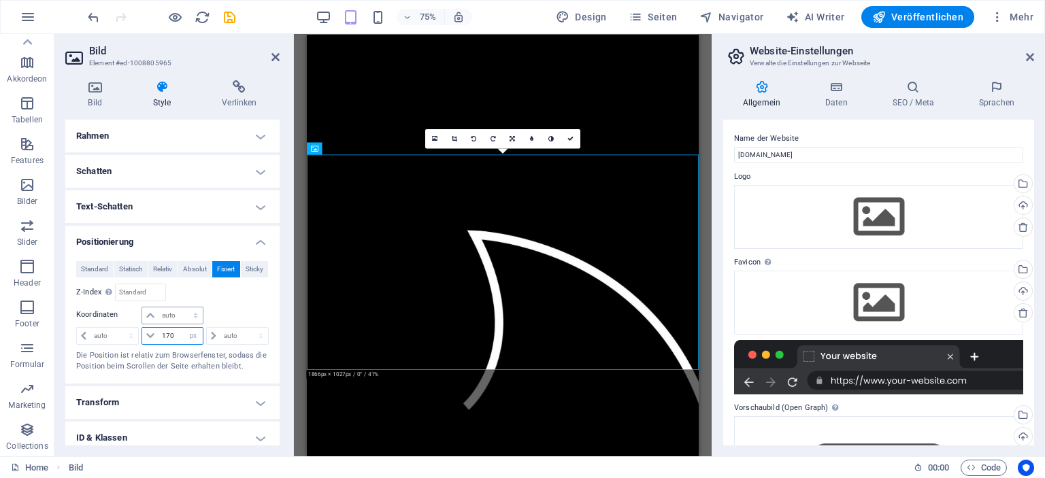
type input "170"
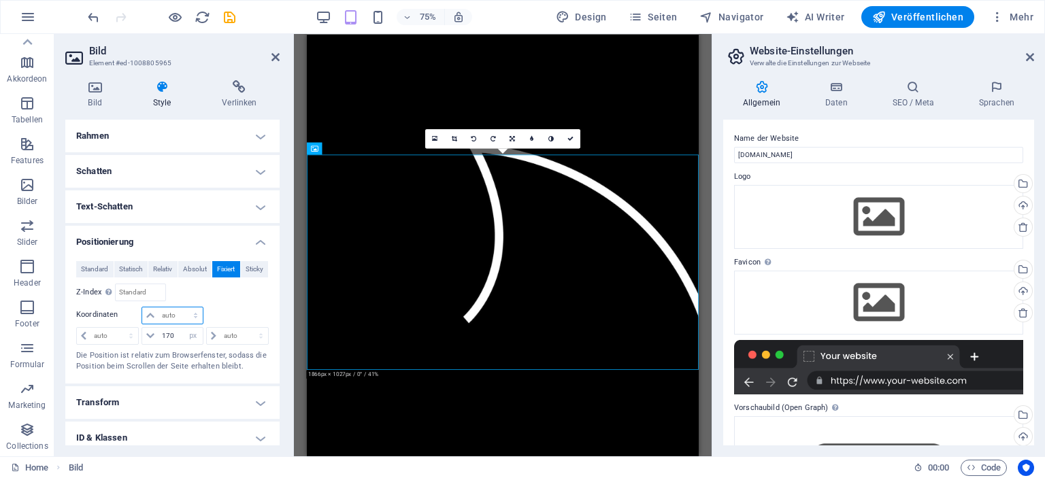
click at [178, 318] on select "auto px rem % em" at bounding box center [172, 316] width 60 height 16
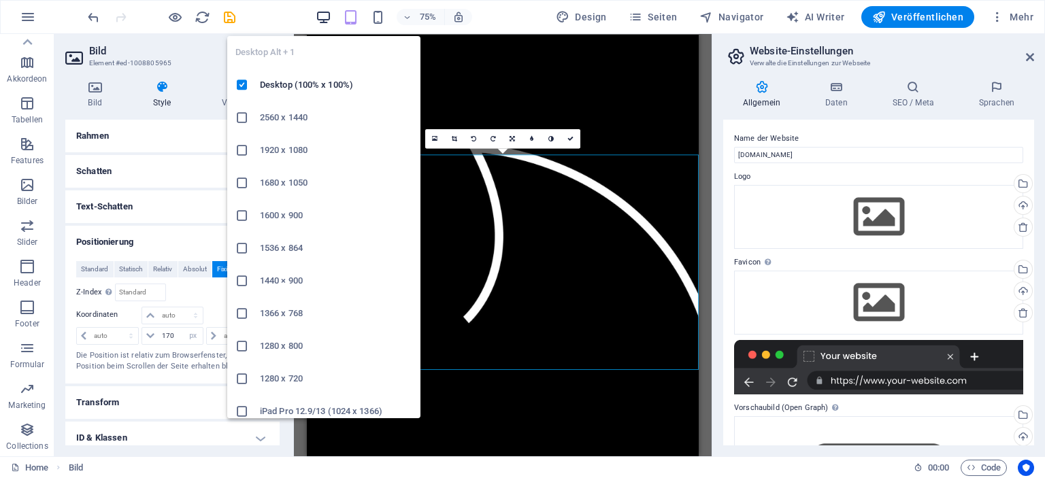
click at [324, 14] on icon "button" at bounding box center [324, 18] width 16 height 16
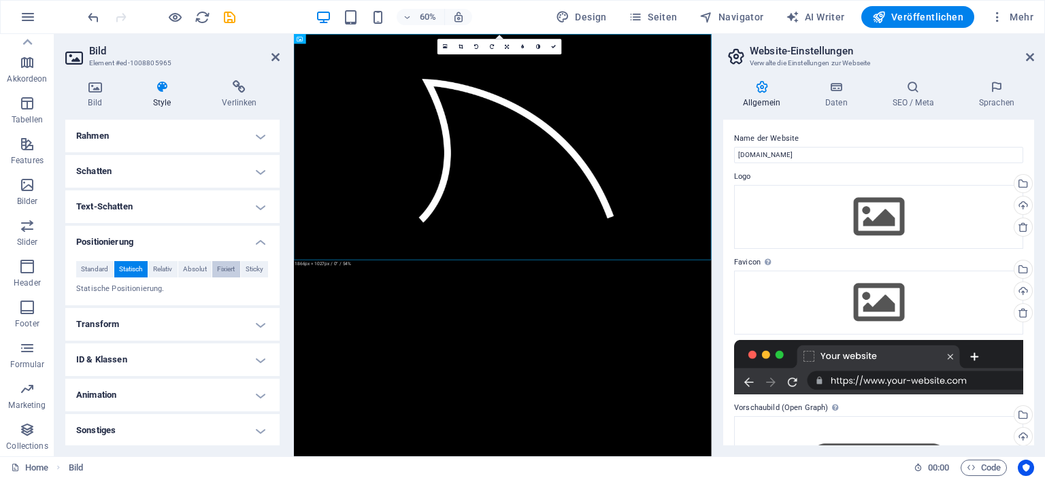
click at [222, 269] on span "Fixiert" at bounding box center [226, 269] width 18 height 16
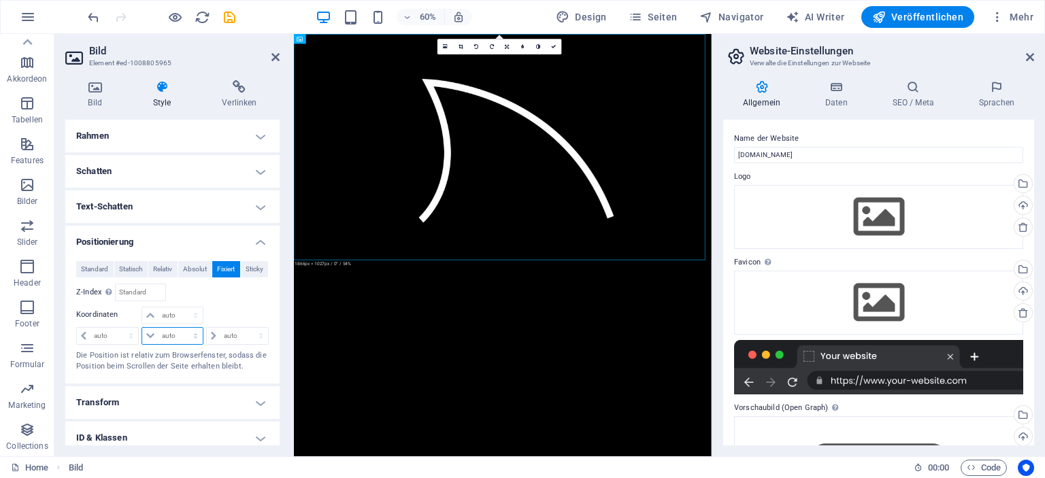
click at [177, 334] on select "auto px rem % em" at bounding box center [172, 336] width 60 height 16
select select "px"
click at [182, 328] on select "auto px rem % em" at bounding box center [172, 336] width 60 height 16
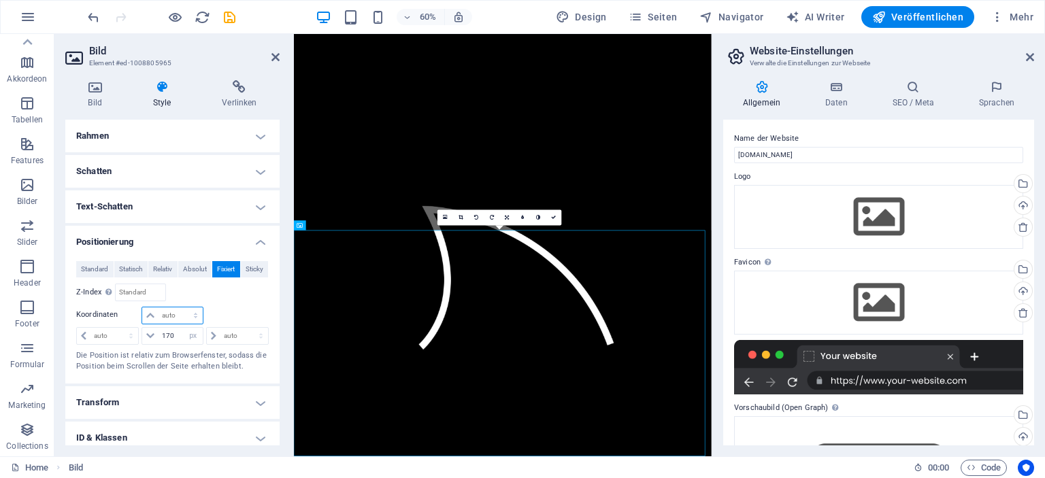
click at [184, 316] on select "auto px rem % em" at bounding box center [172, 316] width 60 height 16
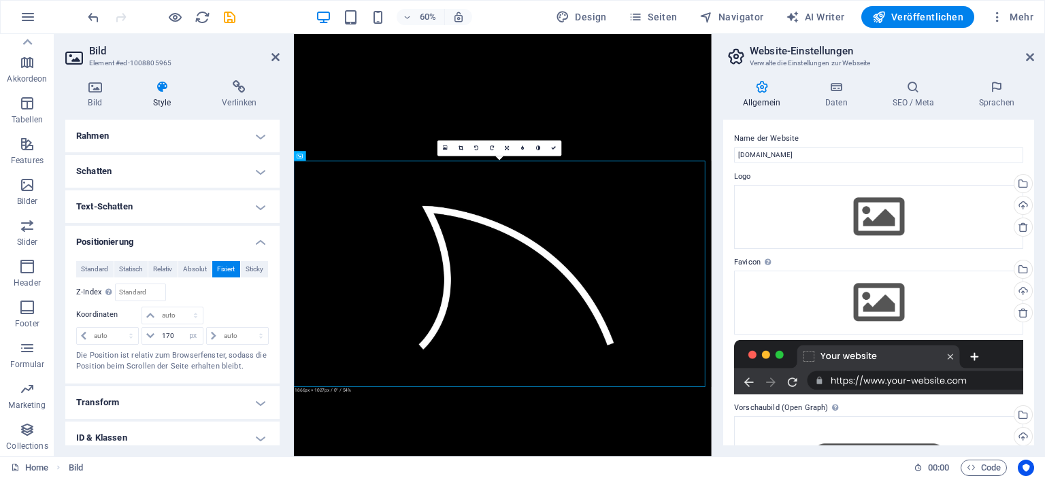
click at [445, 34] on html "Skip to main content" at bounding box center [642, 34] width 696 height 0
drag, startPoint x: 180, startPoint y: 331, endPoint x: 164, endPoint y: 332, distance: 16.3
click at [164, 332] on input "170" at bounding box center [181, 336] width 44 height 16
click at [176, 319] on select "auto px rem % em" at bounding box center [172, 316] width 60 height 16
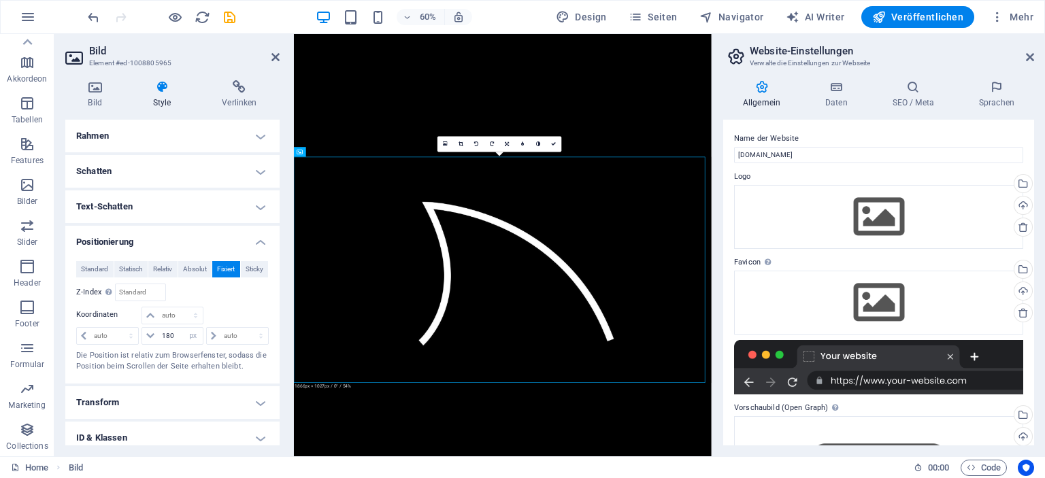
click at [213, 310] on div at bounding box center [237, 316] width 64 height 19
drag, startPoint x: 185, startPoint y: 331, endPoint x: 169, endPoint y: 333, distance: 15.8
click at [168, 331] on div "180 auto px rem % em" at bounding box center [172, 336] width 61 height 18
drag, startPoint x: 174, startPoint y: 335, endPoint x: 152, endPoint y: 334, distance: 21.8
click at [152, 334] on div "180 auto px rem % em" at bounding box center [172, 336] width 61 height 18
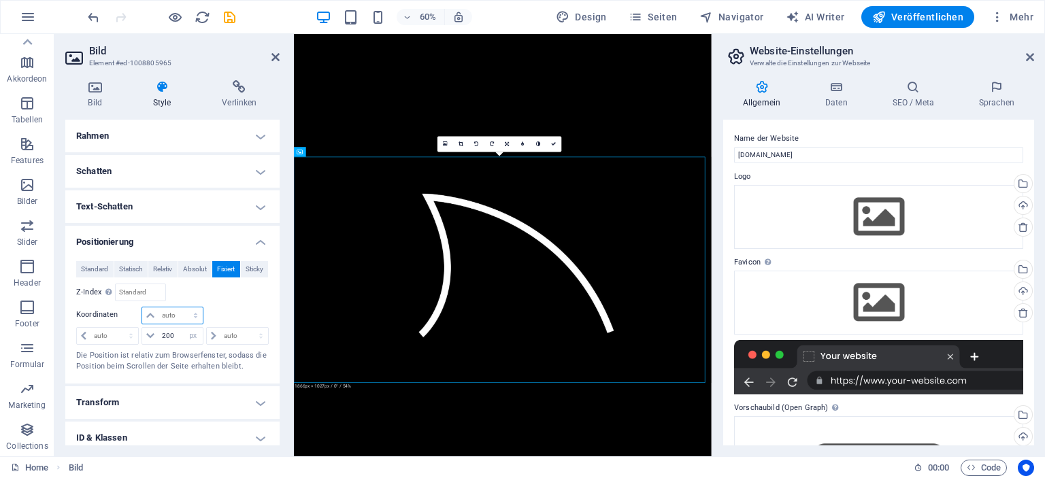
click at [177, 313] on select "auto px rem % em" at bounding box center [172, 316] width 60 height 16
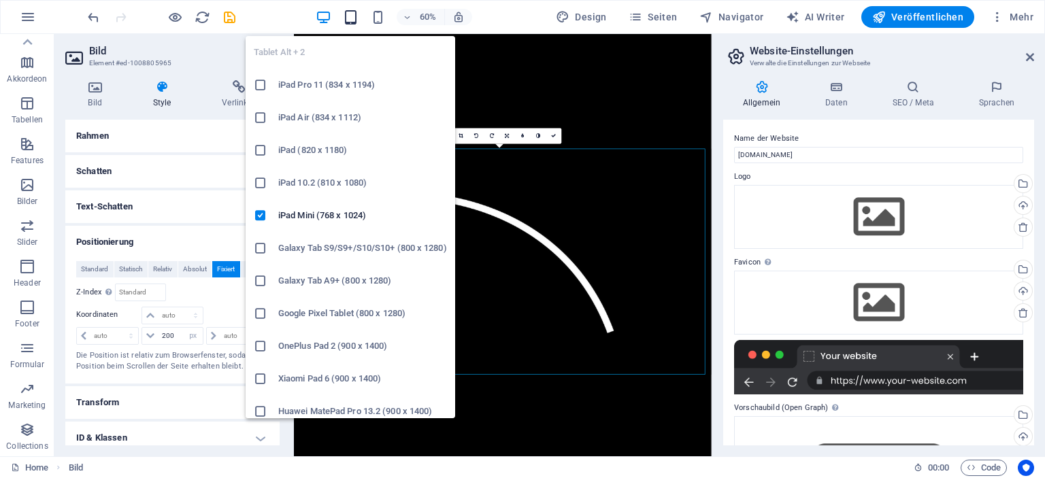
click at [350, 16] on icon "button" at bounding box center [351, 18] width 16 height 16
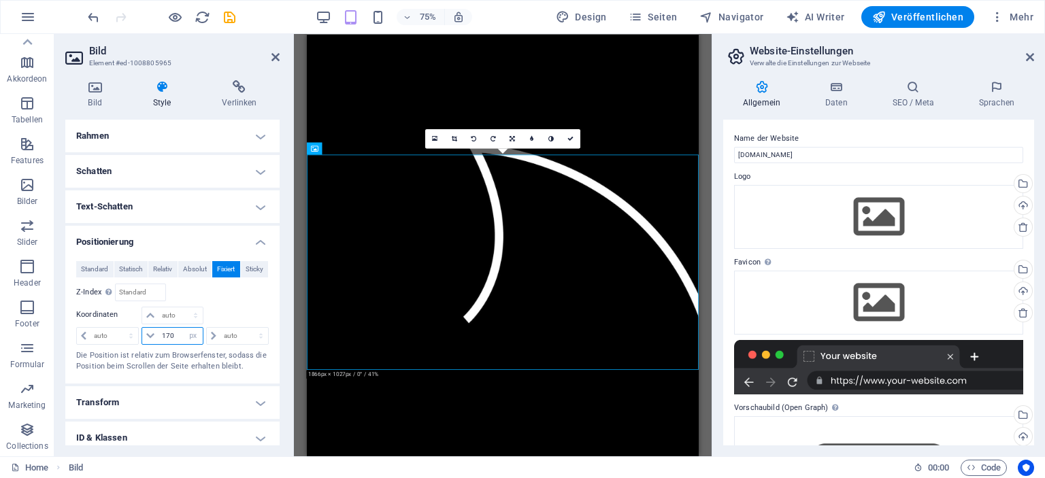
drag, startPoint x: 174, startPoint y: 331, endPoint x: 154, endPoint y: 333, distance: 19.8
click at [154, 333] on div "170 auto px rem % em" at bounding box center [172, 336] width 61 height 18
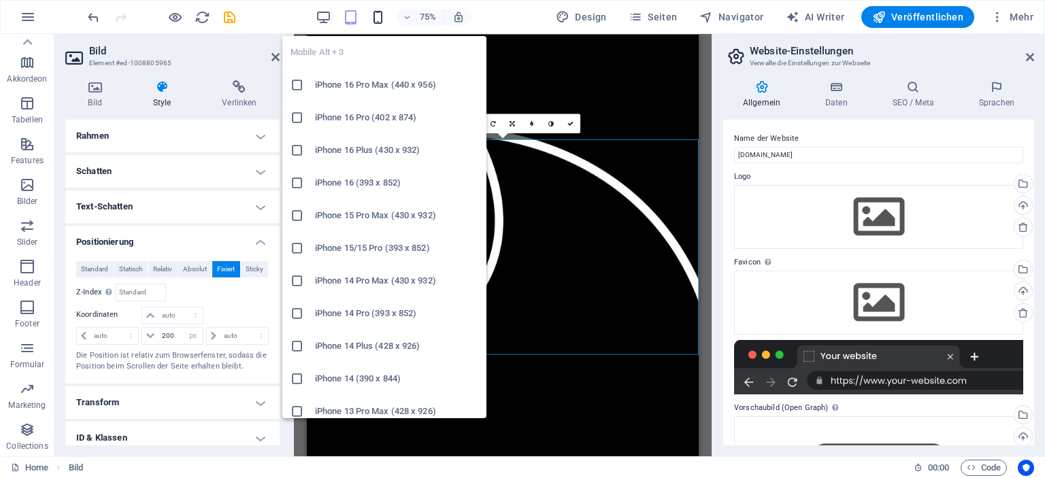
click at [376, 22] on icon "button" at bounding box center [378, 18] width 16 height 16
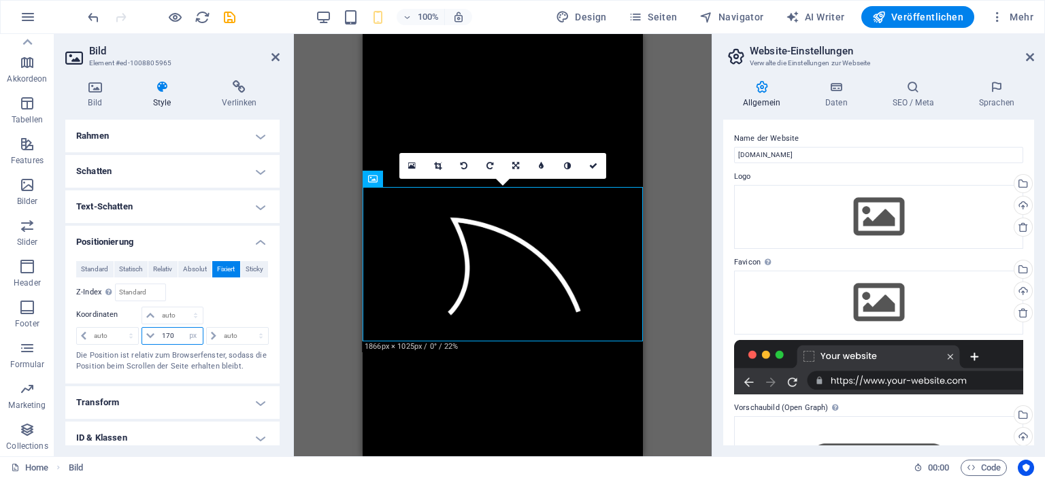
drag, startPoint x: 182, startPoint y: 332, endPoint x: 165, endPoint y: 332, distance: 17.0
click at [165, 332] on div "170 auto px rem % em" at bounding box center [172, 336] width 61 height 18
drag, startPoint x: 181, startPoint y: 334, endPoint x: 125, endPoint y: 334, distance: 56.5
click at [125, 334] on div "auto px rem % em 170 auto px rem % em auto px rem % em" at bounding box center [172, 335] width 193 height 19
type input "200"
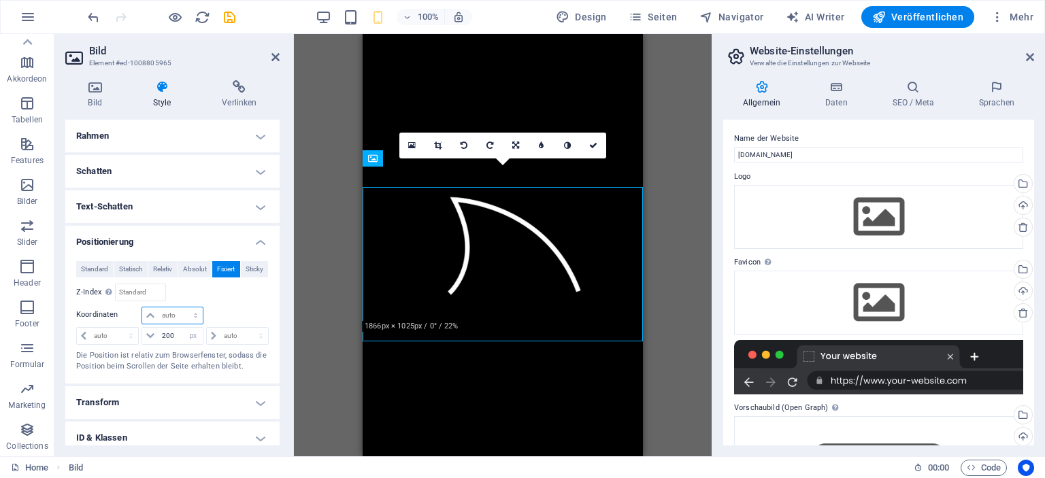
click at [179, 315] on select "auto px rem % em" at bounding box center [172, 316] width 60 height 16
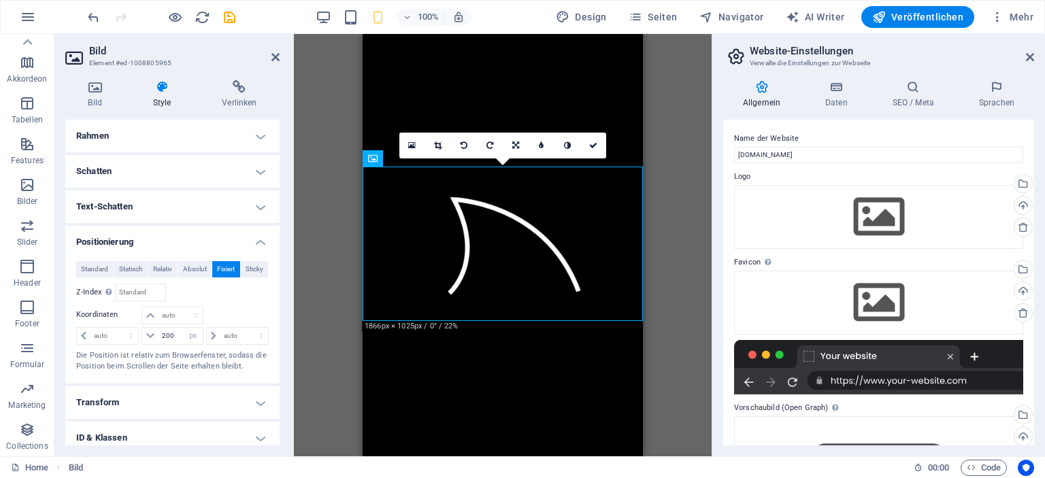
click at [439, 34] on html "Skip to main content" at bounding box center [503, 34] width 280 height 0
click at [376, 34] on html "Skip to main content" at bounding box center [503, 34] width 280 height 0
click at [351, 344] on div "Ziehe hier rein, um den vorhandenen Inhalt zu ersetzen. Drücke "Strg", wenn du …" at bounding box center [503, 245] width 418 height 423
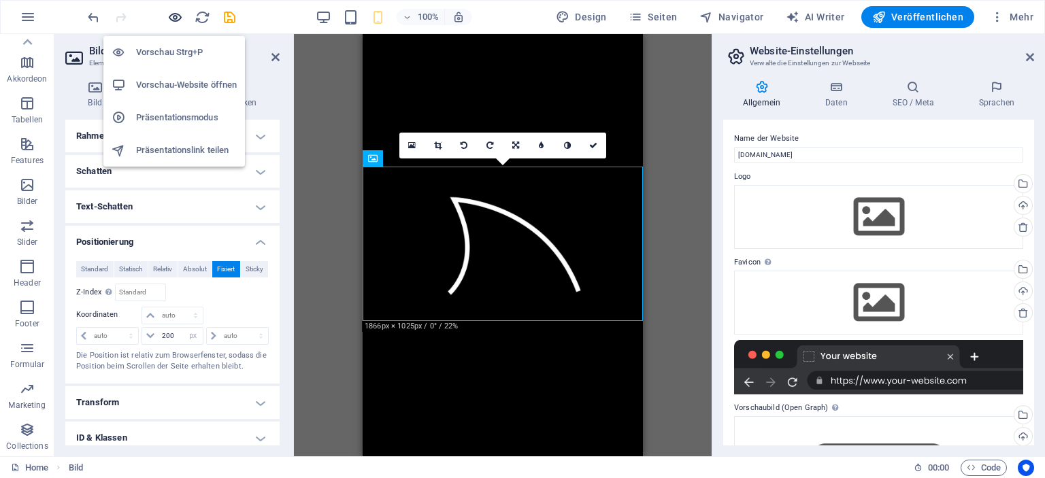
click at [177, 18] on icon "button" at bounding box center [175, 18] width 16 height 16
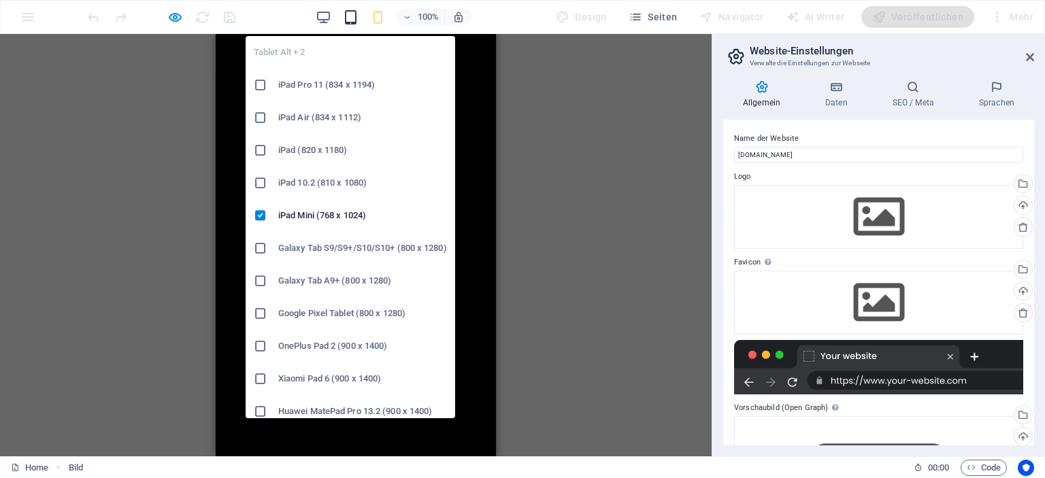
click at [354, 18] on icon "button" at bounding box center [351, 18] width 16 height 16
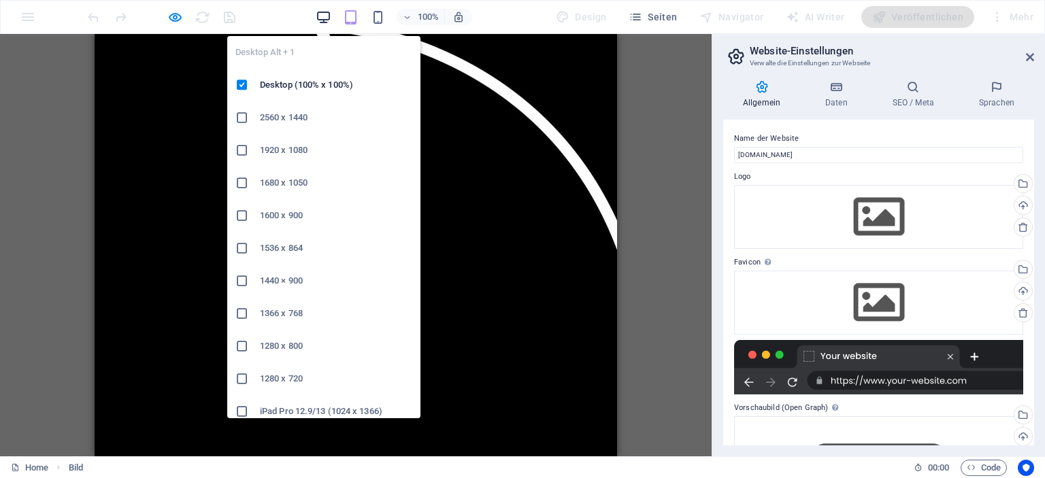
click at [321, 20] on icon "button" at bounding box center [324, 18] width 16 height 16
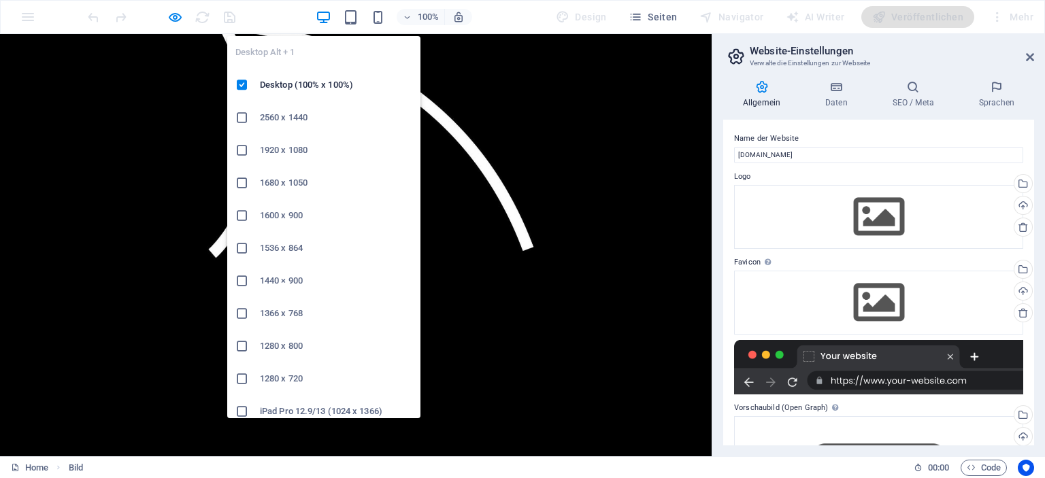
drag, startPoint x: 297, startPoint y: 82, endPoint x: 330, endPoint y: 22, distance: 68.5
click at [330, 28] on div "Desktop Alt + 1 Desktop (100% x 100%) 2560 x 1440 1920 x 1080 1680 x [PHONE_NUM…" at bounding box center [323, 221] width 193 height 393
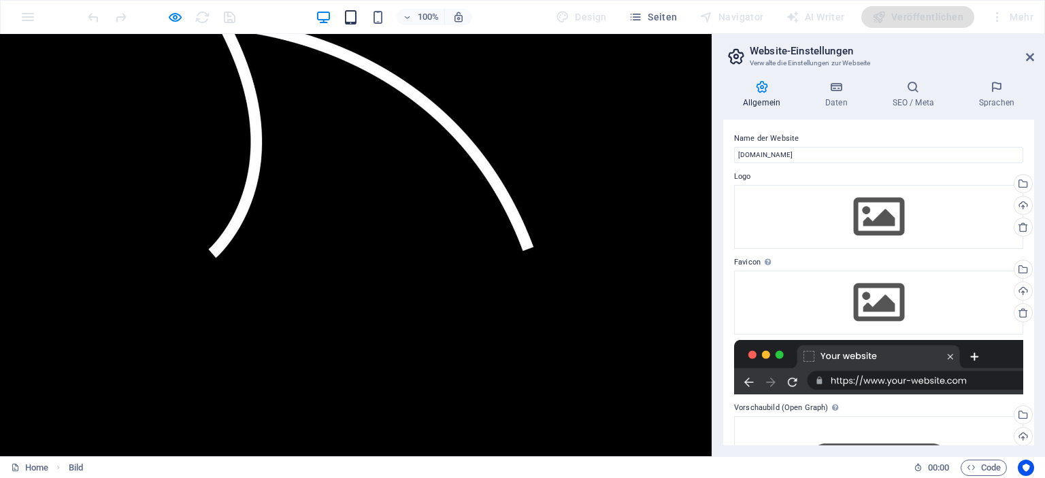
click at [357, 14] on icon "button" at bounding box center [351, 18] width 16 height 16
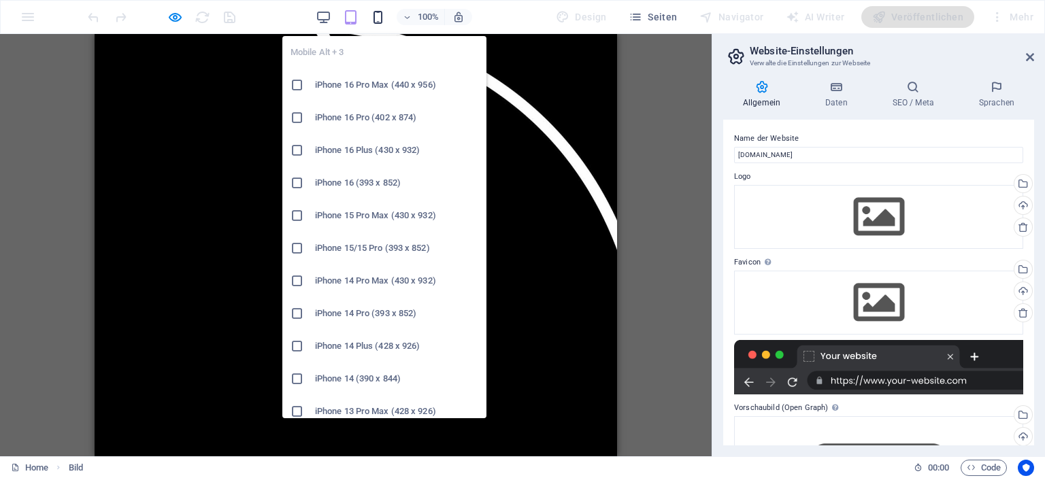
click at [384, 18] on icon "button" at bounding box center [378, 18] width 16 height 16
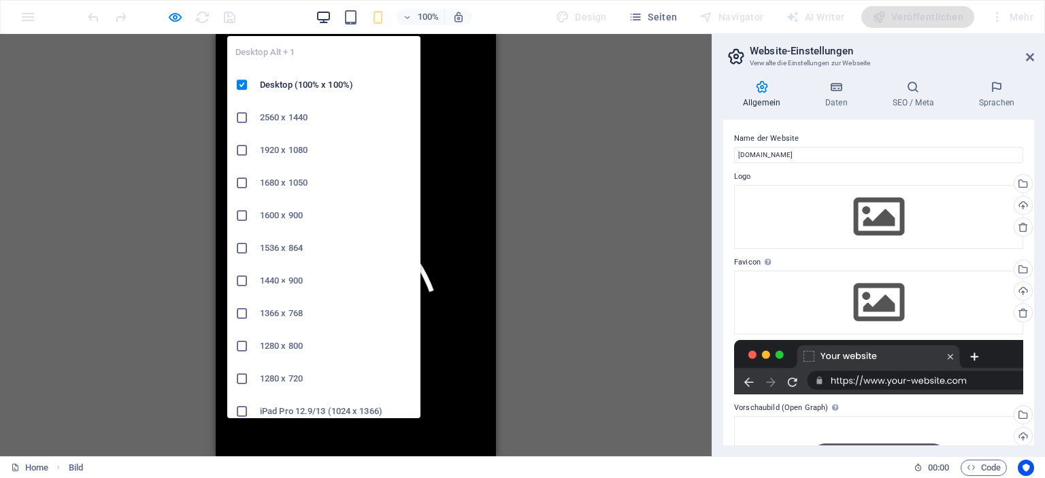
click at [327, 17] on icon "button" at bounding box center [324, 18] width 16 height 16
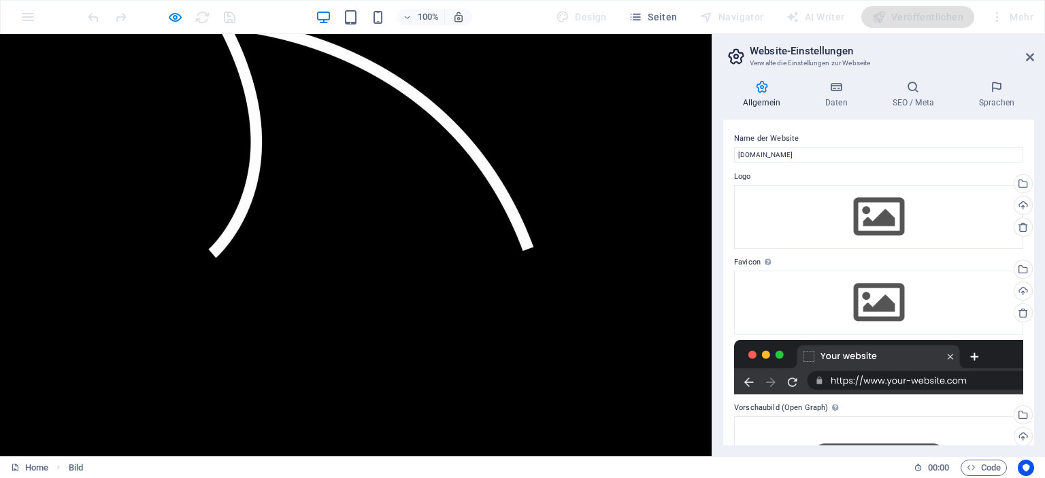
click at [185, 212] on img at bounding box center [343, 132] width 686 height 377
click at [318, 97] on img at bounding box center [343, 132] width 686 height 377
click at [288, 85] on img at bounding box center [343, 132] width 686 height 377
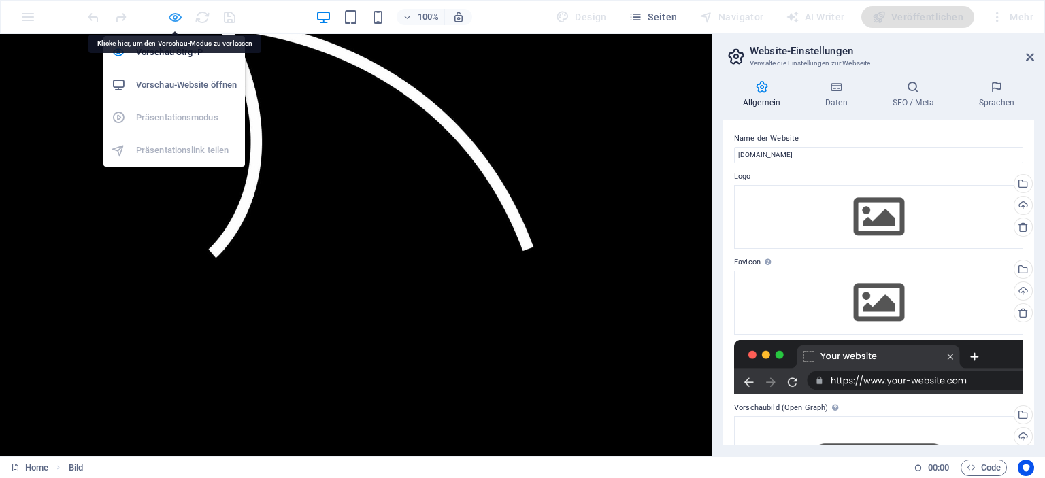
click at [170, 14] on icon "button" at bounding box center [175, 18] width 16 height 16
select select "px"
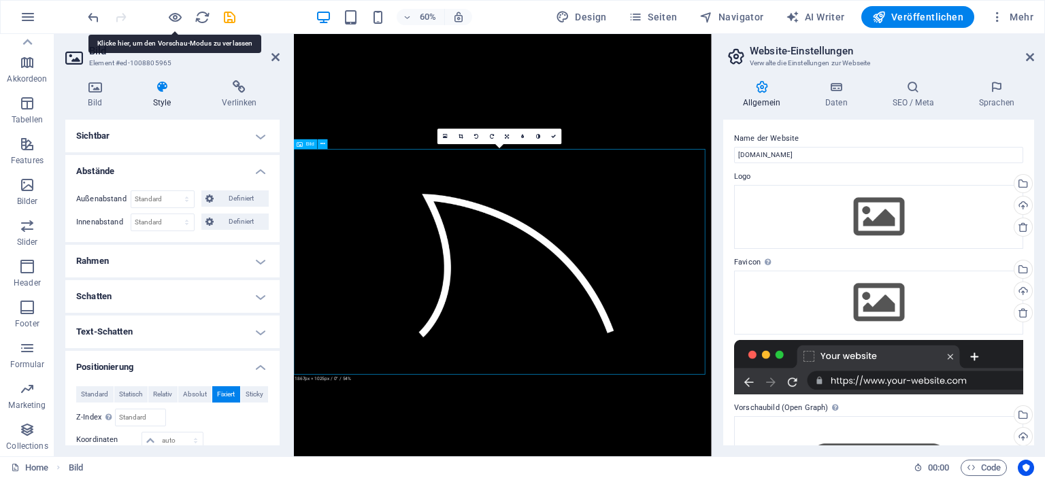
drag, startPoint x: 456, startPoint y: 287, endPoint x: 459, endPoint y: 257, distance: 30.1
click at [459, 257] on figure at bounding box center [637, 414] width 686 height 377
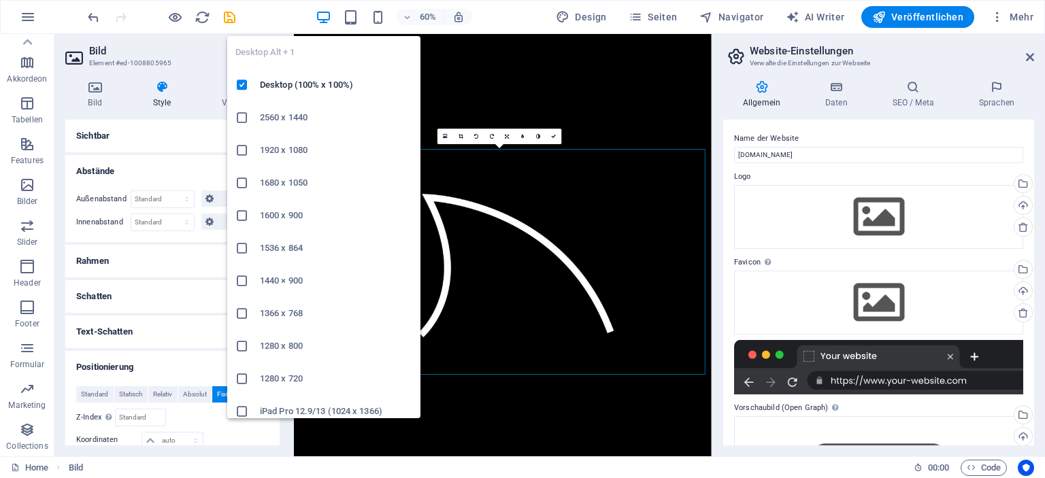
click at [331, 10] on icon "button" at bounding box center [324, 18] width 16 height 16
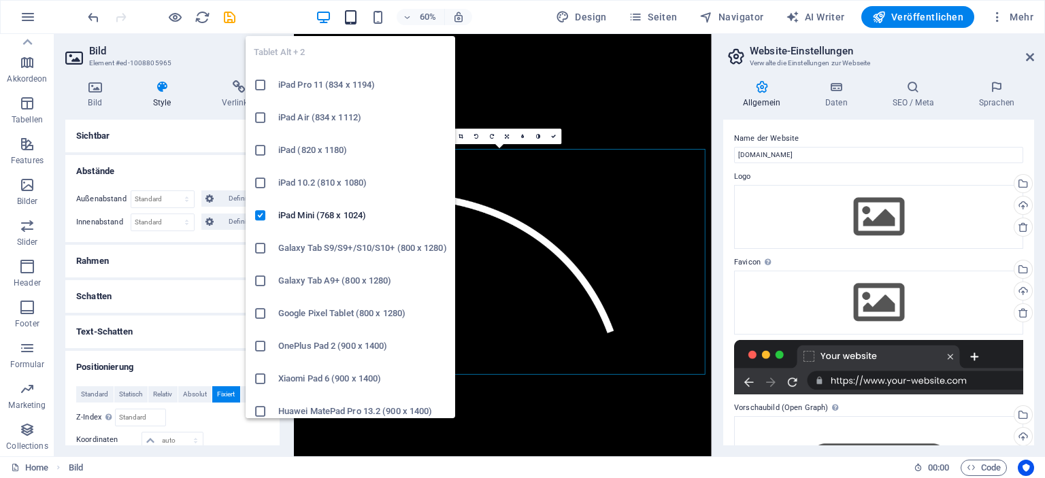
click at [353, 16] on icon "button" at bounding box center [351, 18] width 16 height 16
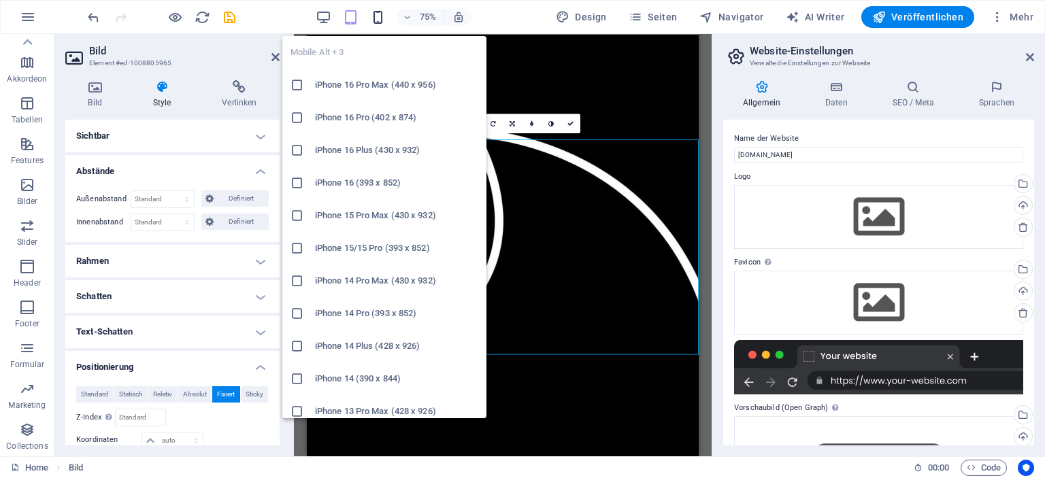
click at [383, 19] on icon "button" at bounding box center [378, 18] width 16 height 16
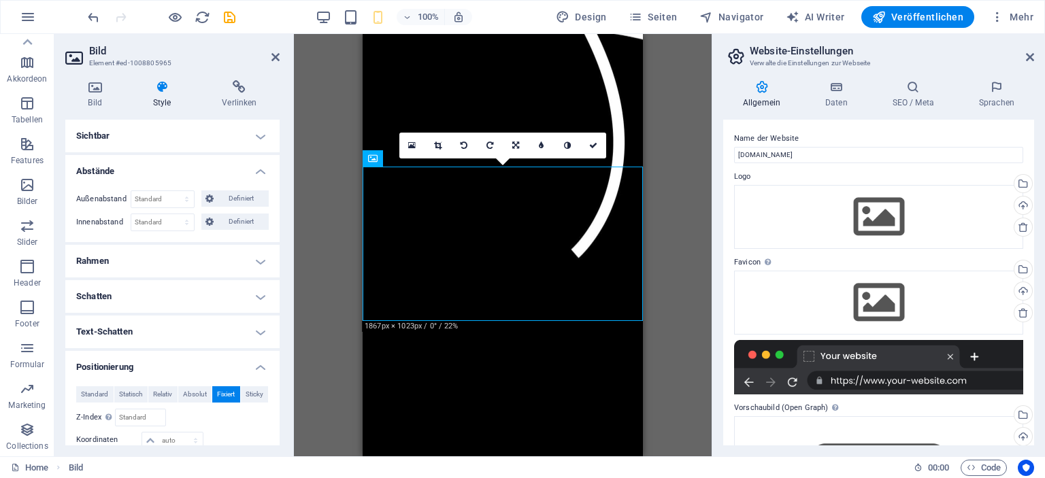
click at [367, 17] on div "100%" at bounding box center [393, 17] width 157 height 22
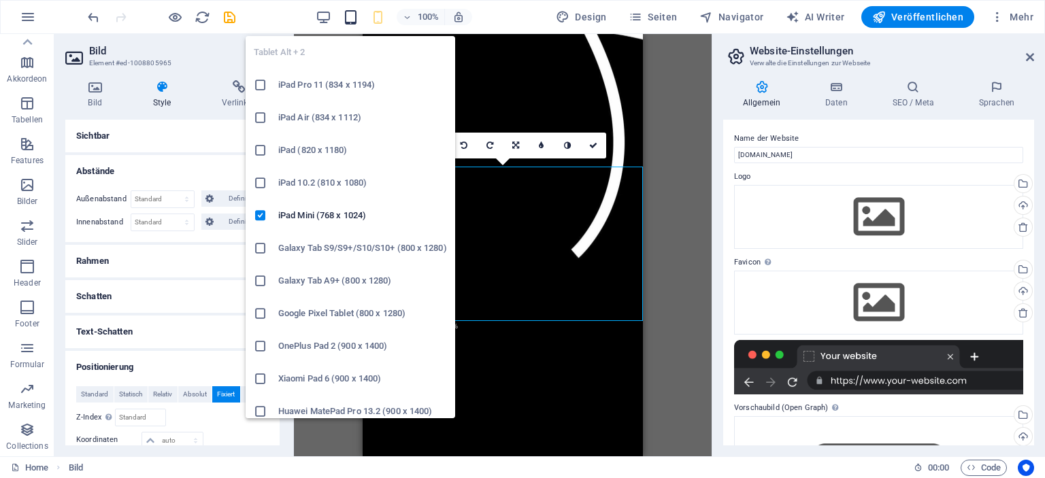
click at [357, 16] on icon "button" at bounding box center [351, 18] width 16 height 16
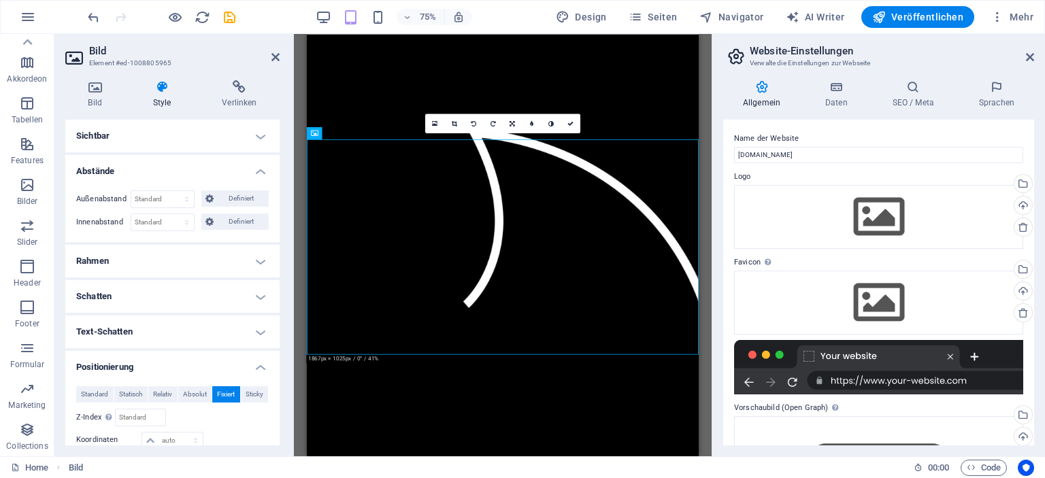
click at [335, 15] on div "75%" at bounding box center [393, 17] width 157 height 22
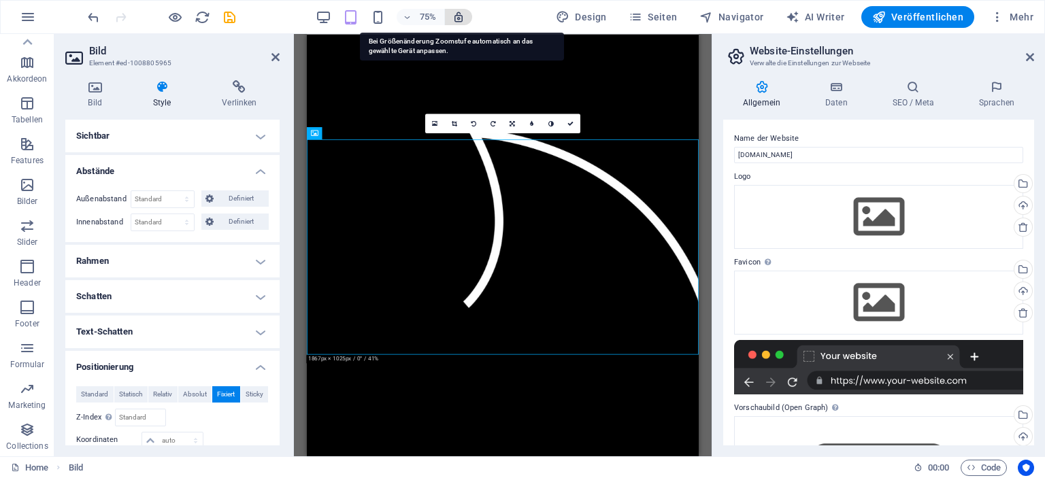
click at [458, 17] on icon "button" at bounding box center [458, 17] width 12 height 12
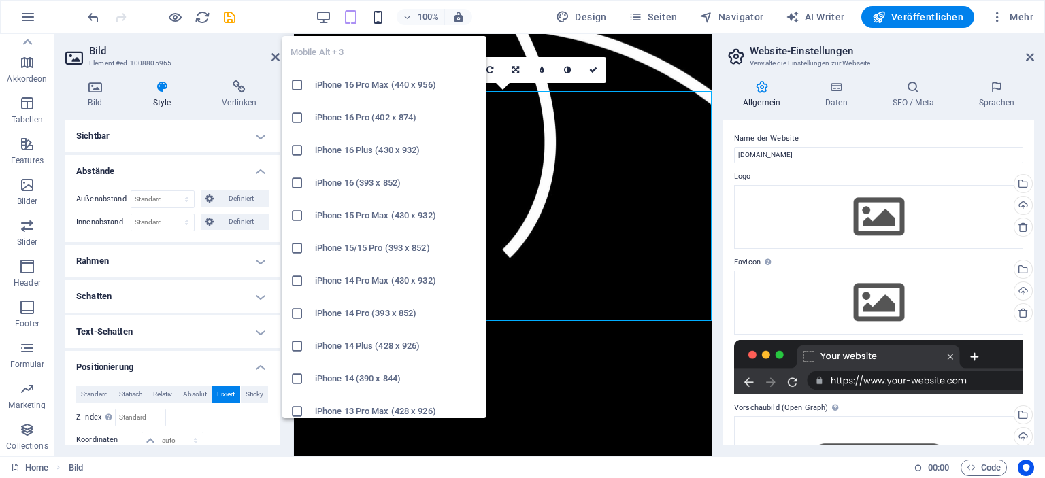
click at [380, 18] on icon "button" at bounding box center [378, 18] width 16 height 16
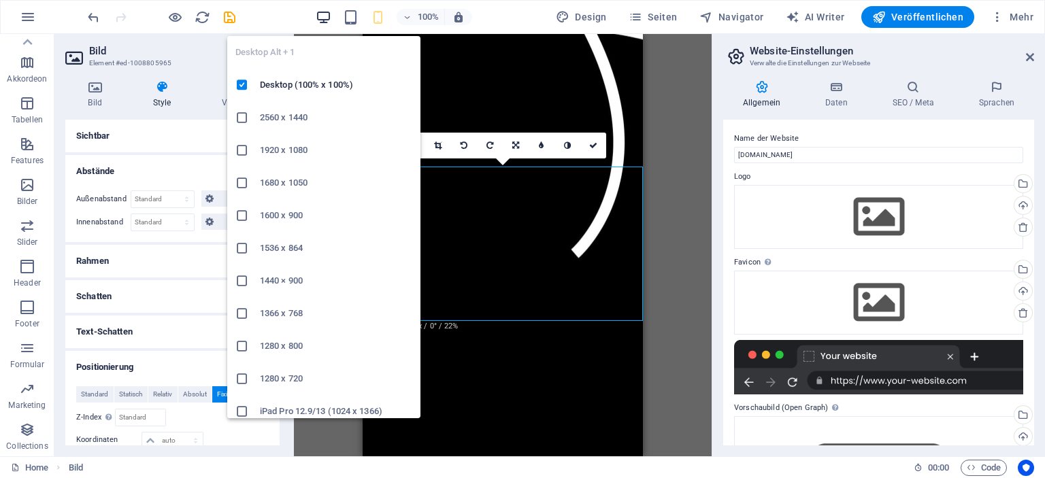
click at [322, 17] on icon "button" at bounding box center [324, 18] width 16 height 16
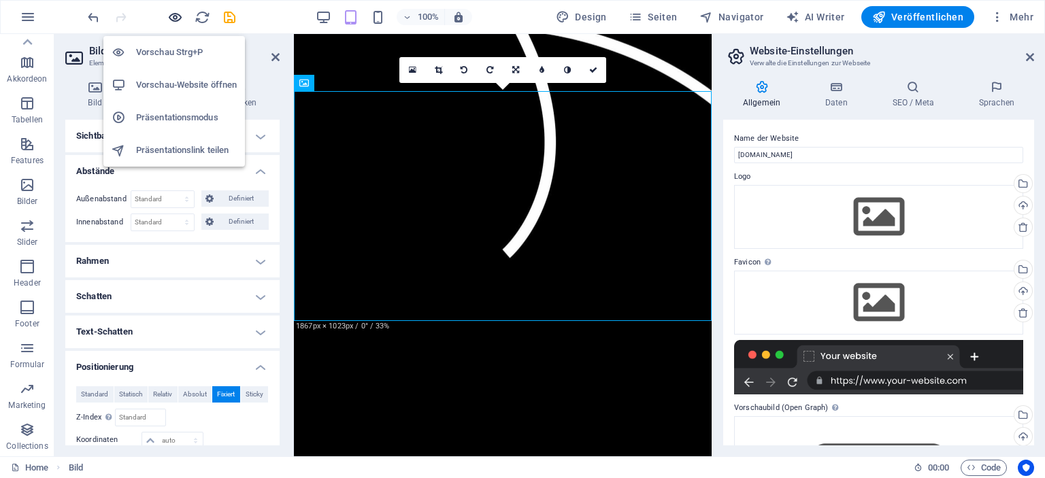
click at [177, 16] on icon "button" at bounding box center [175, 18] width 16 height 16
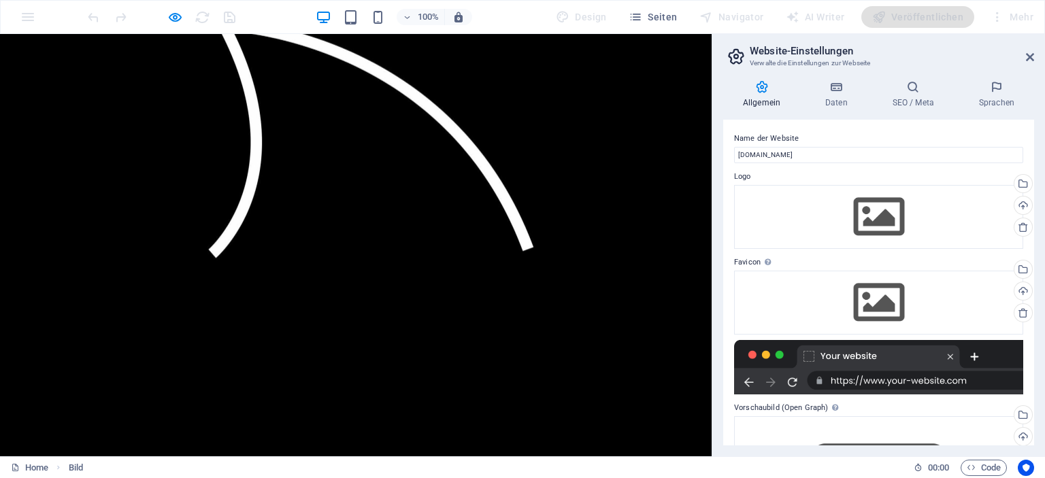
click at [319, 178] on img at bounding box center [343, 132] width 686 height 377
click at [352, 136] on img at bounding box center [343, 132] width 686 height 377
click at [352, 135] on img at bounding box center [343, 132] width 686 height 377
click at [1029, 56] on icon at bounding box center [1030, 57] width 8 height 11
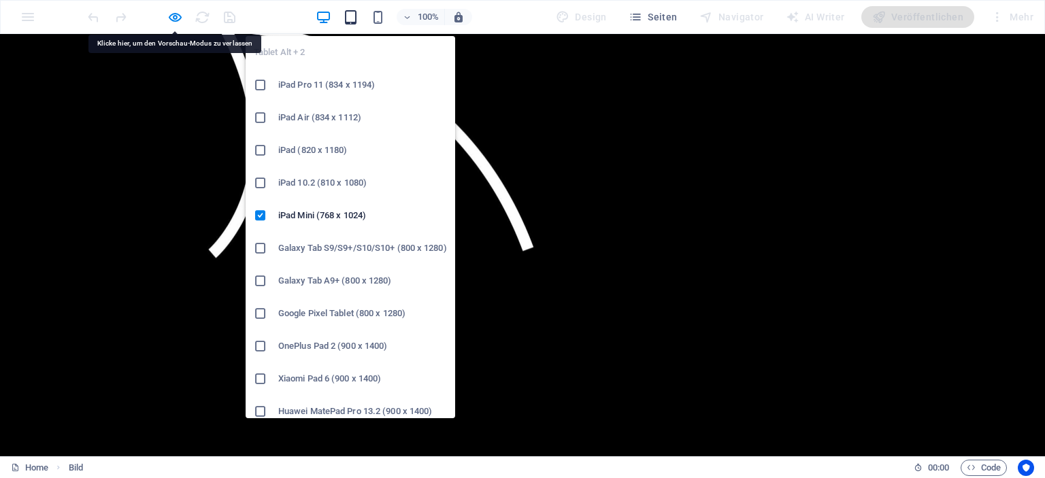
click at [351, 16] on icon "button" at bounding box center [351, 18] width 16 height 16
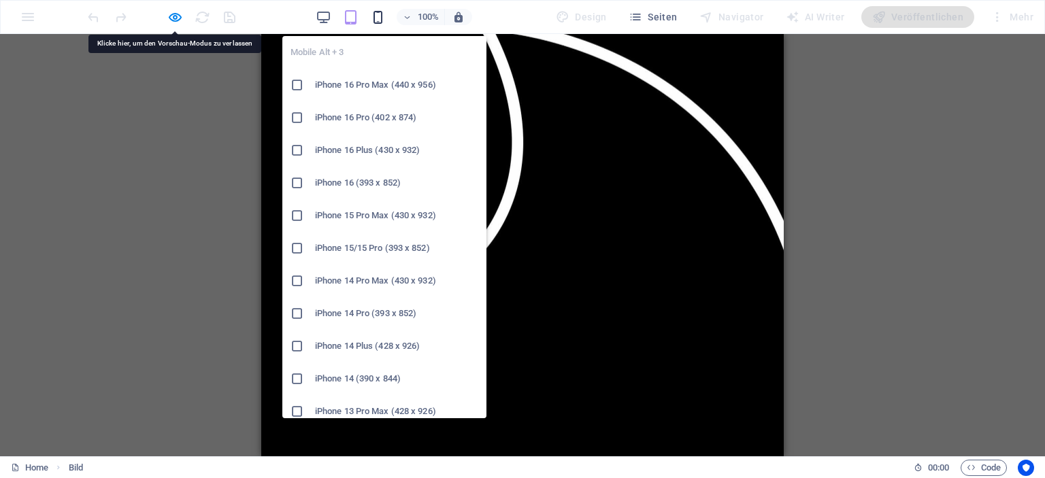
click at [378, 13] on icon "button" at bounding box center [378, 18] width 16 height 16
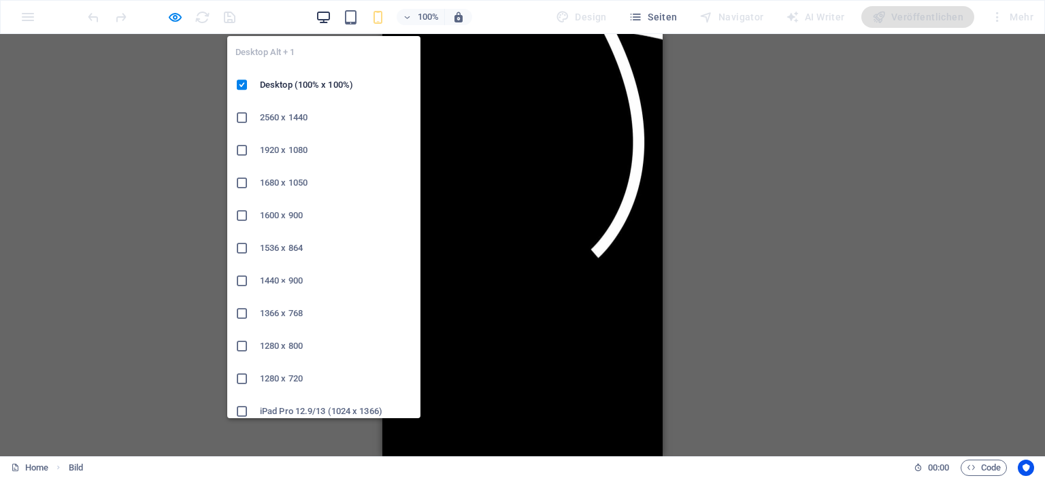
click at [323, 21] on icon "button" at bounding box center [324, 18] width 16 height 16
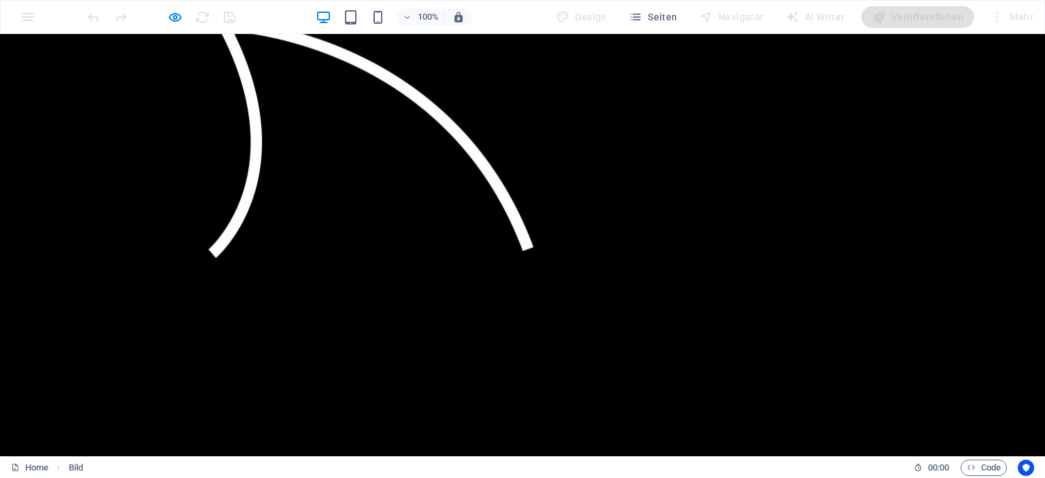
click at [14, 14] on div "100% Design Seiten Navigator AI Writer Veröffentlichen Mehr" at bounding box center [523, 17] width 1044 height 33
click at [19, 17] on div "100% Design Seiten Navigator AI Writer Veröffentlichen Mehr" at bounding box center [523, 17] width 1044 height 33
click at [653, 22] on span "Seiten" at bounding box center [653, 17] width 49 height 14
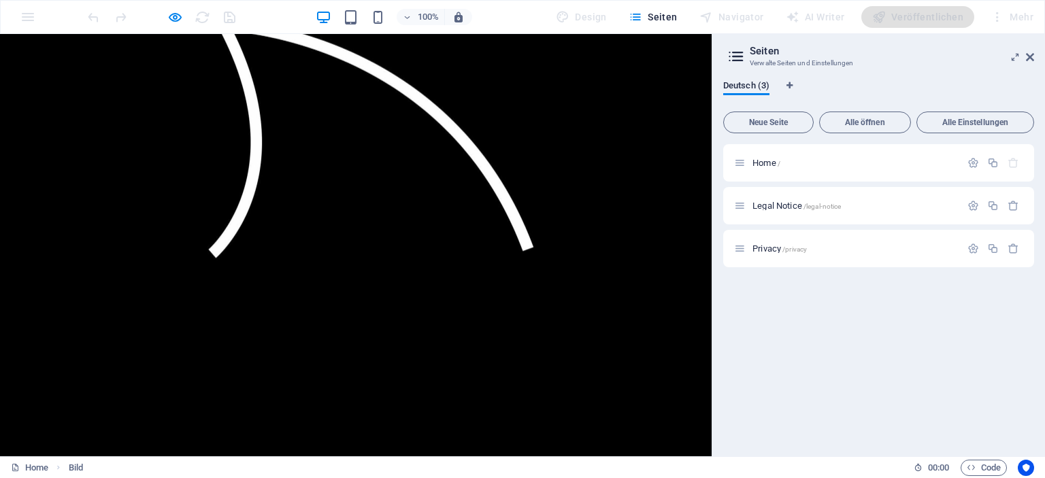
click at [27, 21] on div "100% Design Seiten Navigator AI Writer Veröffentlichen Mehr" at bounding box center [523, 17] width 1044 height 33
click at [231, 65] on img at bounding box center [343, 132] width 686 height 377
click at [1030, 56] on icon at bounding box center [1030, 57] width 8 height 11
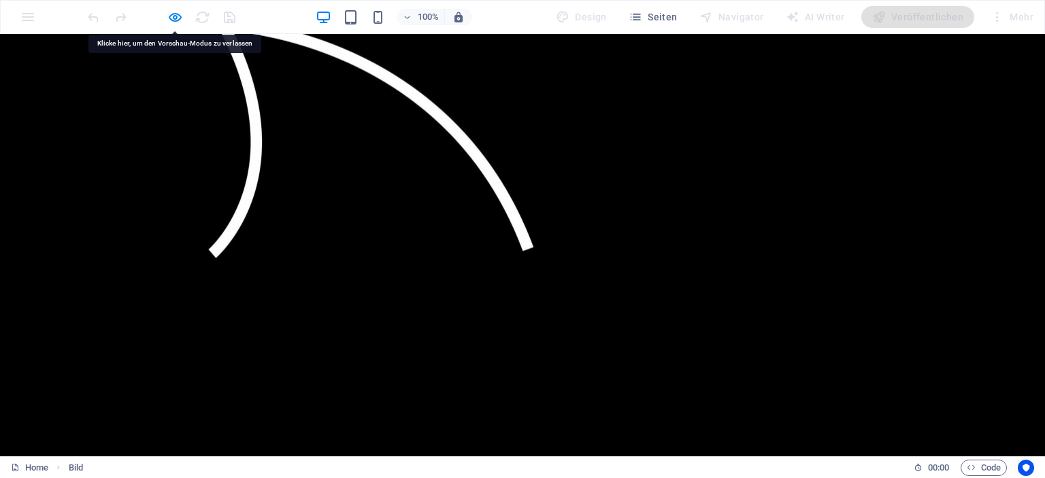
click at [553, 93] on img at bounding box center [343, 132] width 686 height 377
click at [201, 89] on img at bounding box center [343, 132] width 686 height 377
click at [29, 21] on div "100% Design Seiten Navigator AI Writer Veröffentlichen Mehr" at bounding box center [523, 17] width 1044 height 33
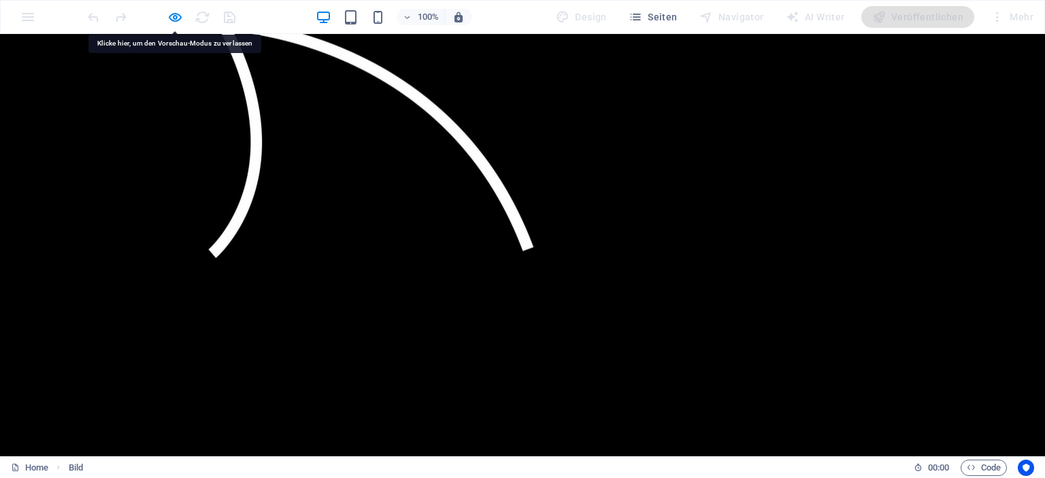
click at [355, 133] on img at bounding box center [343, 132] width 686 height 377
click at [661, 20] on span "Seiten" at bounding box center [653, 17] width 49 height 14
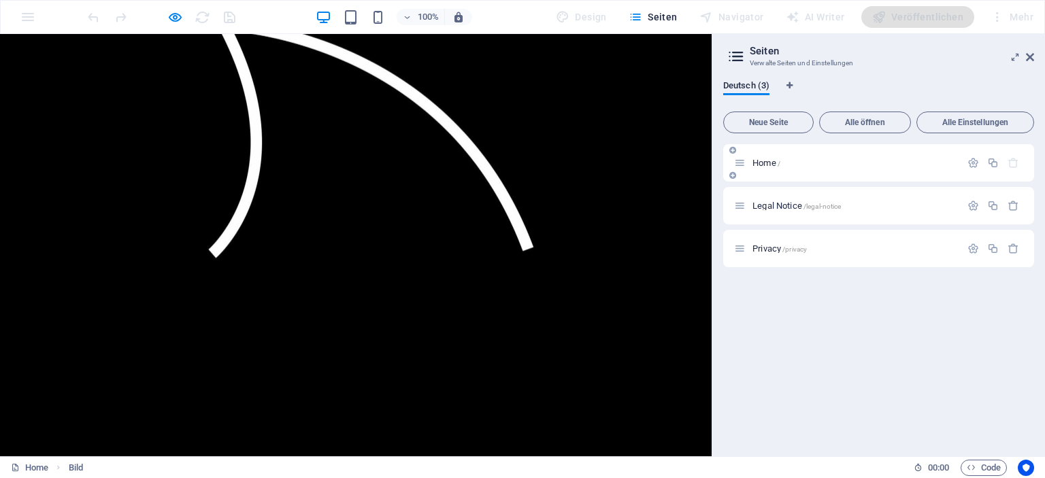
click at [778, 171] on div "Home /" at bounding box center [878, 162] width 311 height 37
click at [769, 162] on span "Home /" at bounding box center [767, 163] width 28 height 10
click at [825, 161] on p "Home /" at bounding box center [855, 163] width 204 height 9
click at [961, 163] on div "Home /" at bounding box center [878, 162] width 311 height 37
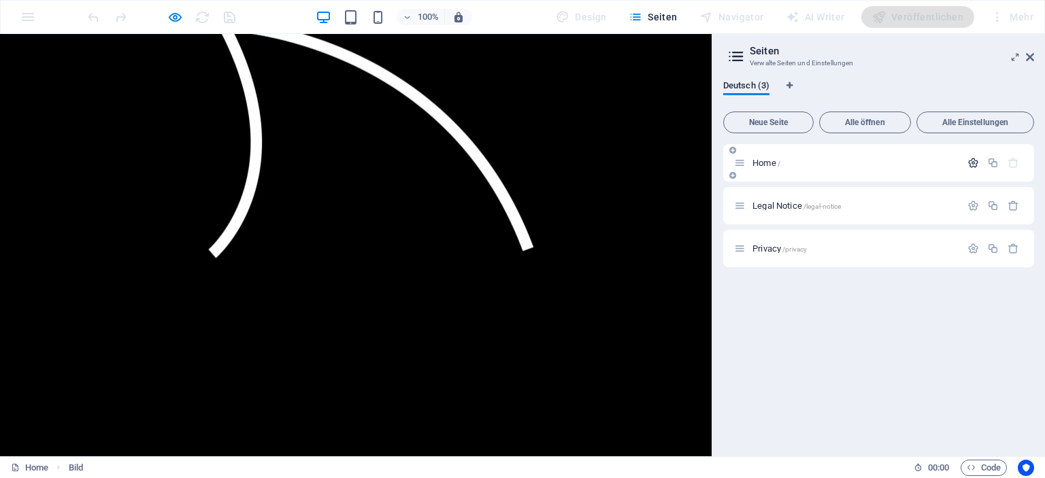
click at [972, 163] on icon "button" at bounding box center [974, 163] width 12 height 12
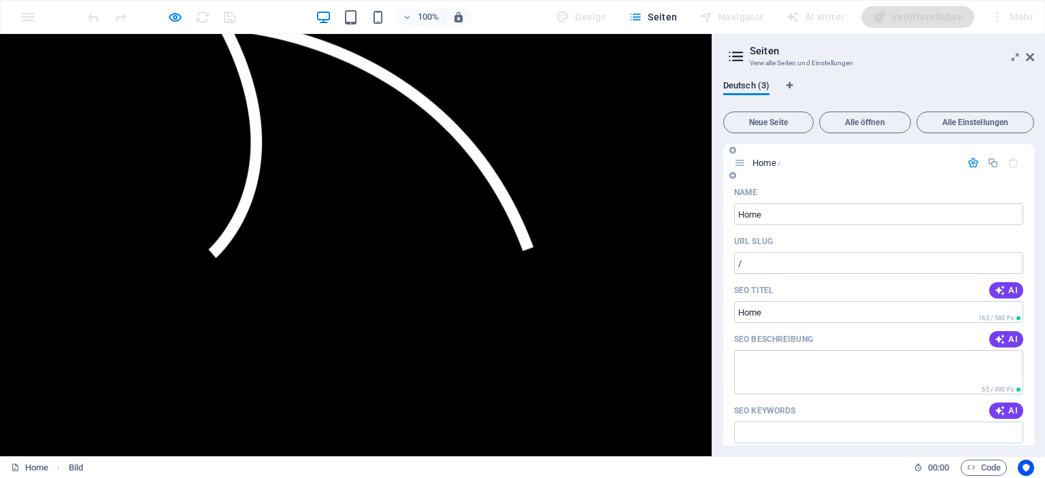
click at [838, 174] on div "Home /" at bounding box center [878, 162] width 311 height 37
click at [606, 174] on img at bounding box center [343, 132] width 686 height 377
click at [591, 176] on img at bounding box center [343, 132] width 686 height 377
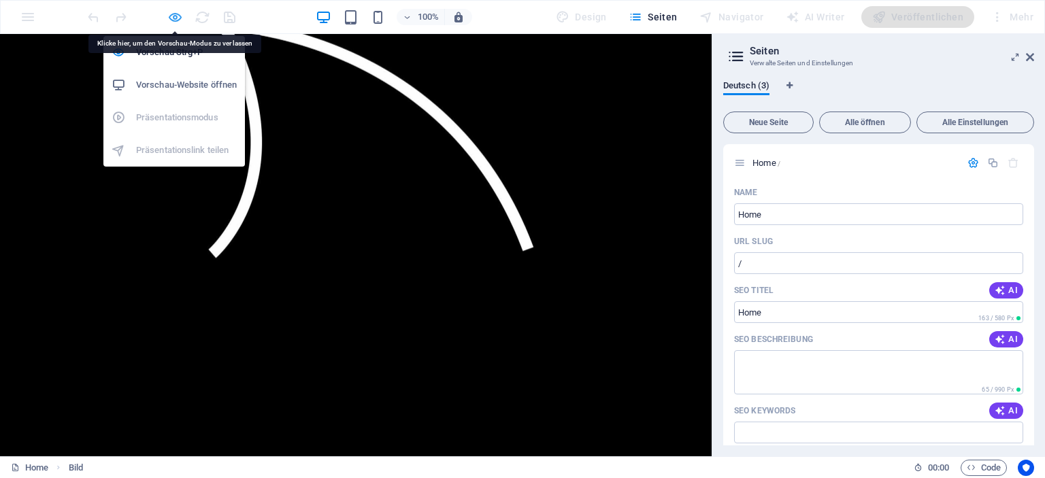
click at [172, 20] on icon "button" at bounding box center [175, 18] width 16 height 16
select select "px"
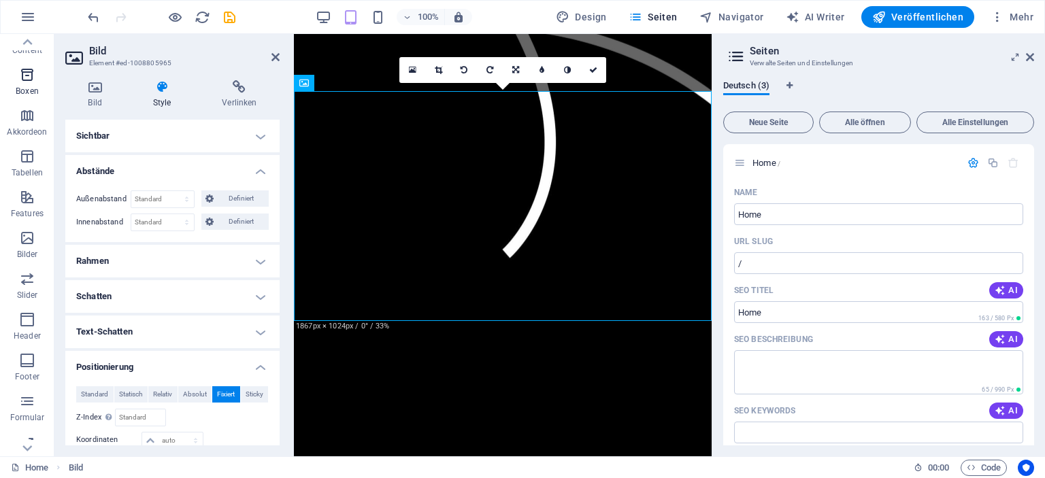
scroll to position [189, 0]
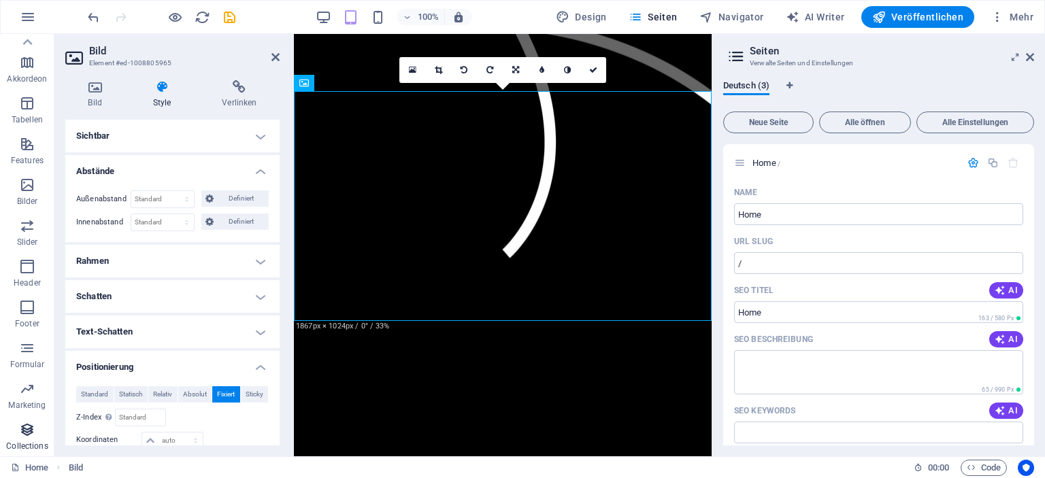
click at [24, 440] on span "Collections" at bounding box center [27, 438] width 54 height 33
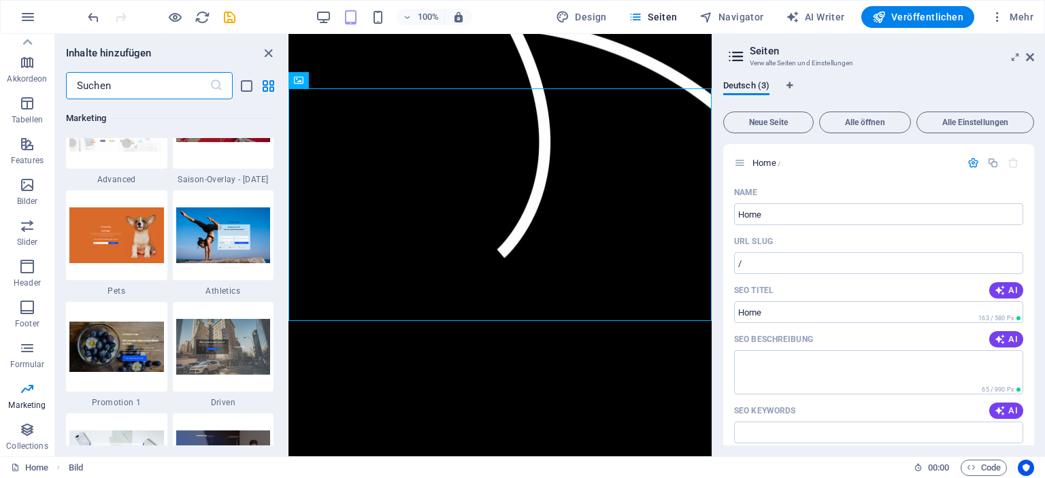
scroll to position [11543, 0]
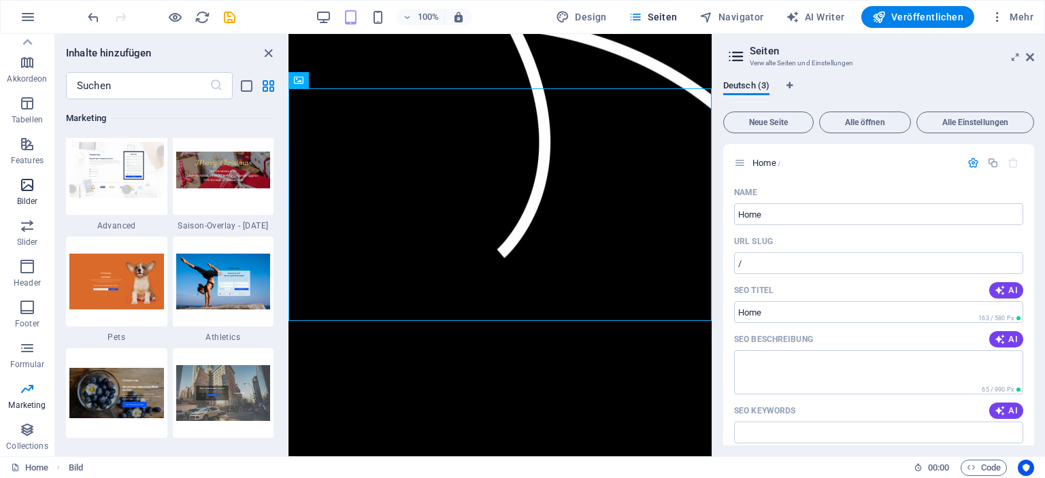
click at [33, 187] on icon "button" at bounding box center [27, 185] width 16 height 16
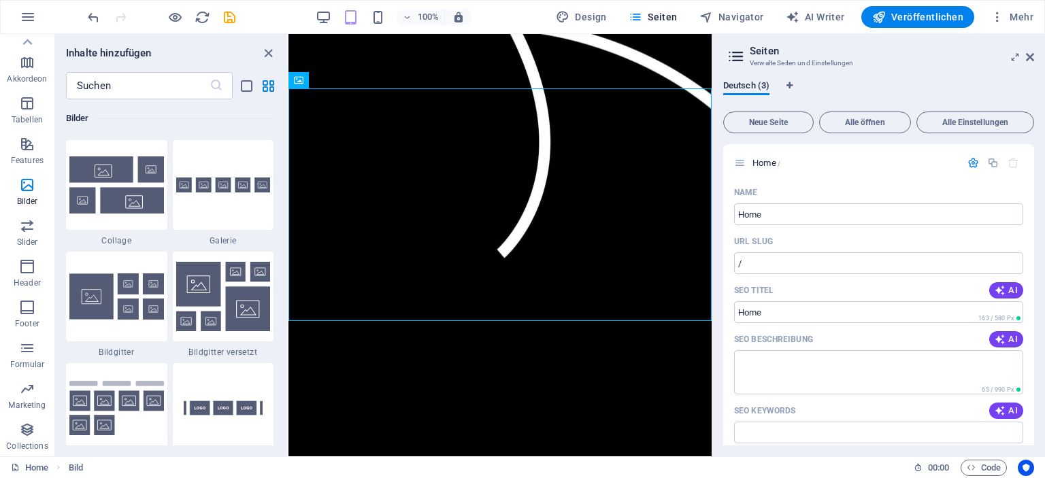
scroll to position [6900, 0]
